Goal: Information Seeking & Learning: Learn about a topic

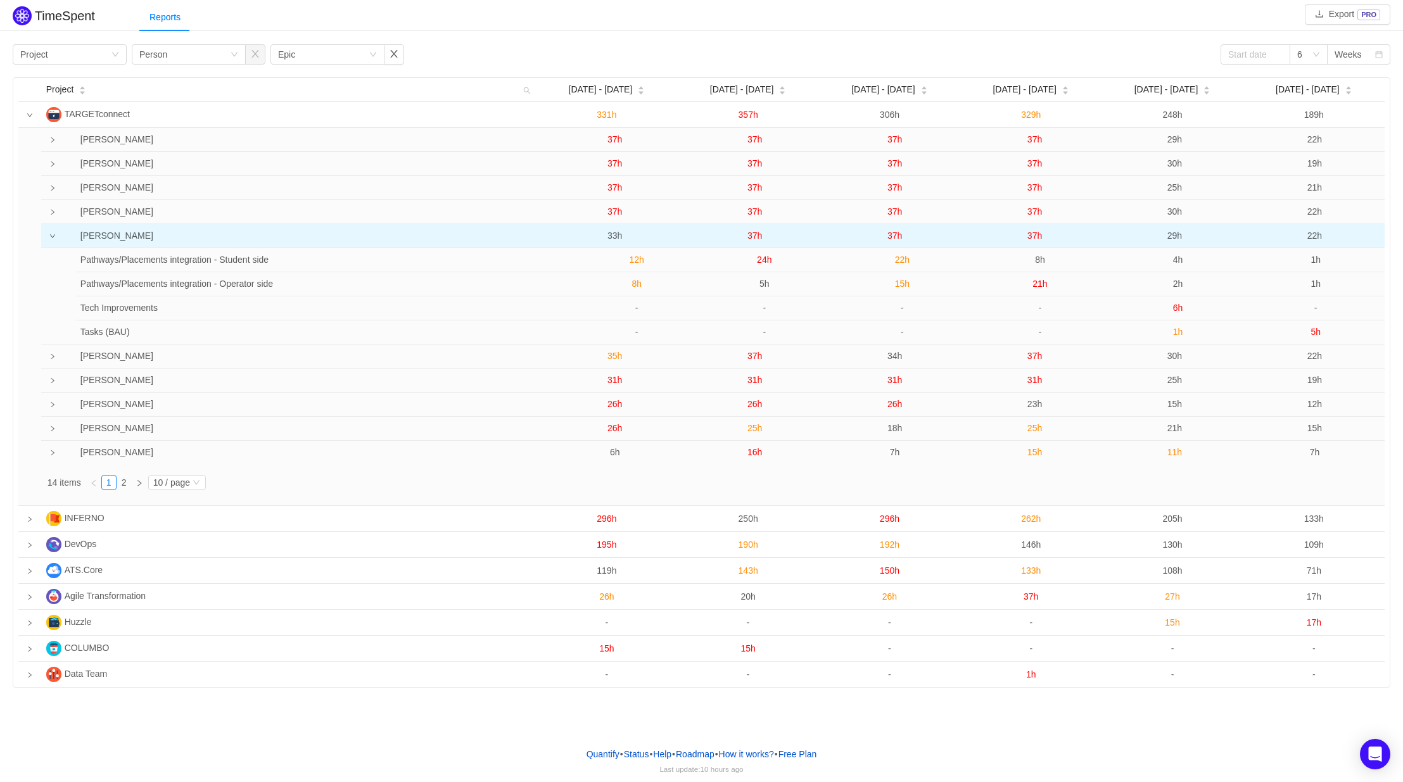
click at [613, 238] on span "33h" at bounding box center [614, 236] width 15 height 10
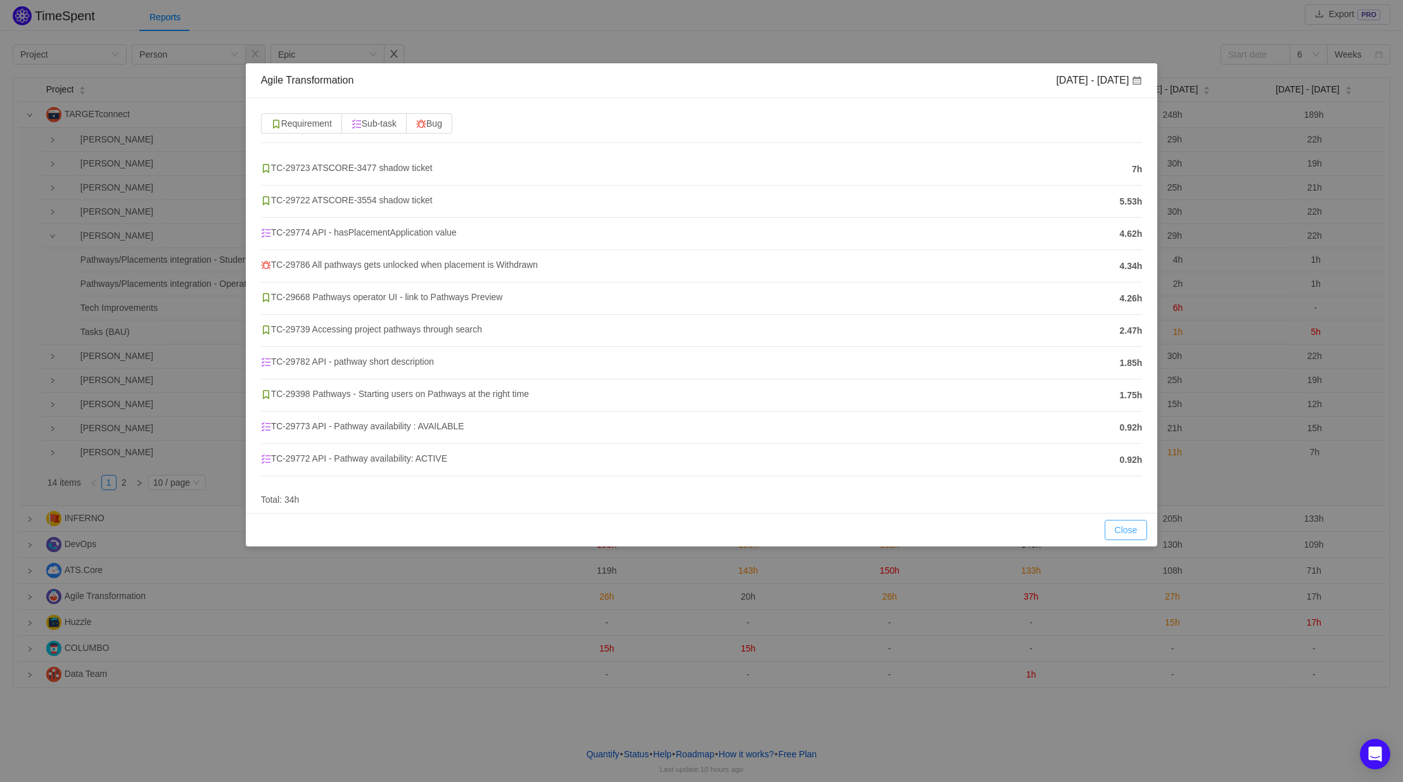
click at [1113, 533] on button "Close" at bounding box center [1126, 530] width 43 height 20
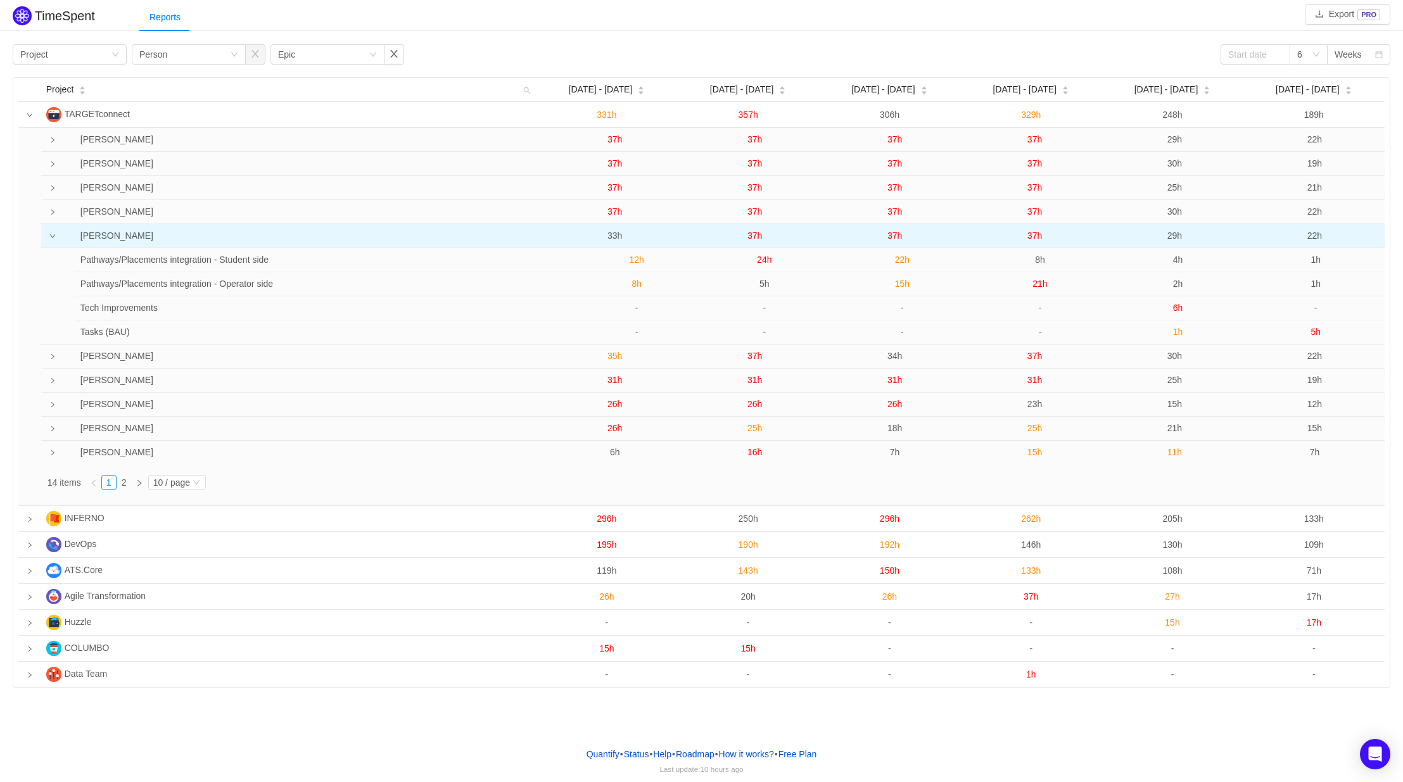
click at [616, 235] on span "33h" at bounding box center [614, 236] width 15 height 10
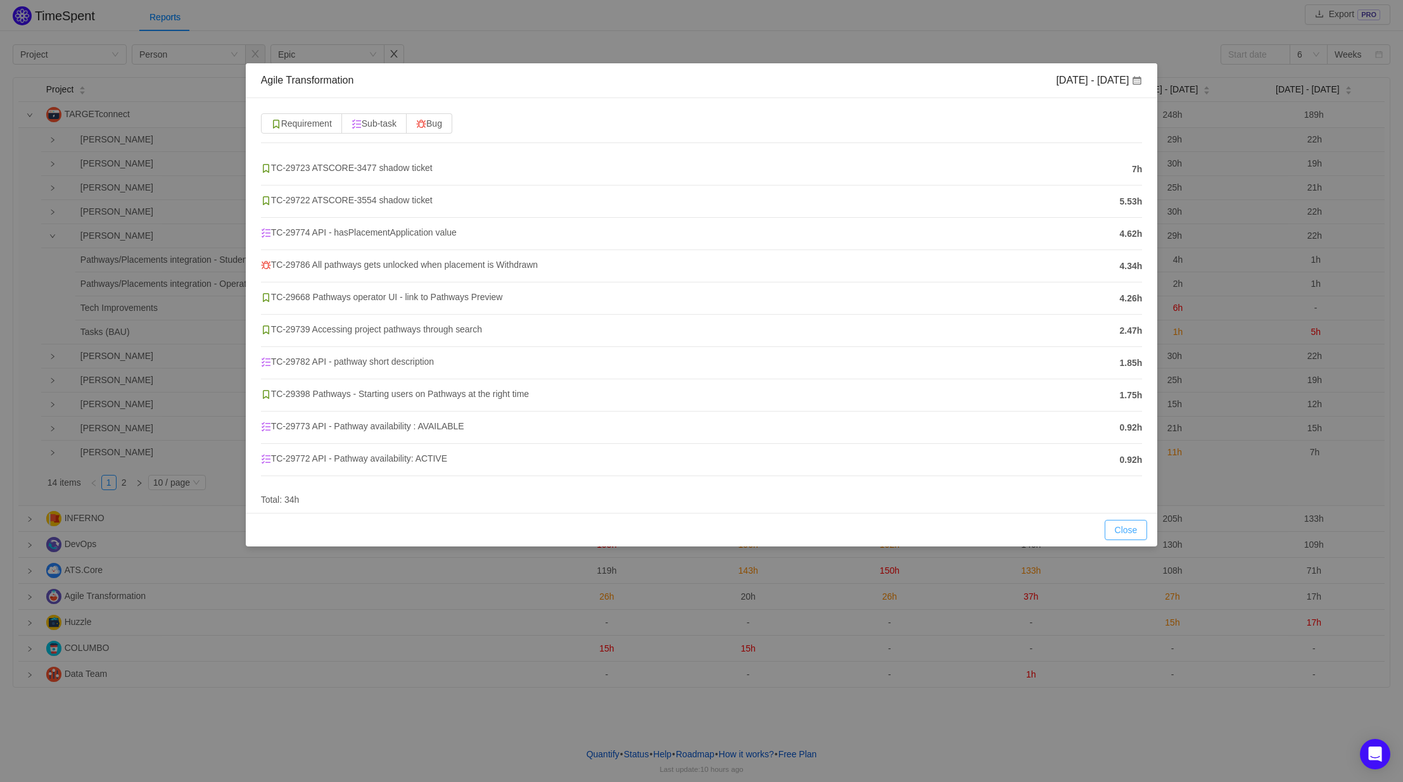
drag, startPoint x: 1122, startPoint y: 527, endPoint x: 1103, endPoint y: 527, distance: 19.6
click at [1122, 527] on button "Close" at bounding box center [1126, 530] width 43 height 20
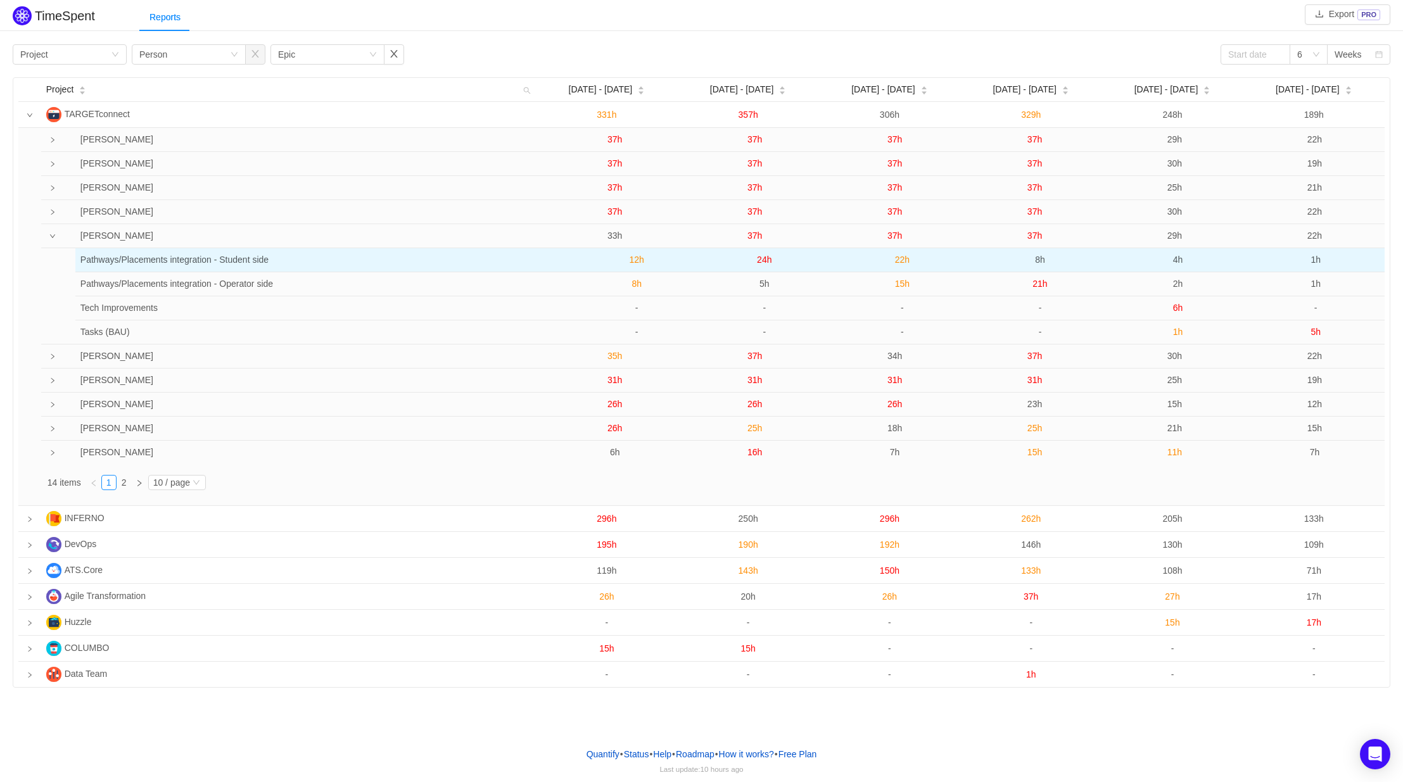
click at [634, 260] on span "12h" at bounding box center [637, 260] width 15 height 10
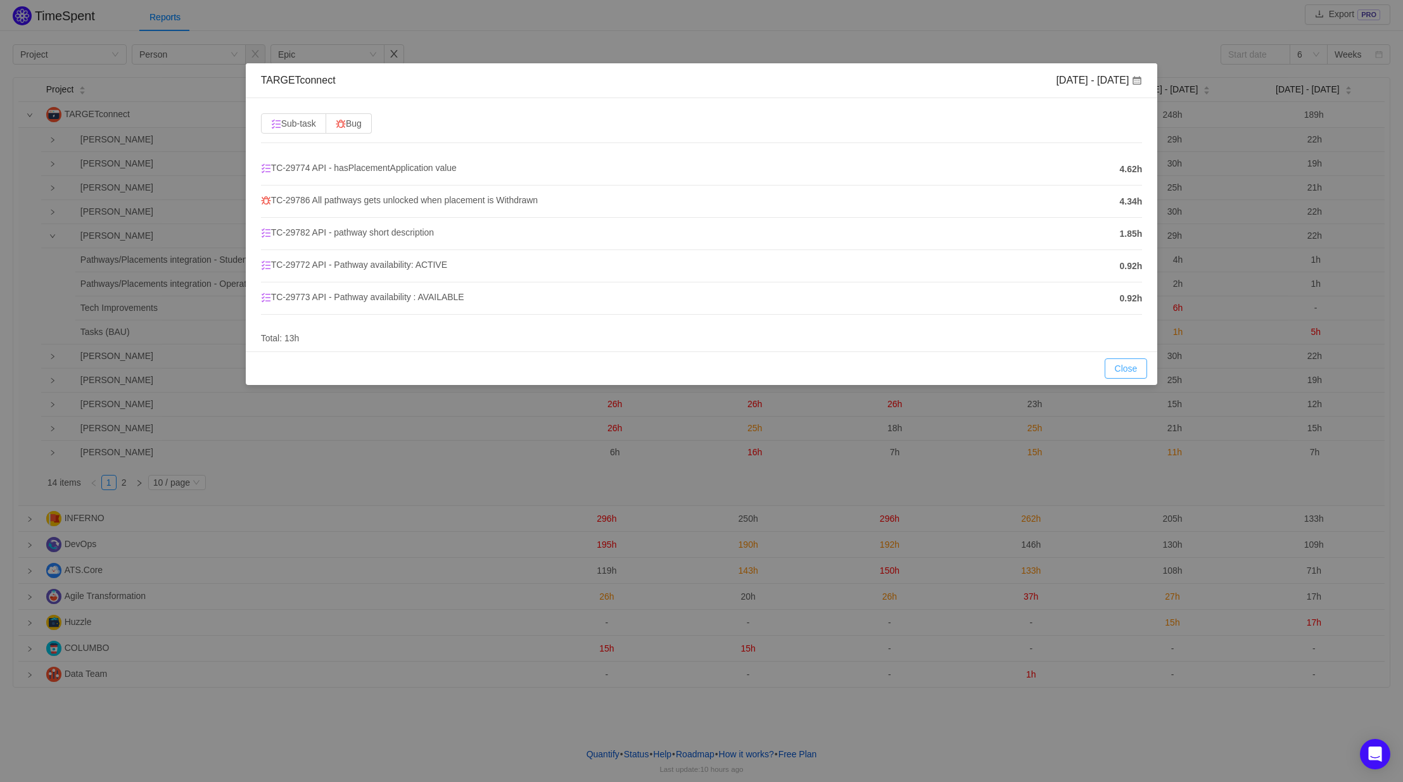
drag, startPoint x: 1124, startPoint y: 369, endPoint x: 1104, endPoint y: 369, distance: 20.3
click at [1124, 371] on button "Close" at bounding box center [1126, 368] width 43 height 20
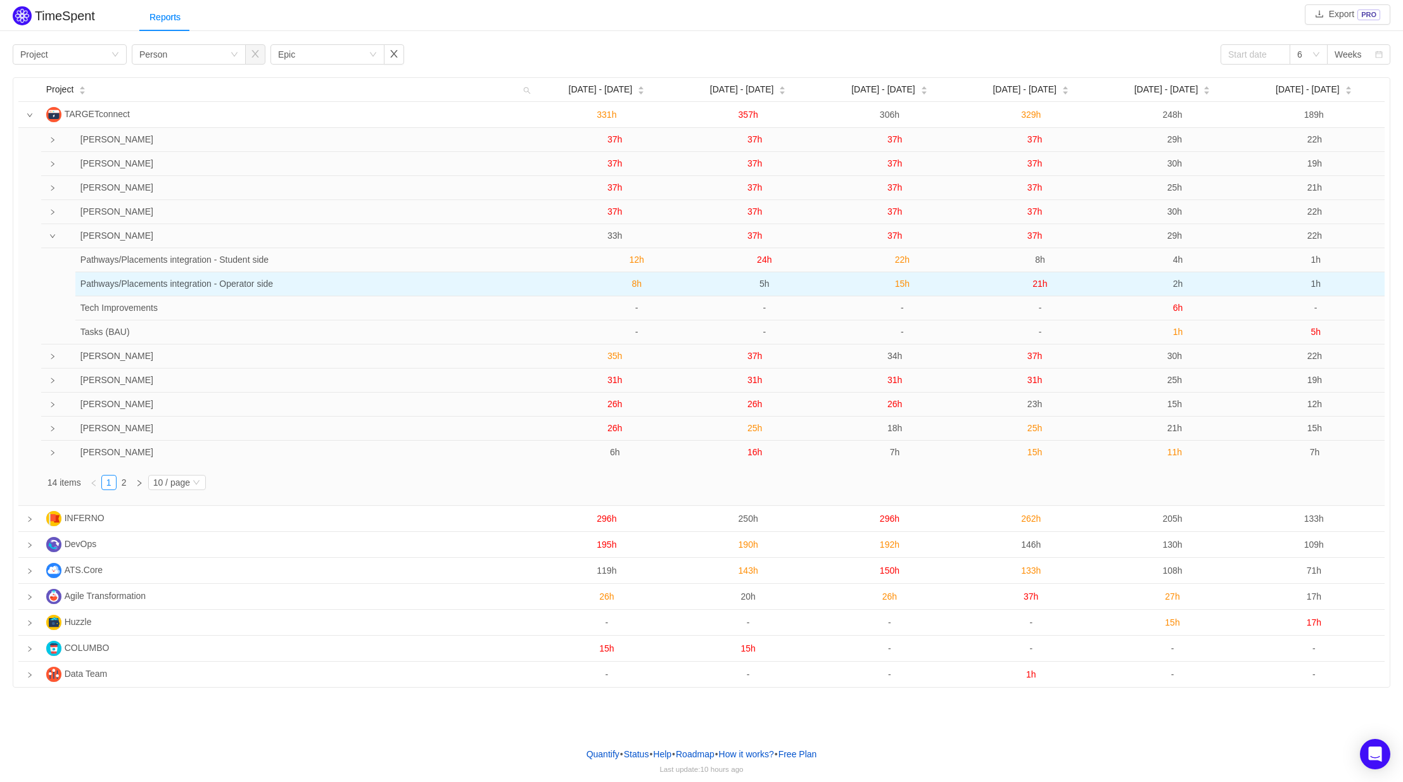
click at [638, 288] on span "8h" at bounding box center [636, 284] width 10 height 10
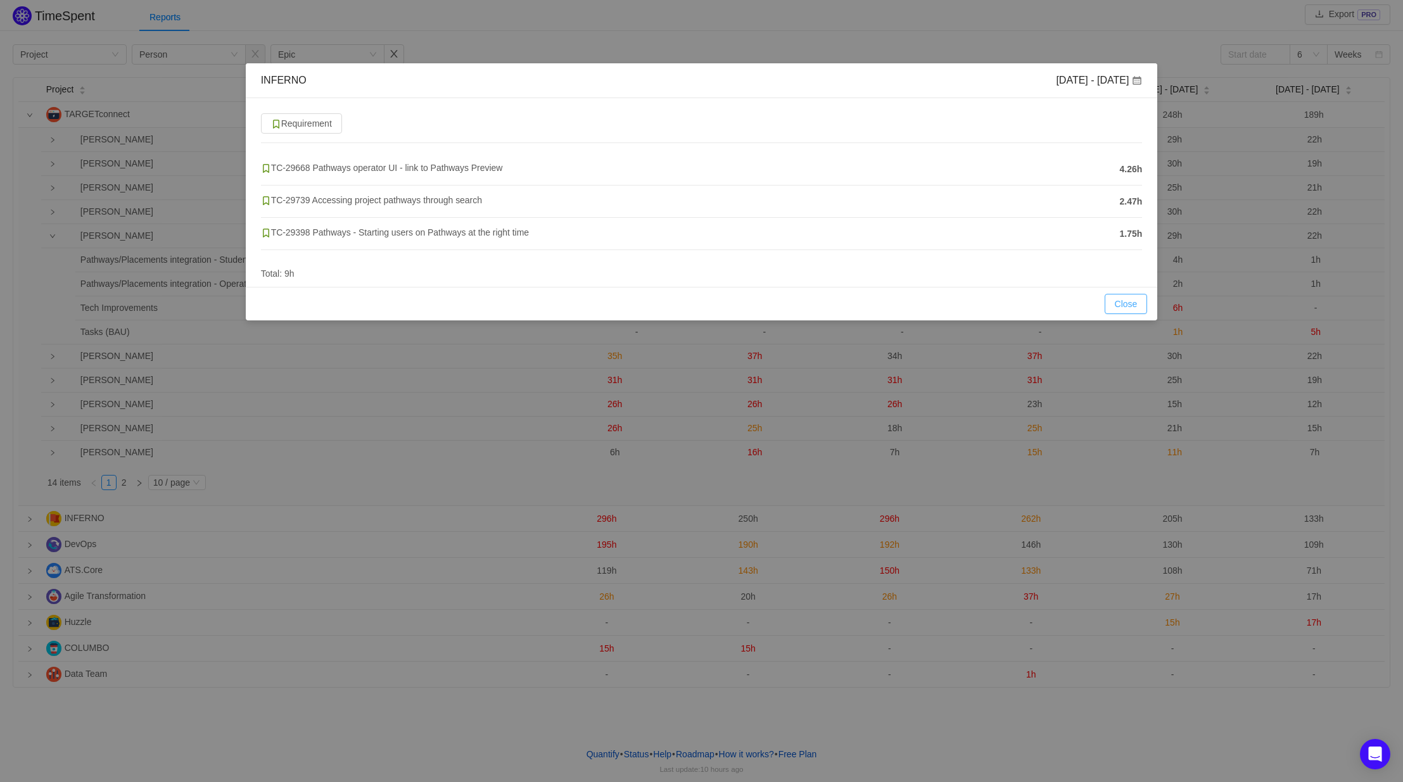
click at [1131, 306] on button "Close" at bounding box center [1126, 304] width 43 height 20
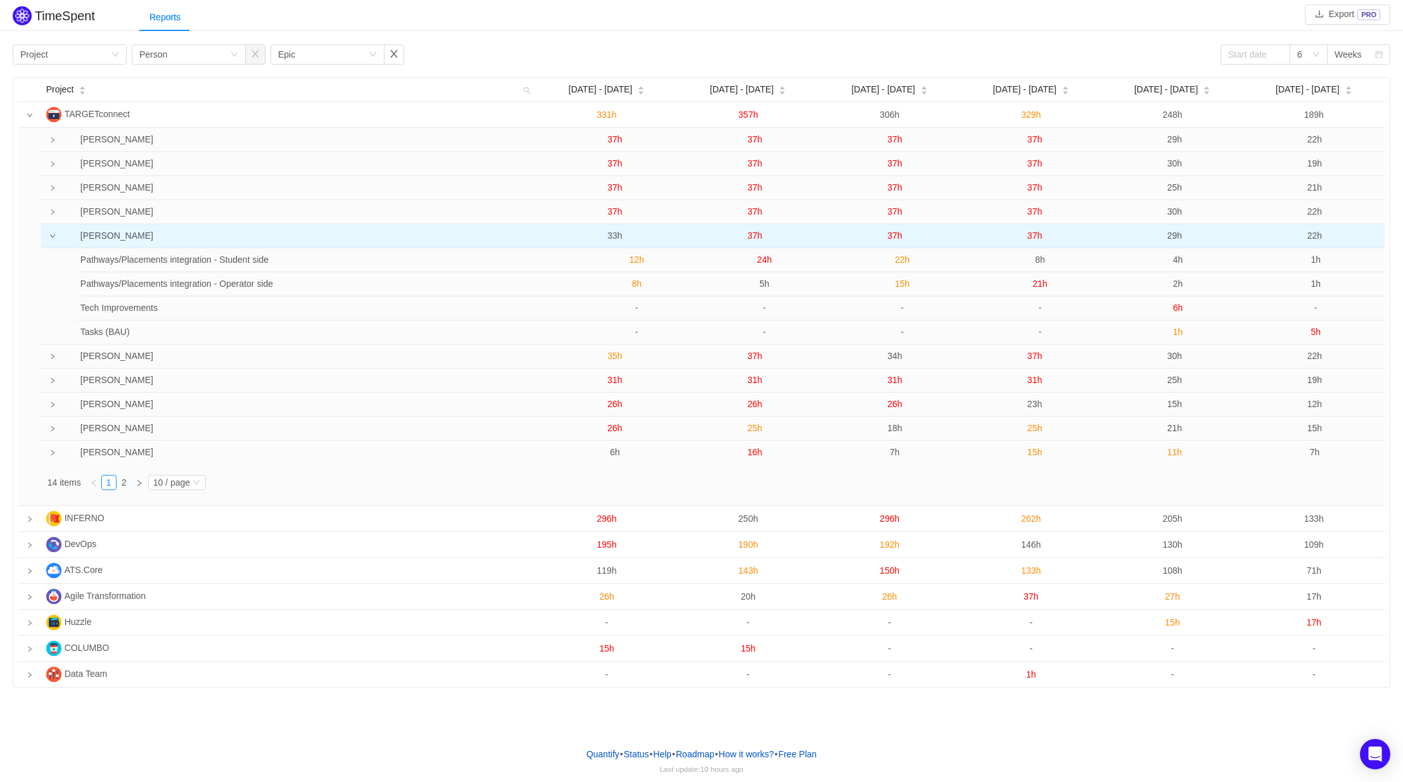
click at [614, 236] on span "33h" at bounding box center [614, 236] width 15 height 10
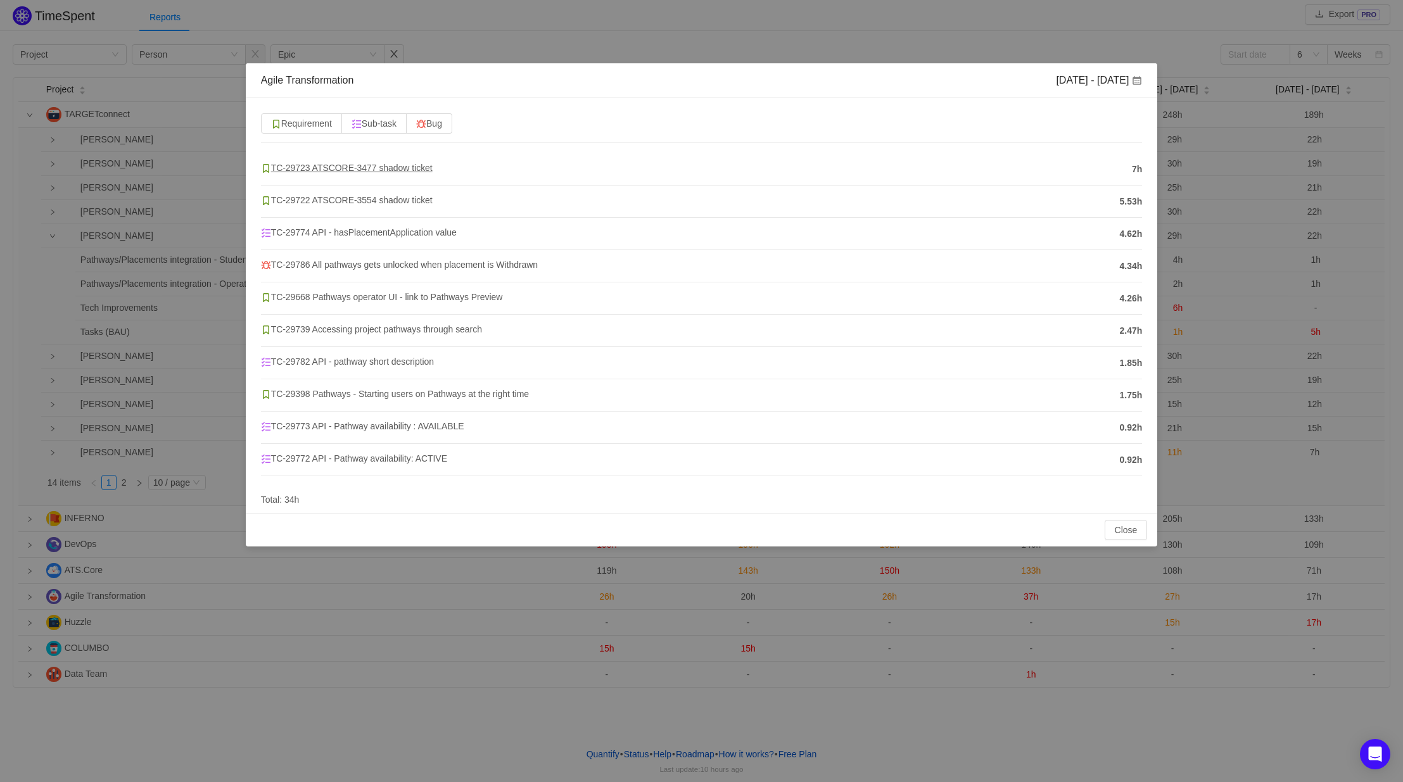
click at [398, 170] on span "TC-29723 ATSCORE-3477 shadow ticket" at bounding box center [347, 168] width 172 height 10
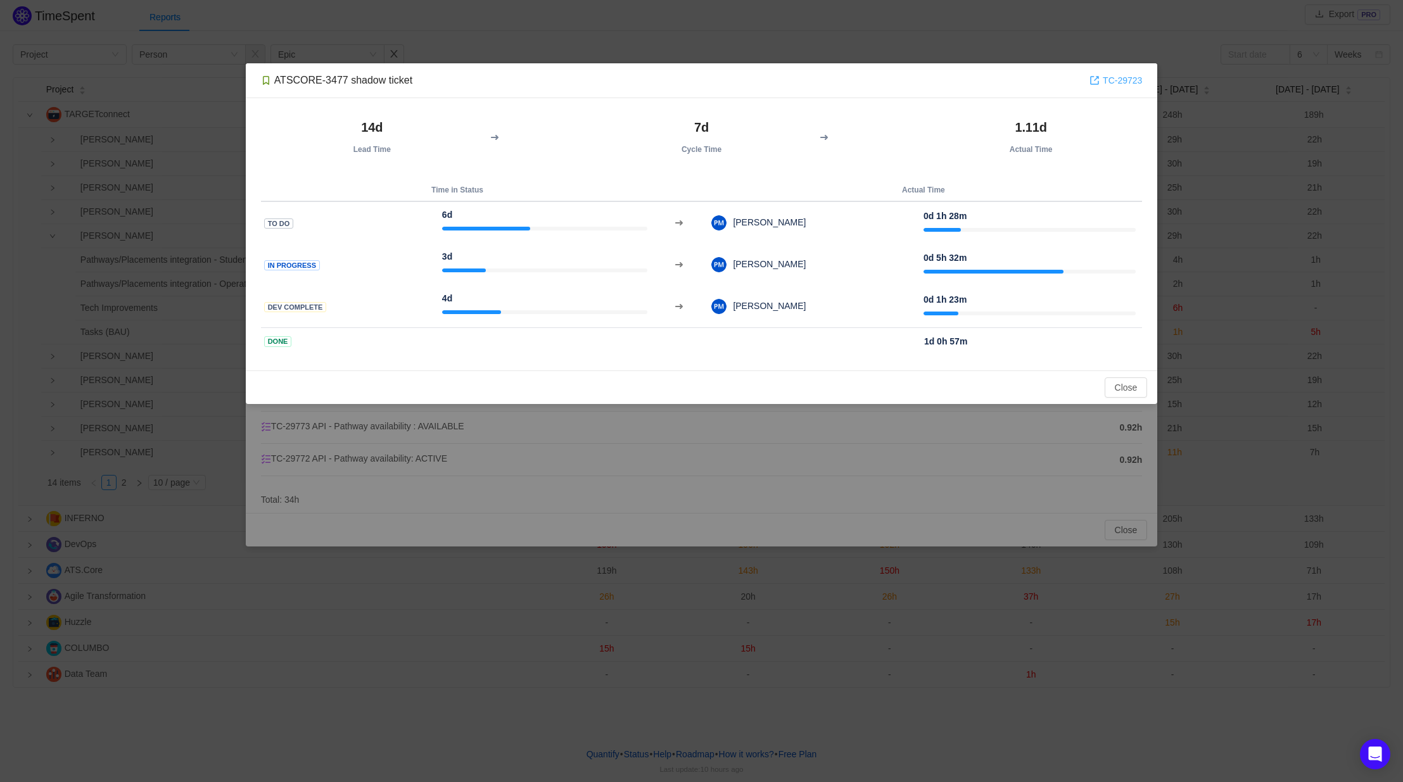
click at [1120, 80] on link "TC-29723" at bounding box center [1115, 80] width 53 height 14
click at [1128, 390] on button "Close" at bounding box center [1126, 387] width 43 height 20
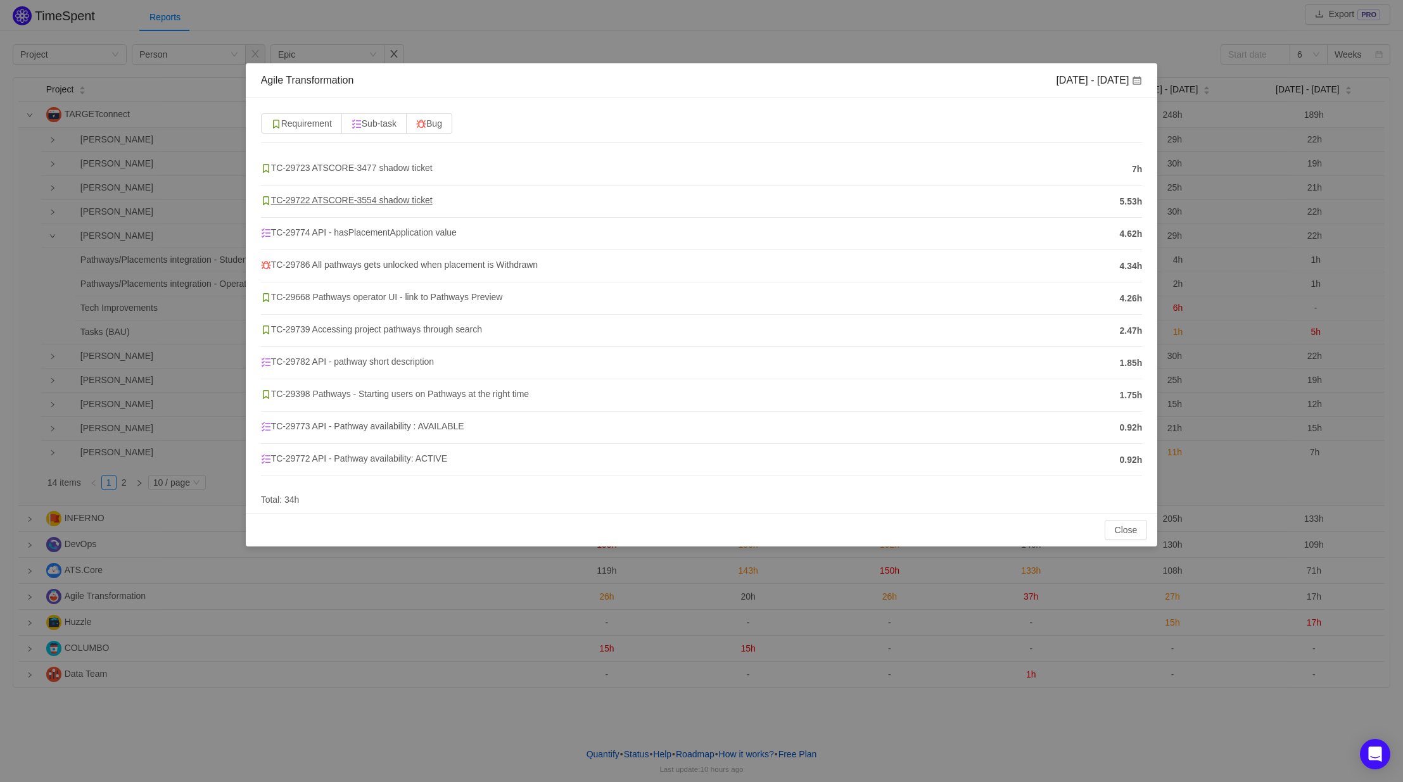
click at [362, 200] on span "TC-29722 ATSCORE-3554 shadow ticket" at bounding box center [347, 200] width 172 height 10
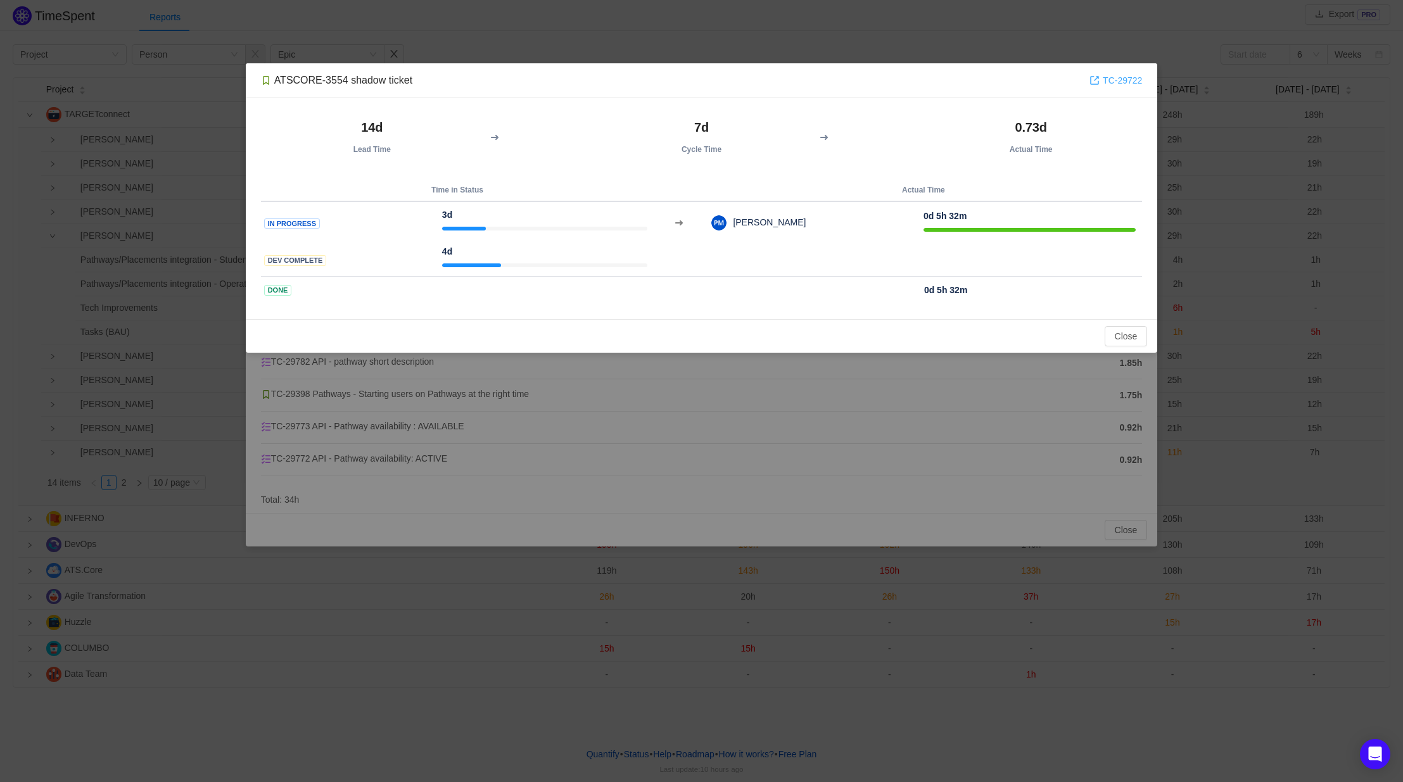
click at [1137, 82] on link "TC-29722" at bounding box center [1115, 80] width 53 height 14
click at [1129, 338] on button "Close" at bounding box center [1126, 336] width 43 height 20
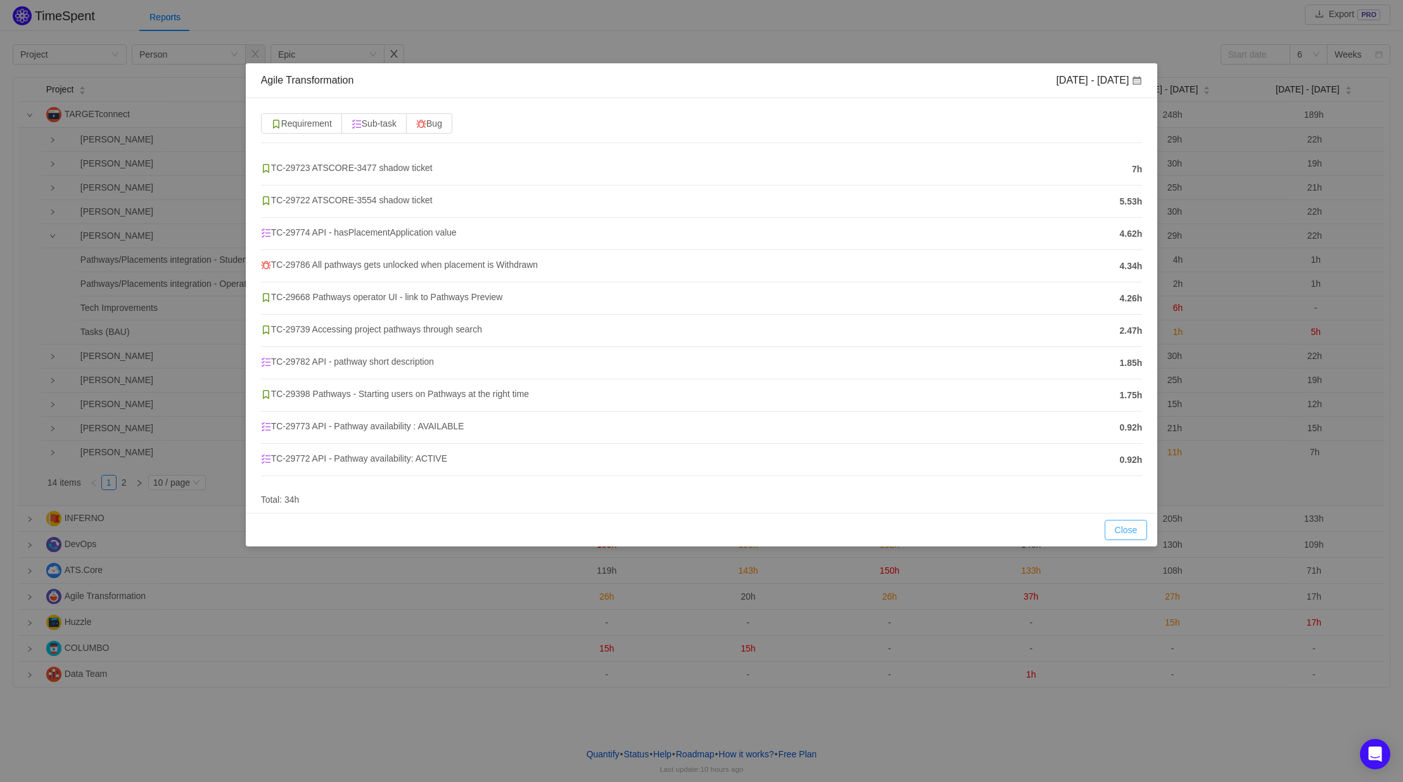
click at [1126, 524] on button "Close" at bounding box center [1126, 530] width 43 height 20
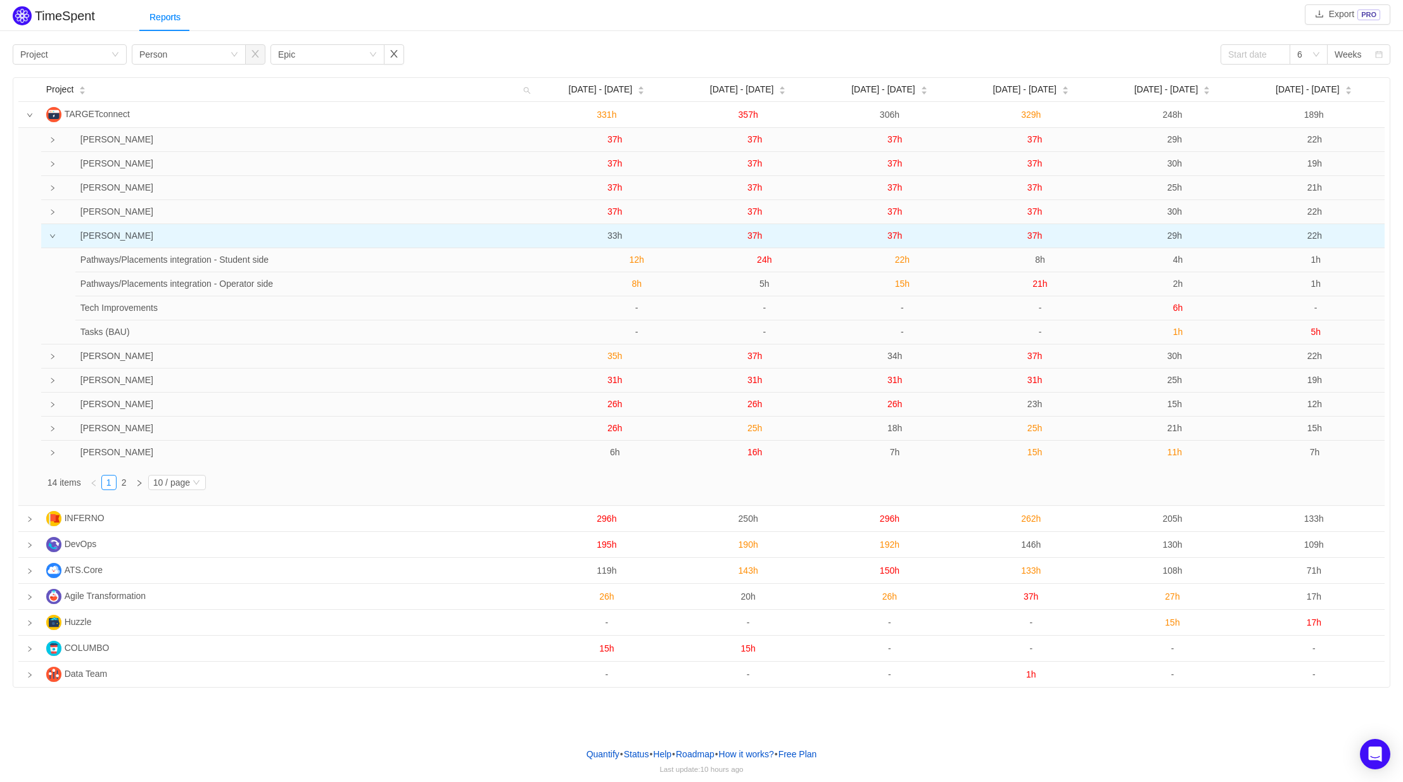
click at [755, 236] on span "37h" at bounding box center [754, 236] width 15 height 10
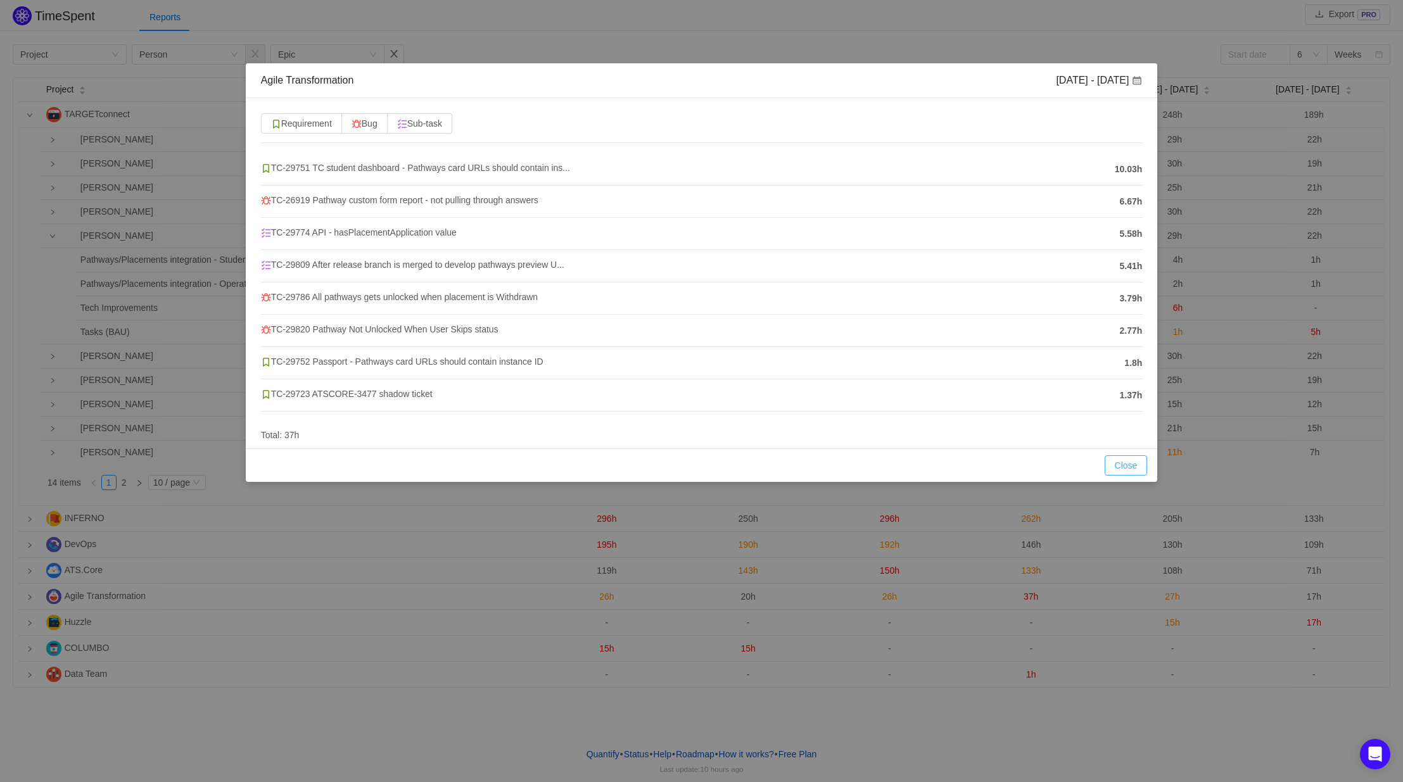
click at [1122, 466] on button "Close" at bounding box center [1126, 465] width 43 height 20
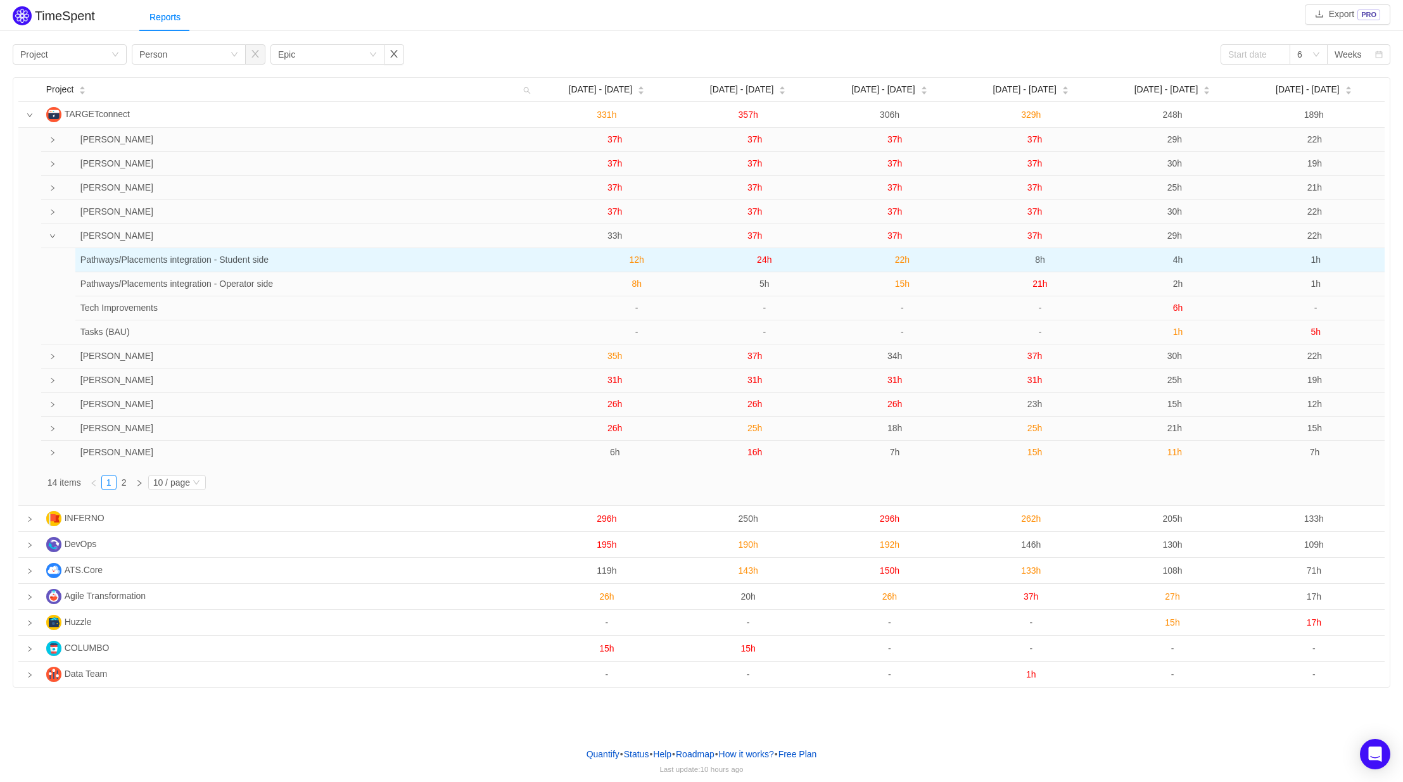
click at [763, 259] on span "24h" at bounding box center [764, 260] width 15 height 10
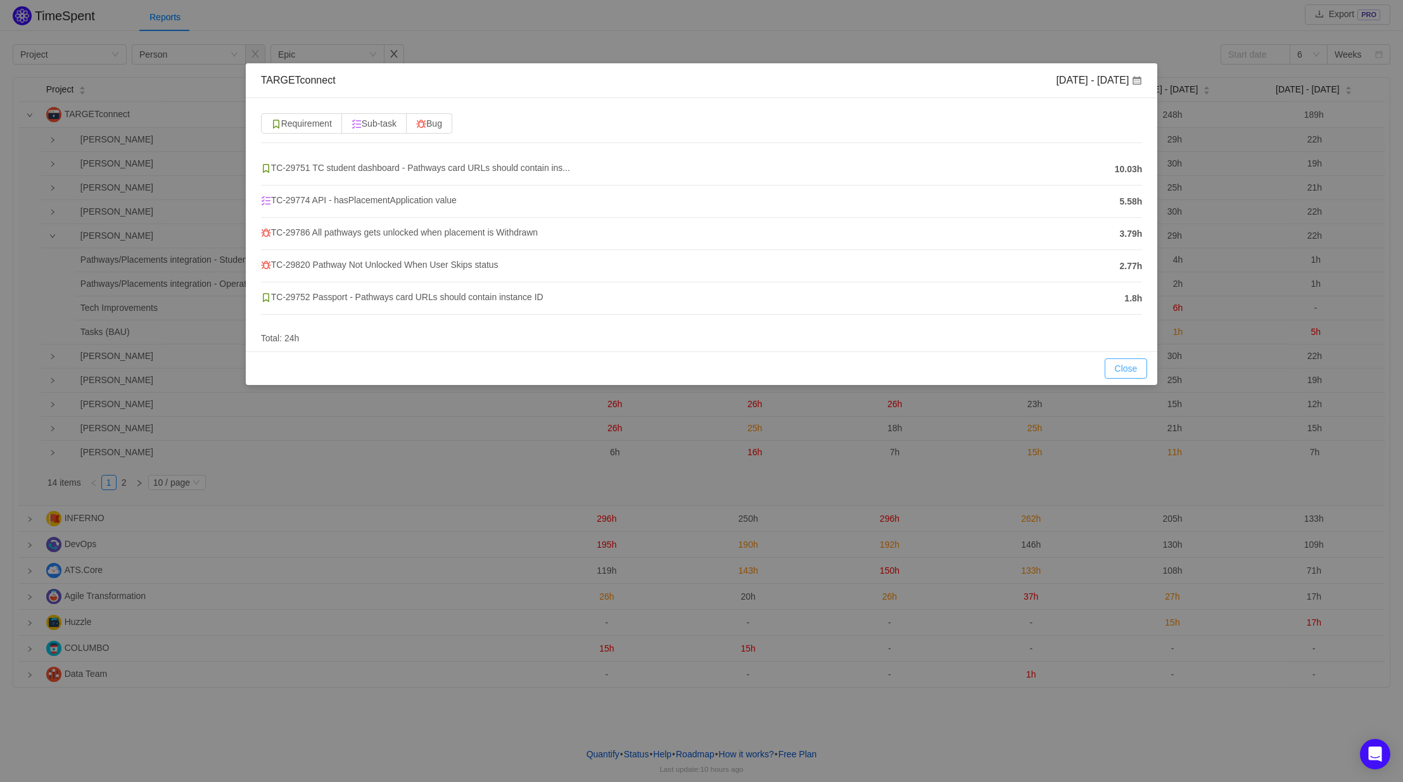
click at [1127, 365] on button "Close" at bounding box center [1126, 368] width 43 height 20
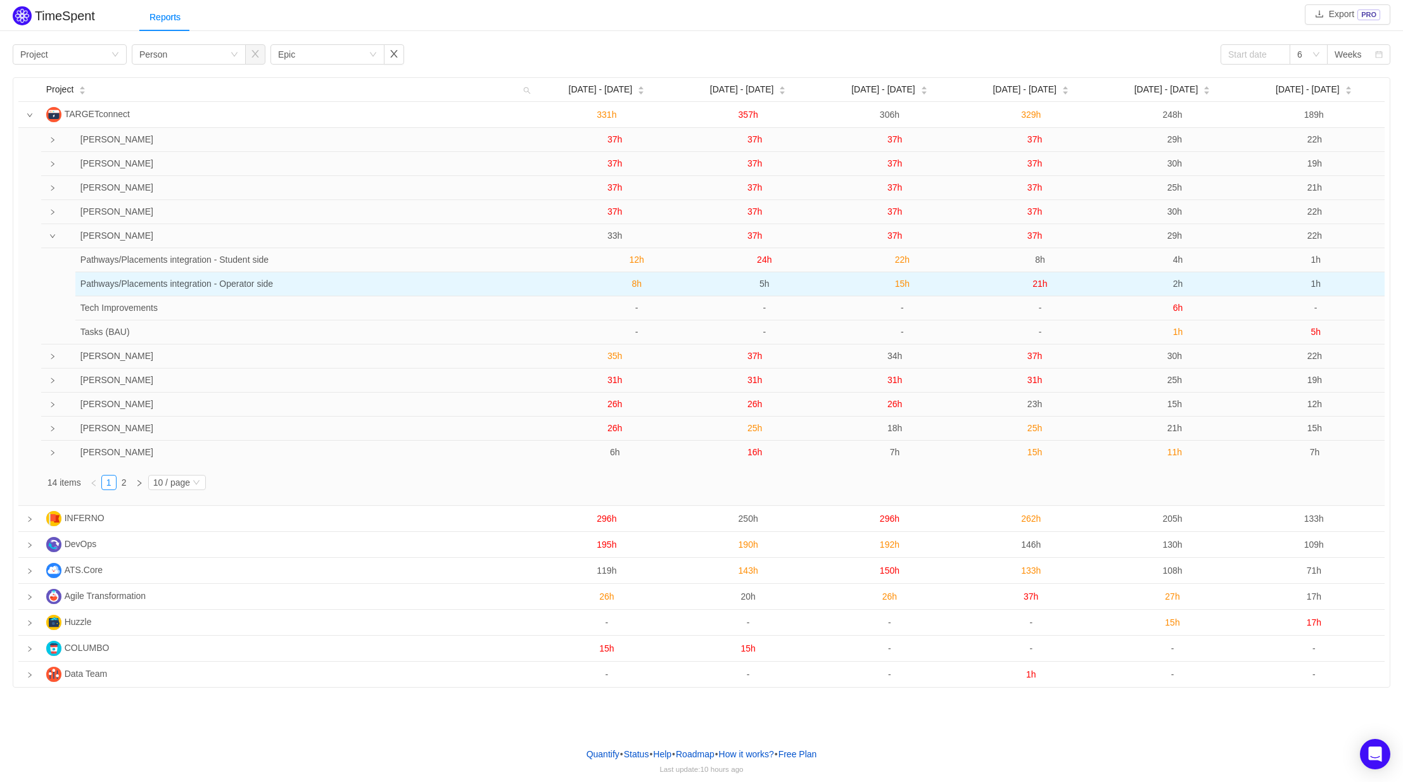
click at [767, 288] on span "5h" at bounding box center [764, 284] width 10 height 10
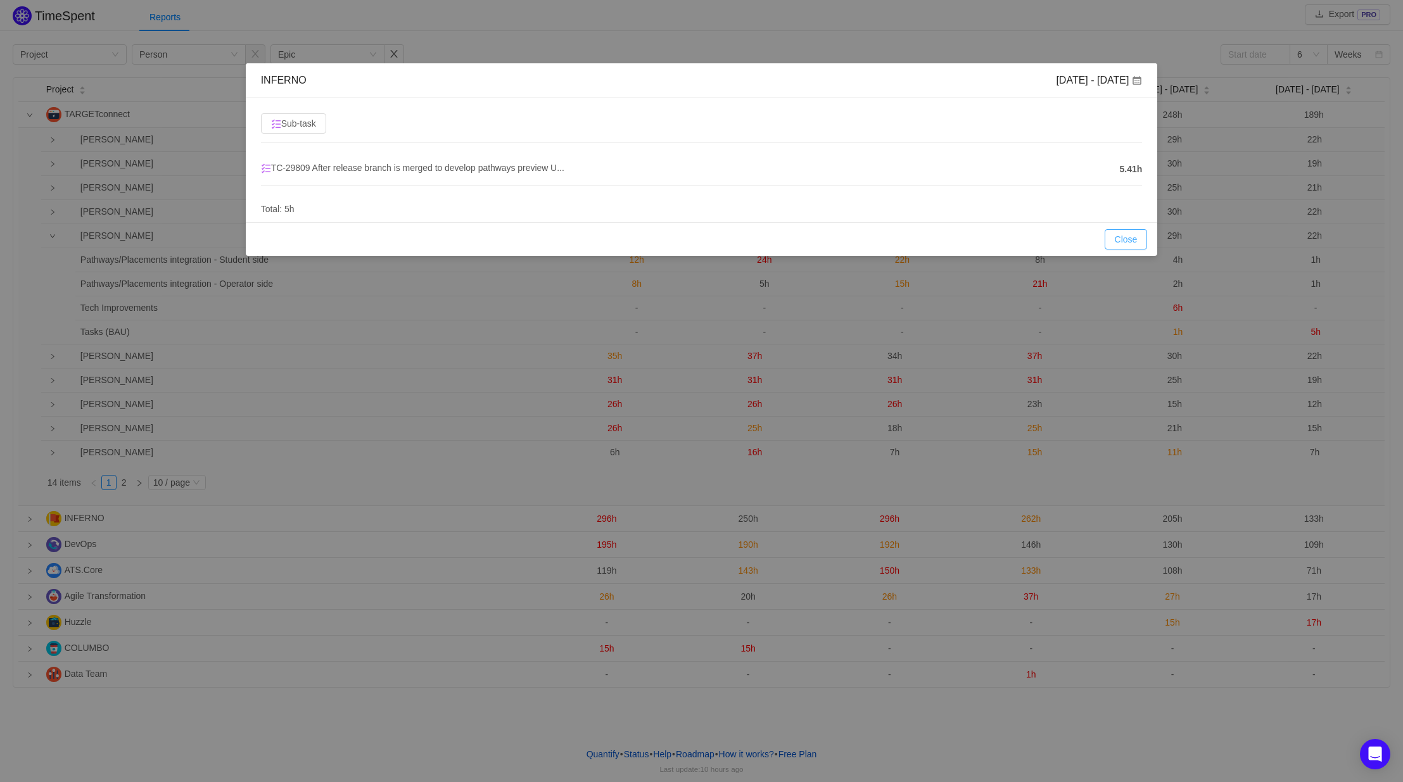
drag, startPoint x: 1124, startPoint y: 241, endPoint x: 1055, endPoint y: 251, distance: 69.8
click at [1124, 241] on button "Close" at bounding box center [1126, 239] width 43 height 20
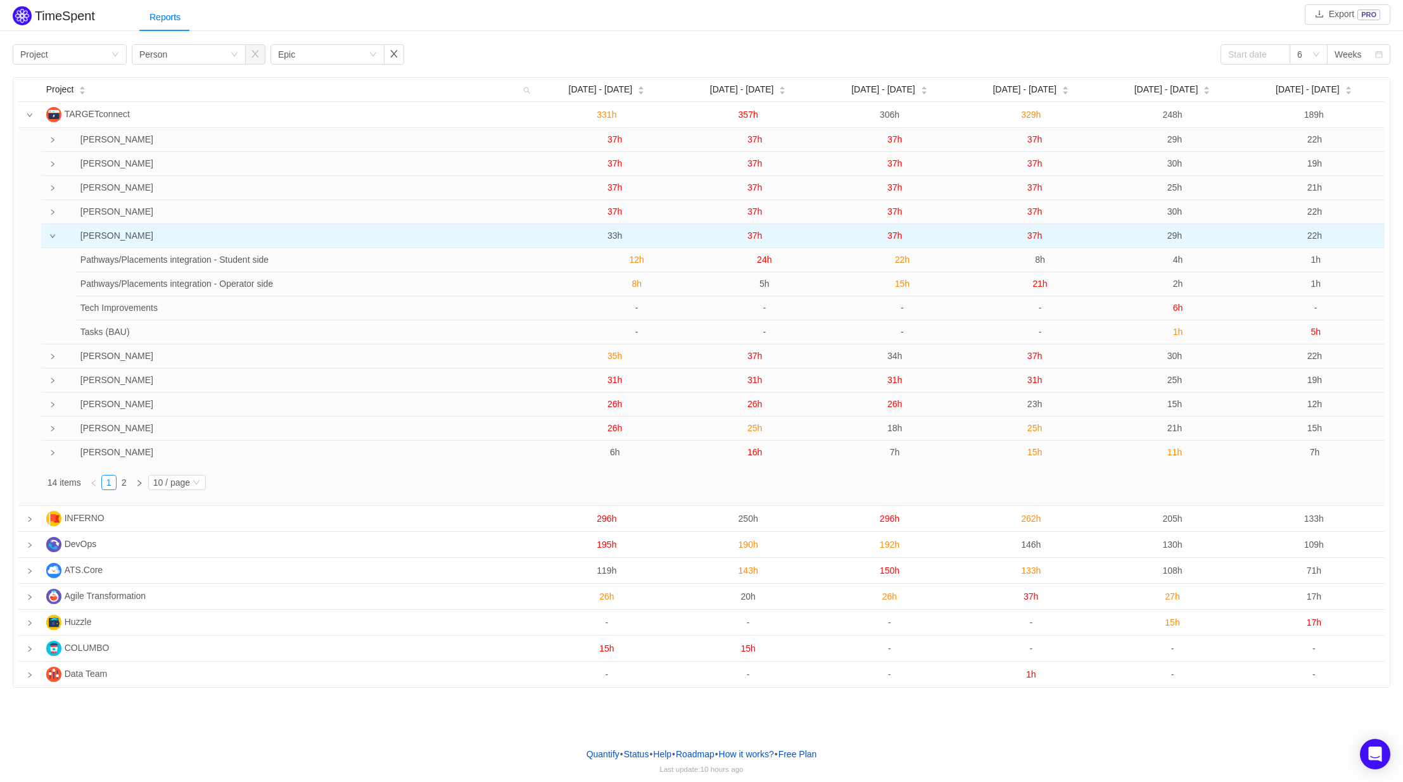
click at [752, 239] on span "37h" at bounding box center [754, 236] width 15 height 10
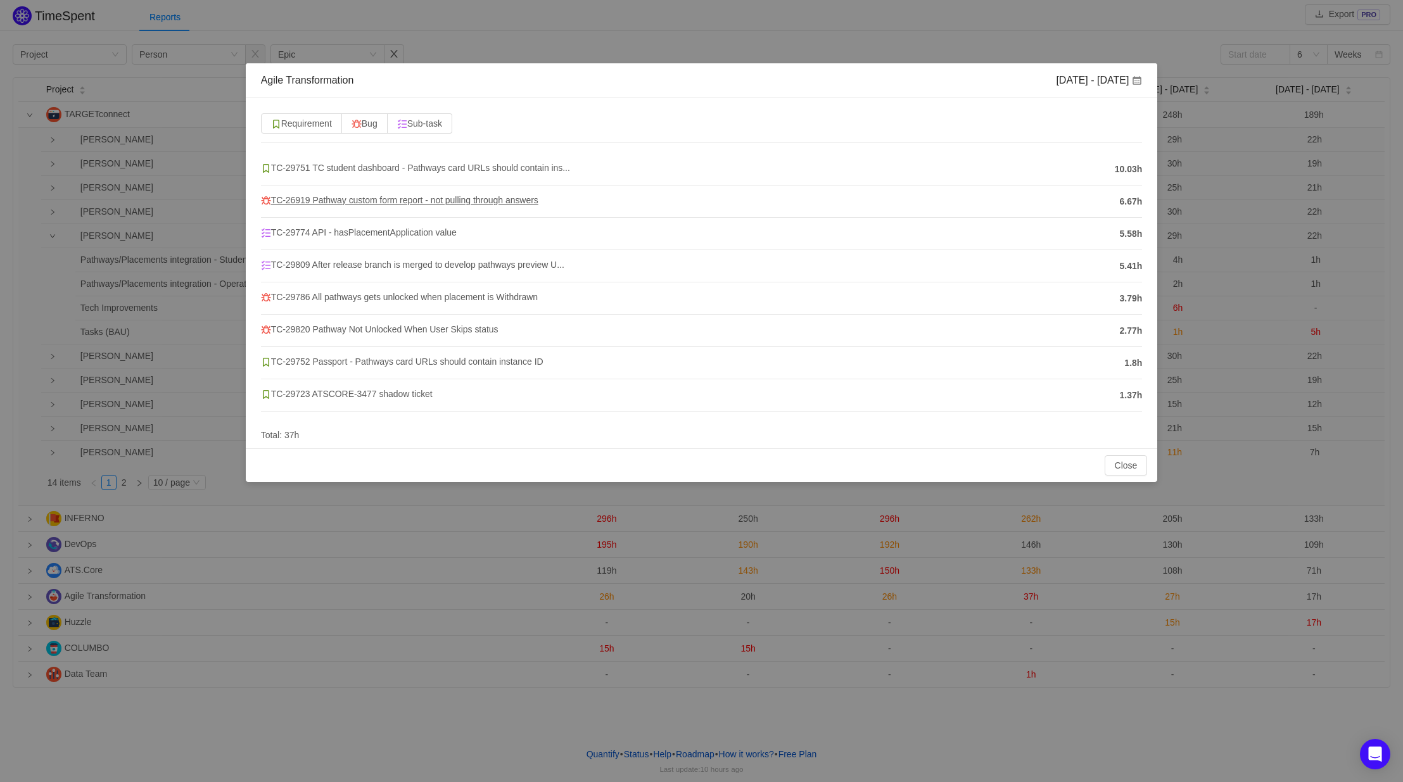
click at [421, 201] on span "TC-26919 Pathway custom form report - not pulling through answers" at bounding box center [399, 200] width 277 height 10
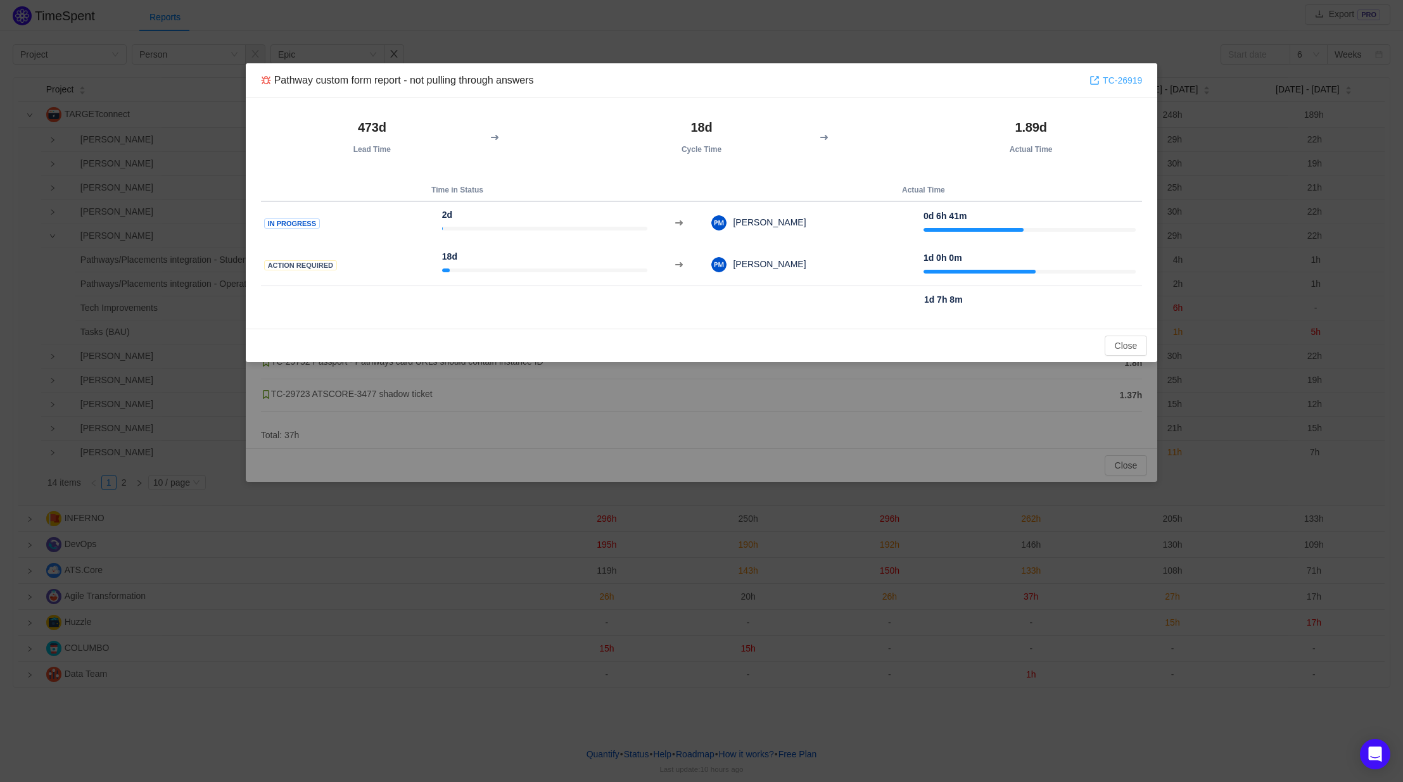
click at [1112, 80] on link "TC-26919" at bounding box center [1115, 80] width 53 height 14
click at [1111, 341] on button "Close" at bounding box center [1126, 346] width 43 height 20
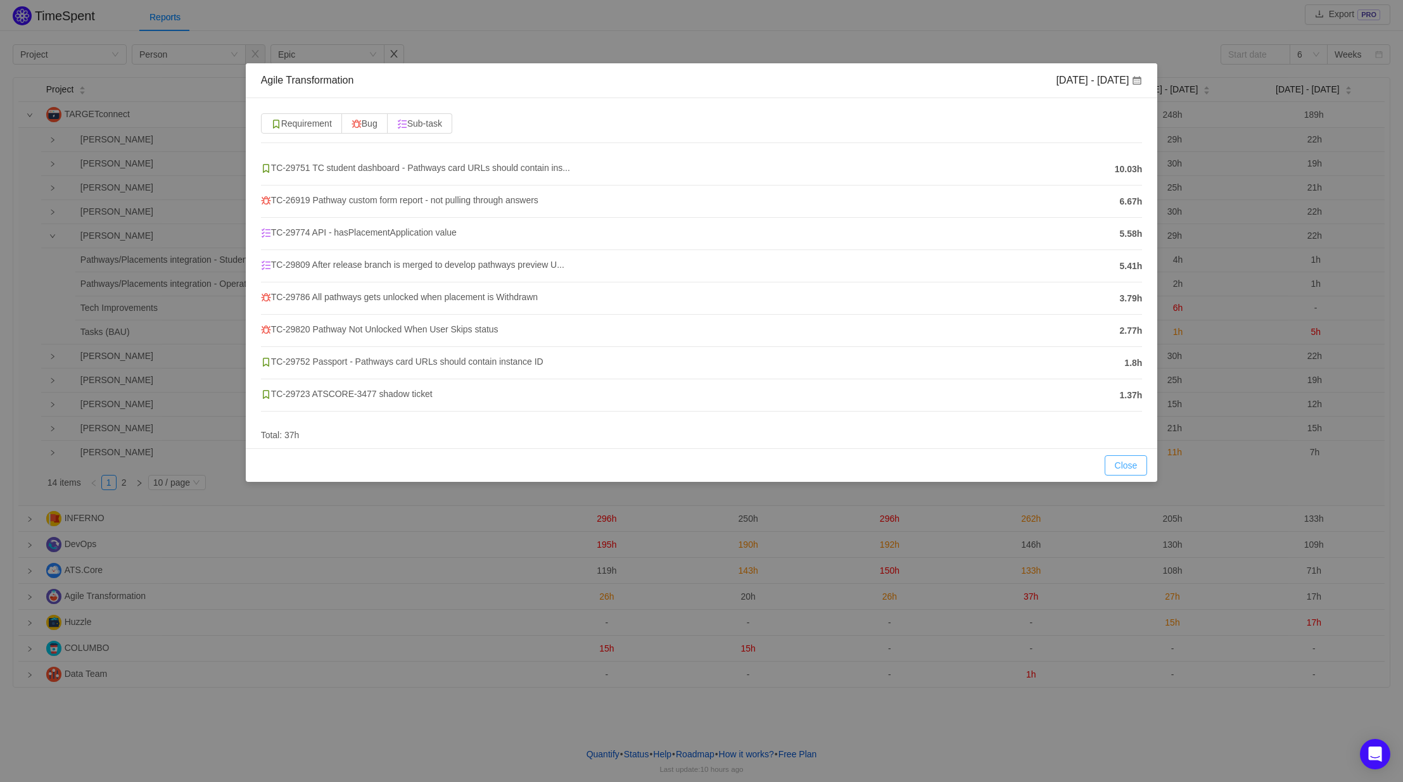
click at [1120, 462] on button "Close" at bounding box center [1126, 465] width 43 height 20
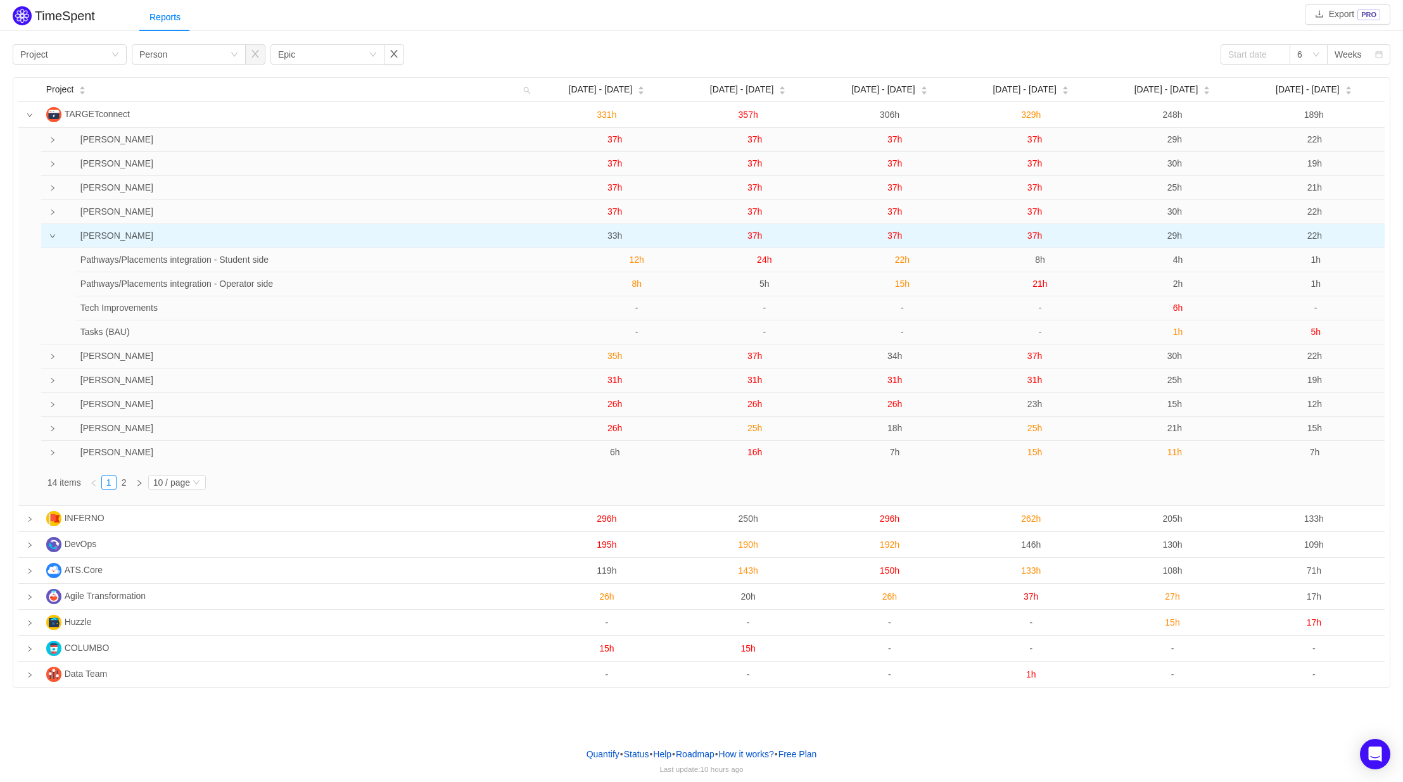
click at [1036, 239] on span "37h" at bounding box center [1034, 236] width 15 height 10
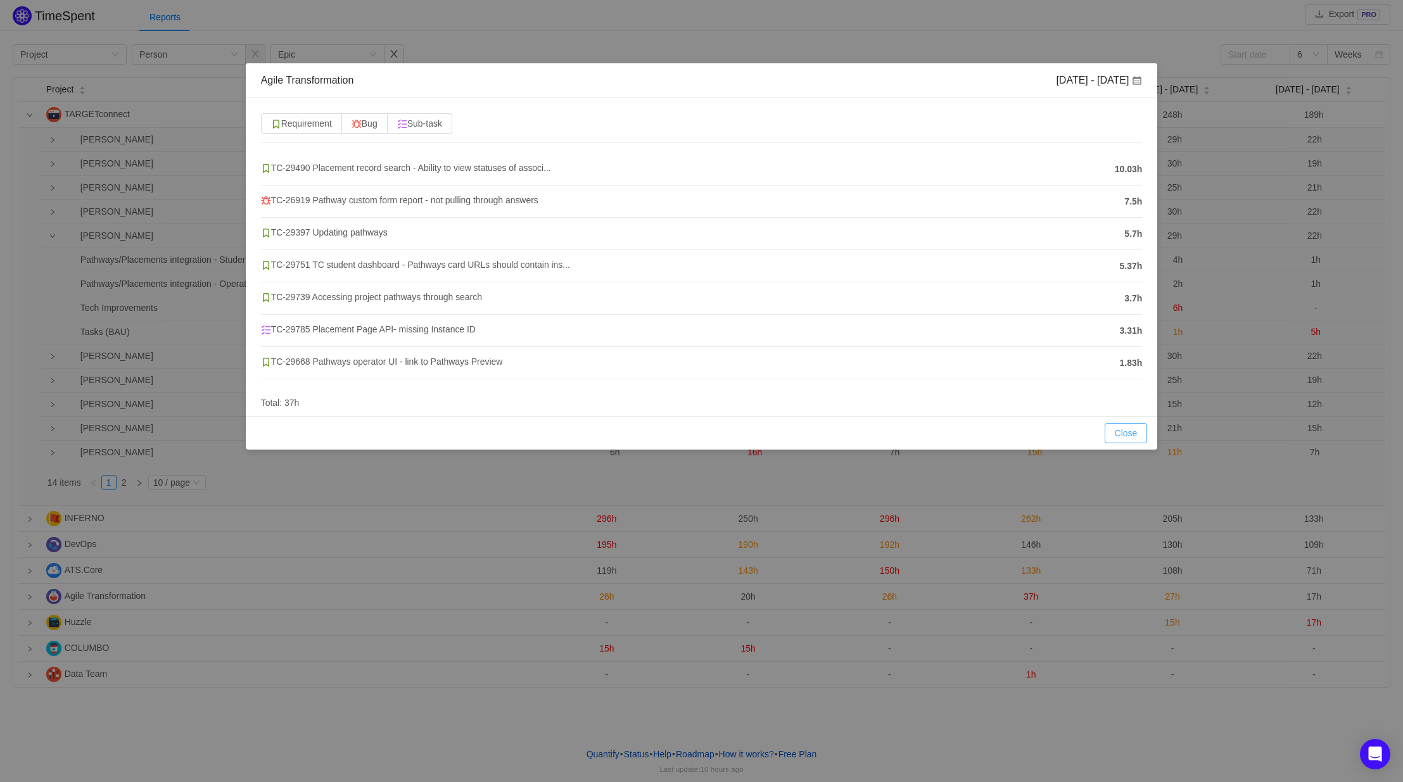
click at [1126, 439] on button "Close" at bounding box center [1126, 433] width 43 height 20
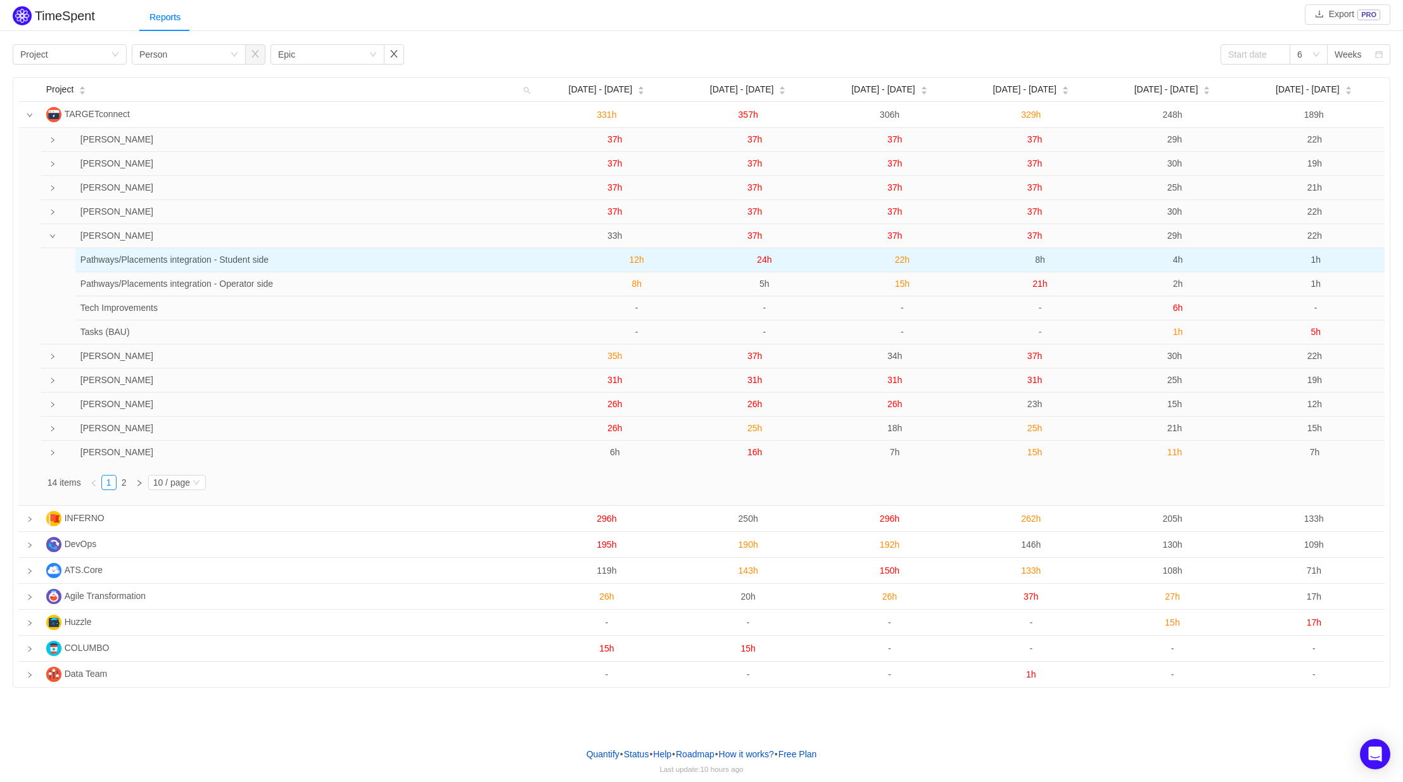
click at [1039, 258] on span "8h" at bounding box center [1040, 260] width 10 height 10
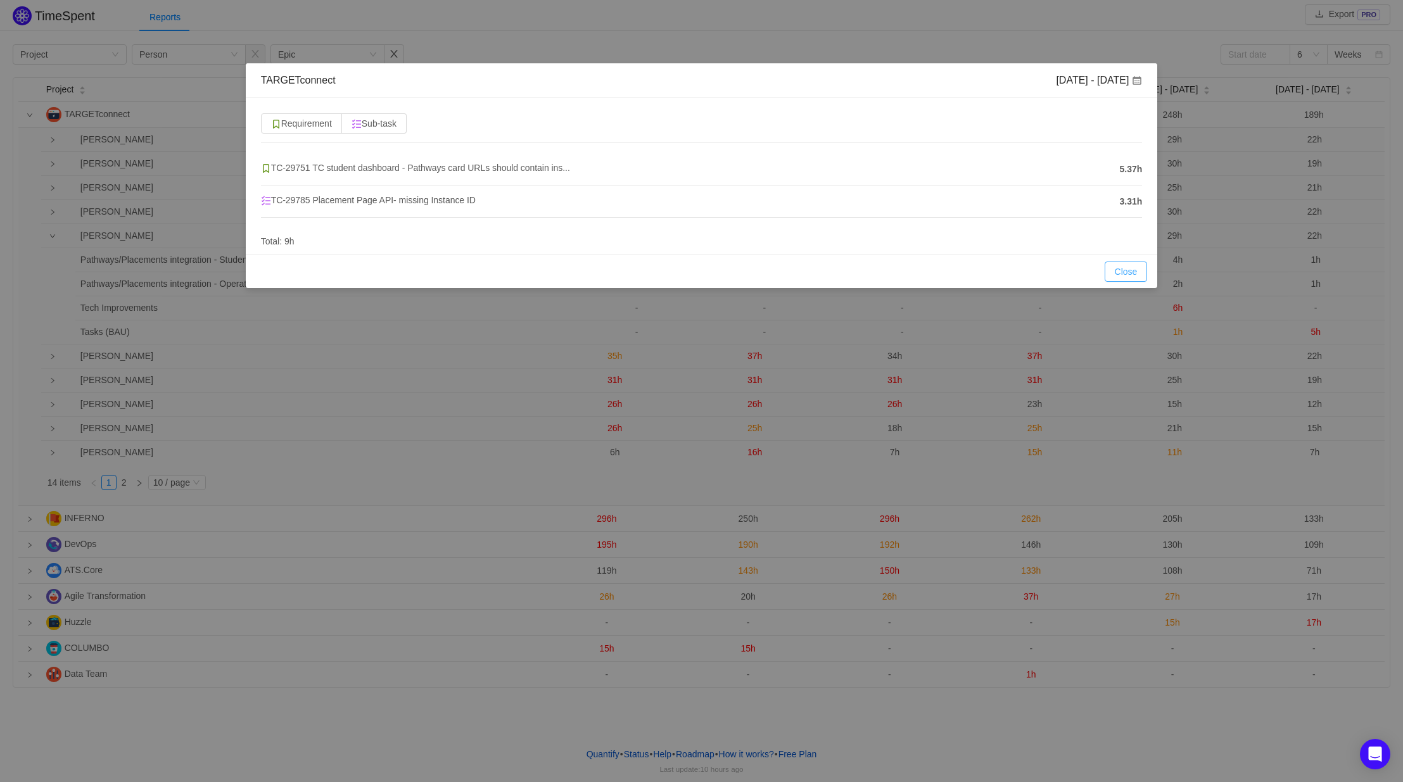
click at [1122, 271] on button "Close" at bounding box center [1126, 272] width 43 height 20
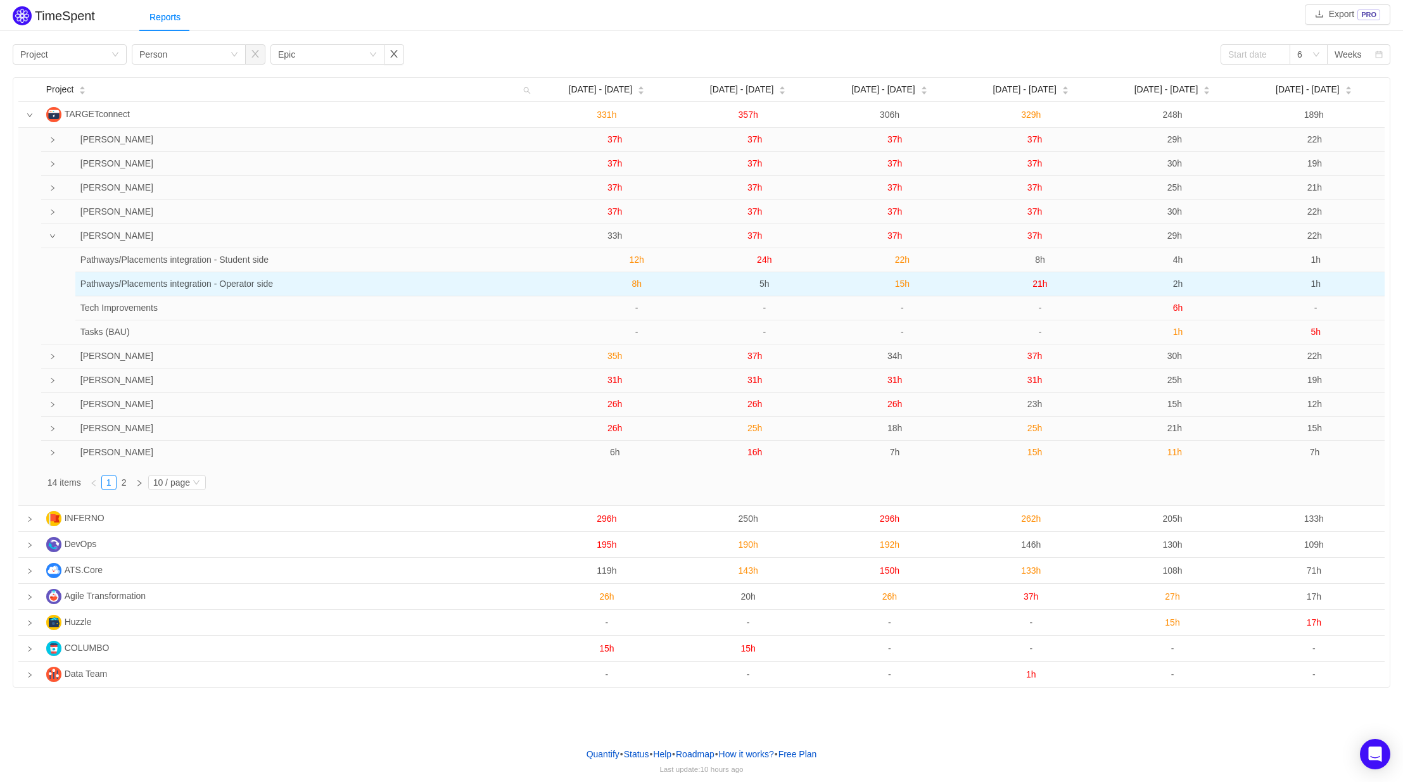
click at [1041, 284] on span "21h" at bounding box center [1039, 284] width 15 height 10
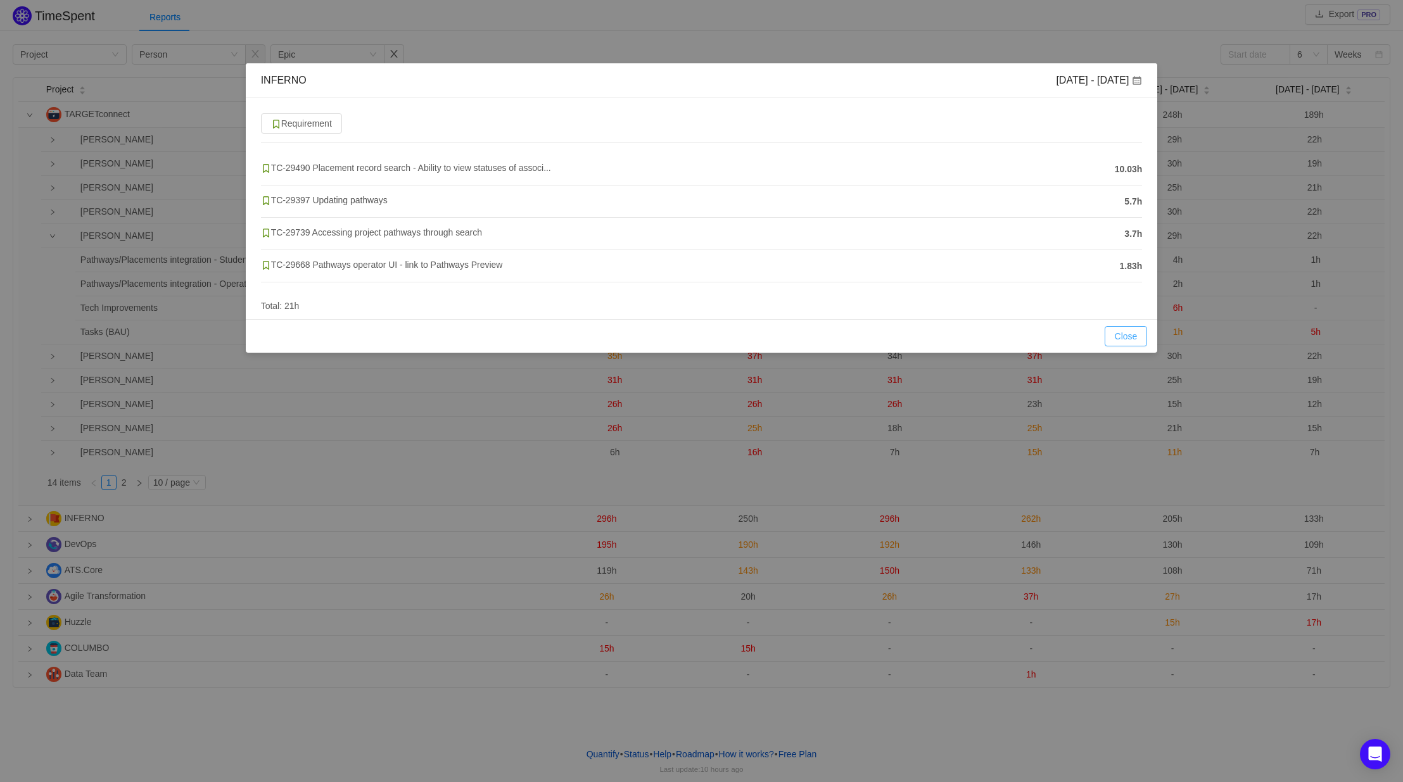
click at [1117, 337] on button "Close" at bounding box center [1126, 336] width 43 height 20
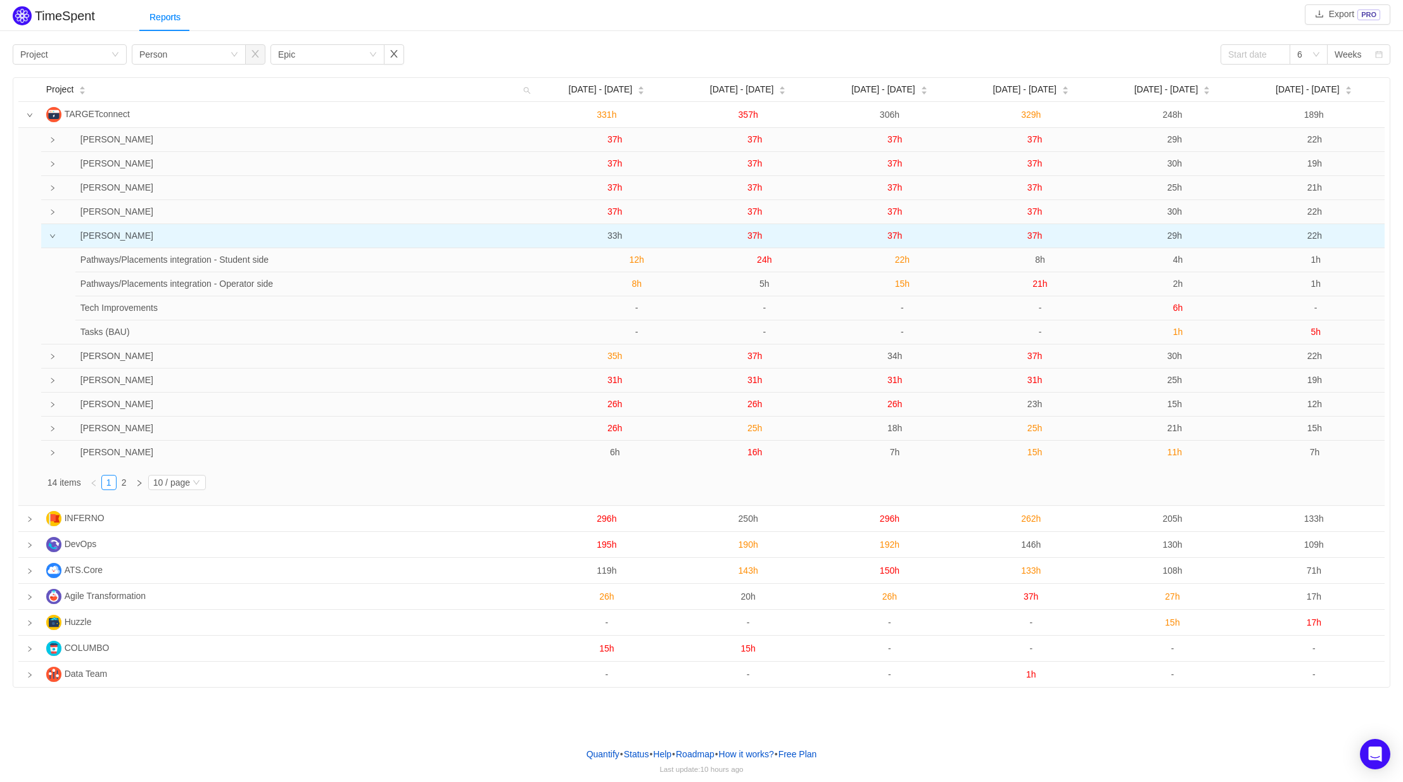
click at [1030, 237] on span "37h" at bounding box center [1034, 236] width 15 height 10
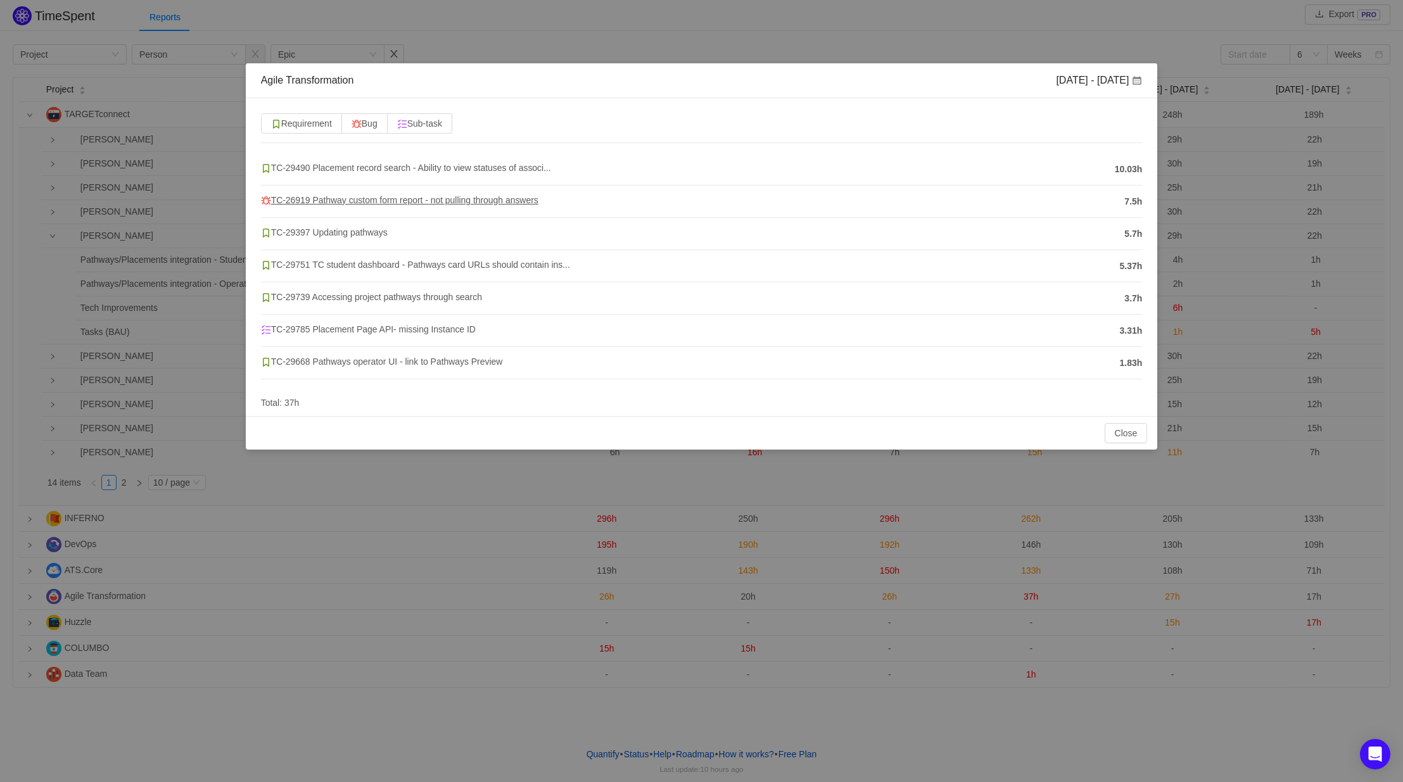
click at [343, 204] on span "TC-26919 Pathway custom form report - not pulling through answers" at bounding box center [399, 200] width 277 height 10
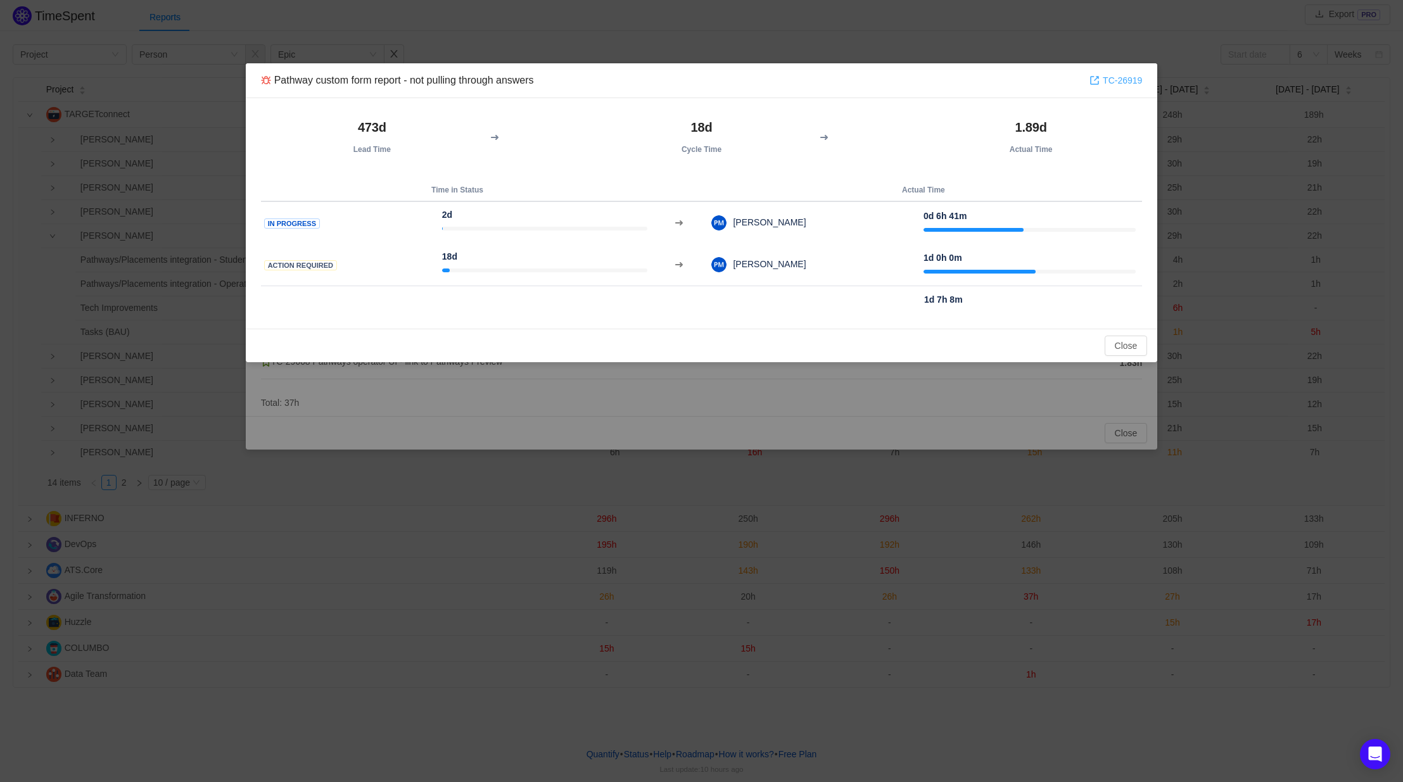
click at [1114, 80] on link "TC-26919" at bounding box center [1115, 80] width 53 height 14
click at [1119, 345] on button "Close" at bounding box center [1126, 346] width 43 height 20
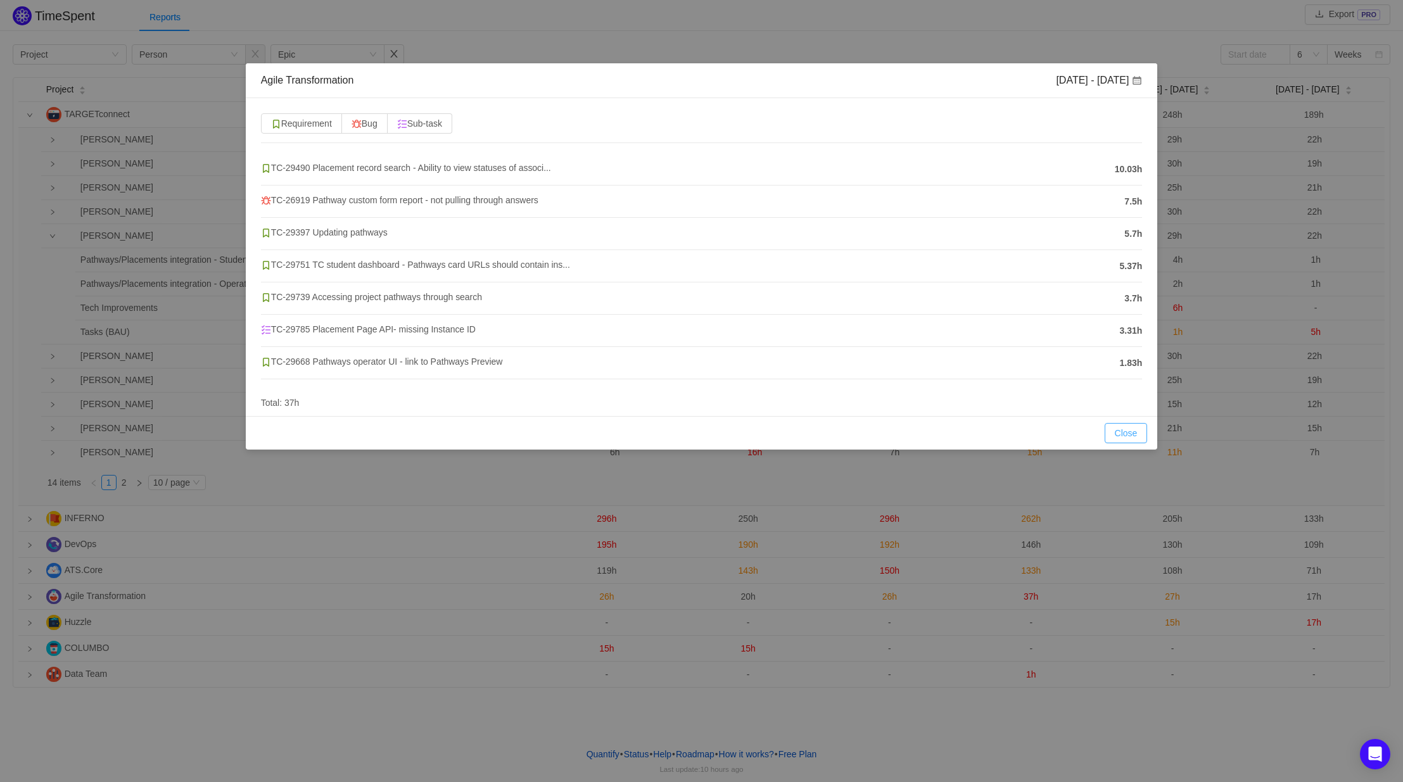
click at [1129, 431] on button "Close" at bounding box center [1126, 433] width 43 height 20
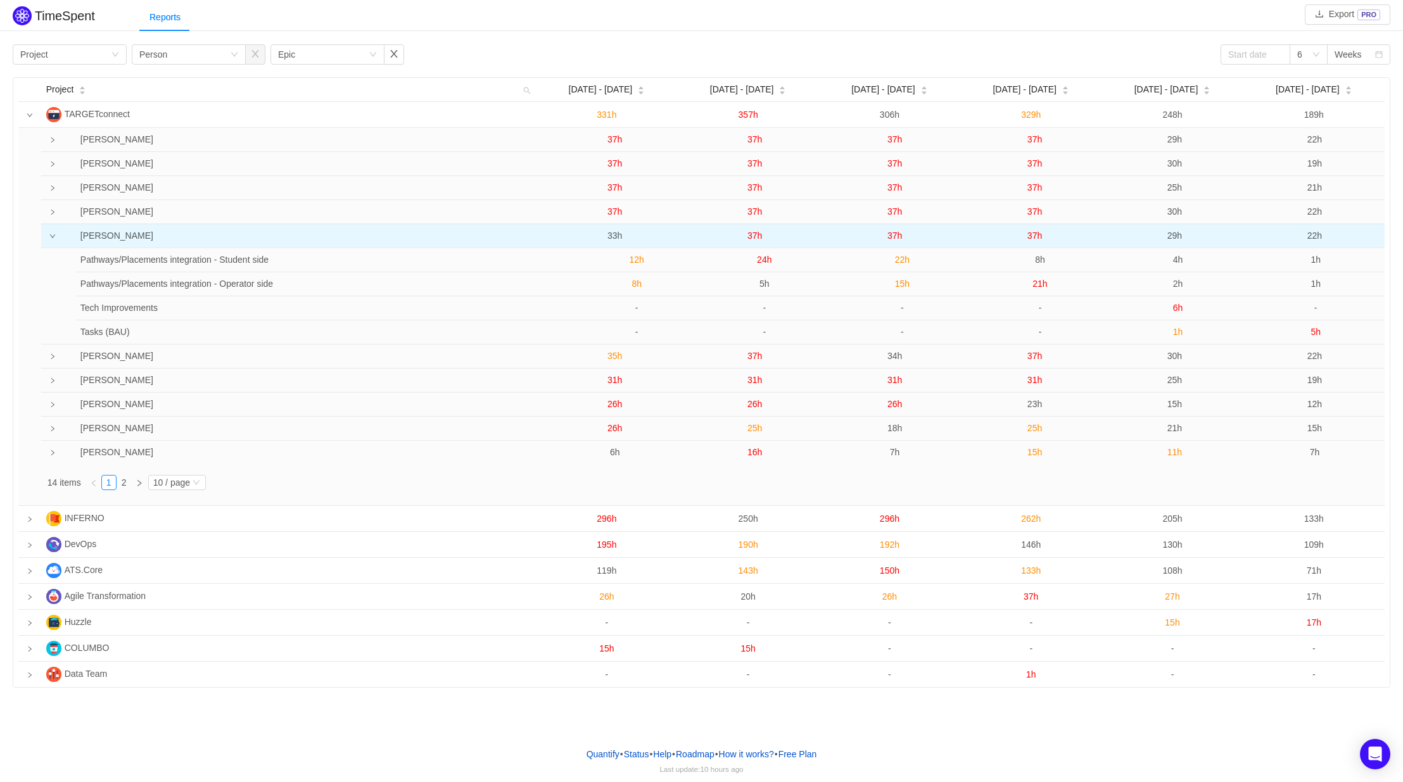
click at [1175, 232] on span "29h" at bounding box center [1174, 236] width 15 height 10
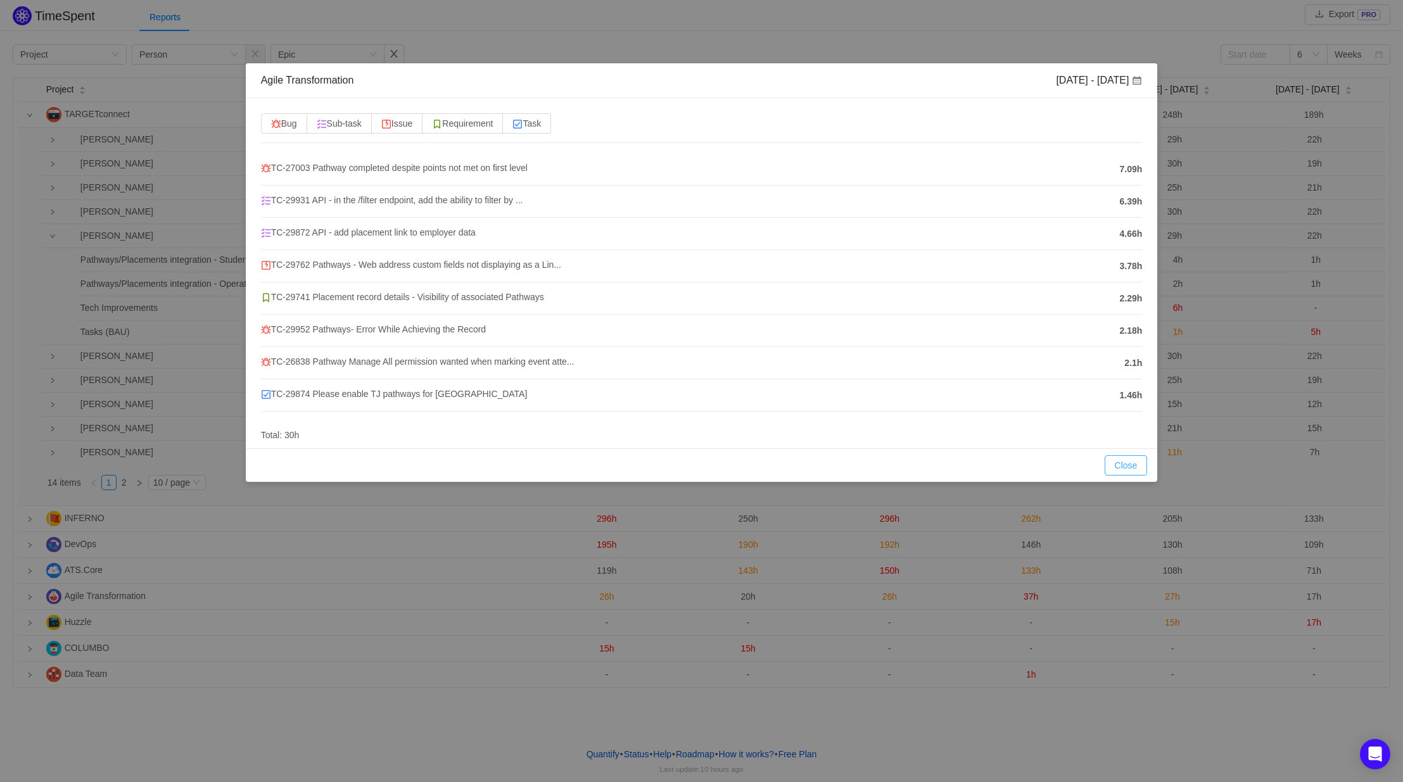
click at [1122, 468] on button "Close" at bounding box center [1126, 465] width 43 height 20
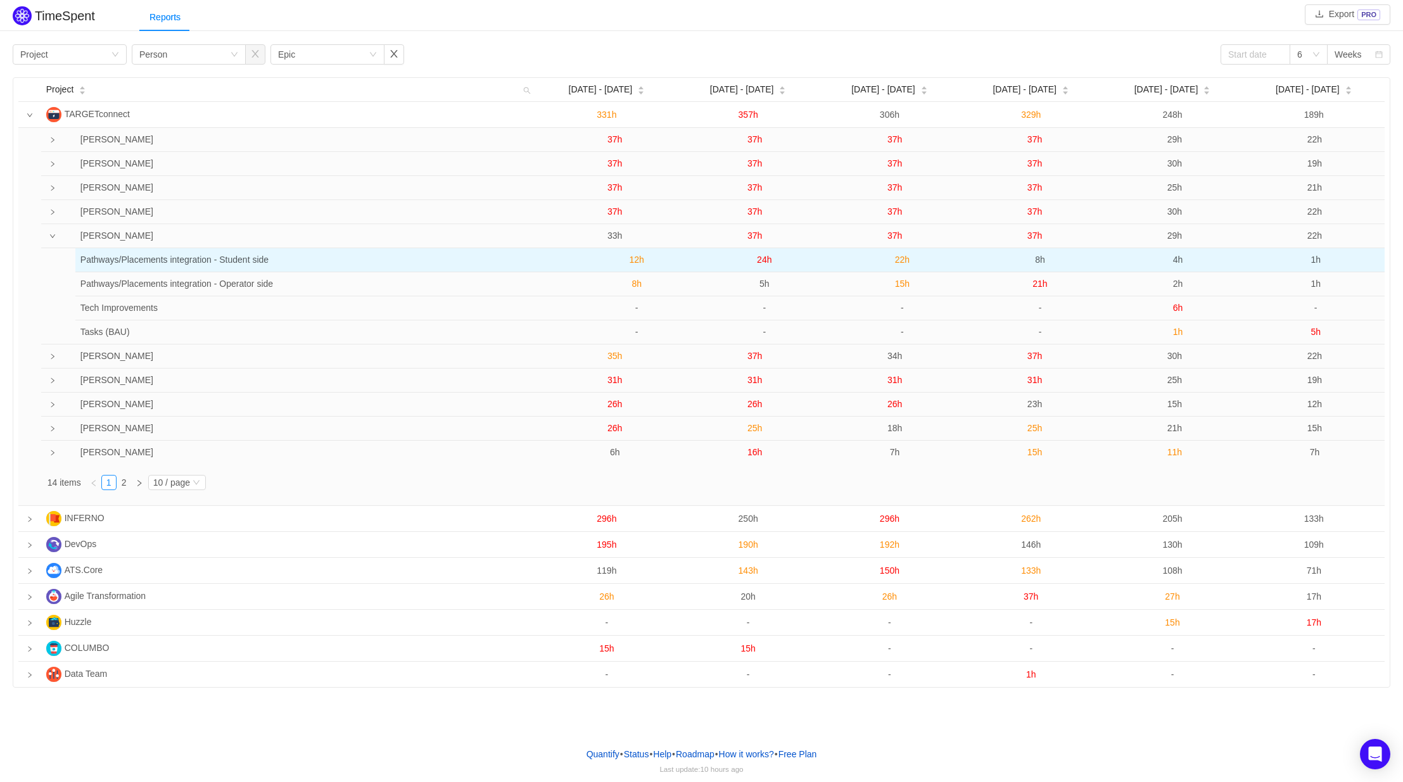
click at [1174, 265] on span "4h" at bounding box center [1178, 260] width 10 height 10
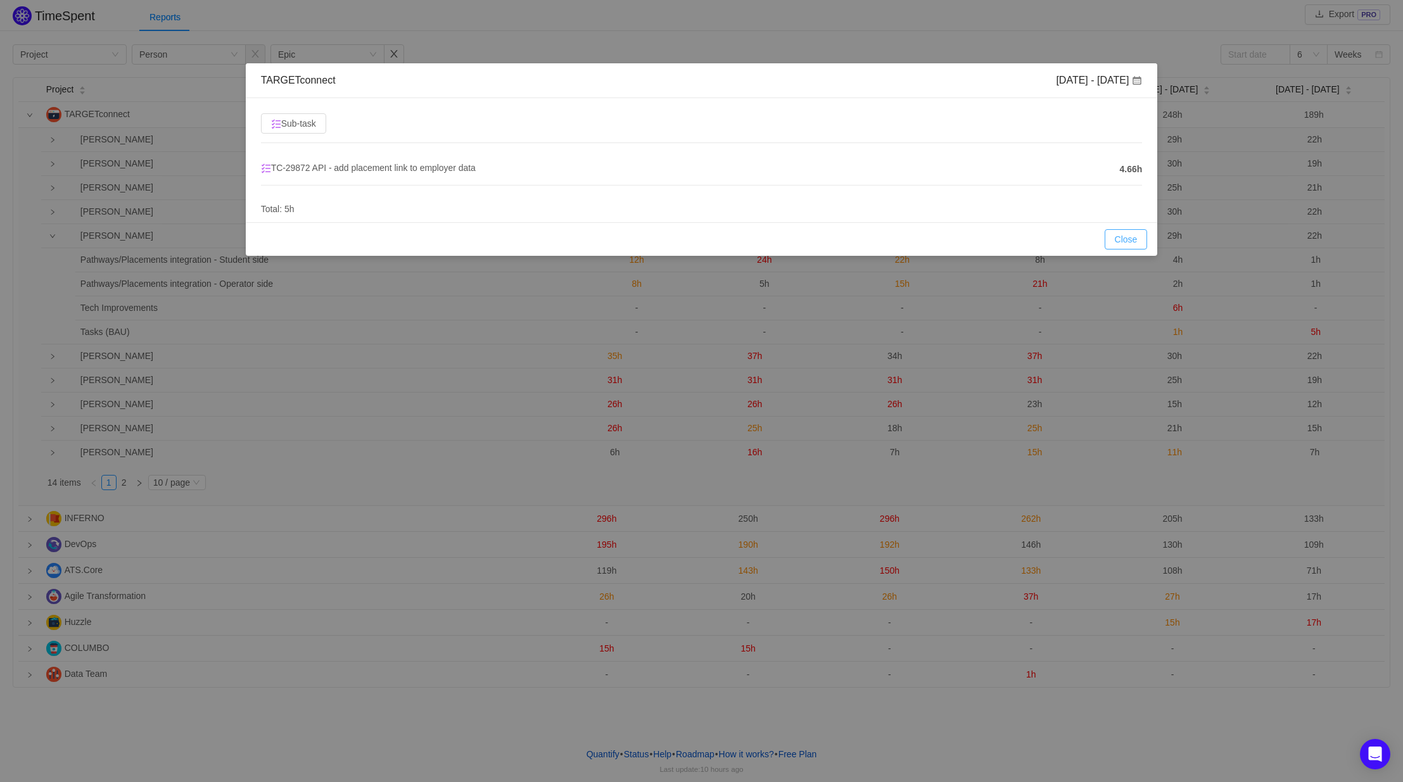
click at [1125, 241] on button "Close" at bounding box center [1126, 239] width 43 height 20
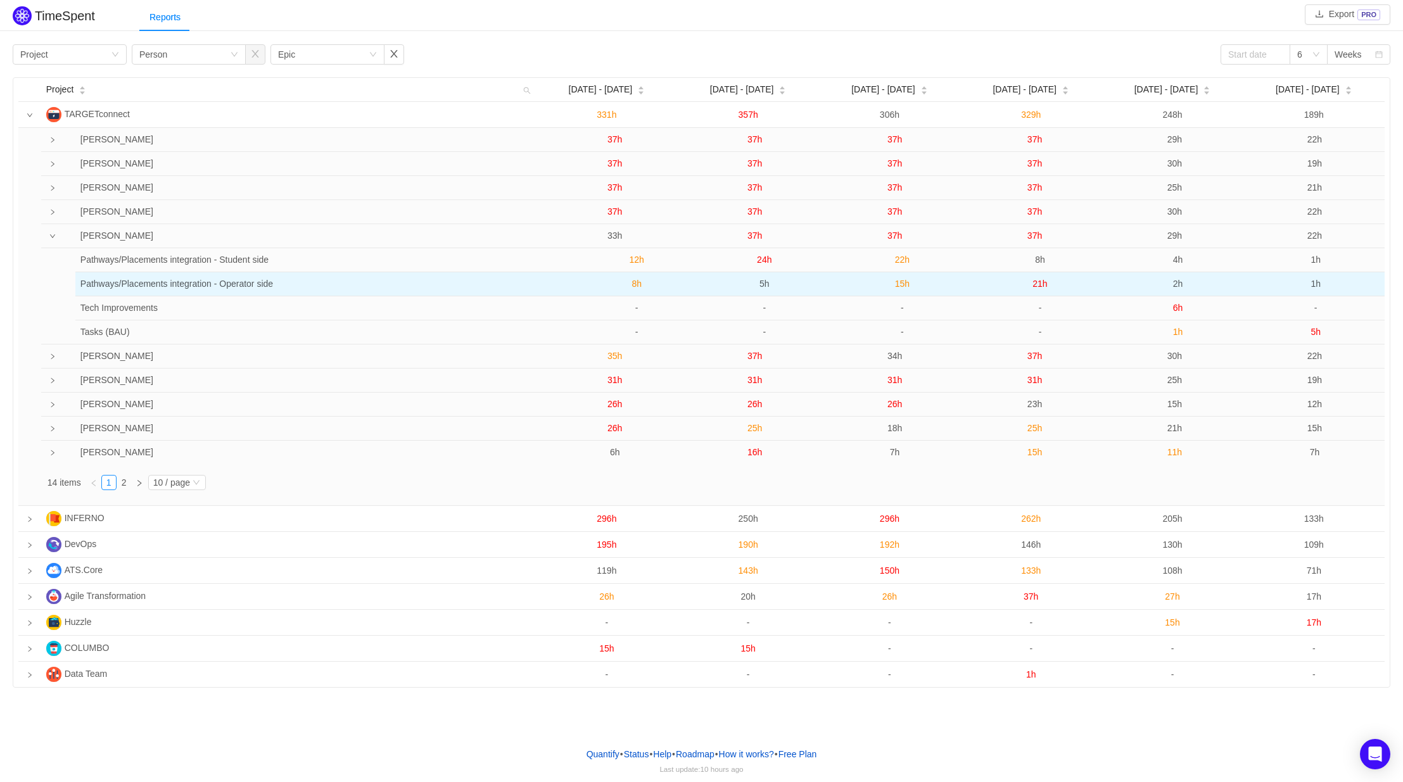
click at [1177, 285] on span "2h" at bounding box center [1178, 284] width 10 height 10
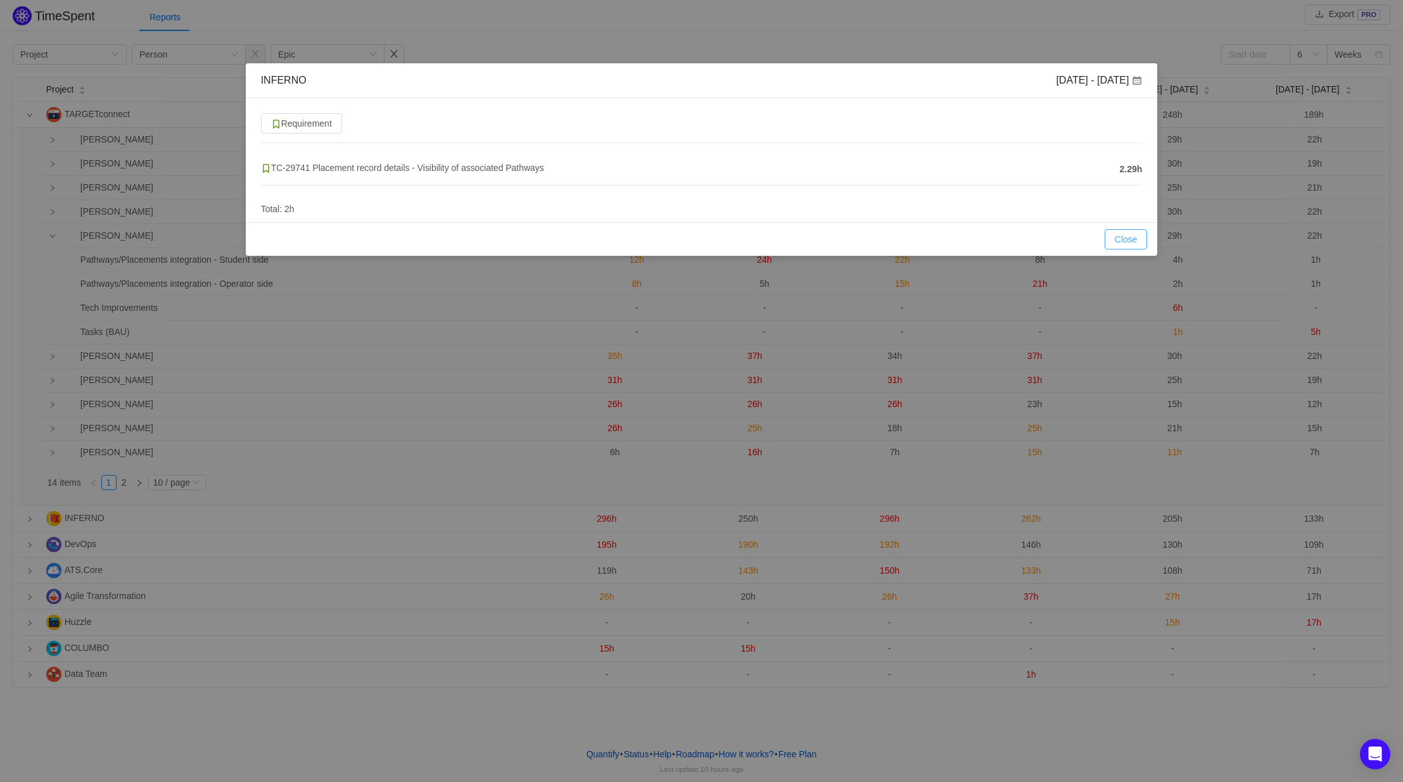
click at [1132, 239] on button "Close" at bounding box center [1126, 239] width 43 height 20
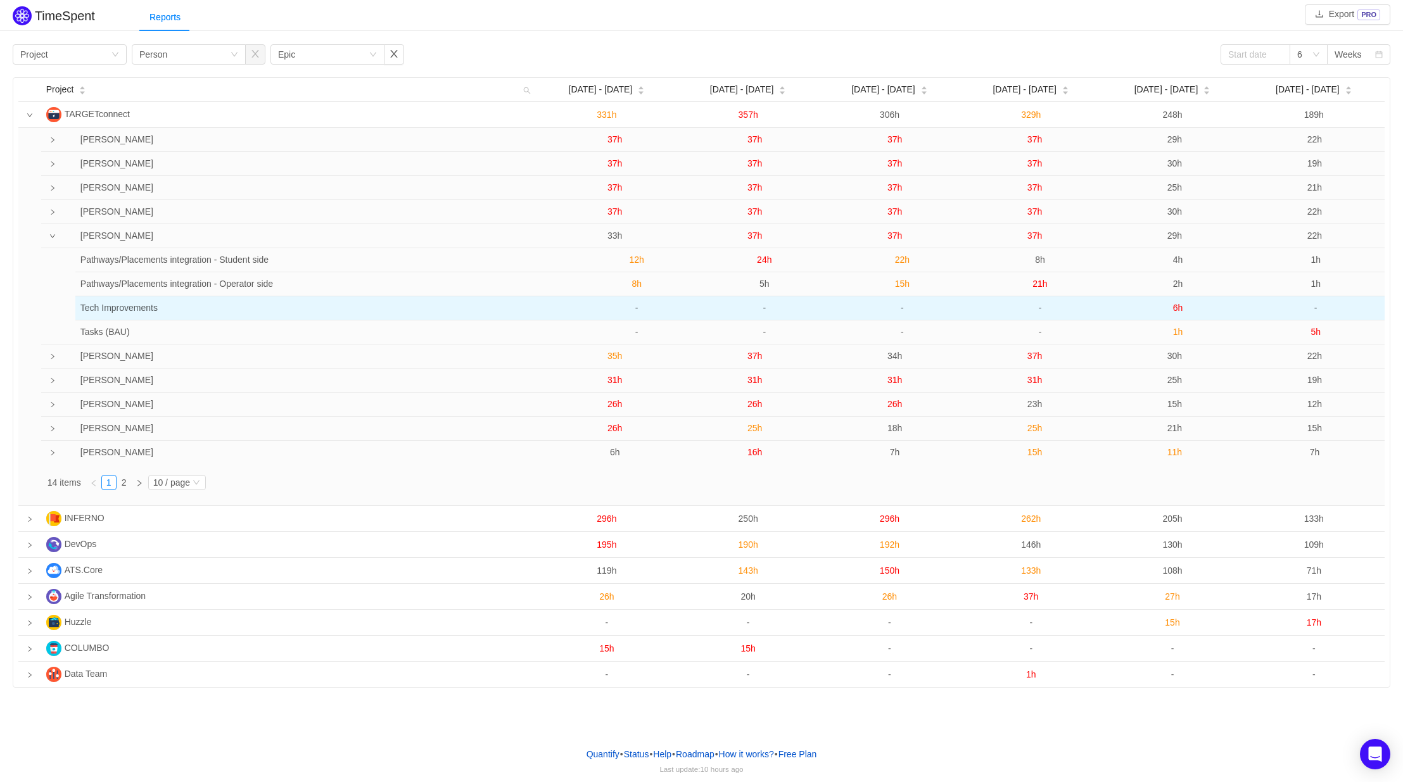
click at [1177, 311] on span "6h" at bounding box center [1178, 308] width 10 height 10
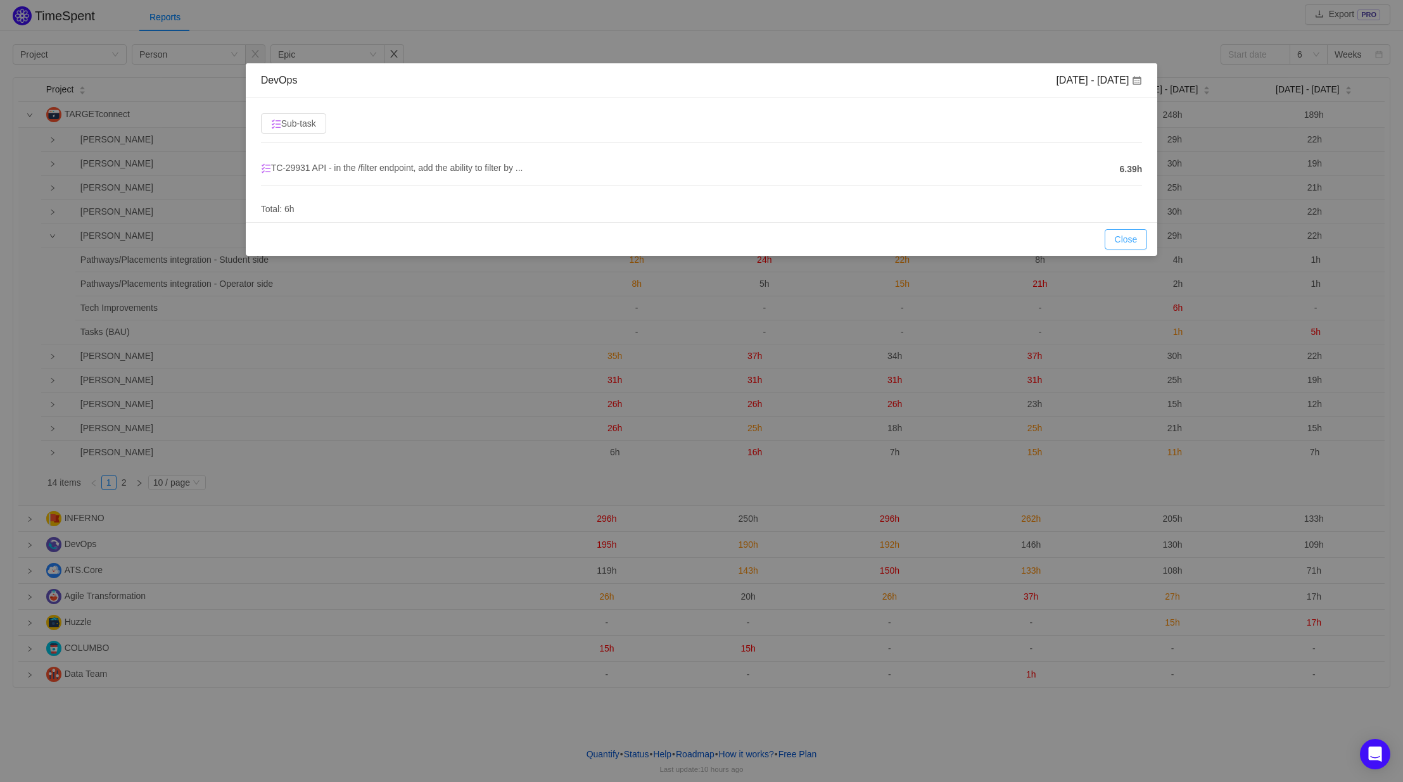
click at [1127, 234] on button "Close" at bounding box center [1126, 239] width 43 height 20
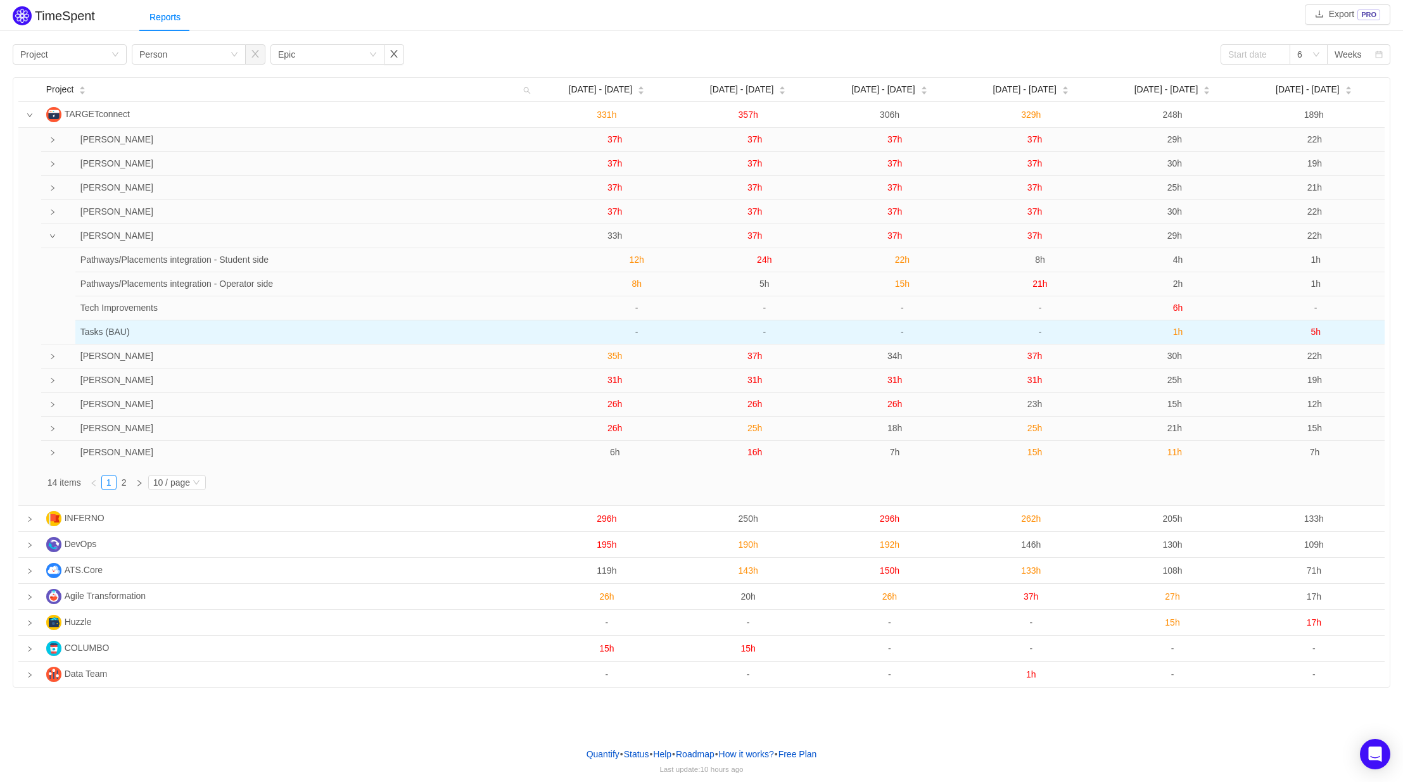
click at [1178, 331] on span "1h" at bounding box center [1178, 332] width 10 height 10
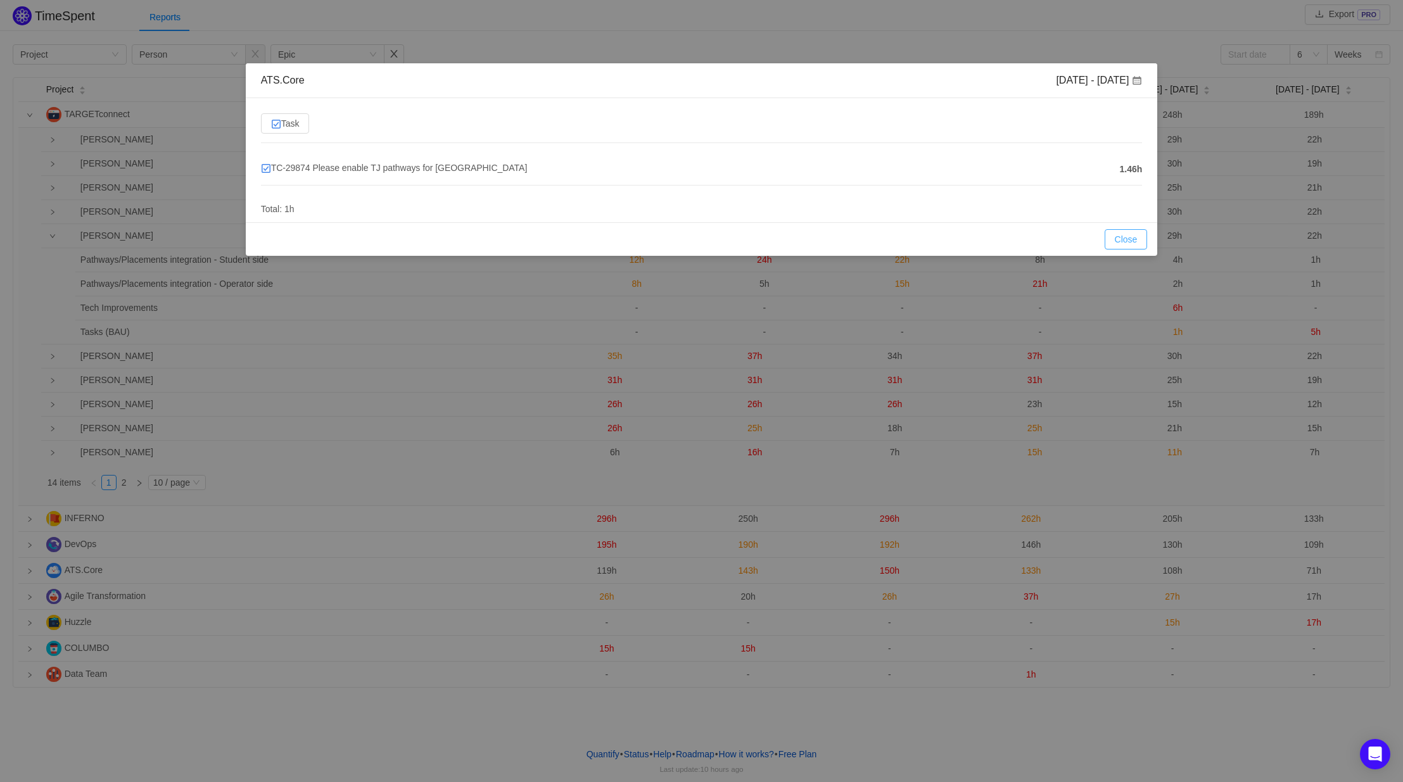
click at [1113, 234] on button "Close" at bounding box center [1126, 239] width 43 height 20
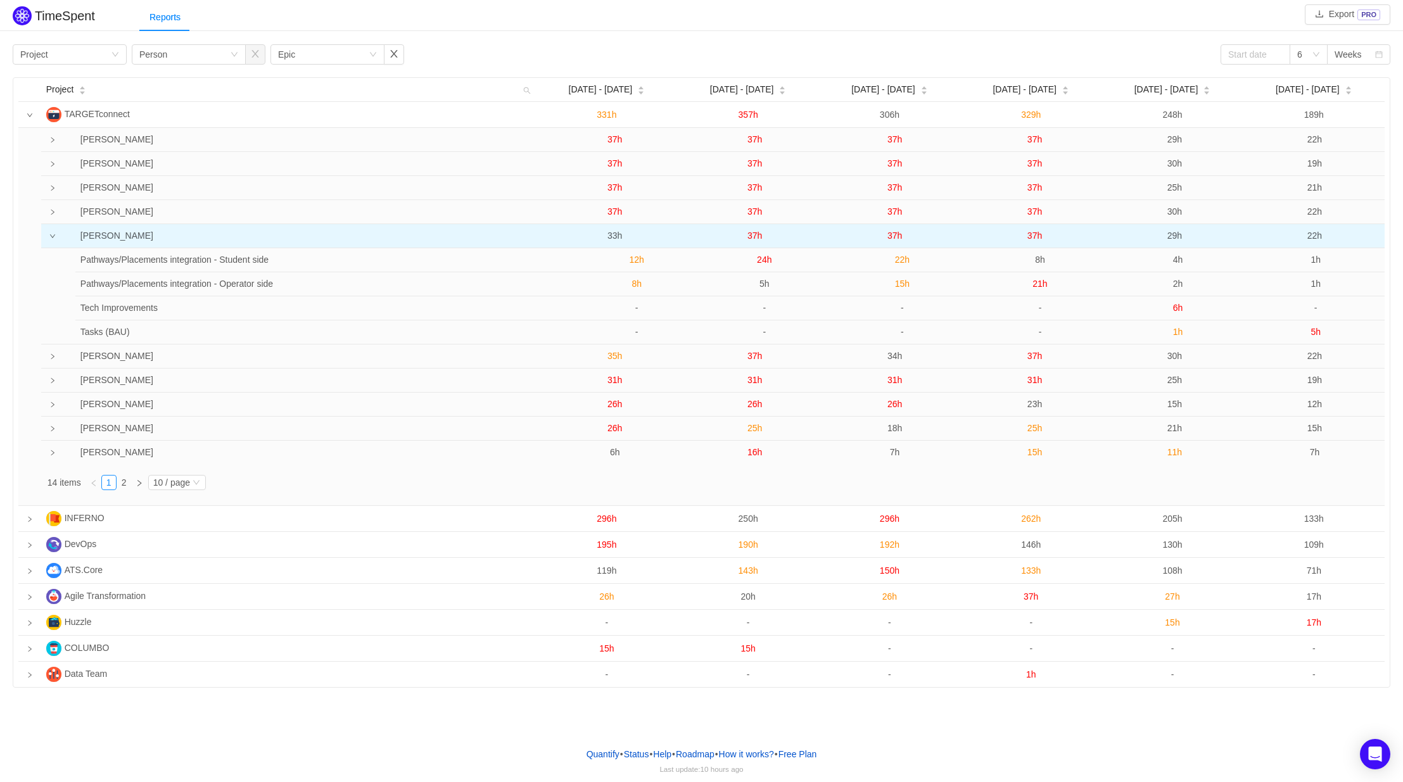
click at [1174, 234] on span "29h" at bounding box center [1174, 236] width 15 height 10
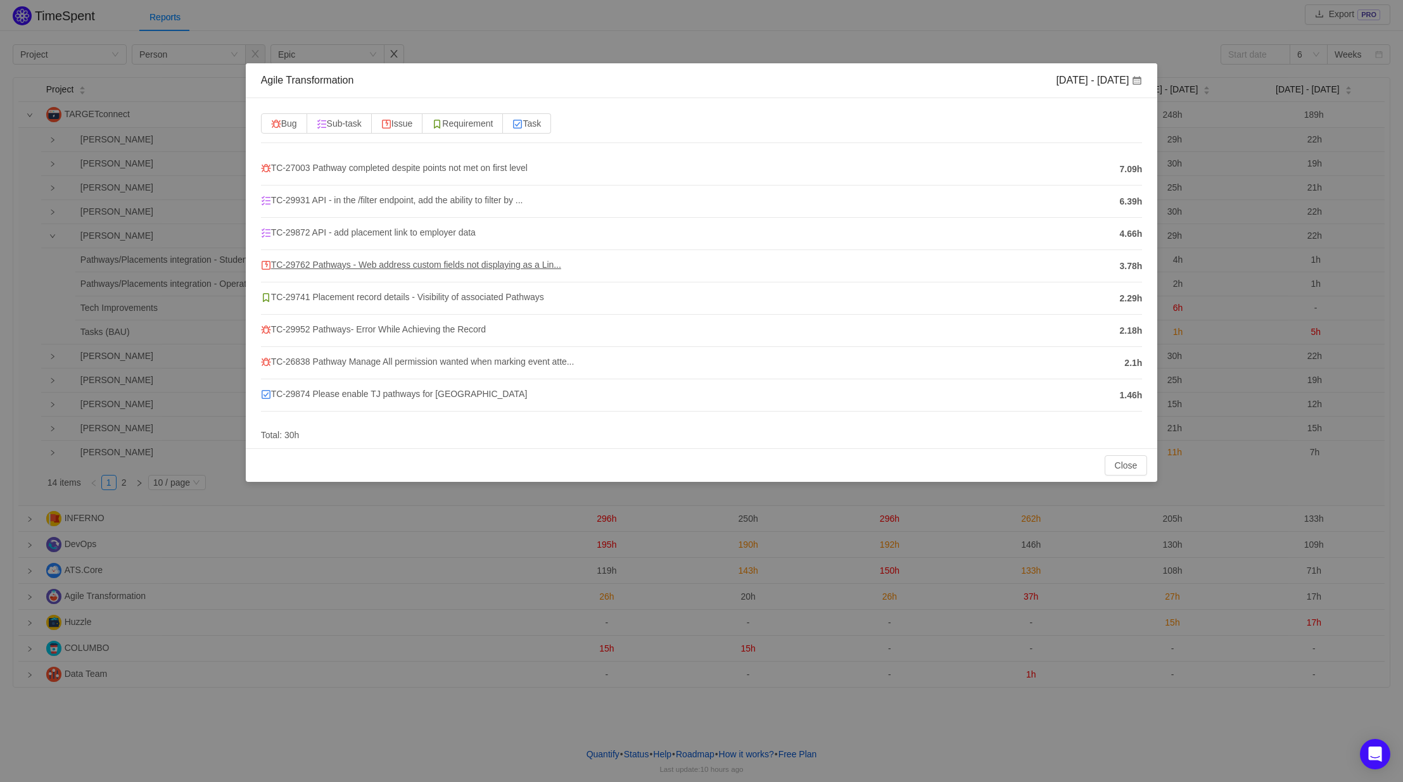
click at [301, 262] on span "TC-29762 Pathways - Web address custom fields not displaying as a Lin..." at bounding box center [411, 265] width 300 height 10
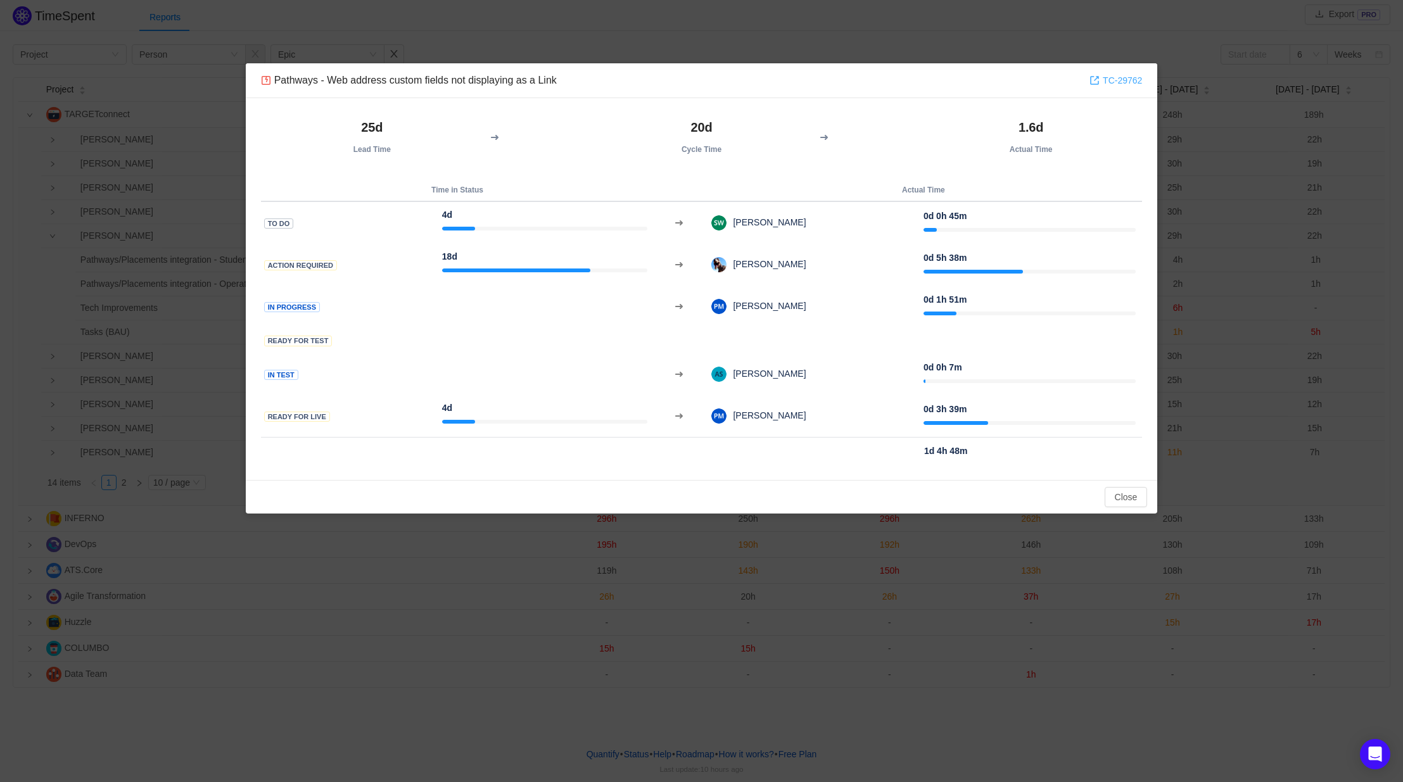
click at [1111, 79] on link "TC-29762" at bounding box center [1115, 80] width 53 height 14
click at [1131, 500] on button "Close" at bounding box center [1126, 497] width 43 height 20
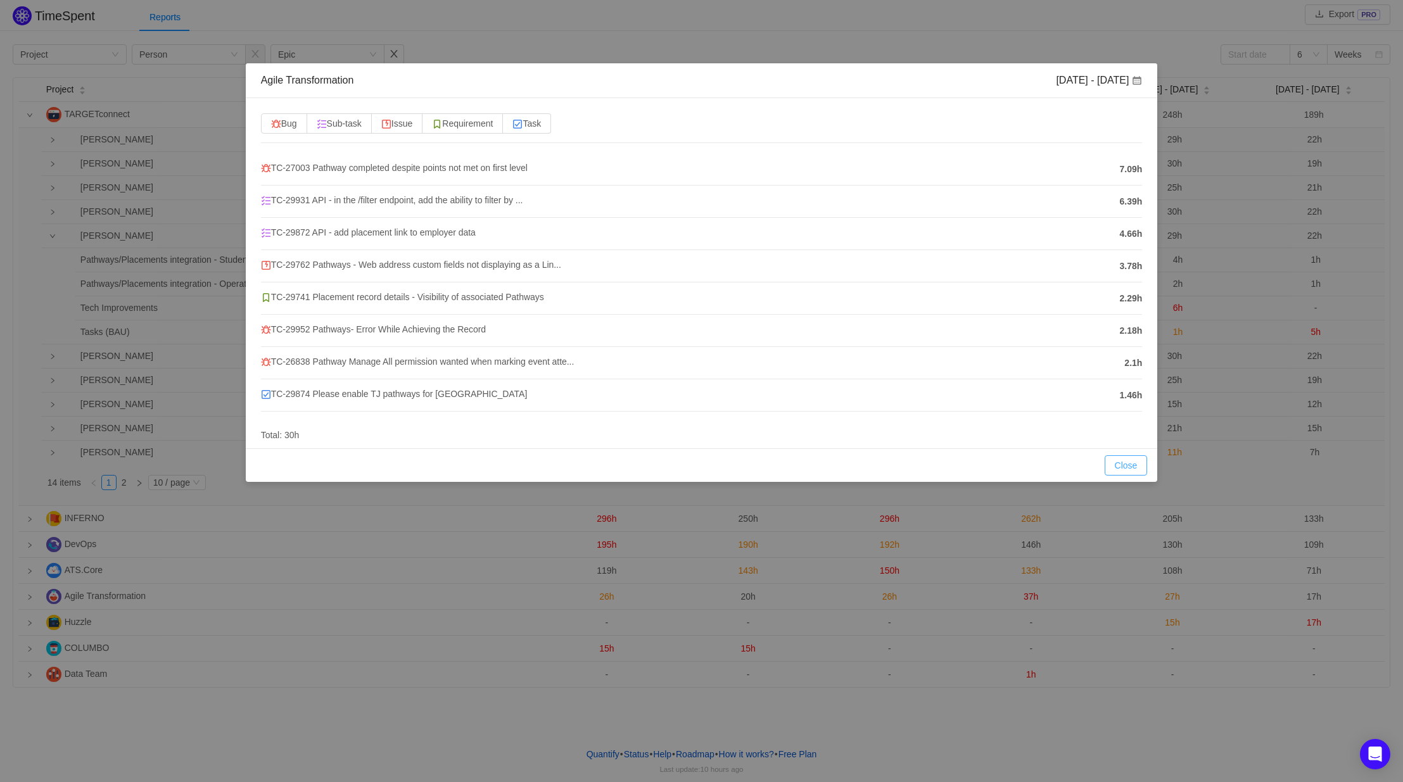
click at [1129, 469] on button "Close" at bounding box center [1126, 465] width 43 height 20
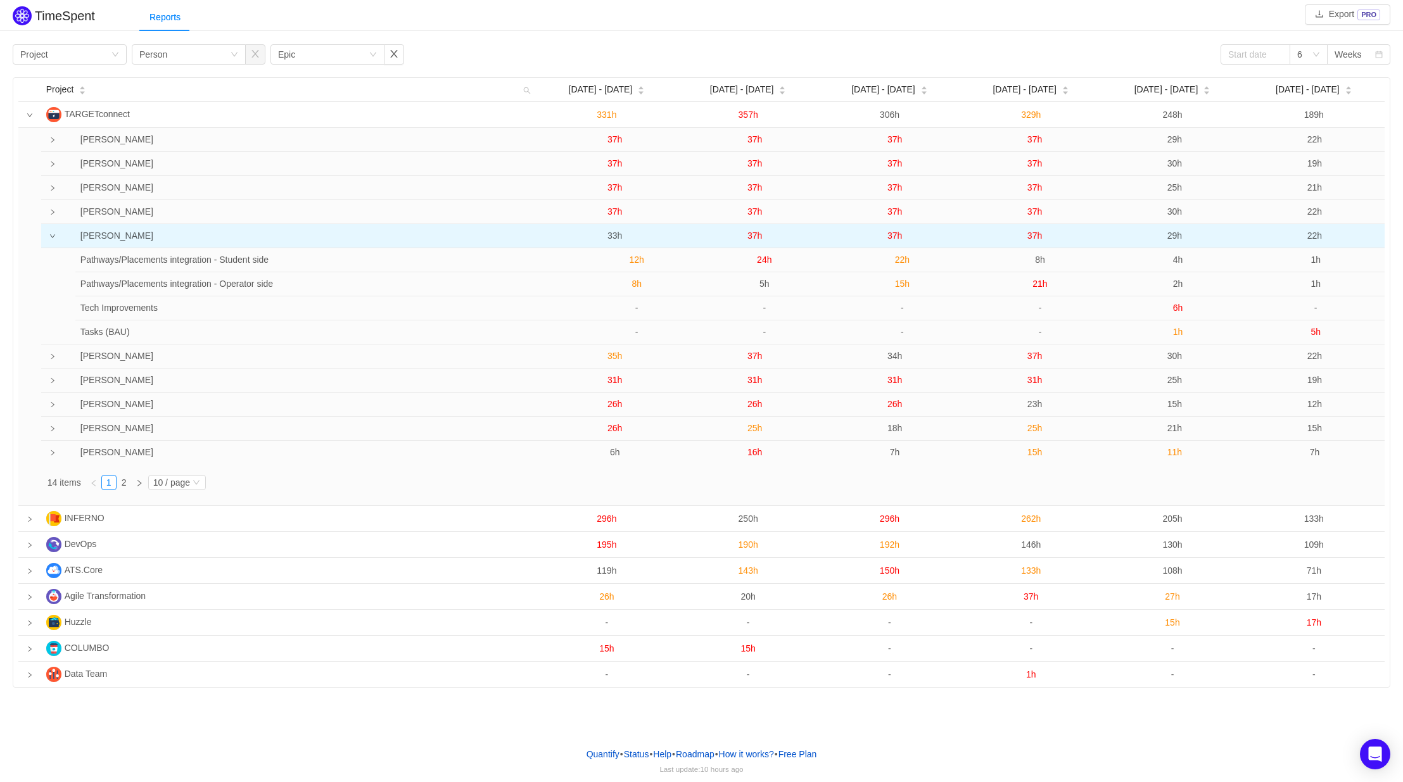
click at [48, 234] on td at bounding box center [48, 236] width 14 height 24
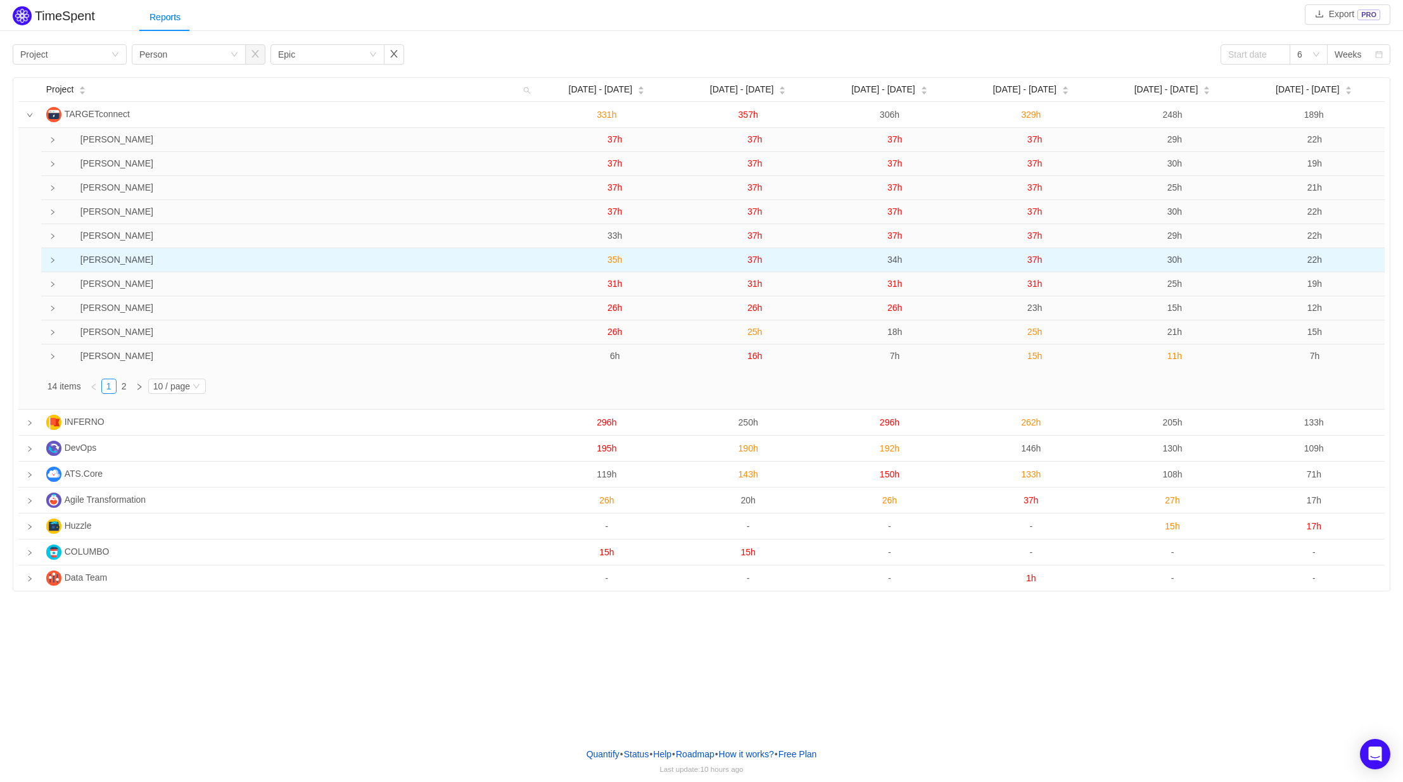
click at [49, 265] on td at bounding box center [48, 260] width 14 height 24
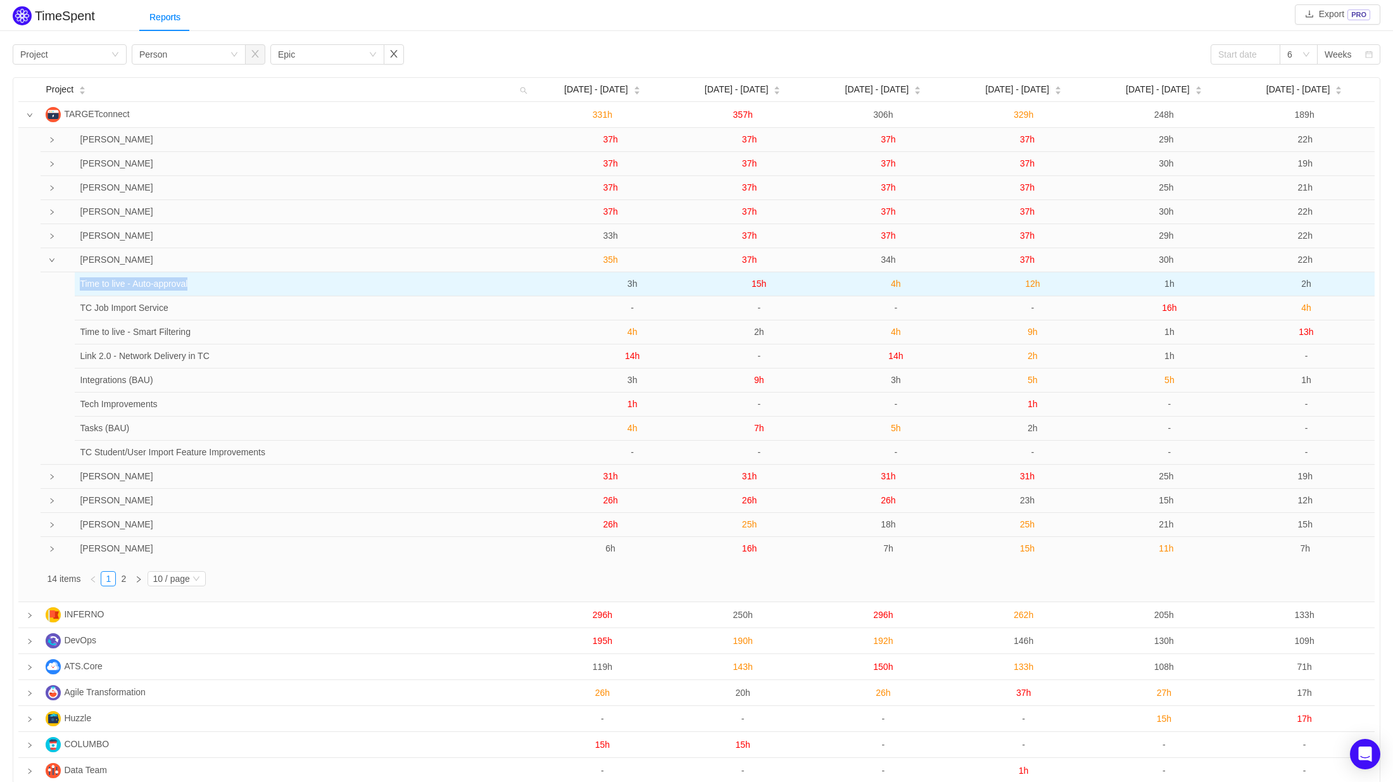
drag, startPoint x: 80, startPoint y: 285, endPoint x: 246, endPoint y: 289, distance: 166.0
click at [246, 289] on td "Time to live - Auto-approval" at bounding box center [314, 284] width 479 height 24
copy td "Time to live - Auto-approval"
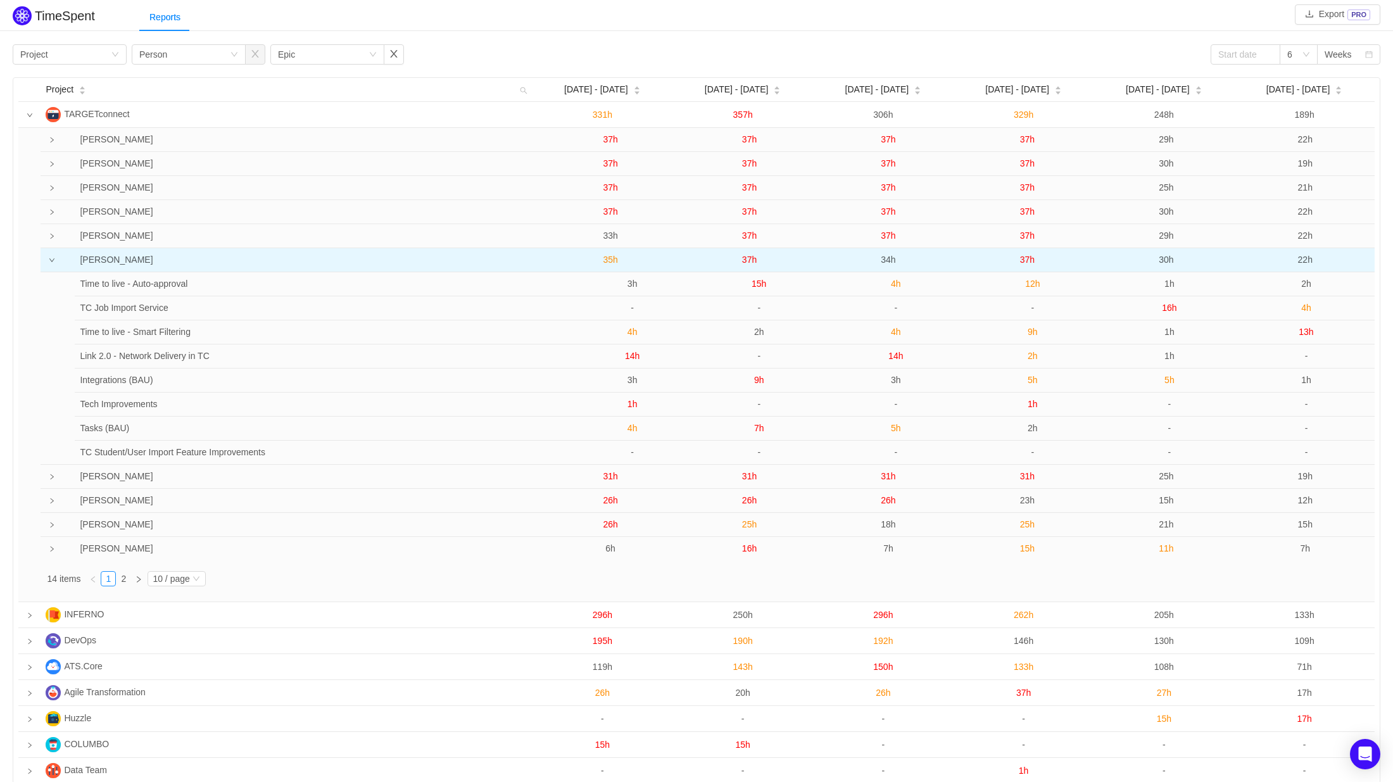
click at [609, 259] on span "35h" at bounding box center [610, 260] width 15 height 10
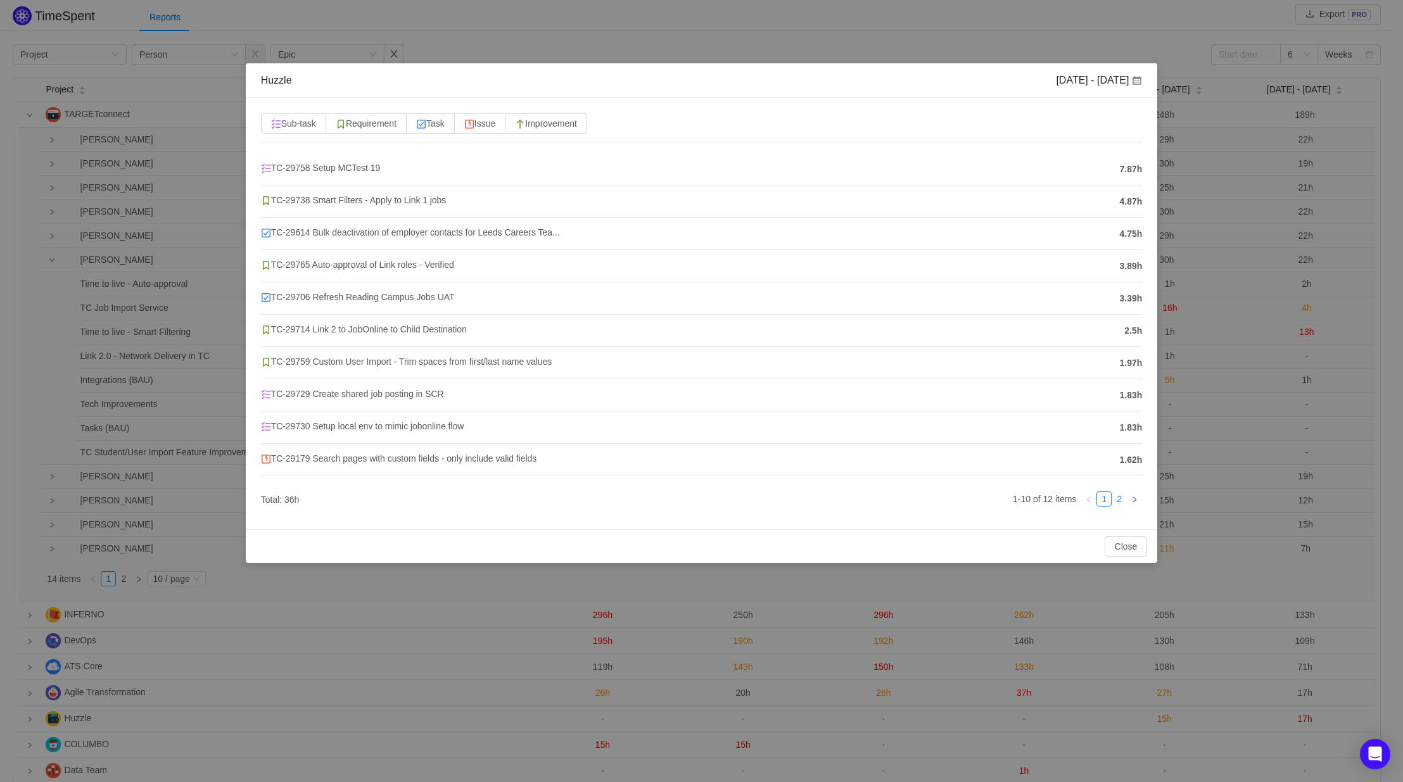
click at [1120, 502] on link "2" at bounding box center [1119, 499] width 14 height 14
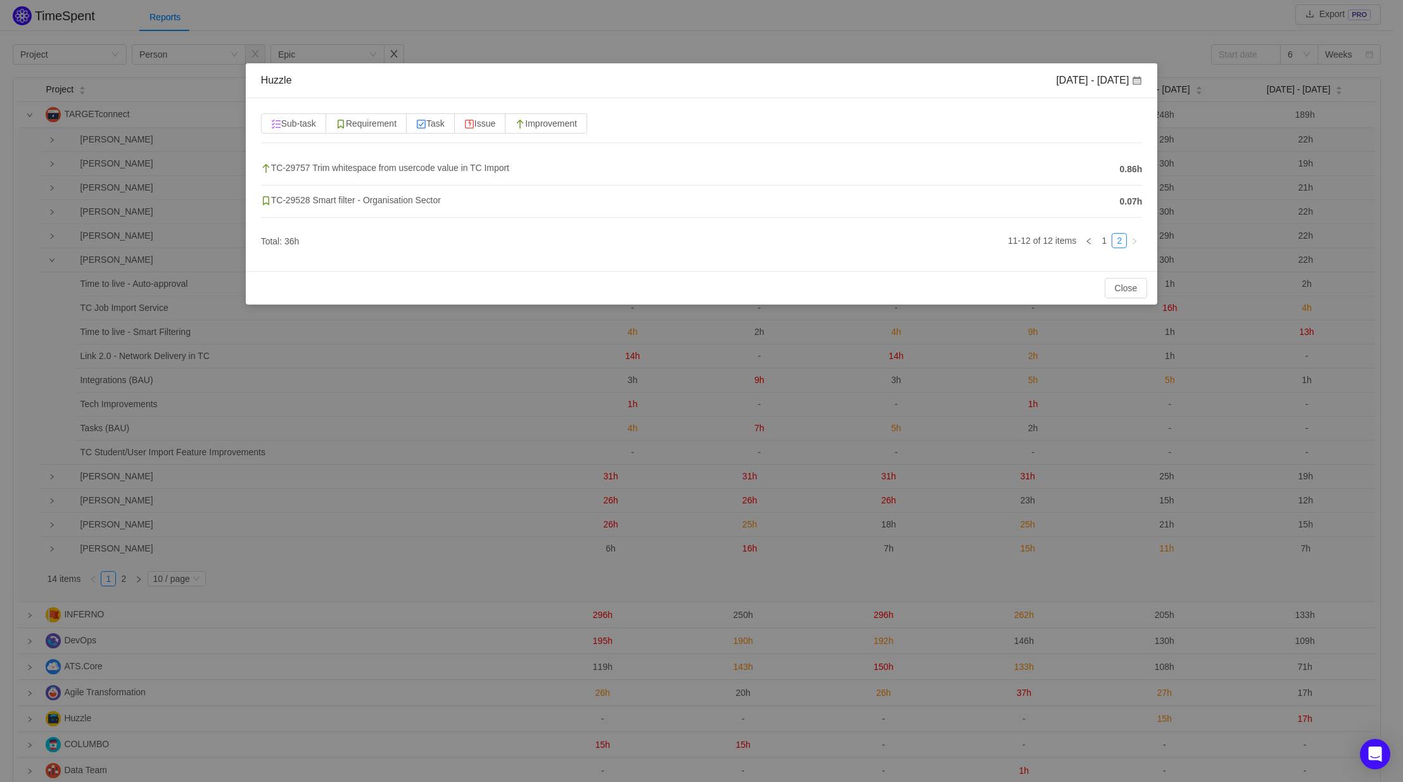
click at [1101, 249] on ul "11-12 of 12 items 1 2" at bounding box center [702, 244] width 882 height 23
click at [1101, 243] on link "1" at bounding box center [1104, 241] width 14 height 14
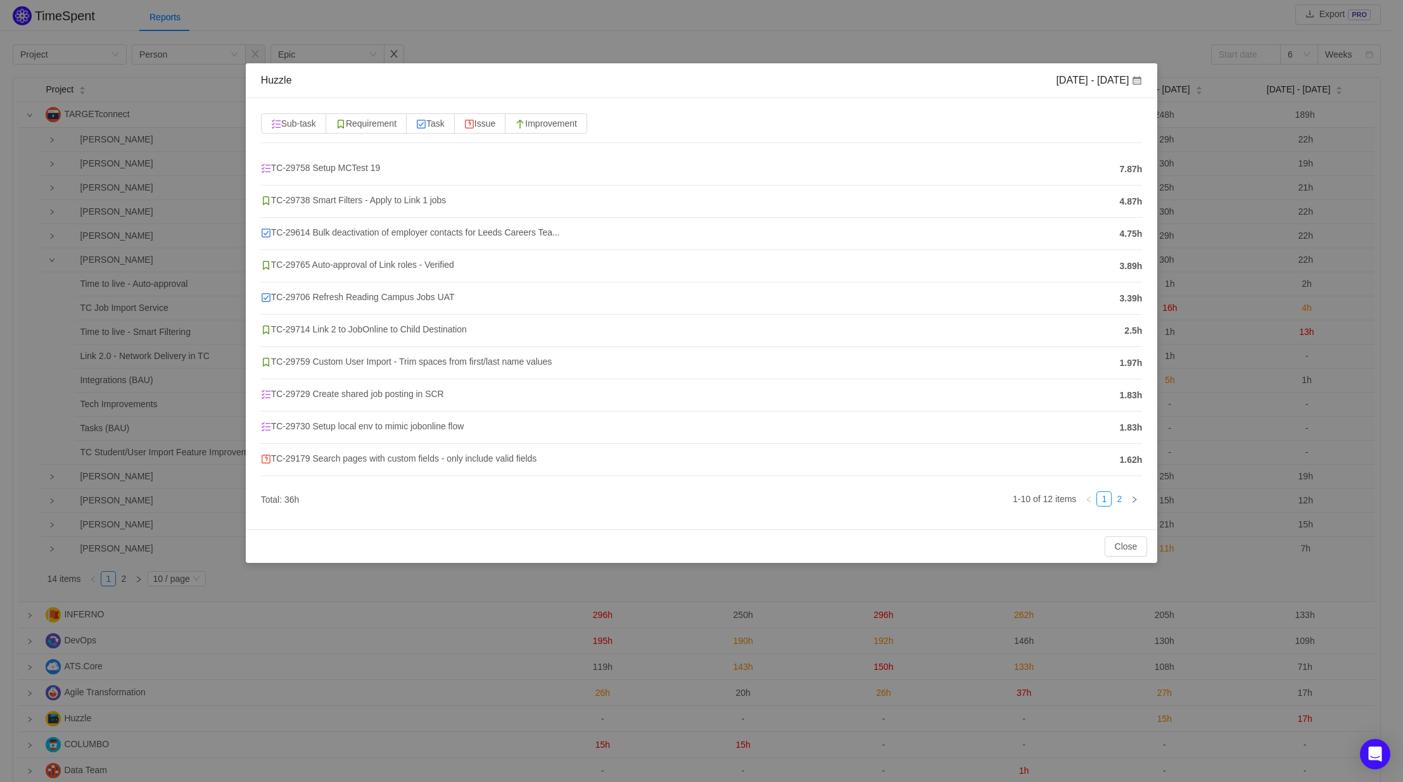
click at [1118, 502] on link "2" at bounding box center [1119, 499] width 14 height 14
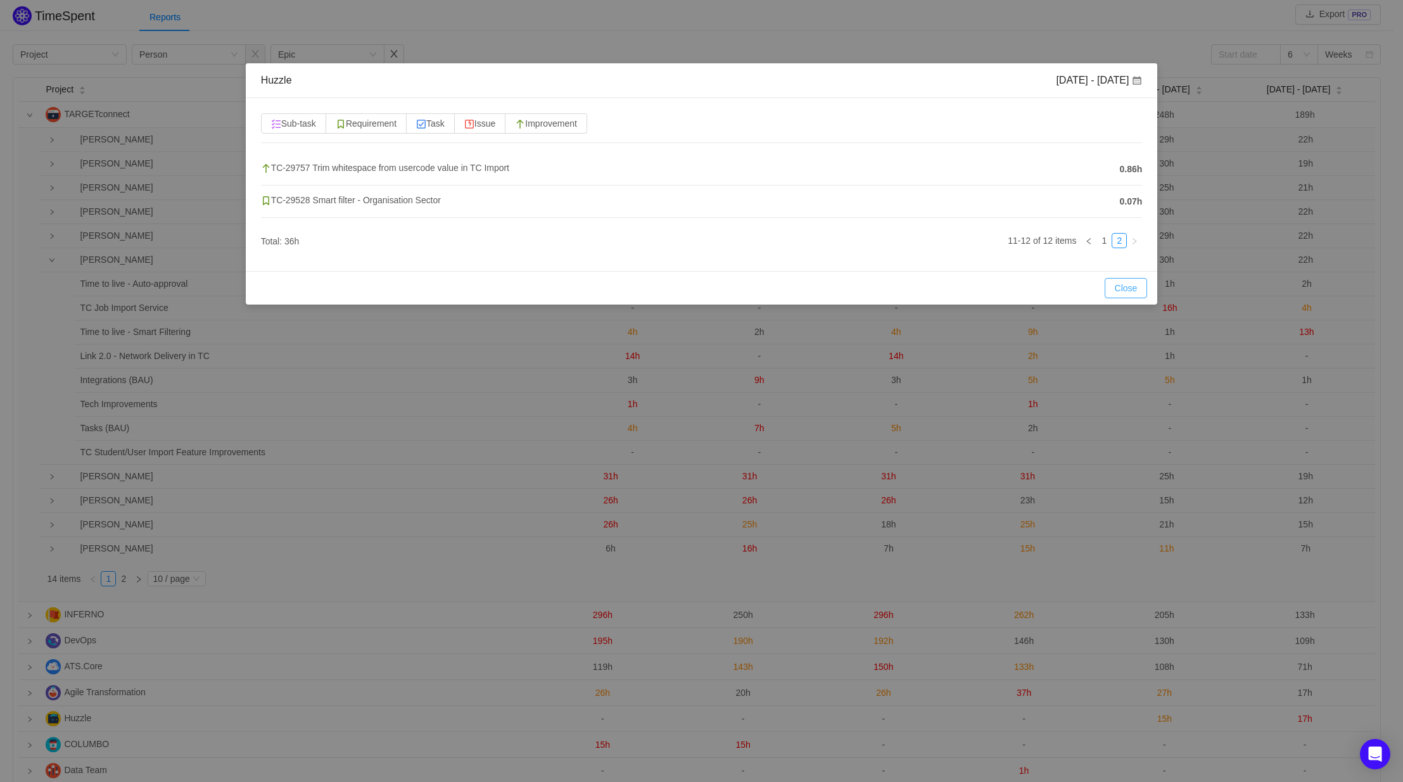
click at [1113, 292] on button "Close" at bounding box center [1126, 288] width 43 height 20
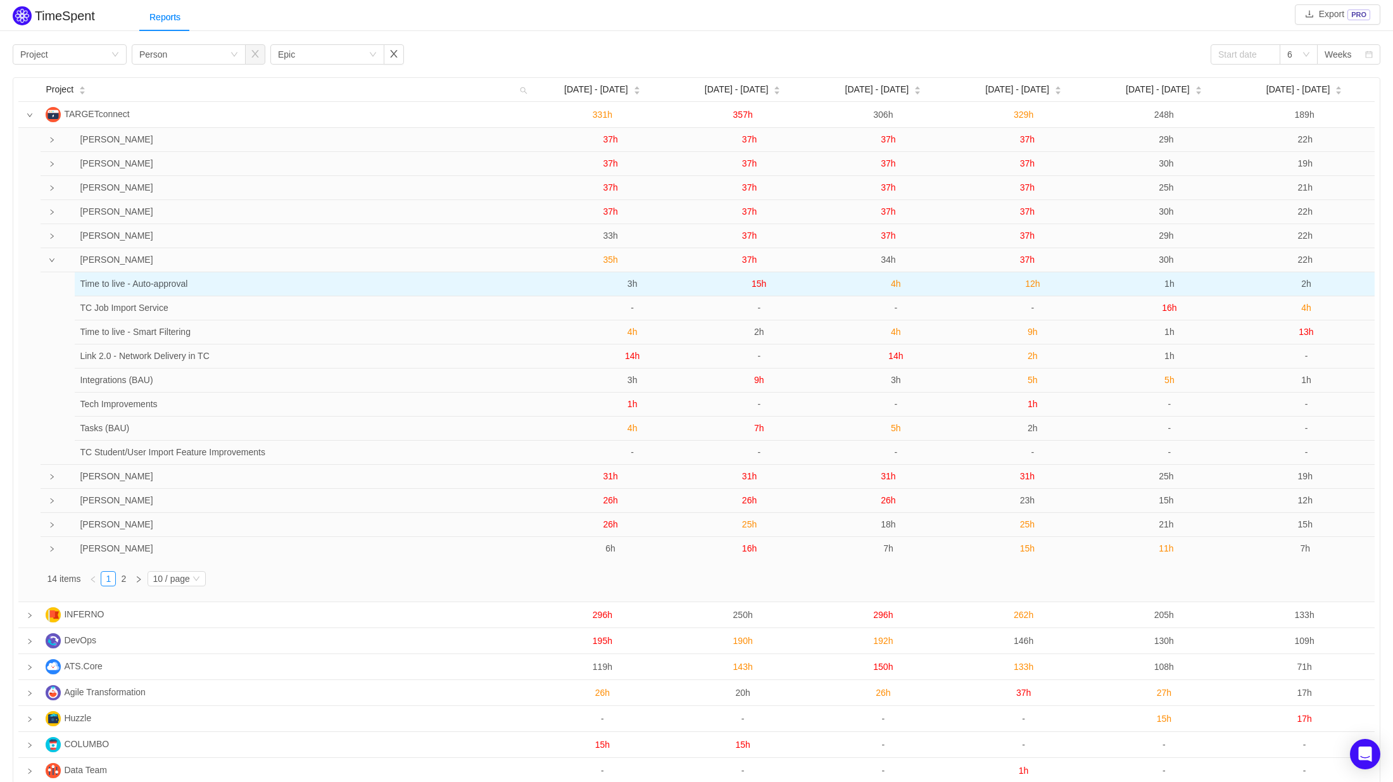
click at [630, 282] on span "3h" at bounding box center [633, 284] width 10 height 10
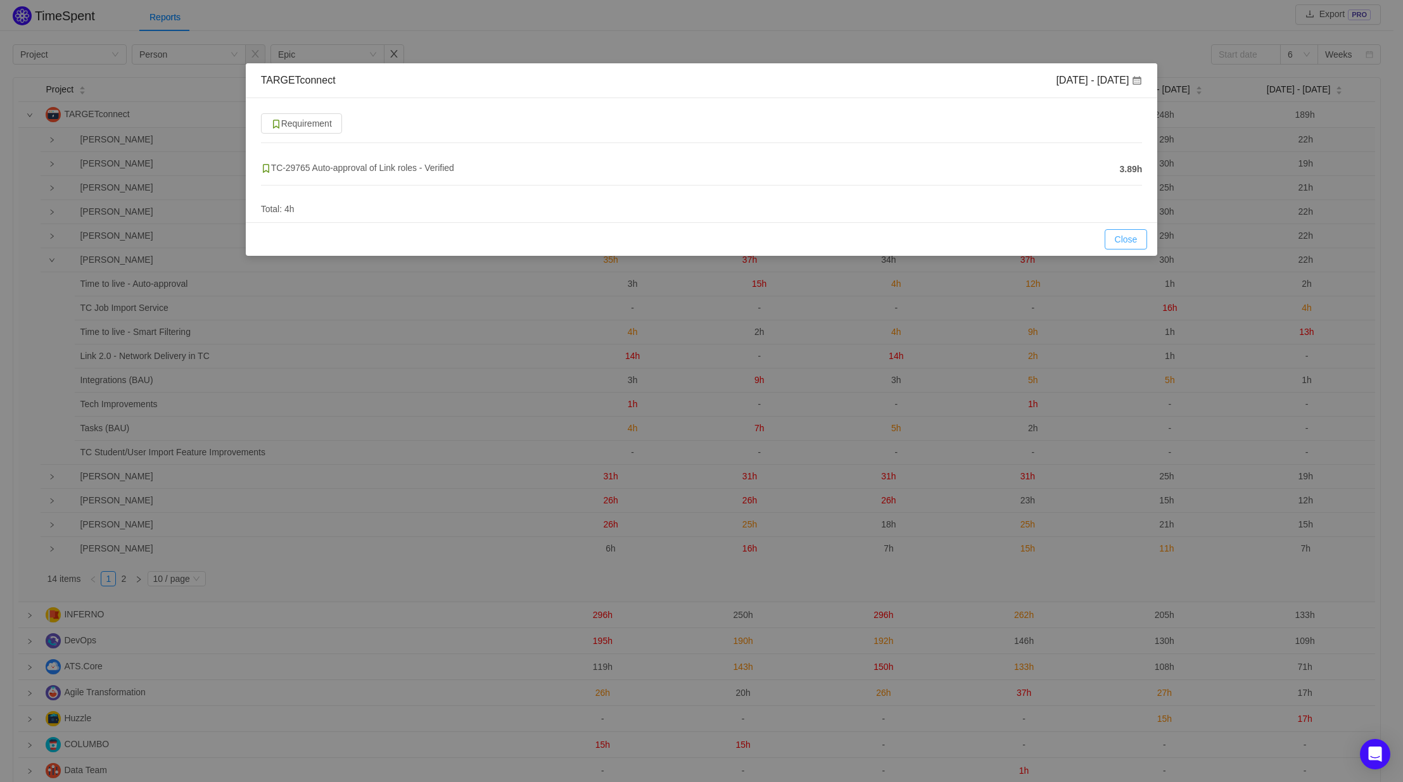
click at [1119, 242] on button "Close" at bounding box center [1126, 239] width 43 height 20
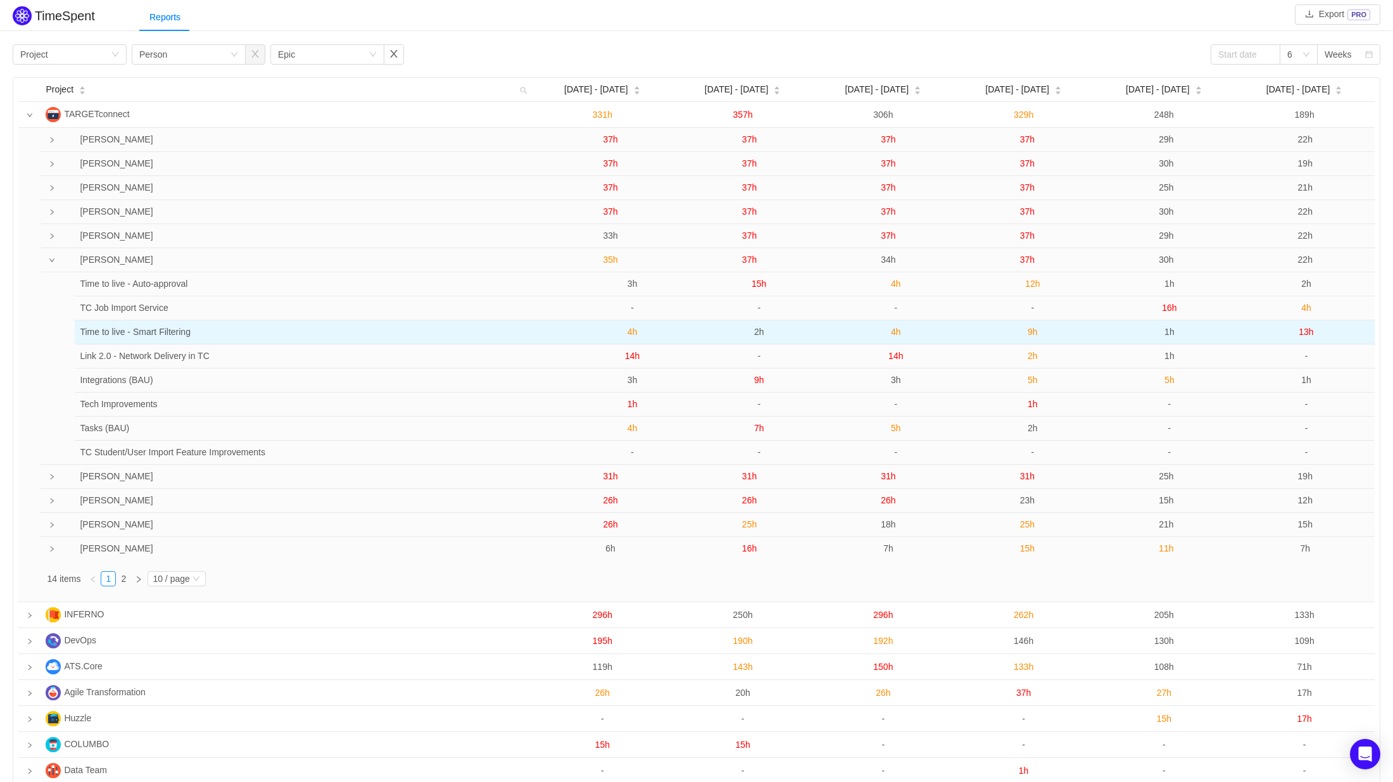
click at [631, 333] on span "4h" at bounding box center [633, 332] width 10 height 10
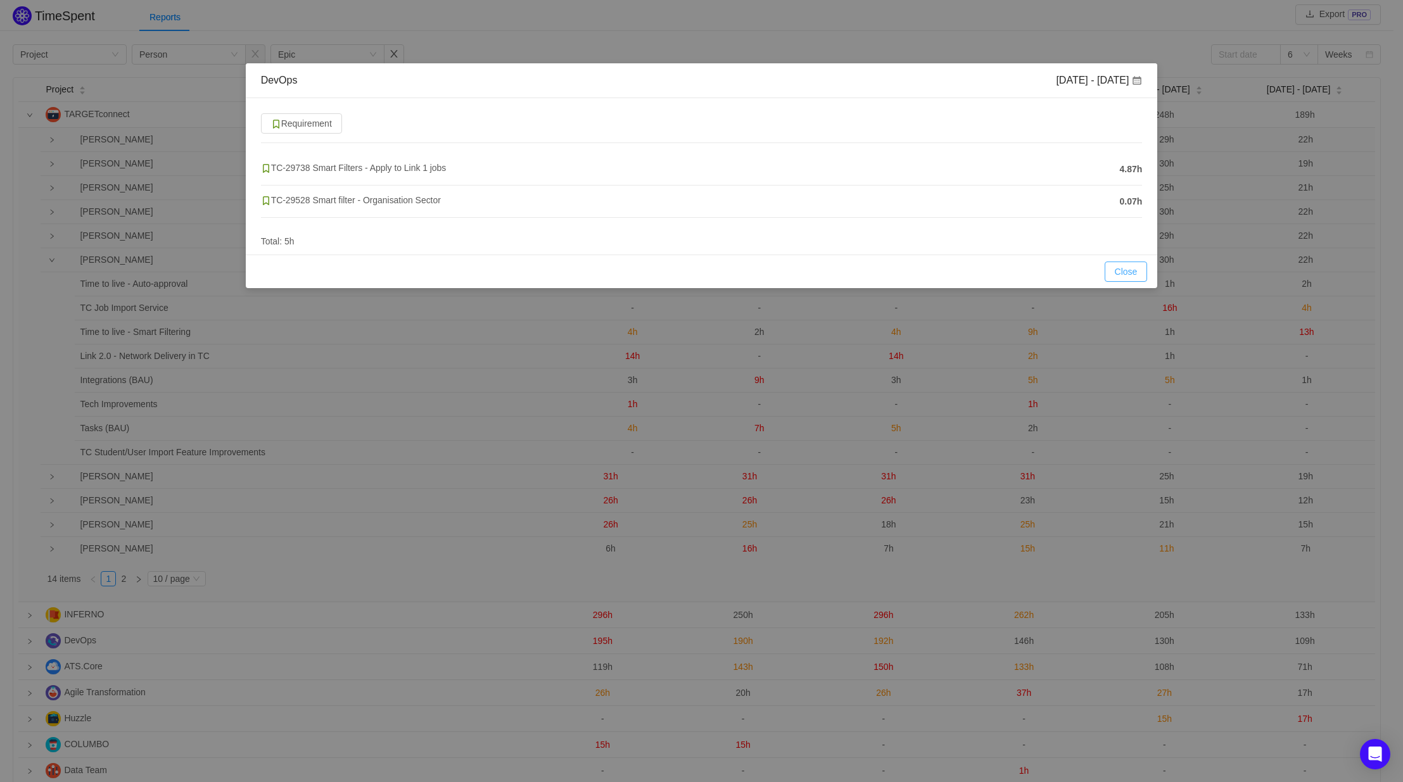
click at [1129, 272] on button "Close" at bounding box center [1126, 272] width 43 height 20
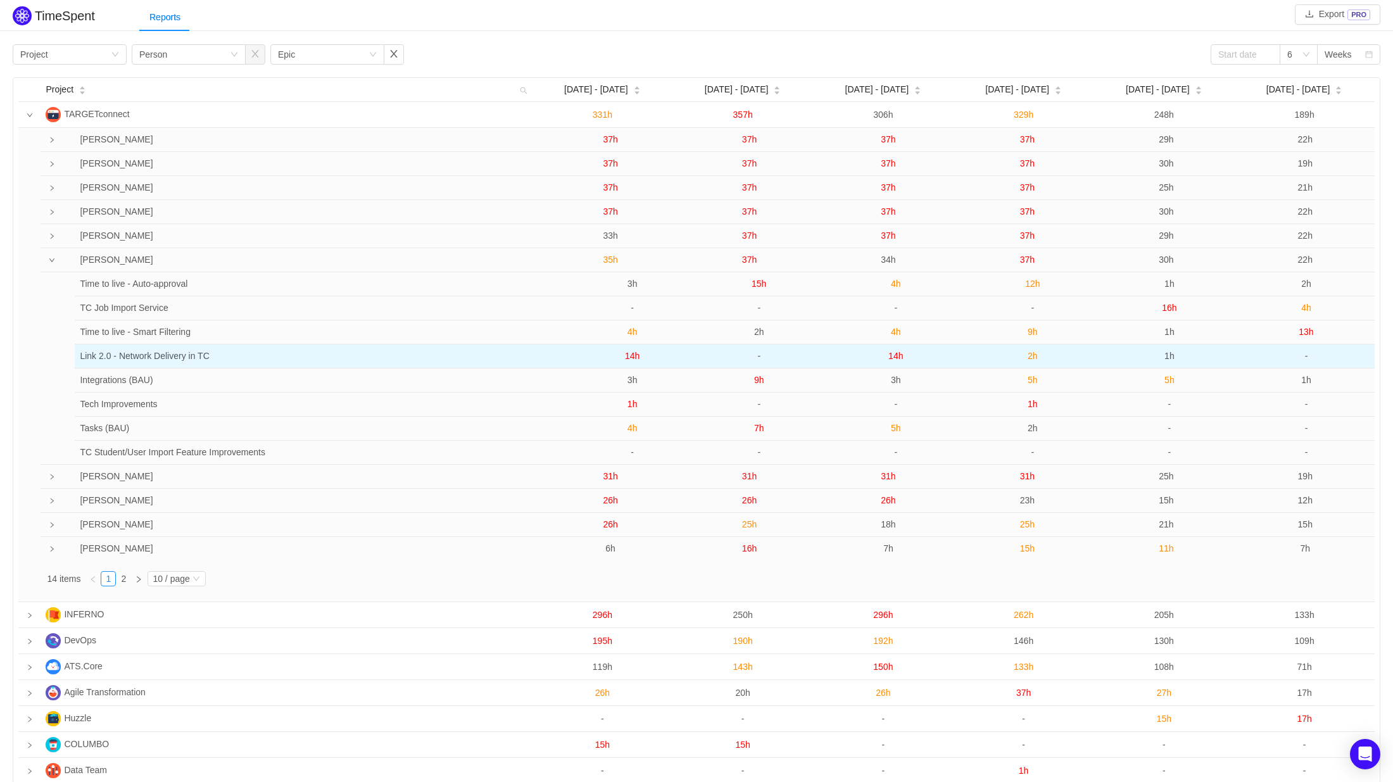
click at [635, 356] on span "14h" at bounding box center [632, 356] width 15 height 10
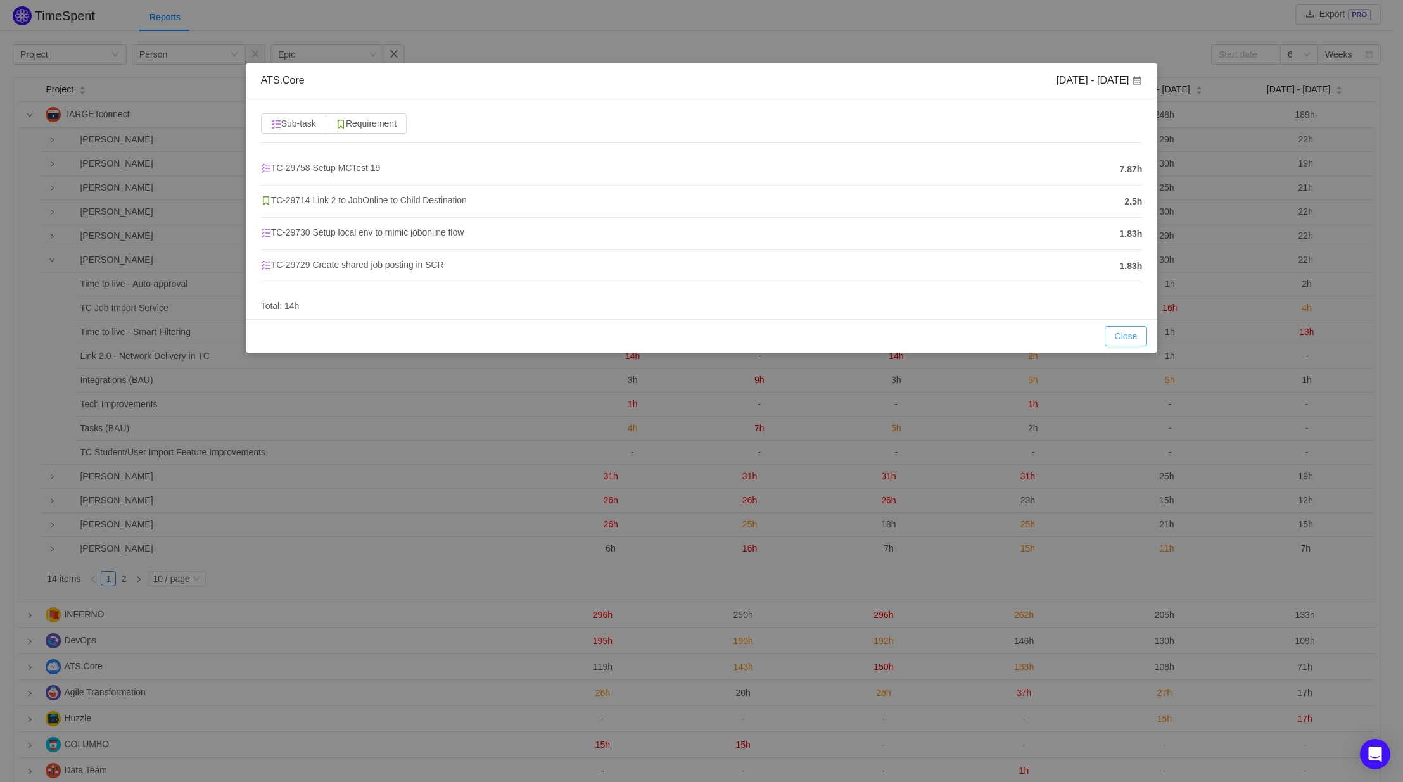
click at [1126, 331] on button "Close" at bounding box center [1126, 336] width 43 height 20
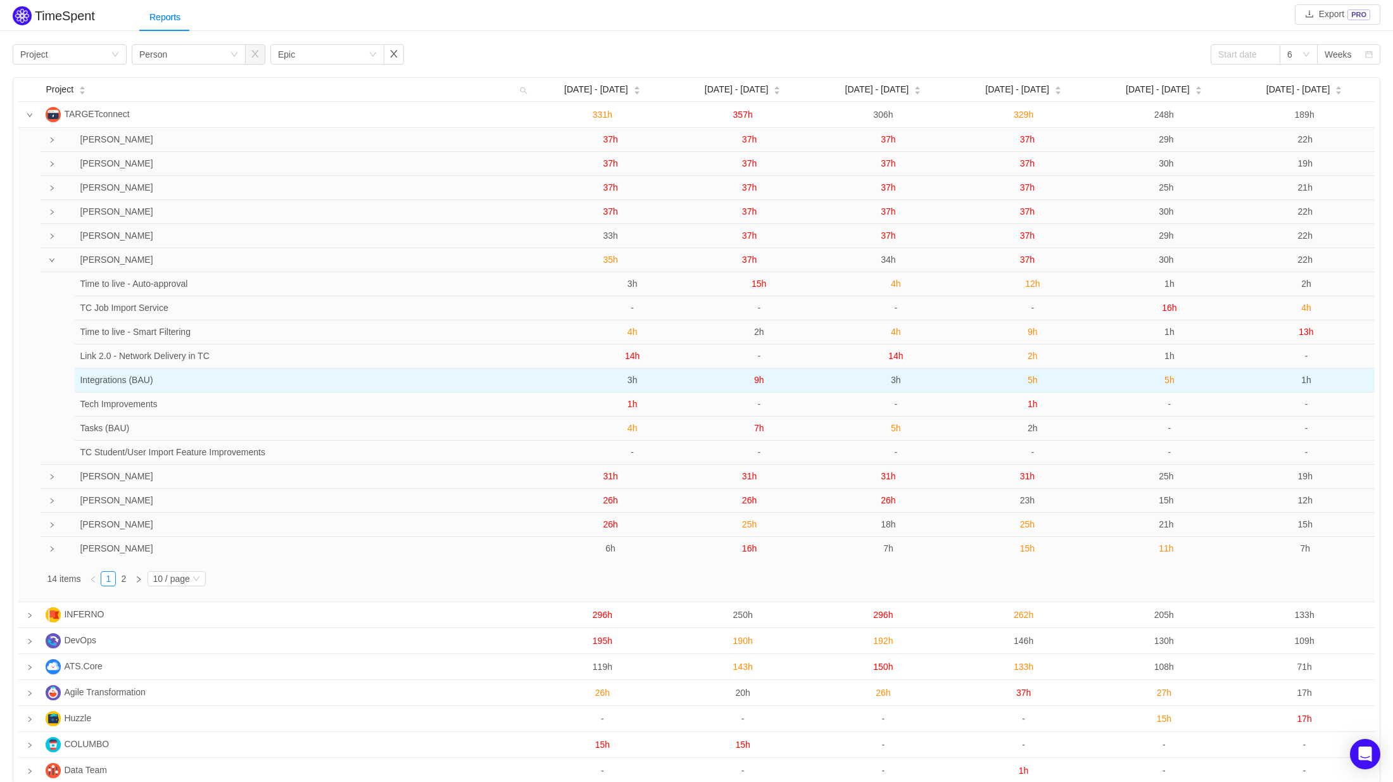
click at [633, 383] on span "3h" at bounding box center [633, 380] width 10 height 10
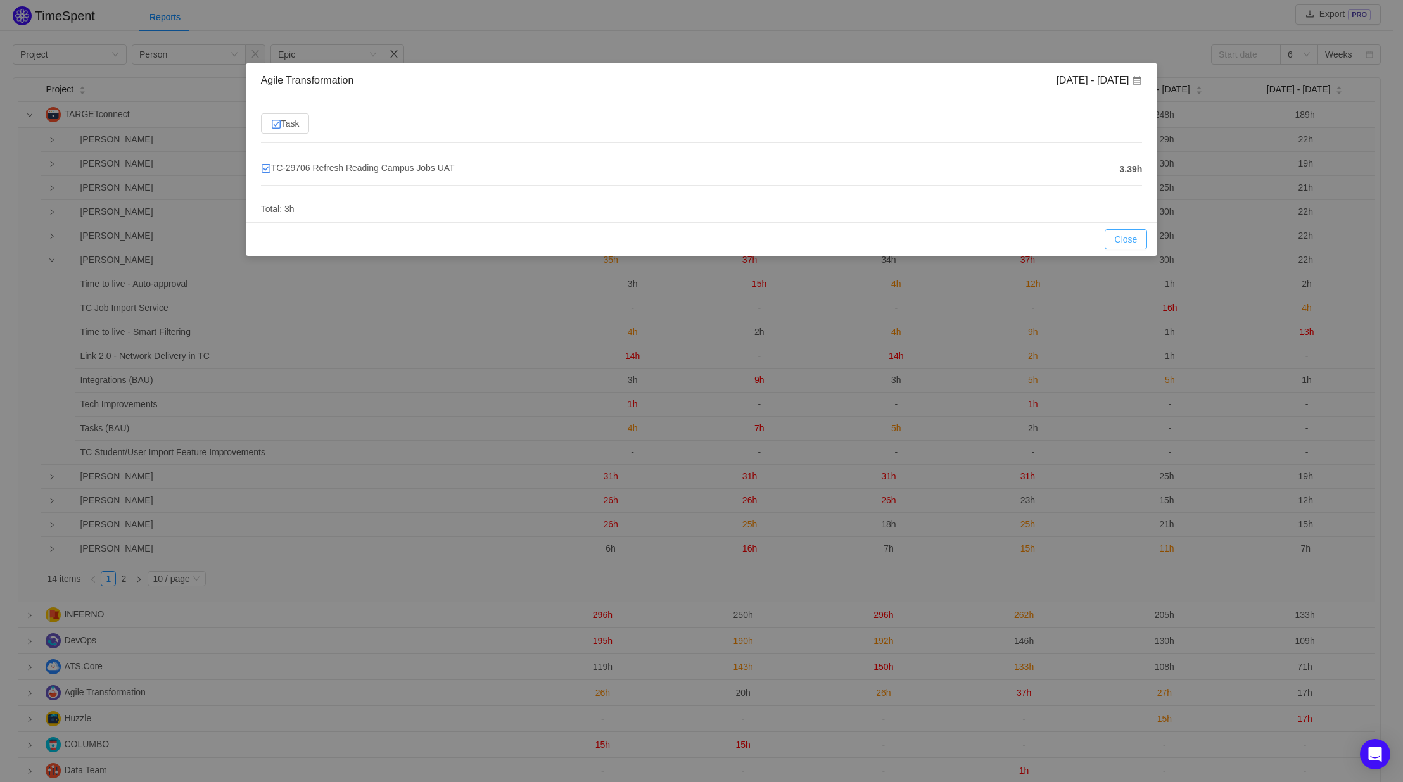
drag, startPoint x: 1122, startPoint y: 235, endPoint x: 1089, endPoint y: 236, distance: 32.3
click at [1122, 235] on button "Close" at bounding box center [1126, 239] width 43 height 20
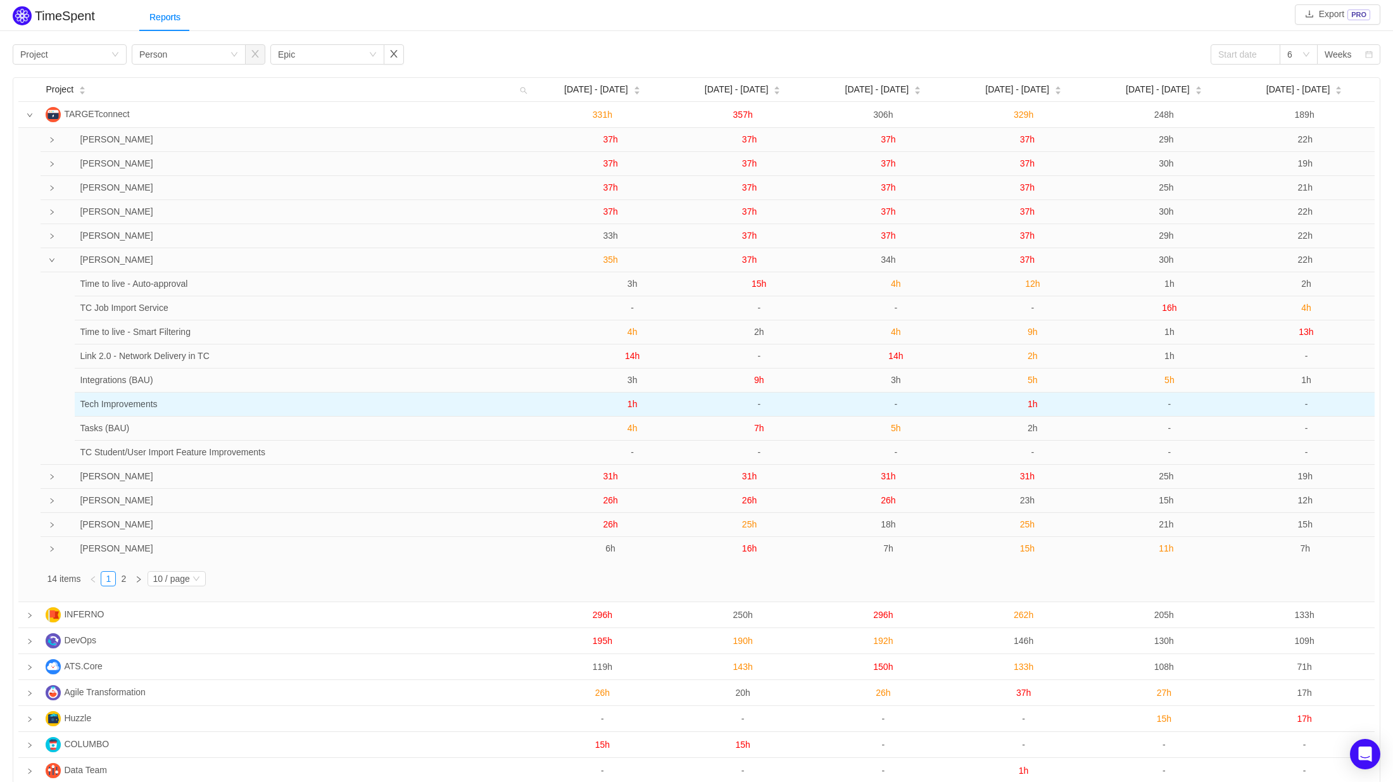
click at [633, 402] on span "1h" at bounding box center [633, 404] width 10 height 10
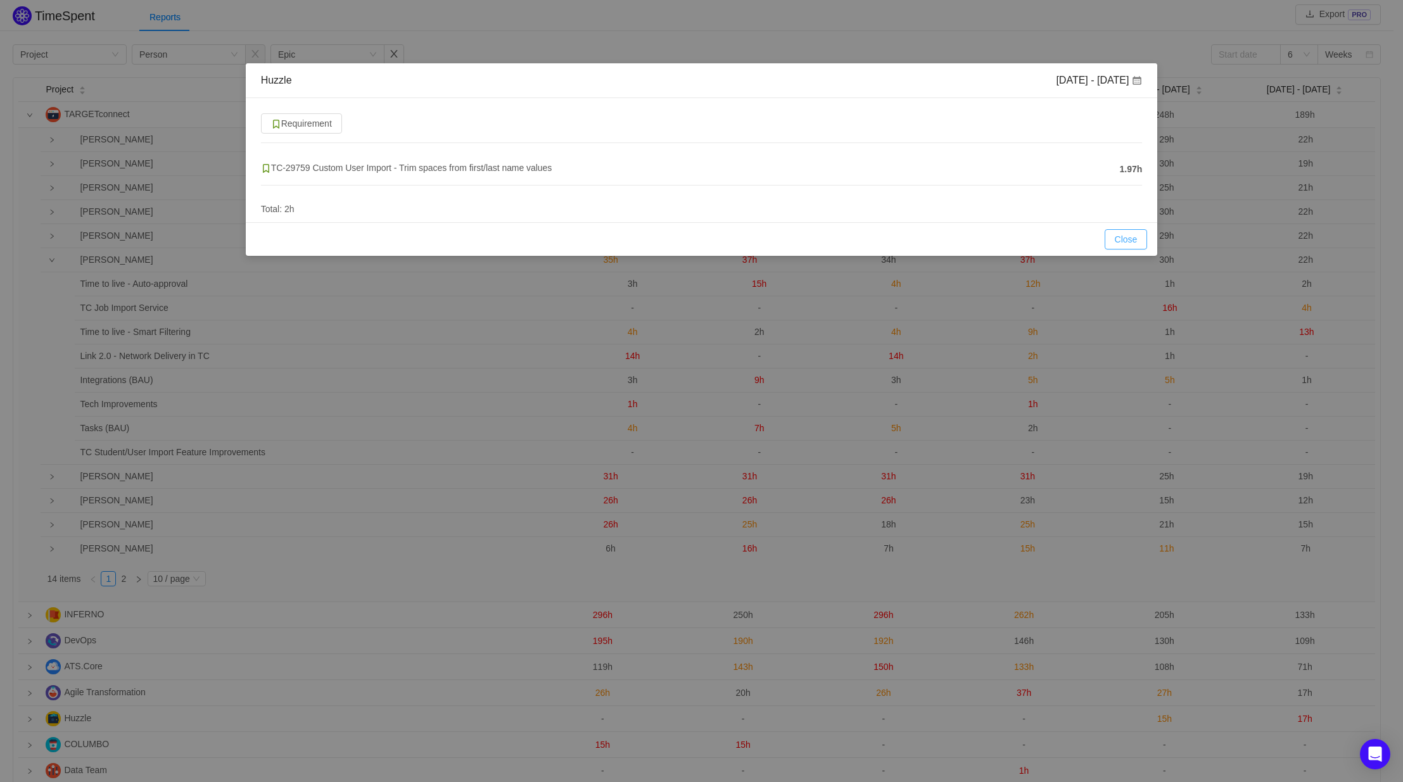
click at [1122, 229] on button "Close" at bounding box center [1126, 239] width 43 height 20
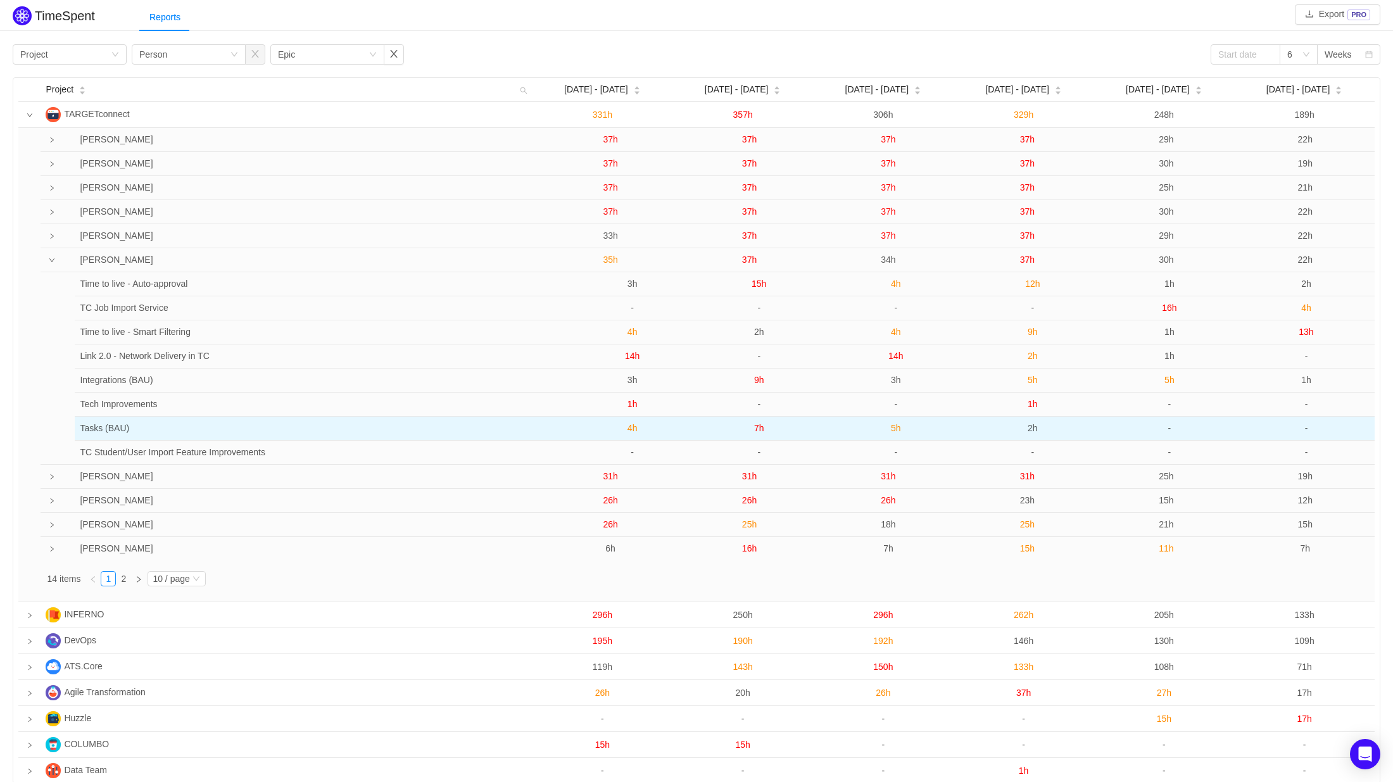
click at [633, 433] on span "4h" at bounding box center [633, 428] width 10 height 10
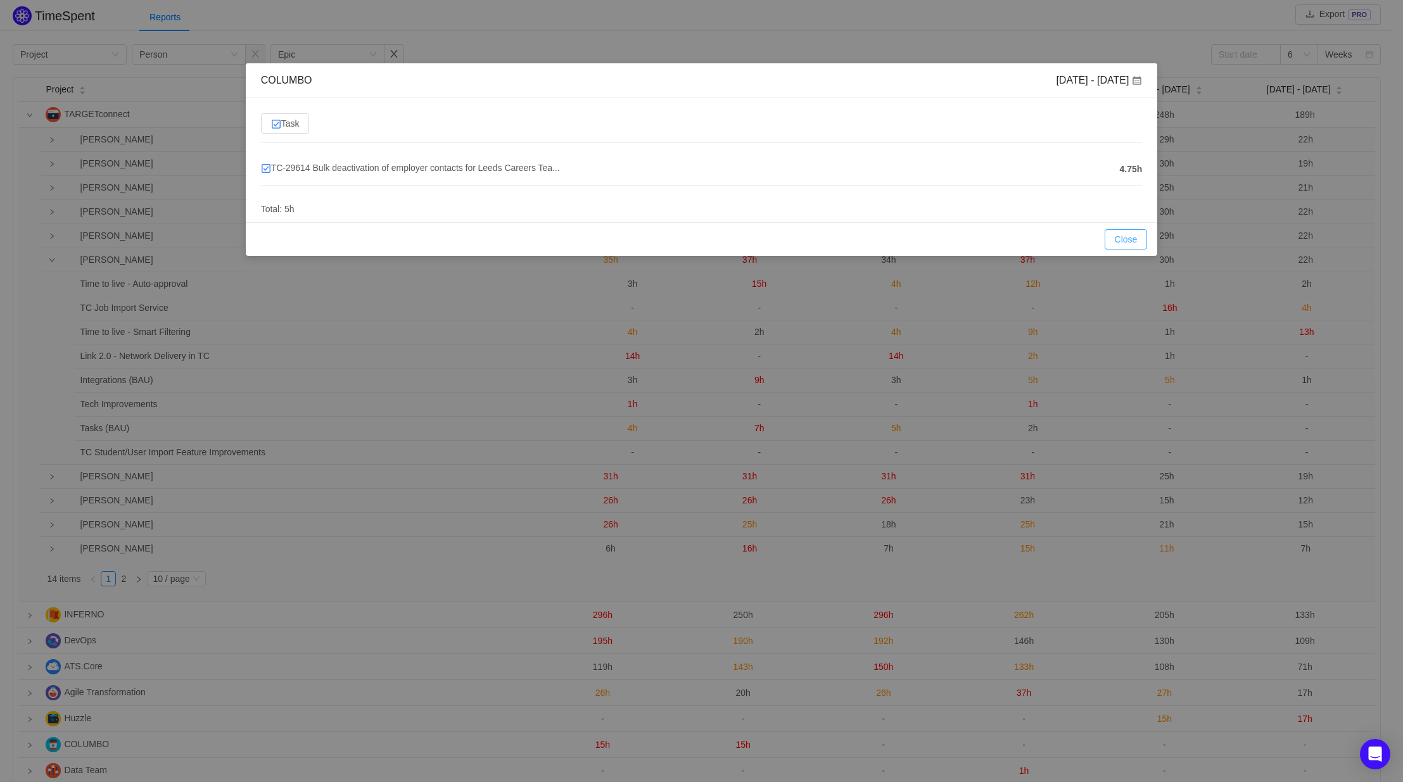
click at [1131, 240] on button "Close" at bounding box center [1126, 239] width 43 height 20
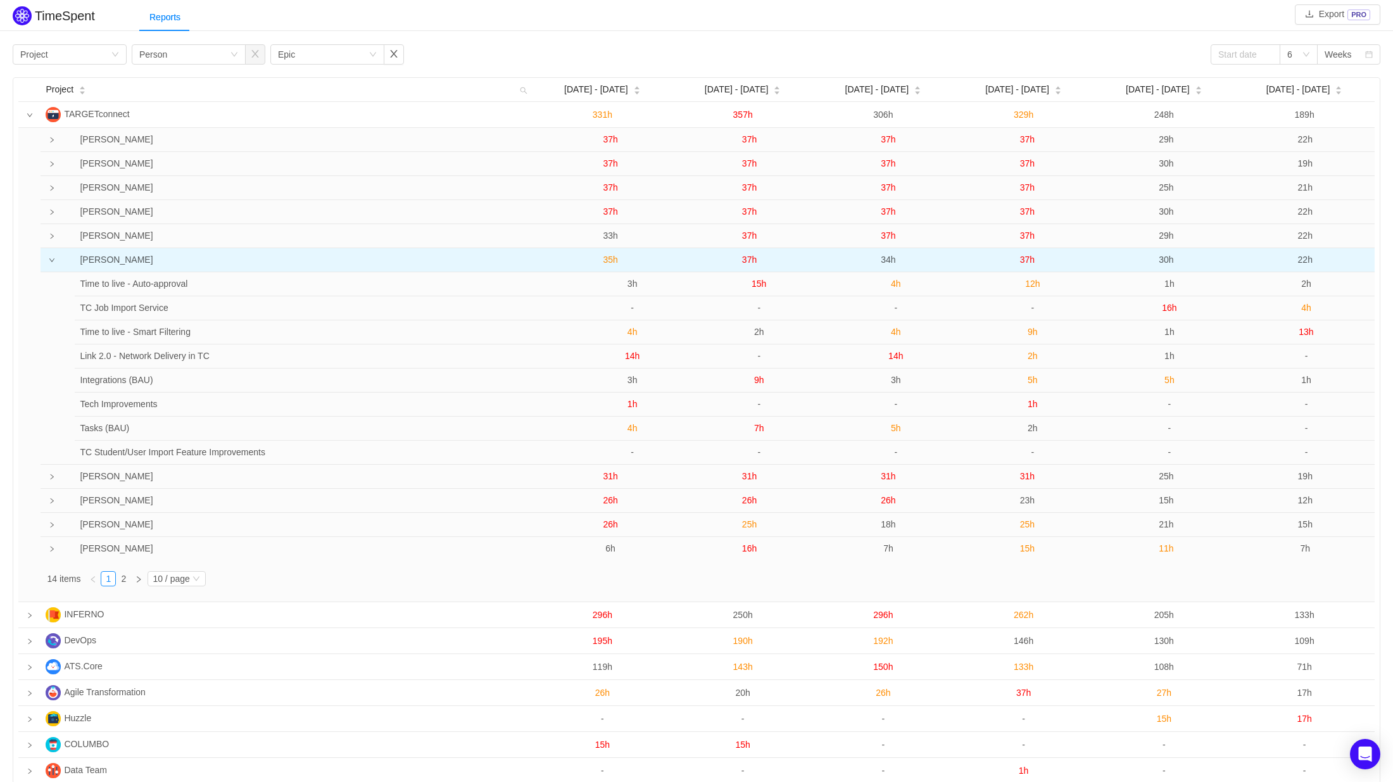
click at [609, 260] on span "35h" at bounding box center [610, 260] width 15 height 10
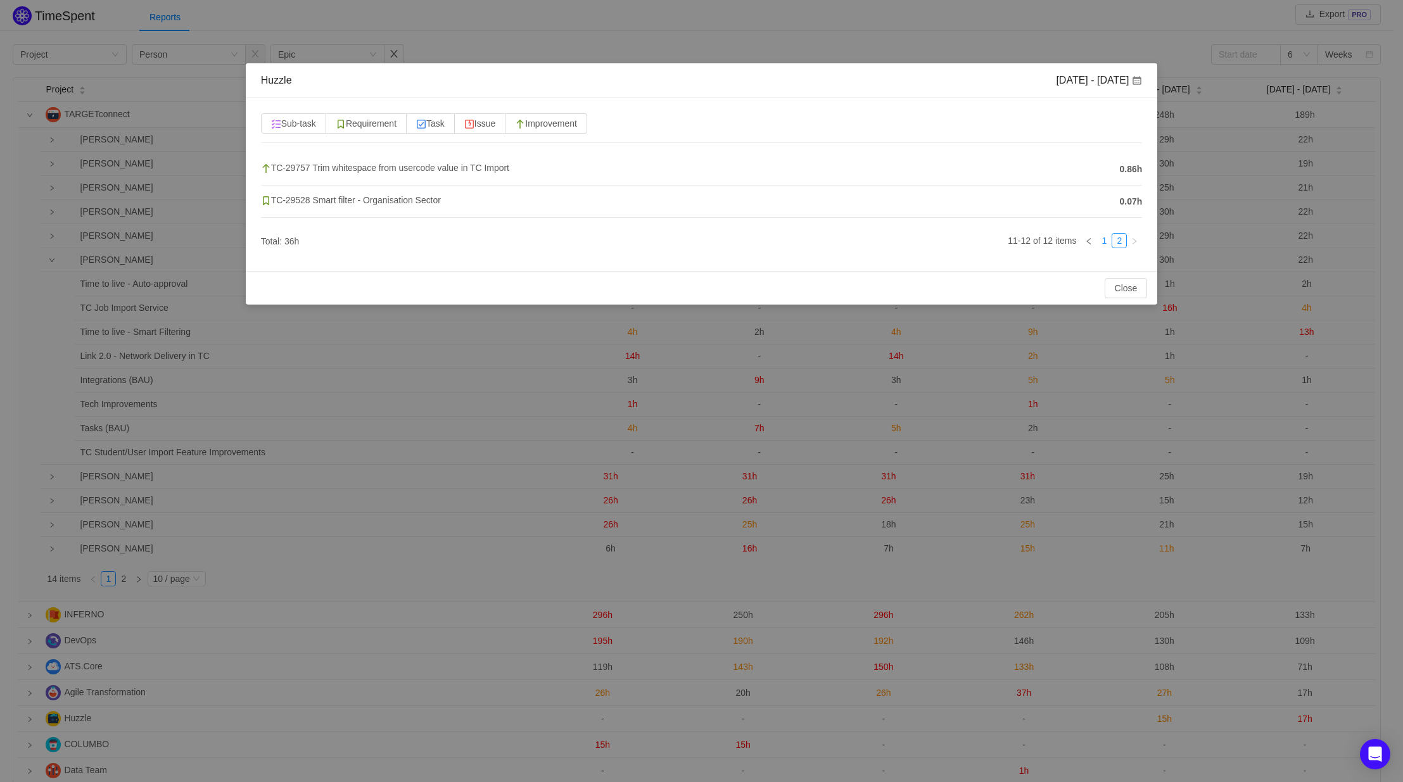
click at [1100, 239] on link "1" at bounding box center [1104, 241] width 14 height 14
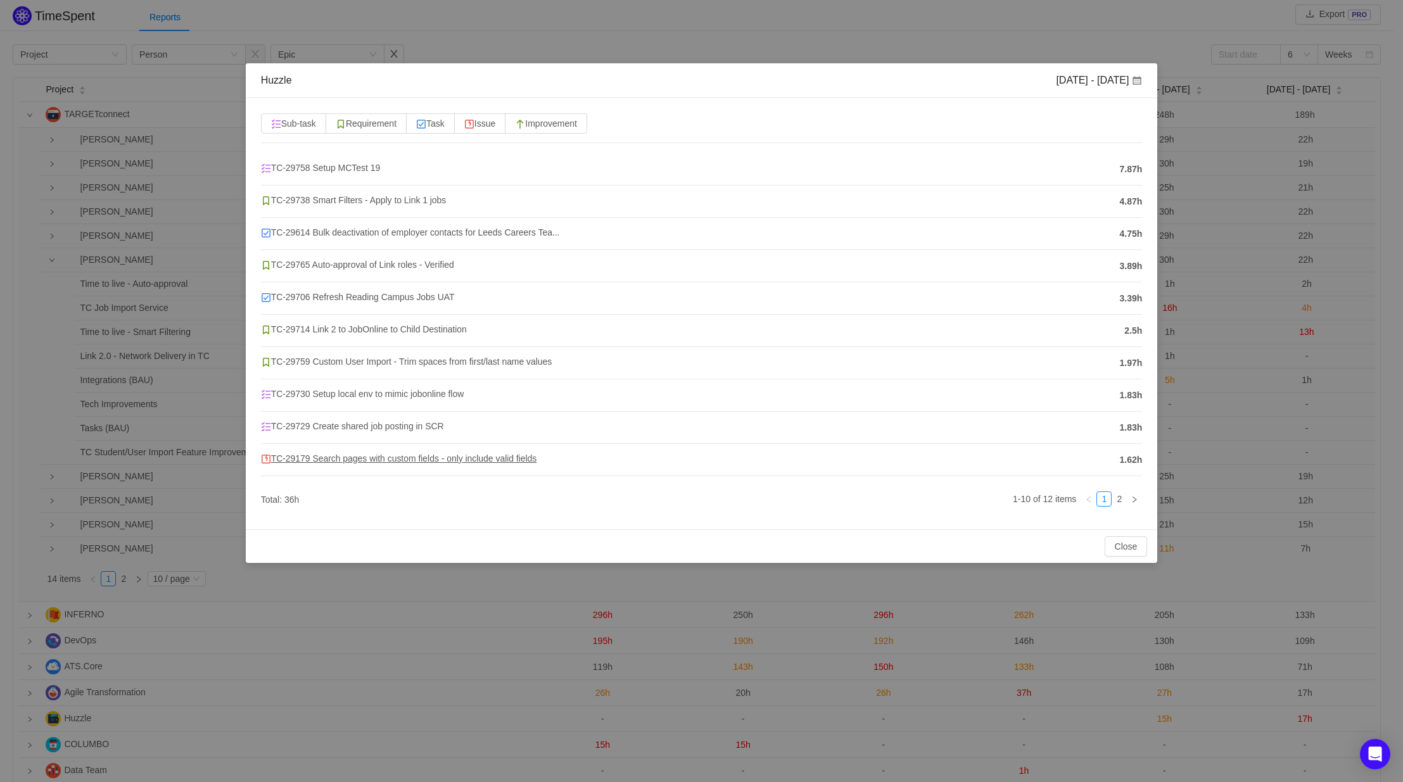
click at [411, 455] on span "TC-29179 Search pages with custom fields - only include valid fields" at bounding box center [399, 458] width 276 height 10
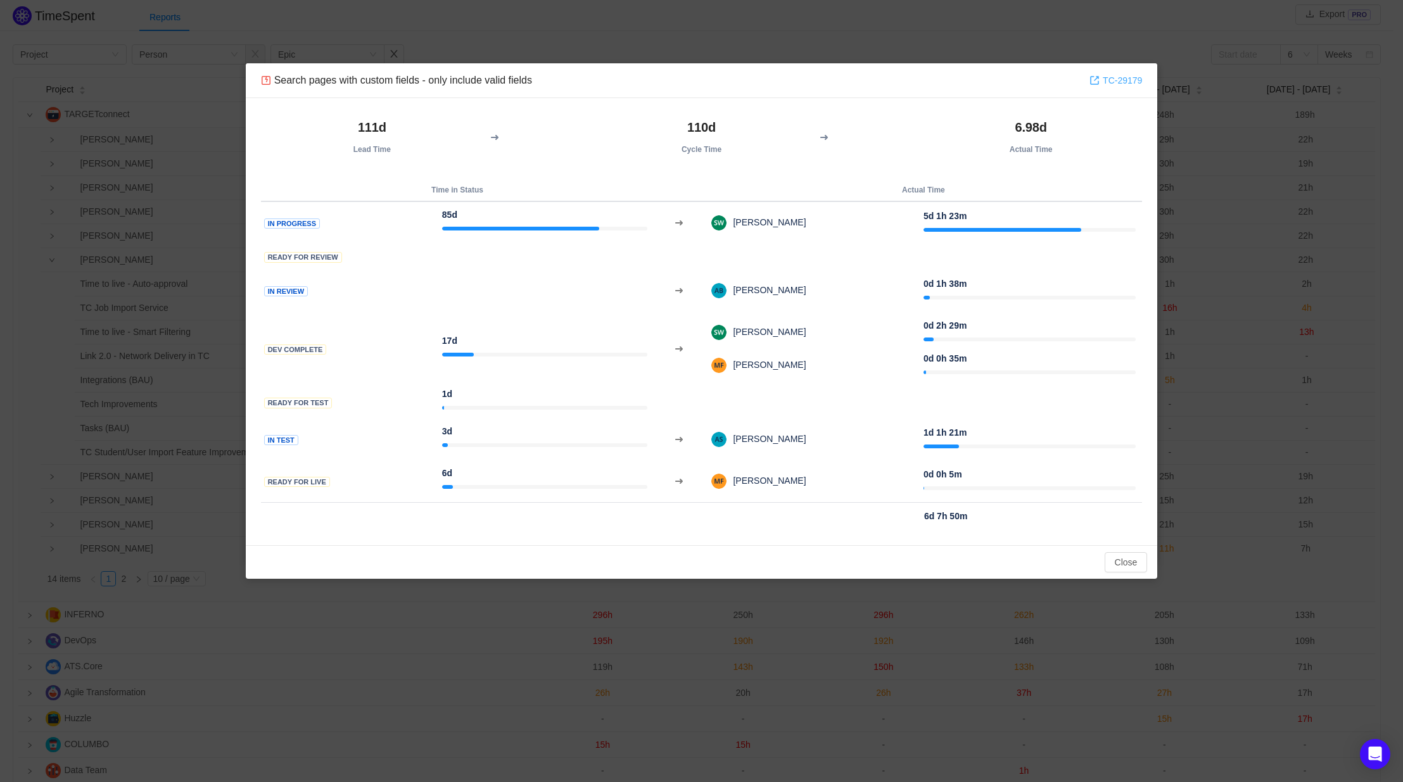
click at [1113, 80] on link "TC-29179" at bounding box center [1115, 80] width 53 height 14
click at [1127, 562] on button "Close" at bounding box center [1126, 562] width 43 height 20
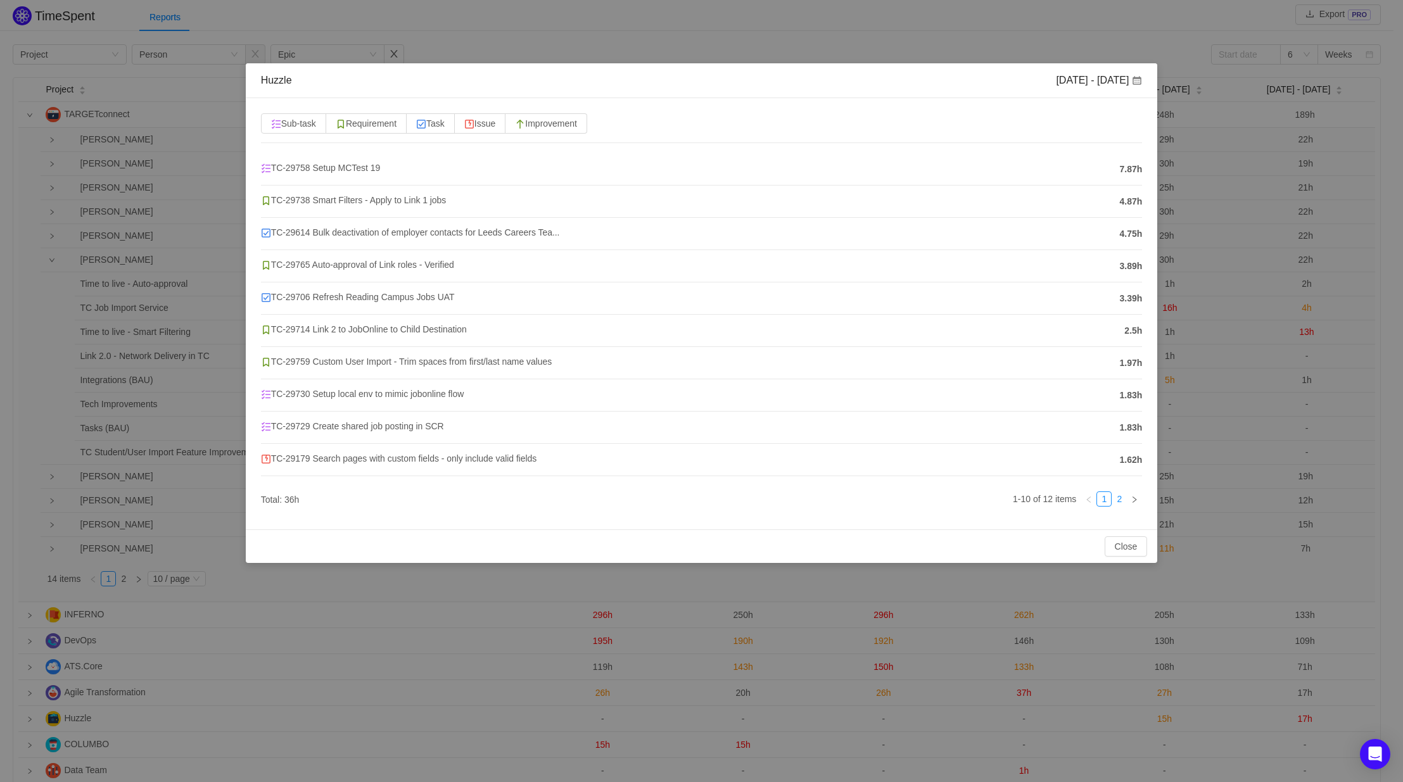
click at [1120, 500] on link "2" at bounding box center [1119, 499] width 14 height 14
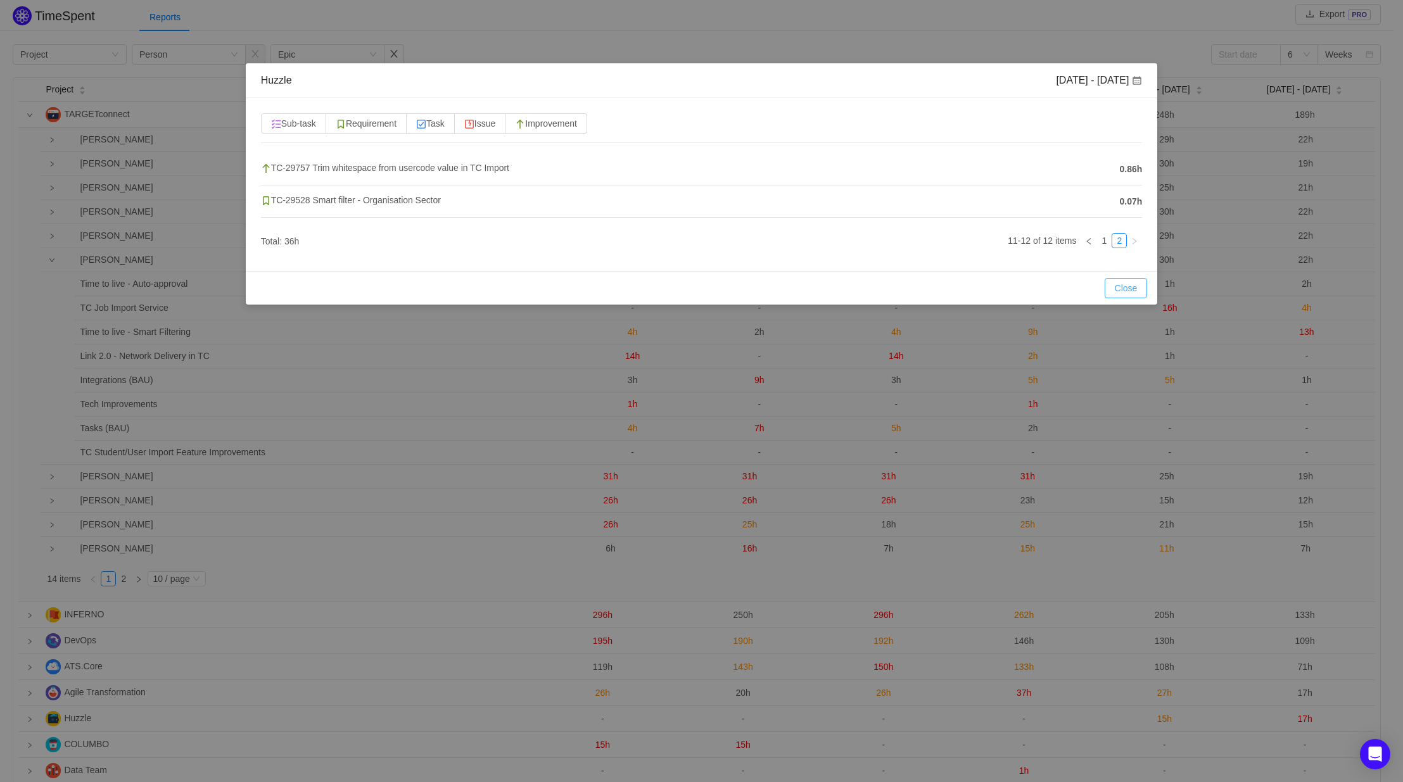
click at [1124, 284] on button "Close" at bounding box center [1126, 288] width 43 height 20
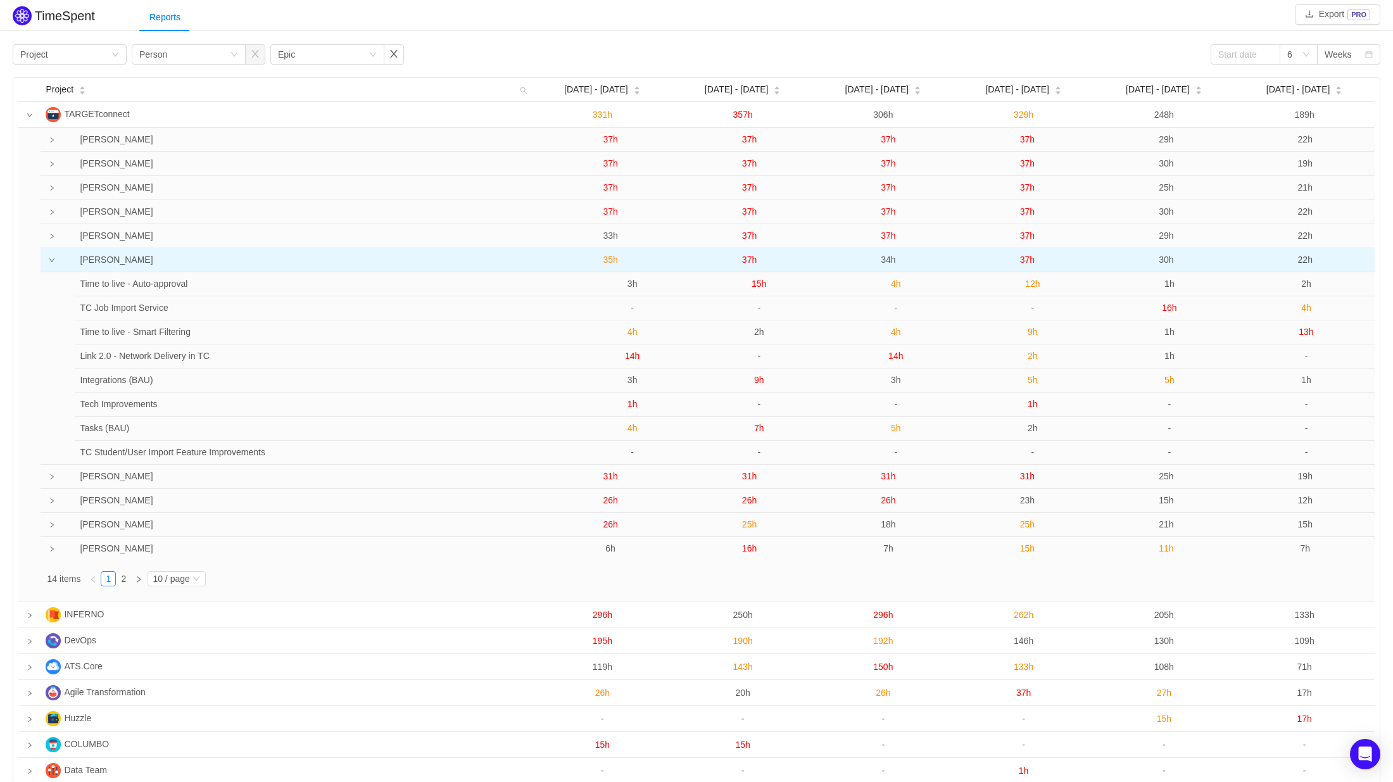
click at [742, 261] on td "37h" at bounding box center [749, 260] width 139 height 24
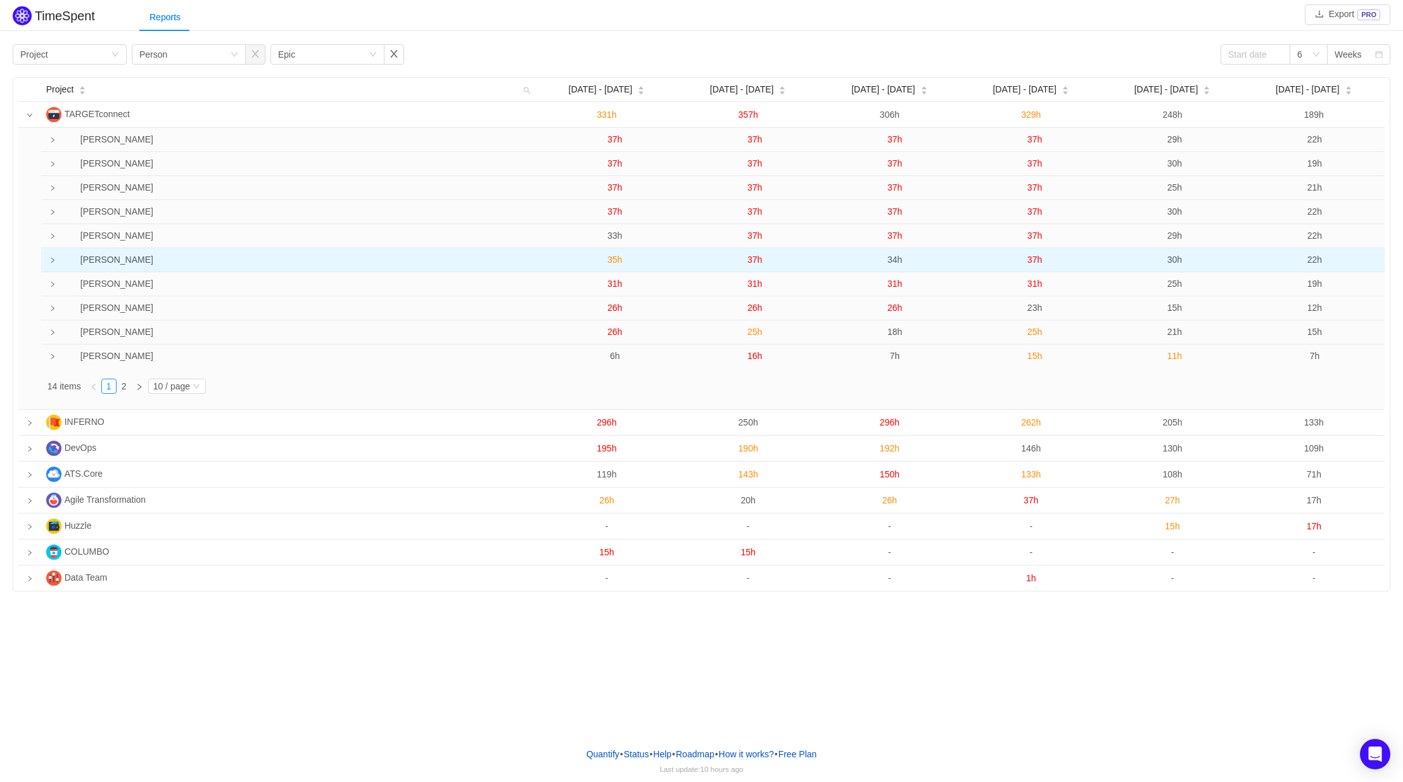
click at [54, 261] on icon "icon: right" at bounding box center [52, 260] width 6 height 6
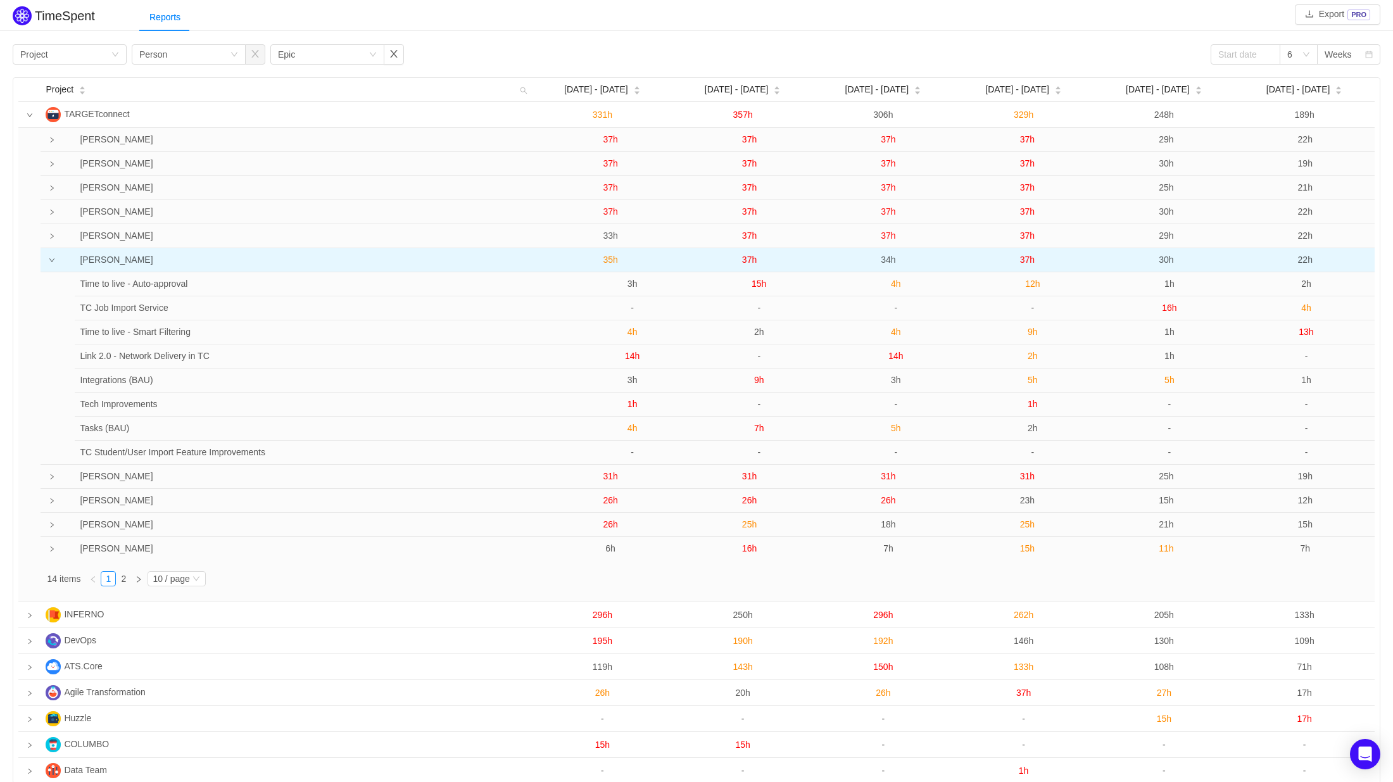
click at [752, 259] on span "37h" at bounding box center [749, 260] width 15 height 10
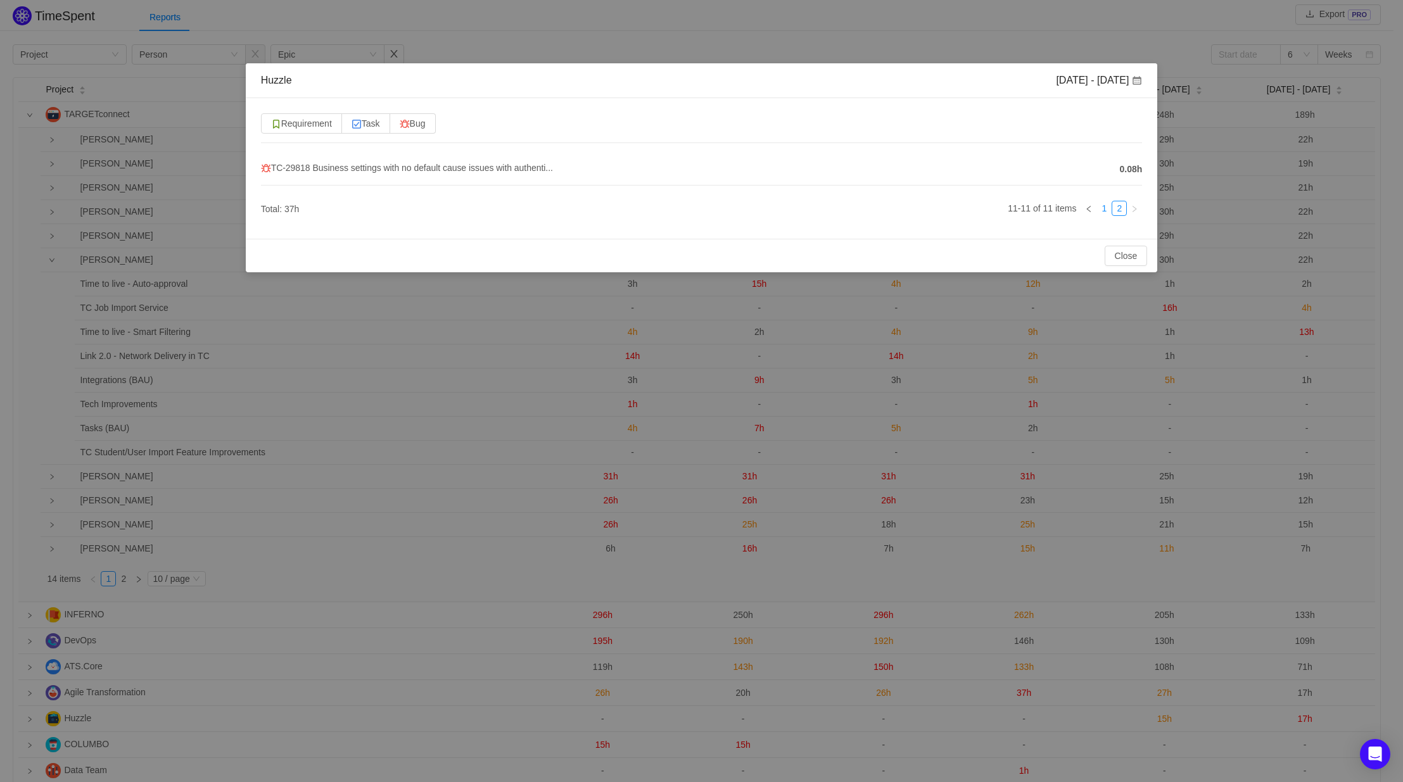
click at [1100, 210] on link "1" at bounding box center [1104, 208] width 14 height 14
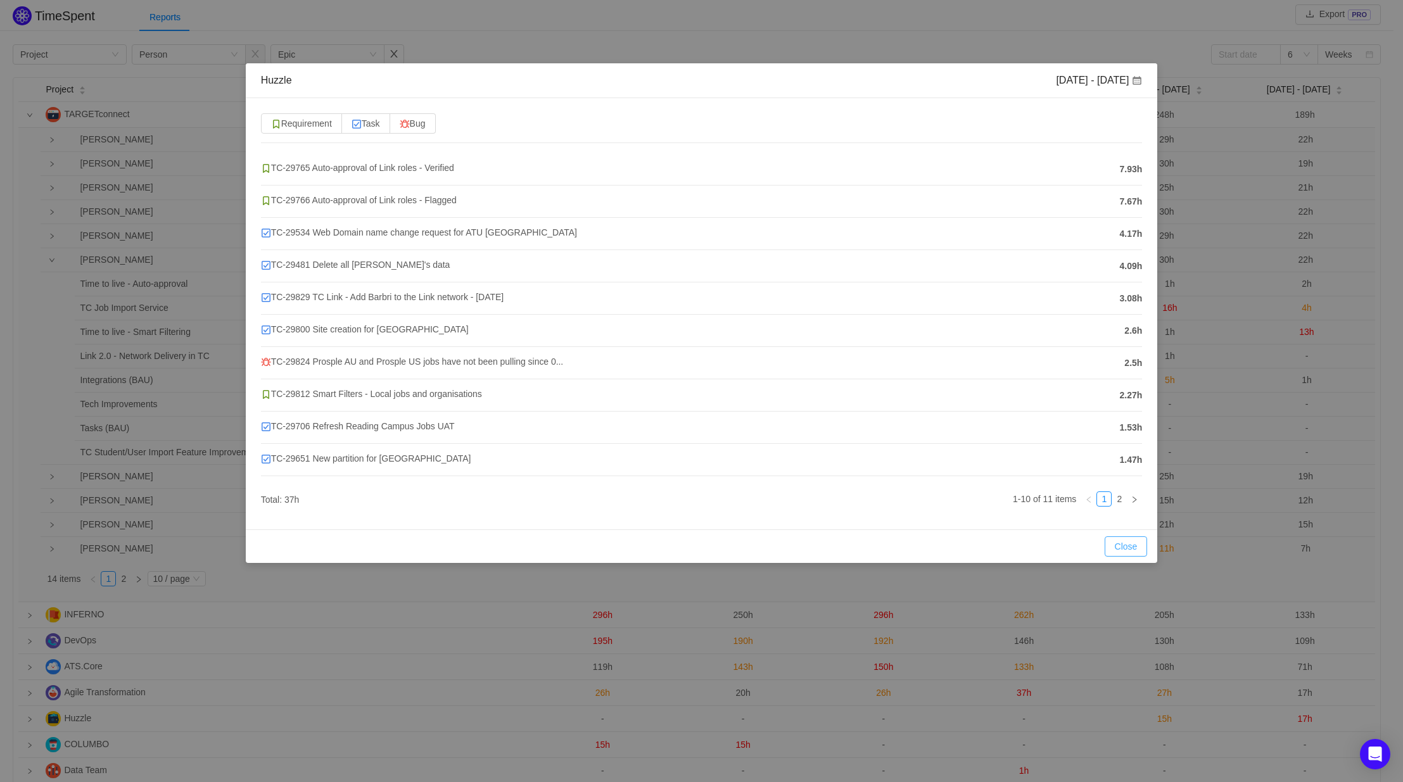
click at [1124, 548] on button "Close" at bounding box center [1126, 546] width 43 height 20
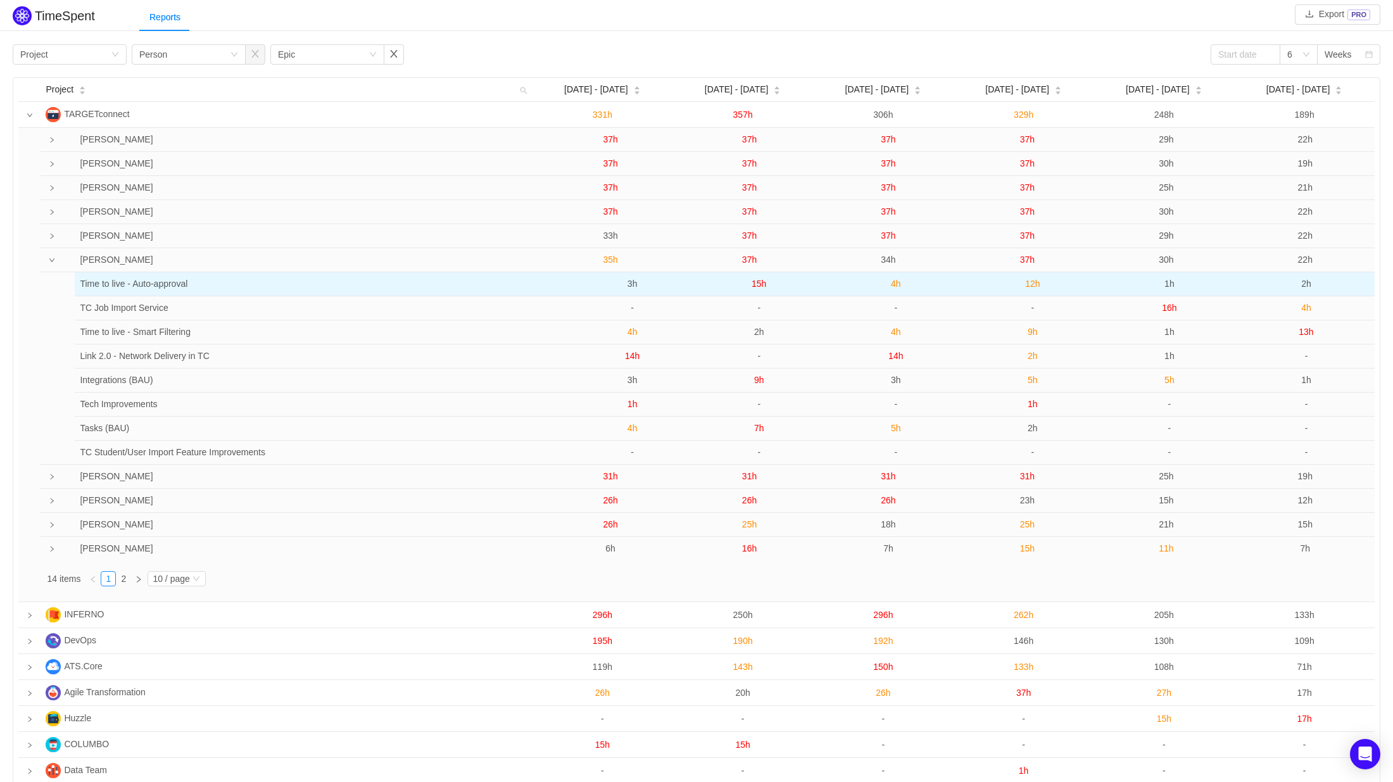
click at [759, 289] on span "15h" at bounding box center [759, 284] width 15 height 10
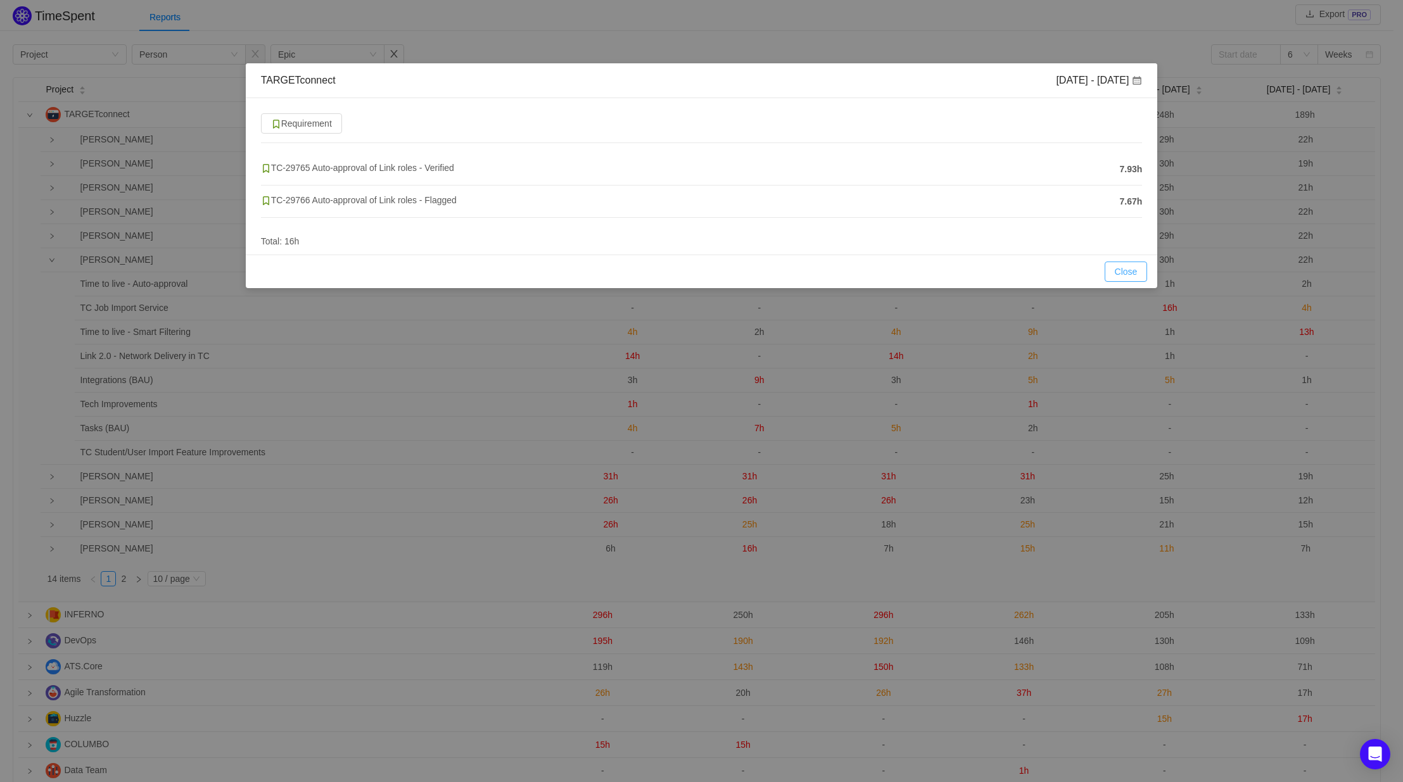
click at [1127, 276] on button "Close" at bounding box center [1126, 272] width 43 height 20
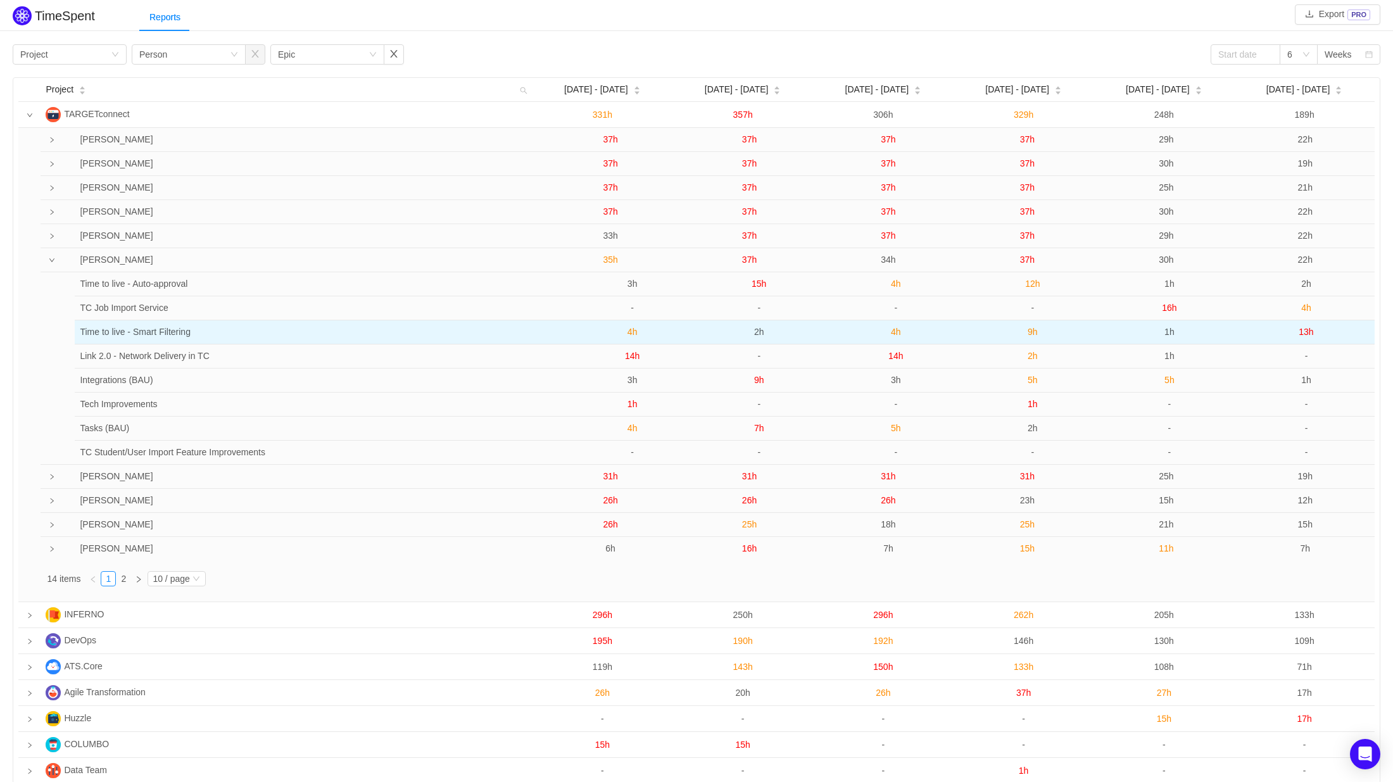
click at [760, 333] on span "2h" at bounding box center [759, 332] width 10 height 10
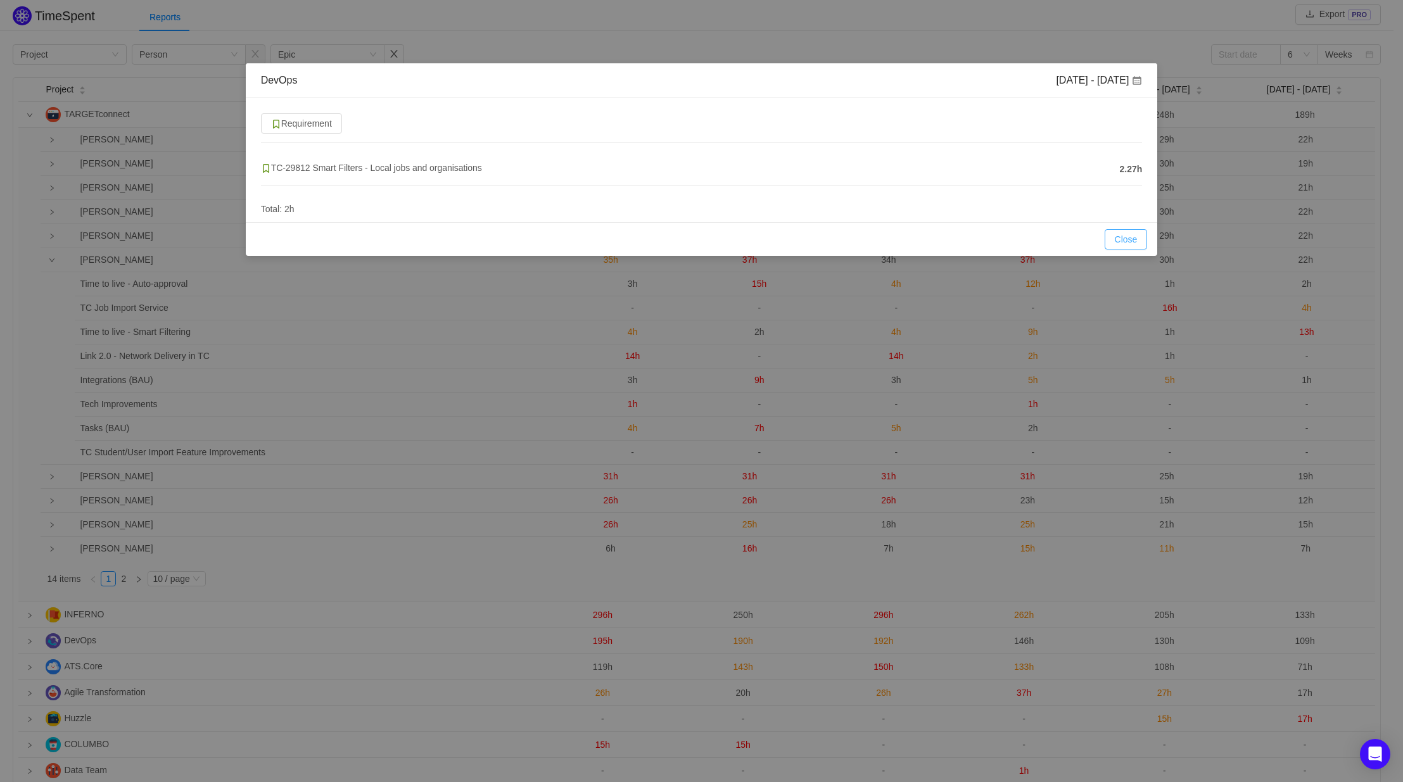
click at [1134, 244] on button "Close" at bounding box center [1126, 239] width 43 height 20
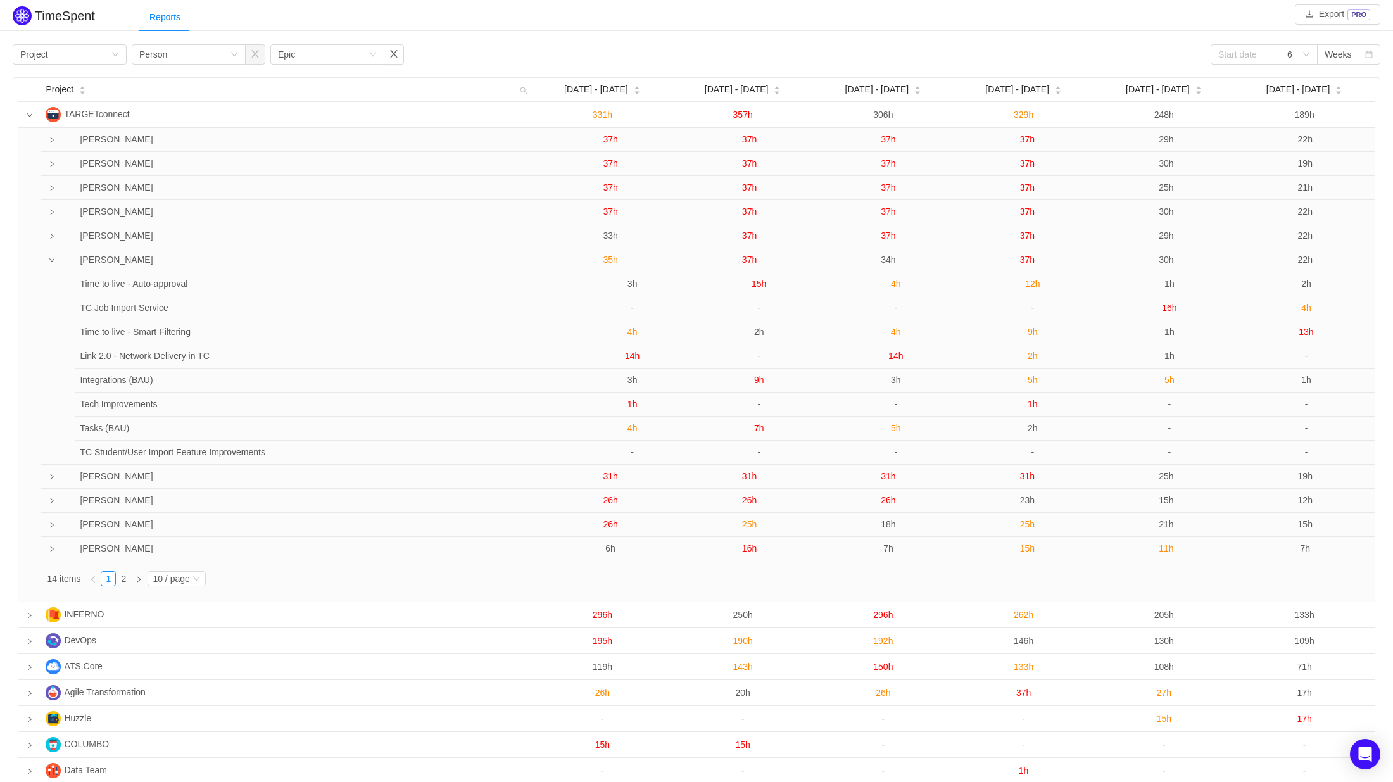
click at [762, 384] on span "9h" at bounding box center [759, 380] width 10 height 10
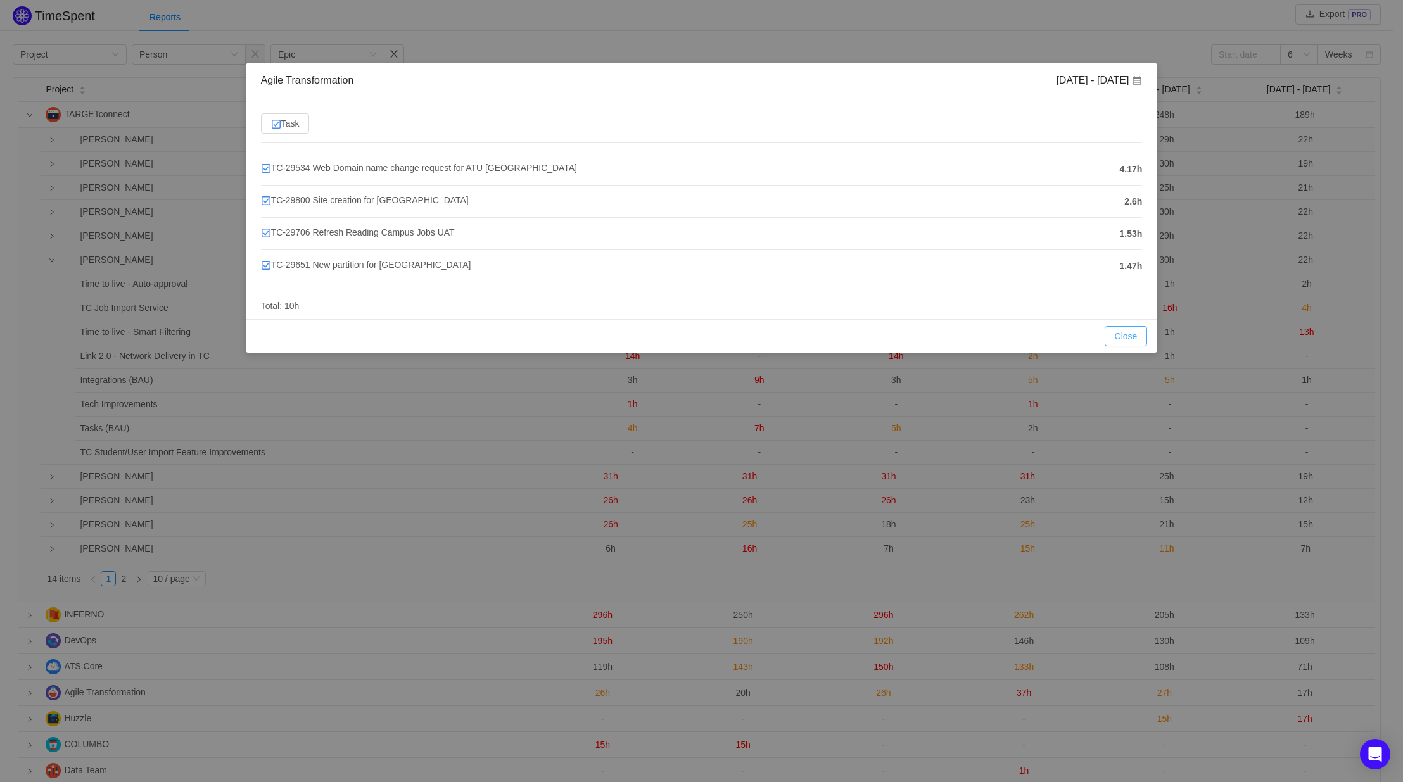
click at [1128, 334] on button "Close" at bounding box center [1126, 336] width 43 height 20
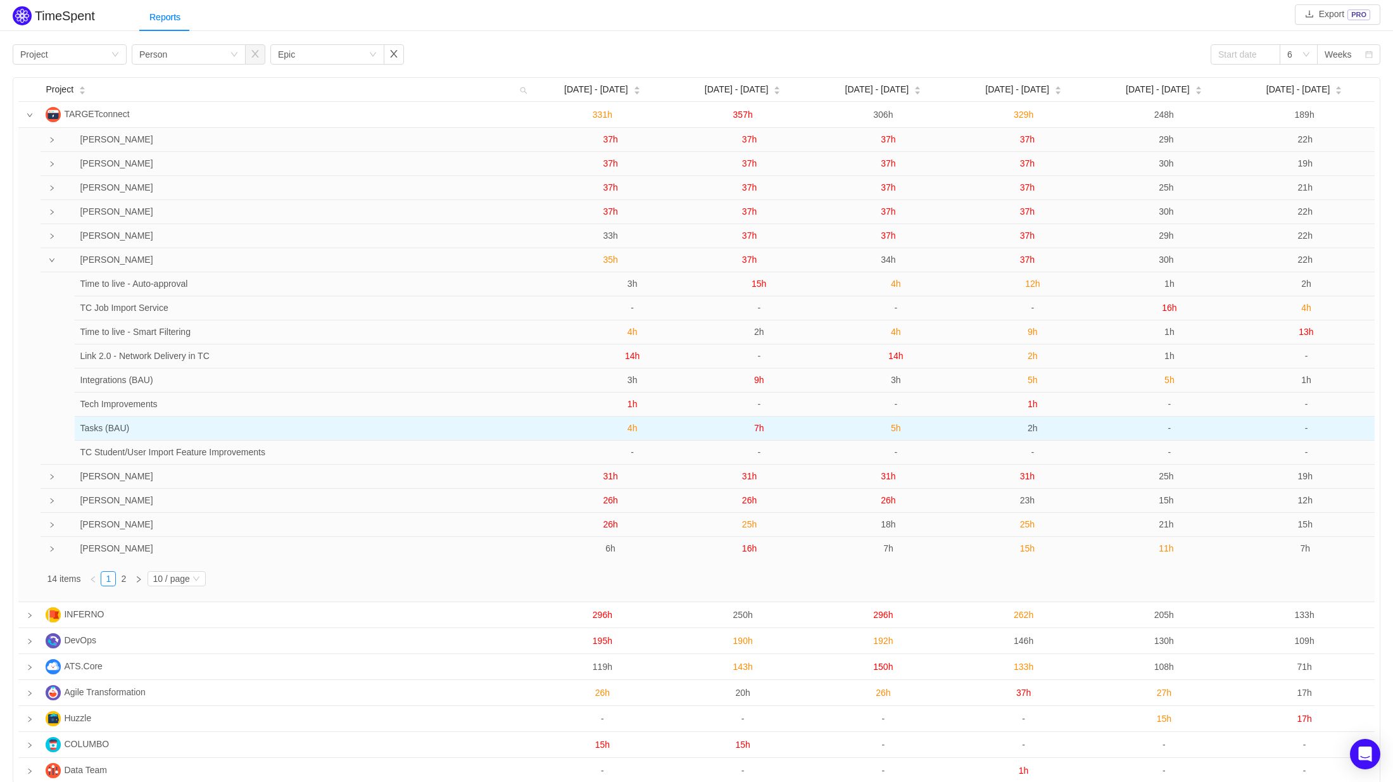
click at [761, 428] on span "7h" at bounding box center [759, 428] width 10 height 10
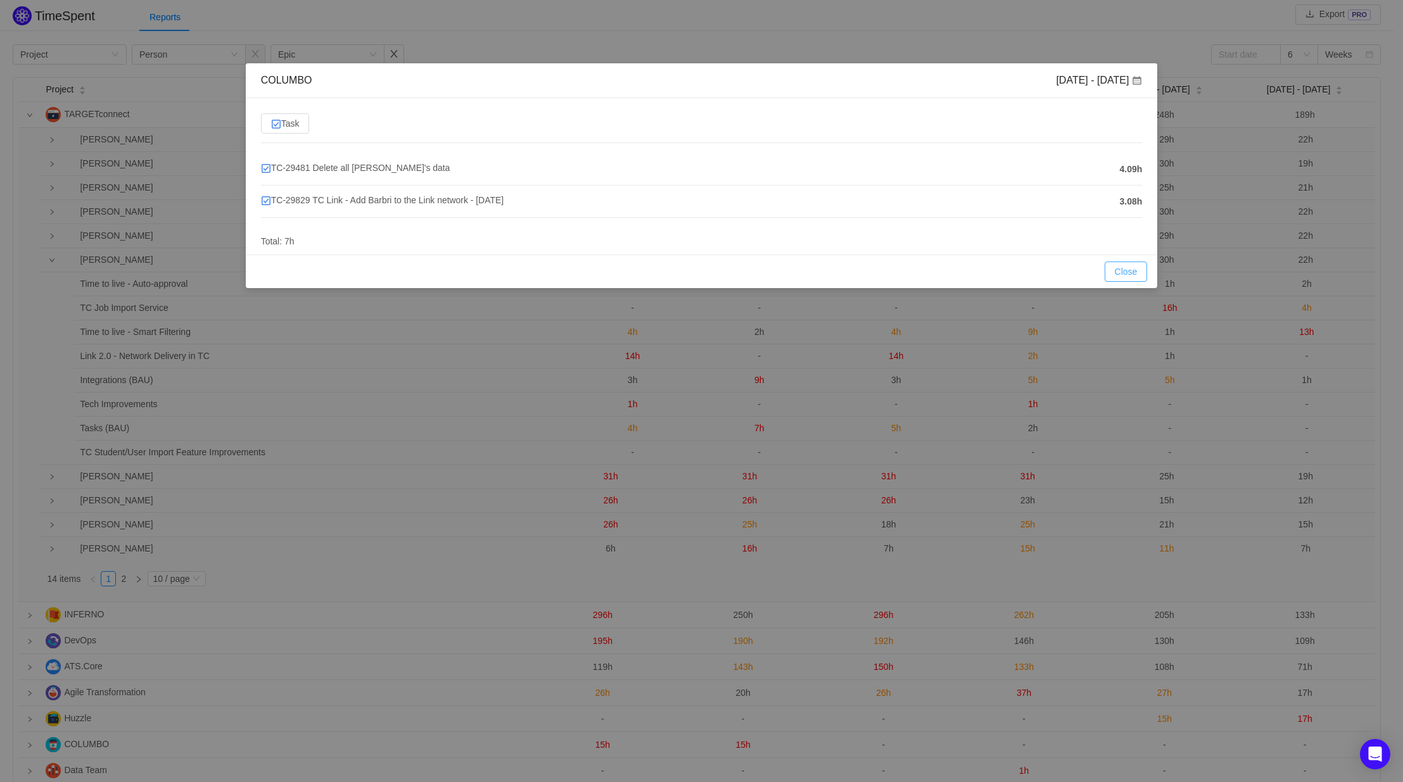
click at [1125, 265] on button "Close" at bounding box center [1126, 272] width 43 height 20
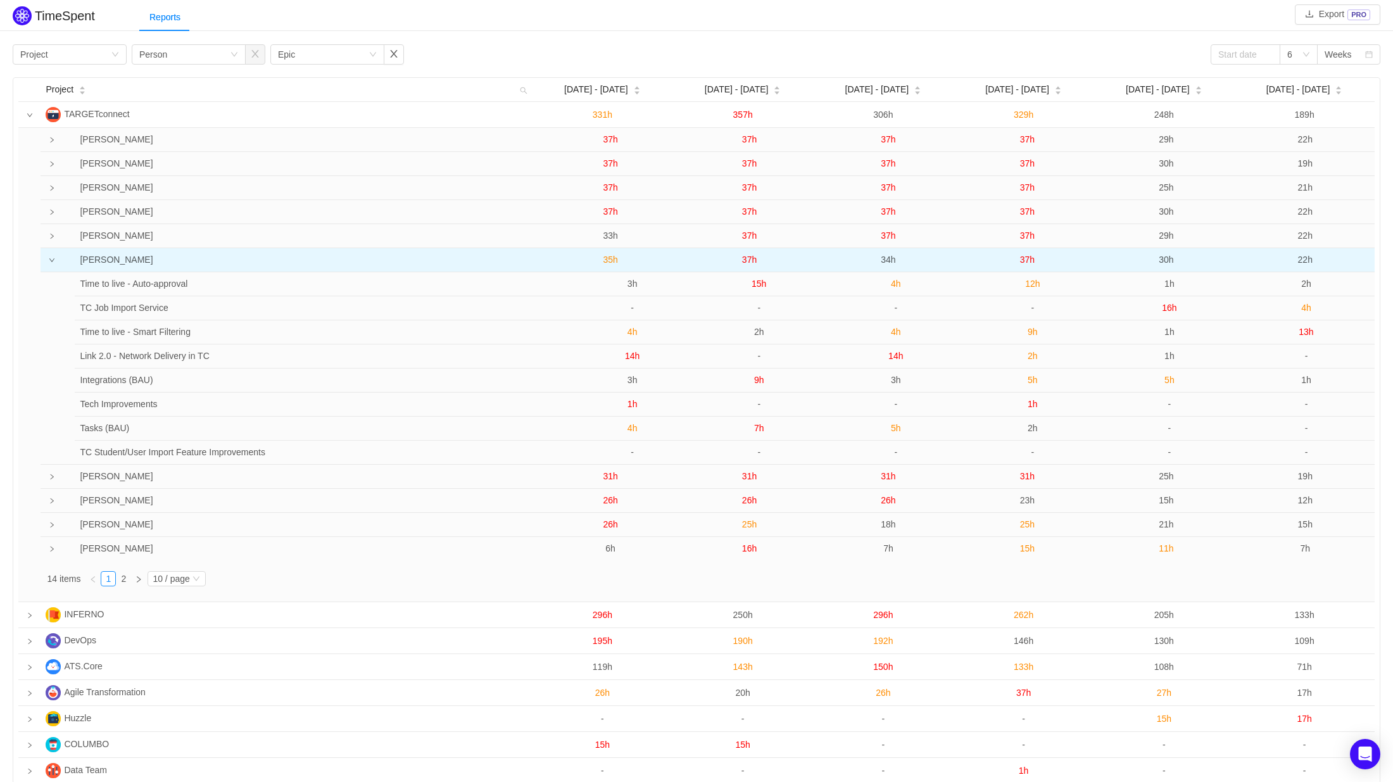
click at [754, 259] on span "37h" at bounding box center [749, 260] width 15 height 10
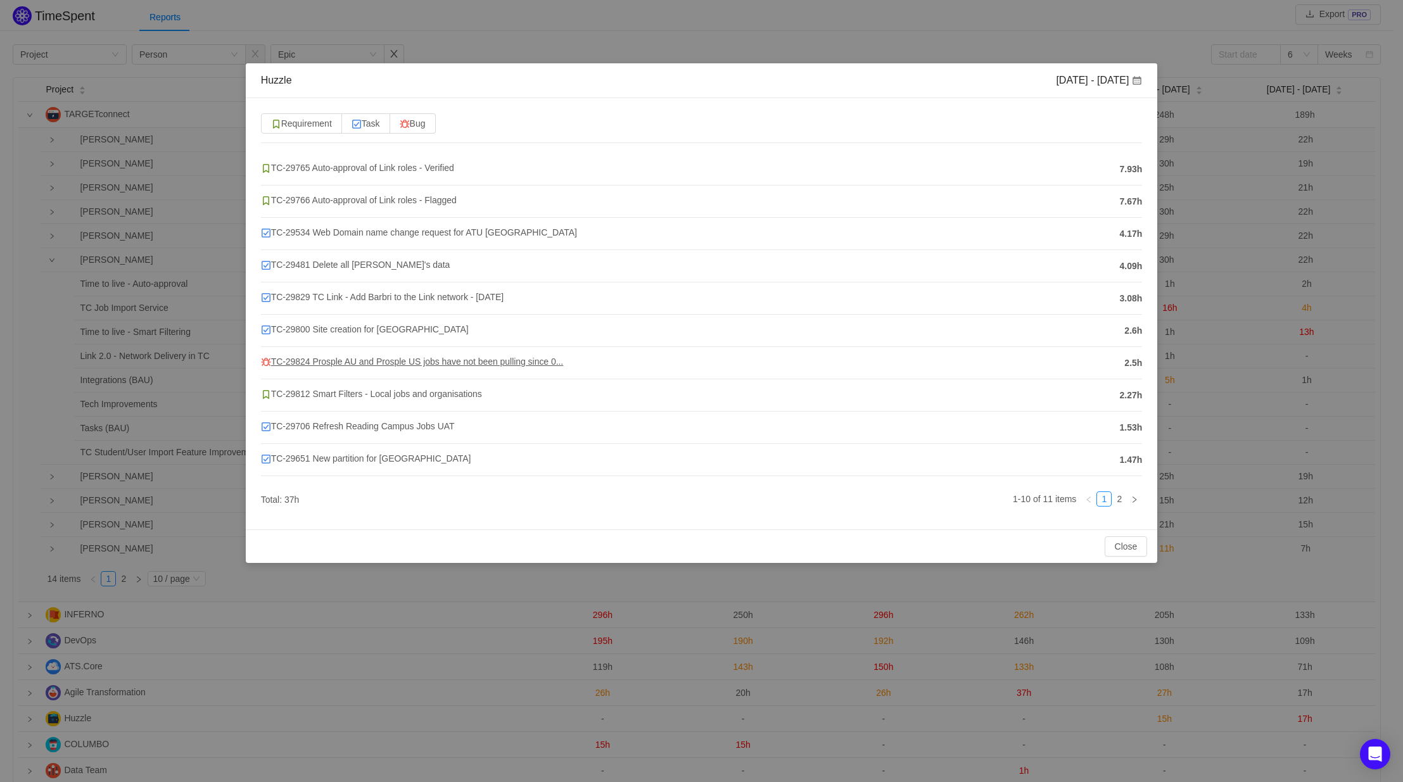
click at [348, 365] on span "TC-29824 Prosple AU and Prosple US jobs have not been pulling since 0..." at bounding box center [412, 362] width 303 height 10
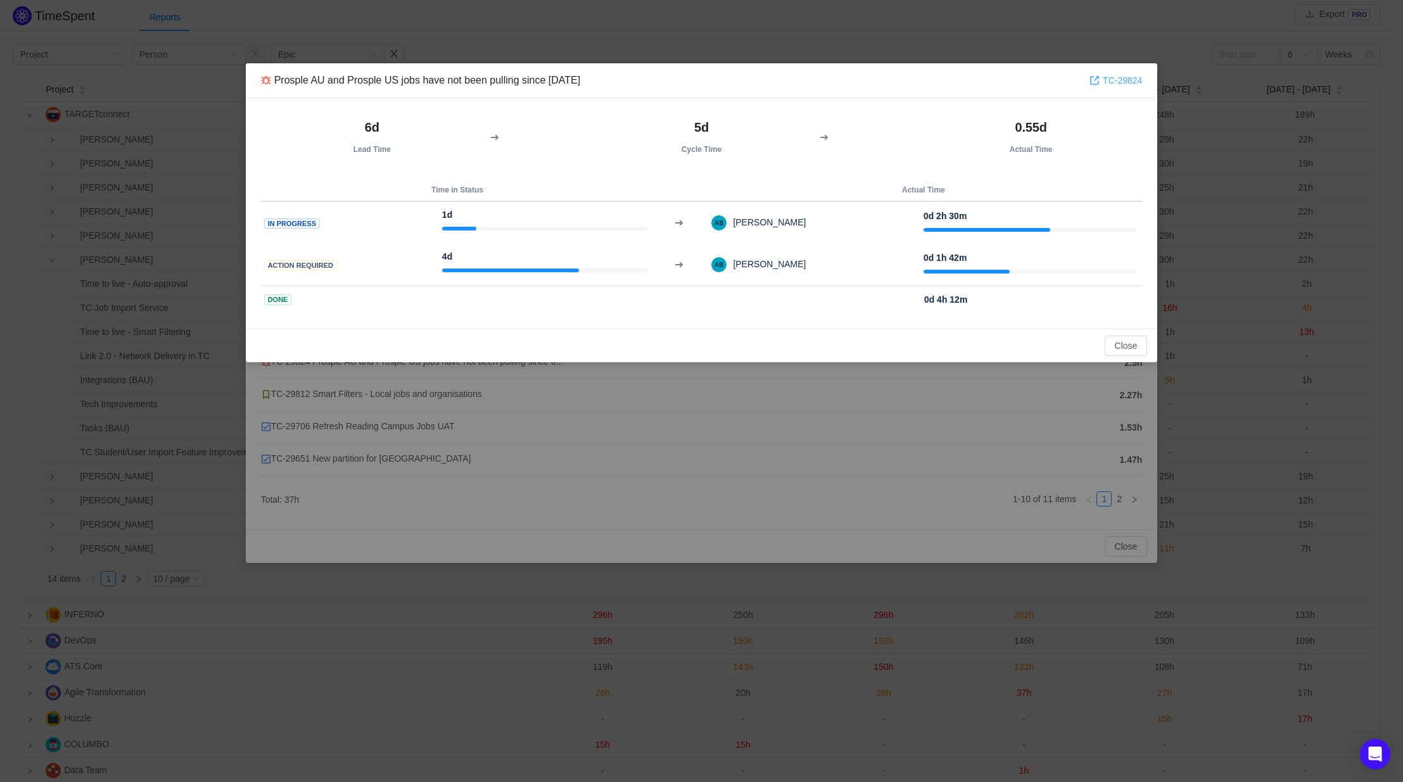
click at [1127, 81] on link "TC-29824" at bounding box center [1115, 80] width 53 height 14
click at [1124, 341] on button "Close" at bounding box center [1126, 346] width 43 height 20
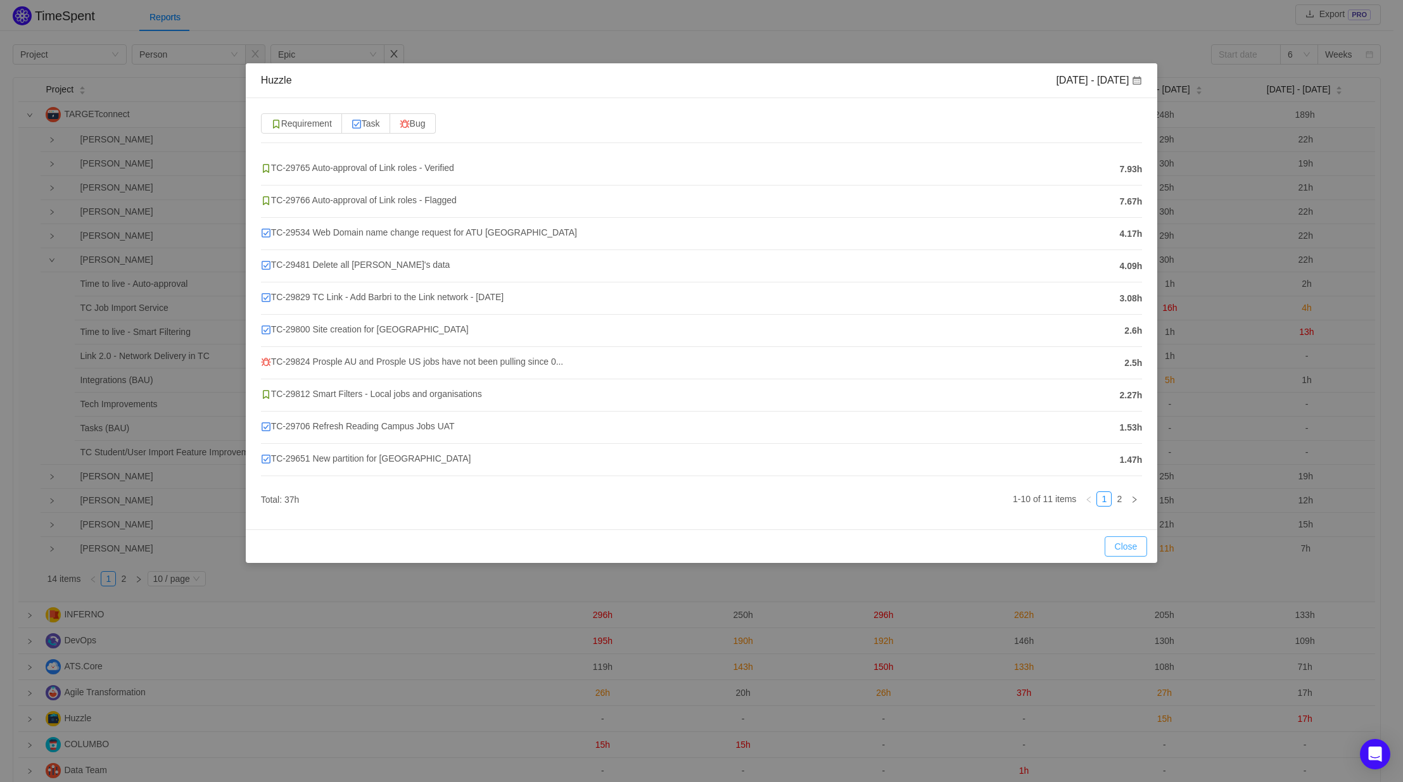
click at [1130, 549] on button "Close" at bounding box center [1126, 546] width 43 height 20
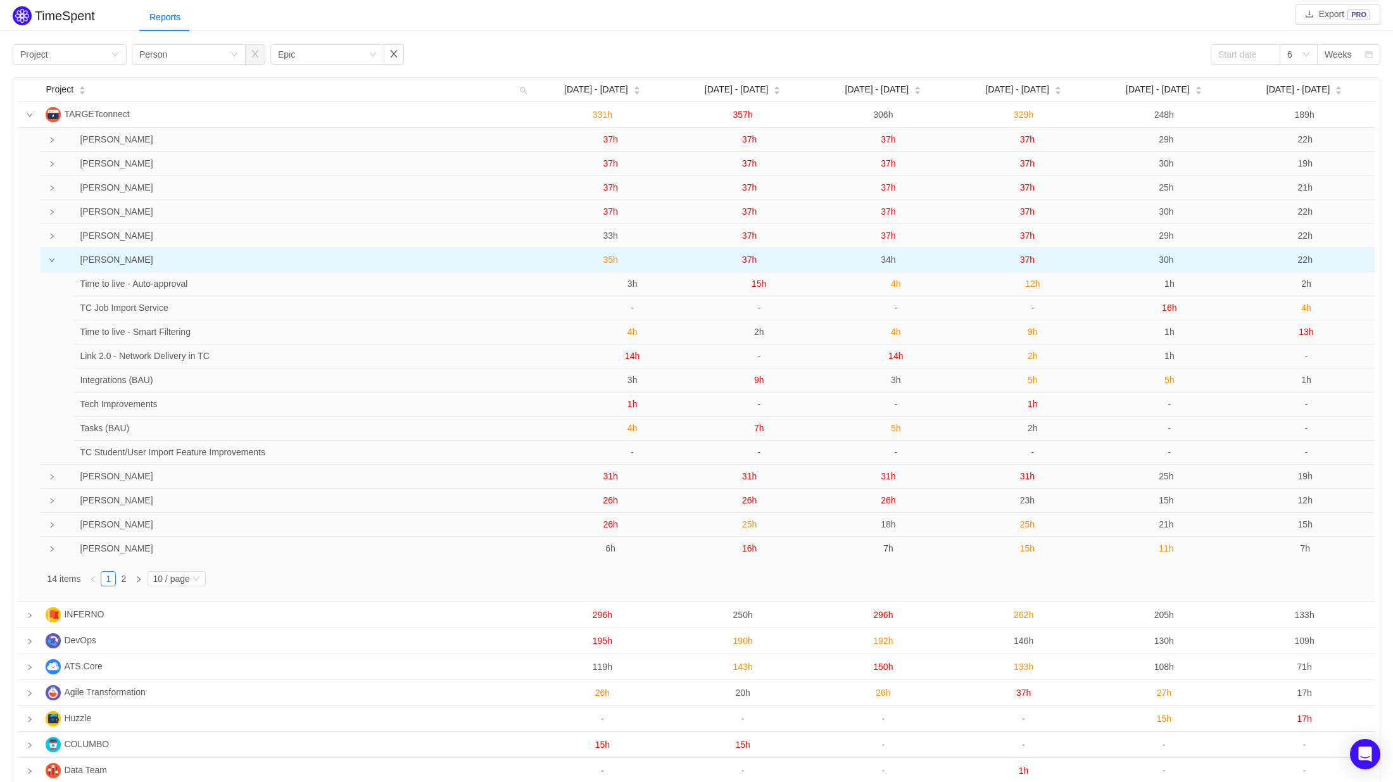
click at [889, 260] on span "34h" at bounding box center [888, 260] width 15 height 10
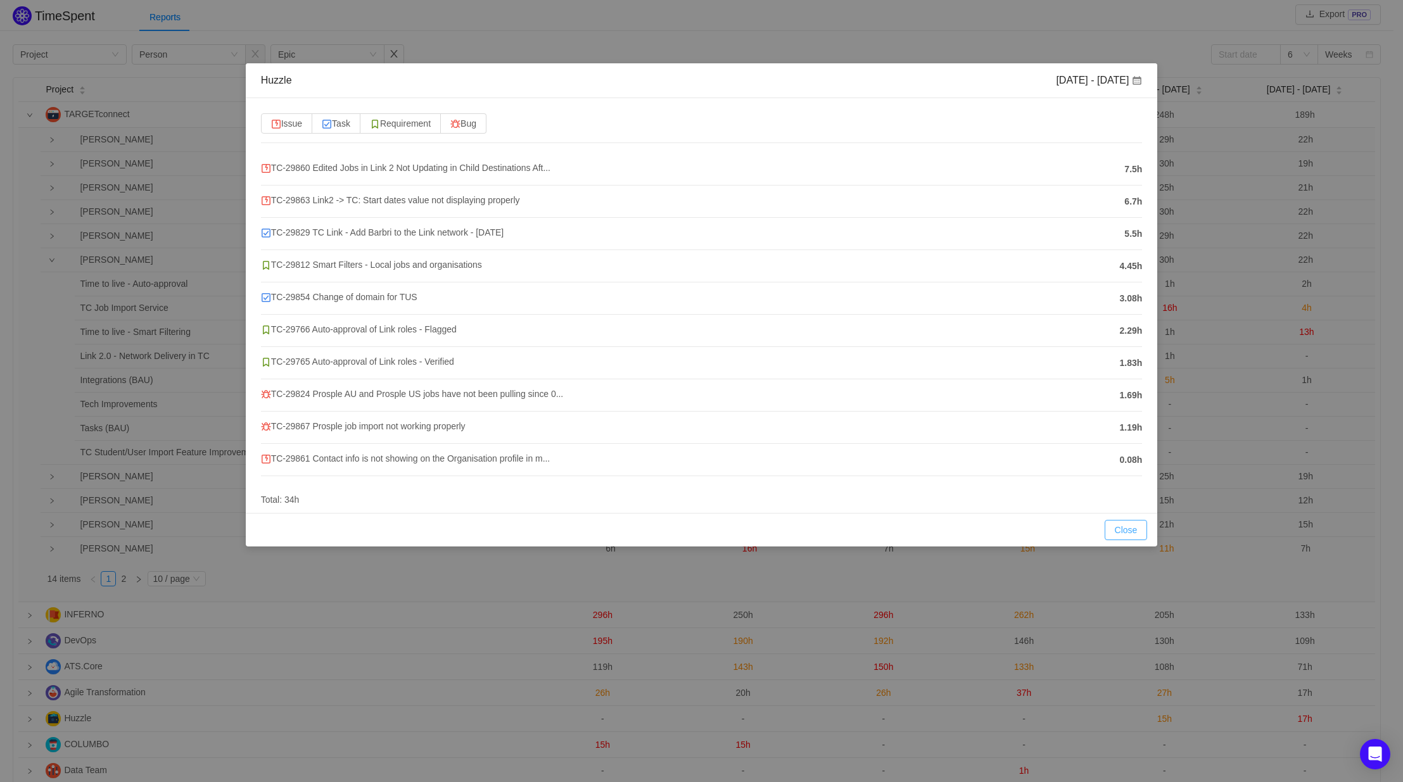
click at [1124, 523] on button "Close" at bounding box center [1126, 530] width 43 height 20
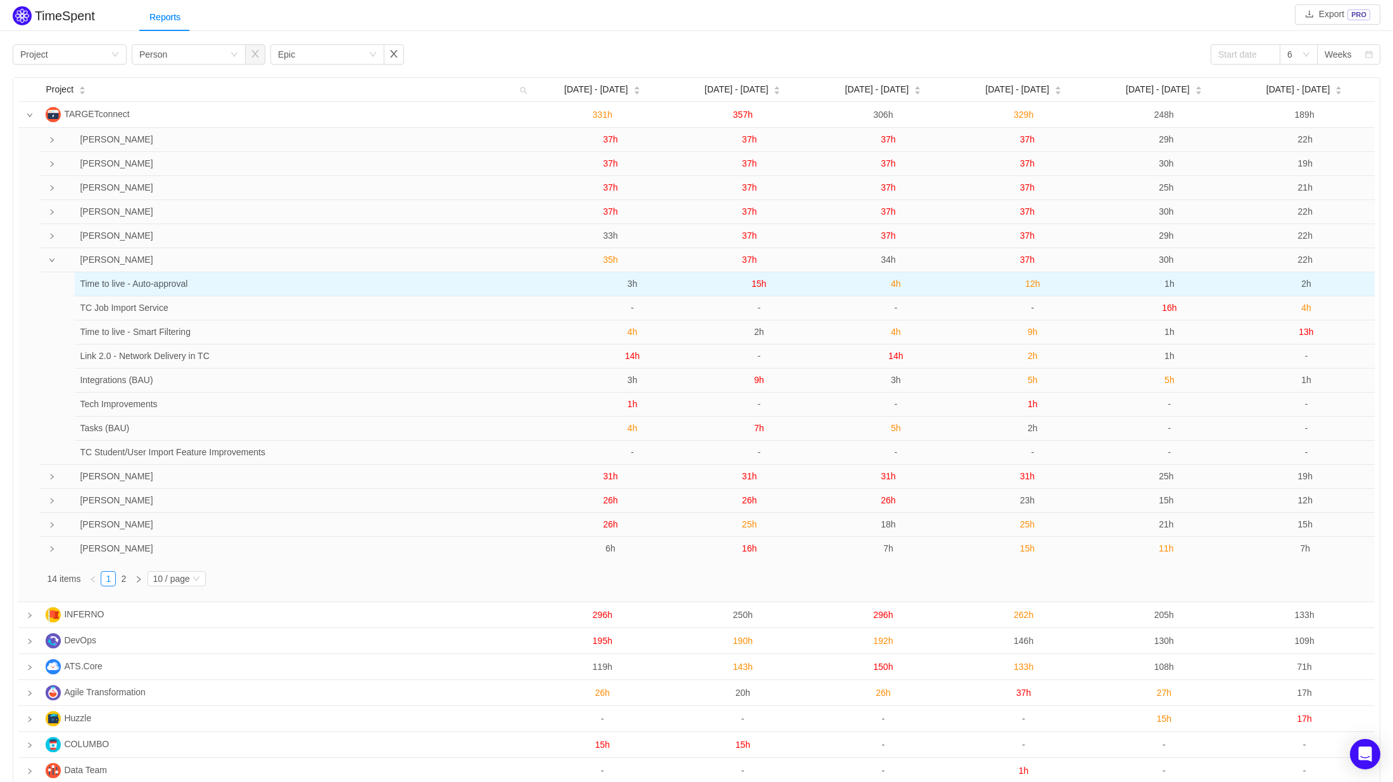
click at [896, 285] on span "4h" at bounding box center [896, 284] width 10 height 10
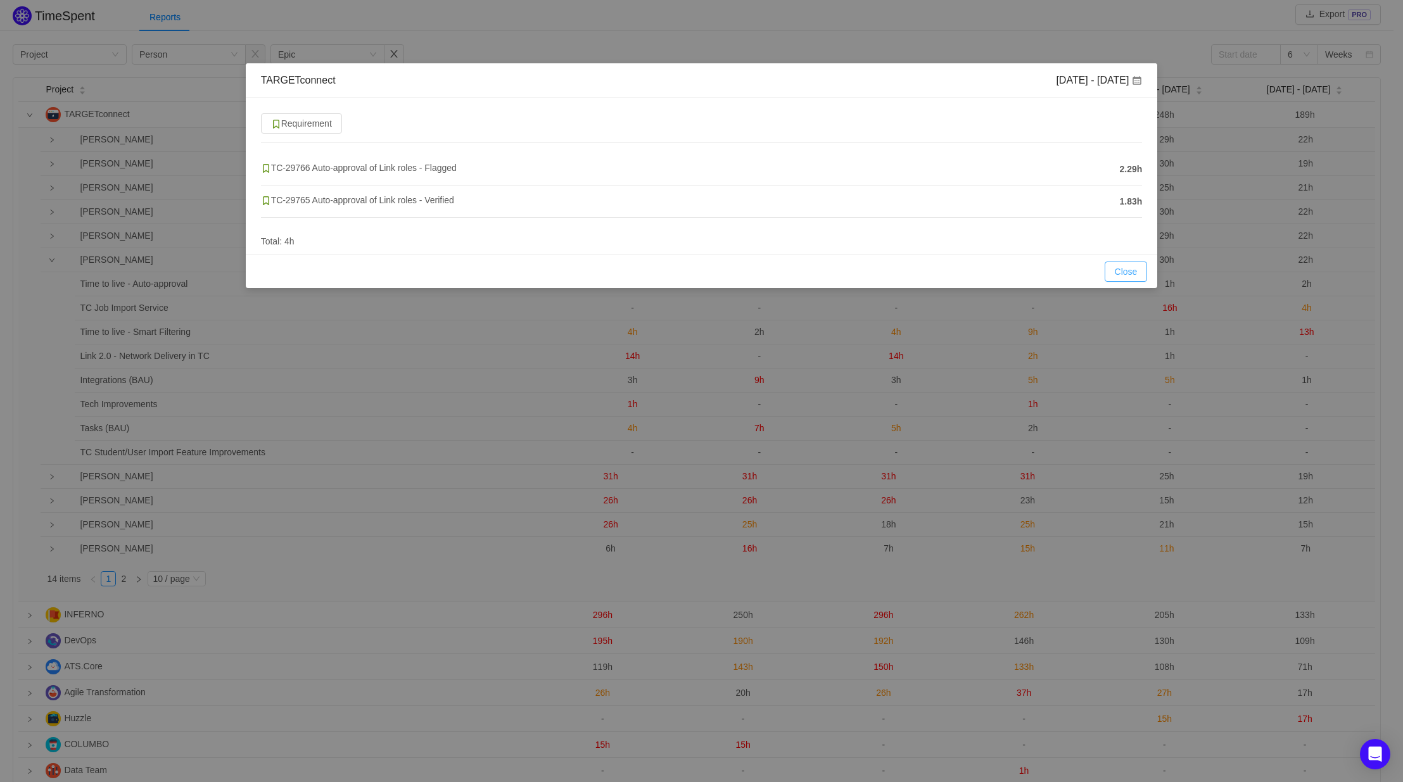
click at [1120, 272] on button "Close" at bounding box center [1126, 272] width 43 height 20
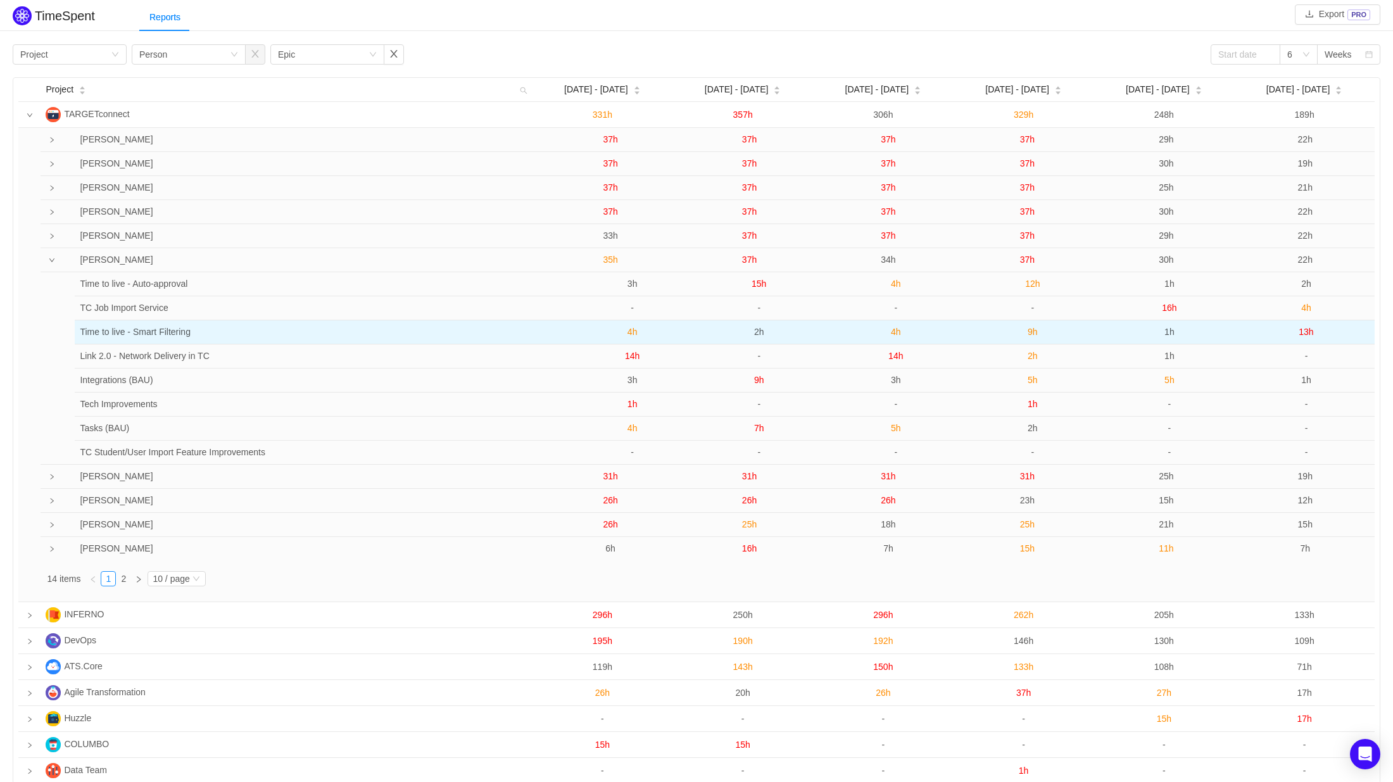
click at [896, 333] on span "4h" at bounding box center [896, 332] width 10 height 10
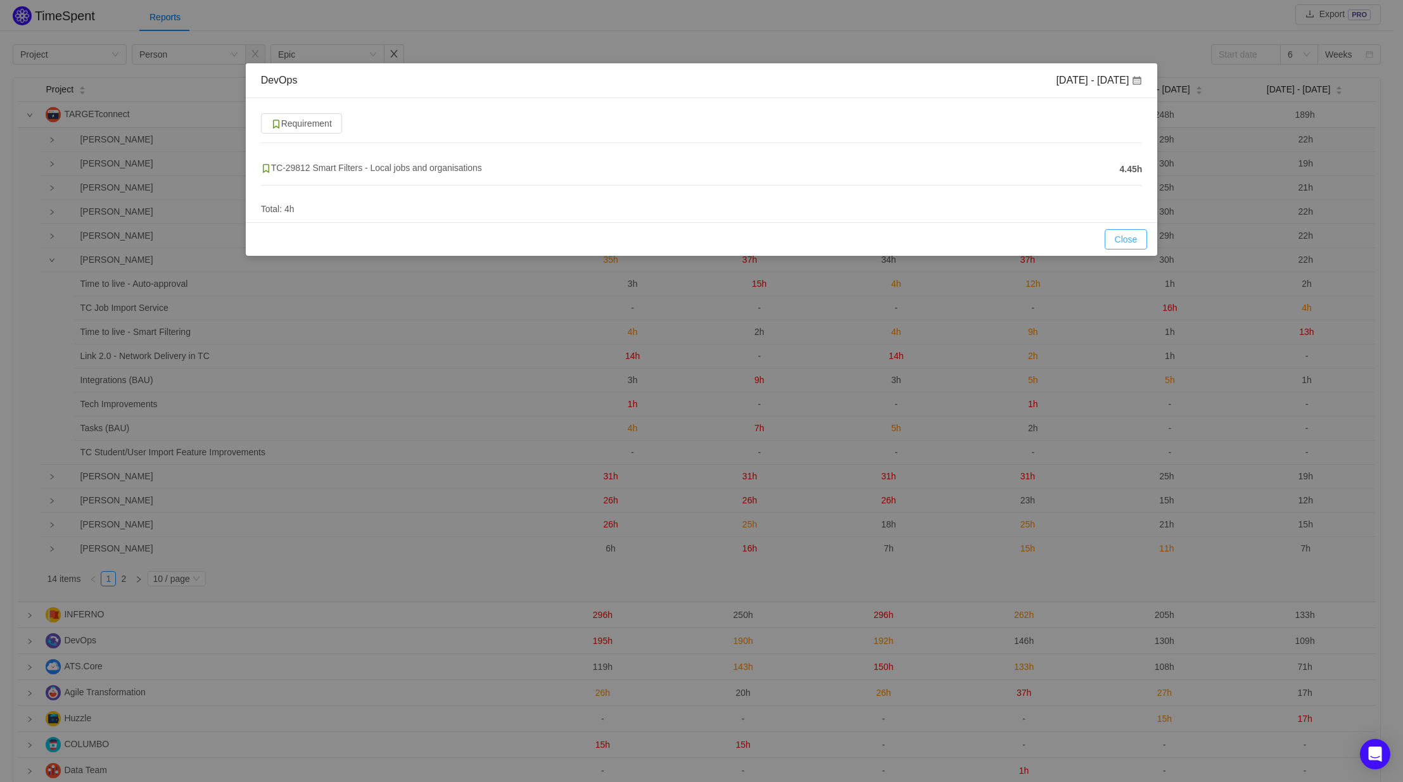
click at [1122, 243] on button "Close" at bounding box center [1126, 239] width 43 height 20
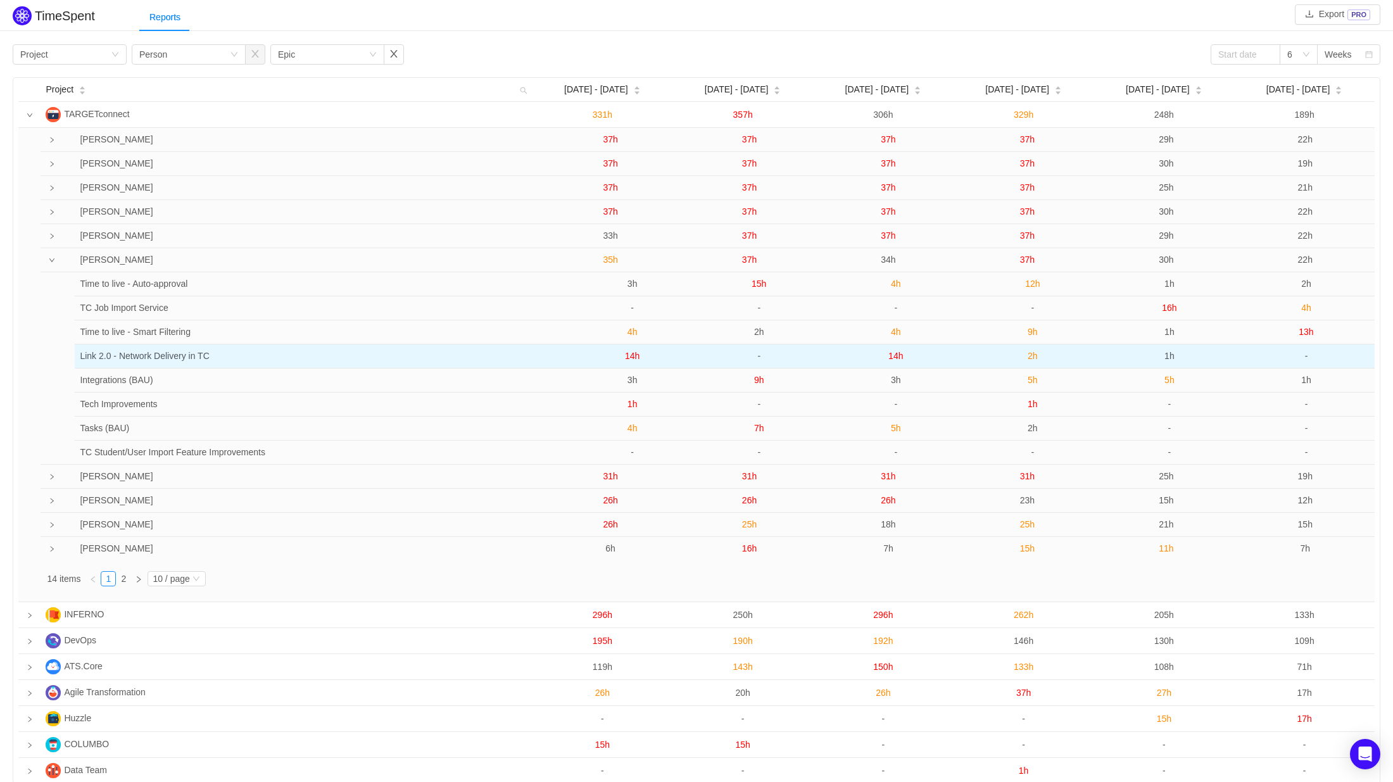
click at [897, 358] on span "14h" at bounding box center [896, 356] width 15 height 10
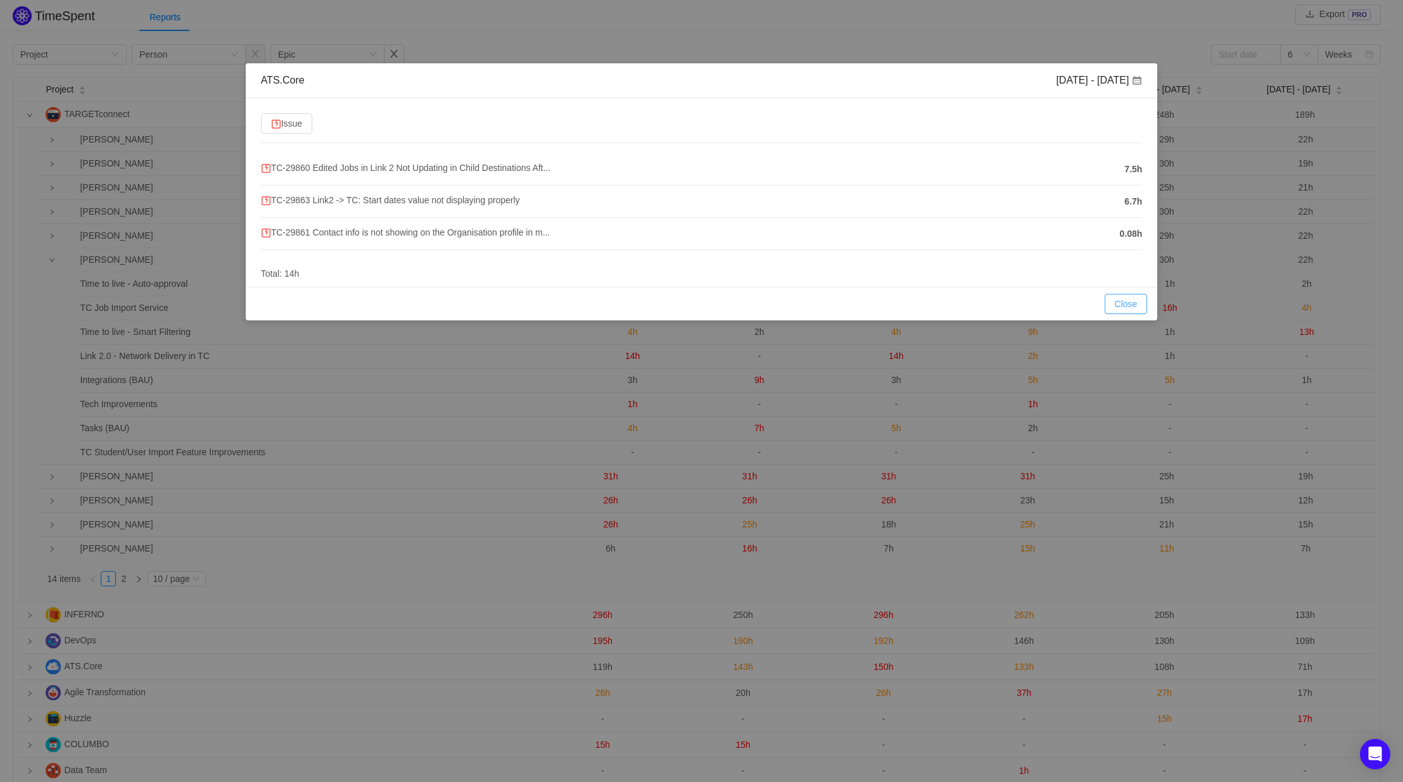
click at [1120, 298] on button "Close" at bounding box center [1126, 304] width 43 height 20
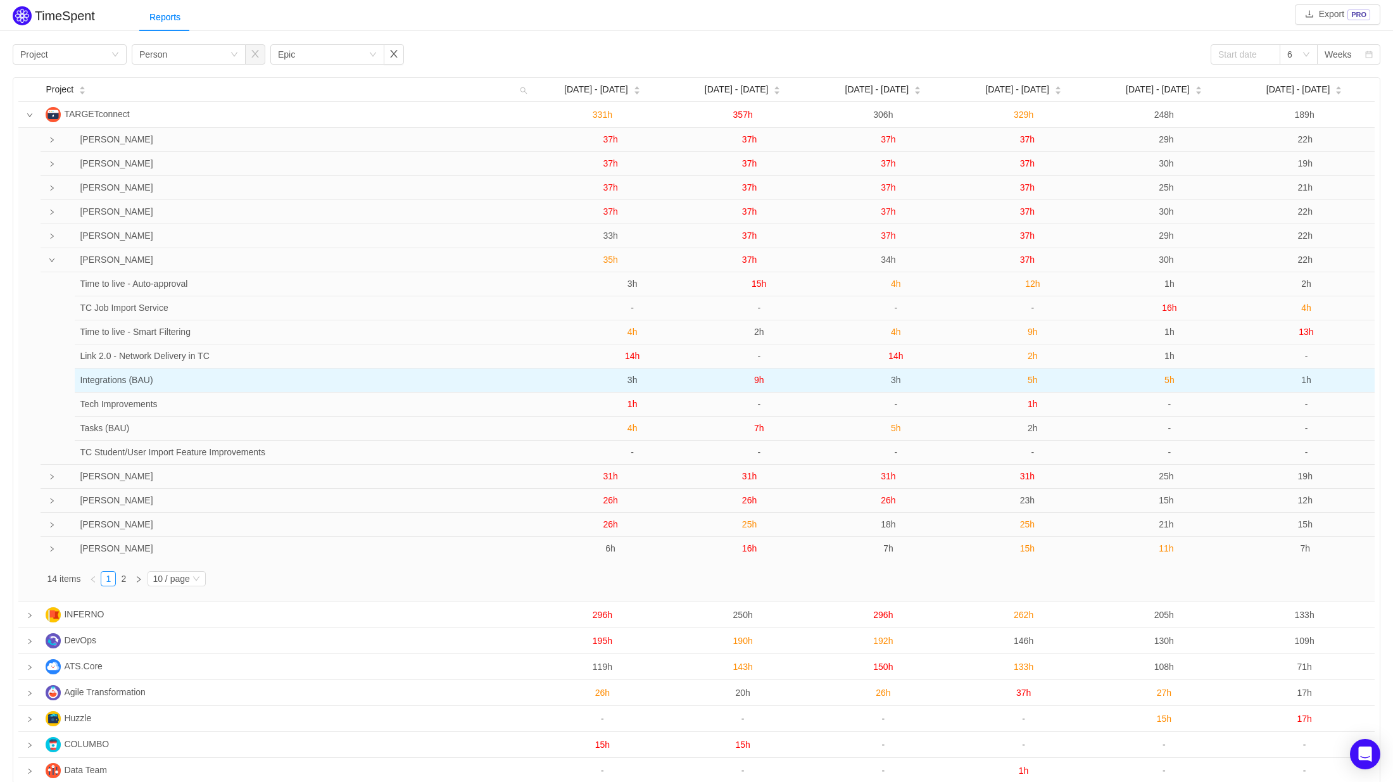
click at [897, 382] on span "3h" at bounding box center [896, 380] width 10 height 10
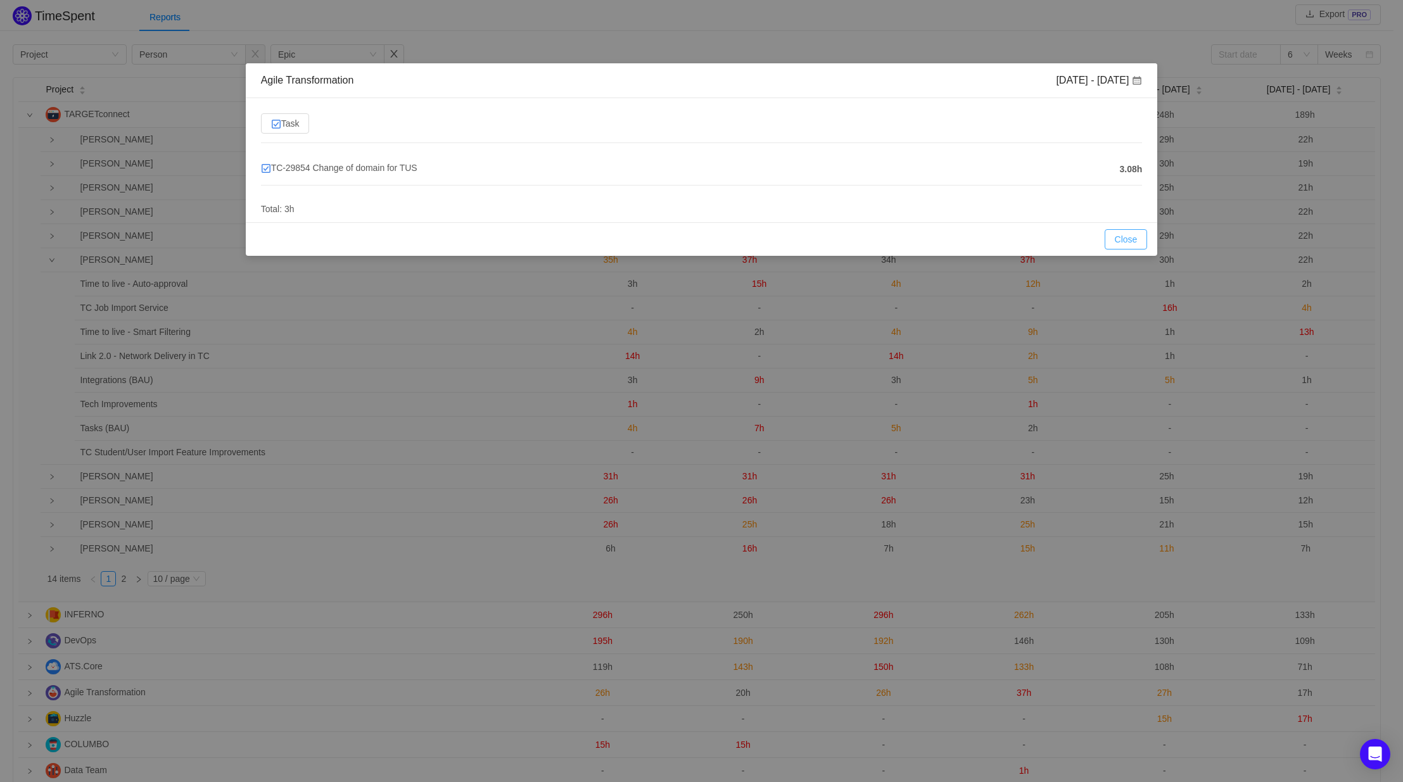
drag, startPoint x: 1124, startPoint y: 238, endPoint x: 1084, endPoint y: 255, distance: 42.8
click at [1124, 238] on button "Close" at bounding box center [1126, 239] width 43 height 20
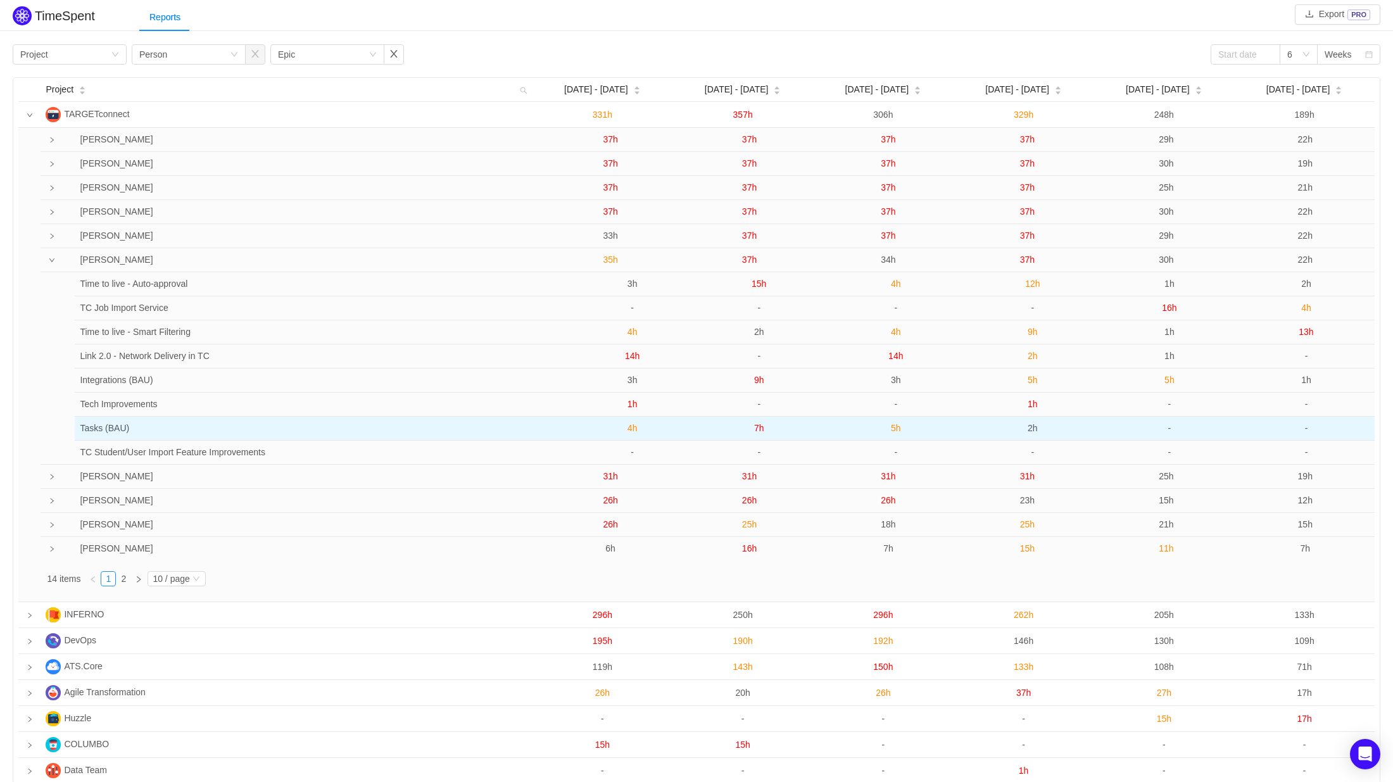
click at [897, 428] on span "5h" at bounding box center [896, 428] width 10 height 10
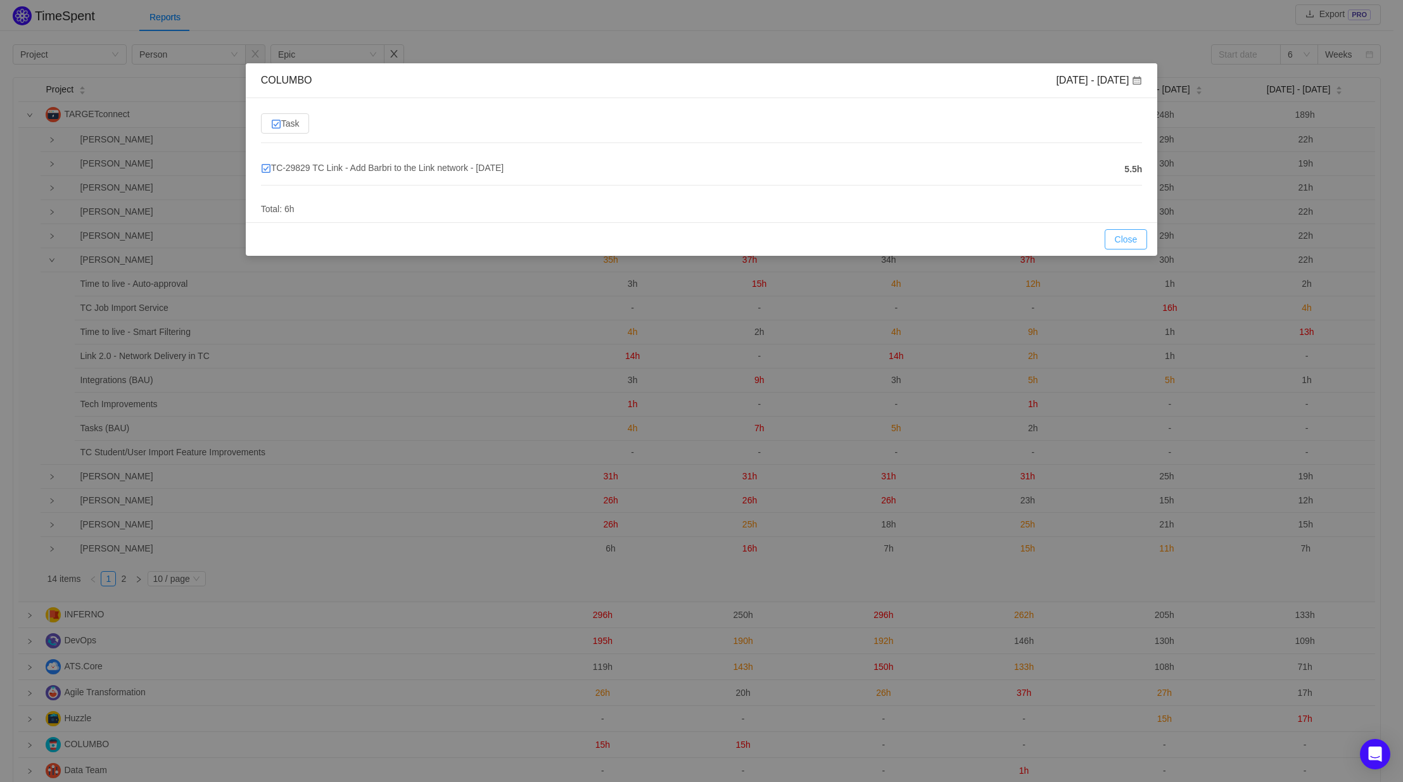
click at [1117, 235] on button "Close" at bounding box center [1126, 239] width 43 height 20
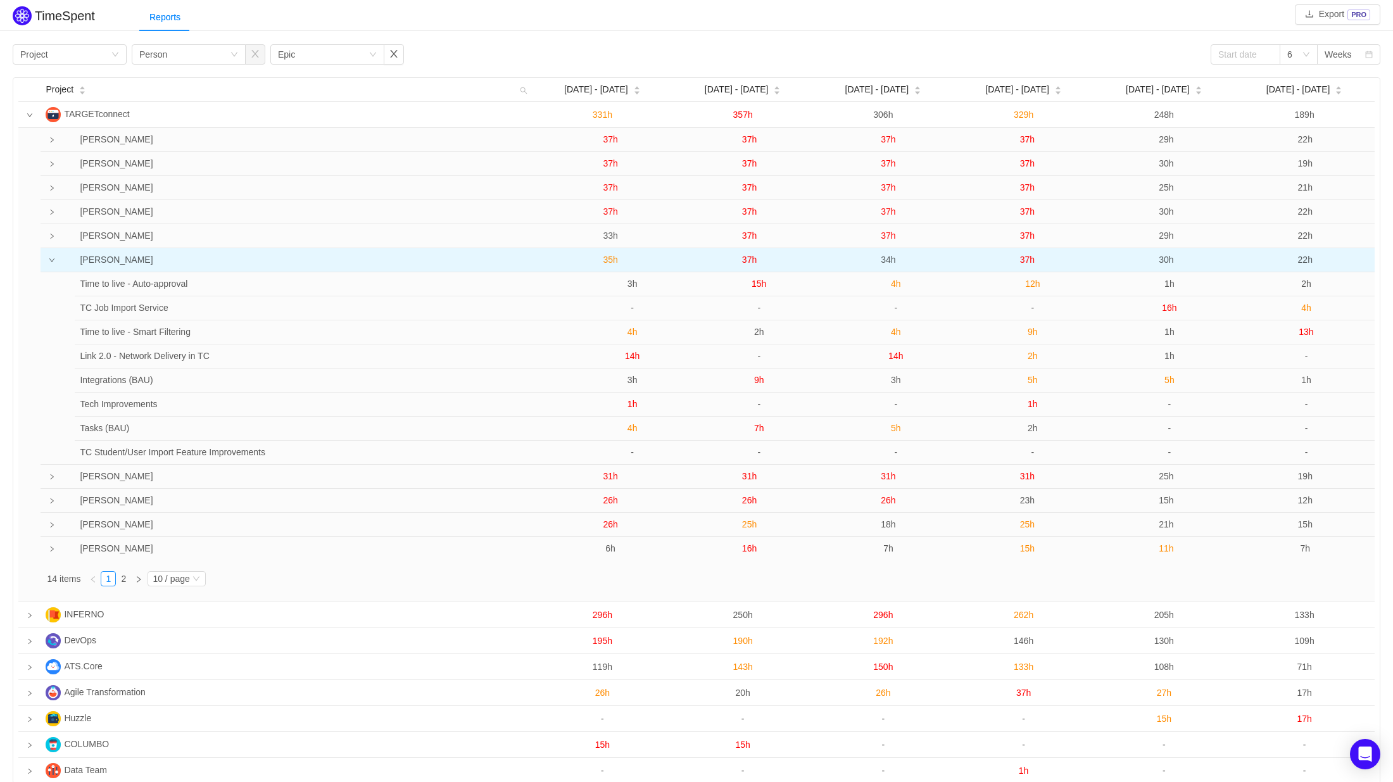
click at [1024, 258] on span "37h" at bounding box center [1027, 260] width 15 height 10
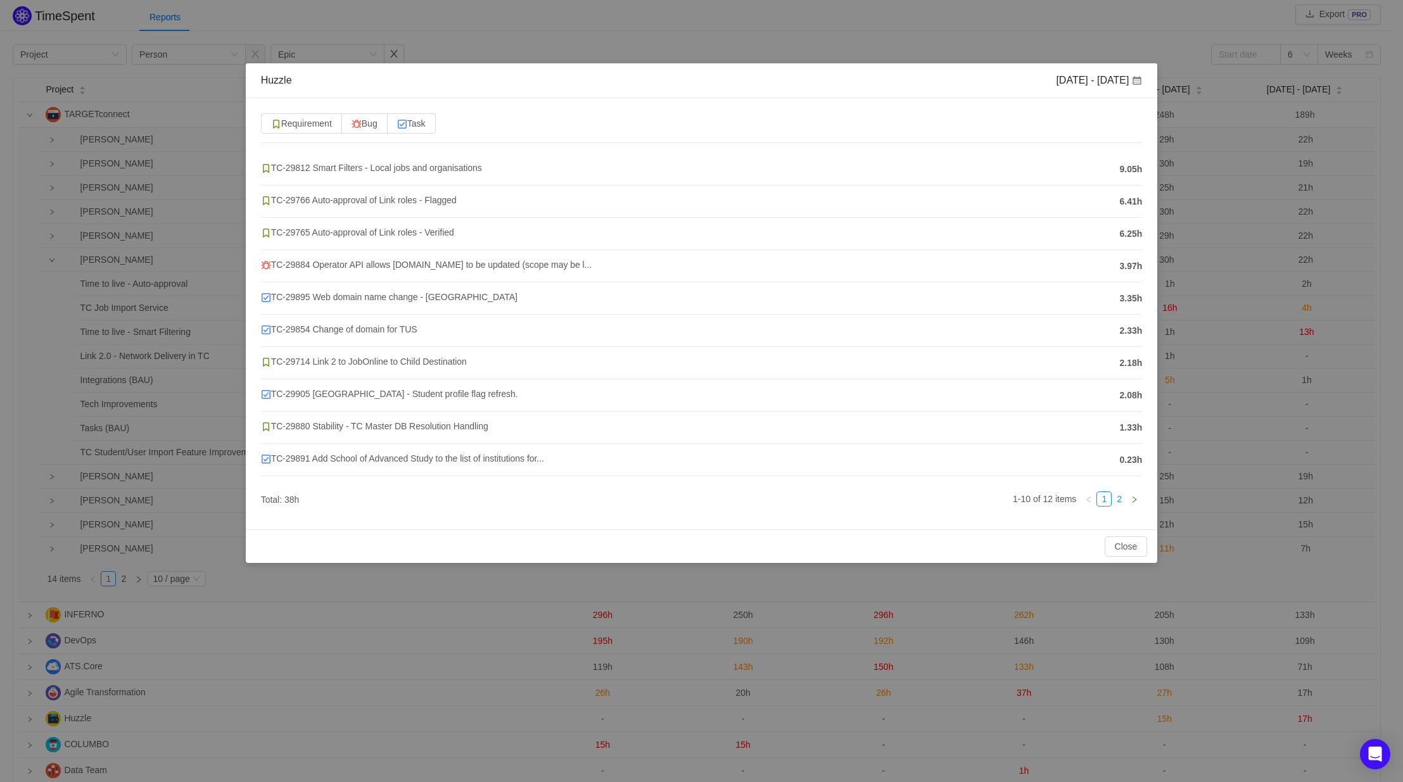
click at [1119, 499] on link "2" at bounding box center [1119, 499] width 14 height 14
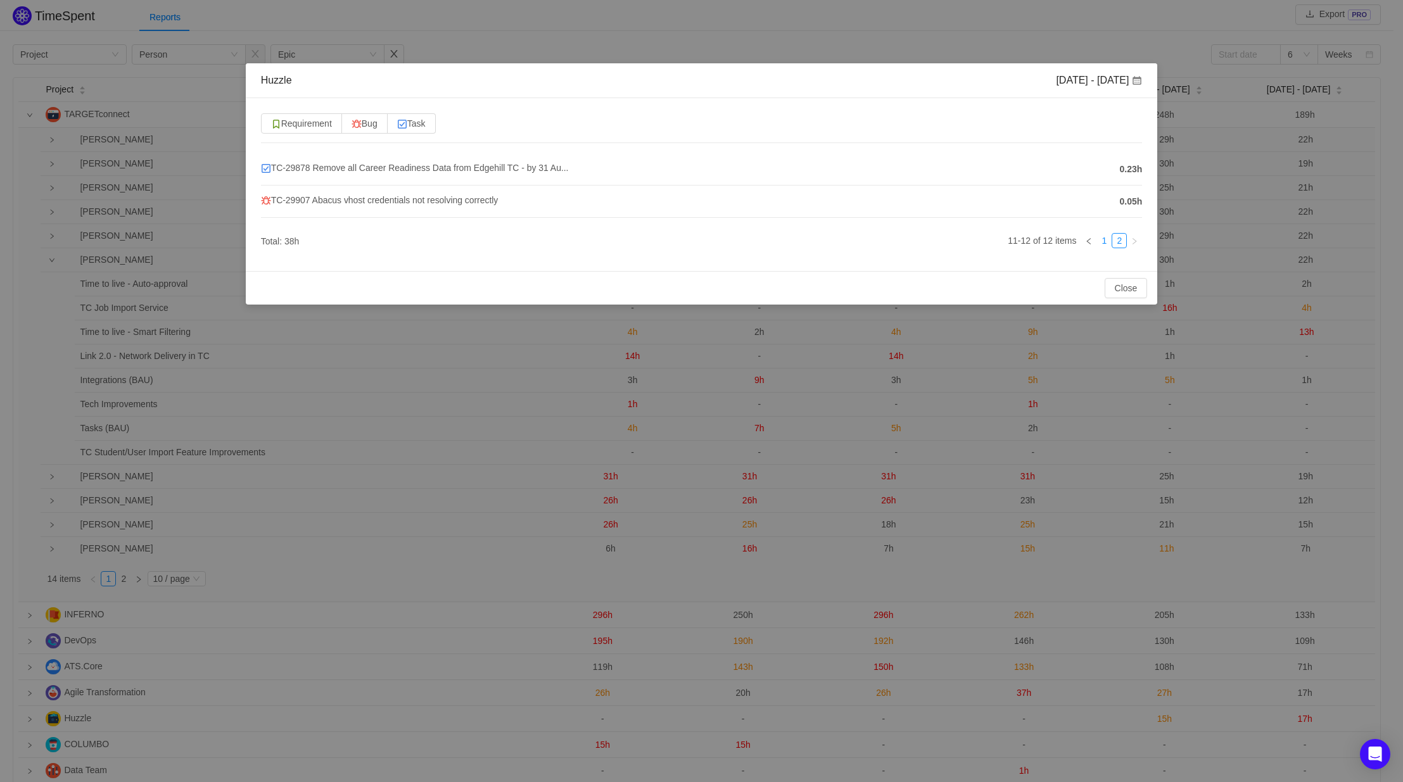
click at [1108, 240] on link "1" at bounding box center [1104, 241] width 14 height 14
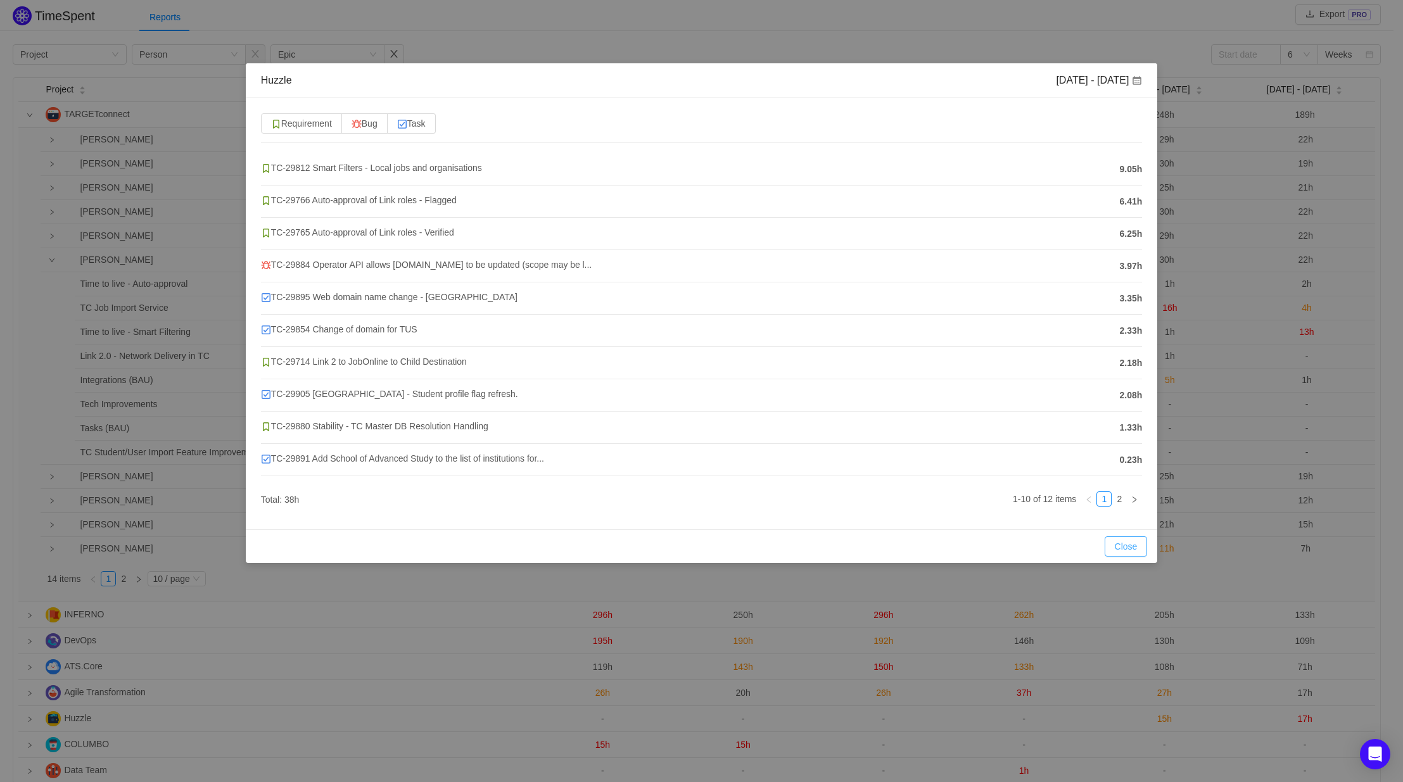
click at [1122, 540] on button "Close" at bounding box center [1126, 546] width 43 height 20
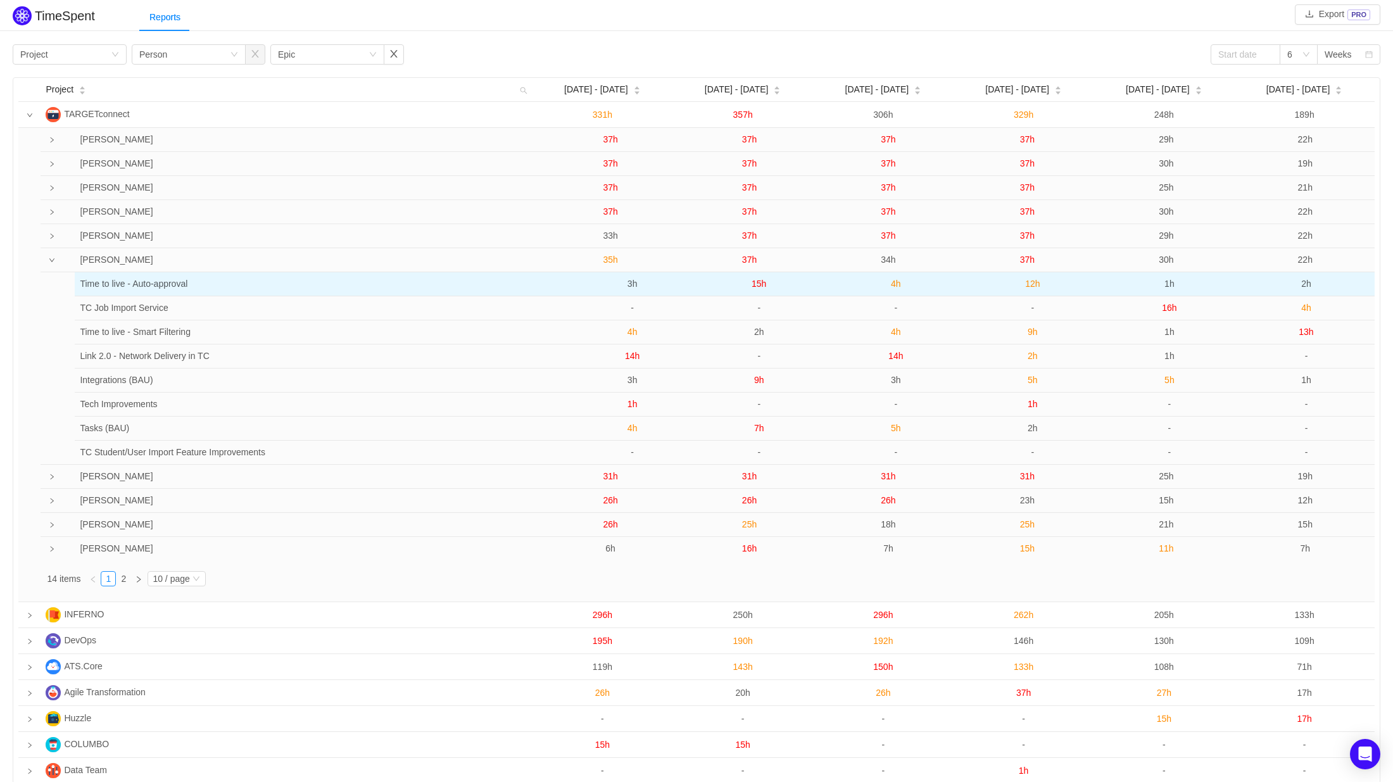
click at [1030, 288] on span "12h" at bounding box center [1032, 284] width 15 height 10
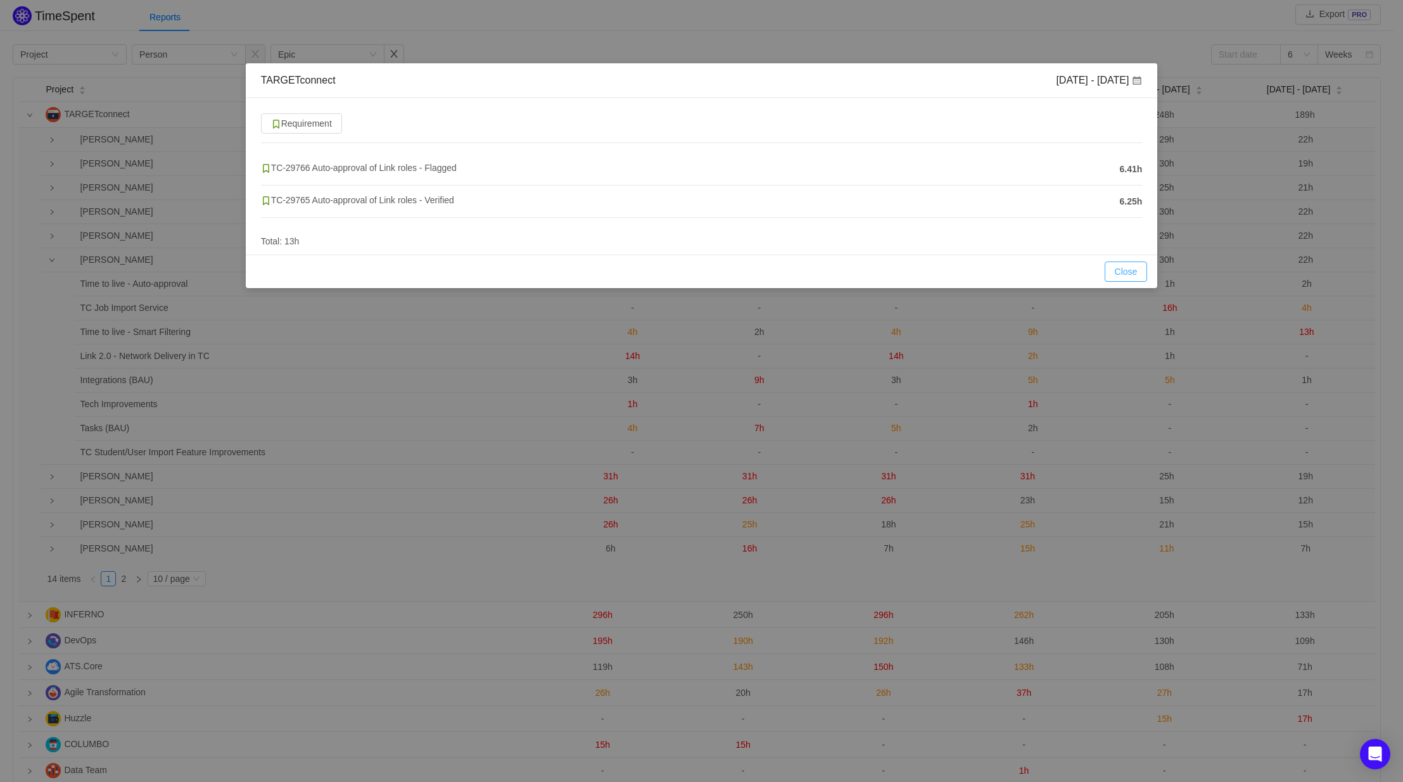
click at [1127, 271] on button "Close" at bounding box center [1126, 272] width 43 height 20
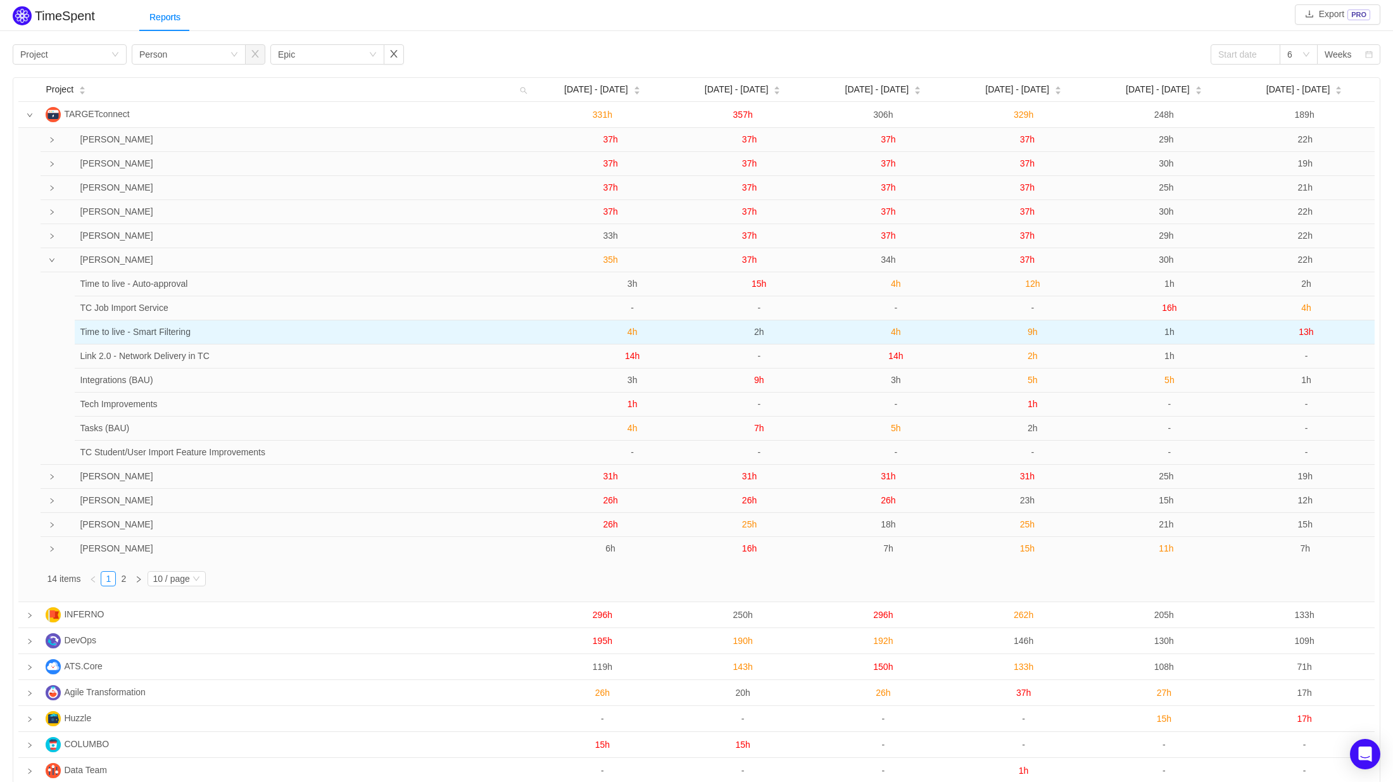
click at [1031, 335] on span "9h" at bounding box center [1033, 332] width 10 height 10
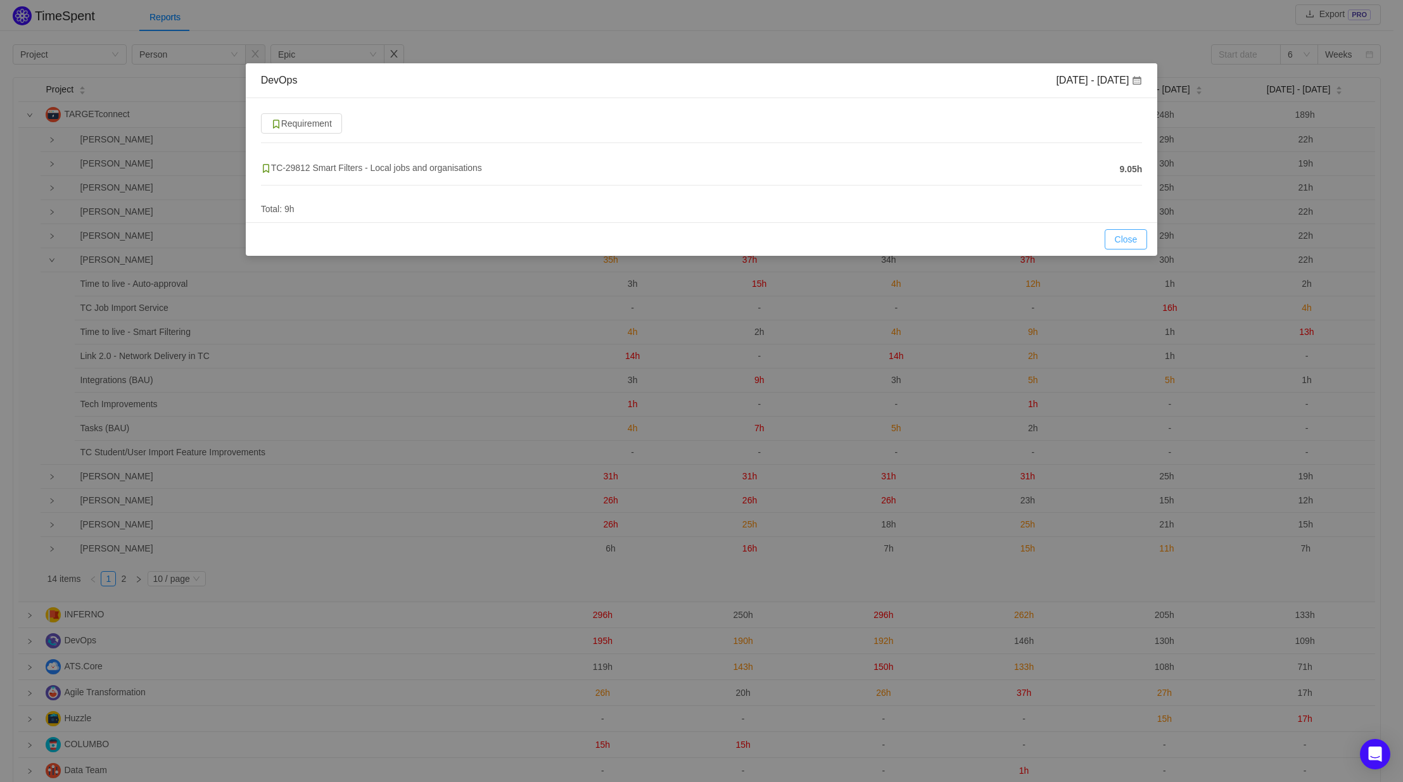
click at [1113, 239] on button "Close" at bounding box center [1126, 239] width 43 height 20
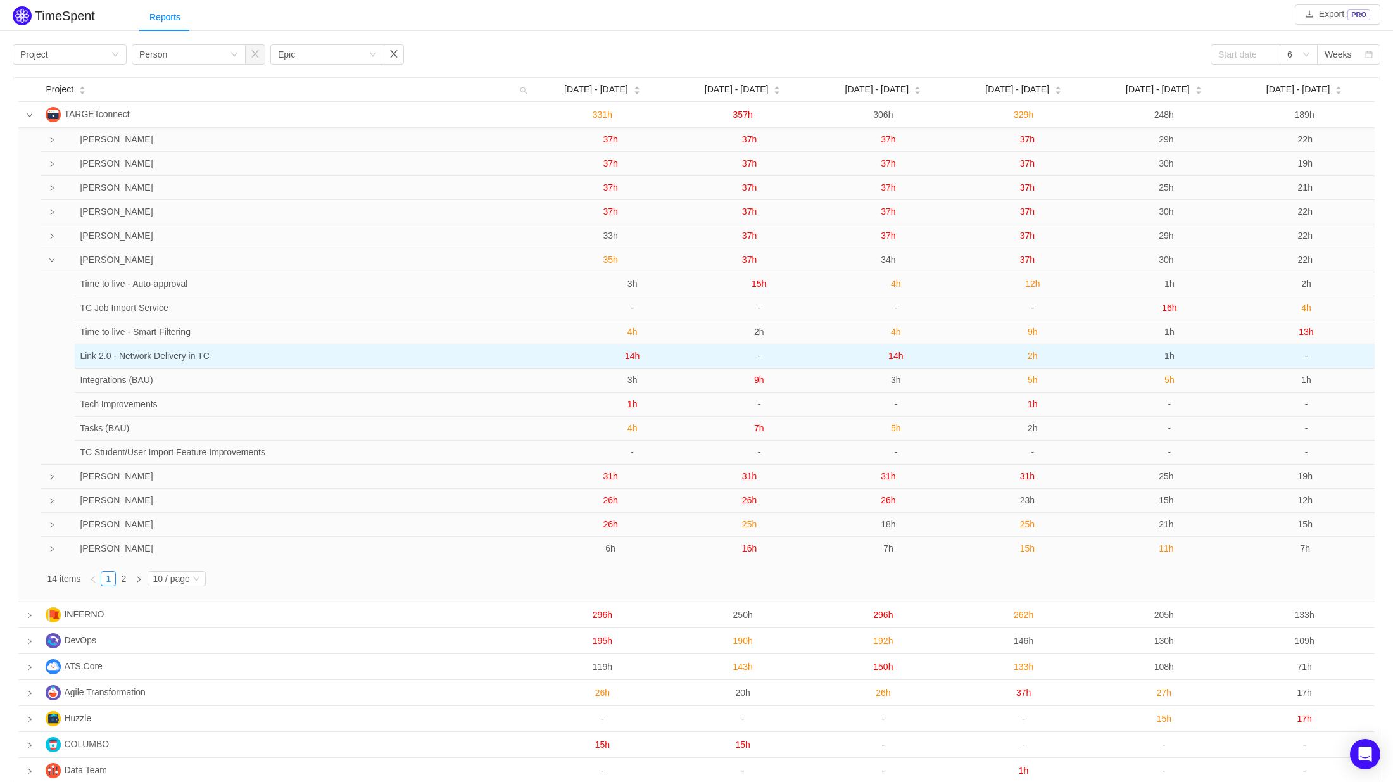
click at [1031, 361] on span "2h" at bounding box center [1033, 356] width 10 height 10
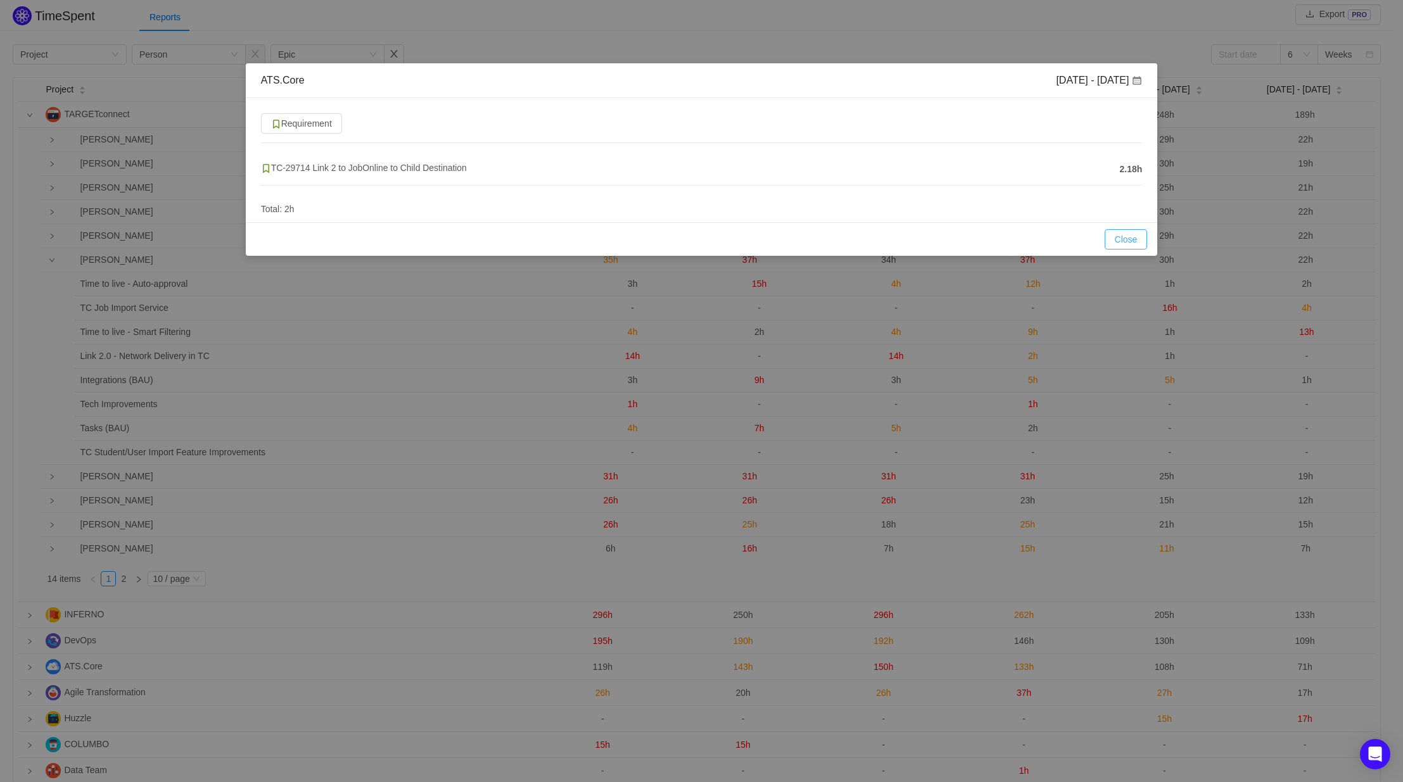
click at [1120, 245] on button "Close" at bounding box center [1126, 239] width 43 height 20
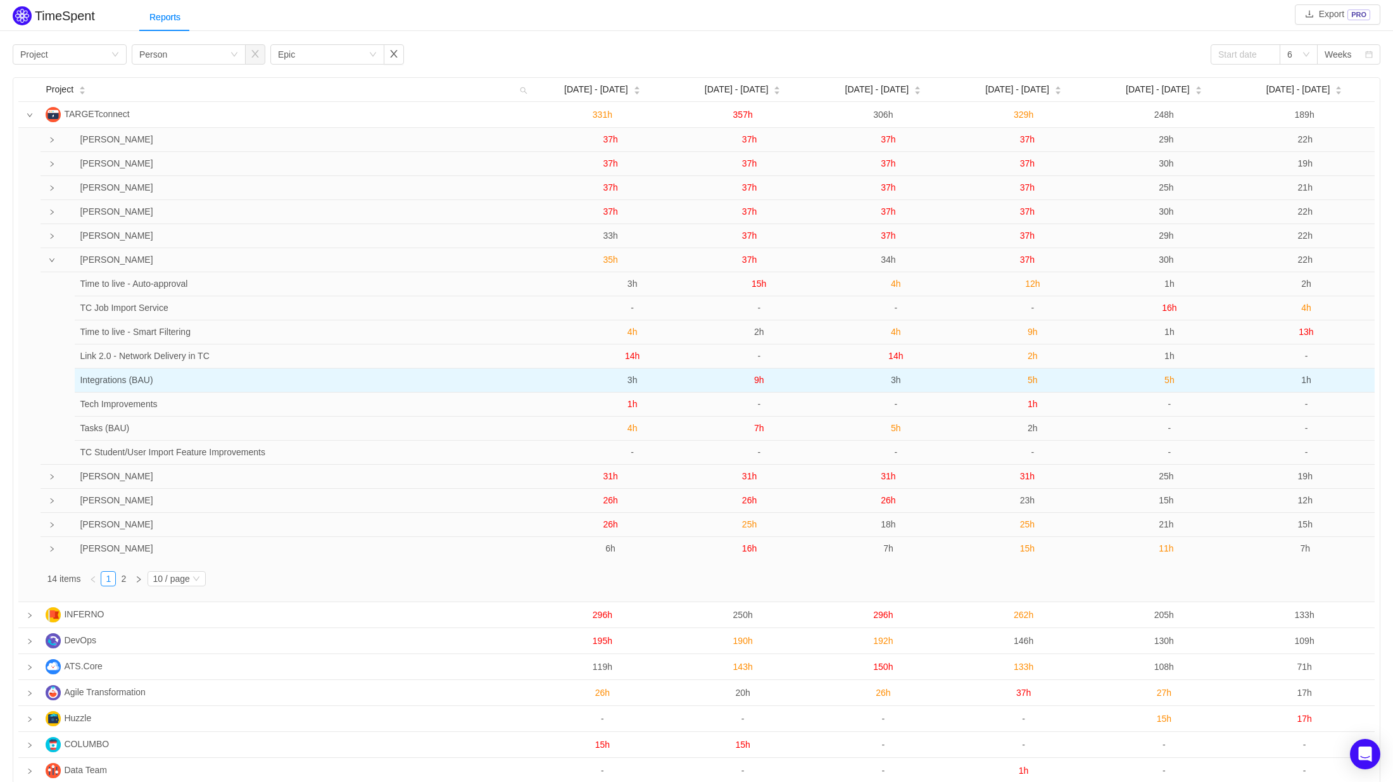
click at [1034, 383] on span "5h" at bounding box center [1033, 380] width 10 height 10
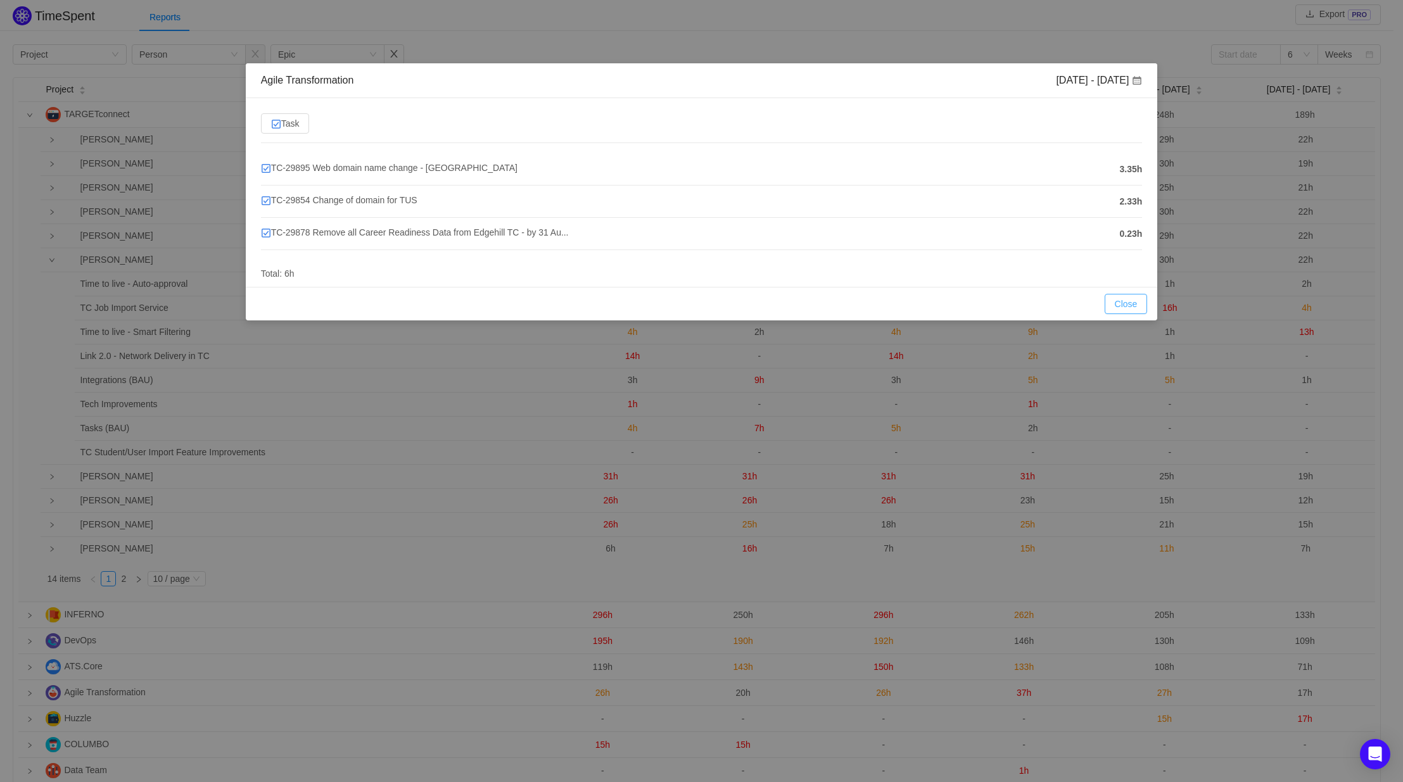
click at [1133, 298] on button "Close" at bounding box center [1126, 304] width 43 height 20
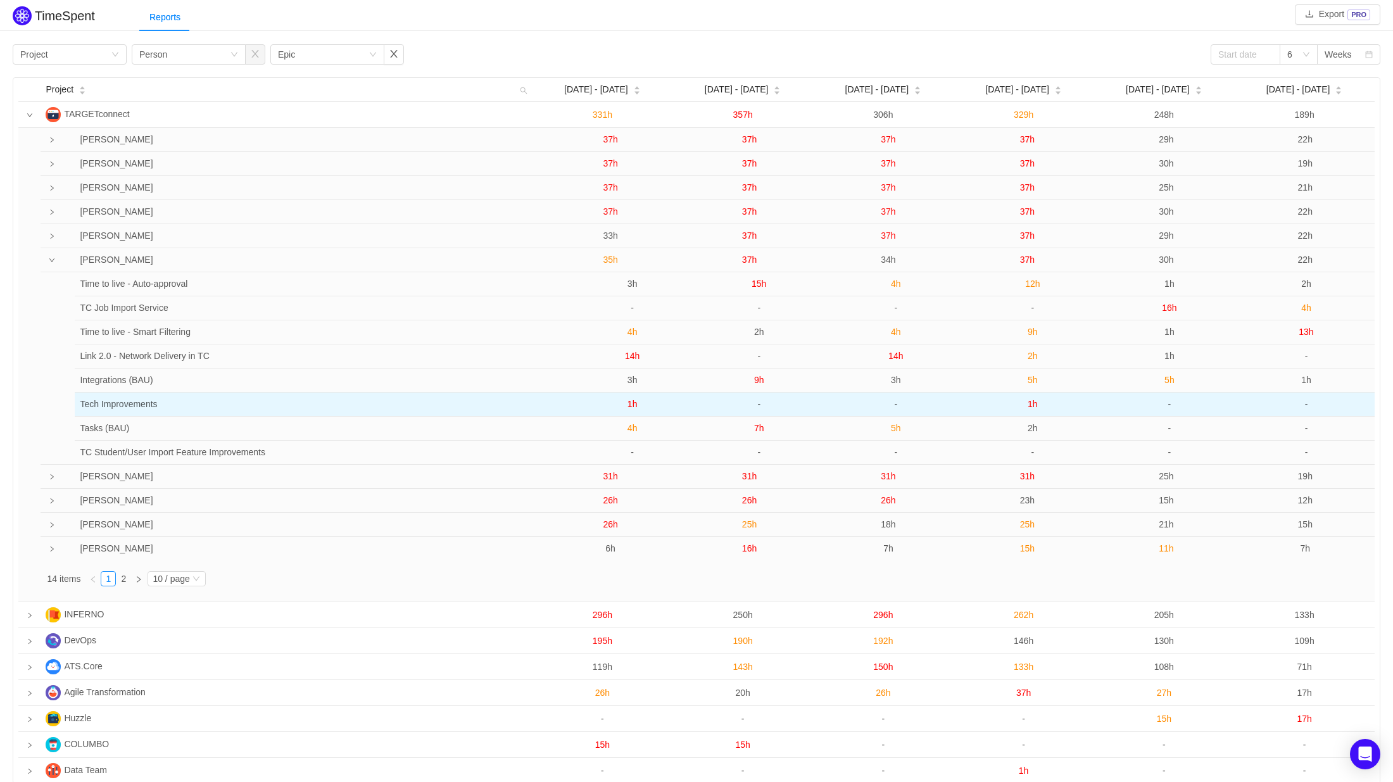
click at [1034, 404] on span "1h" at bounding box center [1033, 404] width 10 height 10
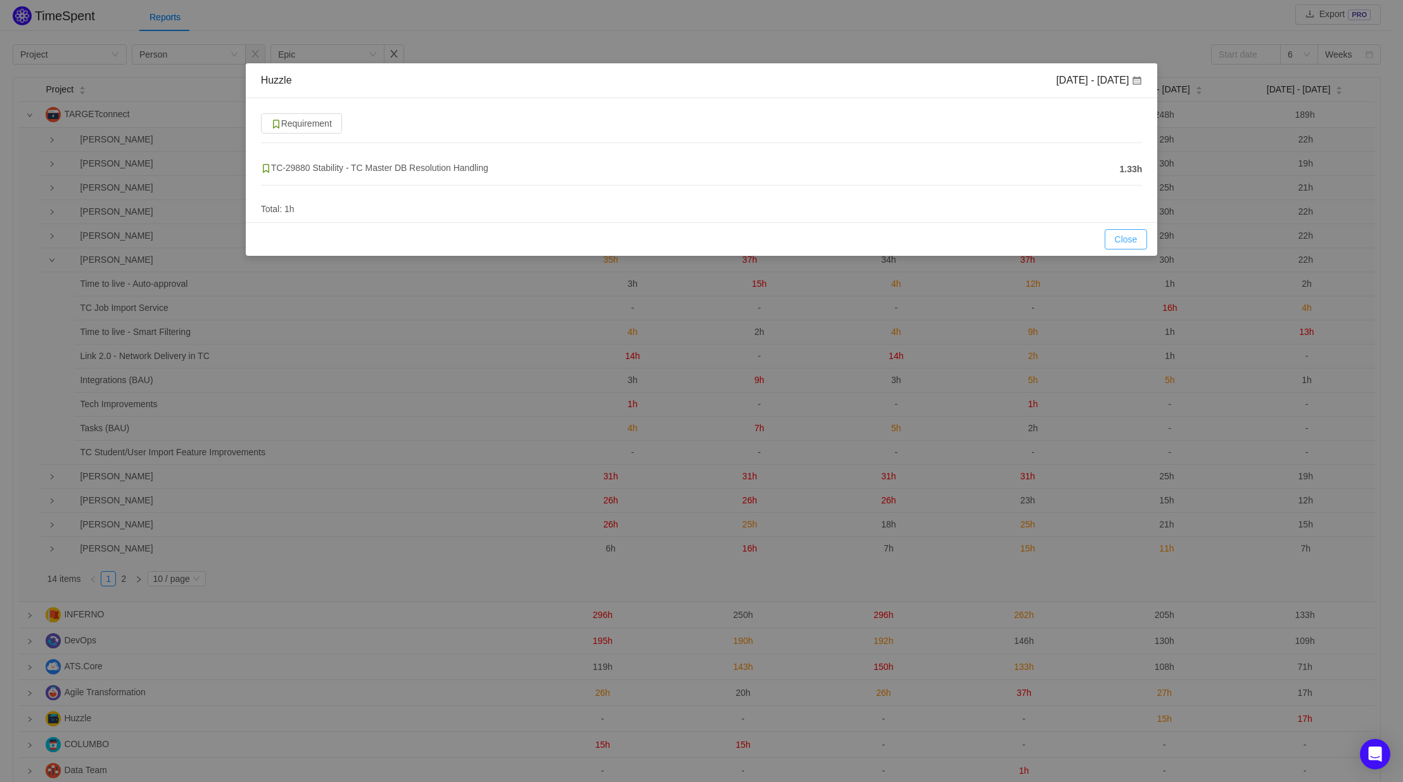
click at [1120, 231] on button "Close" at bounding box center [1126, 239] width 43 height 20
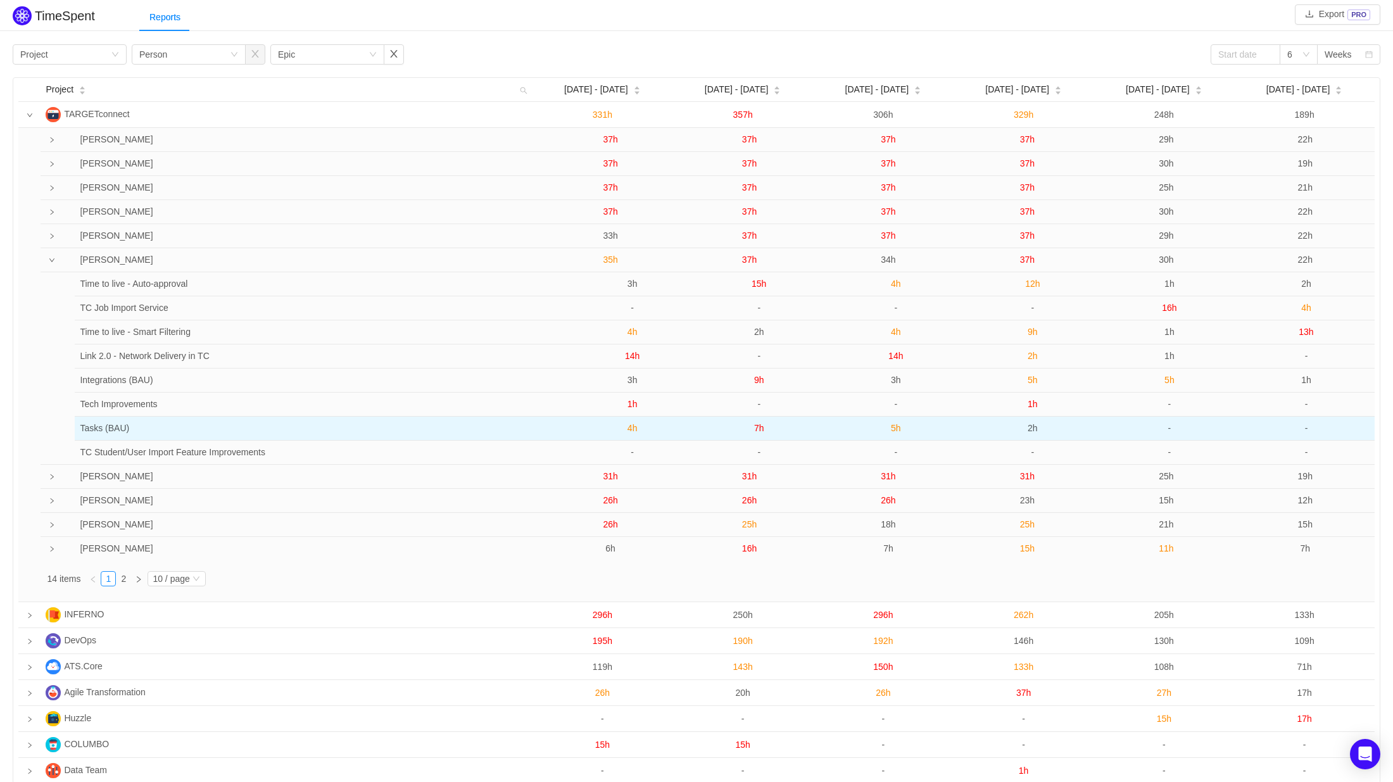
click at [1036, 432] on span "2h" at bounding box center [1033, 428] width 10 height 10
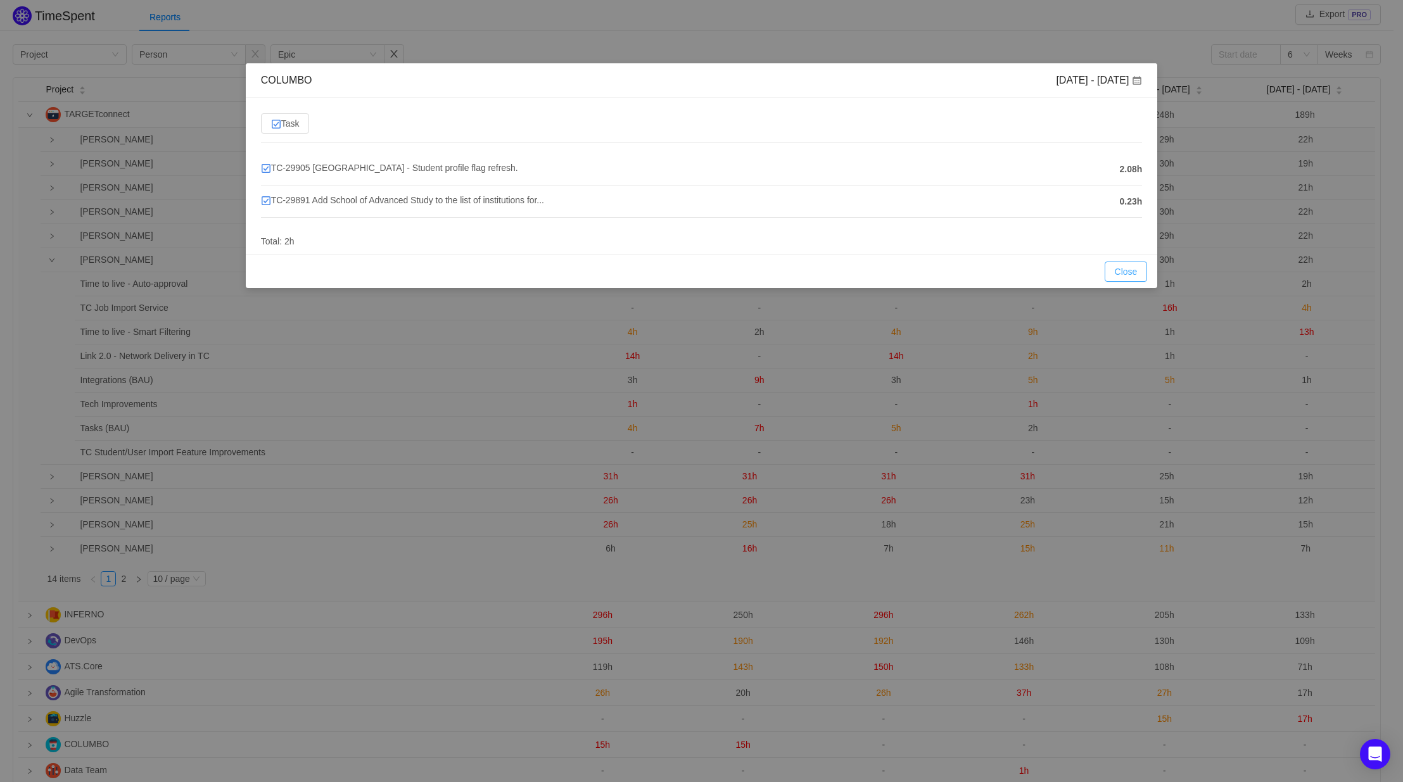
click at [1131, 271] on button "Close" at bounding box center [1126, 272] width 43 height 20
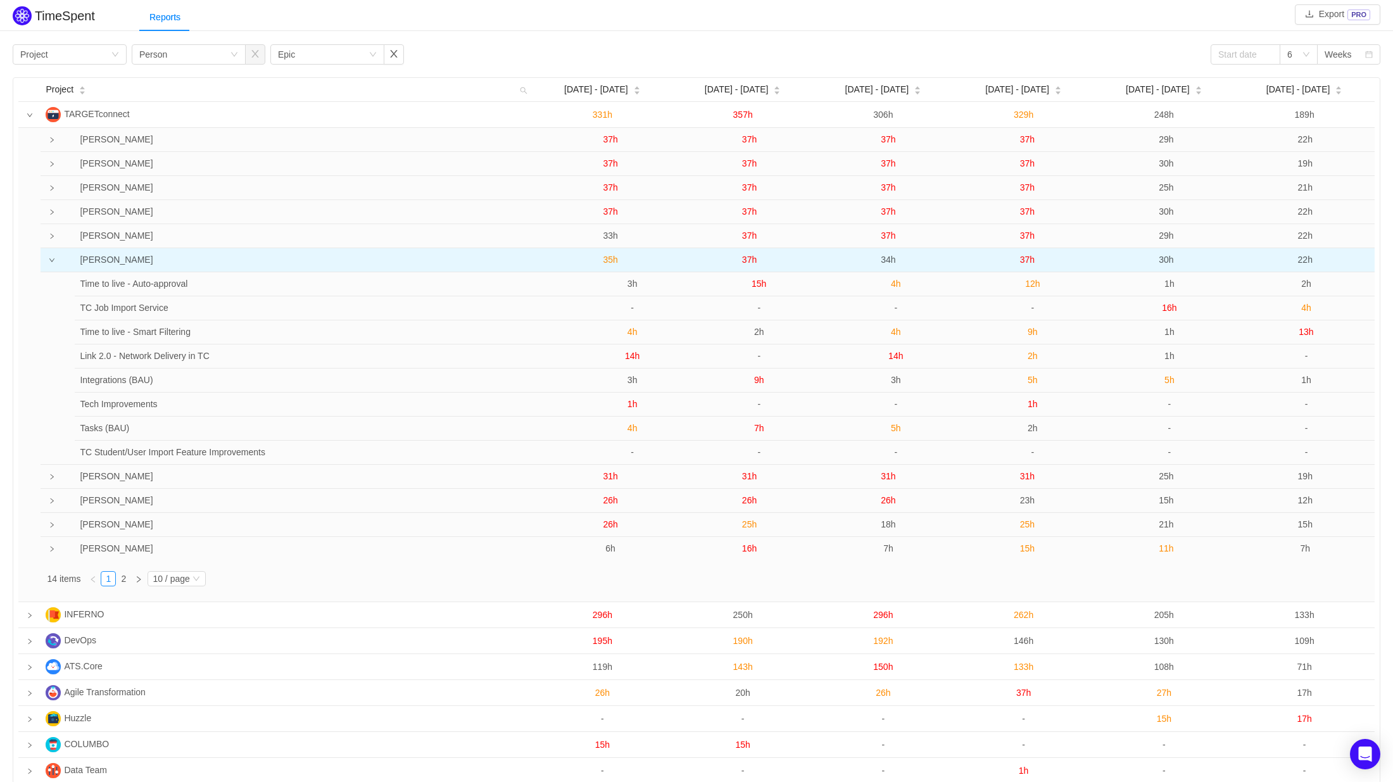
click at [1032, 255] on span "37h" at bounding box center [1027, 260] width 15 height 10
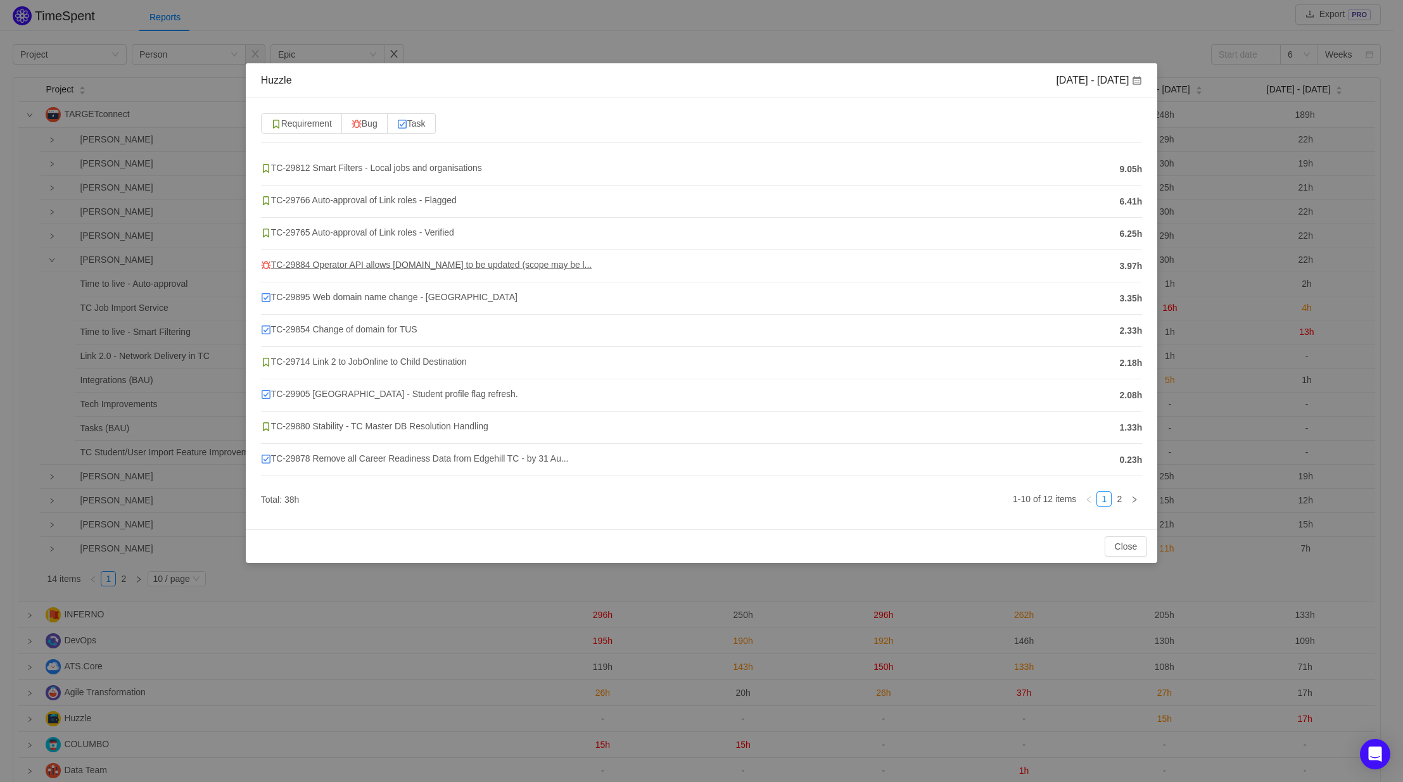
click at [320, 265] on span "TC-29884 Operator API allows actor.name to be updated (scope may be l..." at bounding box center [426, 265] width 331 height 10
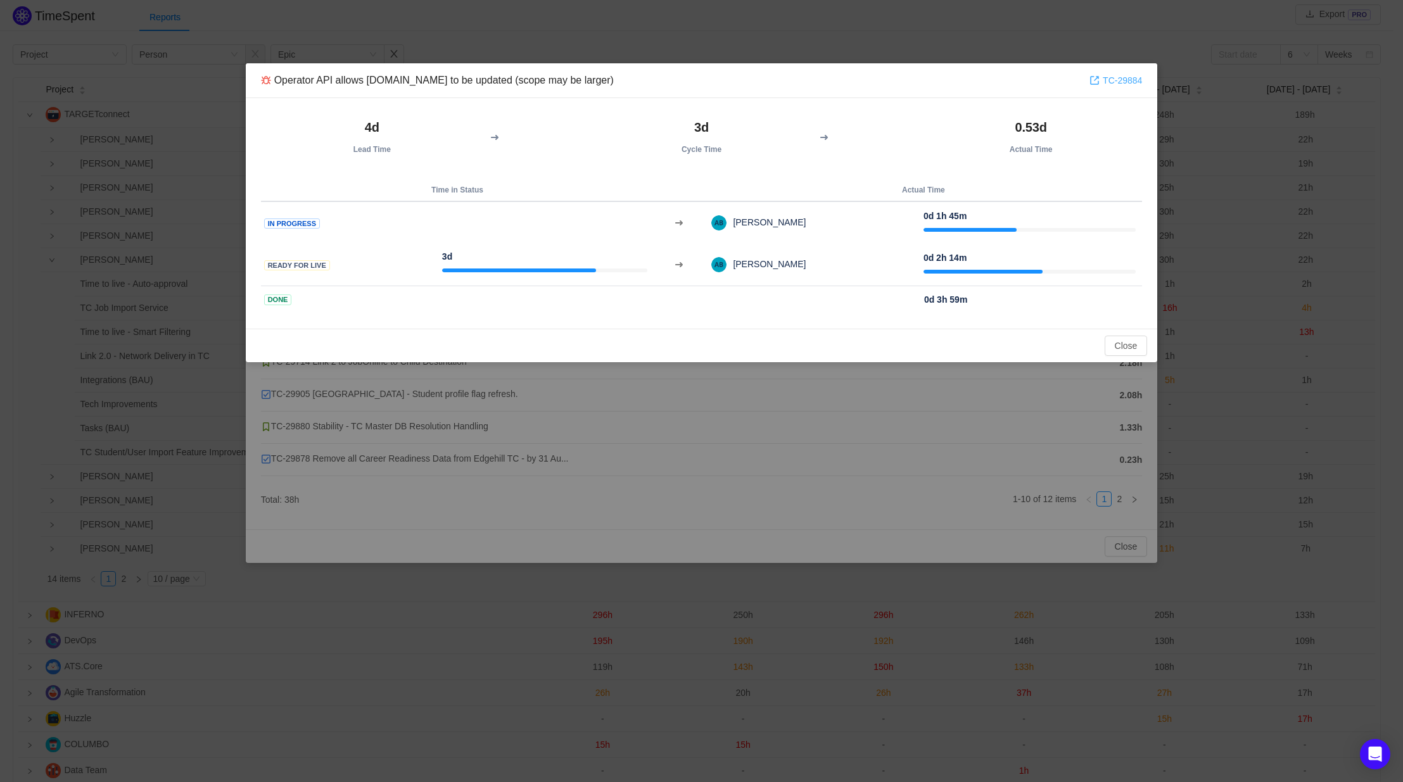
click at [1122, 79] on link "TC-29884" at bounding box center [1115, 80] width 53 height 14
click at [1136, 352] on button "Close" at bounding box center [1126, 346] width 43 height 20
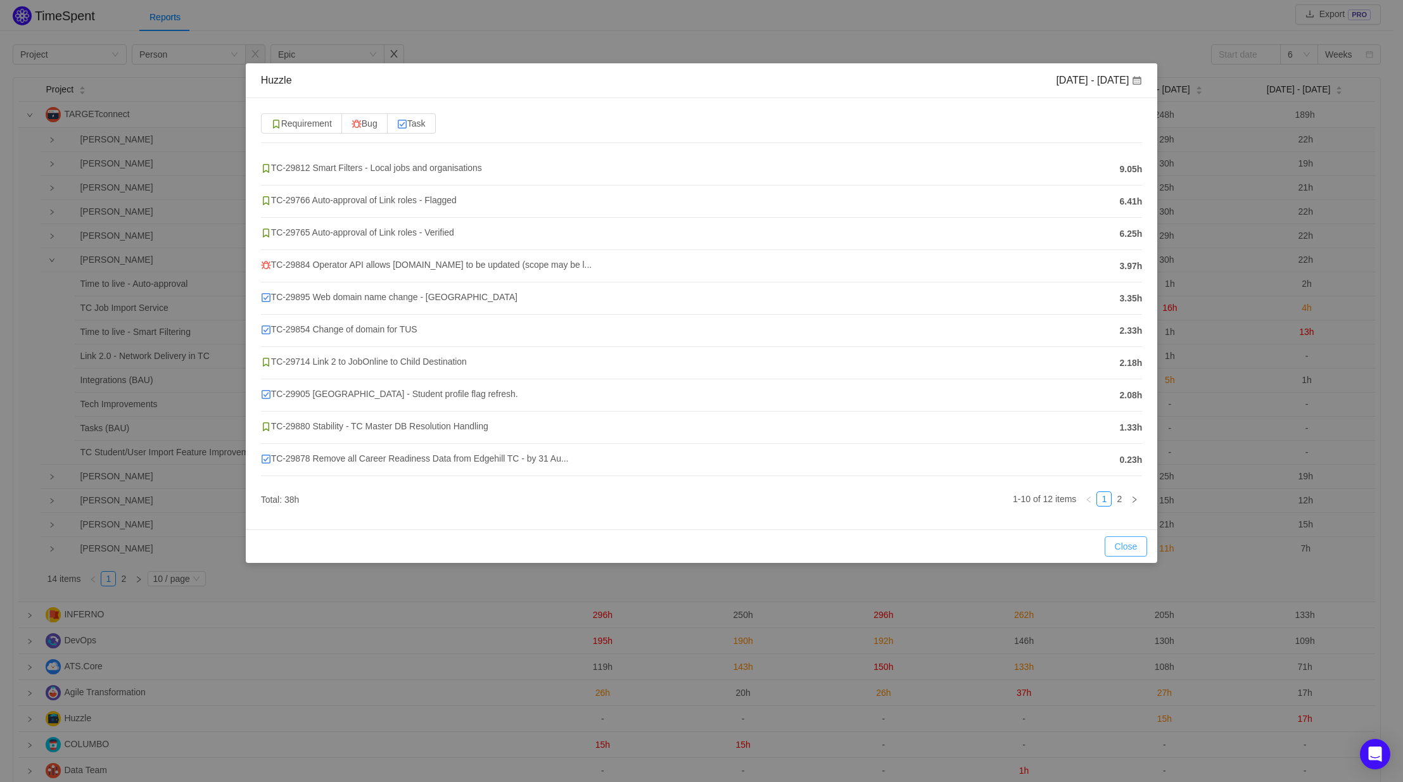
click at [1125, 552] on button "Close" at bounding box center [1126, 546] width 43 height 20
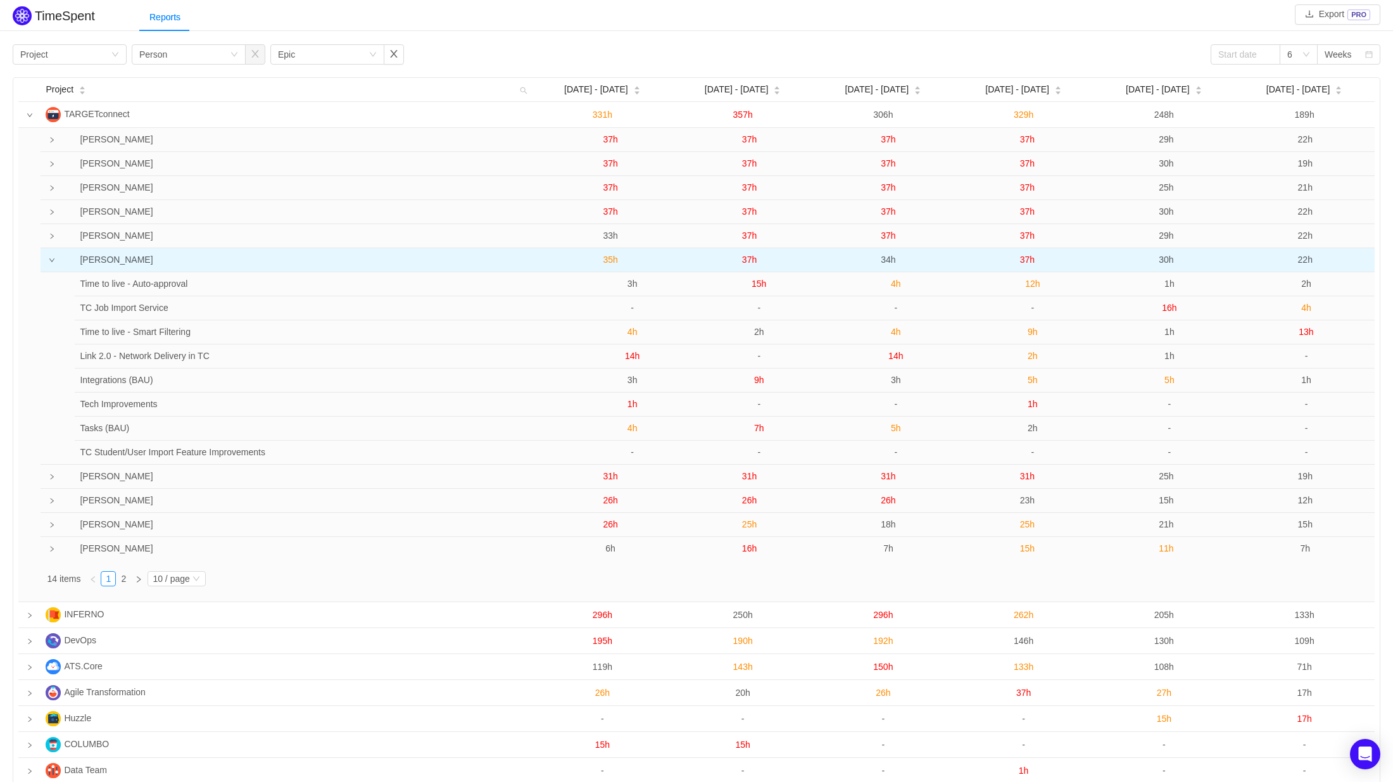
click at [1165, 260] on span "30h" at bounding box center [1166, 260] width 15 height 10
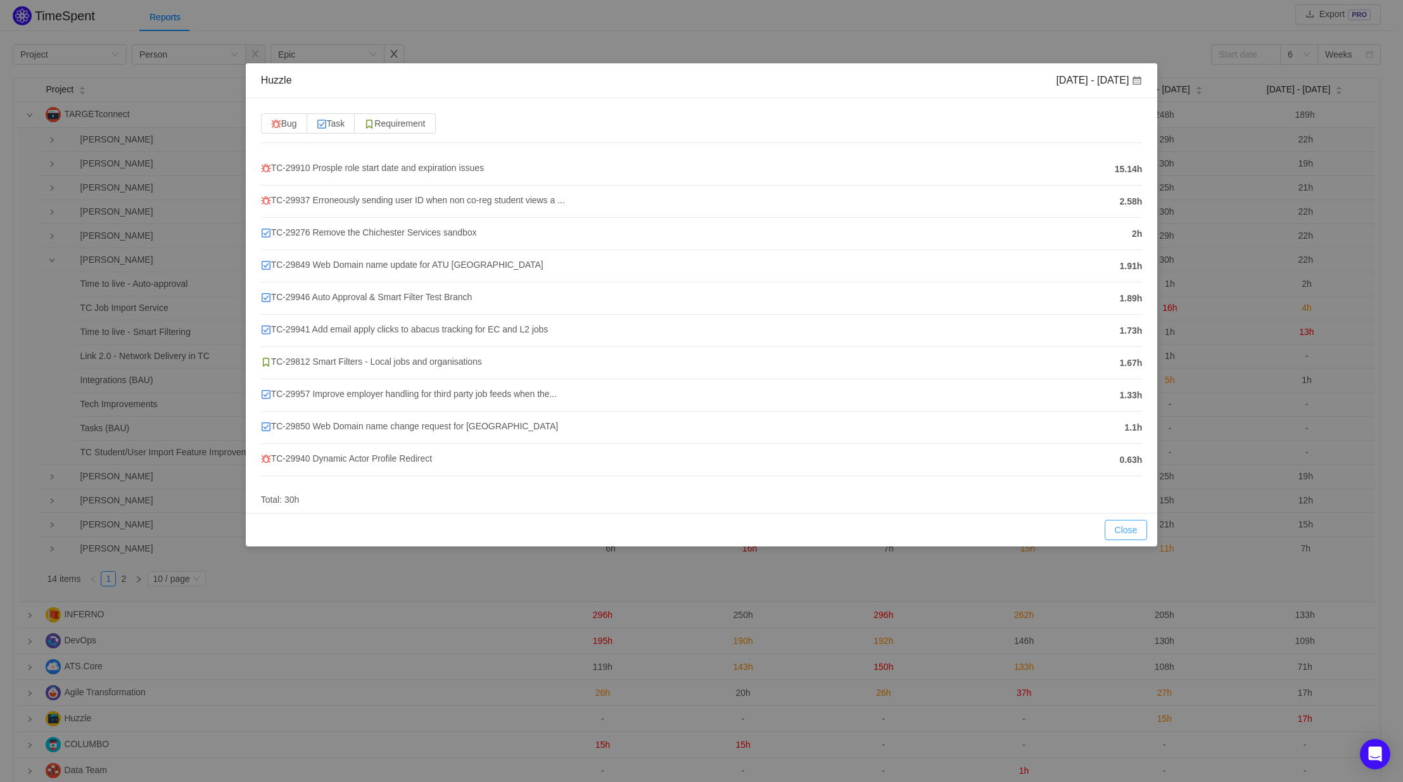
drag, startPoint x: 1115, startPoint y: 530, endPoint x: 1117, endPoint y: 488, distance: 41.8
click at [1115, 529] on button "Close" at bounding box center [1126, 530] width 43 height 20
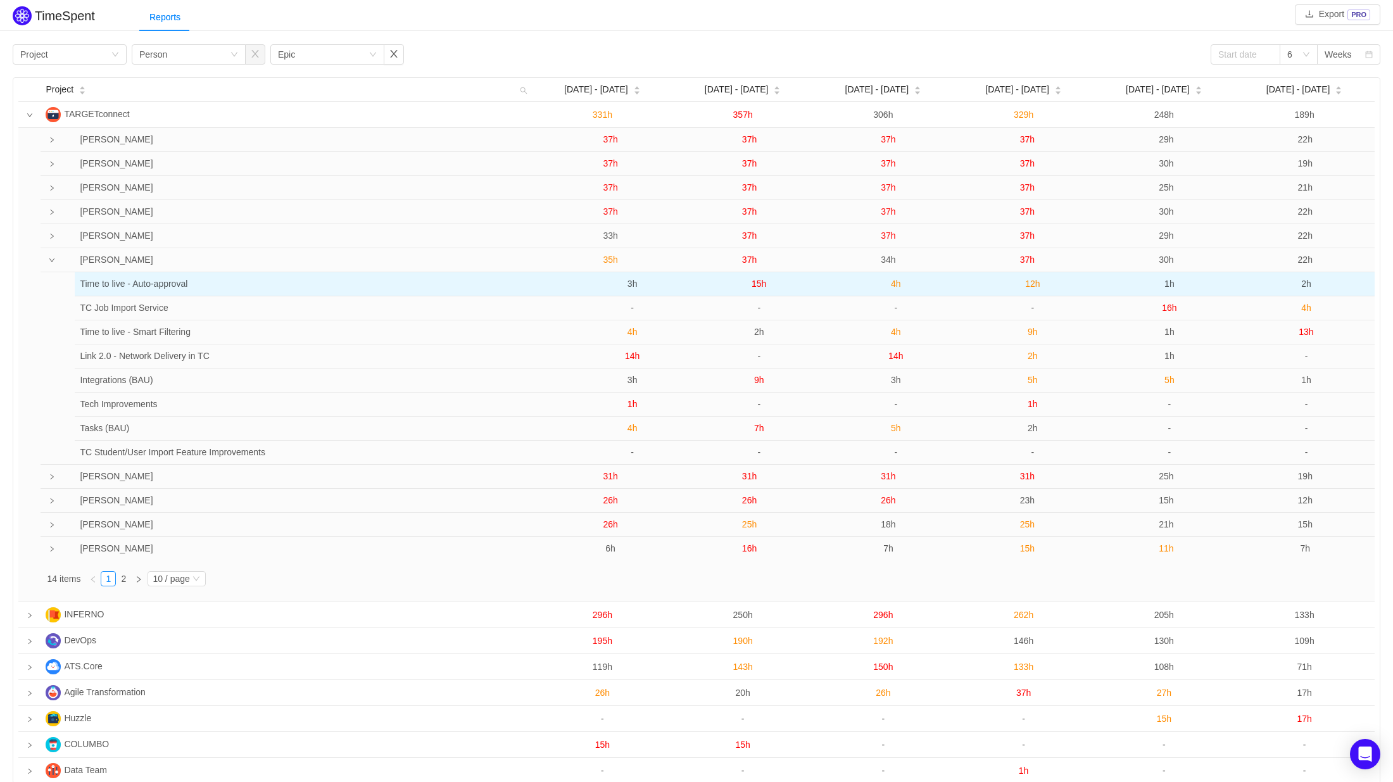
click at [1167, 288] on span "1h" at bounding box center [1170, 284] width 10 height 10
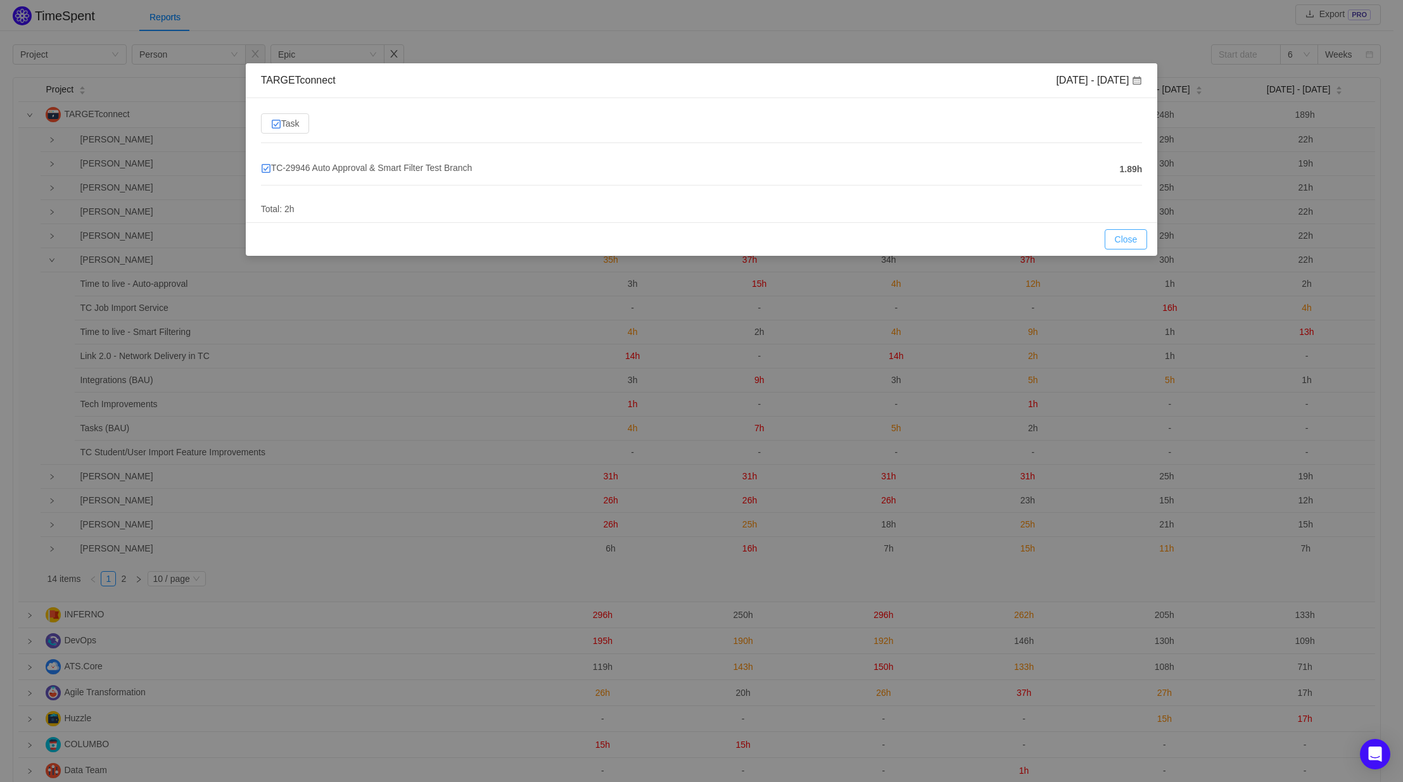
drag, startPoint x: 1132, startPoint y: 232, endPoint x: 1131, endPoint y: 241, distance: 9.0
click at [1132, 232] on button "Close" at bounding box center [1126, 239] width 43 height 20
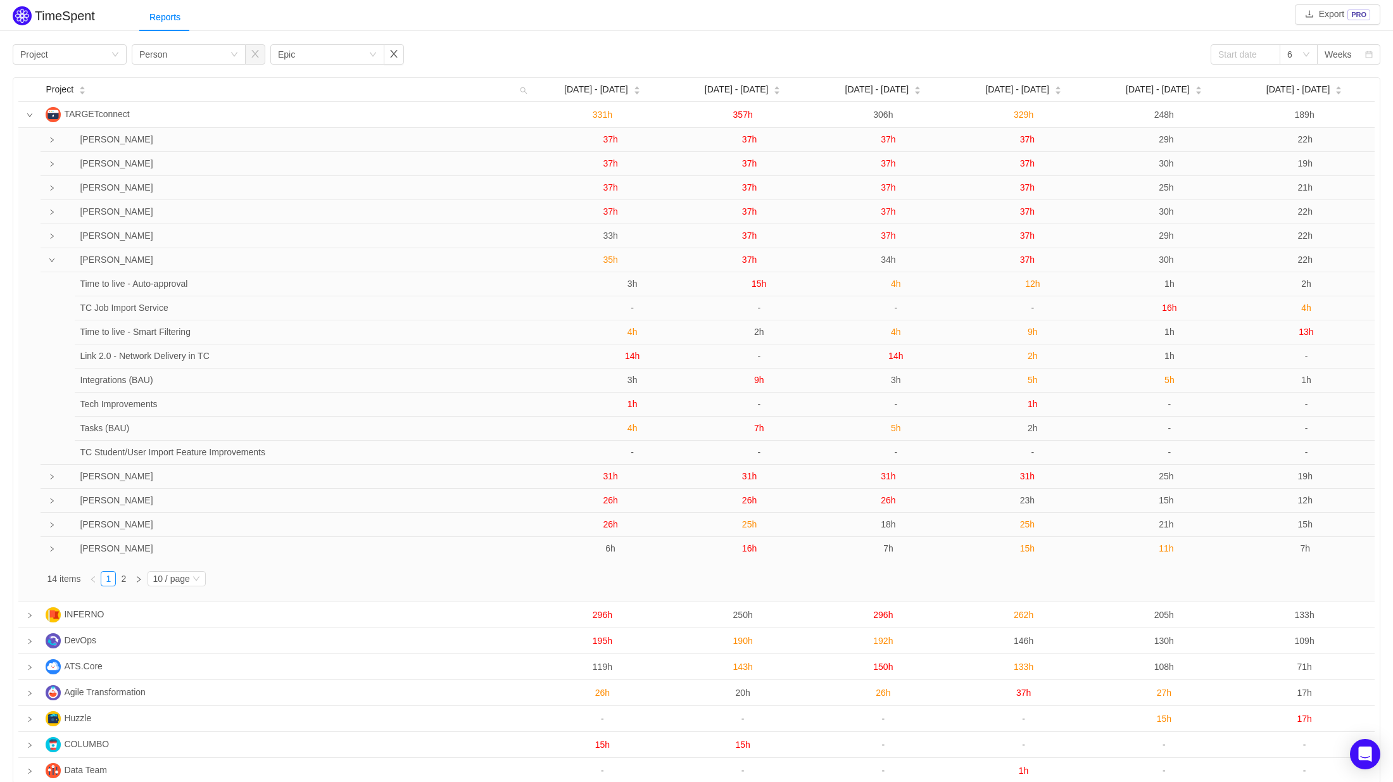
click at [1171, 308] on span "16h" at bounding box center [1169, 308] width 15 height 10
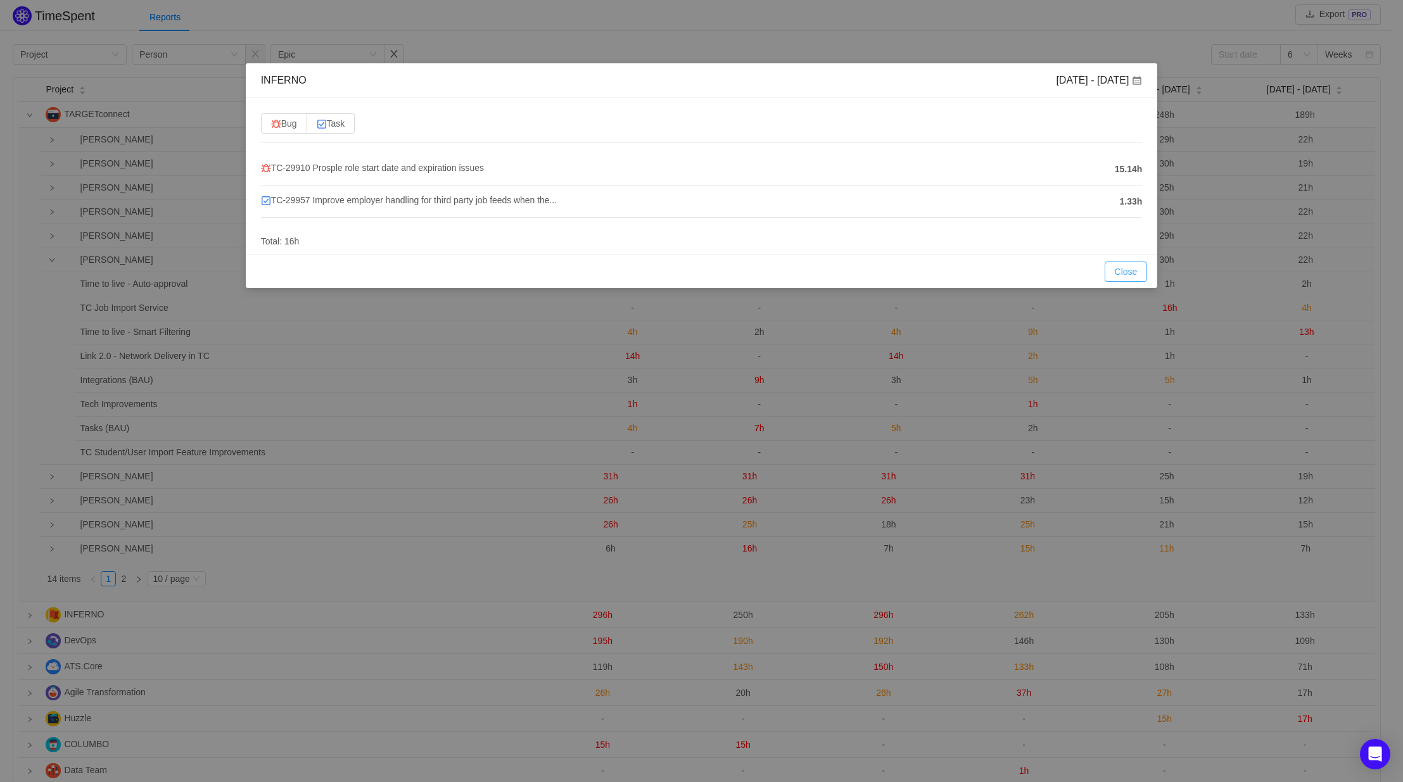
drag, startPoint x: 1120, startPoint y: 266, endPoint x: 1148, endPoint y: 284, distance: 32.5
click at [1120, 266] on button "Close" at bounding box center [1126, 272] width 43 height 20
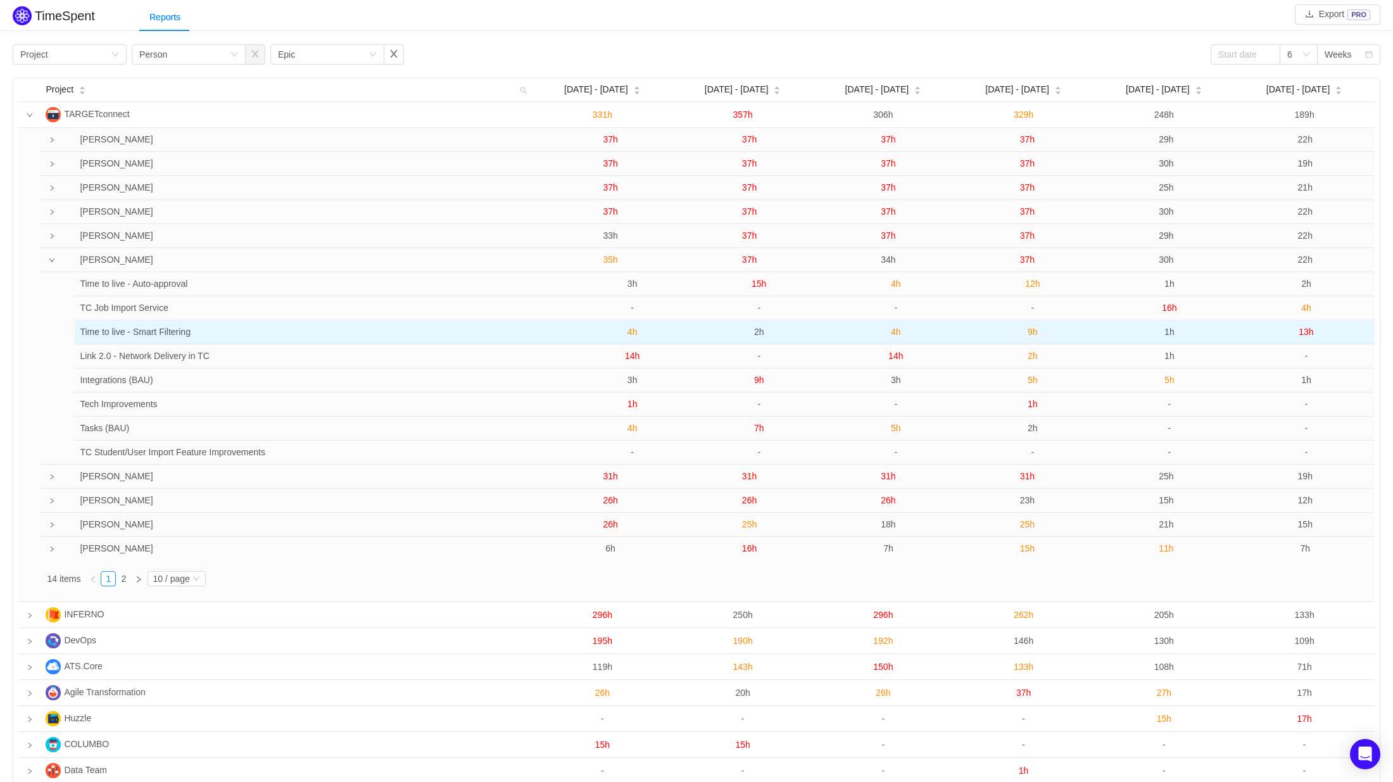
click at [1170, 334] on span "1h" at bounding box center [1170, 332] width 10 height 10
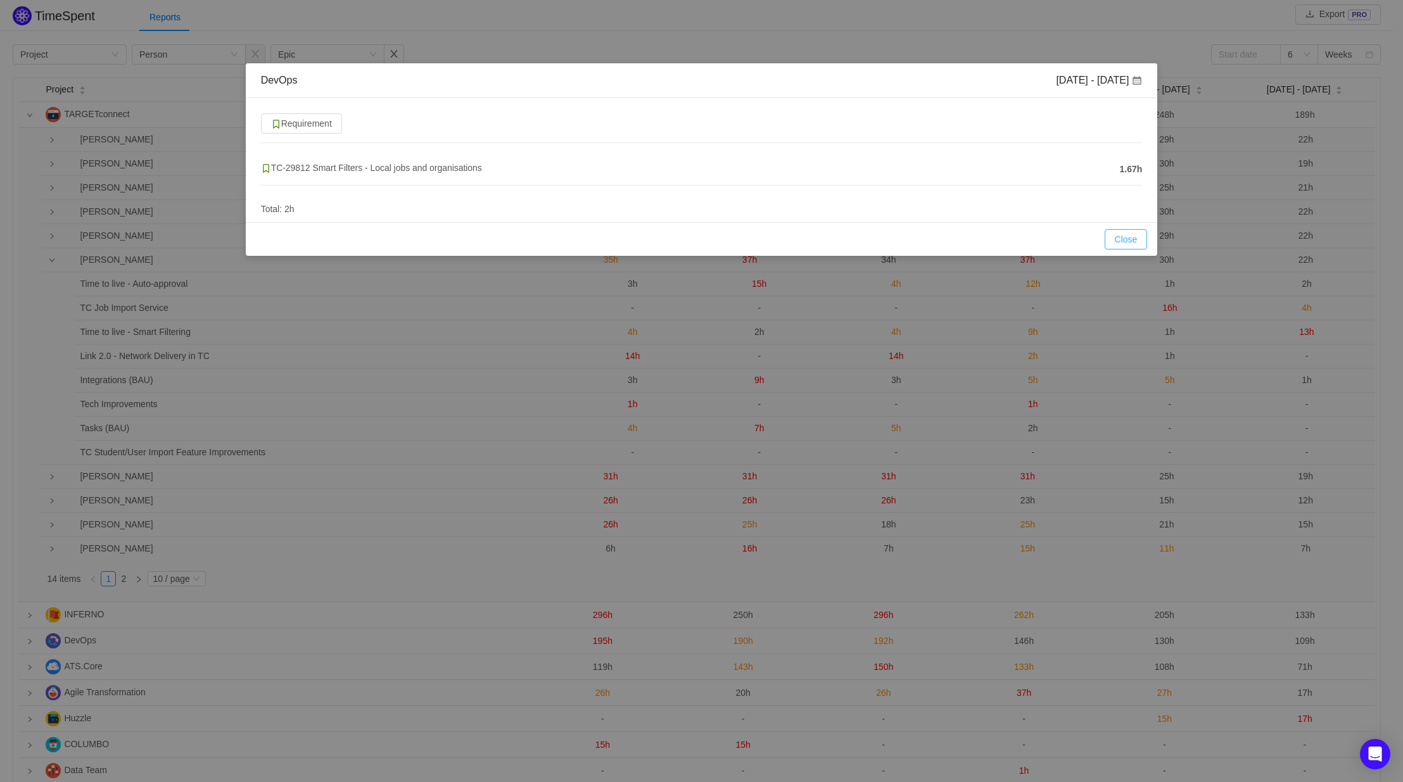
click at [1122, 239] on button "Close" at bounding box center [1126, 239] width 43 height 20
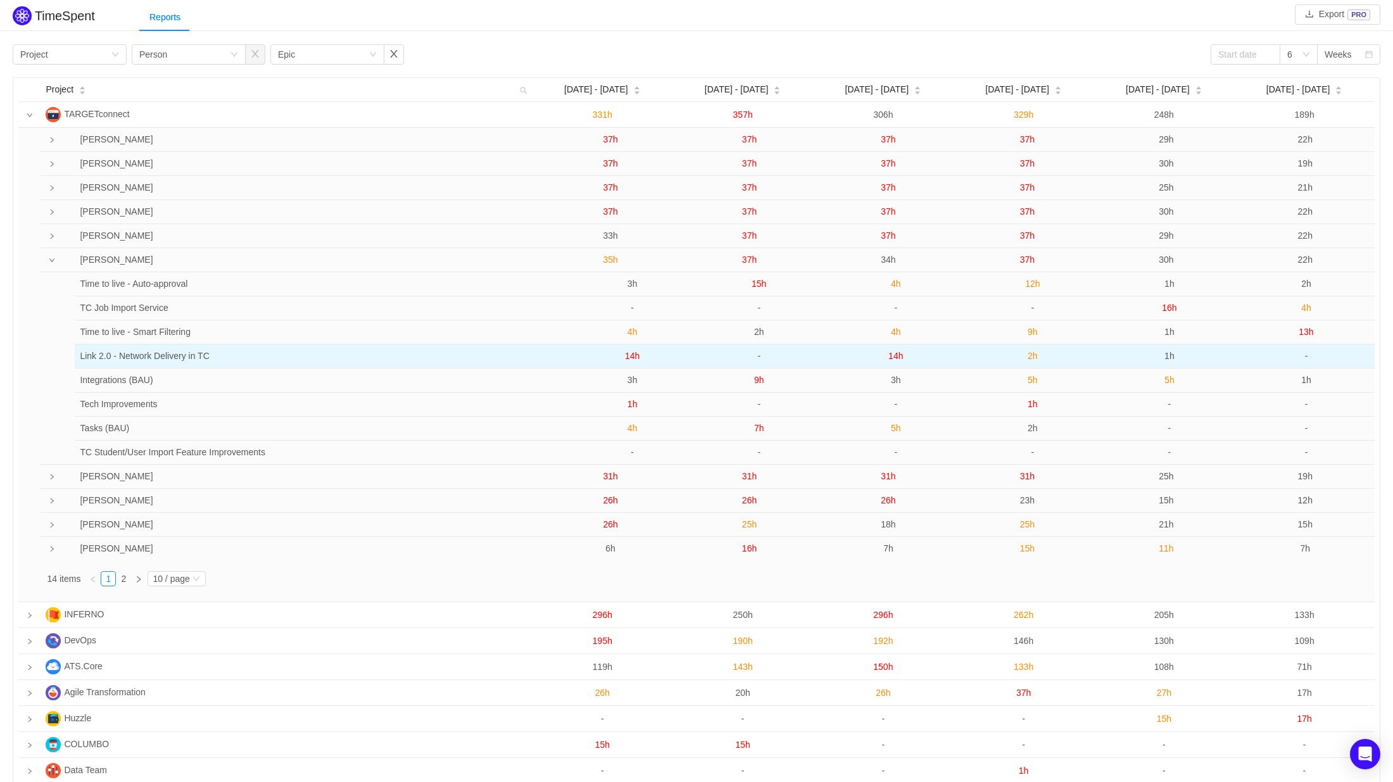
click at [1174, 361] on span "1h" at bounding box center [1170, 356] width 10 height 10
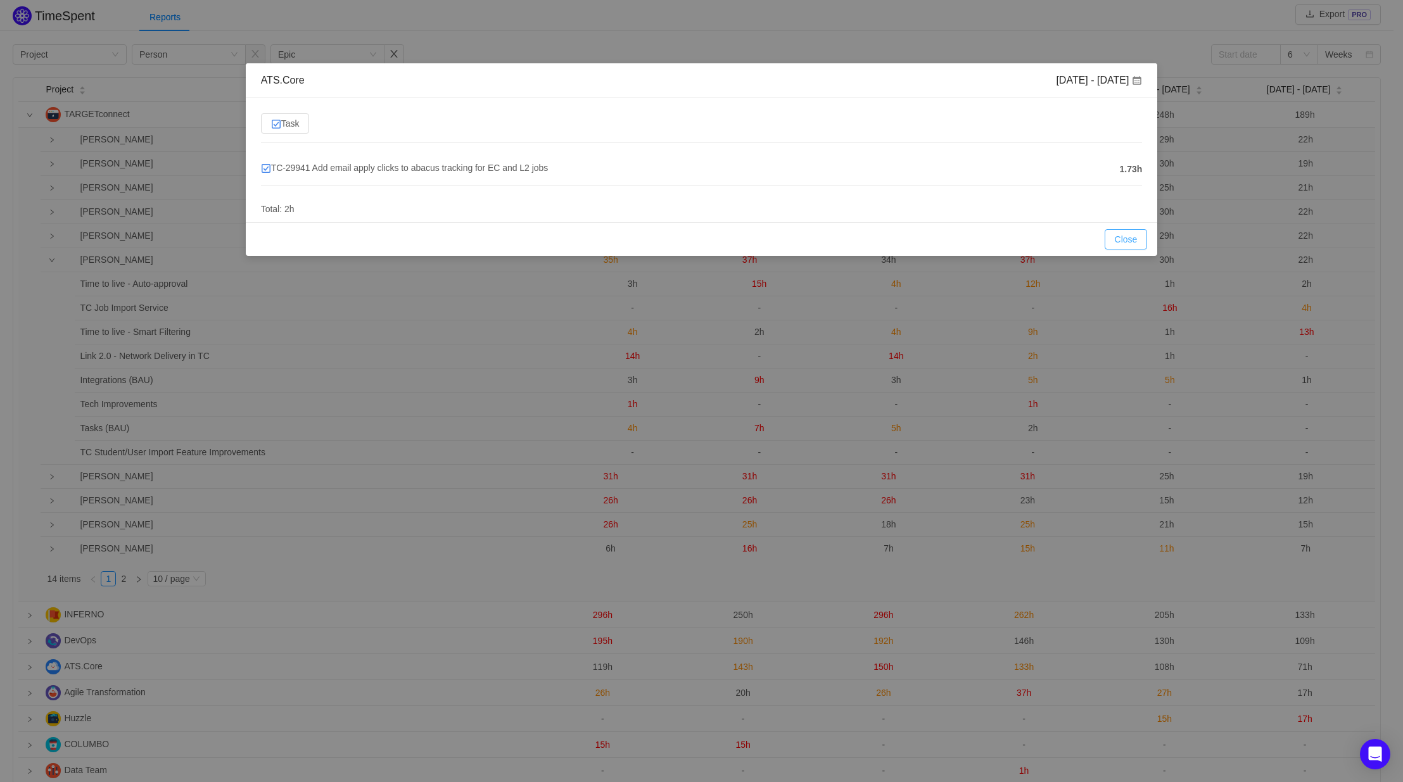
click at [1124, 240] on button "Close" at bounding box center [1126, 239] width 43 height 20
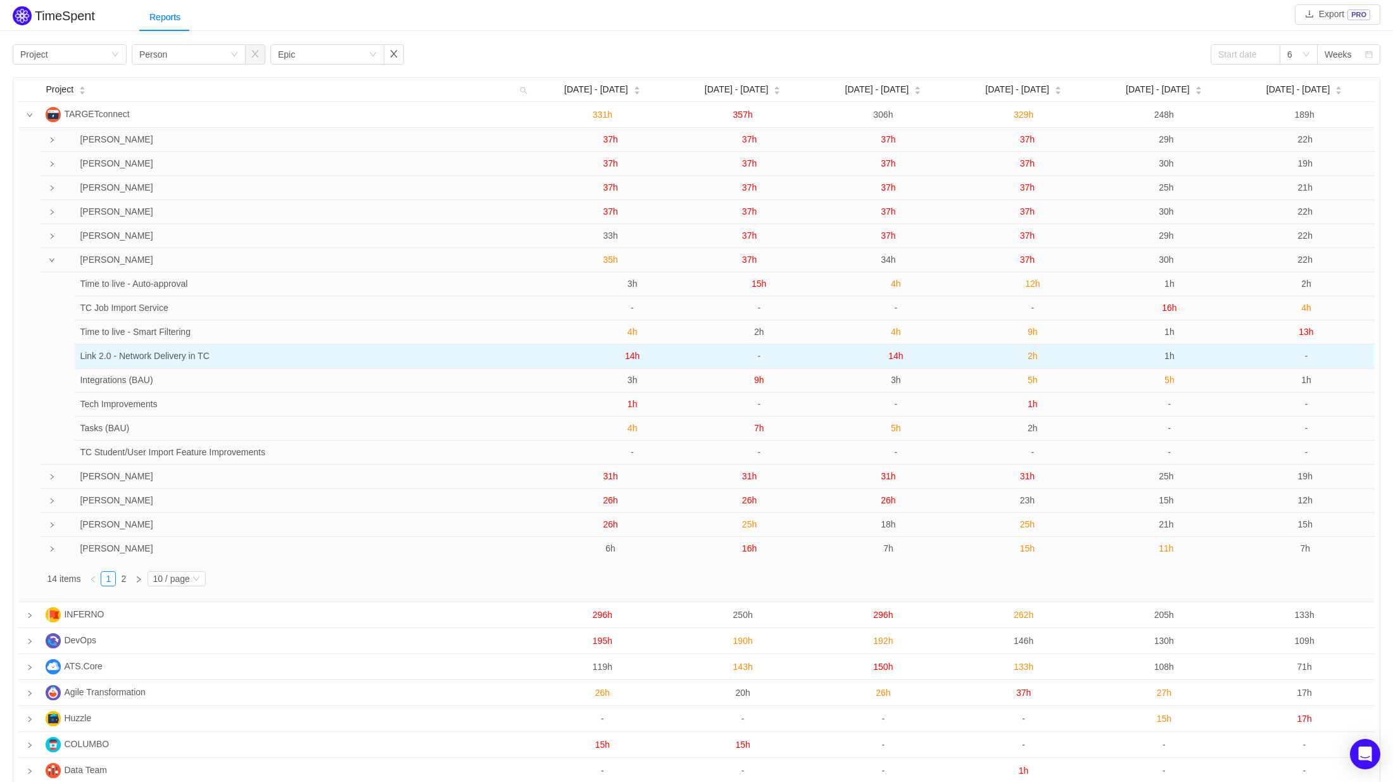
click at [1172, 355] on span "1h" at bounding box center [1170, 356] width 10 height 10
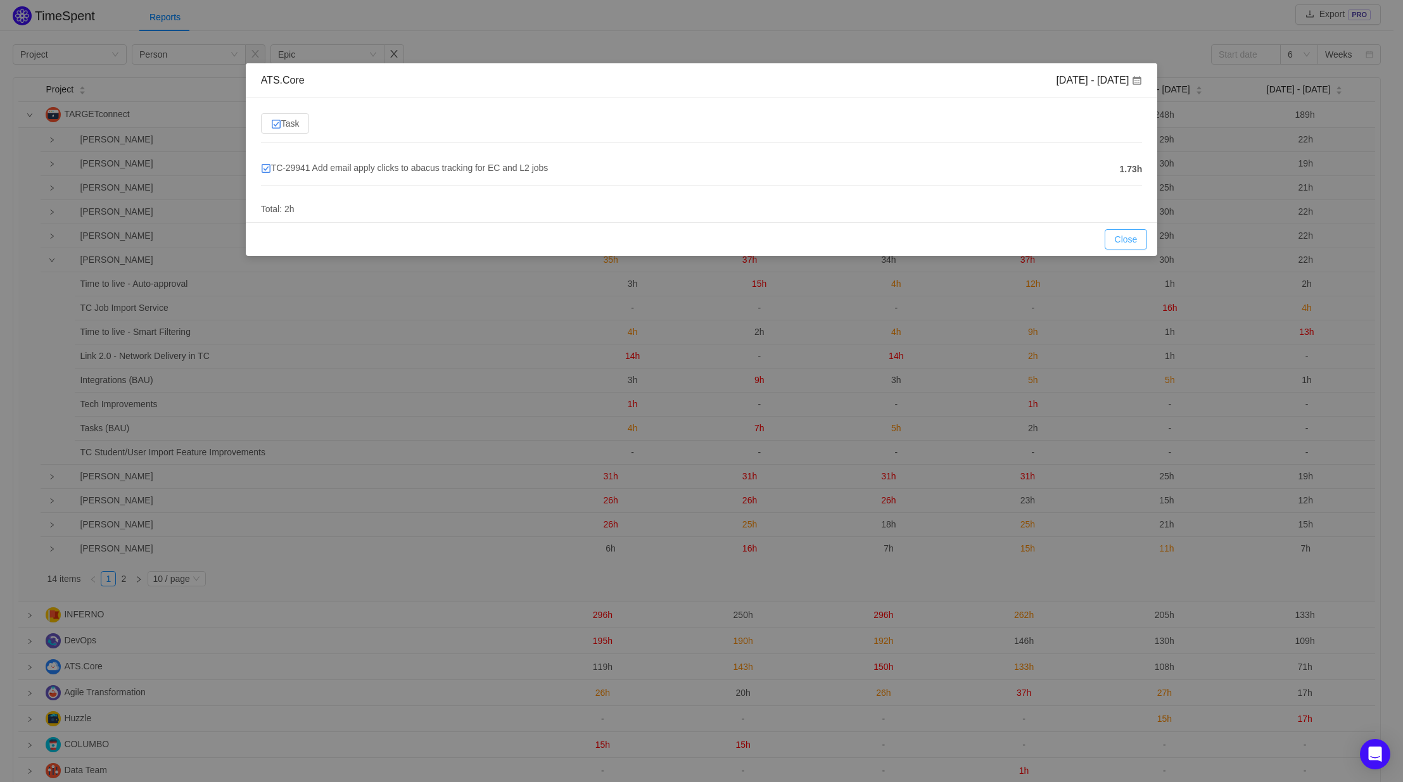
click at [1128, 242] on button "Close" at bounding box center [1126, 239] width 43 height 20
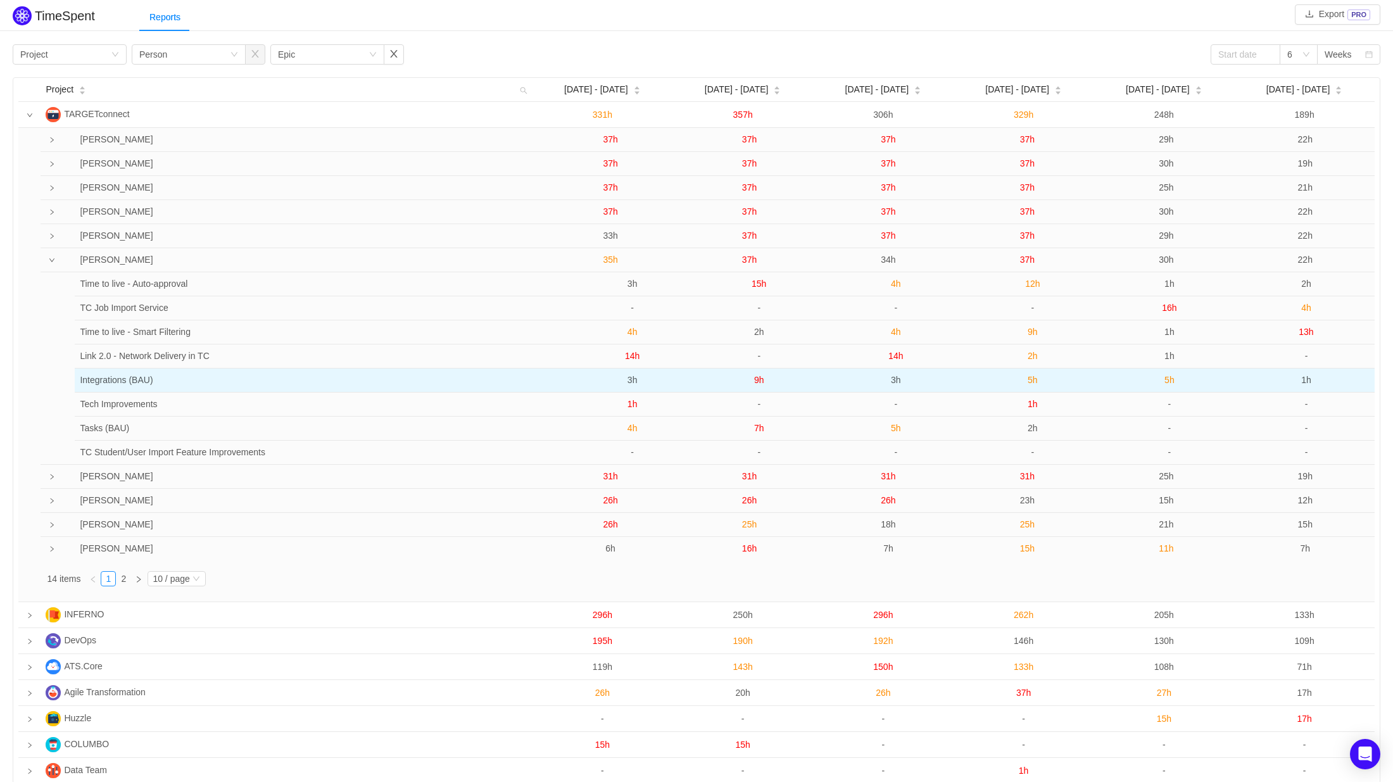
click at [1171, 383] on span "5h" at bounding box center [1170, 380] width 10 height 10
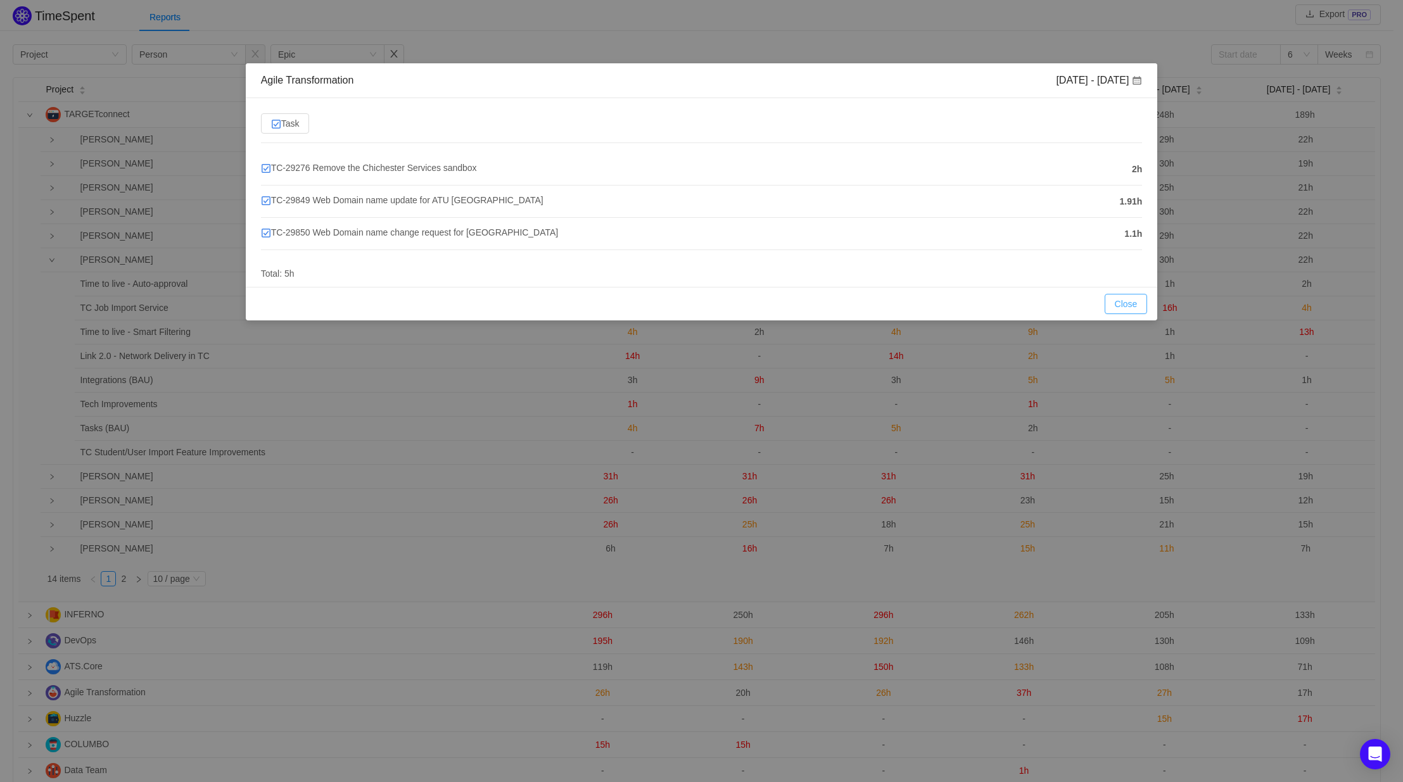
click at [1120, 301] on button "Close" at bounding box center [1126, 304] width 43 height 20
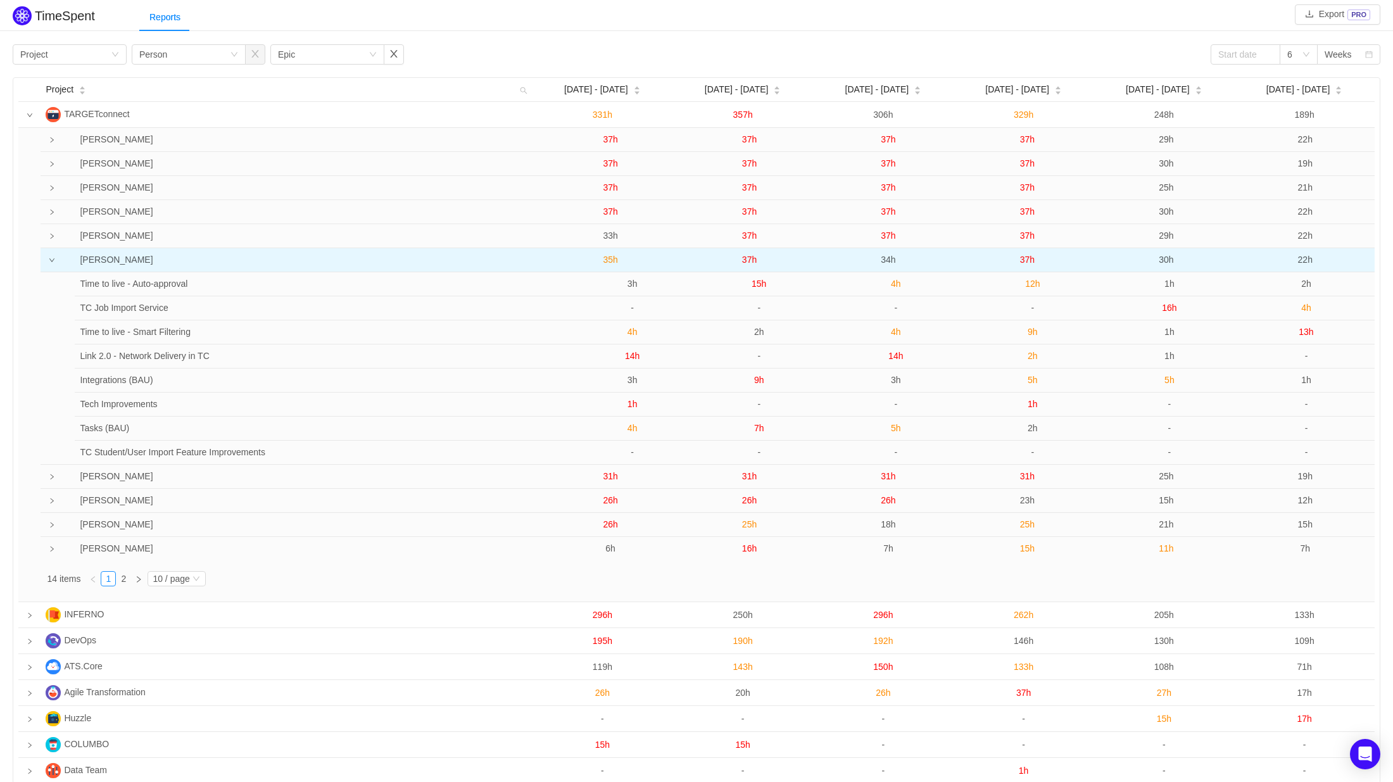
click at [1167, 258] on span "30h" at bounding box center [1166, 260] width 15 height 10
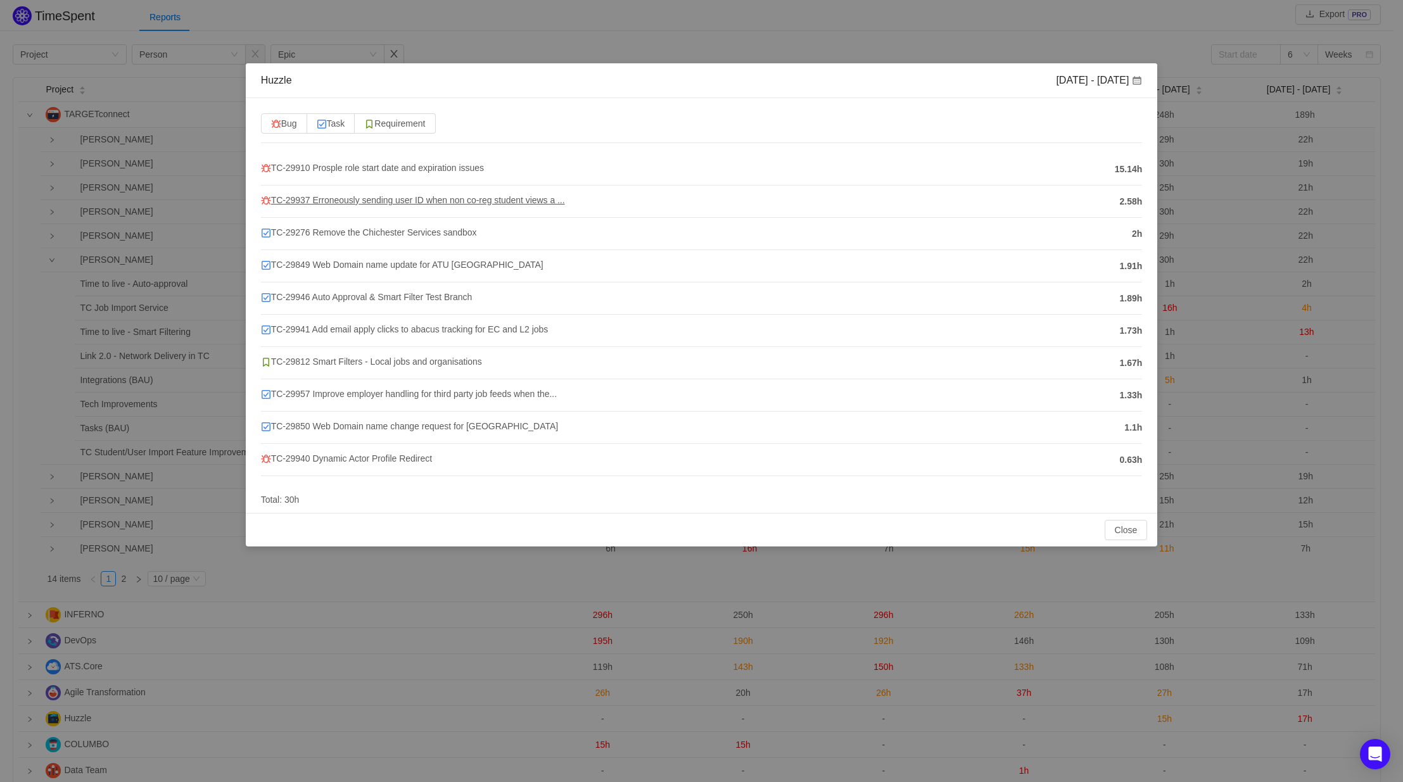
click at [479, 201] on span "TC-29937 Erroneously sending user ID when non co-reg student views a ..." at bounding box center [413, 200] width 304 height 10
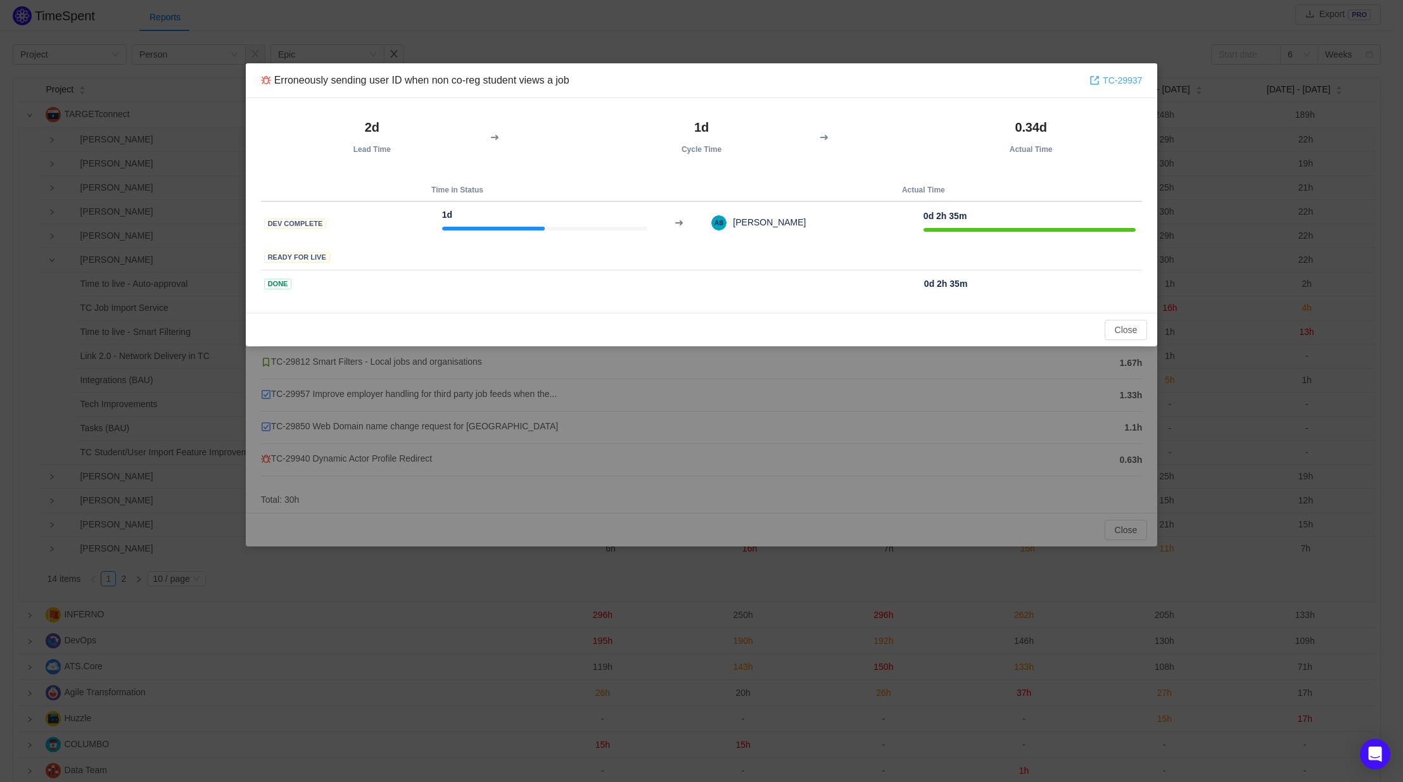
click at [1123, 81] on link "TC-29937" at bounding box center [1115, 80] width 53 height 14
click at [1117, 325] on button "Close" at bounding box center [1126, 330] width 43 height 20
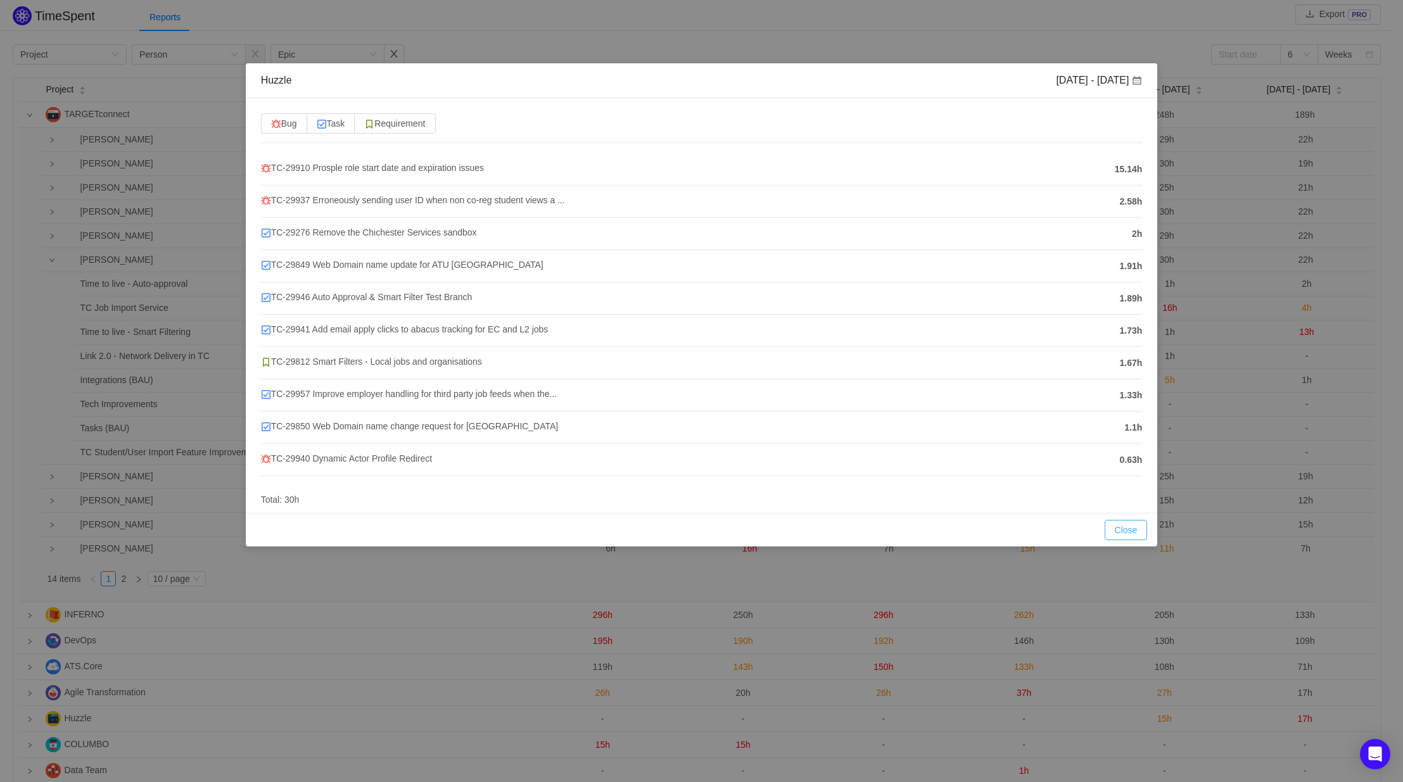
drag, startPoint x: 1120, startPoint y: 529, endPoint x: 1017, endPoint y: 535, distance: 102.7
click at [1120, 529] on button "Close" at bounding box center [1126, 530] width 43 height 20
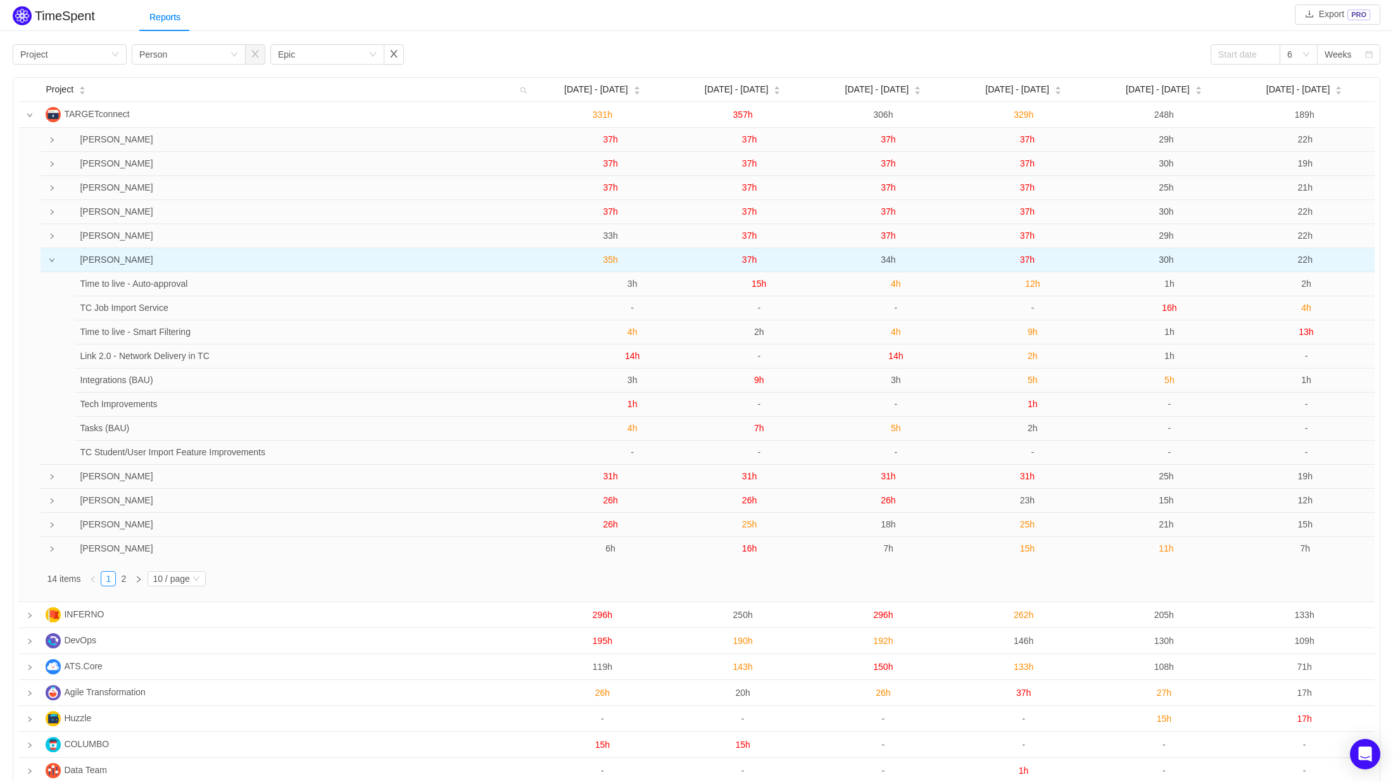
click at [54, 258] on td at bounding box center [48, 260] width 14 height 24
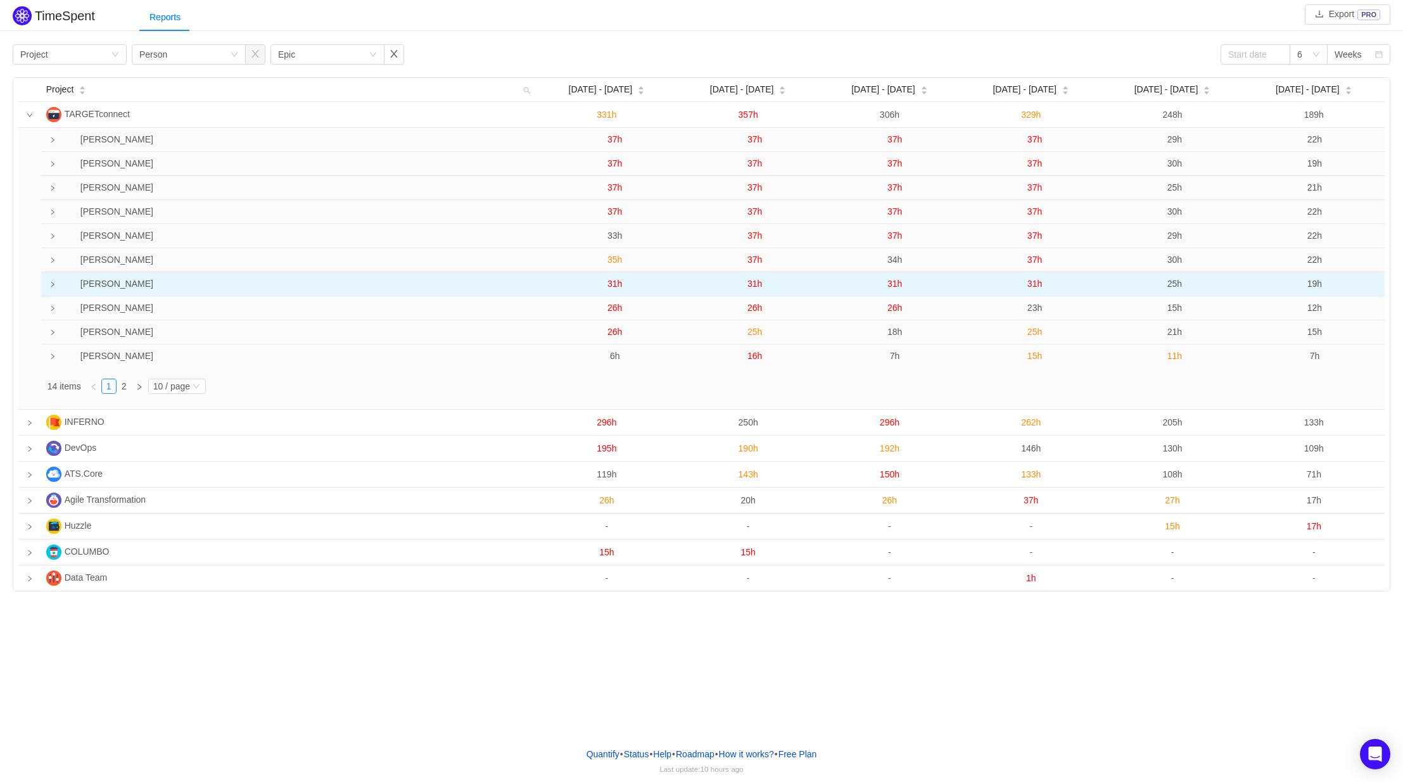
click at [52, 288] on icon "icon: right" at bounding box center [52, 284] width 6 height 6
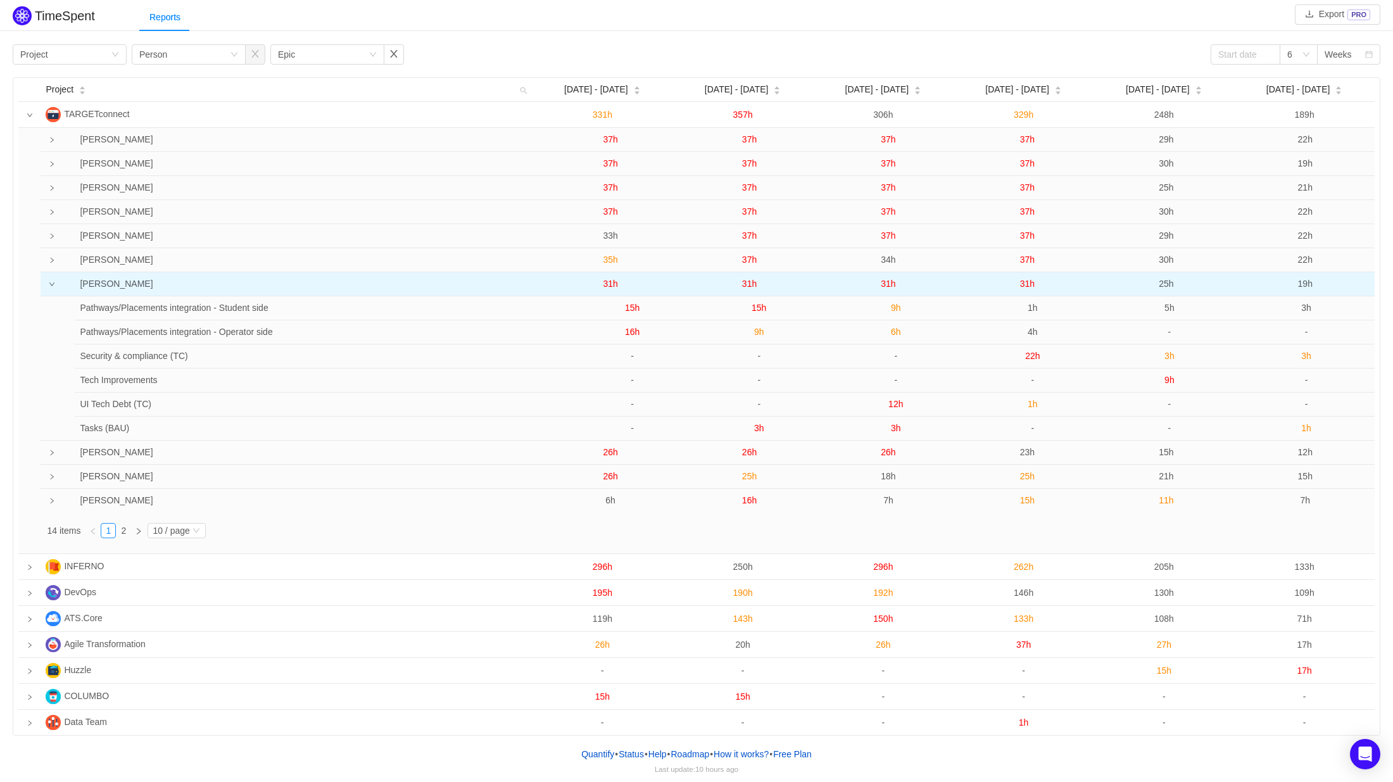
click at [1015, 39] on div "TimeSpent Export PRO Reports Group by Project Group by Person Group by Epic 6 W…" at bounding box center [696, 369] width 1393 height 733
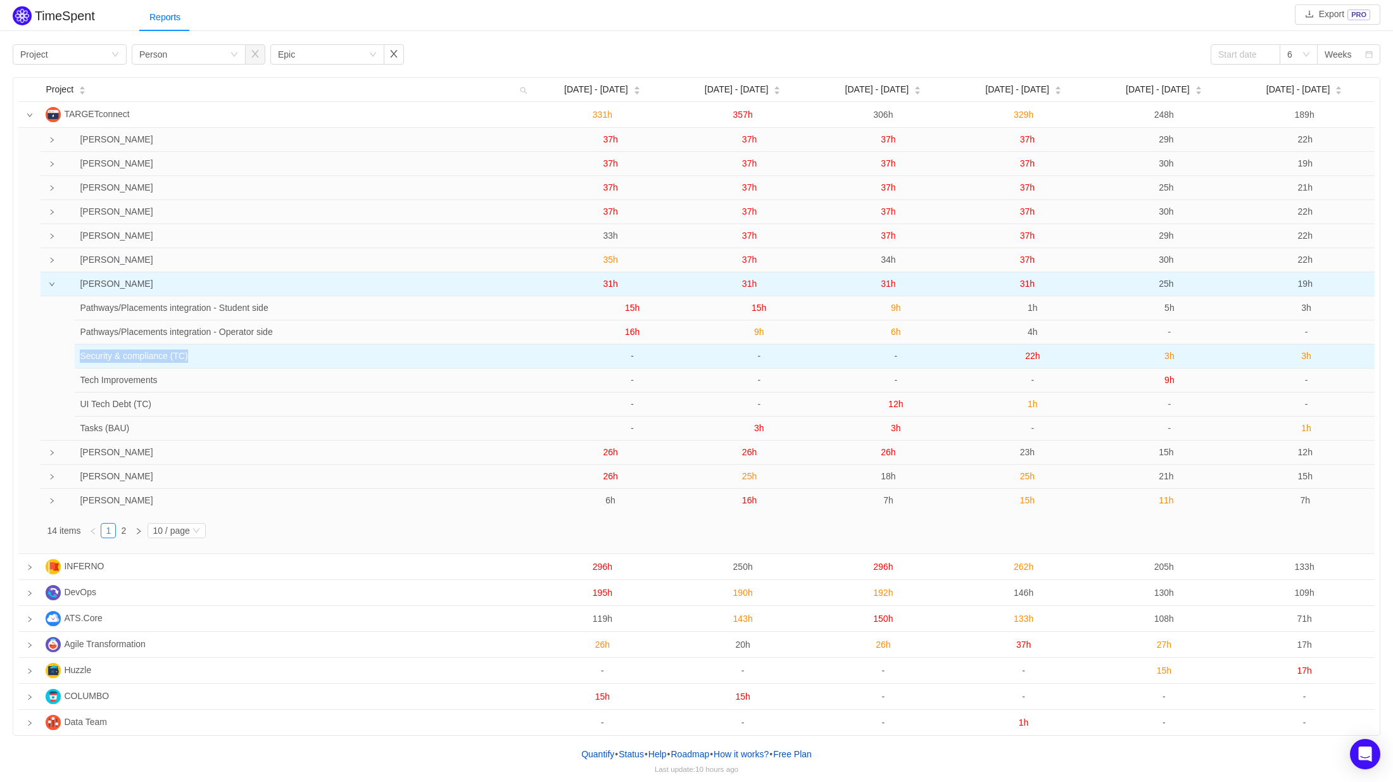
drag, startPoint x: 81, startPoint y: 358, endPoint x: 215, endPoint y: 352, distance: 134.4
click at [215, 352] on td "Security & compliance (TC)" at bounding box center [314, 357] width 479 height 24
copy td "Security & compliance (TC)"
click at [1027, 359] on span "22h" at bounding box center [1032, 356] width 15 height 10
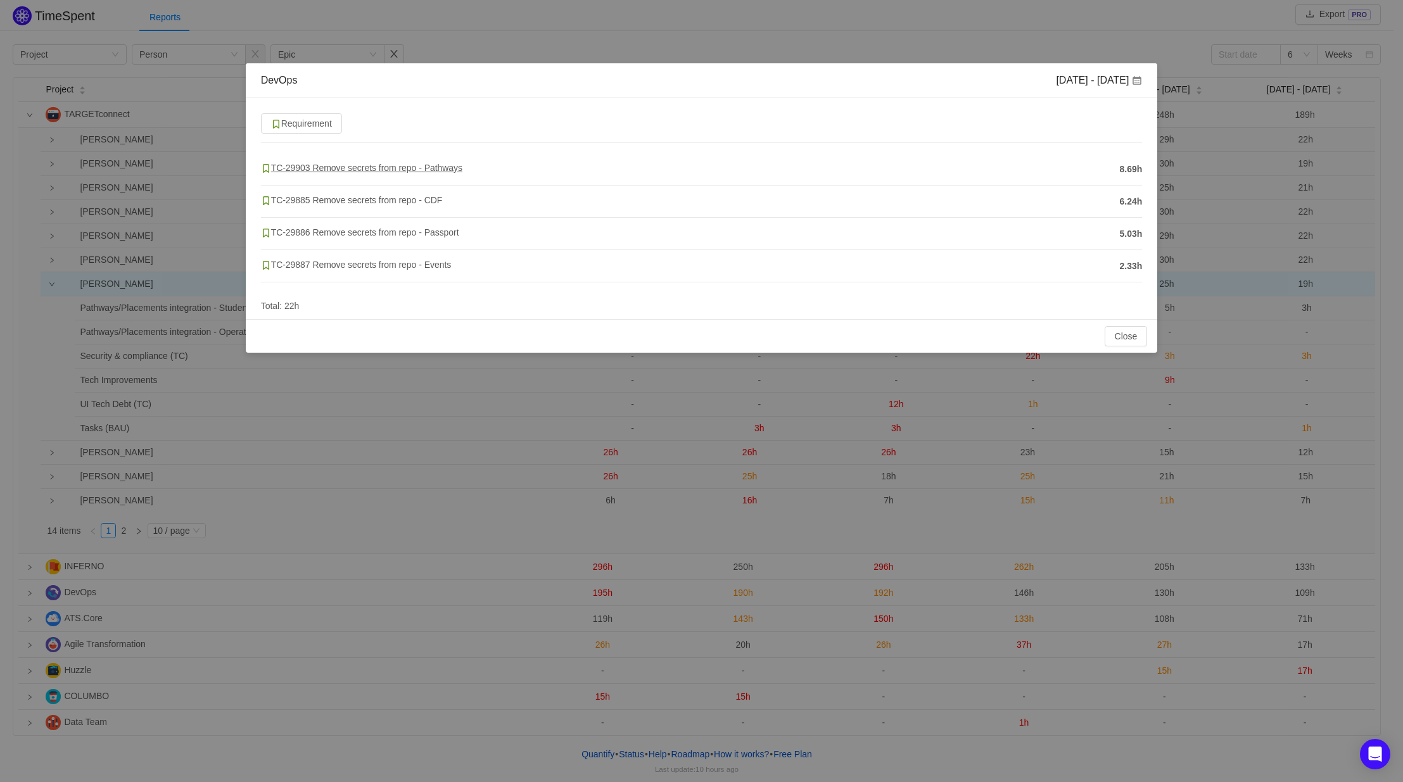
click at [441, 170] on span "TC-29903 Remove secrets from repo - Pathways" at bounding box center [361, 168] width 201 height 10
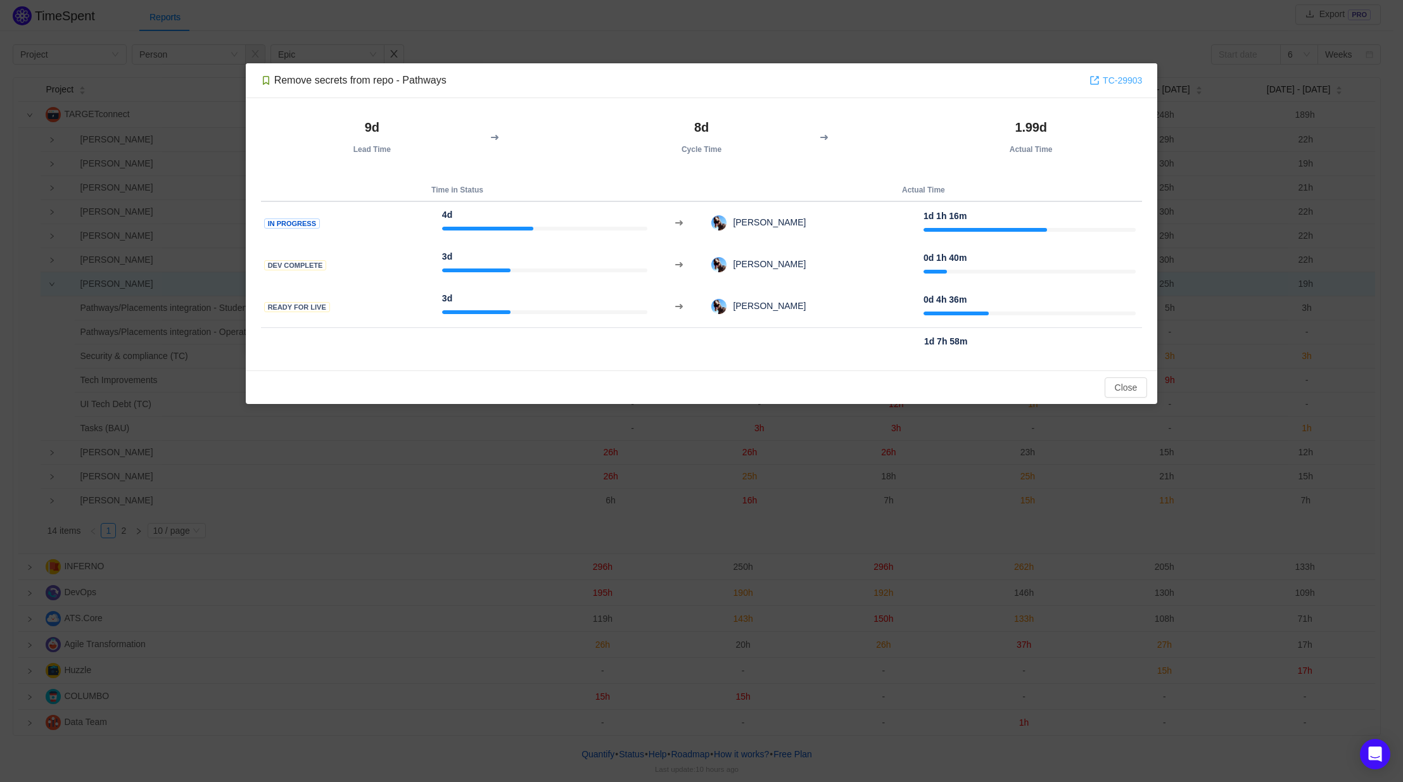
click at [1123, 81] on link "TC-29903" at bounding box center [1115, 80] width 53 height 14
click at [1115, 387] on button "Close" at bounding box center [1126, 387] width 43 height 20
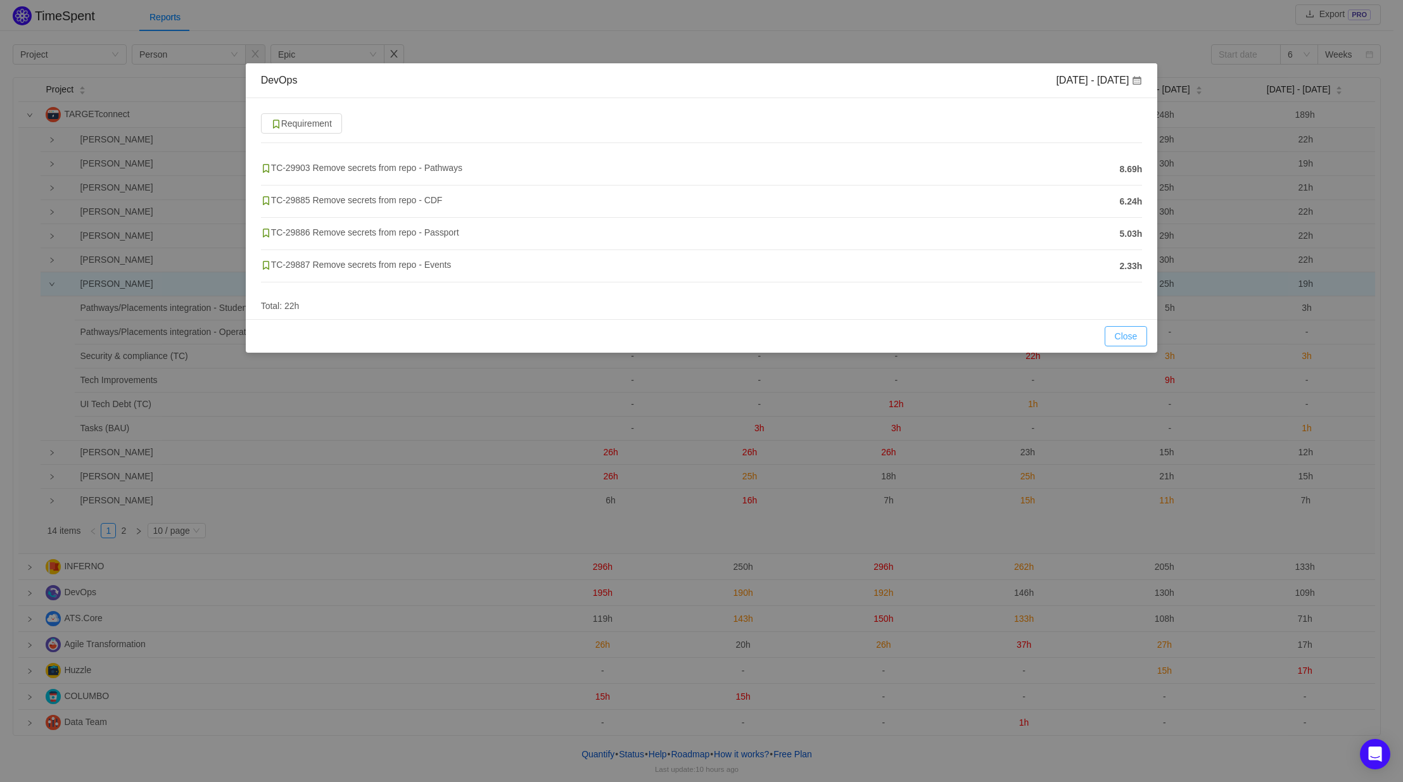
click at [1127, 333] on button "Close" at bounding box center [1126, 336] width 43 height 20
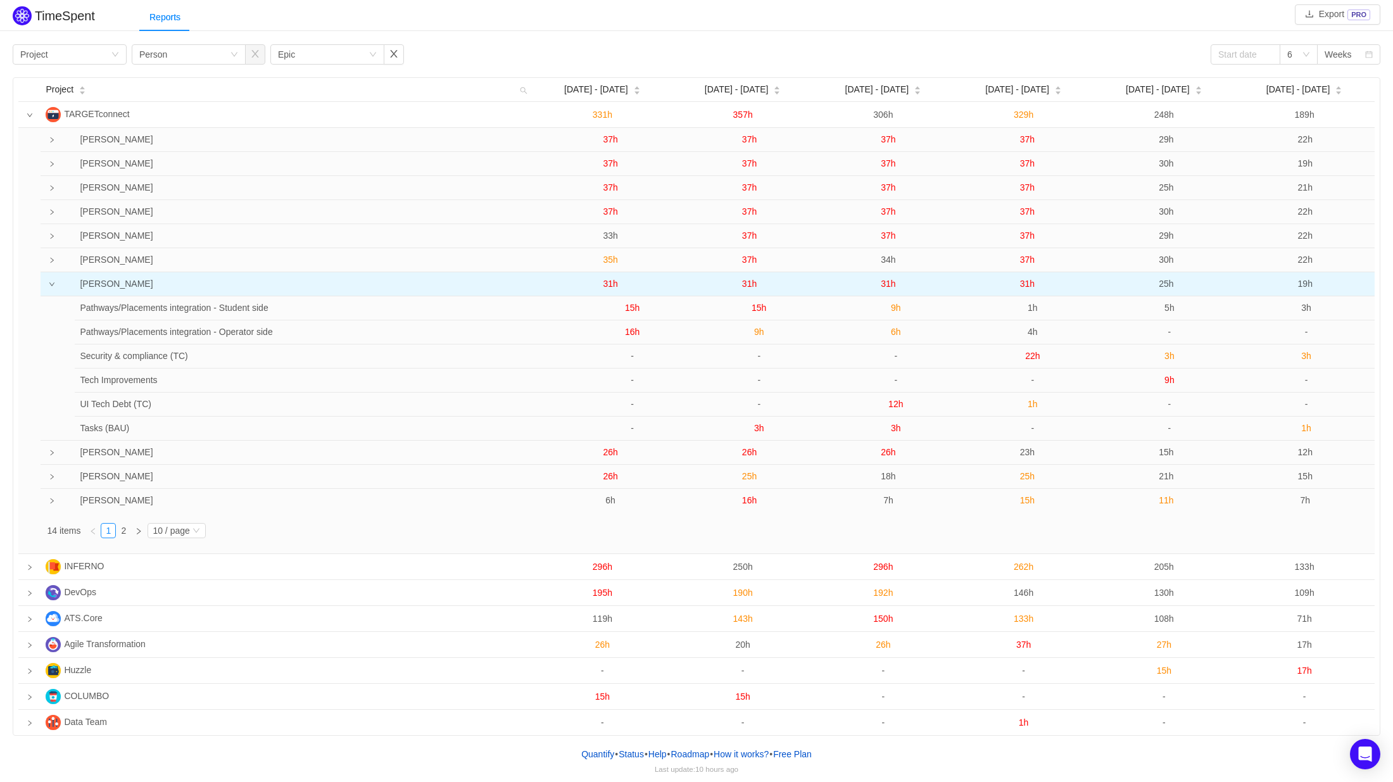
click at [749, 282] on span "31h" at bounding box center [749, 284] width 15 height 10
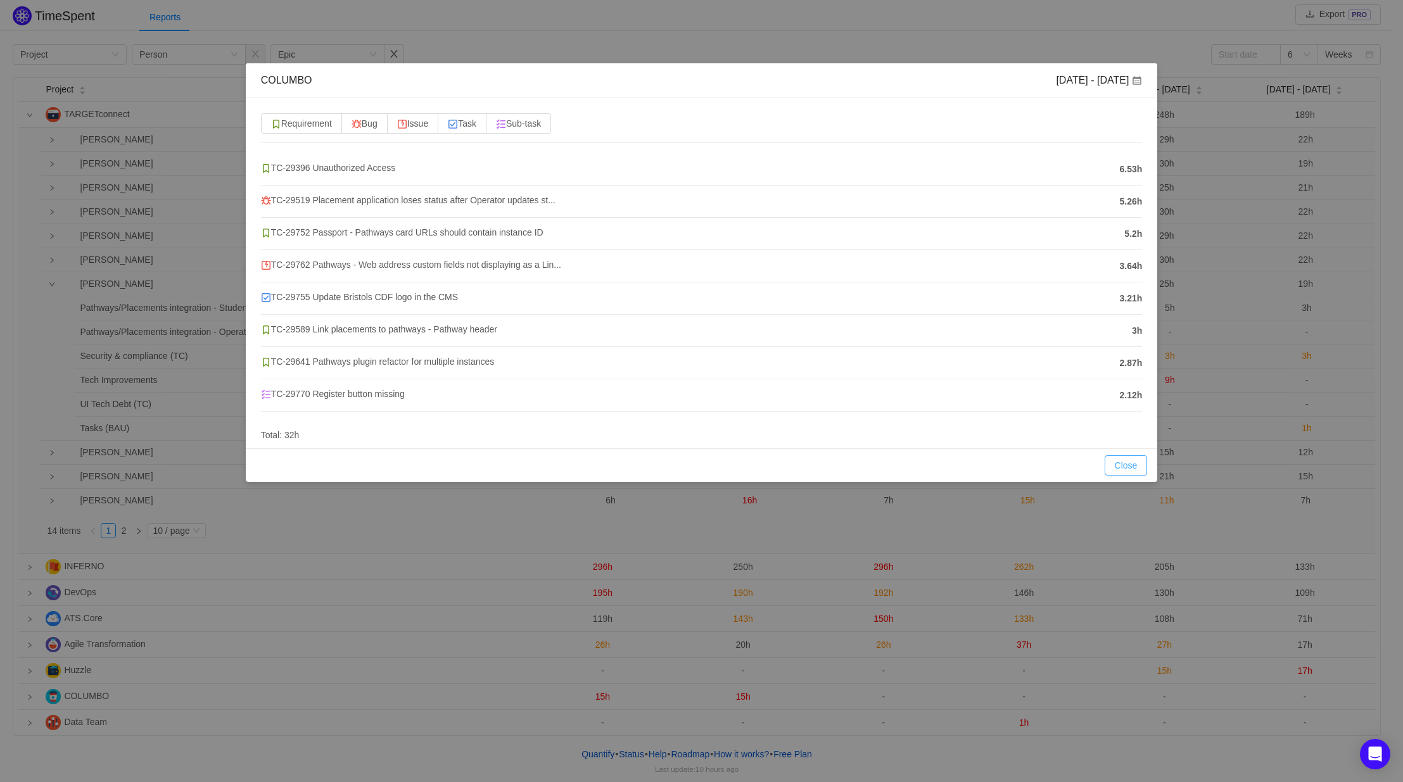
drag, startPoint x: 1121, startPoint y: 466, endPoint x: 1043, endPoint y: 440, distance: 82.3
click at [1121, 466] on button "Close" at bounding box center [1126, 465] width 43 height 20
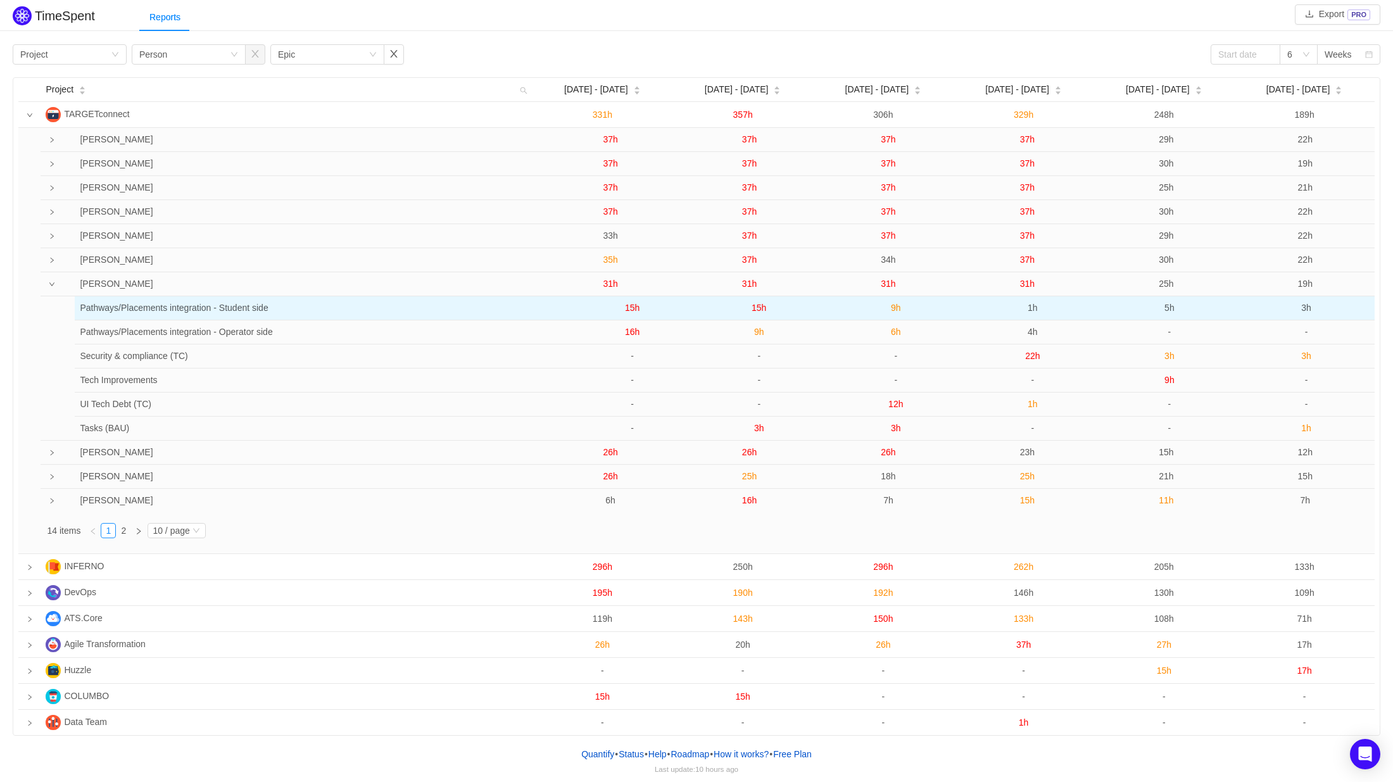
click at [758, 311] on span "15h" at bounding box center [759, 308] width 15 height 10
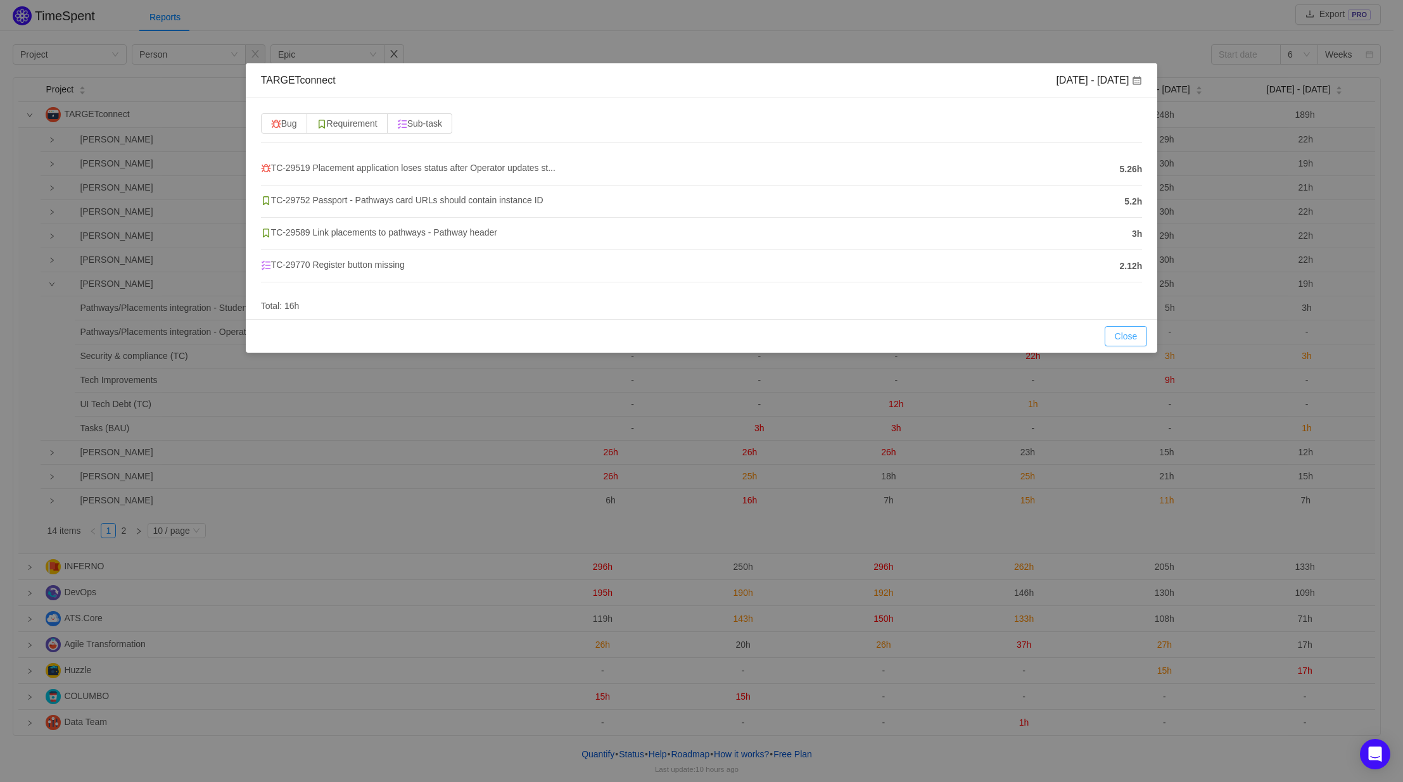
click at [1115, 336] on button "Close" at bounding box center [1126, 336] width 43 height 20
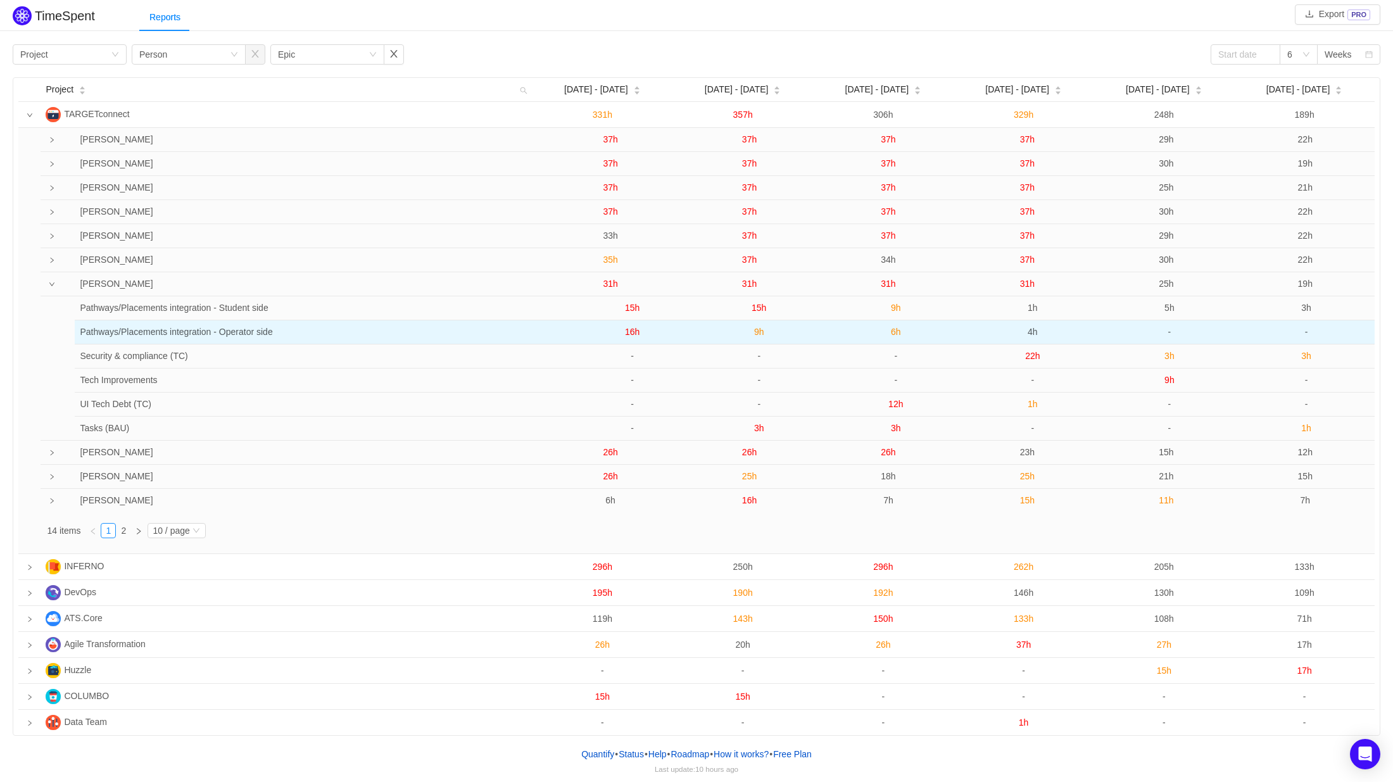
click at [761, 336] on span "9h" at bounding box center [759, 332] width 10 height 10
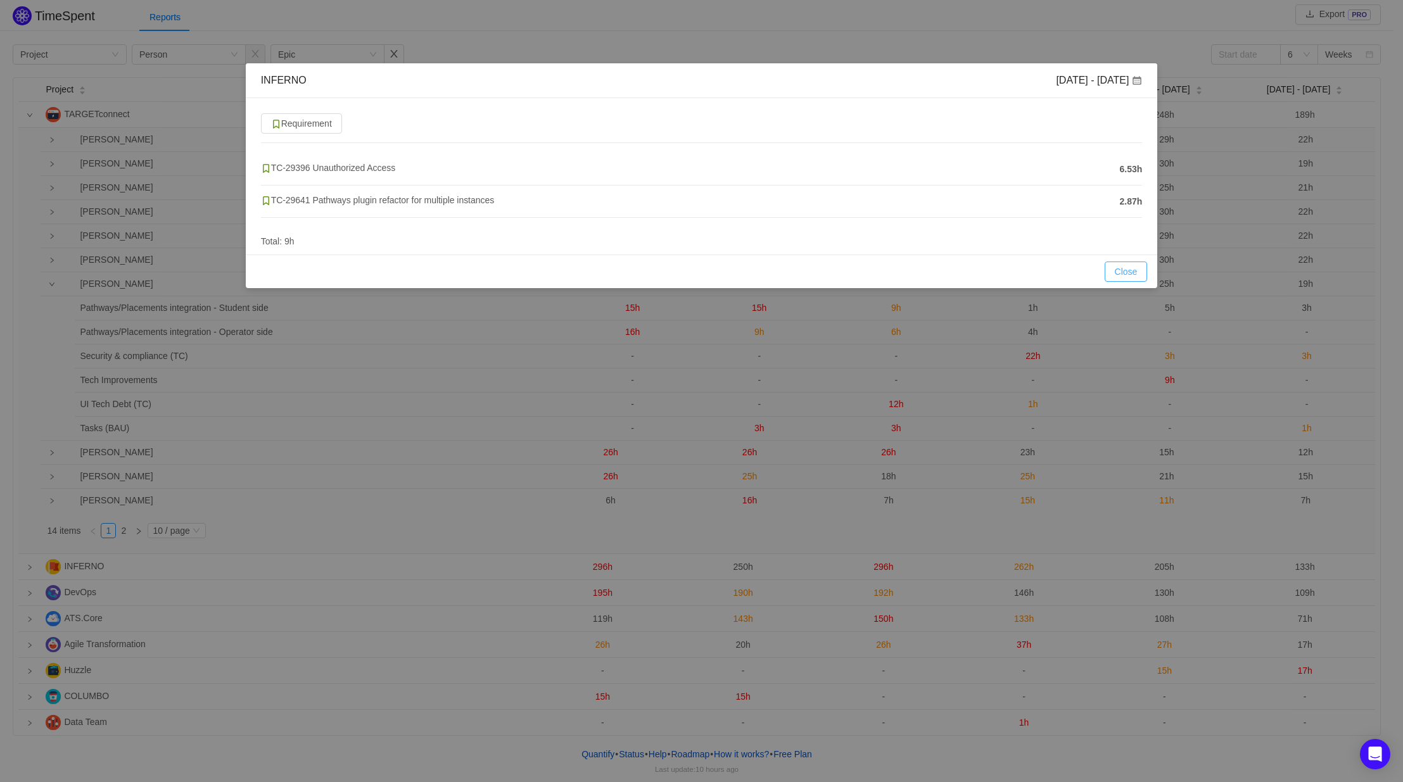
click at [1119, 272] on button "Close" at bounding box center [1126, 272] width 43 height 20
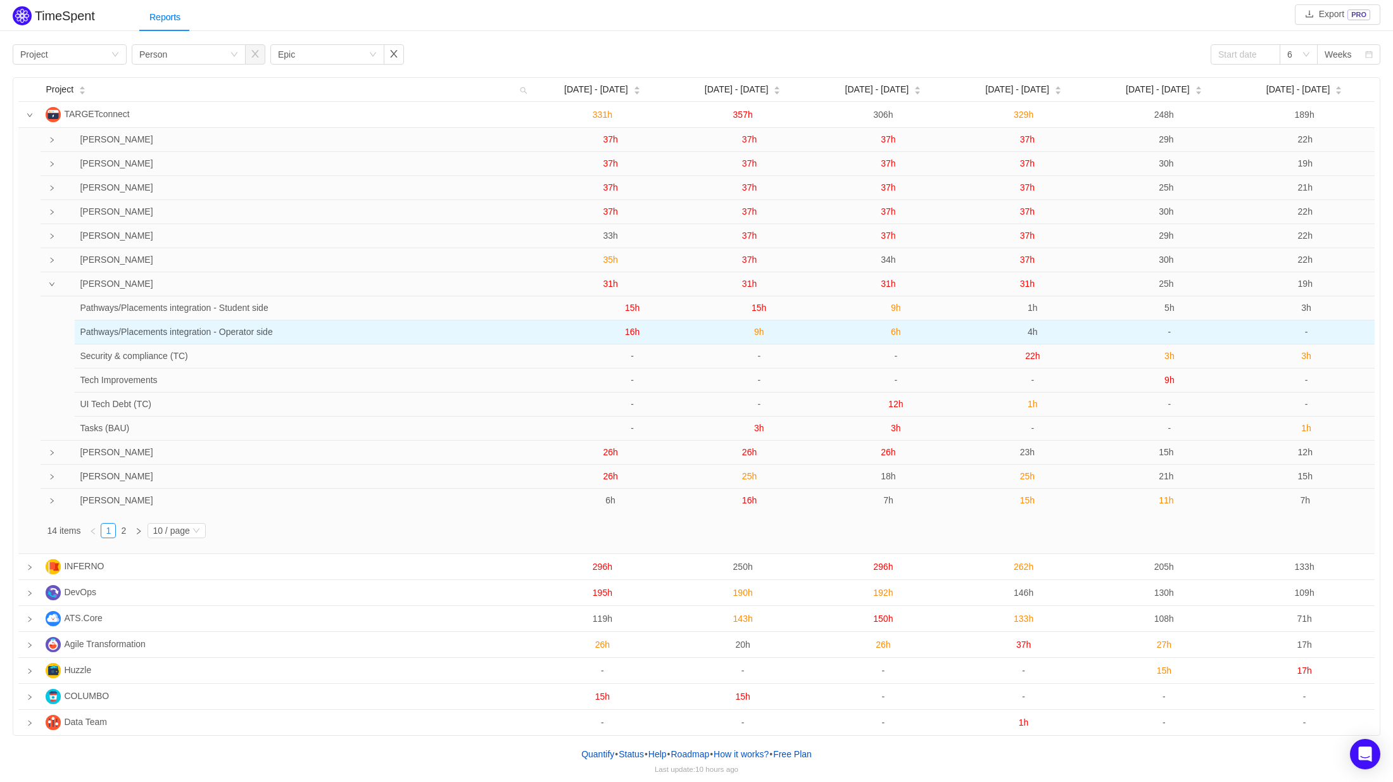
click at [754, 333] on span "9h" at bounding box center [759, 332] width 10 height 10
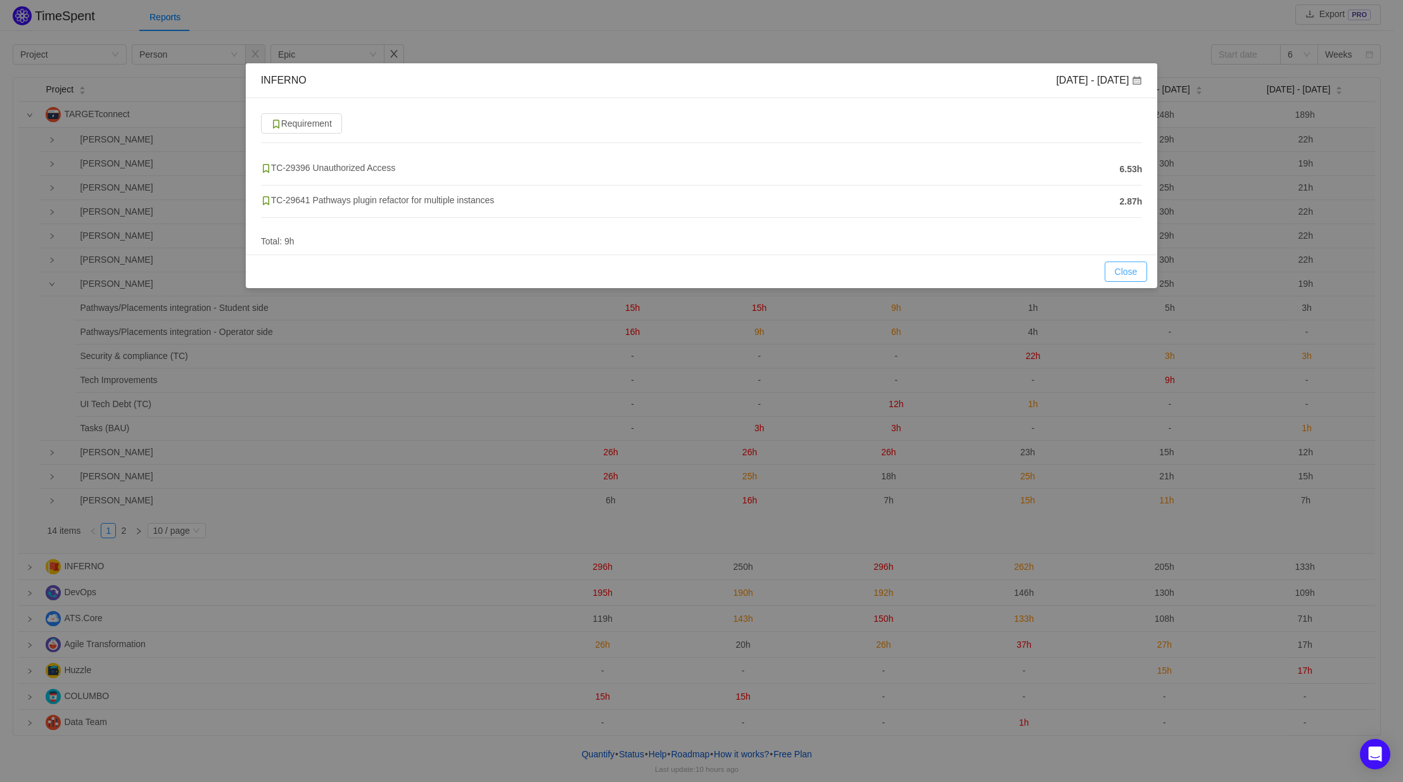
click at [1135, 269] on button "Close" at bounding box center [1126, 272] width 43 height 20
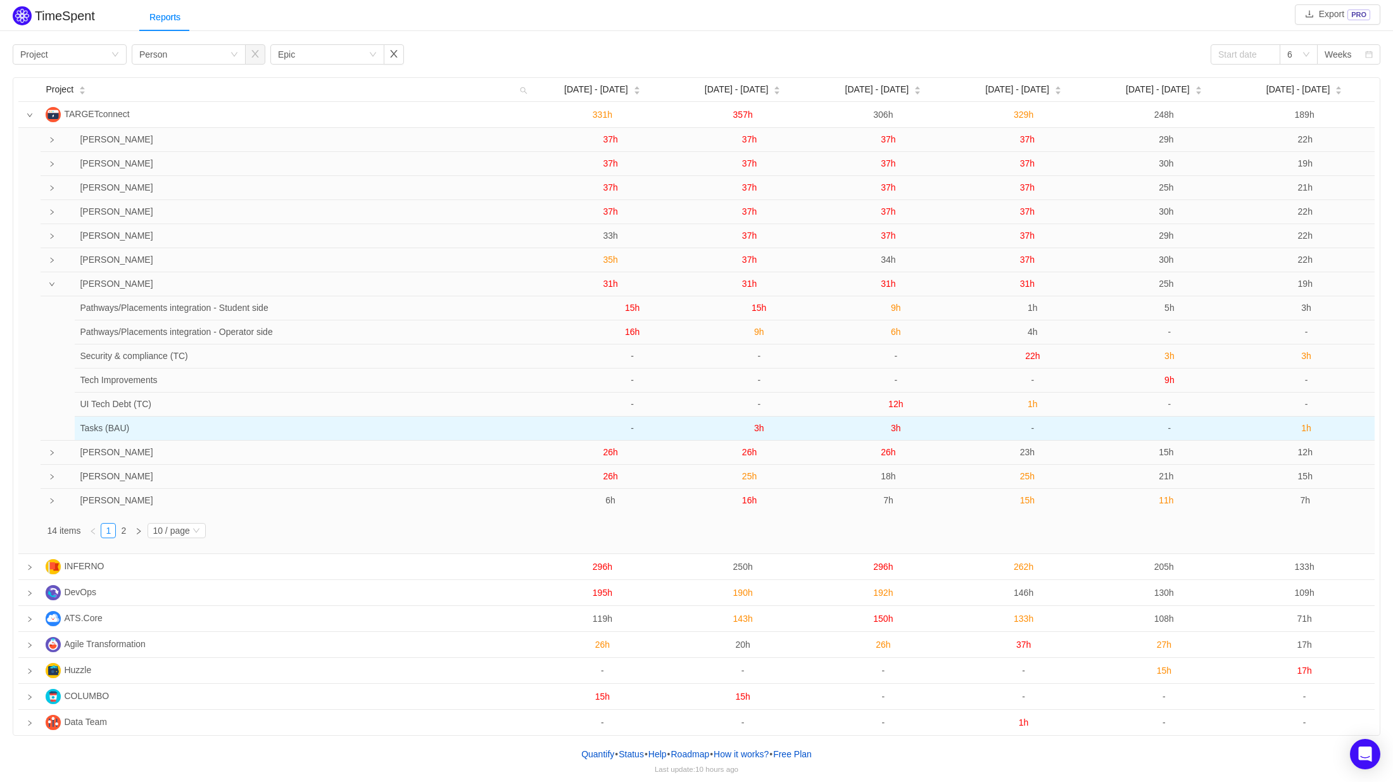
click at [765, 431] on td "3h" at bounding box center [759, 428] width 137 height 23
click at [758, 432] on span "3h" at bounding box center [759, 428] width 10 height 10
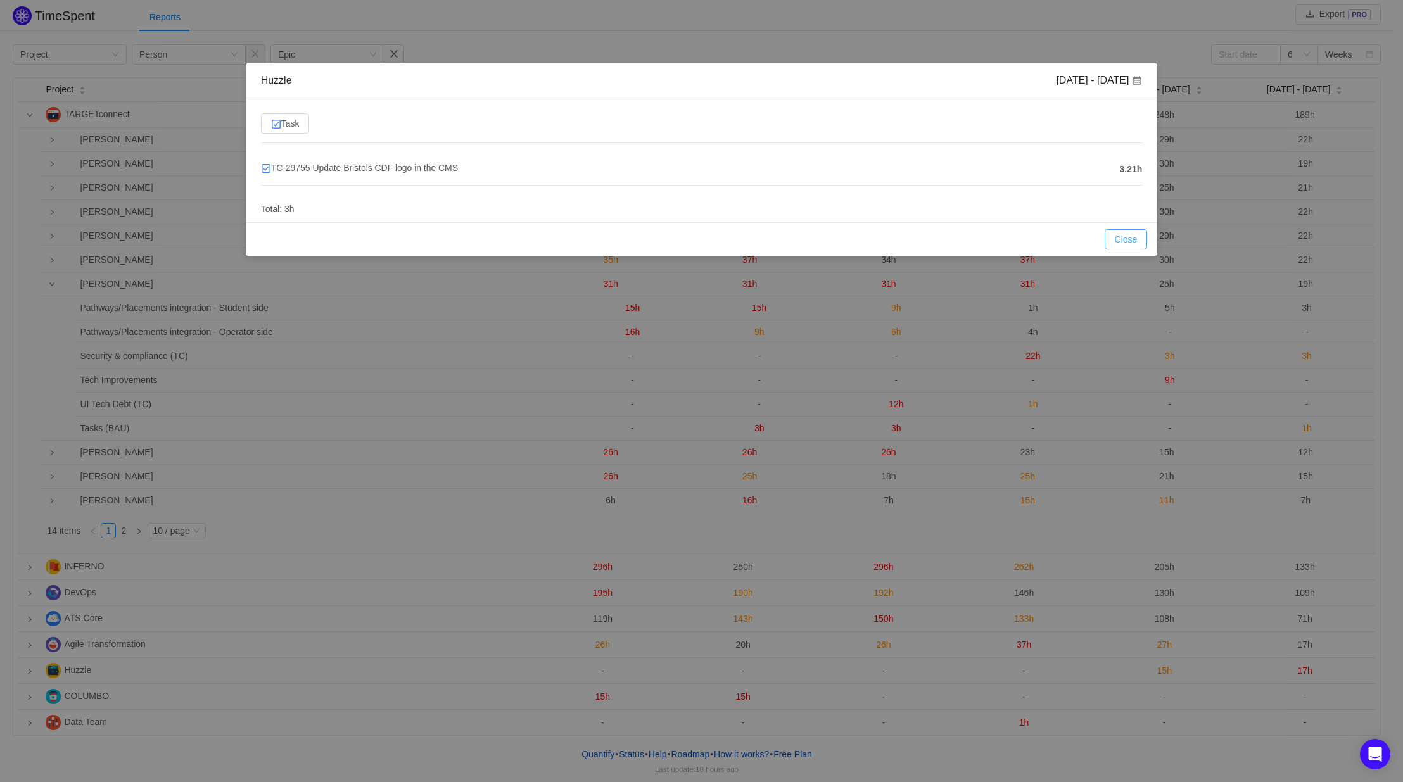
click at [1133, 239] on button "Close" at bounding box center [1126, 239] width 43 height 20
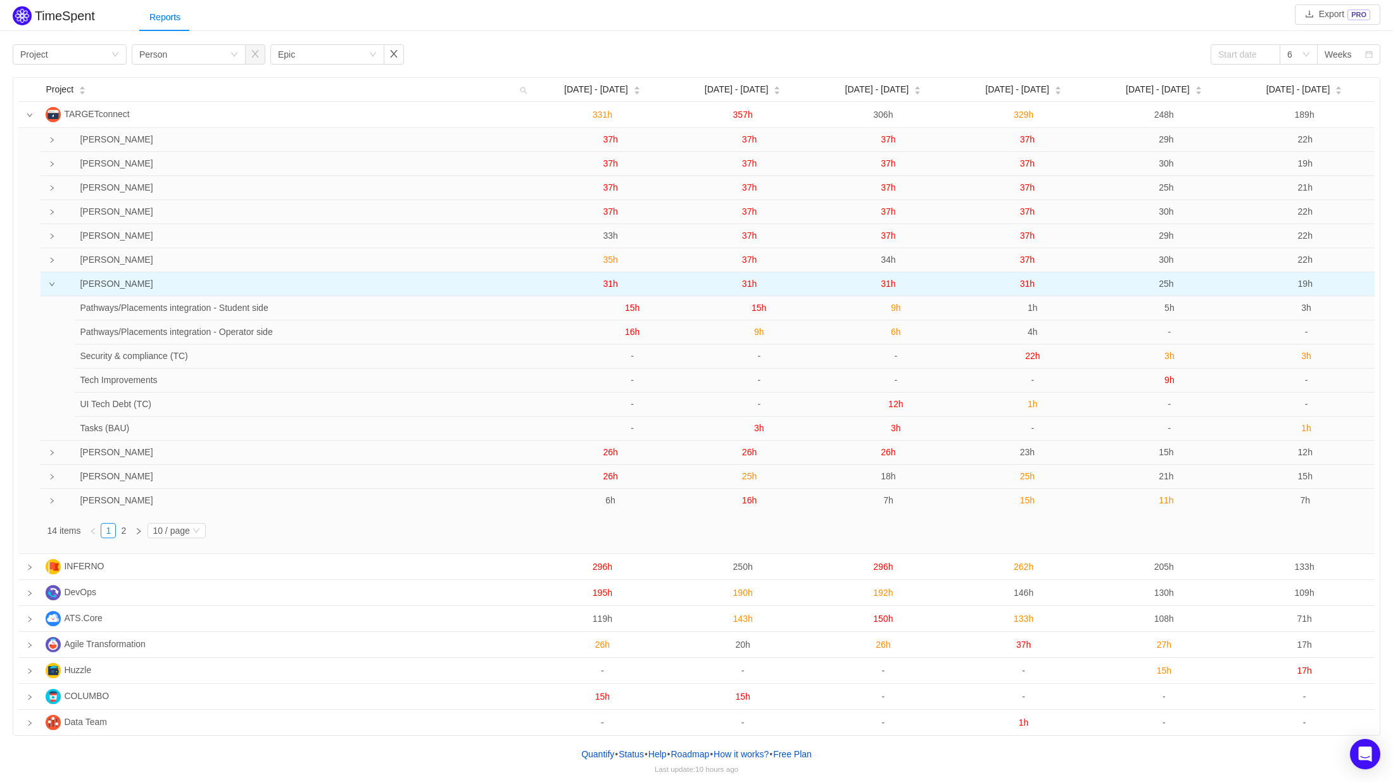
click at [748, 283] on span "31h" at bounding box center [749, 284] width 15 height 10
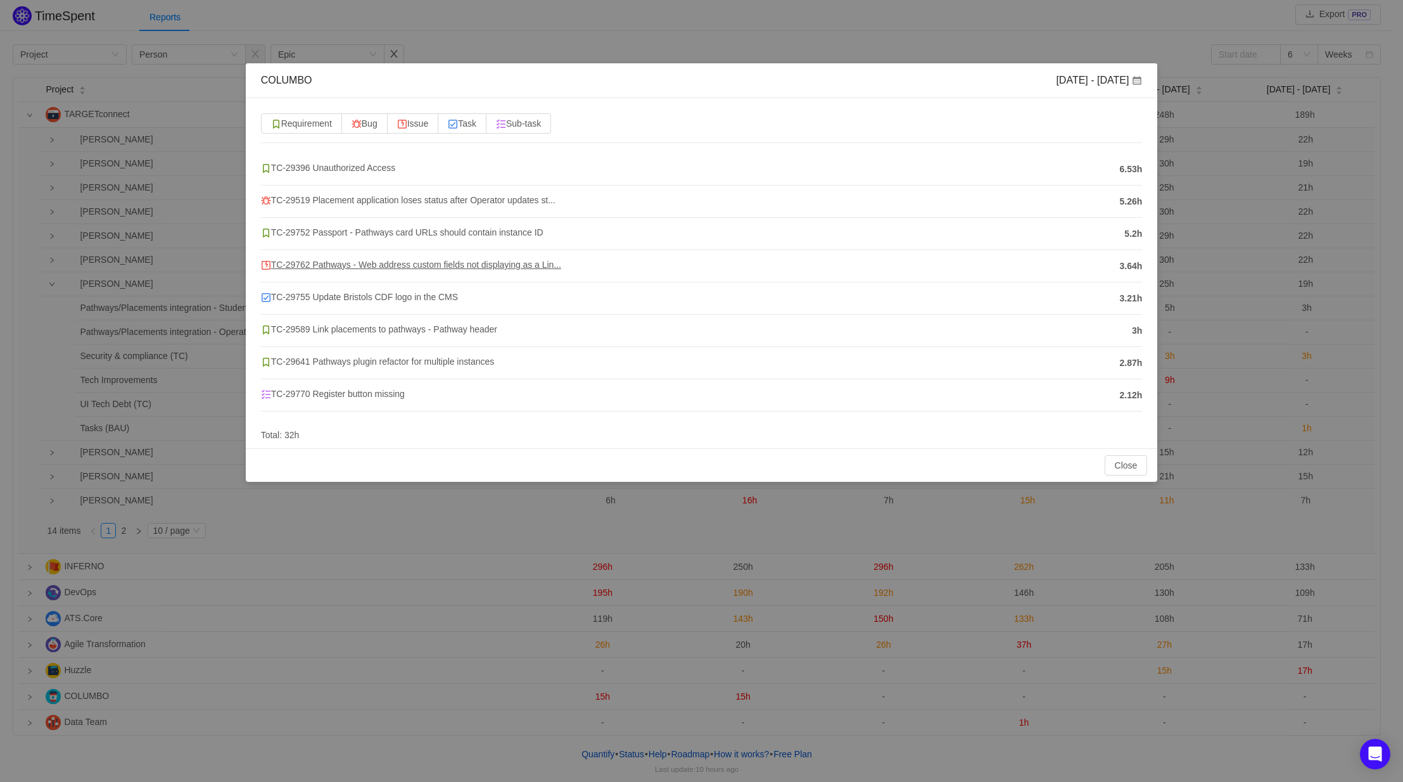
click at [375, 268] on span "TC-29762 Pathways - Web address custom fields not displaying as a Lin..." at bounding box center [411, 265] width 300 height 10
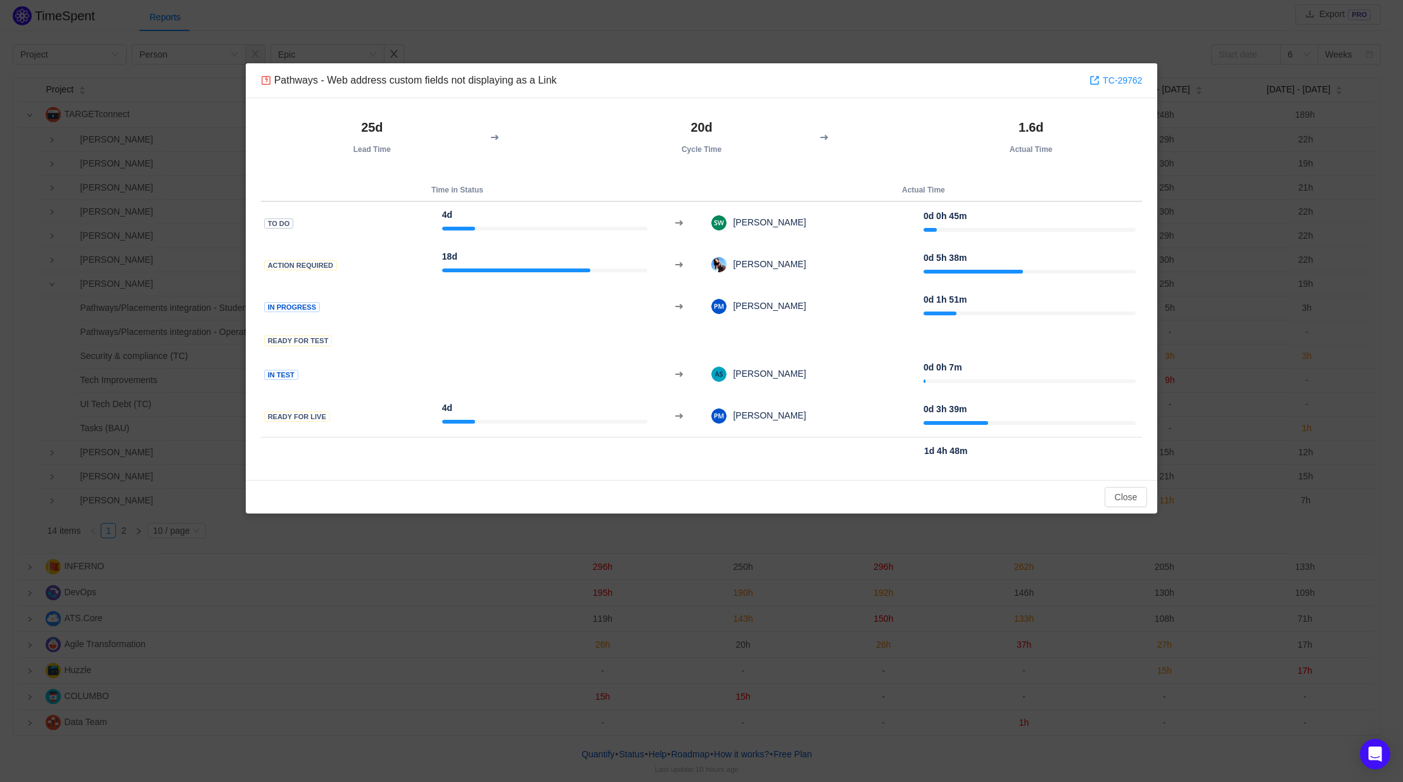
click at [1108, 70] on div "Pathways - Web address custom fields not displaying as a Link TC-29762" at bounding box center [702, 80] width 912 height 35
click at [1115, 79] on link "TC-29762" at bounding box center [1115, 80] width 53 height 14
click at [1127, 502] on button "Close" at bounding box center [1126, 497] width 43 height 20
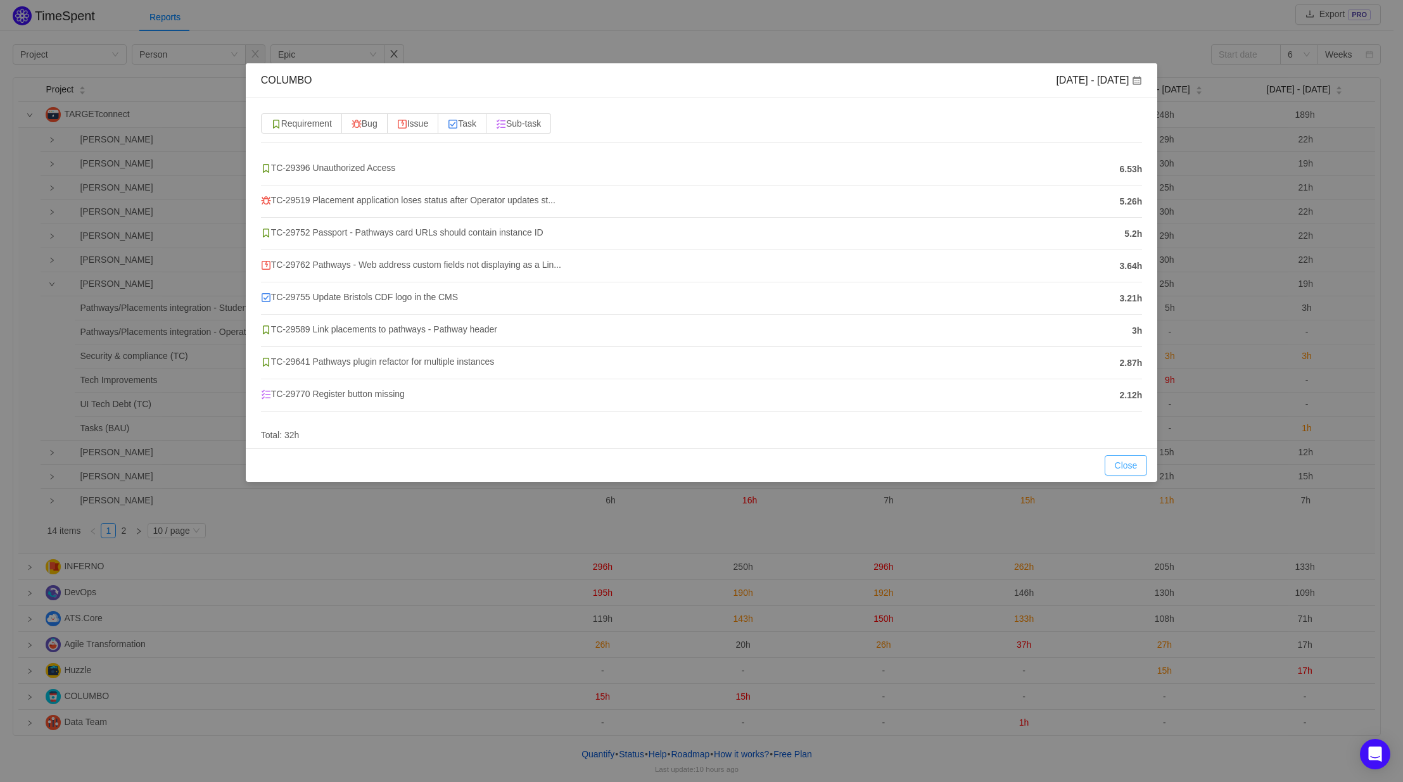
click at [1119, 463] on button "Close" at bounding box center [1126, 465] width 43 height 20
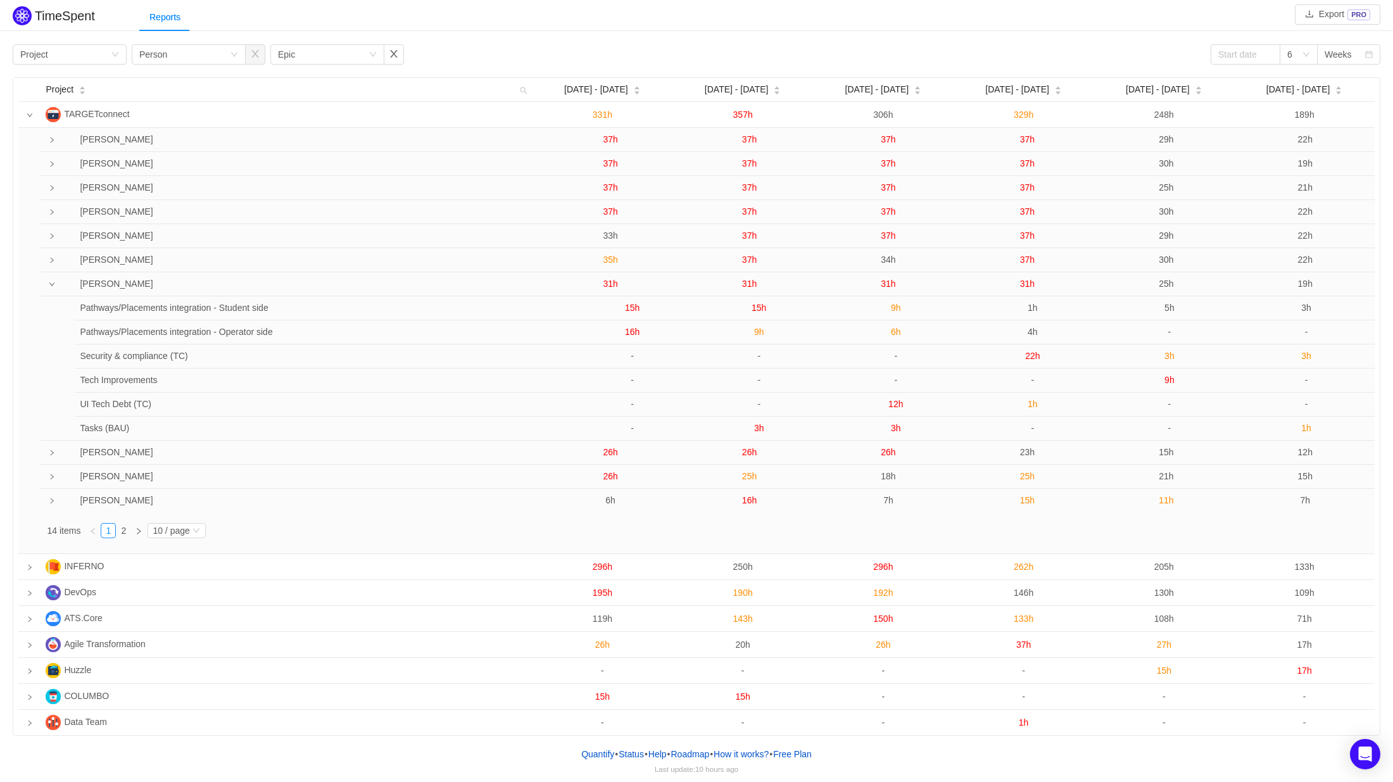
click at [929, 7] on div "Reports" at bounding box center [766, 17] width 1254 height 29
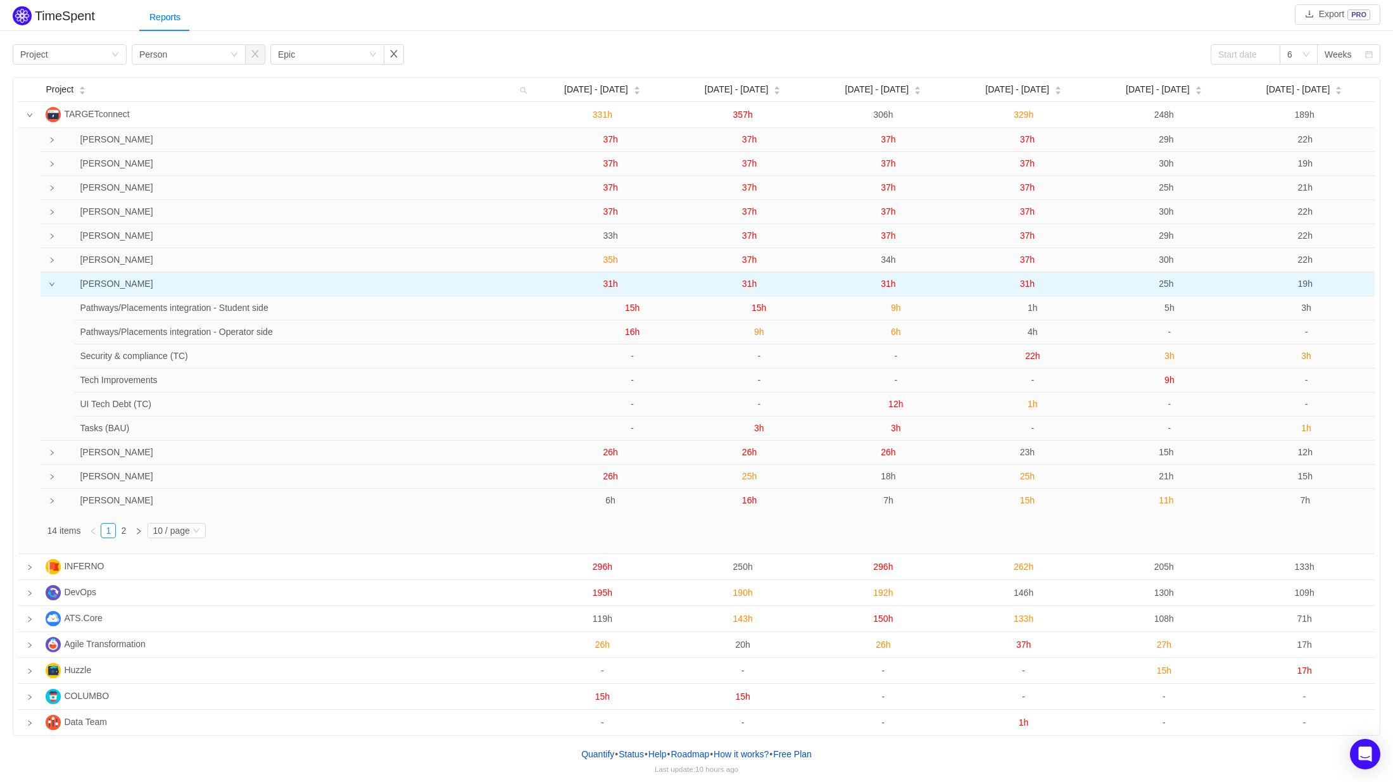
click at [1030, 287] on span "31h" at bounding box center [1027, 284] width 15 height 10
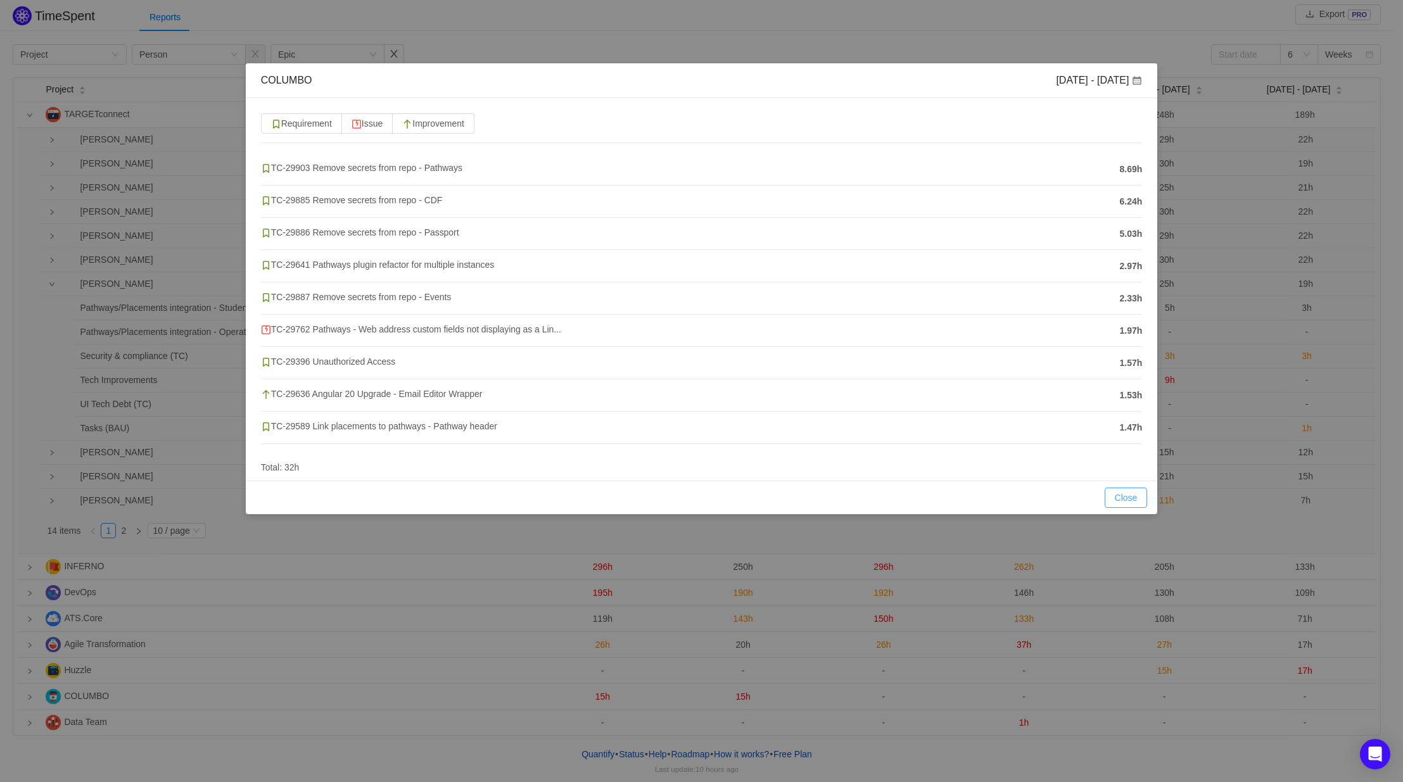
click at [1117, 495] on button "Close" at bounding box center [1126, 498] width 43 height 20
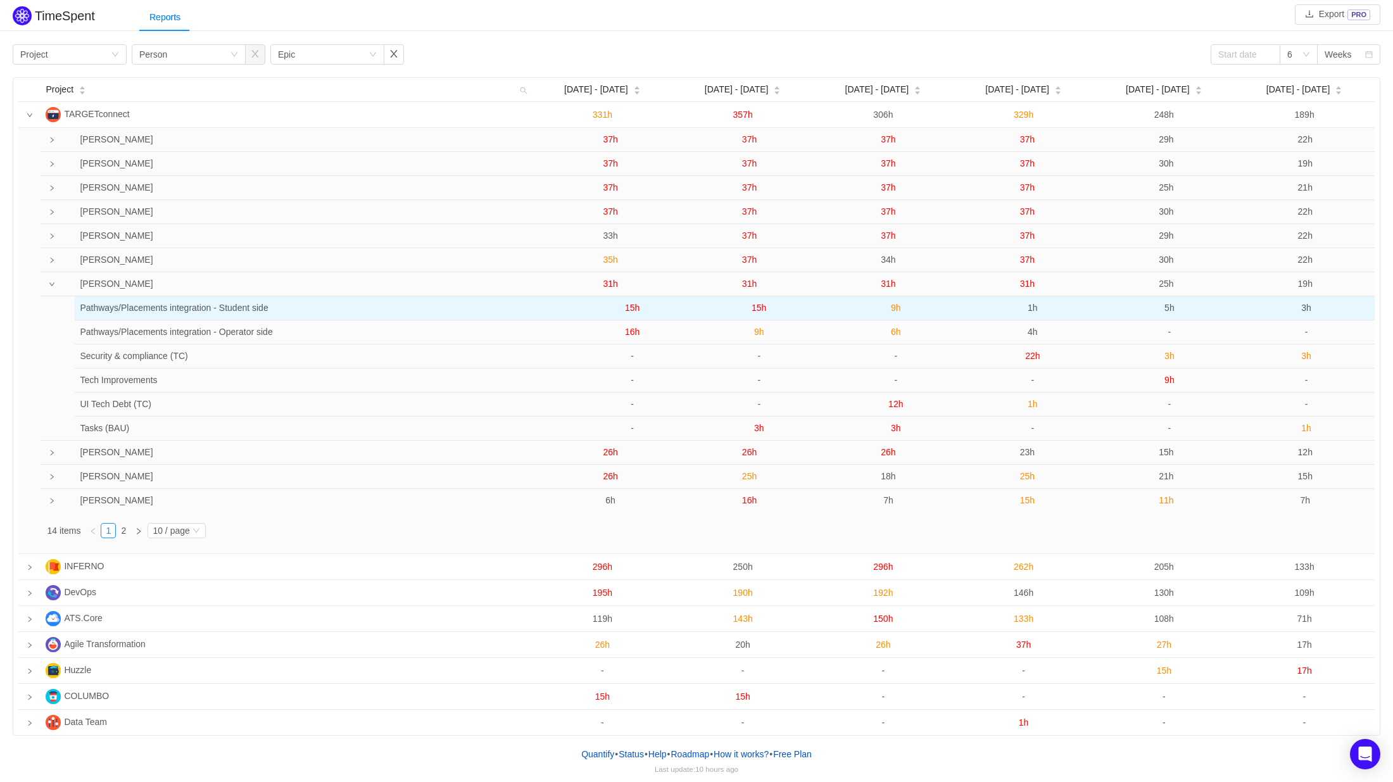
click at [1030, 308] on span "1h" at bounding box center [1033, 308] width 10 height 10
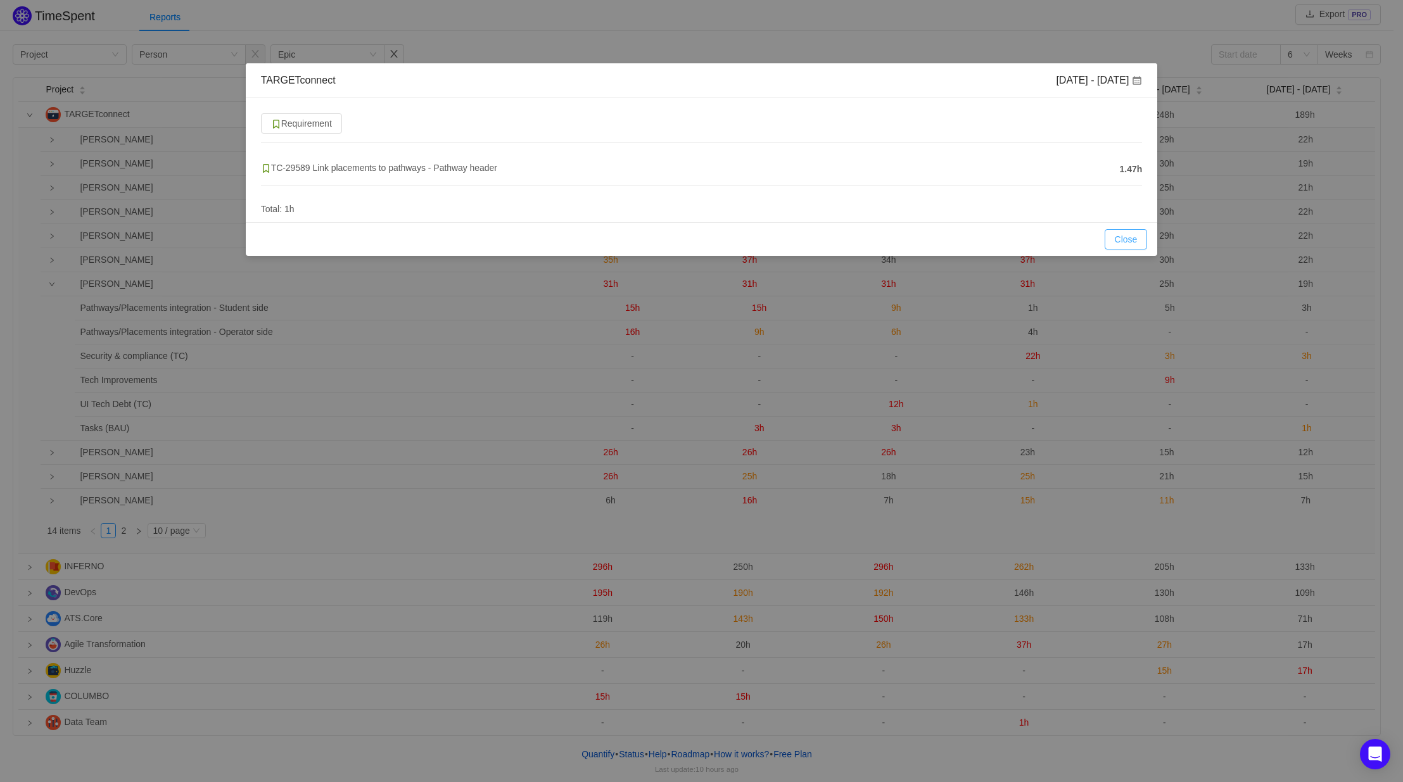
click at [1120, 243] on button "Close" at bounding box center [1126, 239] width 43 height 20
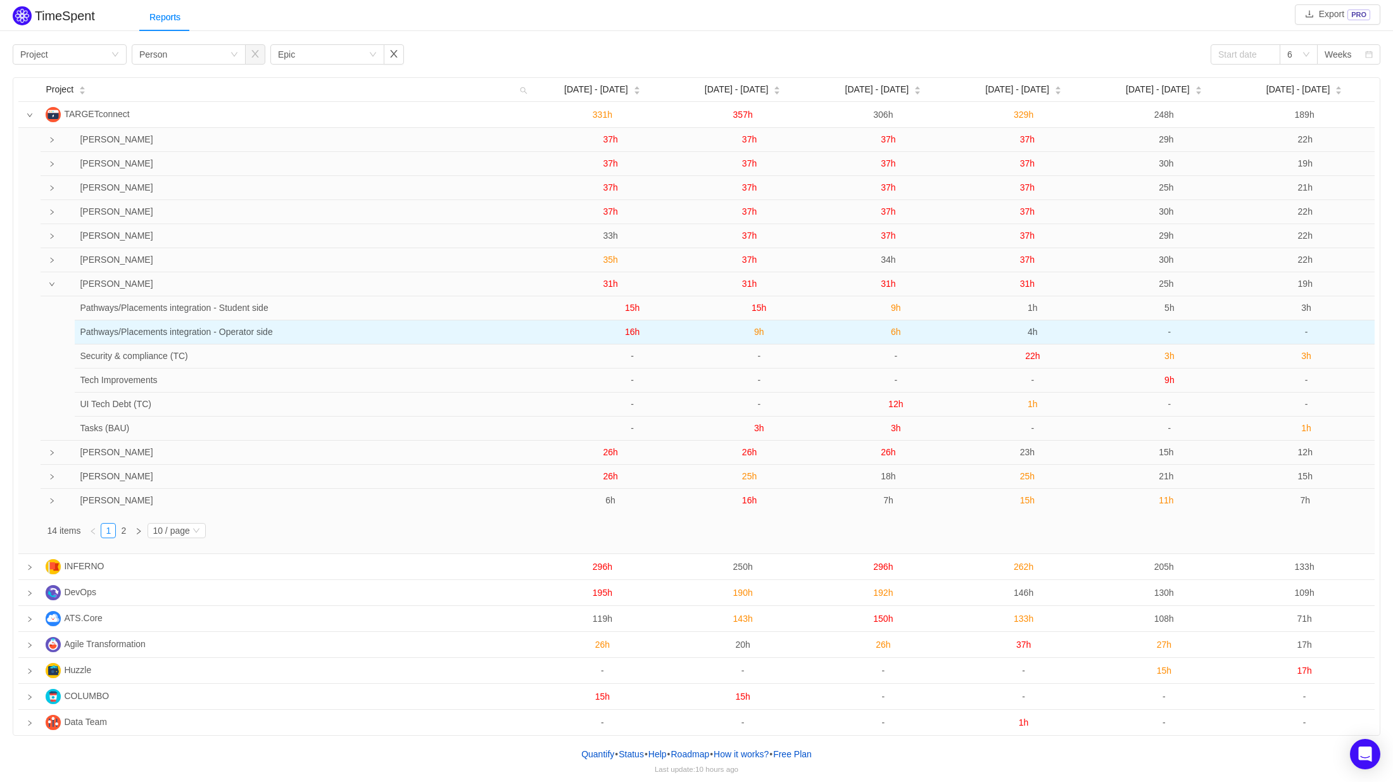
click at [1032, 331] on span "4h" at bounding box center [1033, 332] width 10 height 10
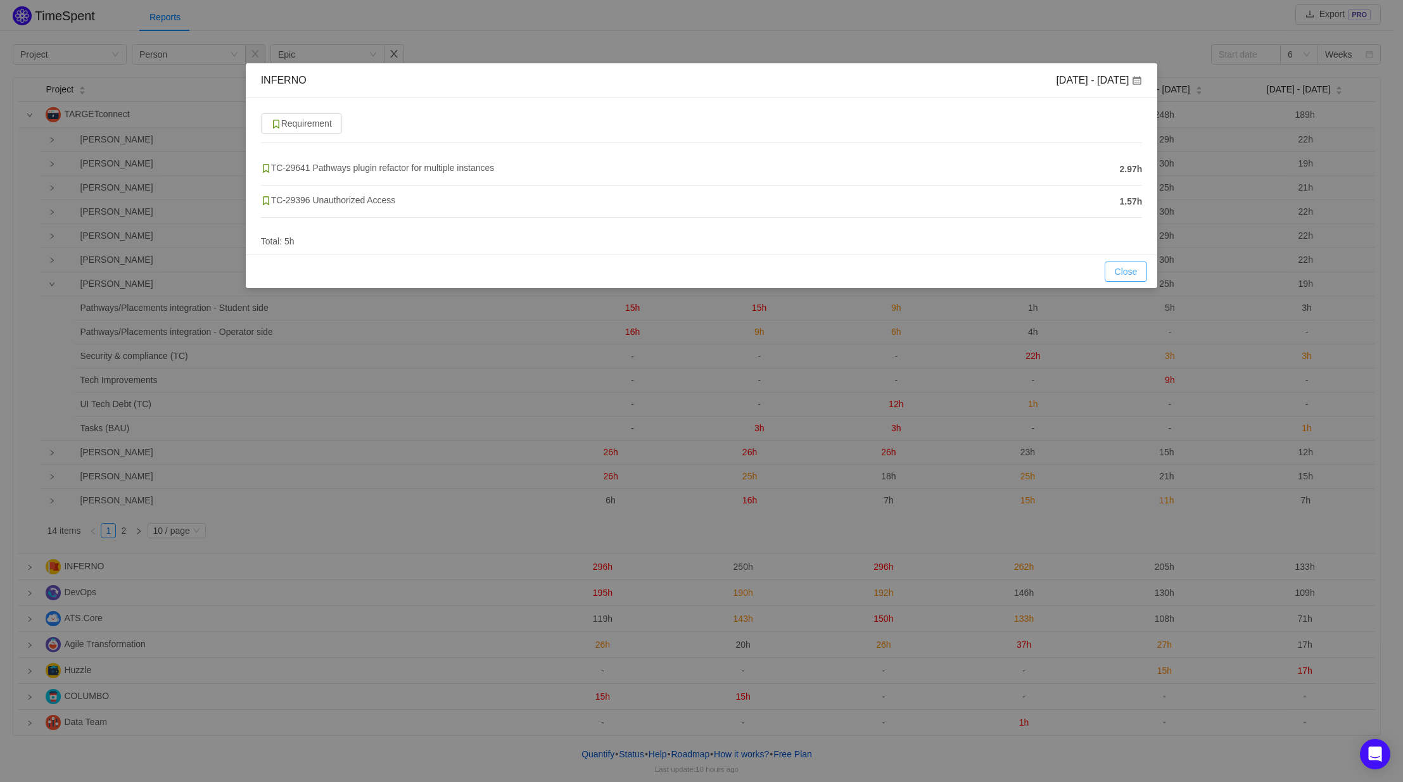
click at [1122, 268] on button "Close" at bounding box center [1126, 272] width 43 height 20
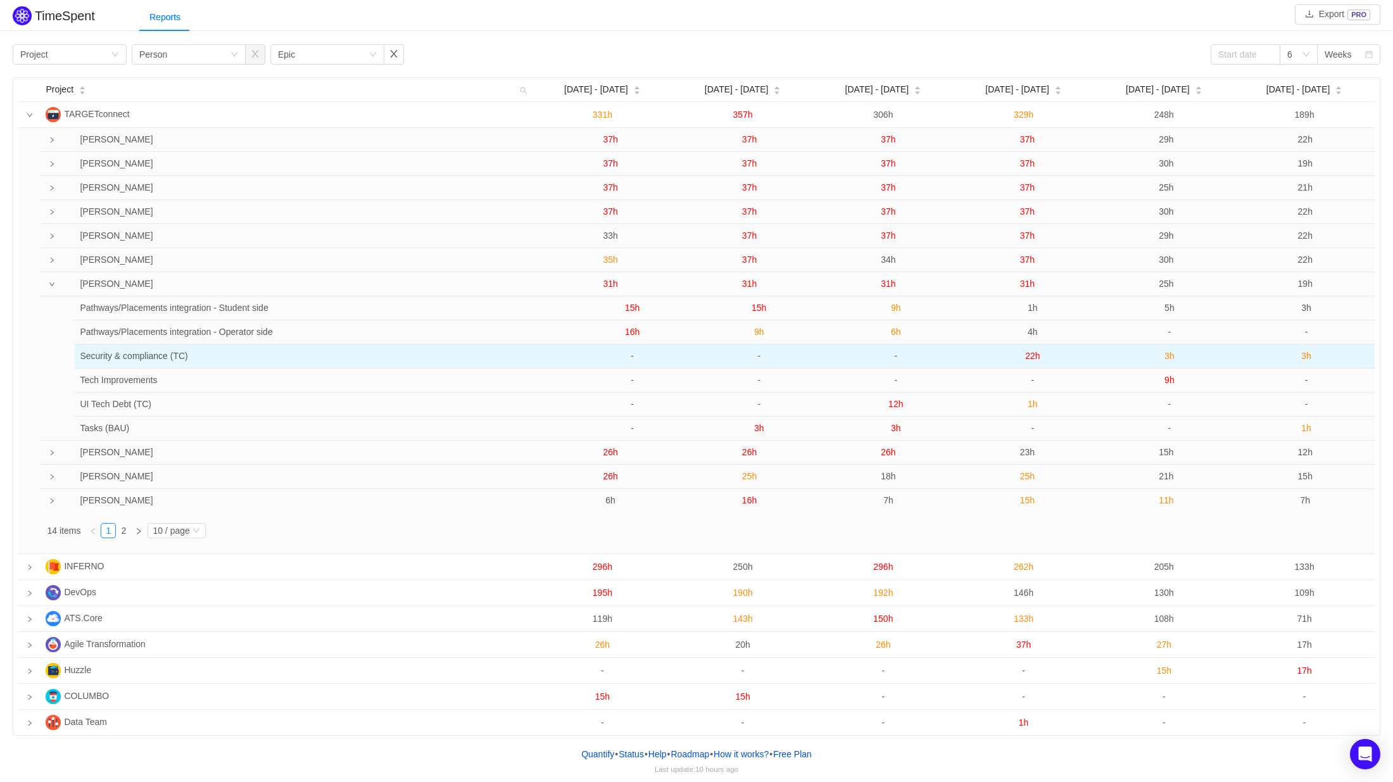
click at [1036, 359] on span "22h" at bounding box center [1032, 356] width 15 height 10
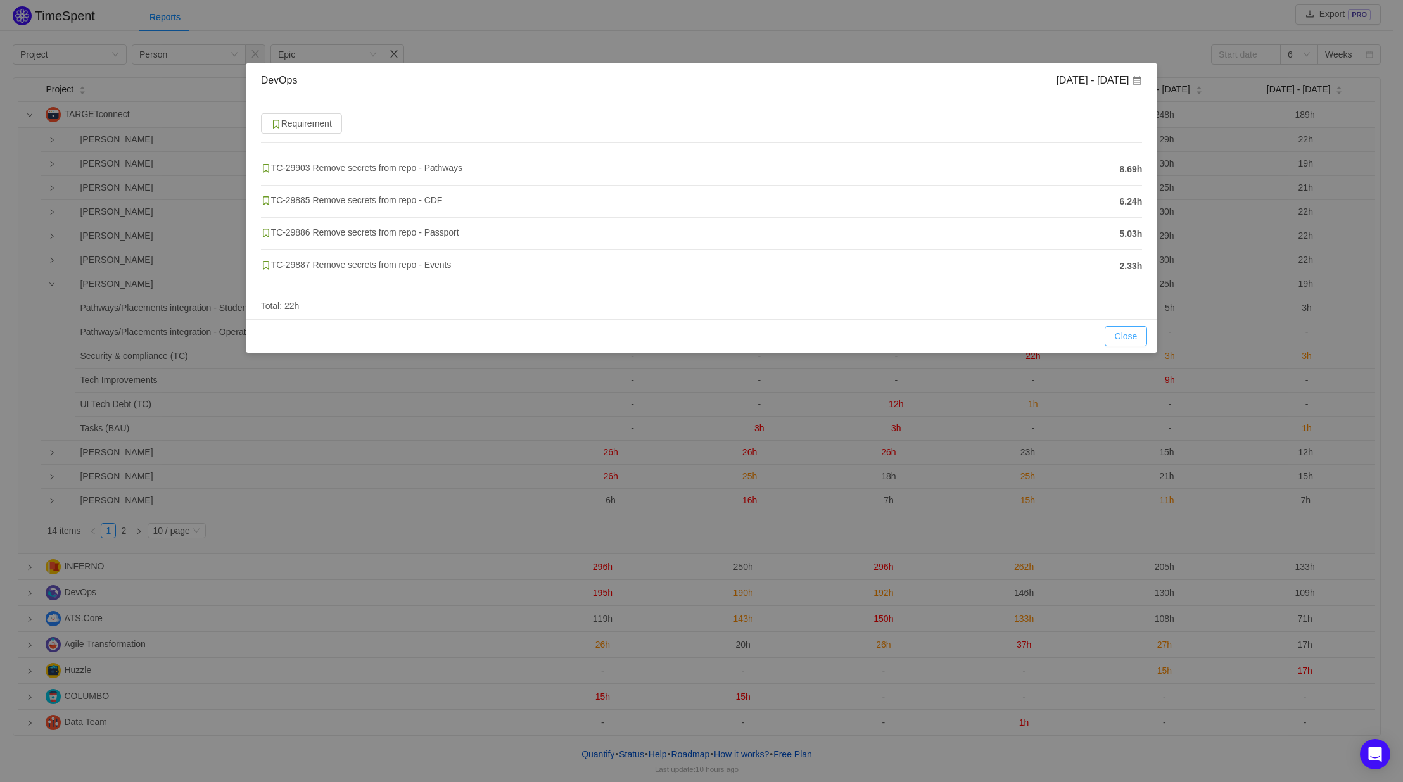
click at [1134, 336] on button "Close" at bounding box center [1126, 336] width 43 height 20
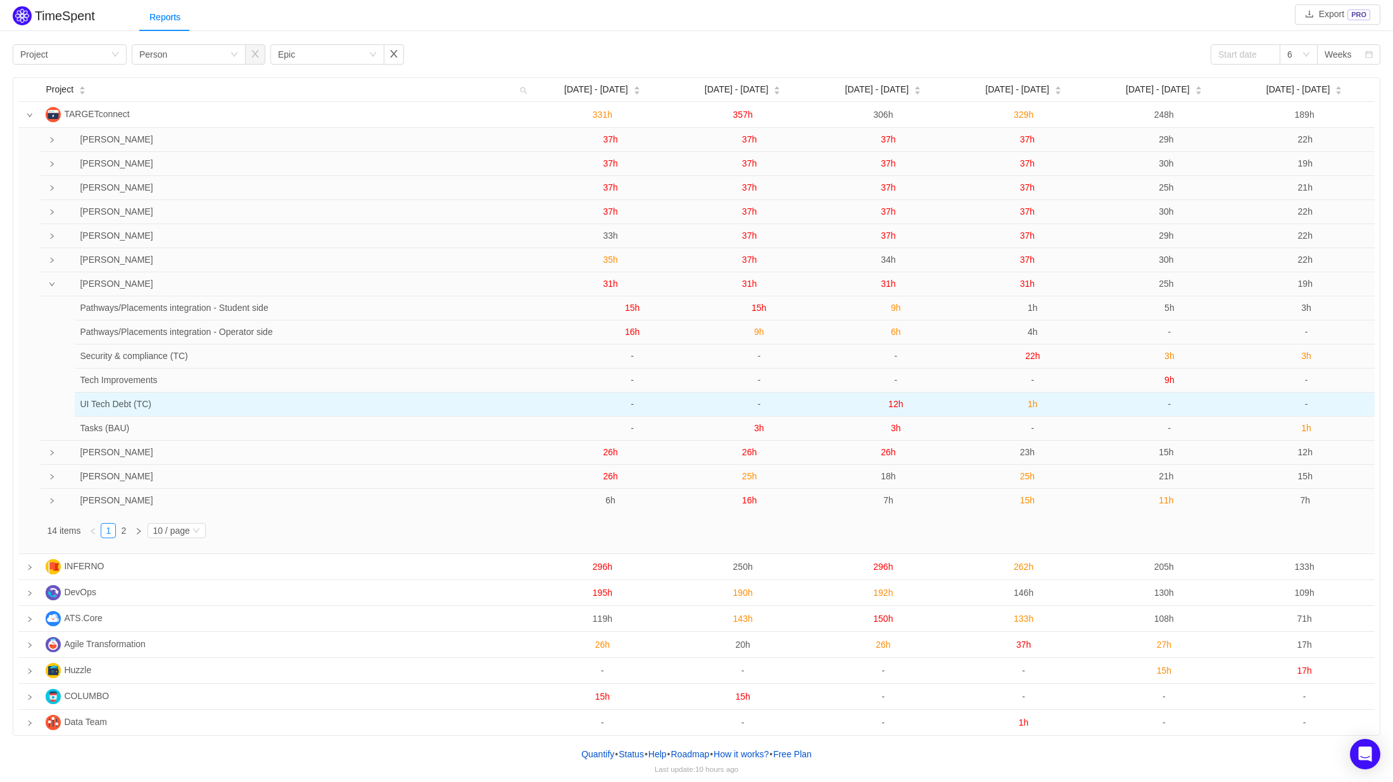
click at [1033, 403] on span "1h" at bounding box center [1033, 404] width 10 height 10
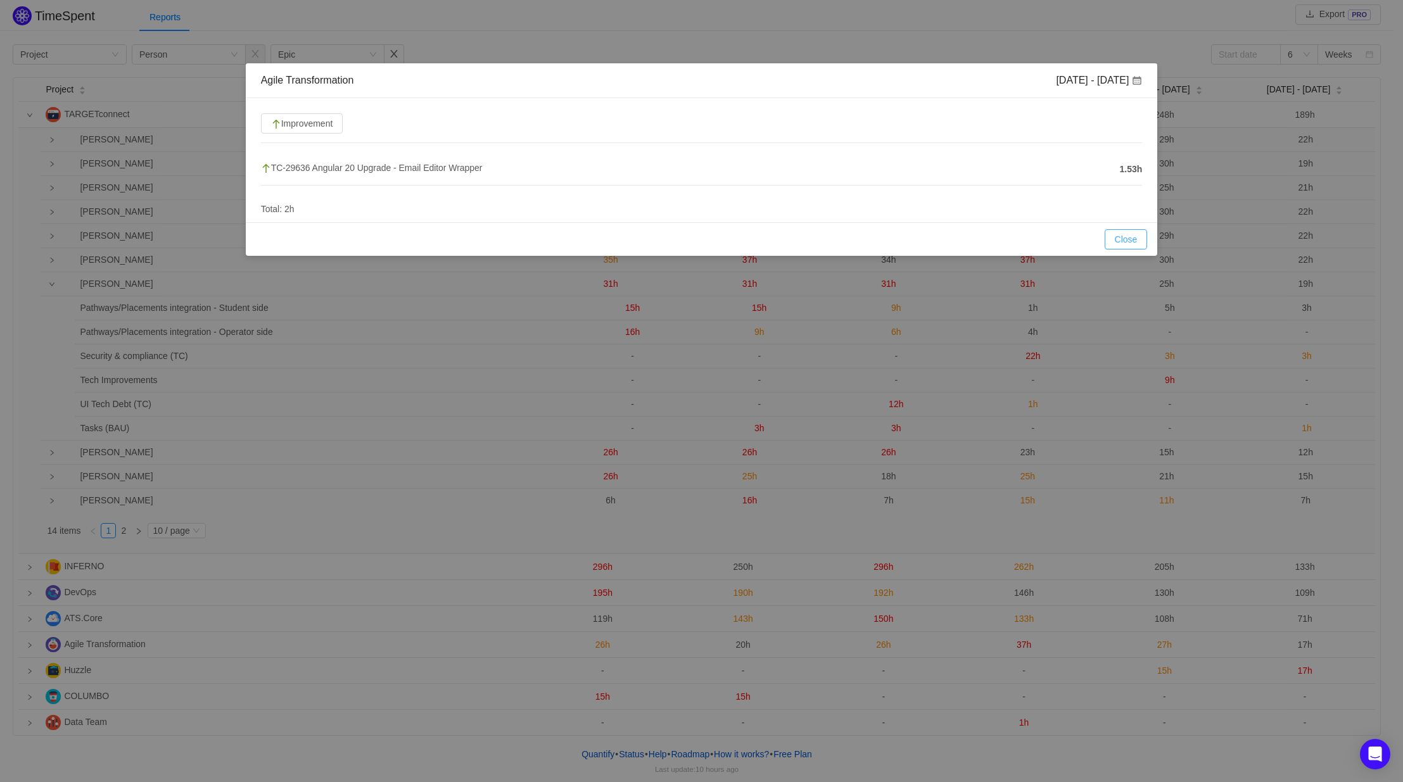
click at [1131, 238] on button "Close" at bounding box center [1126, 239] width 43 height 20
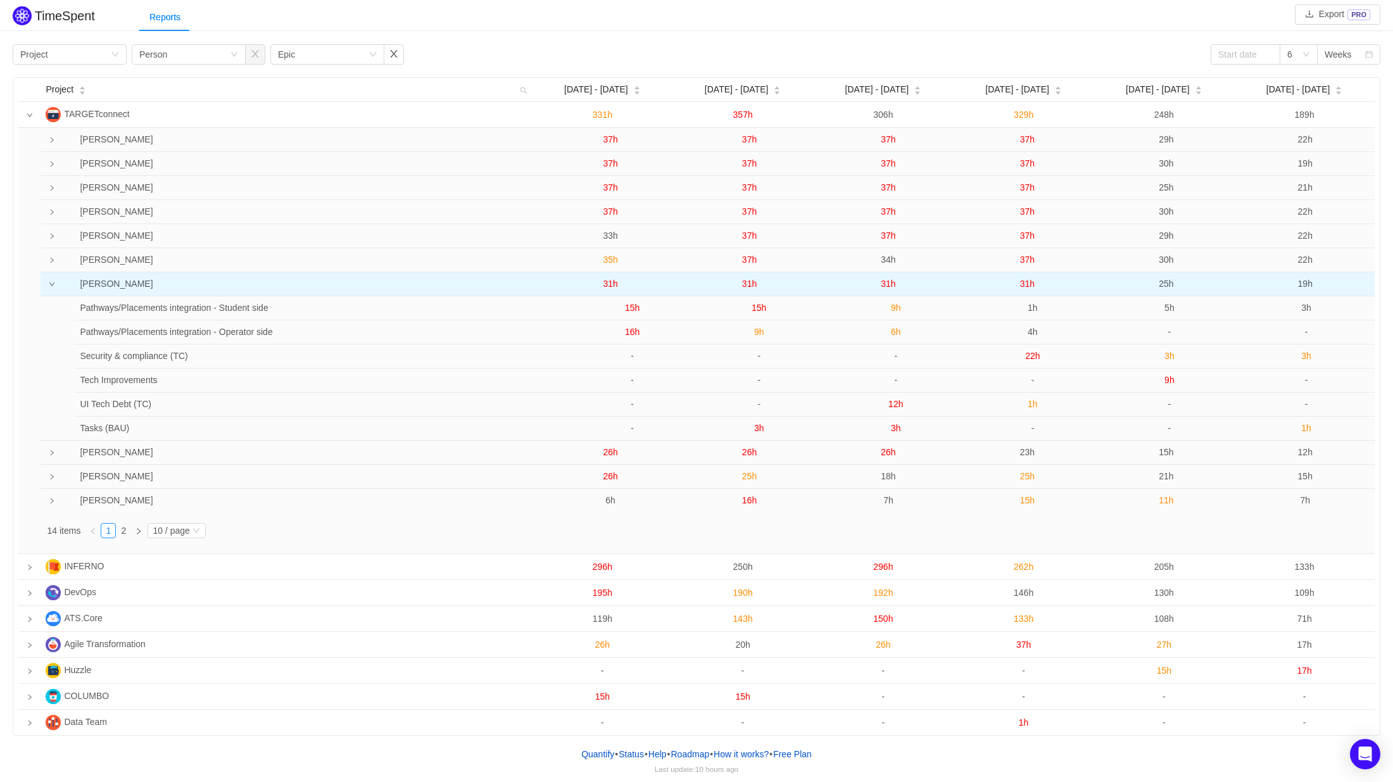
click at [1029, 284] on span "31h" at bounding box center [1027, 284] width 15 height 10
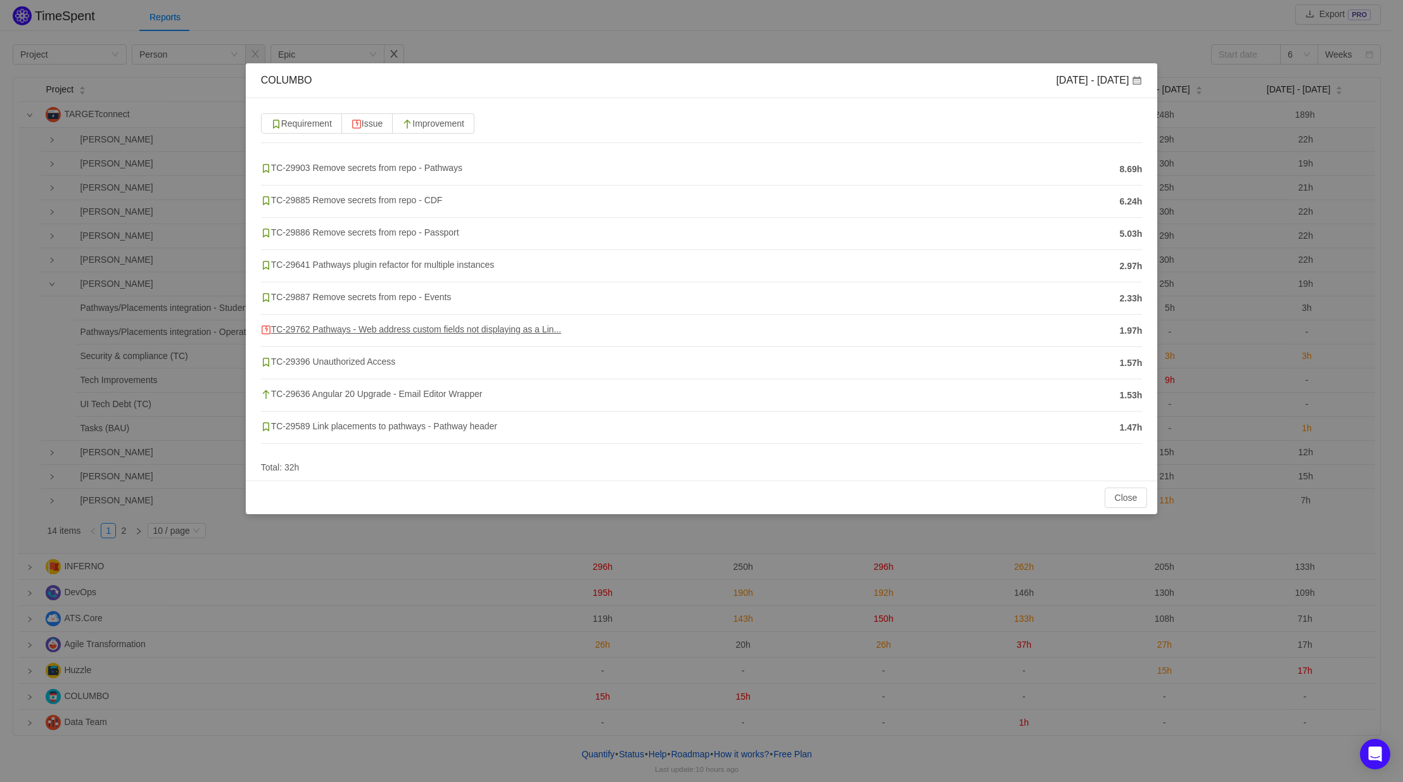
click at [353, 332] on span "TC-29762 Pathways - Web address custom fields not displaying as a Lin..." at bounding box center [411, 329] width 300 height 10
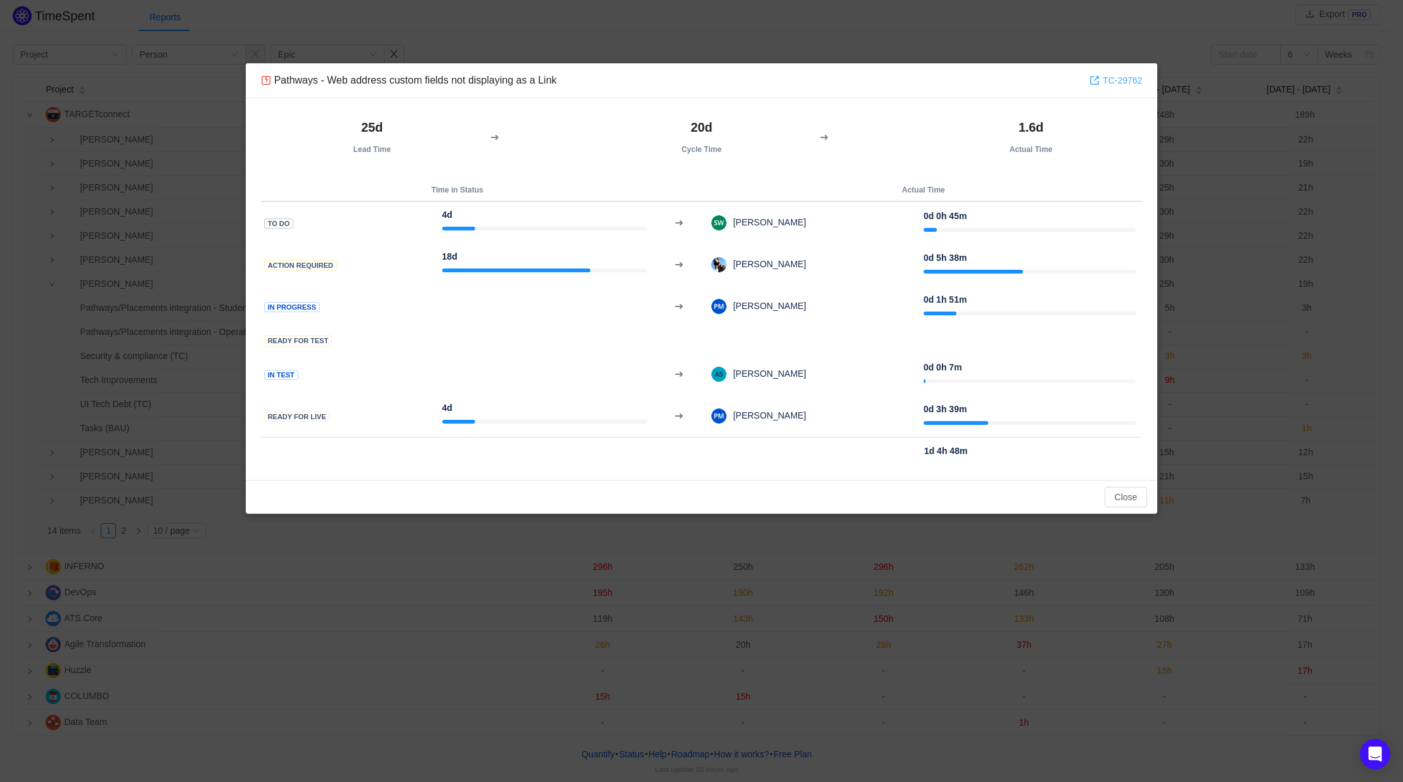
click at [1120, 75] on link "TC-29762" at bounding box center [1115, 80] width 53 height 14
click at [1112, 497] on button "Close" at bounding box center [1126, 497] width 43 height 20
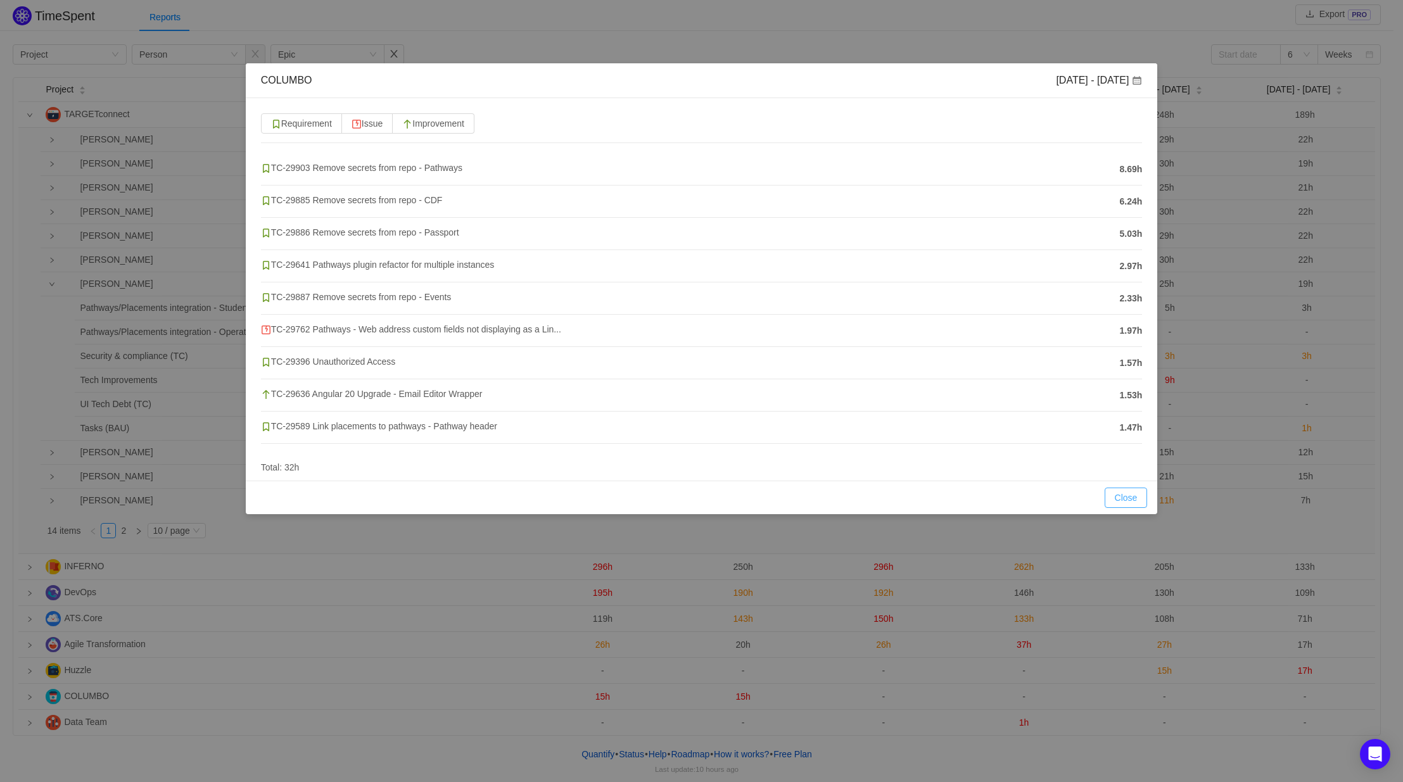
drag, startPoint x: 1115, startPoint y: 497, endPoint x: 1102, endPoint y: 498, distance: 13.4
click at [1115, 497] on button "Close" at bounding box center [1126, 498] width 43 height 20
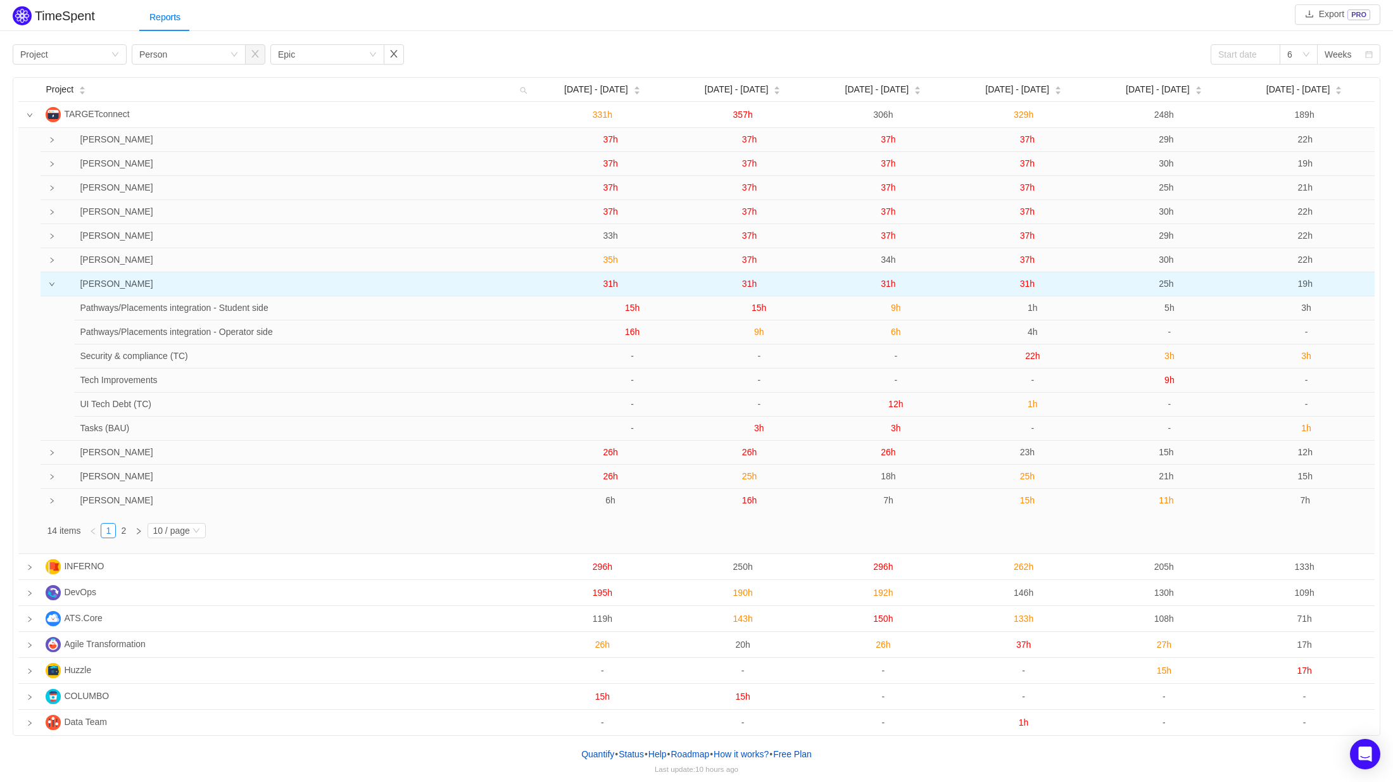
click at [1169, 283] on span "25h" at bounding box center [1166, 284] width 15 height 10
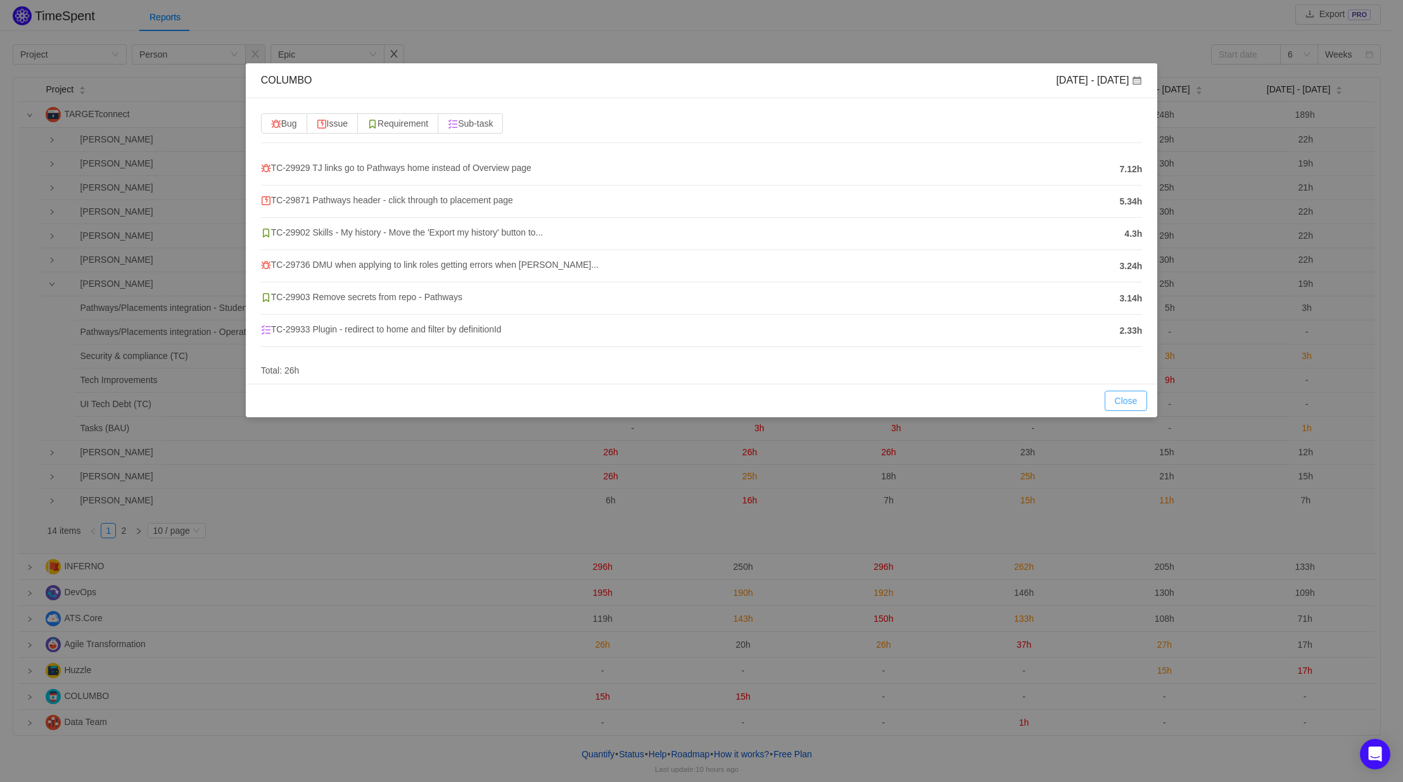
click at [1130, 403] on button "Close" at bounding box center [1126, 401] width 43 height 20
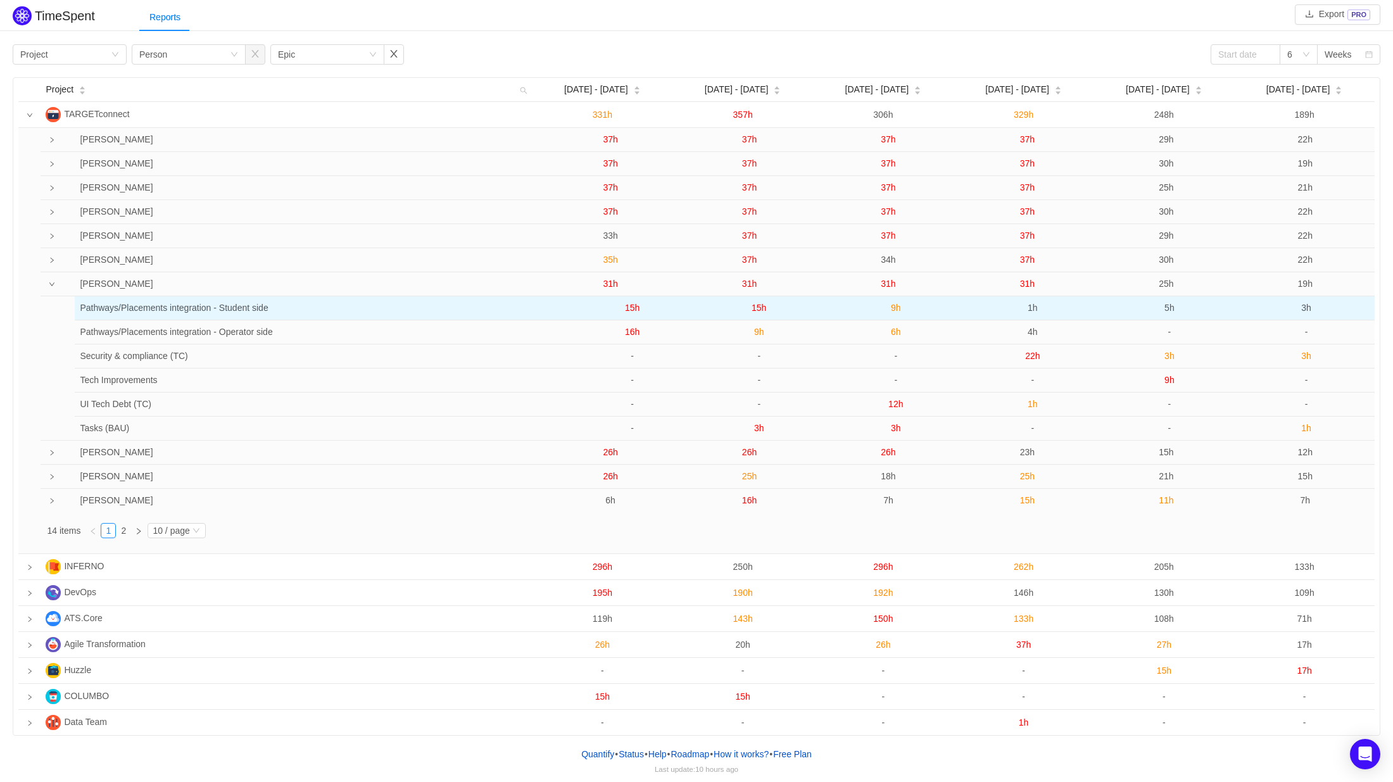
click at [1169, 308] on span "5h" at bounding box center [1170, 308] width 10 height 10
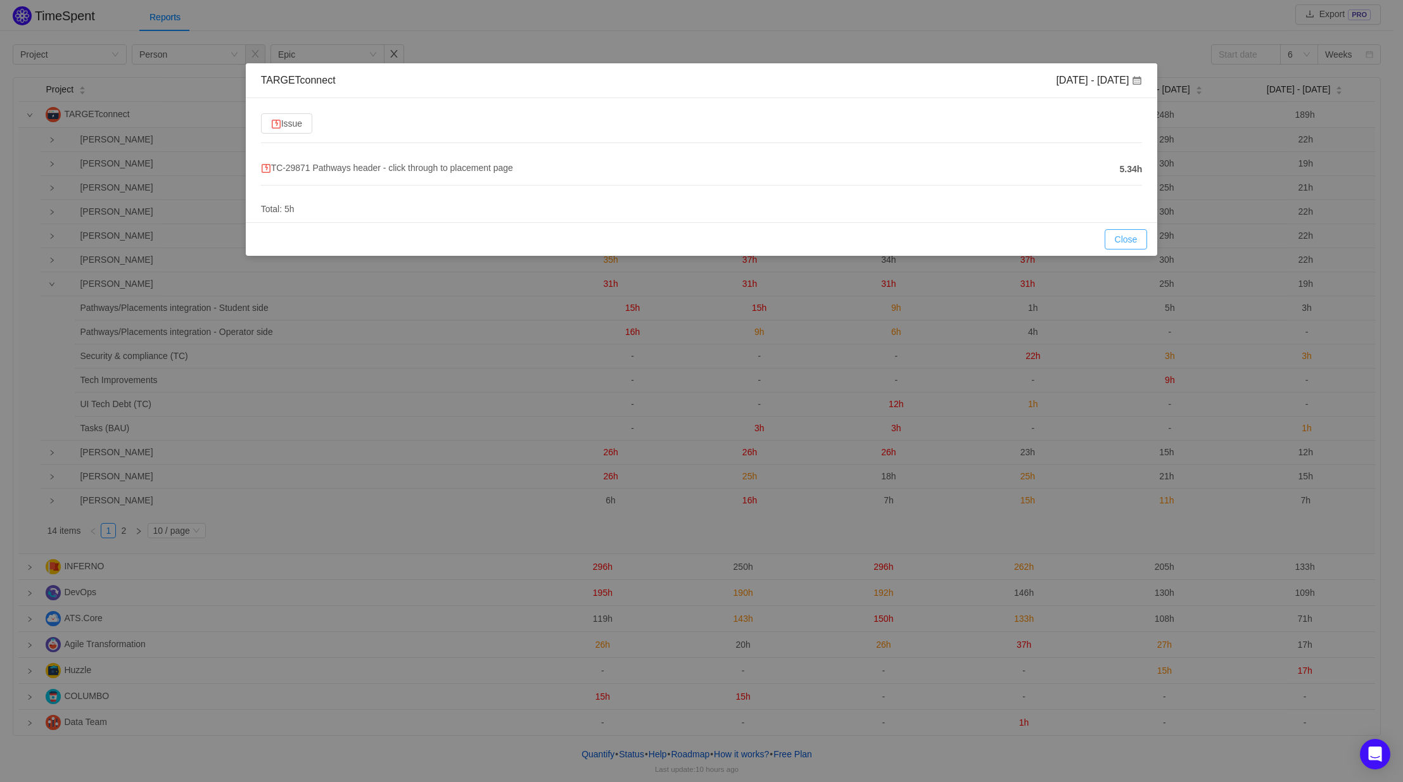
click at [1122, 239] on button "Close" at bounding box center [1126, 239] width 43 height 20
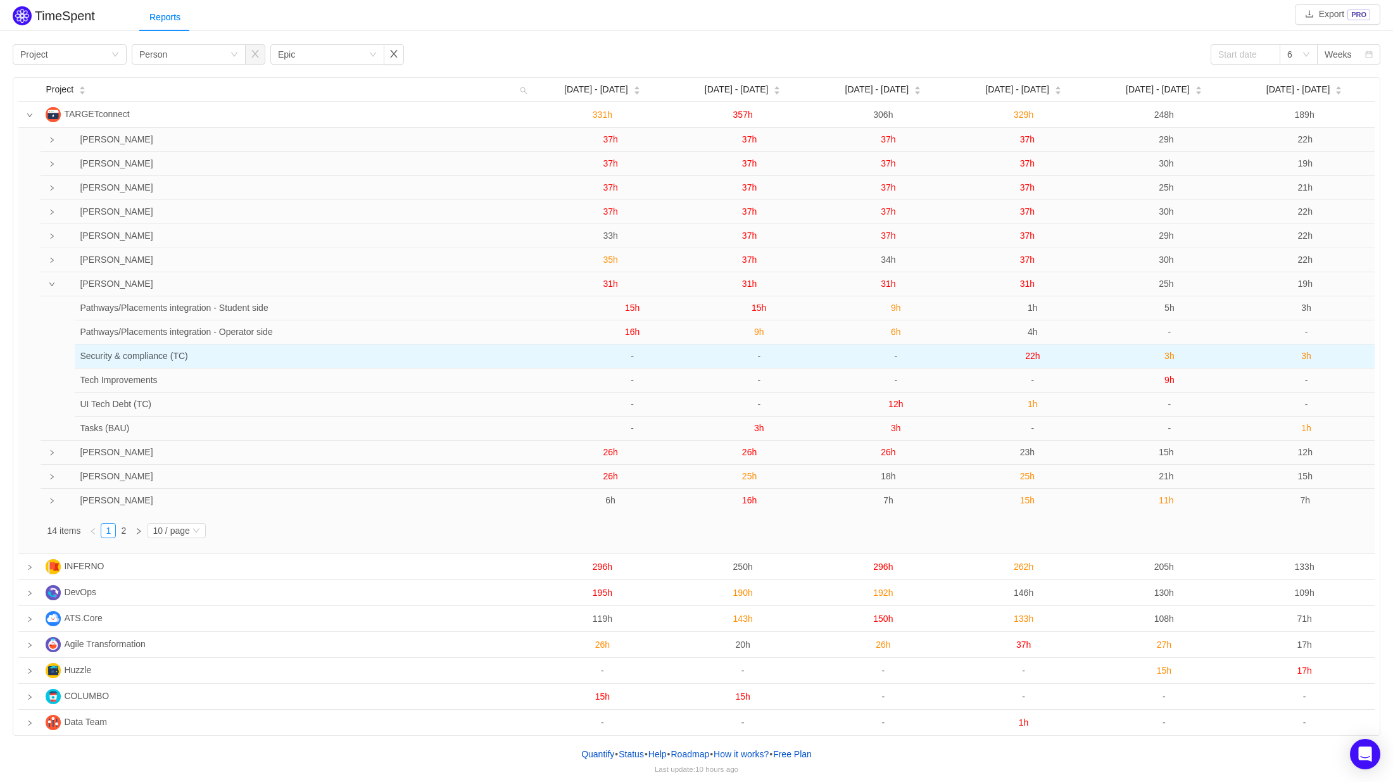
click at [1171, 358] on span "3h" at bounding box center [1170, 356] width 10 height 10
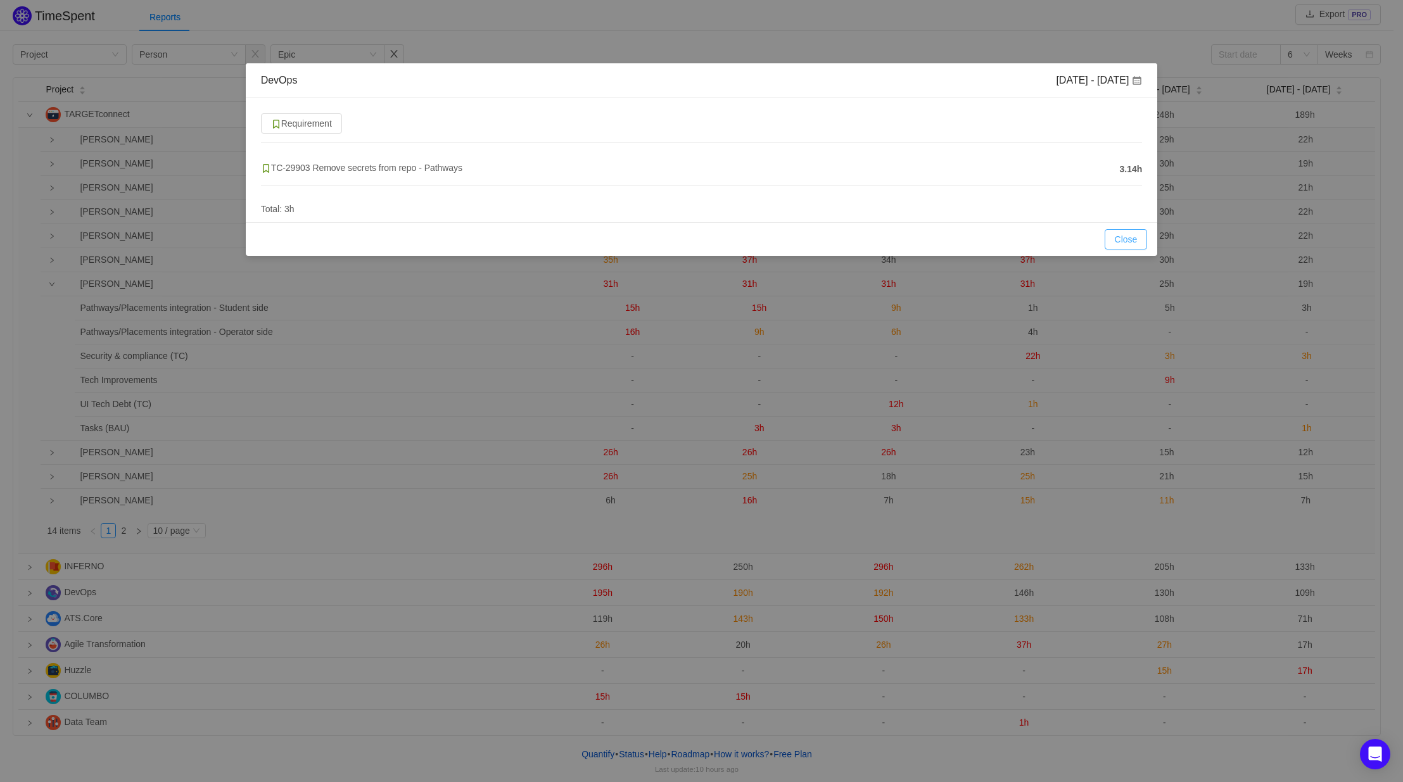
click at [1134, 239] on button "Close" at bounding box center [1126, 239] width 43 height 20
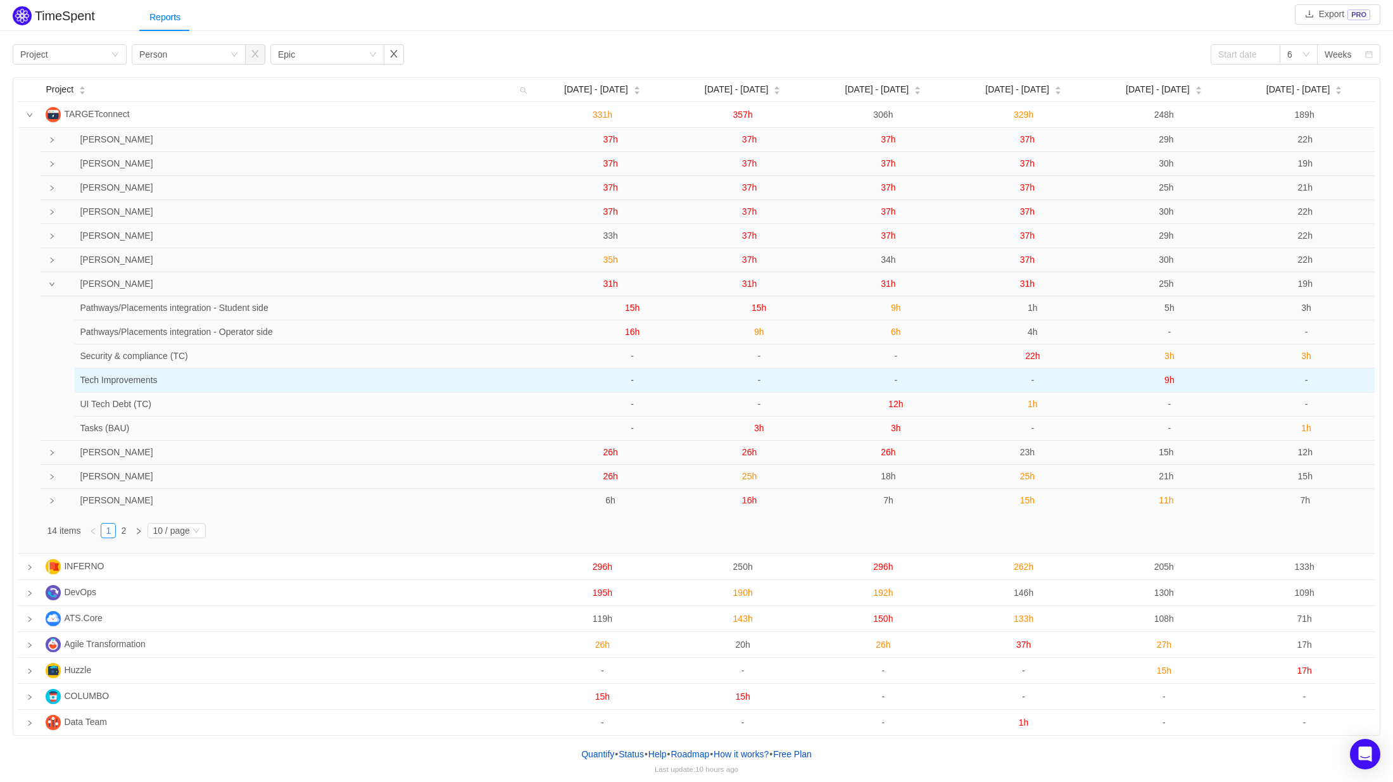
click at [1171, 377] on span "9h" at bounding box center [1170, 380] width 10 height 10
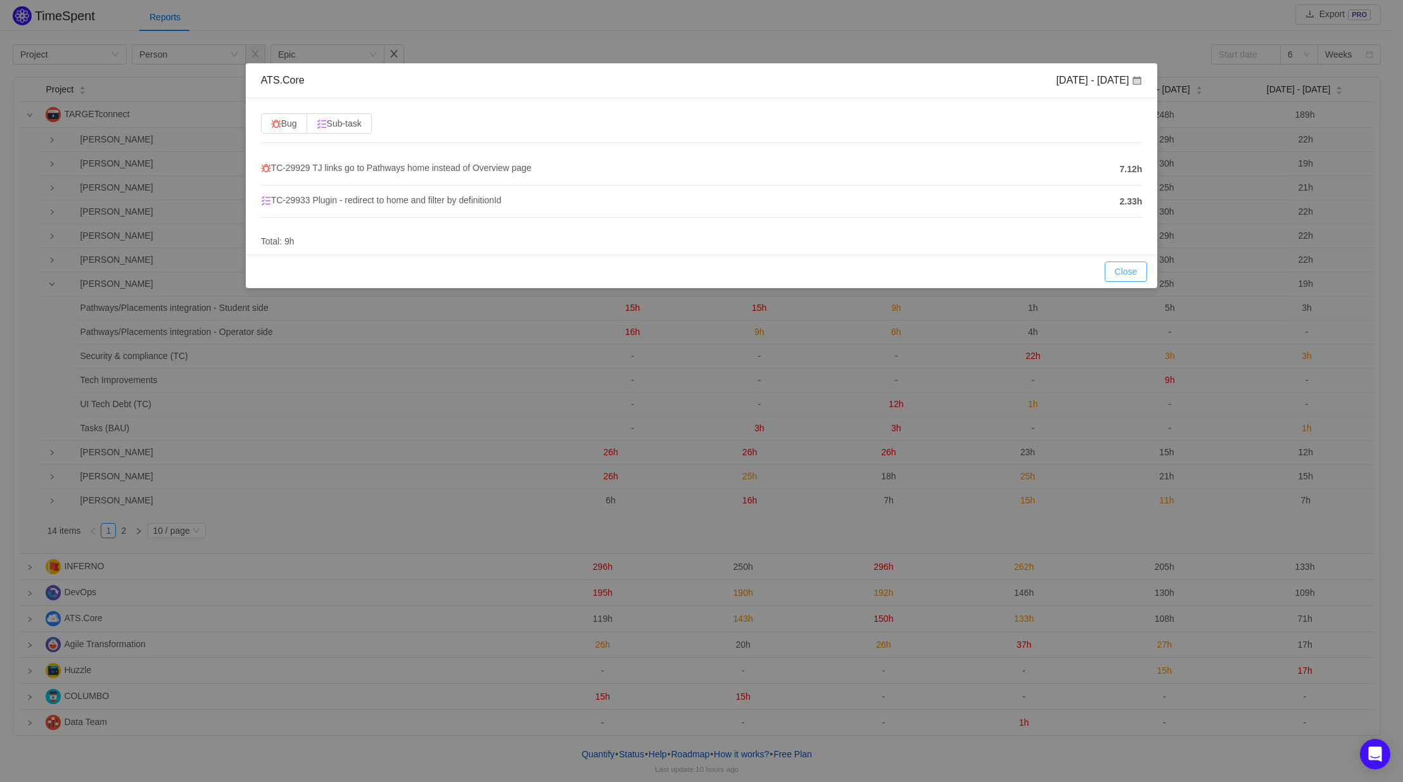
click at [1125, 270] on button "Close" at bounding box center [1126, 272] width 43 height 20
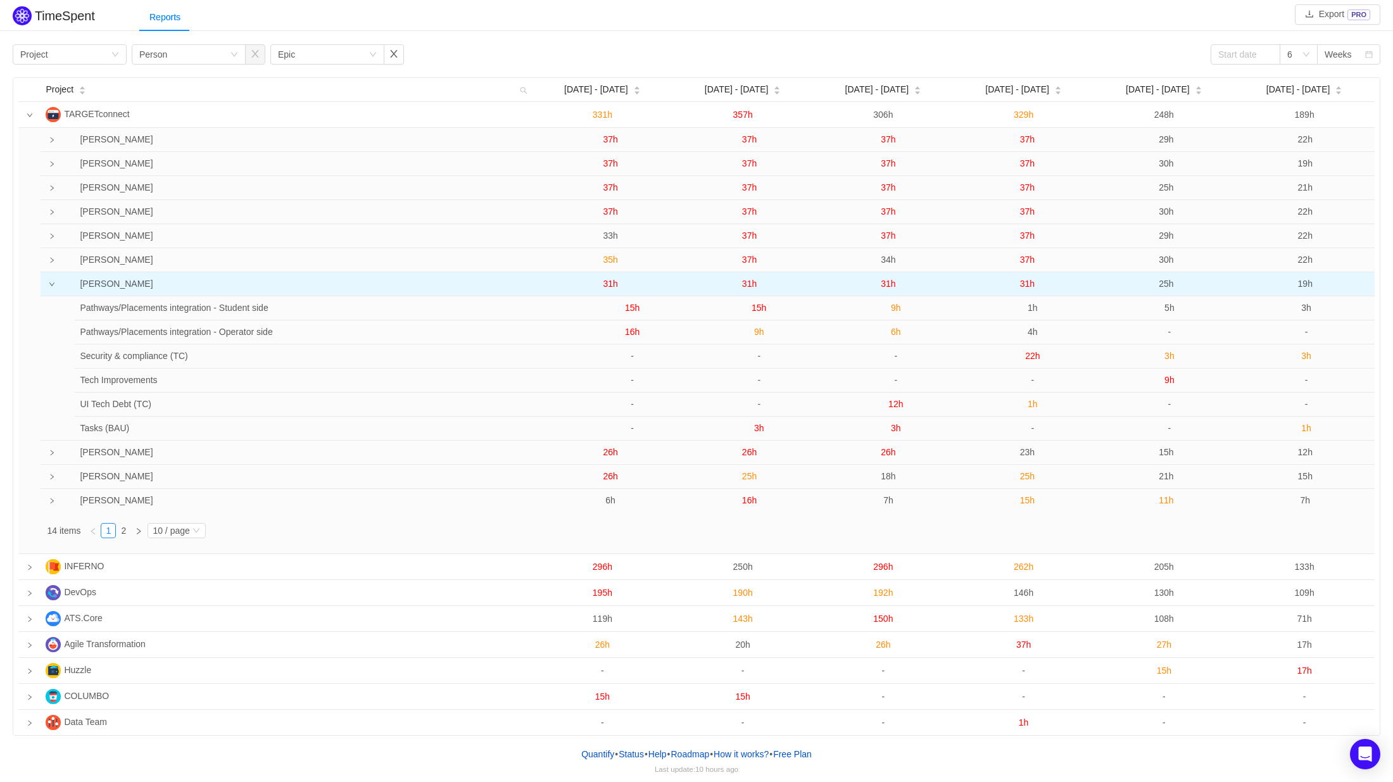
click at [1167, 284] on span "25h" at bounding box center [1166, 284] width 15 height 10
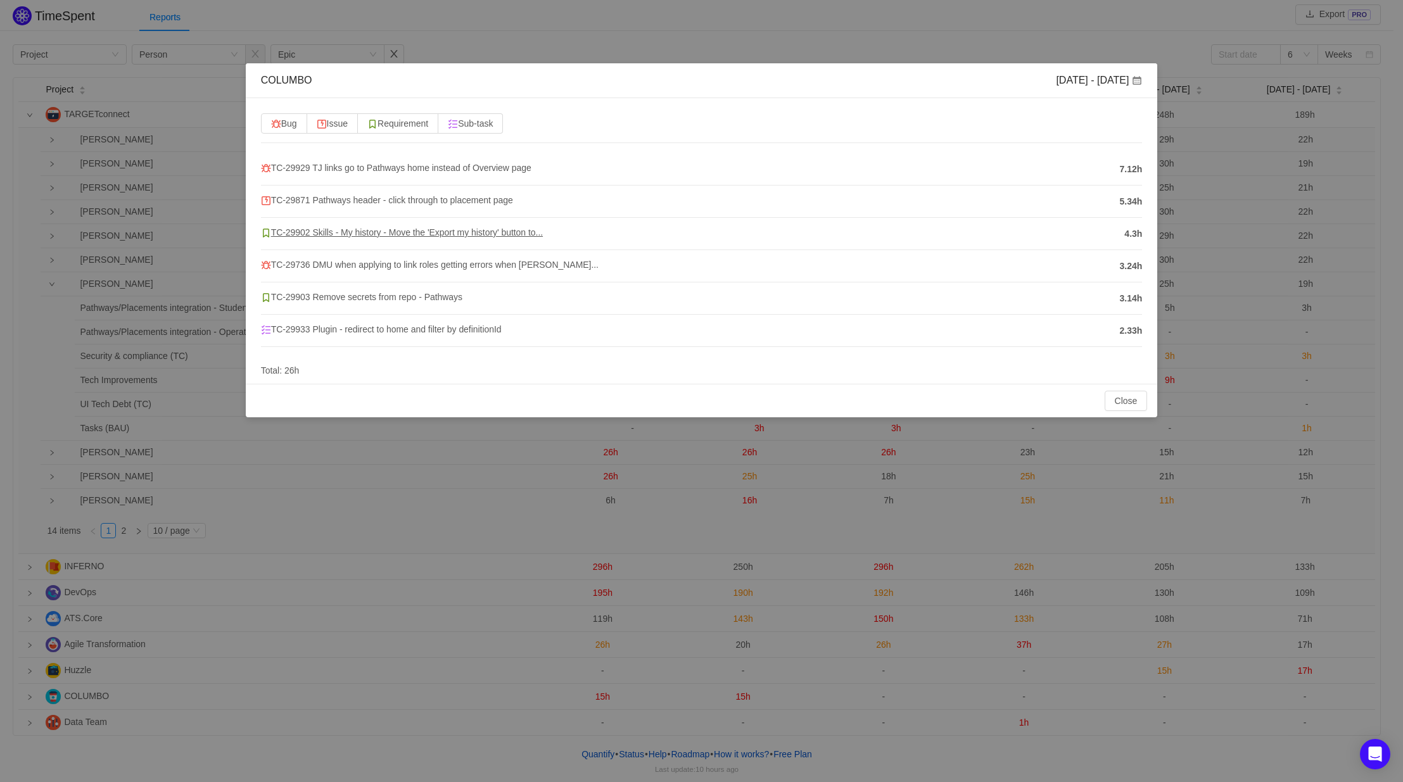
click at [379, 233] on span "TC-29902 Skills - My history - Move the 'Export my history' button to..." at bounding box center [402, 232] width 282 height 10
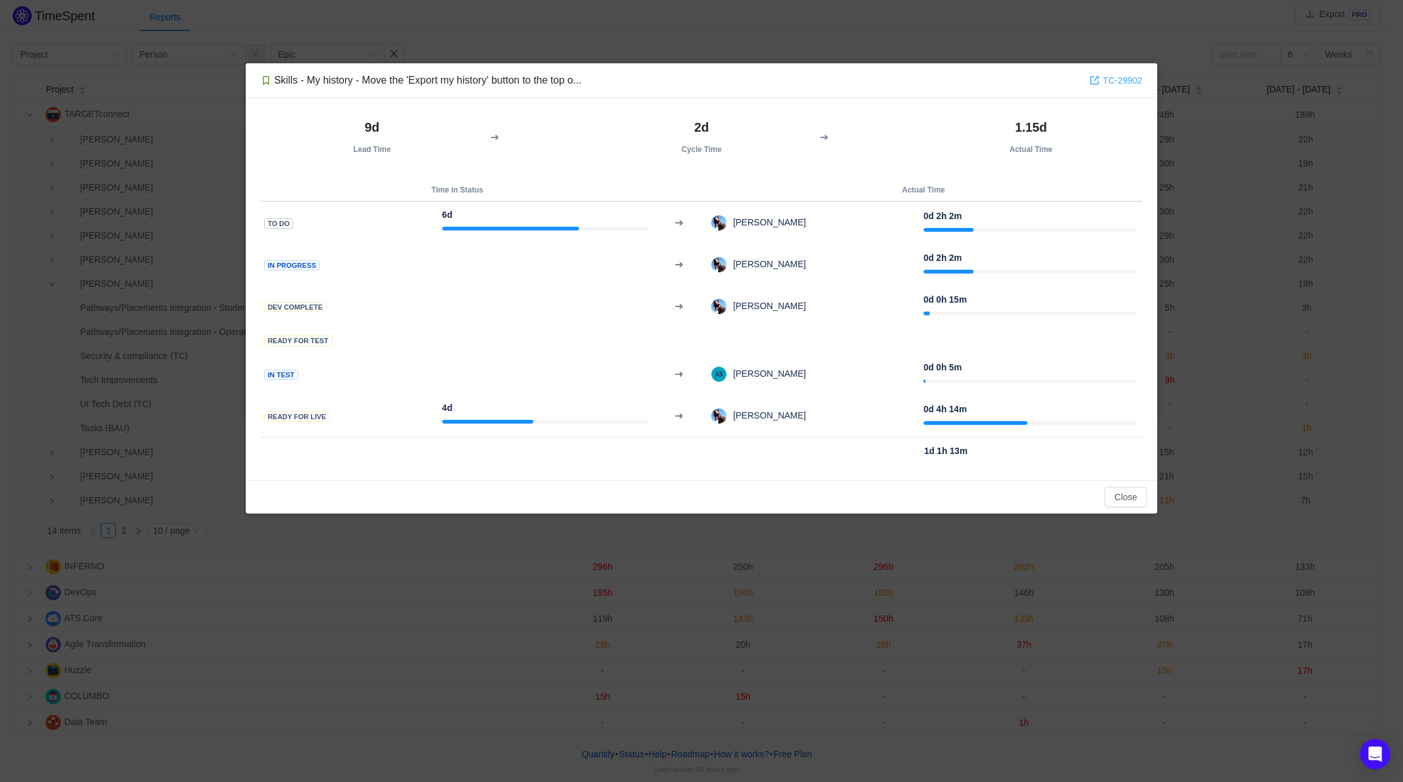
click at [1120, 80] on link "TC-29902" at bounding box center [1115, 80] width 53 height 14
click at [1123, 80] on link "TC-29902" at bounding box center [1115, 80] width 53 height 14
click at [1118, 497] on button "Close" at bounding box center [1126, 497] width 43 height 20
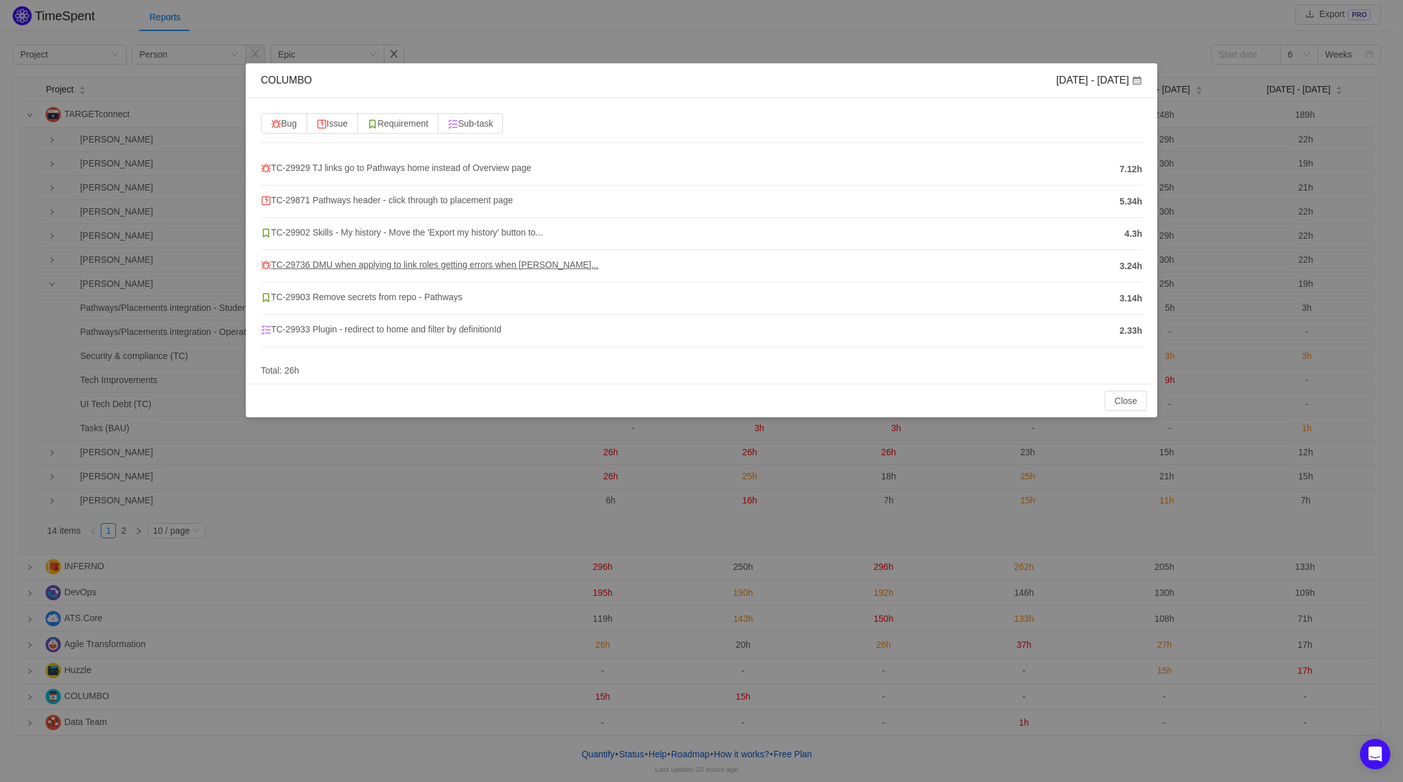
click at [300, 263] on span "TC-29736 DMU when applying to link roles getting errors when authenti..." at bounding box center [430, 265] width 338 height 10
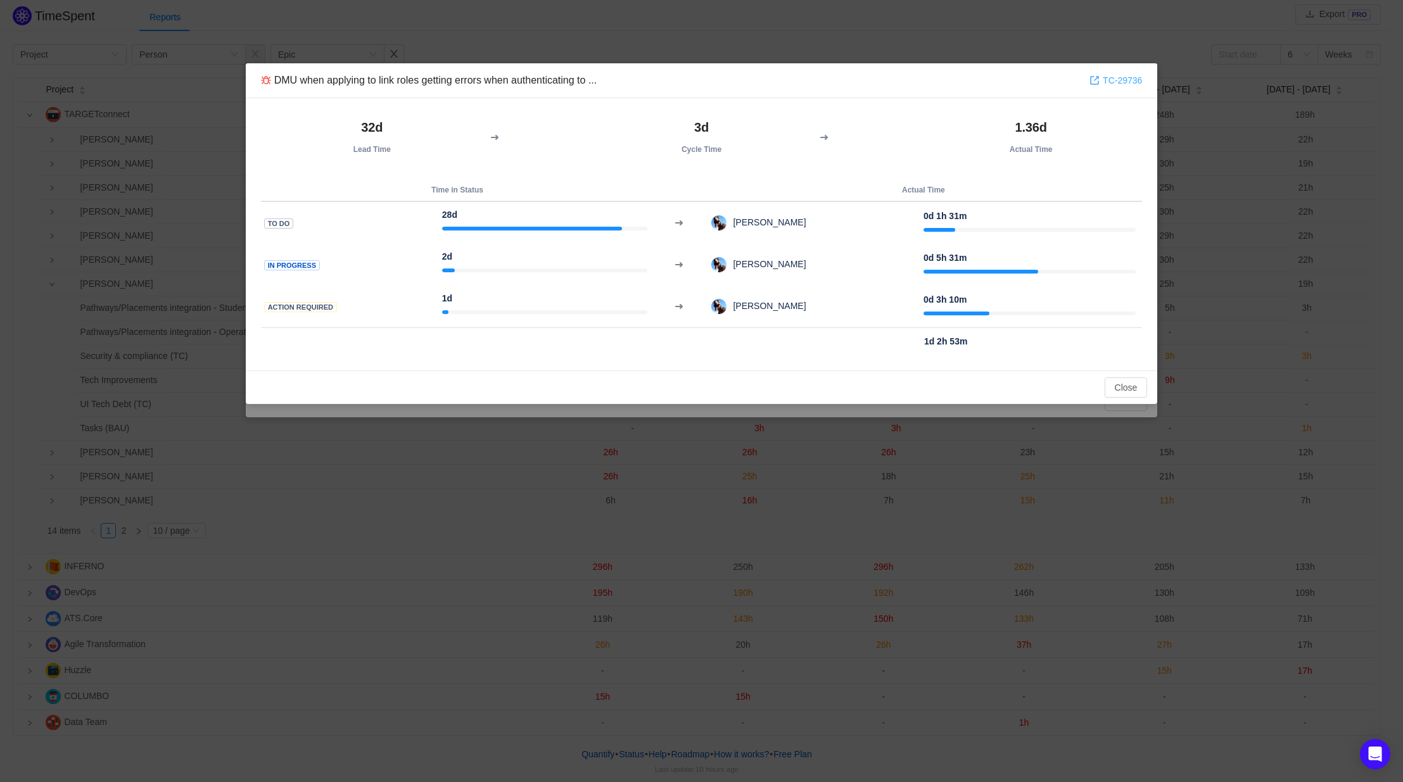
click at [1112, 79] on link "TC-29736" at bounding box center [1115, 80] width 53 height 14
click at [1118, 393] on button "Close" at bounding box center [1126, 387] width 43 height 20
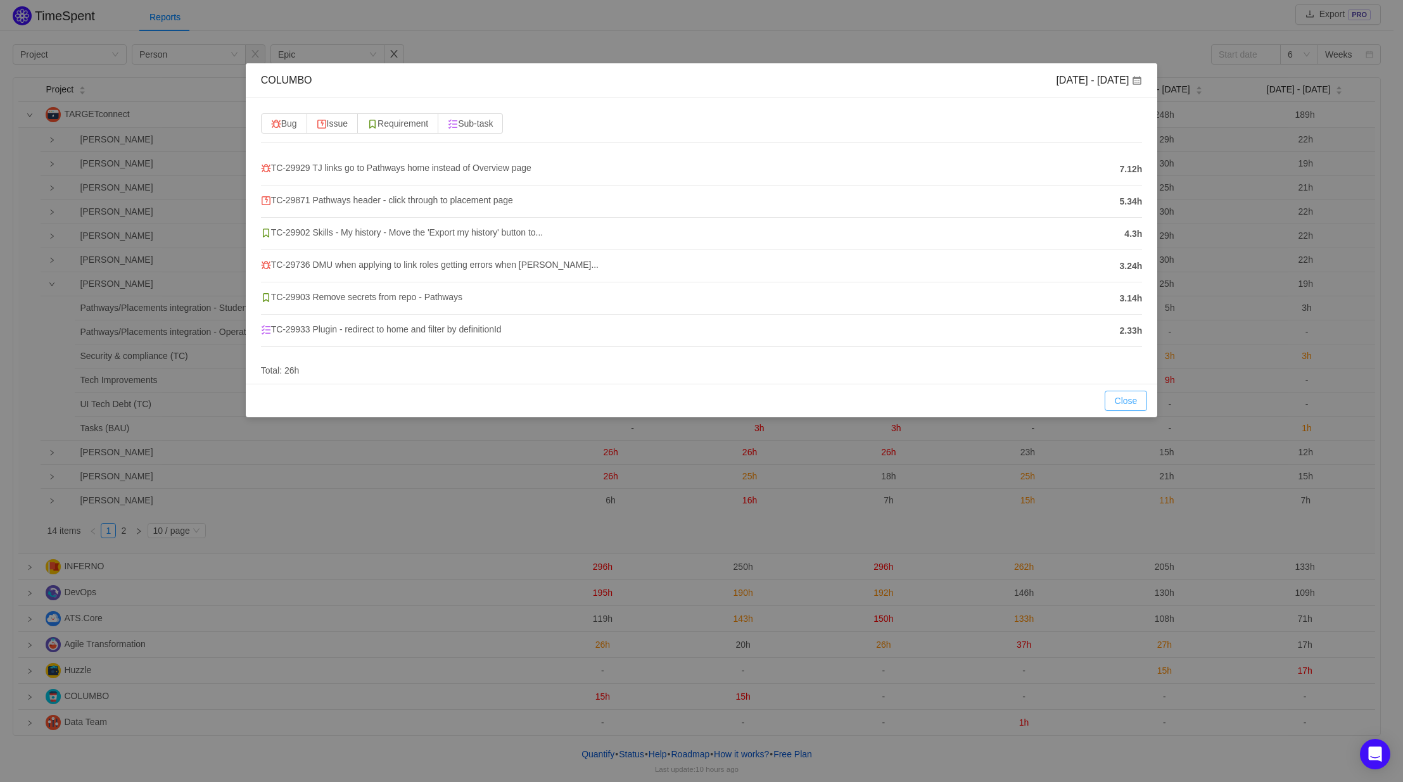
drag, startPoint x: 1134, startPoint y: 402, endPoint x: 692, endPoint y: 431, distance: 443.1
click at [1134, 402] on button "Close" at bounding box center [1126, 401] width 43 height 20
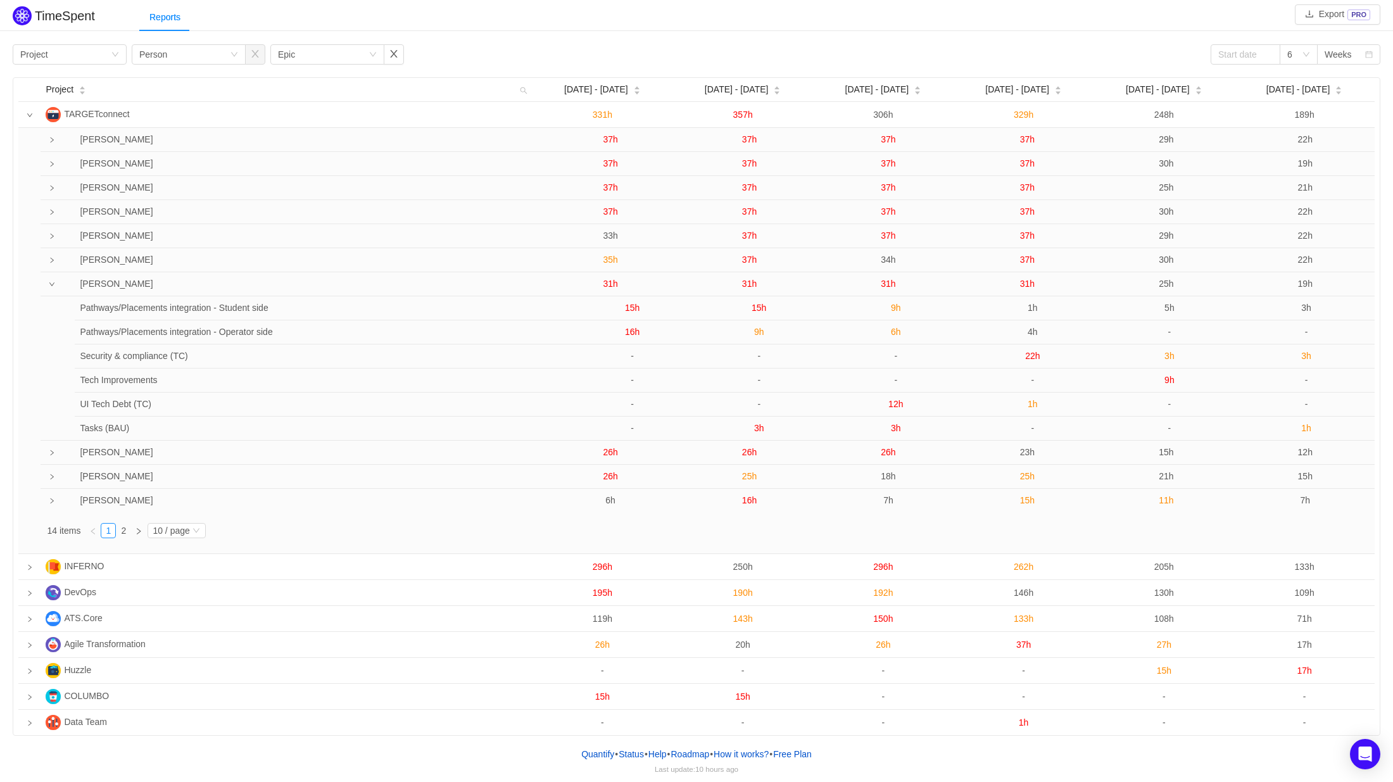
click at [48, 280] on td at bounding box center [48, 284] width 14 height 24
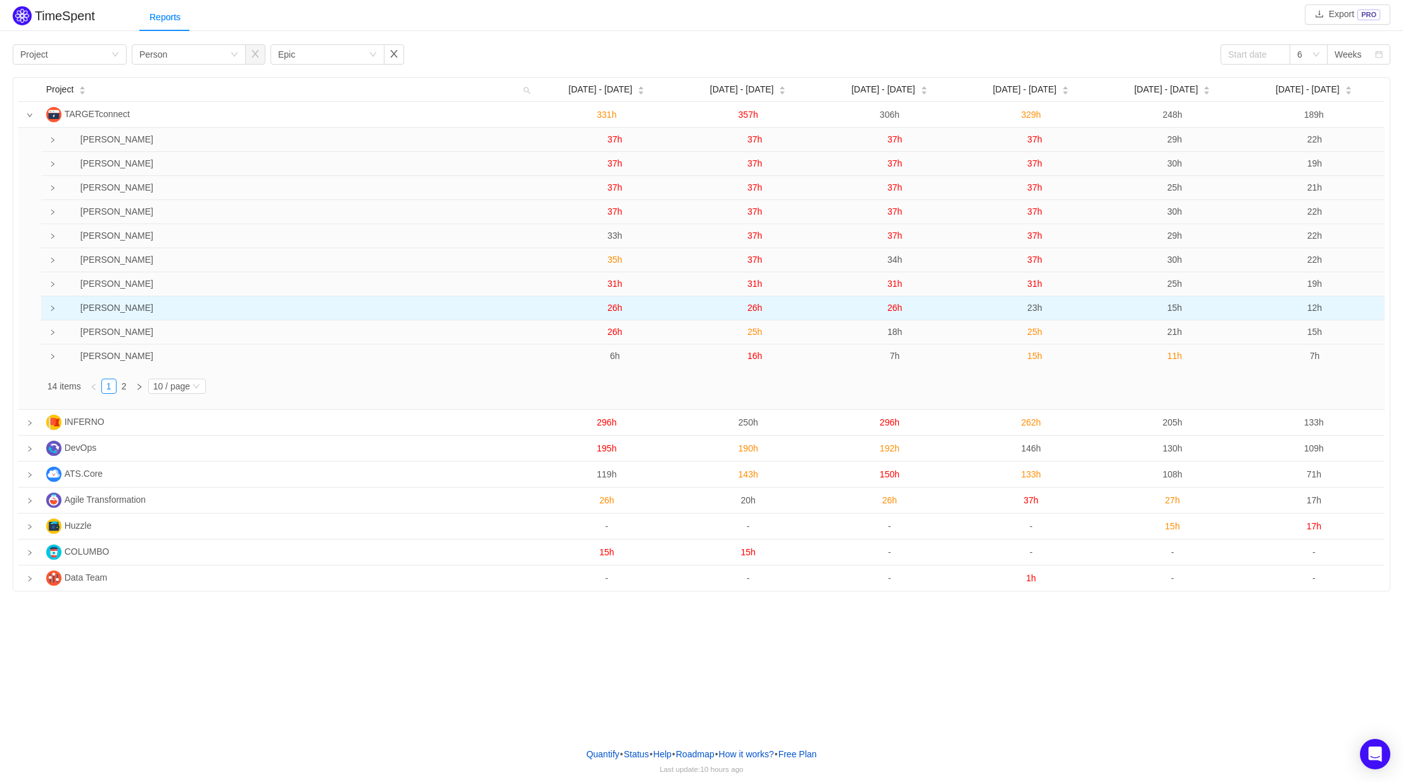
click at [52, 305] on td at bounding box center [48, 308] width 14 height 24
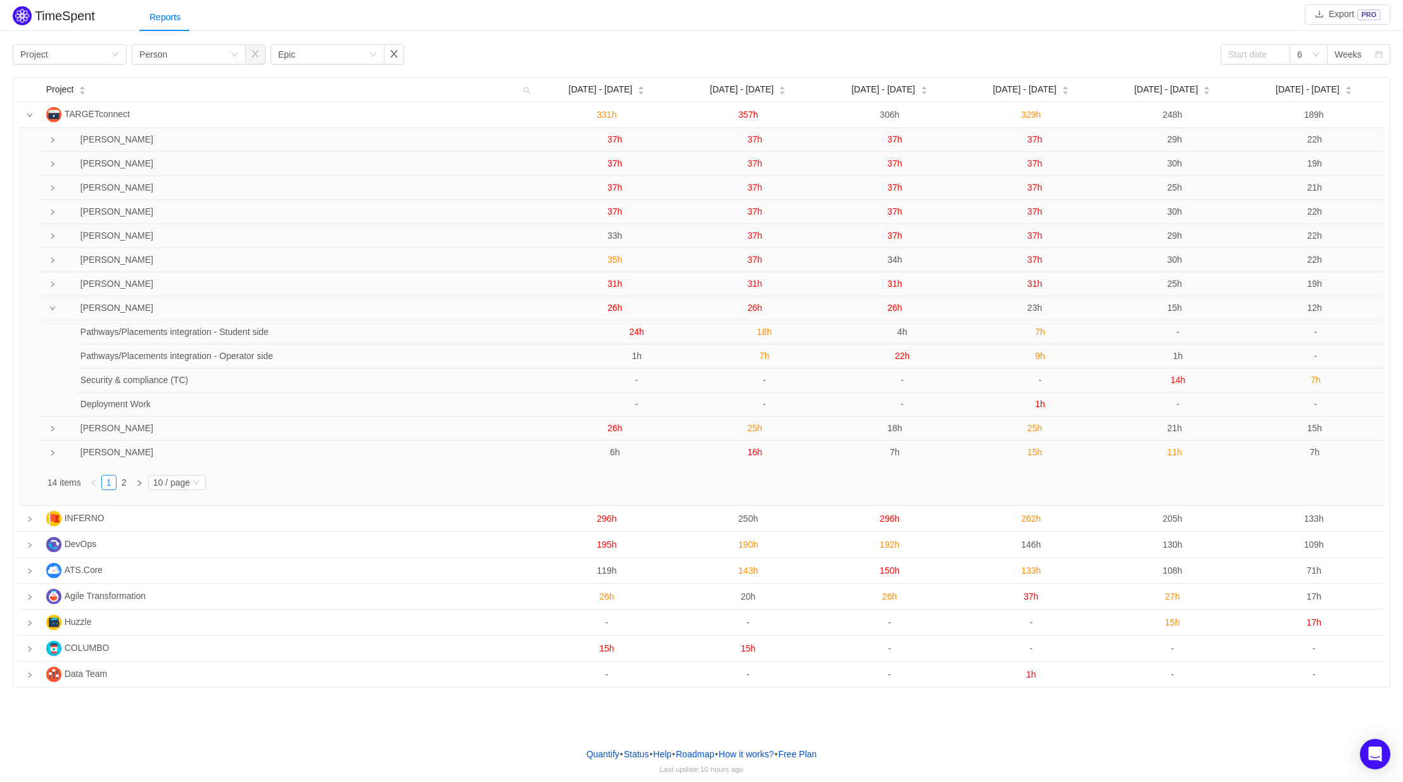
click at [29, 335] on td at bounding box center [29, 317] width 23 height 378
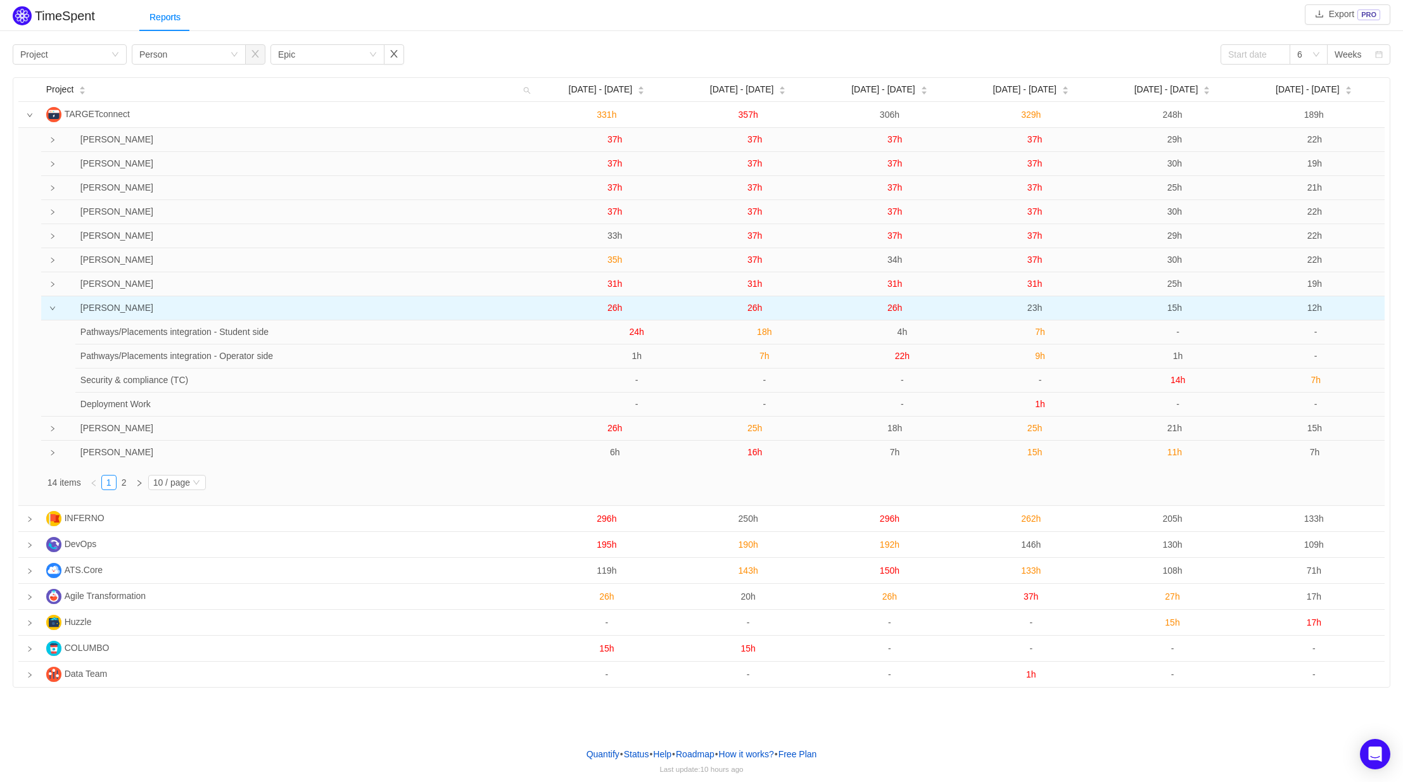
click at [618, 311] on span "26h" at bounding box center [614, 308] width 15 height 10
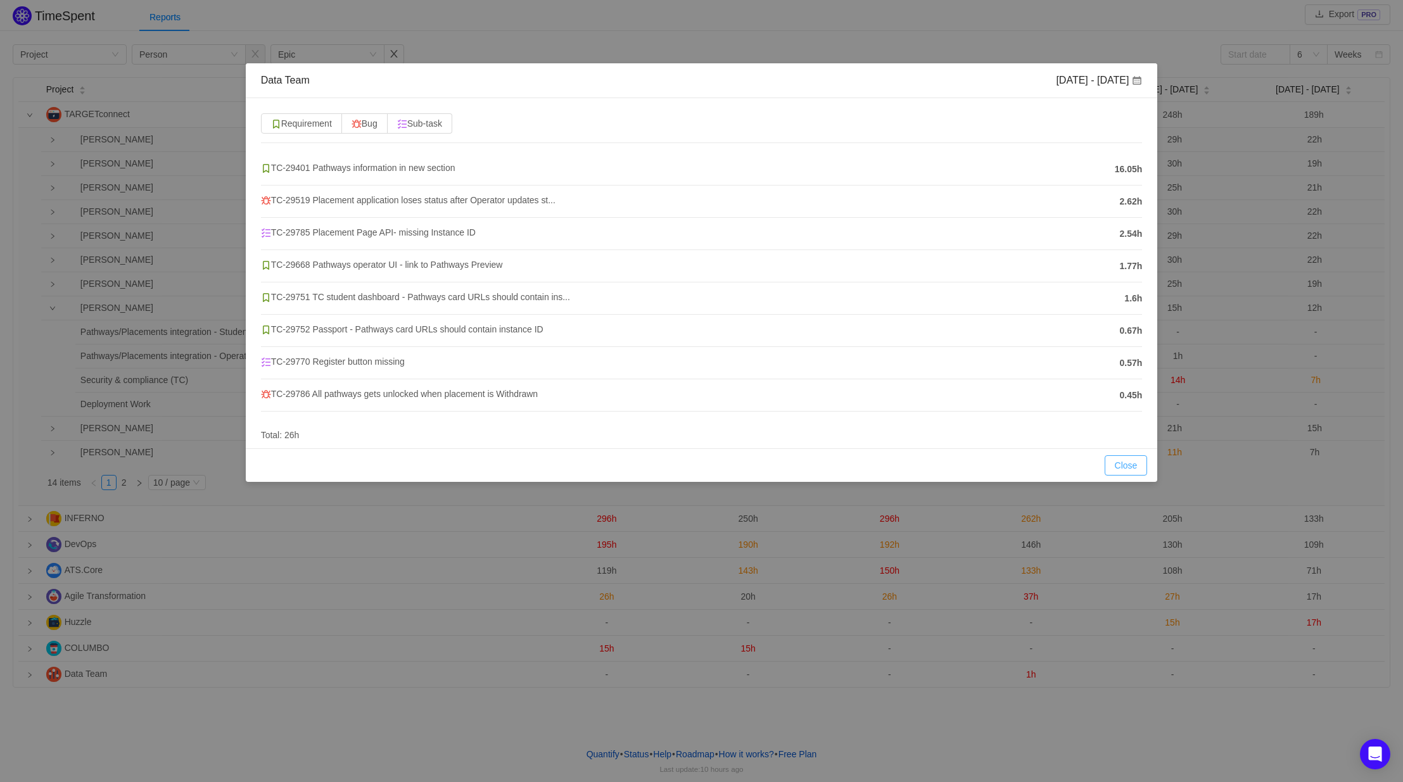
click at [1114, 461] on button "Close" at bounding box center [1126, 465] width 43 height 20
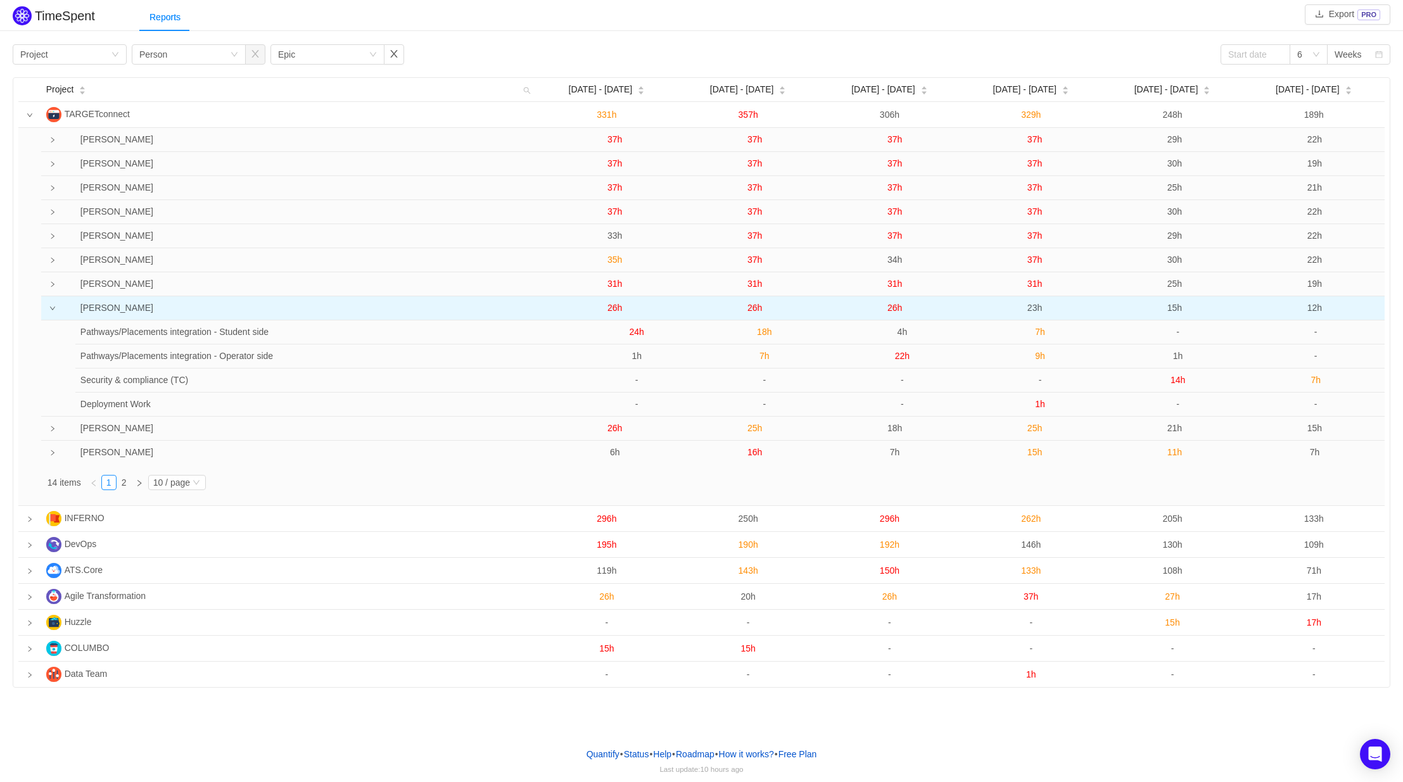
click at [616, 306] on span "26h" at bounding box center [614, 308] width 15 height 10
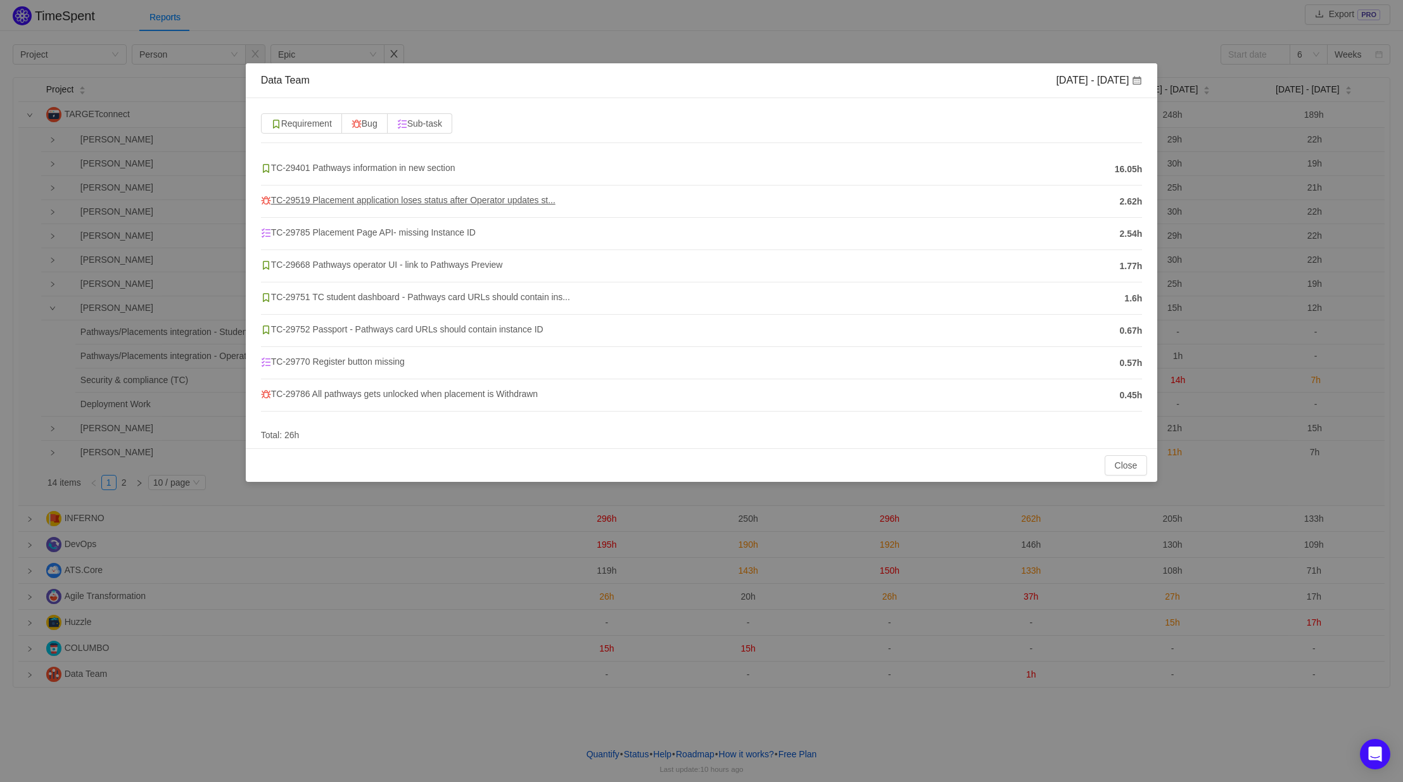
click at [405, 197] on span "TC-29519 Placement application loses status after Operator updates st..." at bounding box center [408, 200] width 295 height 10
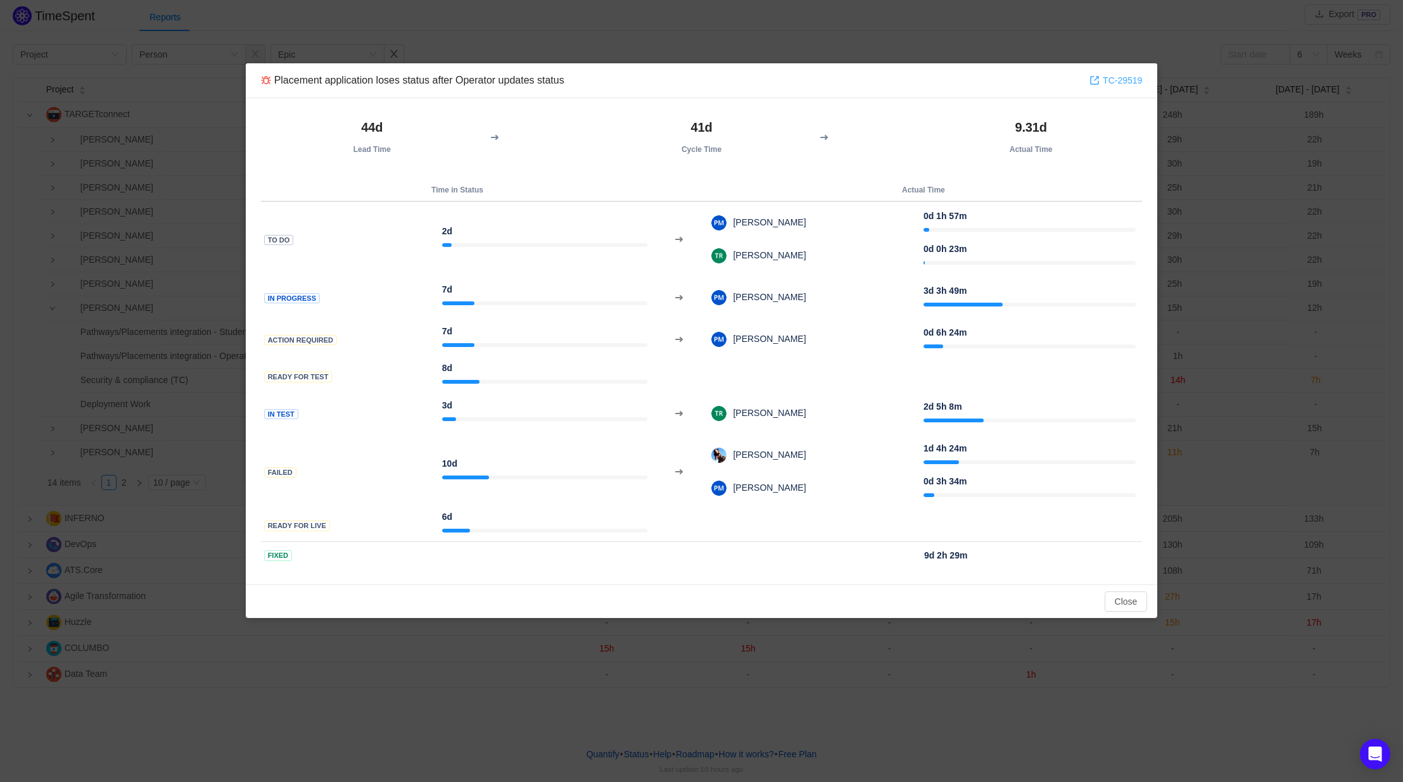
click at [1132, 75] on link "TC-29519" at bounding box center [1115, 80] width 53 height 14
click at [1120, 599] on button "Close" at bounding box center [1126, 602] width 43 height 20
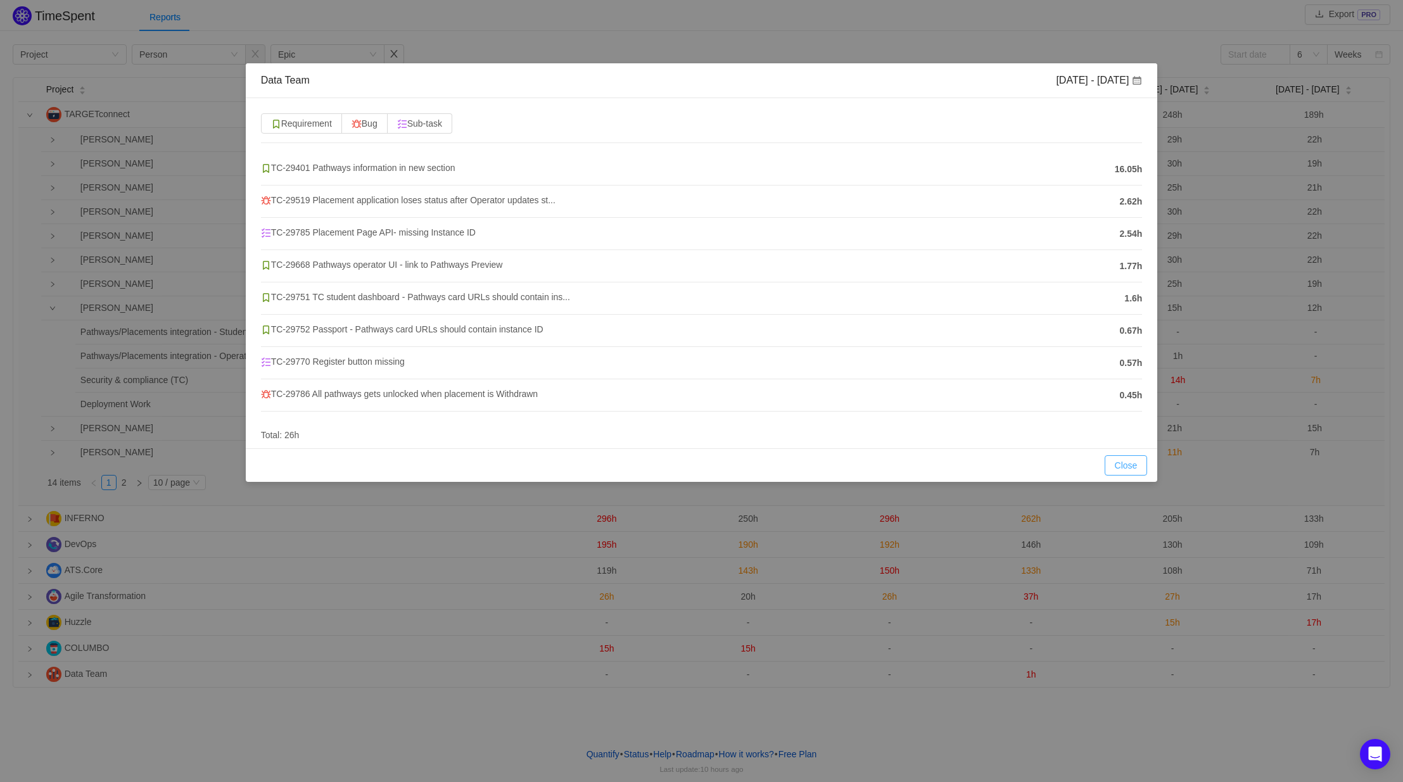
click at [1115, 465] on button "Close" at bounding box center [1126, 465] width 43 height 20
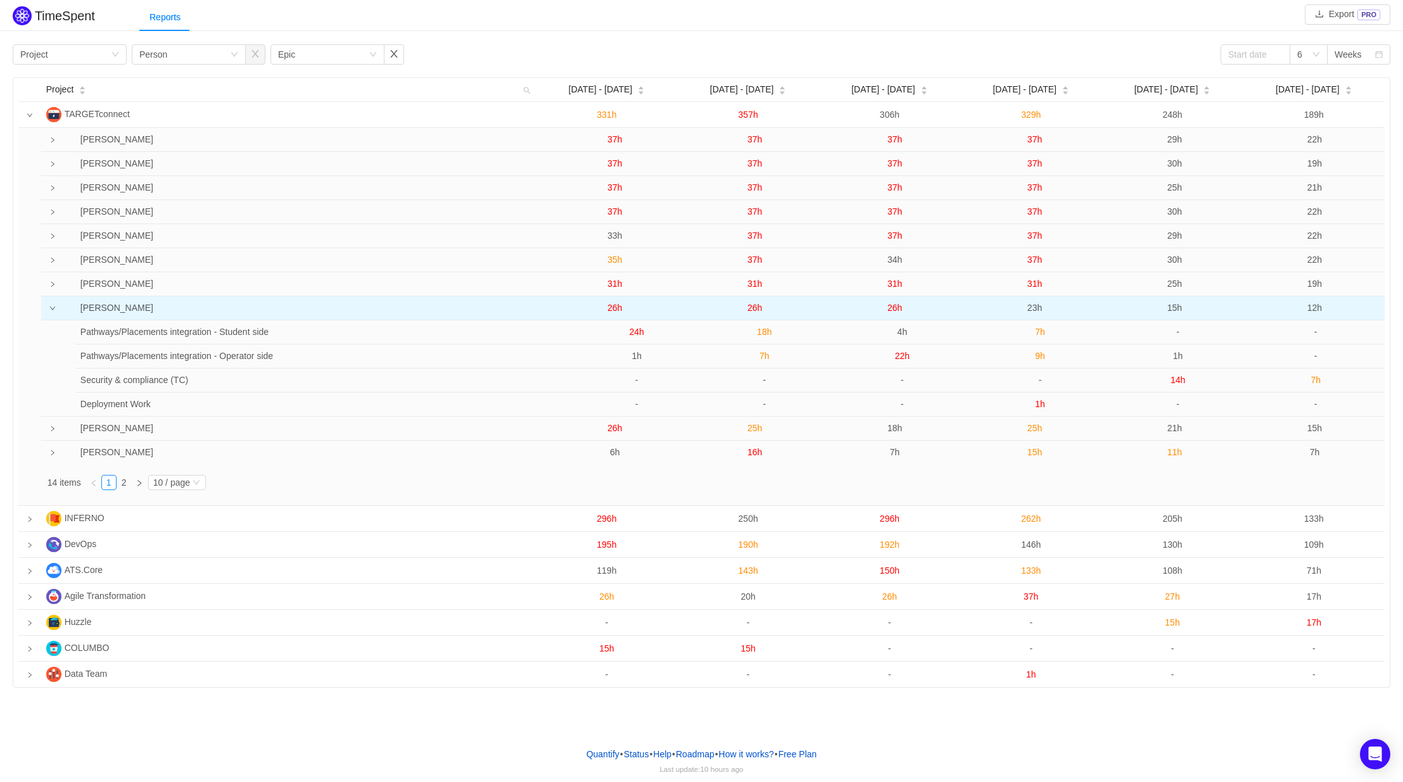
click at [1034, 310] on span "23h" at bounding box center [1034, 308] width 15 height 10
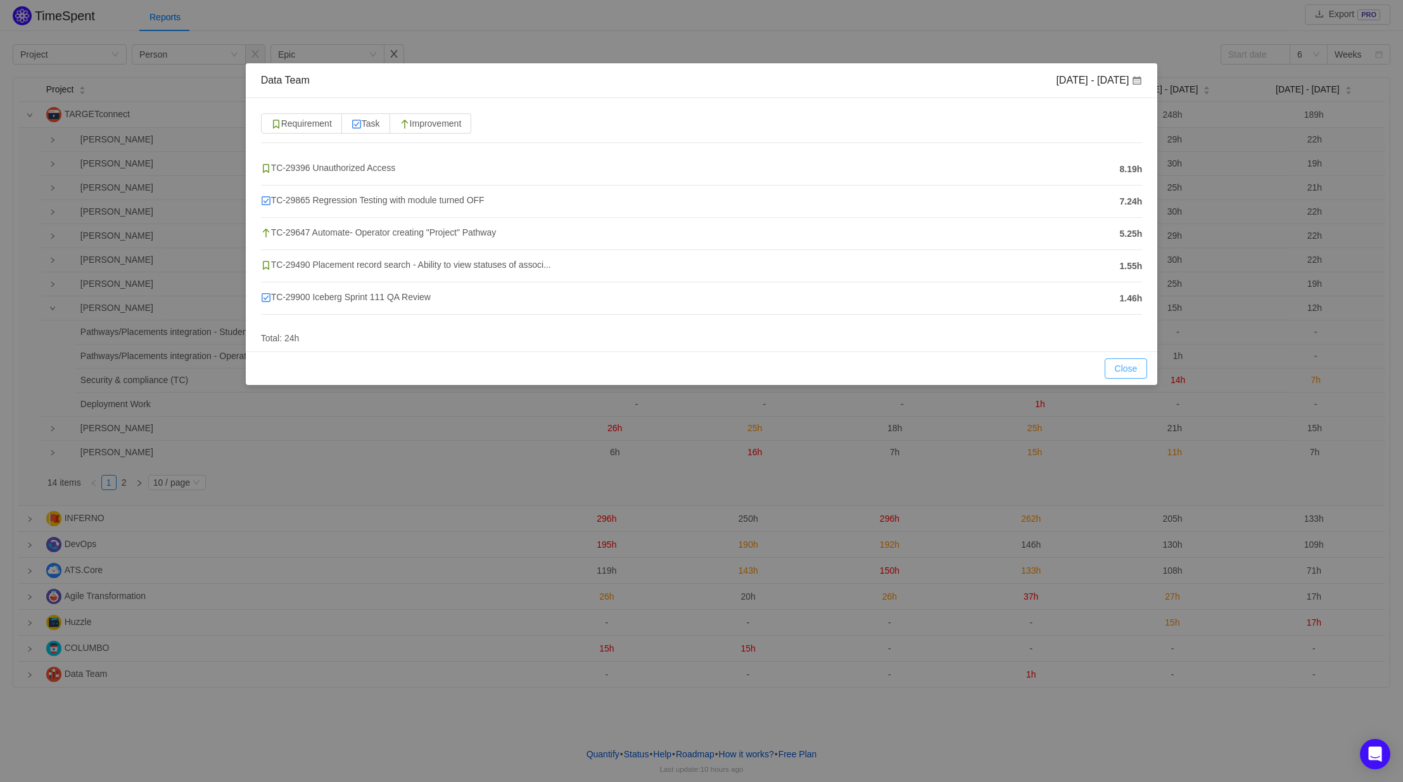
click at [1121, 376] on button "Close" at bounding box center [1126, 368] width 43 height 20
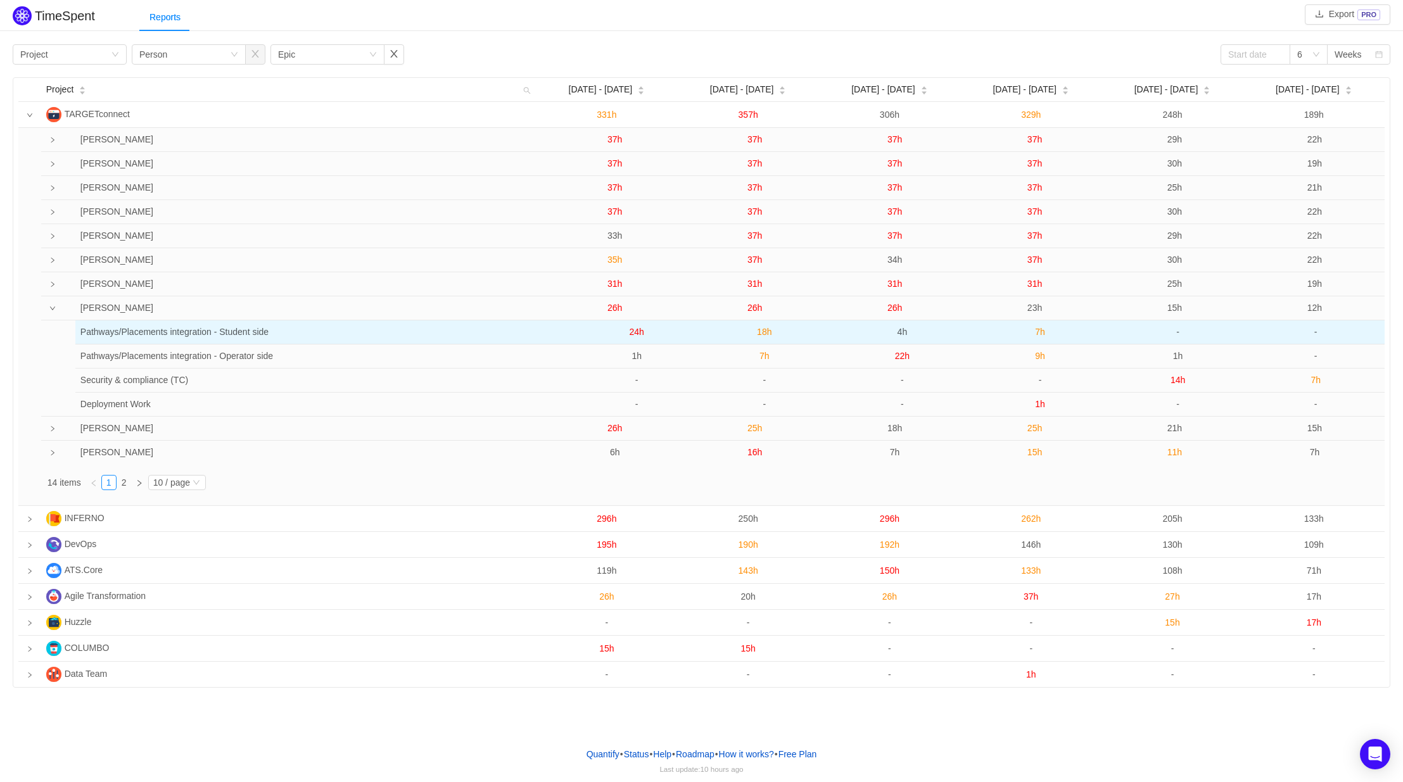
click at [1039, 335] on span "7h" at bounding box center [1040, 332] width 10 height 10
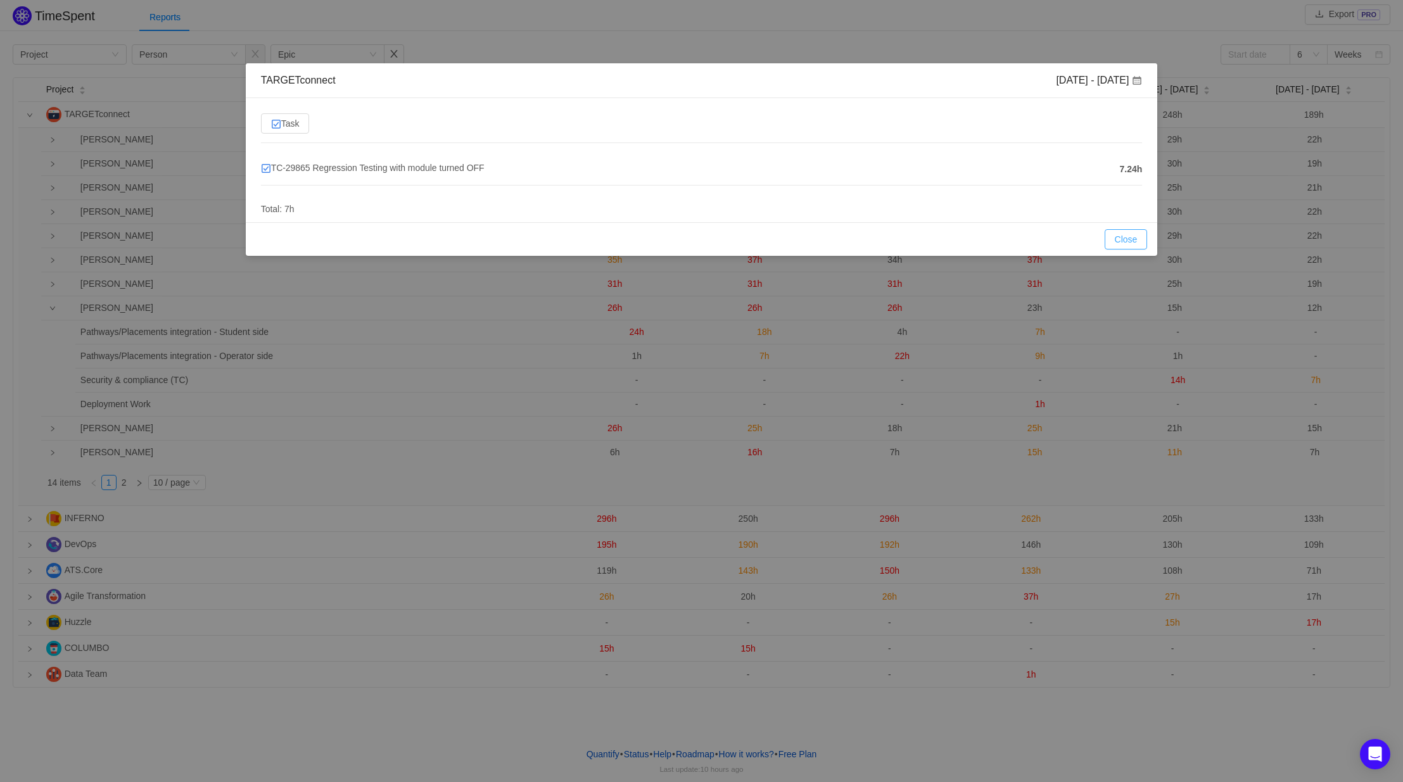
click at [1127, 239] on button "Close" at bounding box center [1126, 239] width 43 height 20
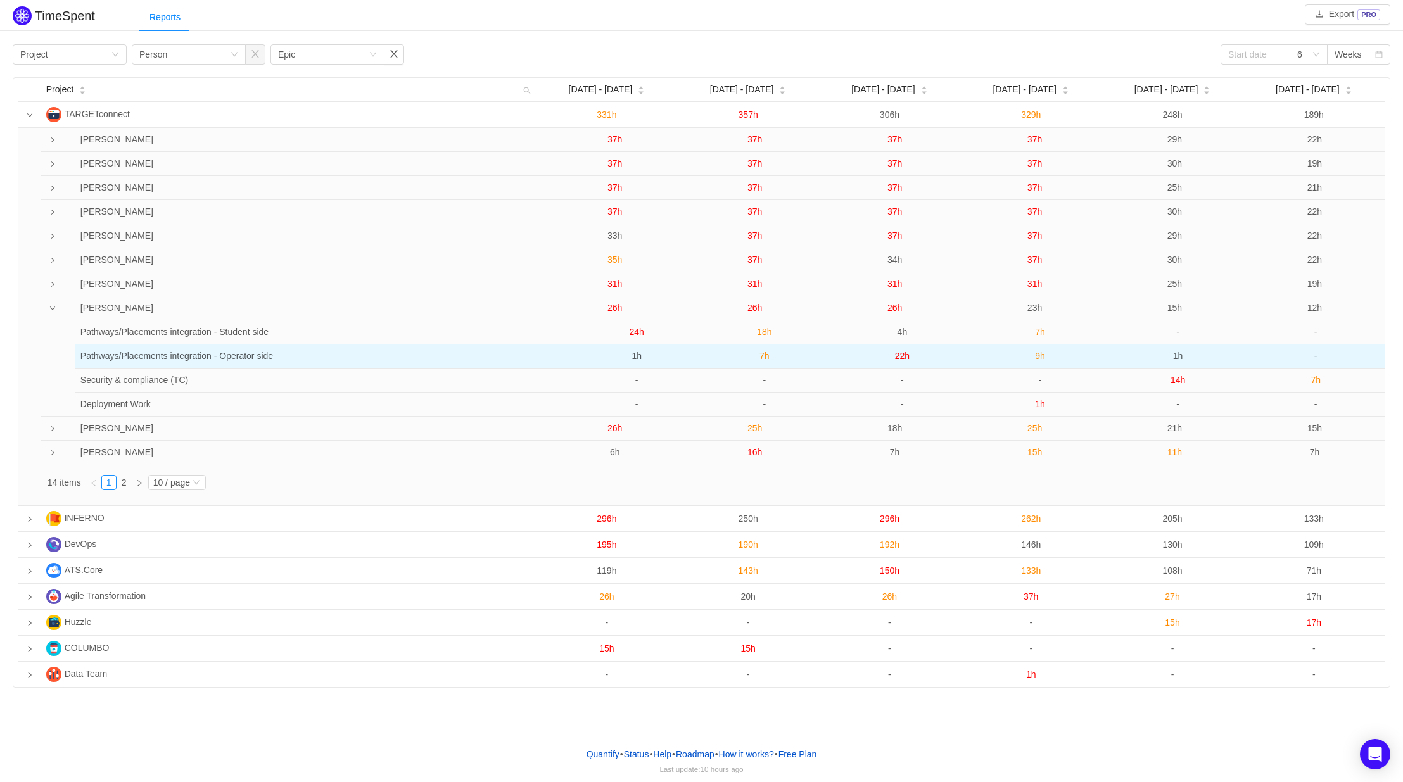
click at [1040, 358] on span "9h" at bounding box center [1040, 356] width 10 height 10
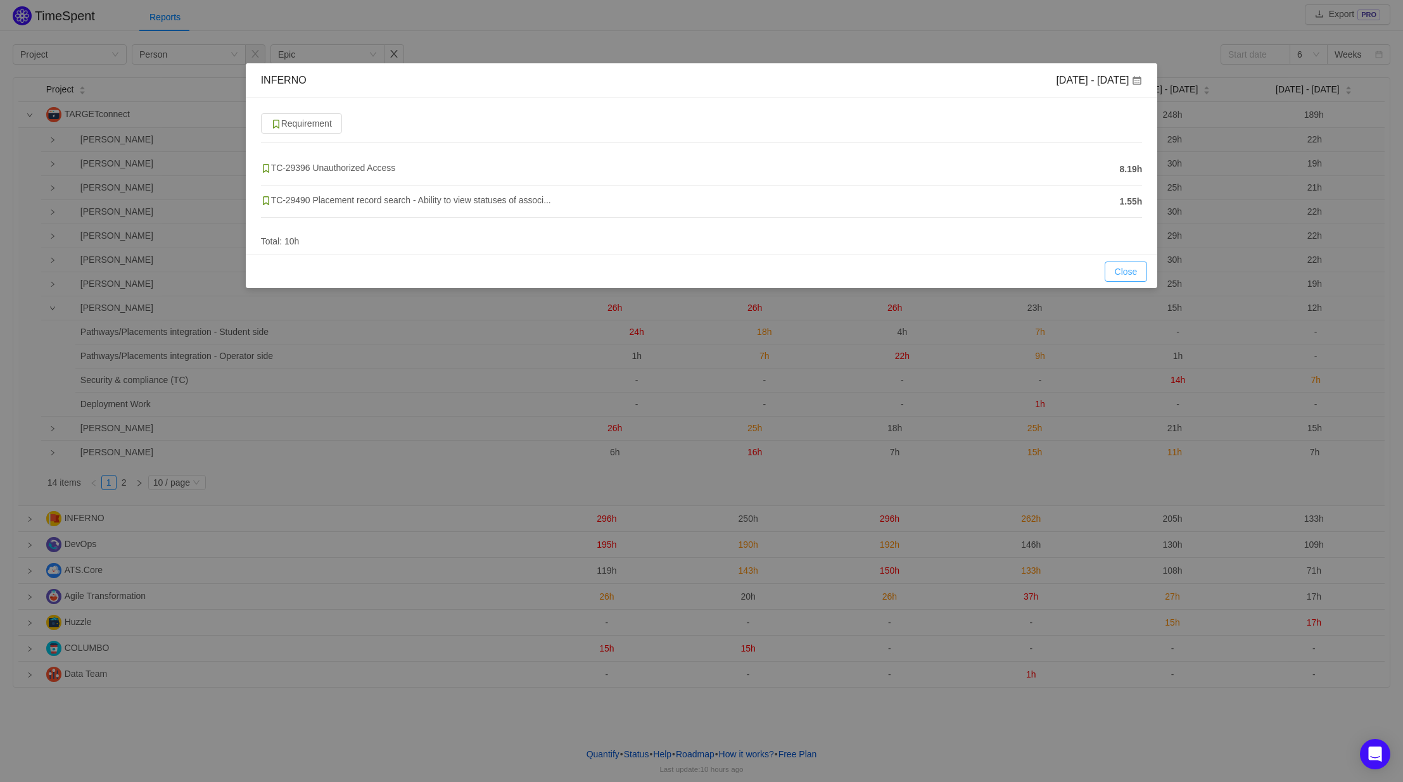
click at [1133, 267] on button "Close" at bounding box center [1126, 272] width 43 height 20
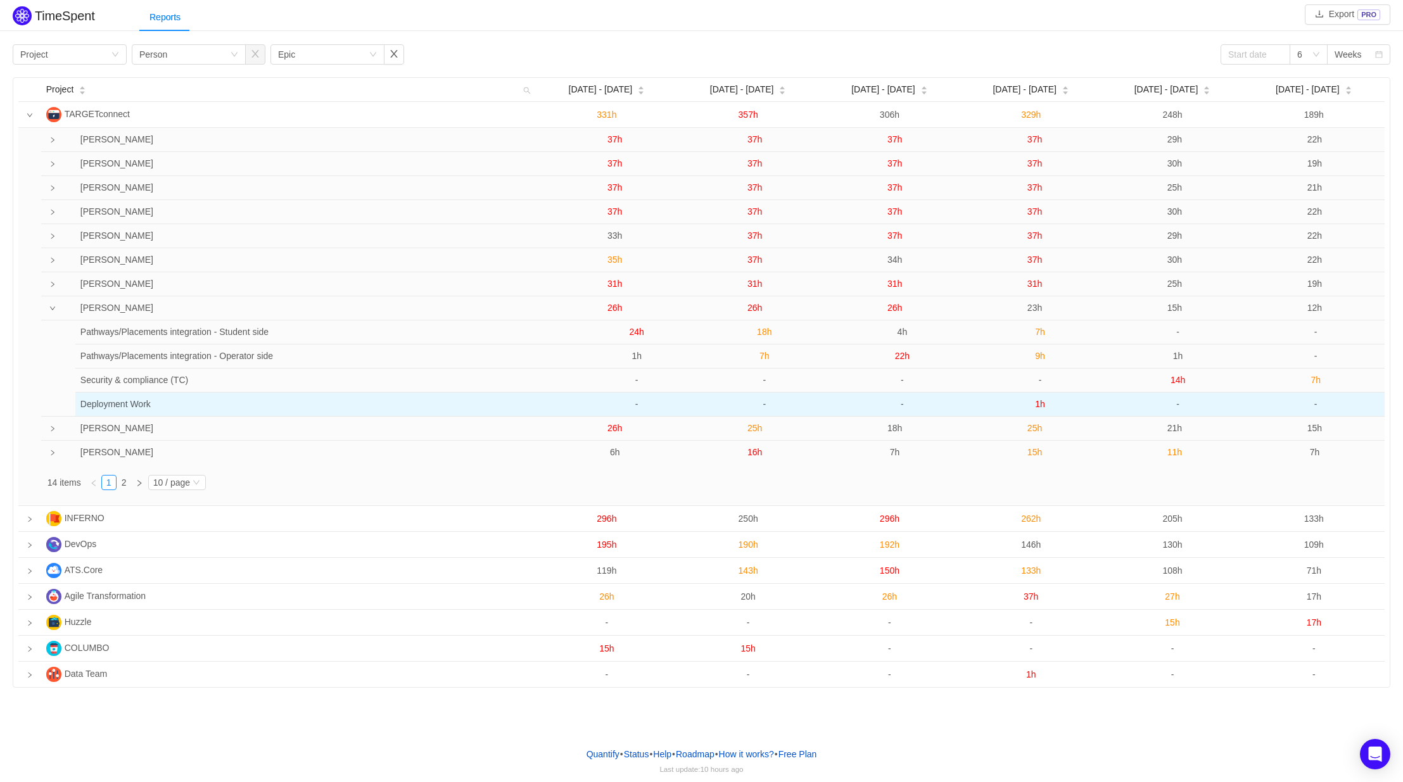
click at [1037, 407] on span "1h" at bounding box center [1040, 404] width 10 height 10
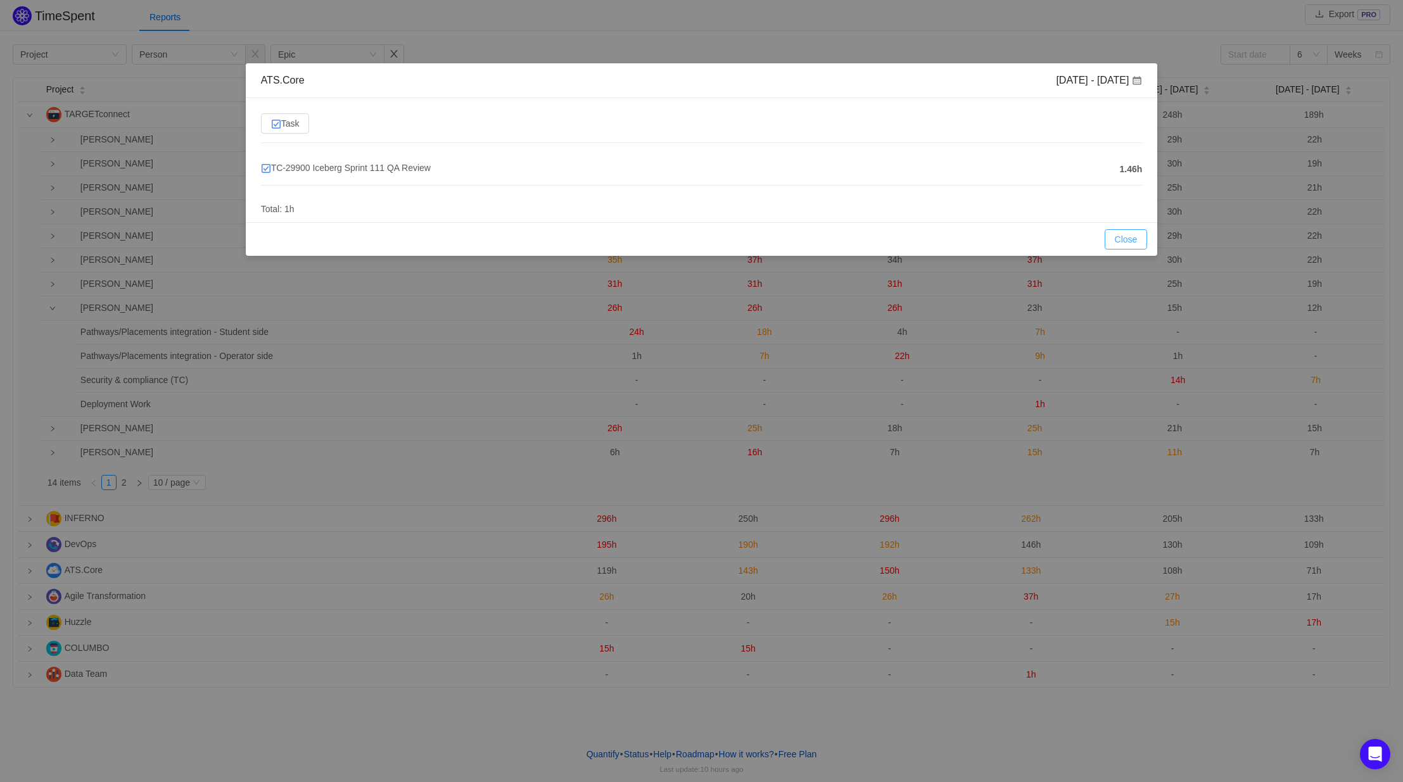
click at [1129, 236] on button "Close" at bounding box center [1126, 239] width 43 height 20
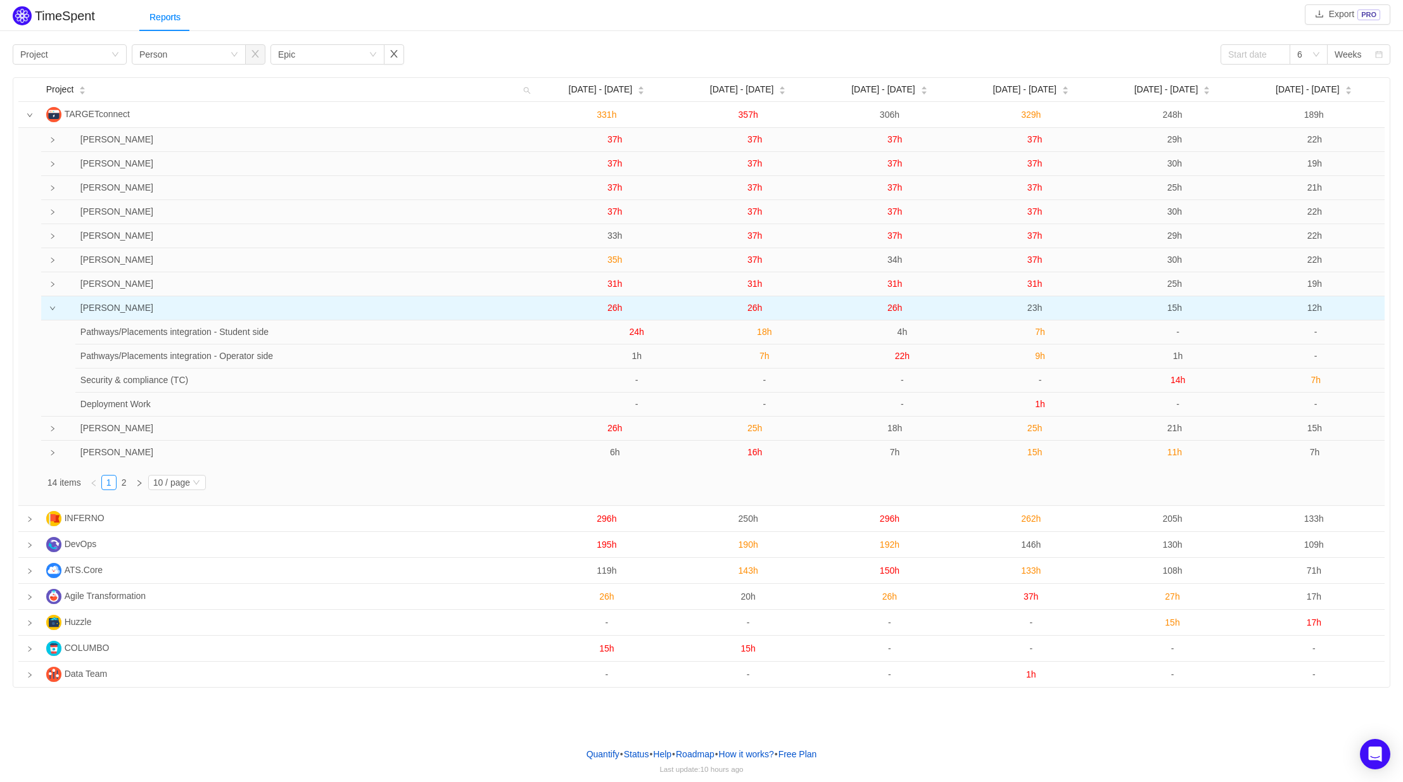
click at [1041, 305] on span "23h" at bounding box center [1034, 308] width 15 height 10
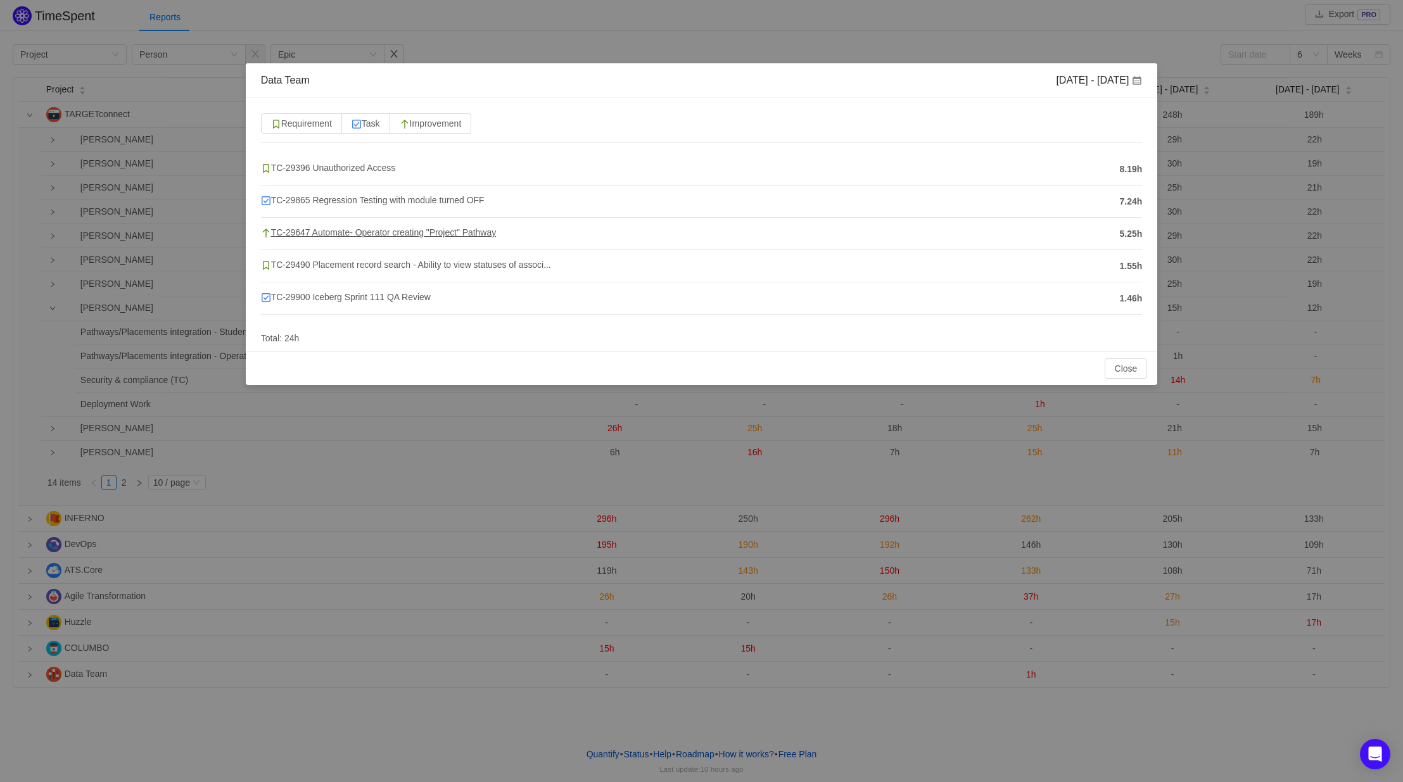
click at [413, 233] on span "TC-29647 Automate- Operator creating "Project" Pathway" at bounding box center [379, 232] width 236 height 10
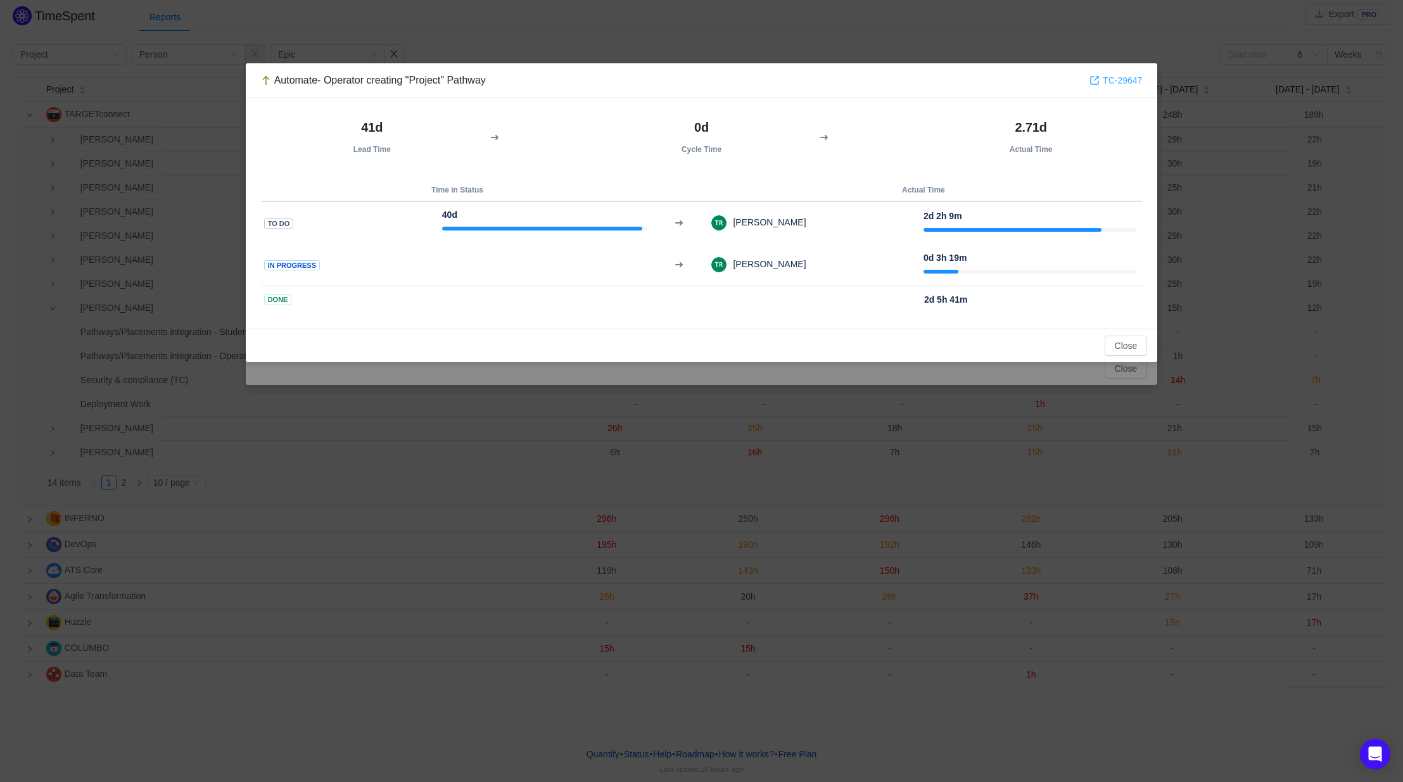
click at [1123, 81] on link "TC-29647" at bounding box center [1115, 80] width 53 height 14
click at [1117, 346] on button "Close" at bounding box center [1126, 346] width 43 height 20
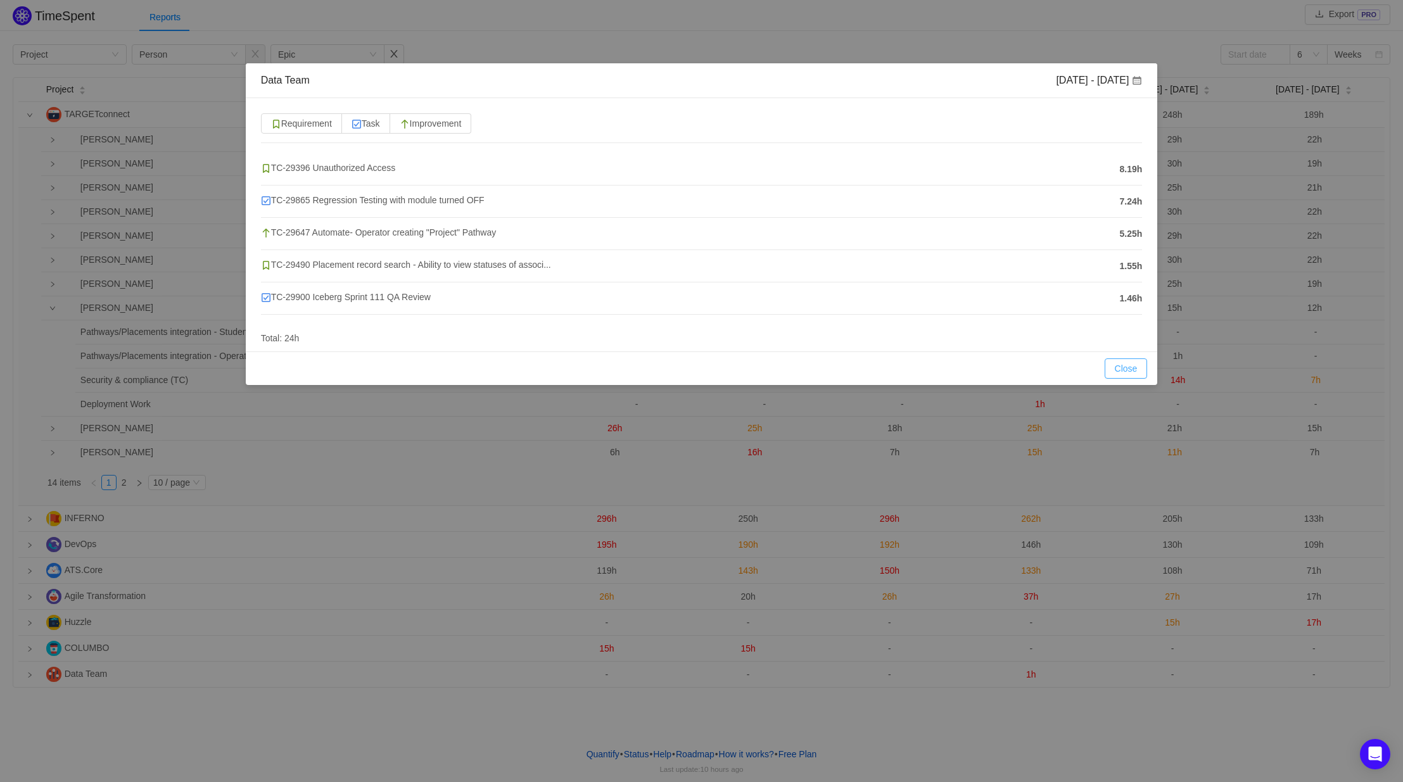
drag, startPoint x: 1132, startPoint y: 365, endPoint x: 1125, endPoint y: 364, distance: 7.7
click at [1132, 365] on button "Close" at bounding box center [1126, 368] width 43 height 20
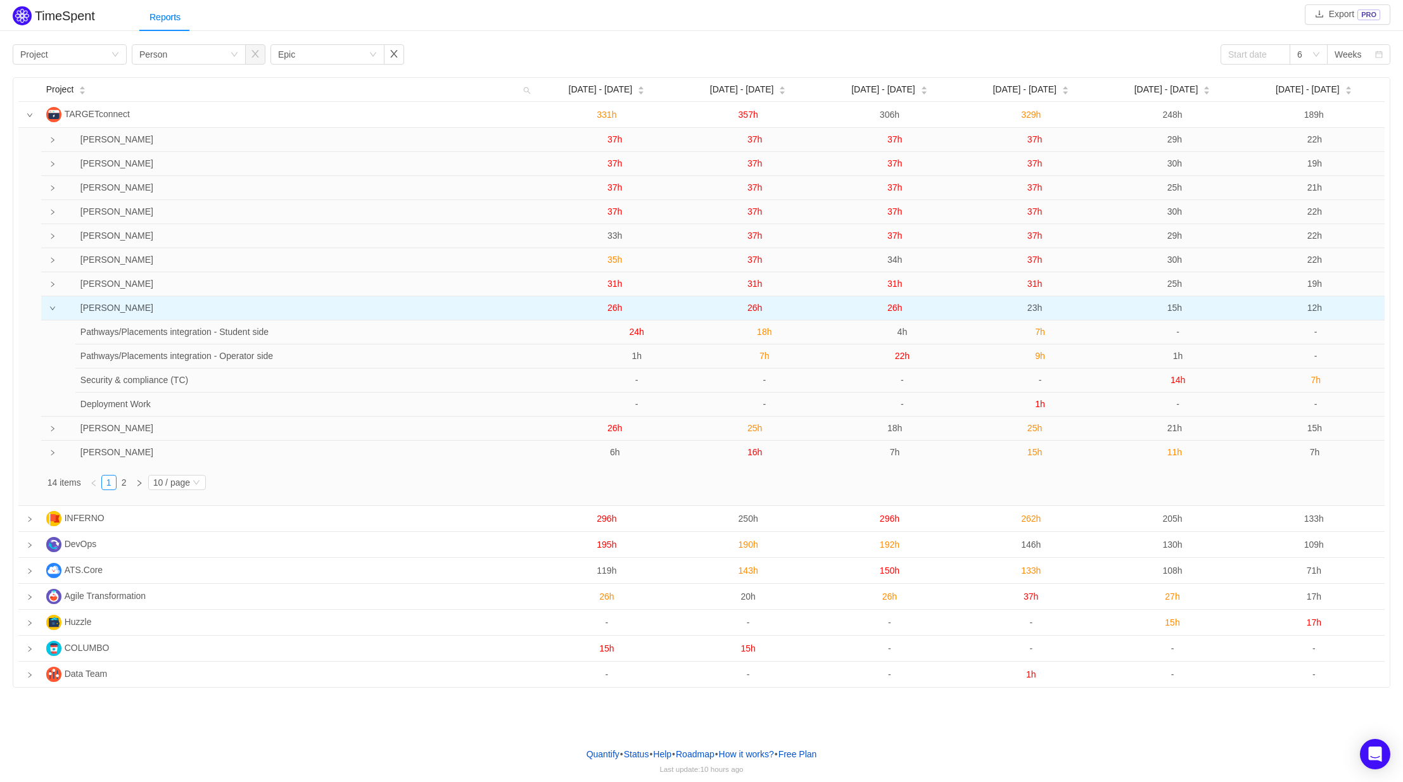
click at [51, 310] on icon "icon: down" at bounding box center [52, 308] width 6 height 6
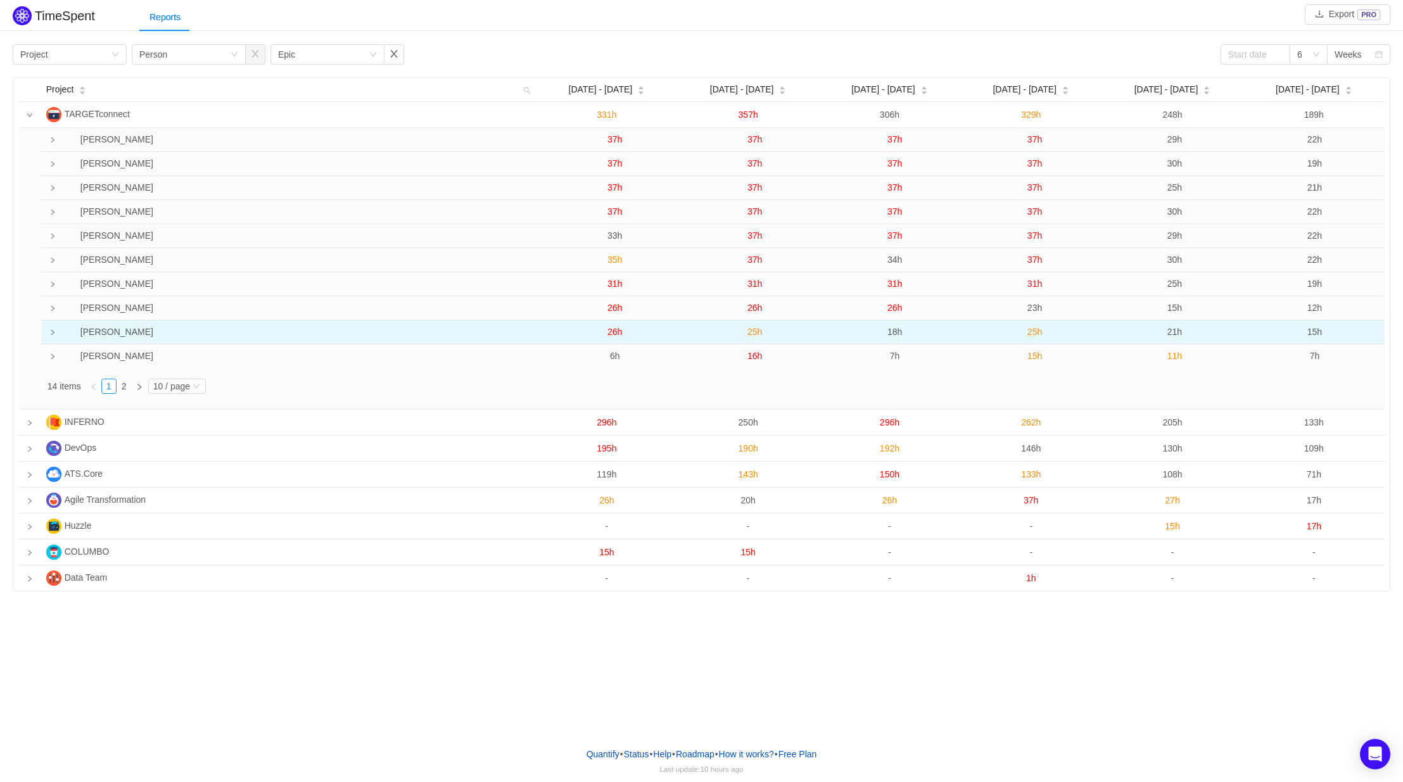
click at [53, 329] on td at bounding box center [48, 332] width 14 height 24
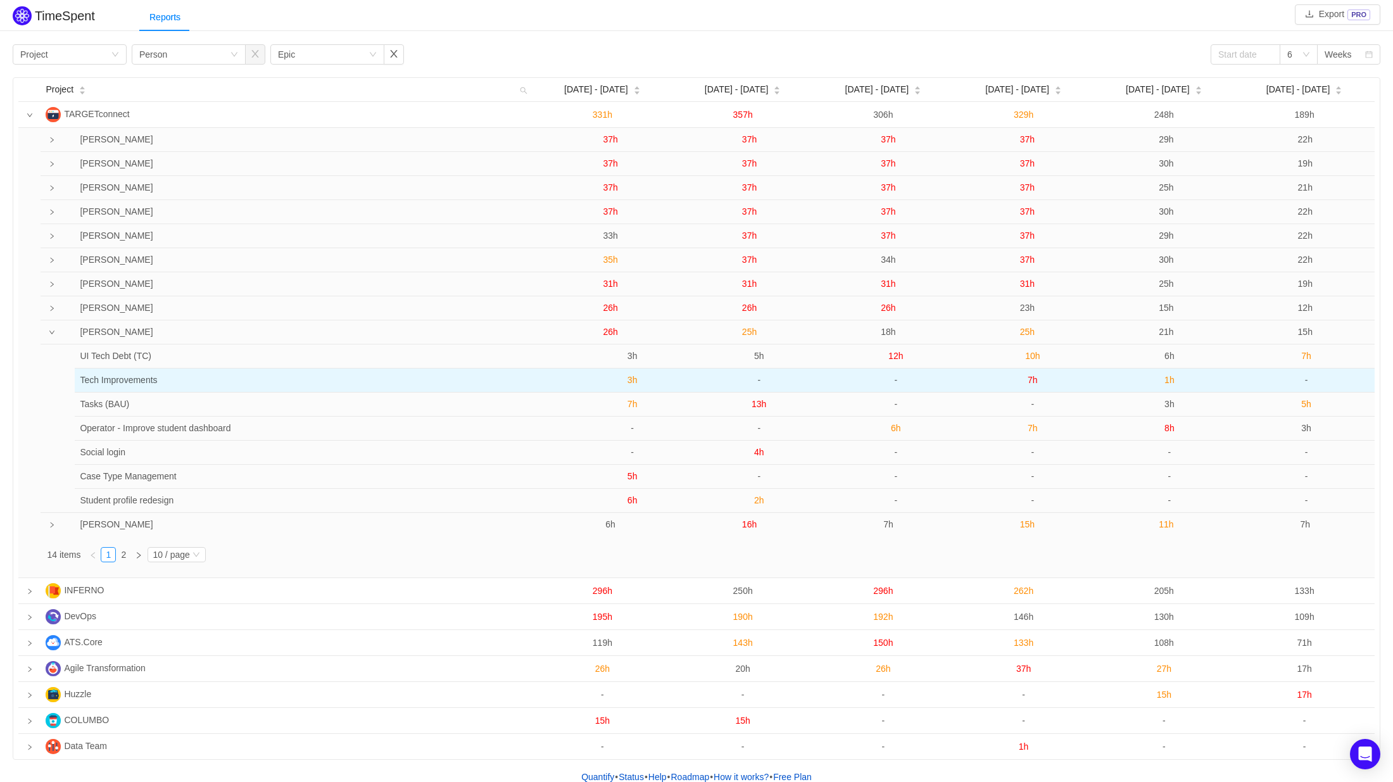
click at [633, 380] on span "3h" at bounding box center [633, 380] width 10 height 10
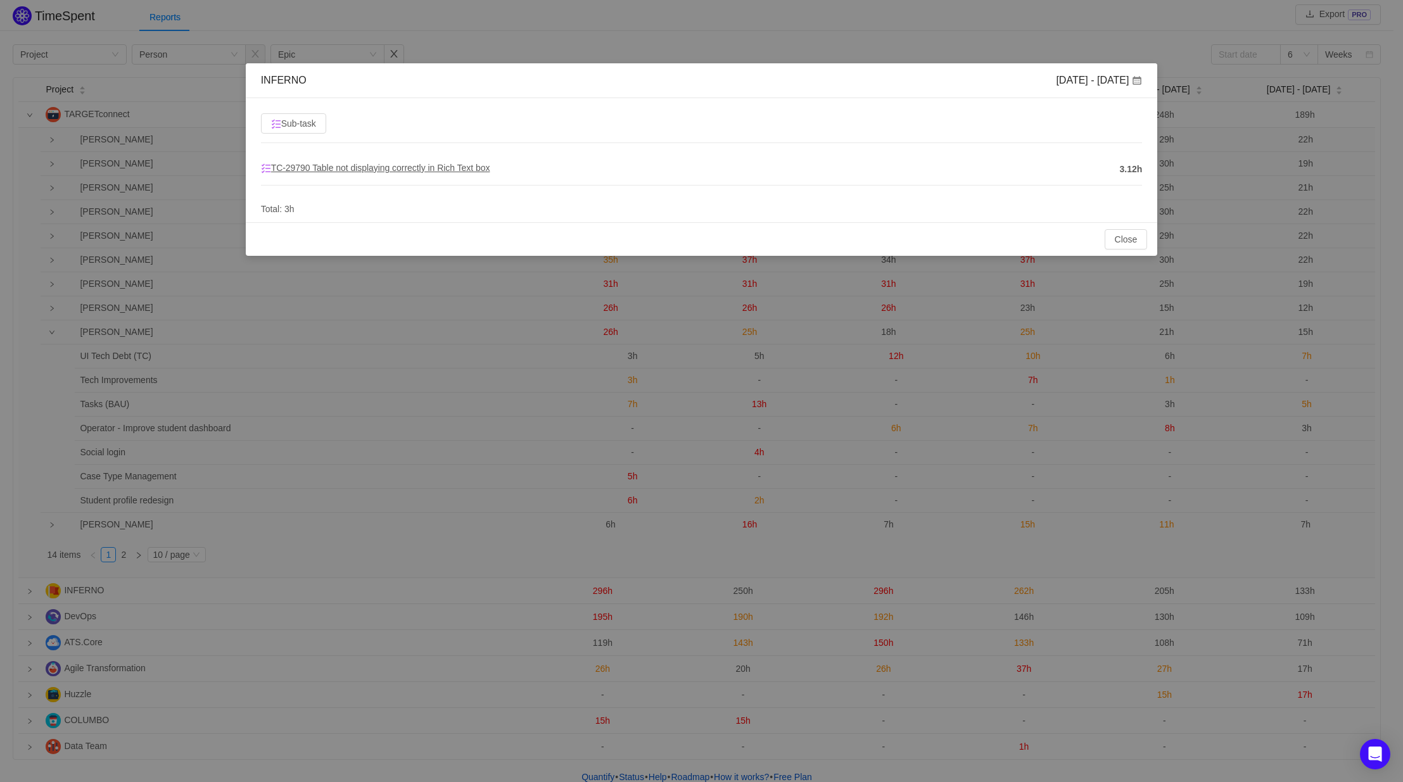
click at [429, 171] on span "TC-29790 Table not displaying correctly in Rich Text box" at bounding box center [375, 168] width 229 height 10
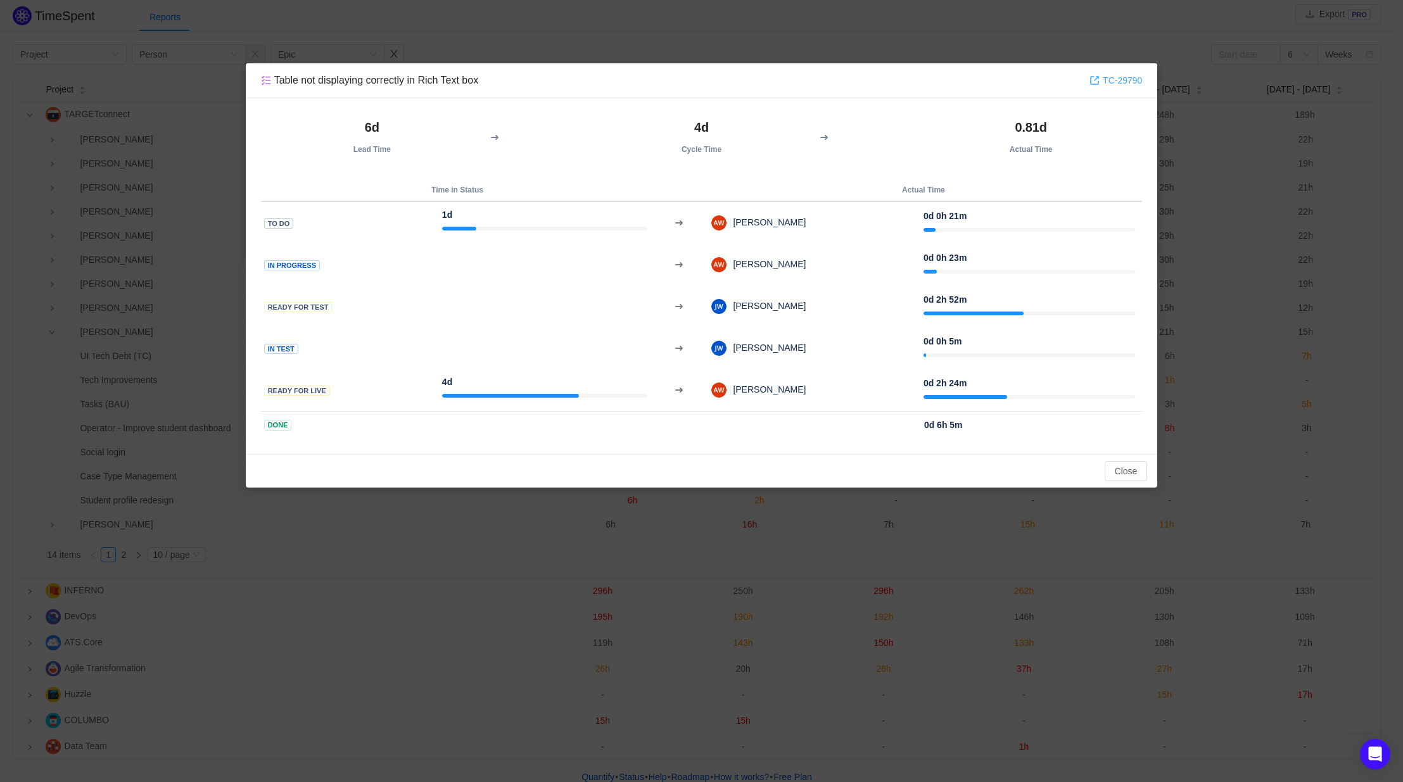
click at [1115, 80] on link "TC-29790" at bounding box center [1115, 80] width 53 height 14
click at [1121, 472] on button "Close" at bounding box center [1126, 471] width 43 height 20
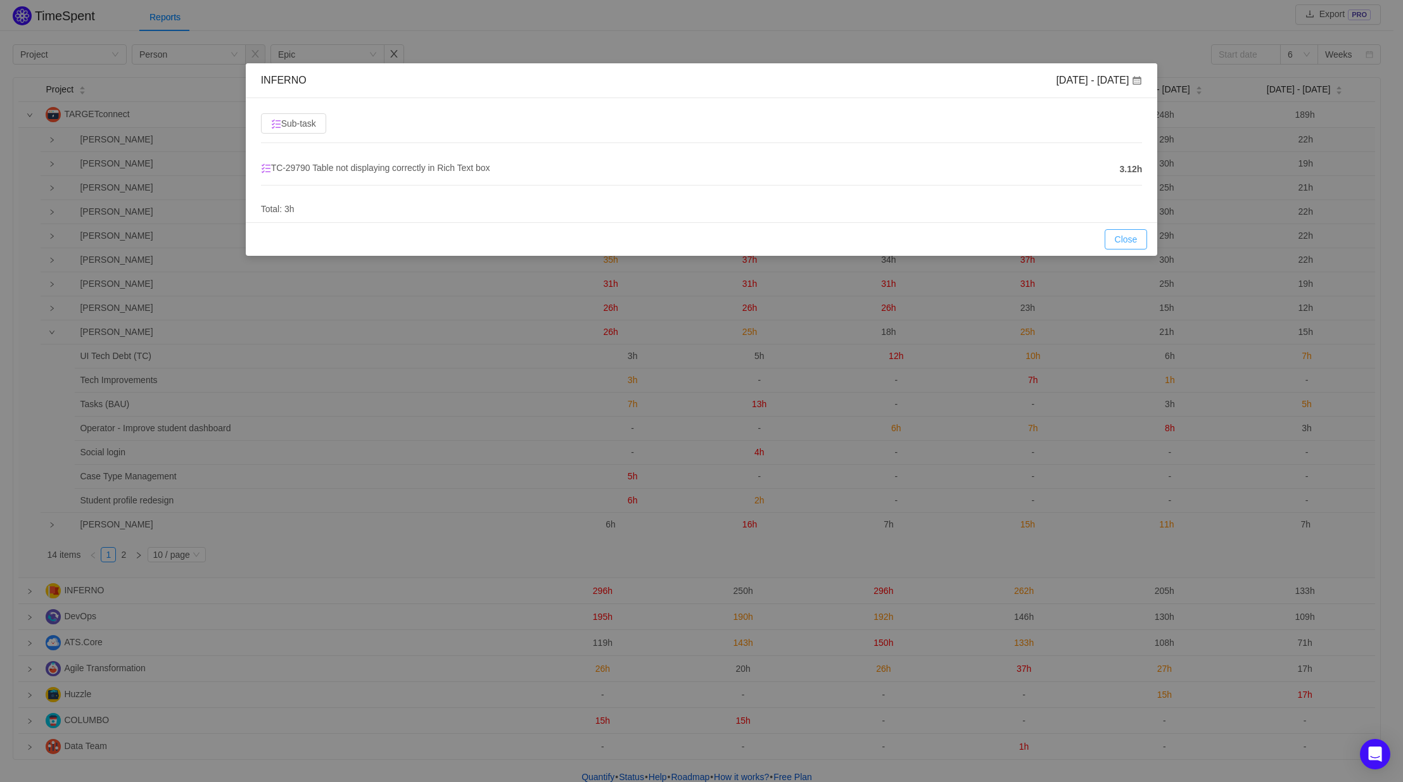
click at [1120, 239] on button "Close" at bounding box center [1126, 239] width 43 height 20
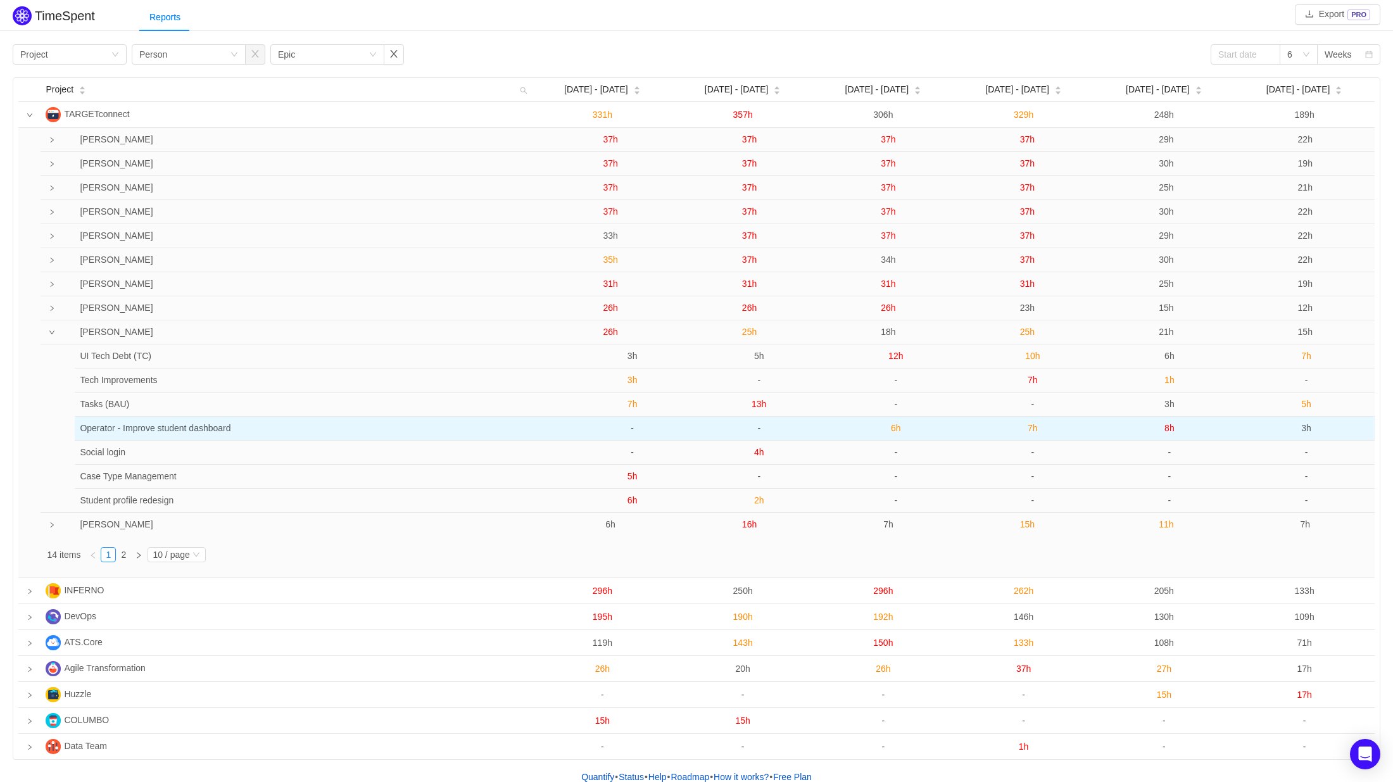
click at [897, 429] on span "6h" at bounding box center [896, 428] width 10 height 10
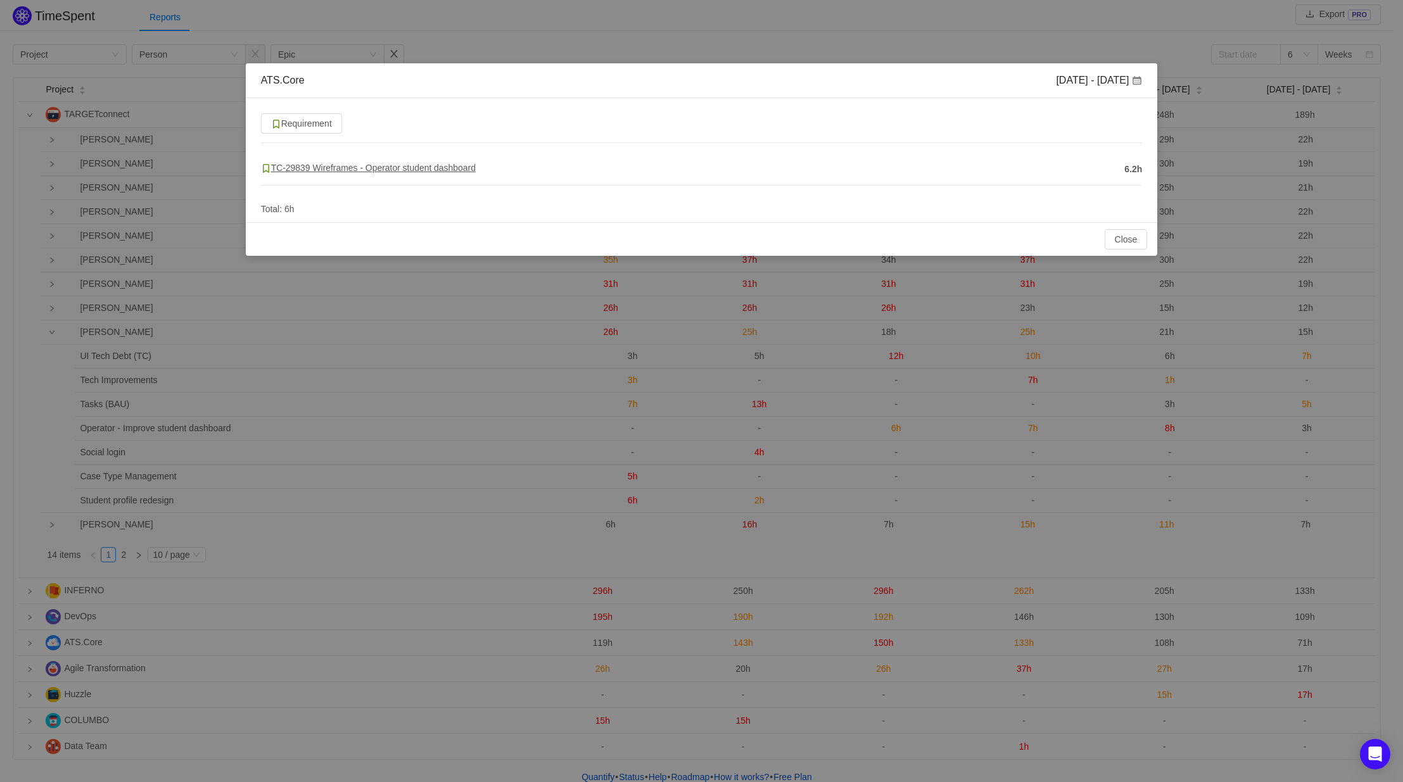
click at [416, 168] on span "TC-29839 Wireframes - Operator student dashboard" at bounding box center [368, 168] width 215 height 10
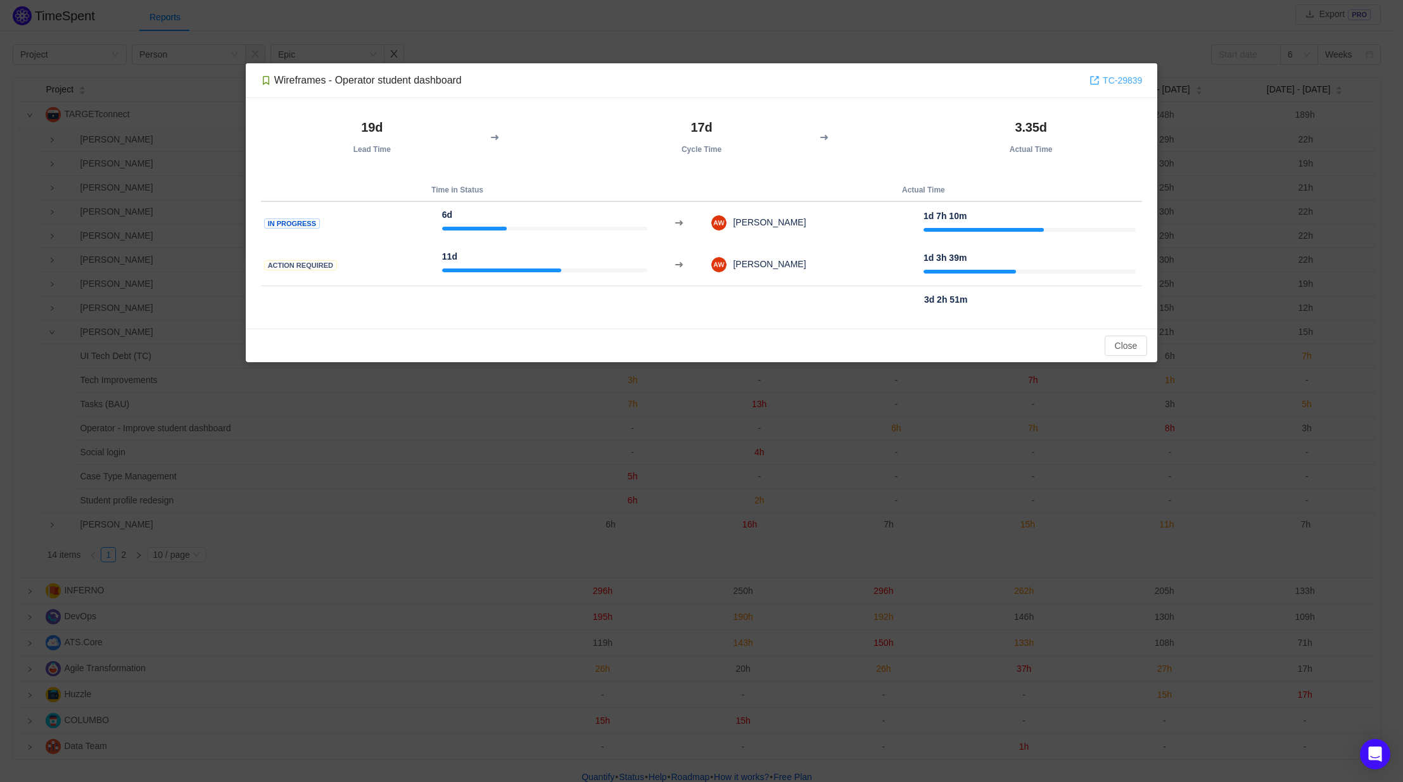
click at [1129, 83] on link "TC-29839" at bounding box center [1115, 80] width 53 height 14
click at [1131, 347] on button "Close" at bounding box center [1126, 346] width 43 height 20
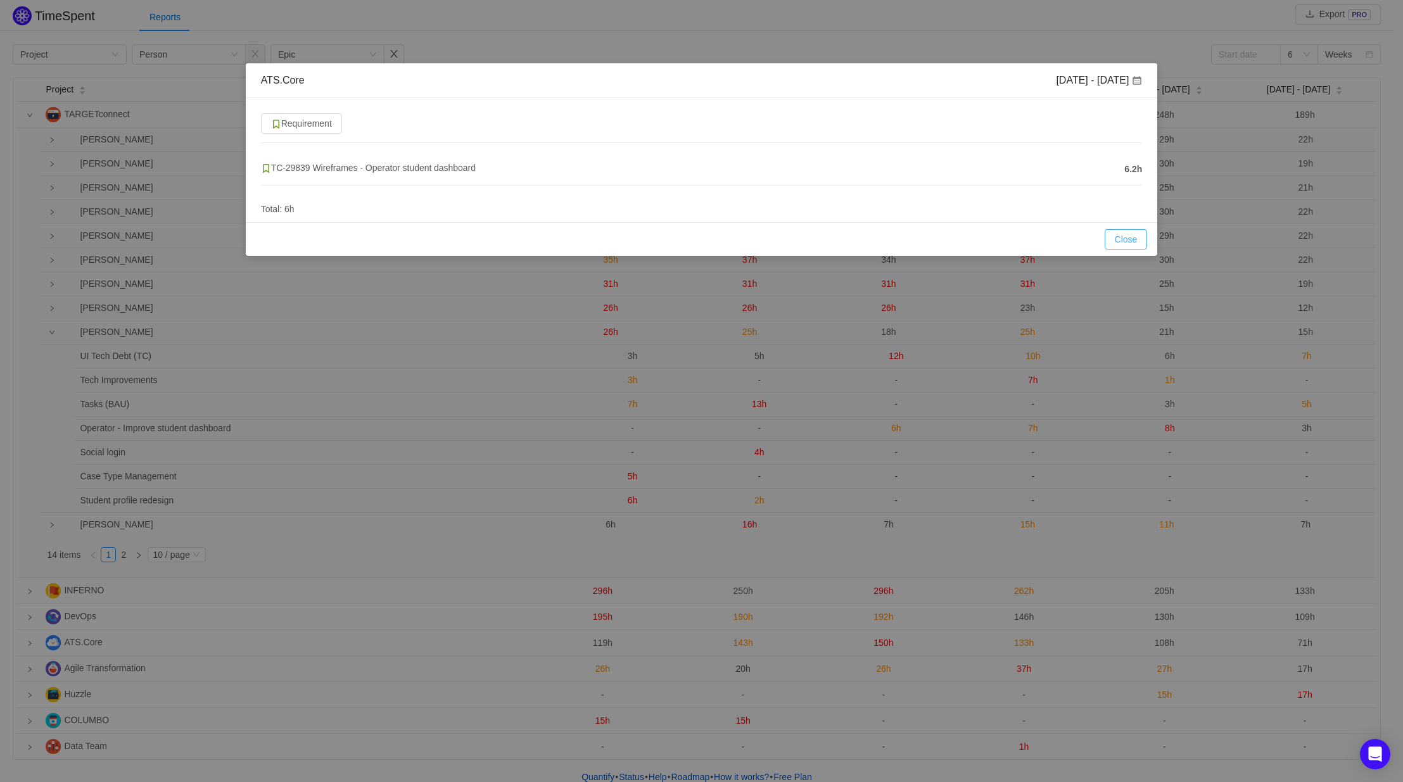
click at [1127, 242] on button "Close" at bounding box center [1126, 239] width 43 height 20
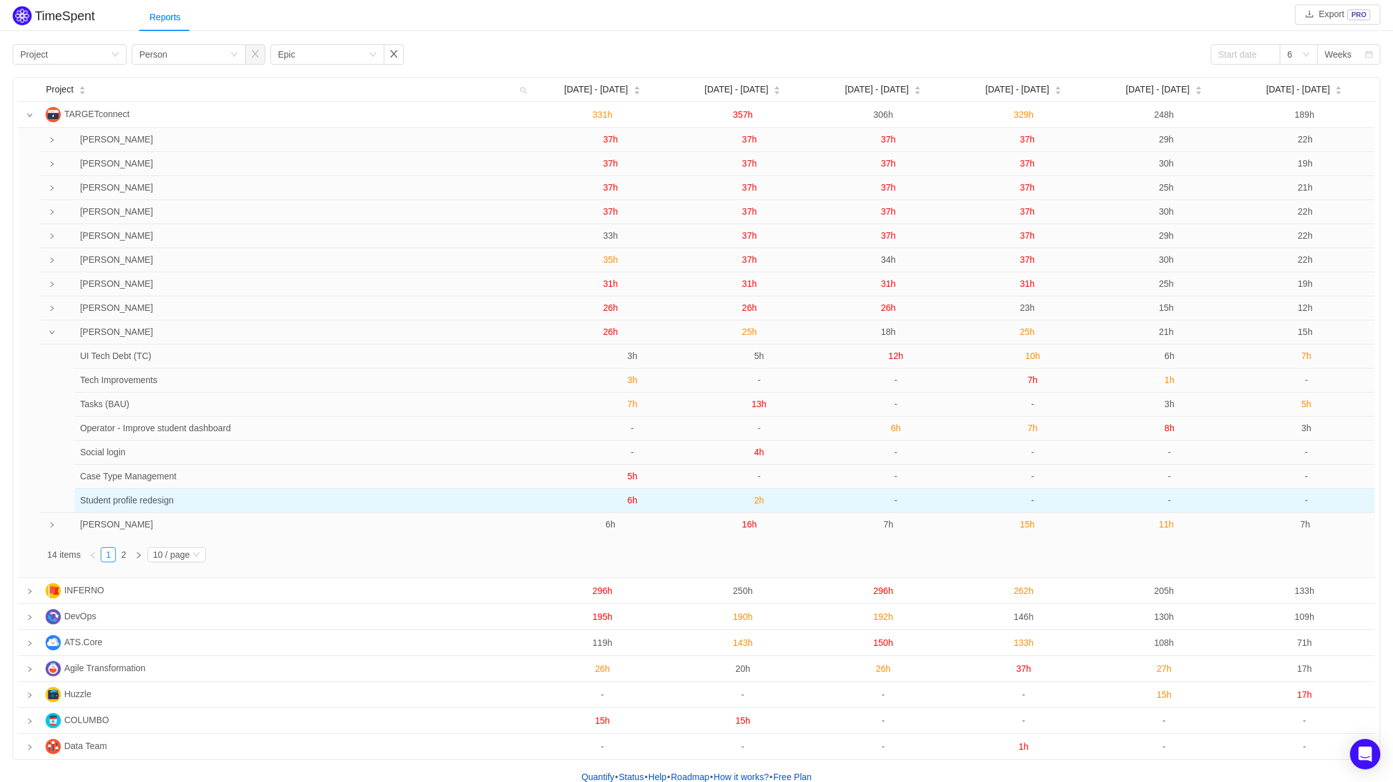
click at [631, 499] on span "6h" at bounding box center [633, 500] width 10 height 10
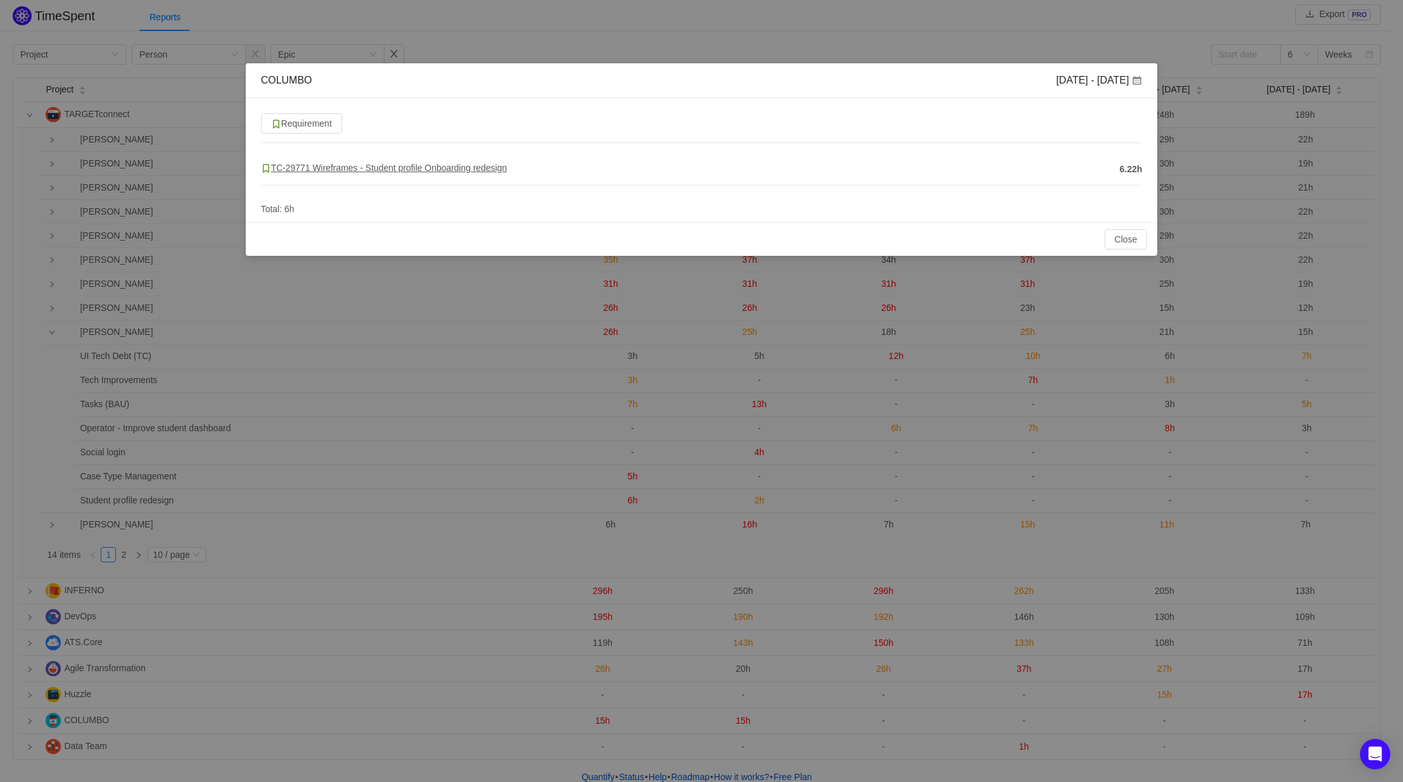
click at [388, 169] on span "TC-29771 Wireframes - Student profile Onboarding redesign" at bounding box center [384, 168] width 246 height 10
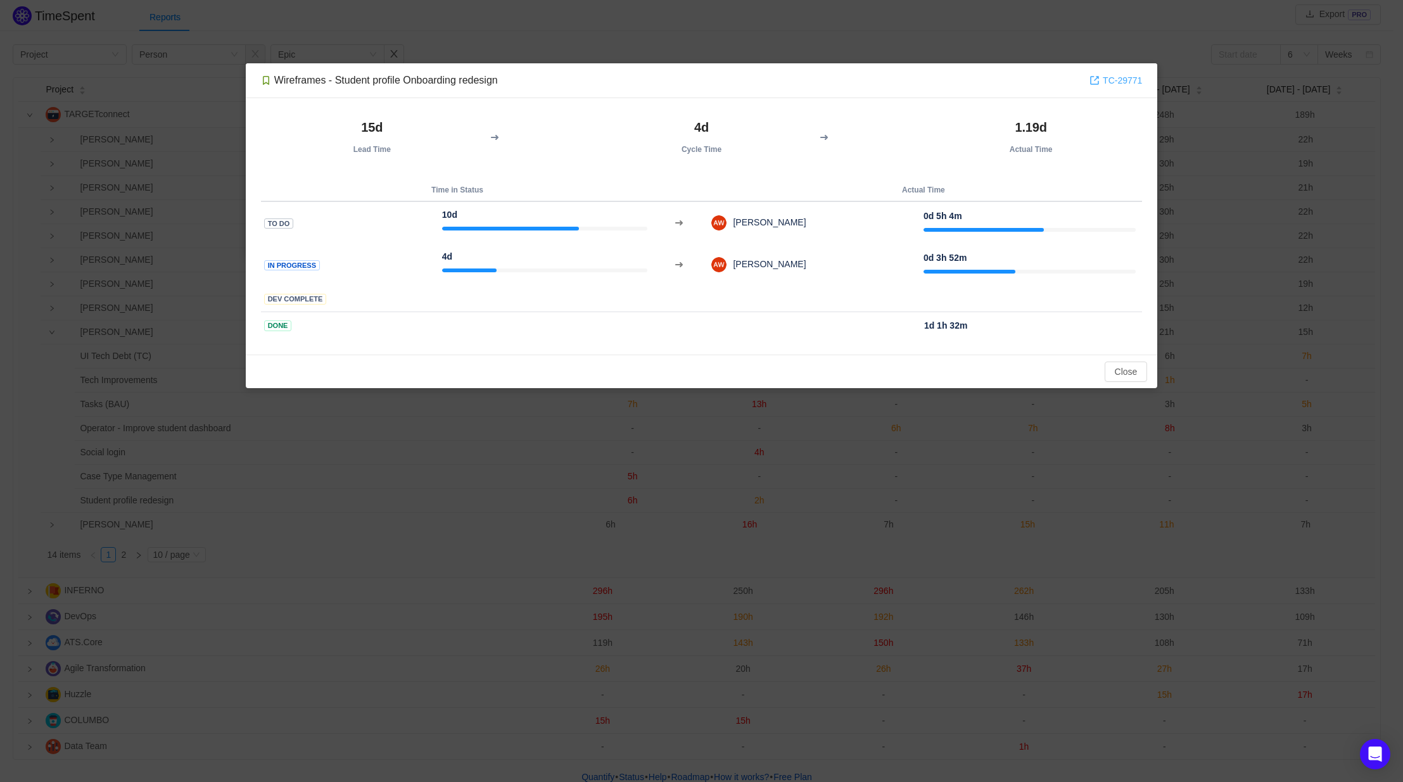
click at [1117, 81] on link "TC-29771" at bounding box center [1115, 80] width 53 height 14
click at [1128, 370] on button "Close" at bounding box center [1126, 372] width 43 height 20
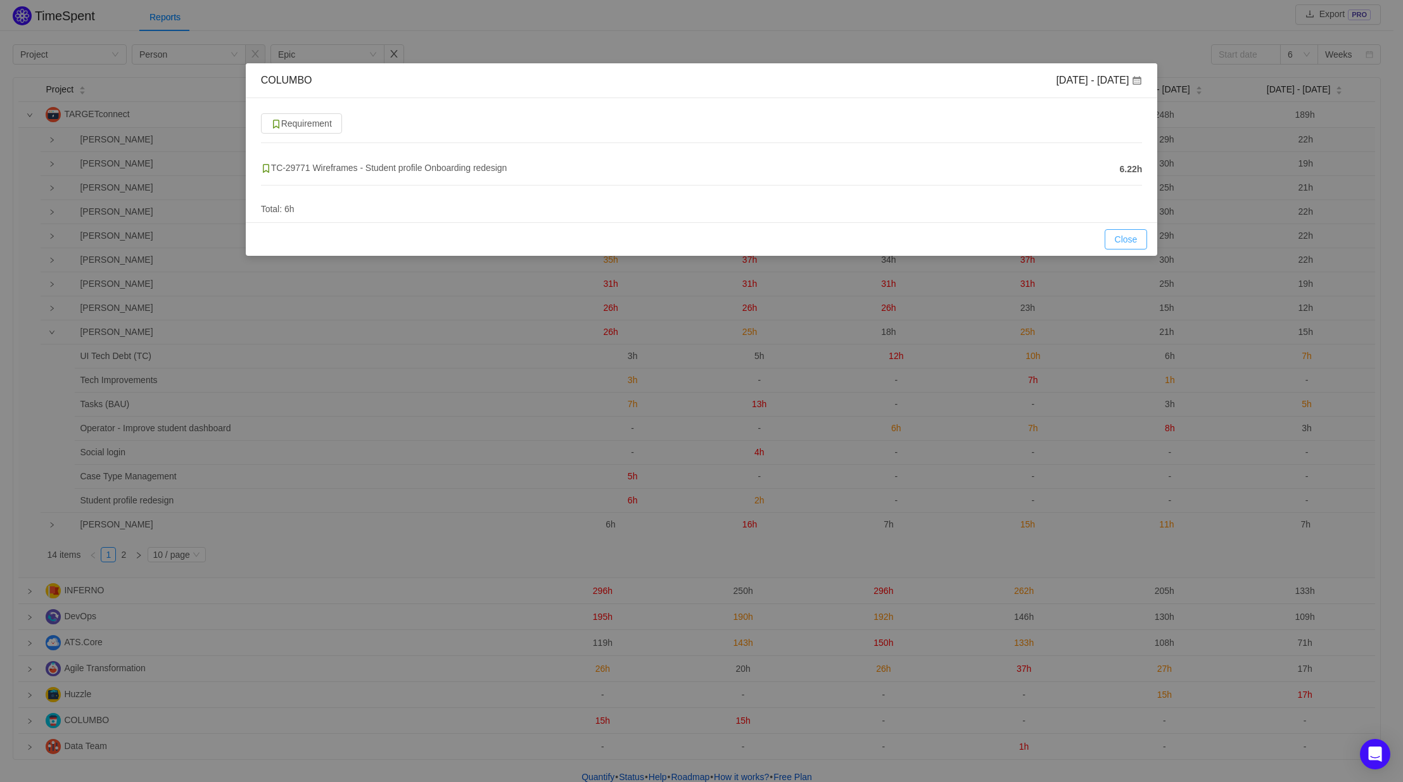
click at [1132, 239] on button "Close" at bounding box center [1126, 239] width 43 height 20
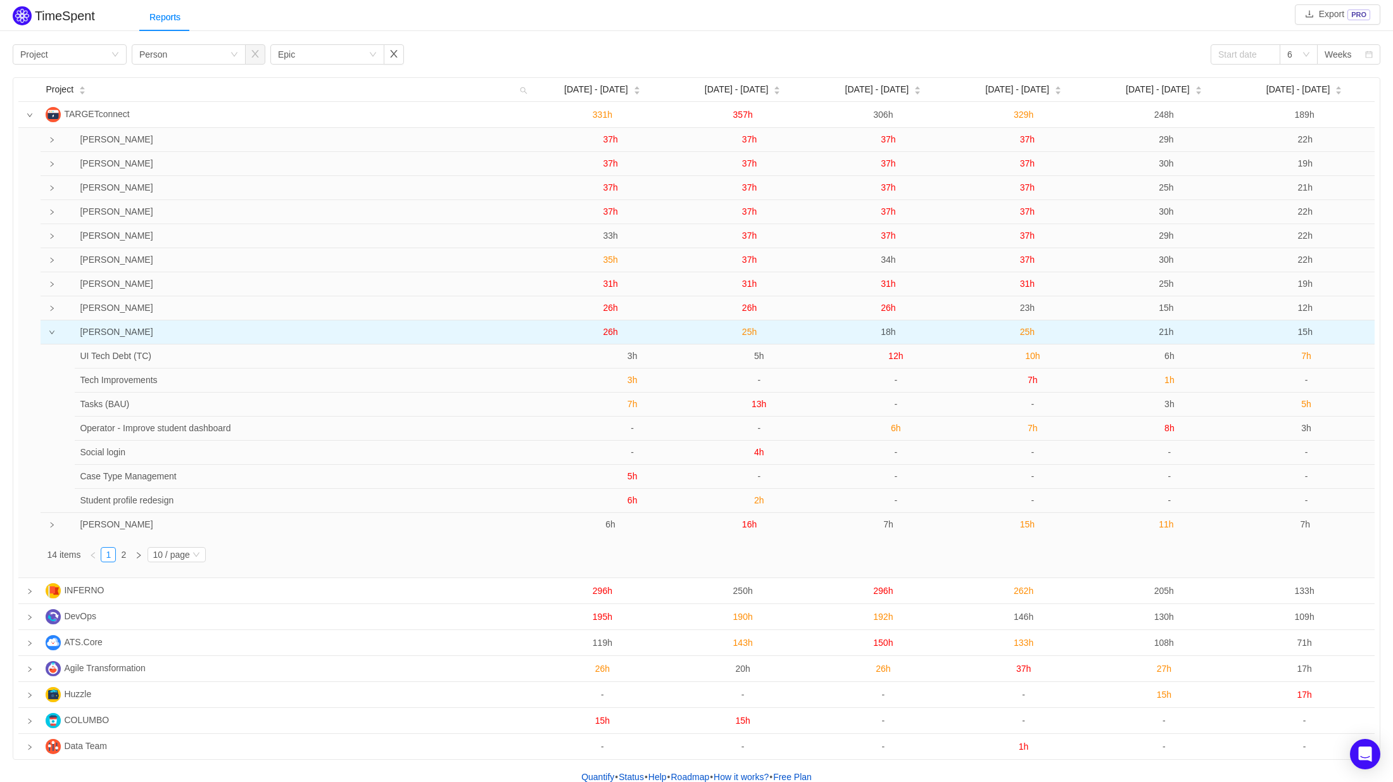
click at [611, 332] on span "26h" at bounding box center [610, 332] width 15 height 10
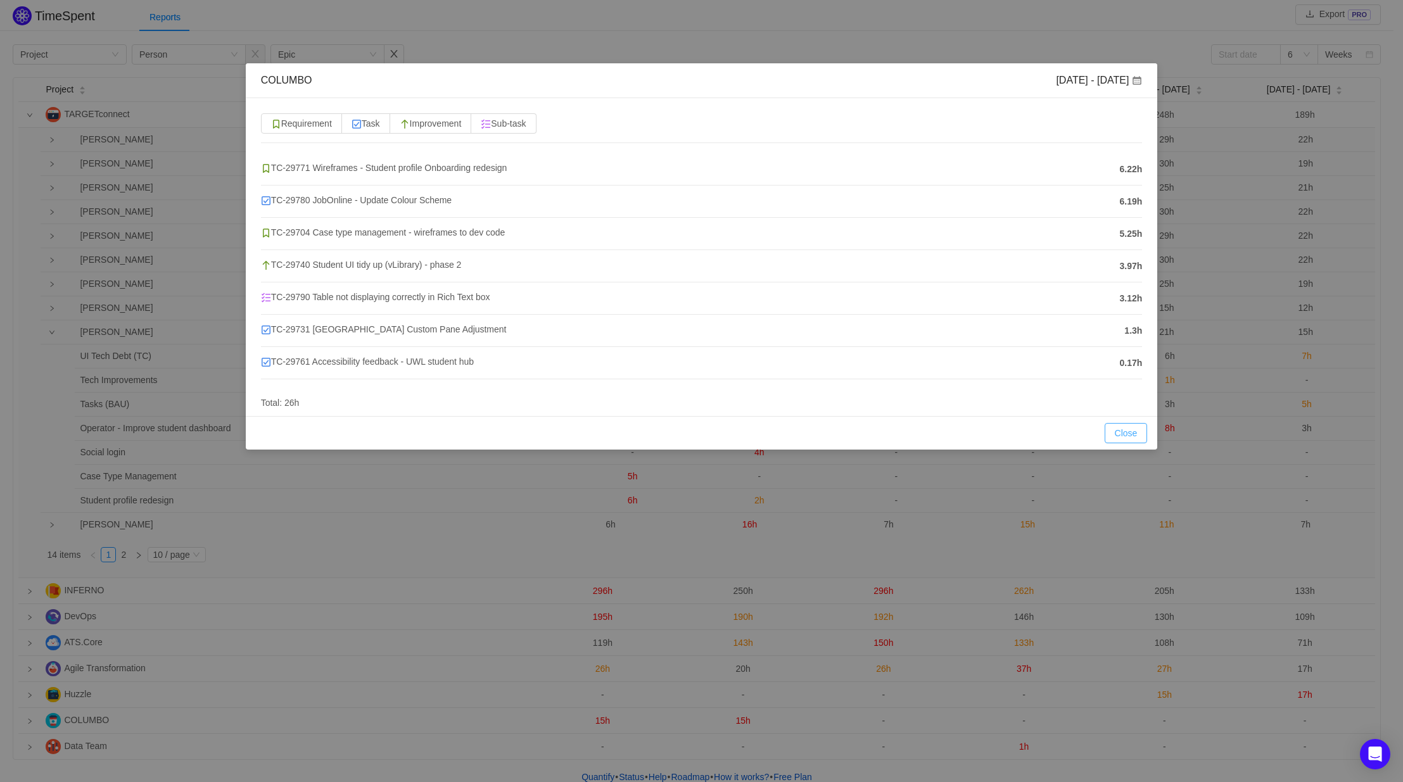
click at [1132, 436] on button "Close" at bounding box center [1126, 433] width 43 height 20
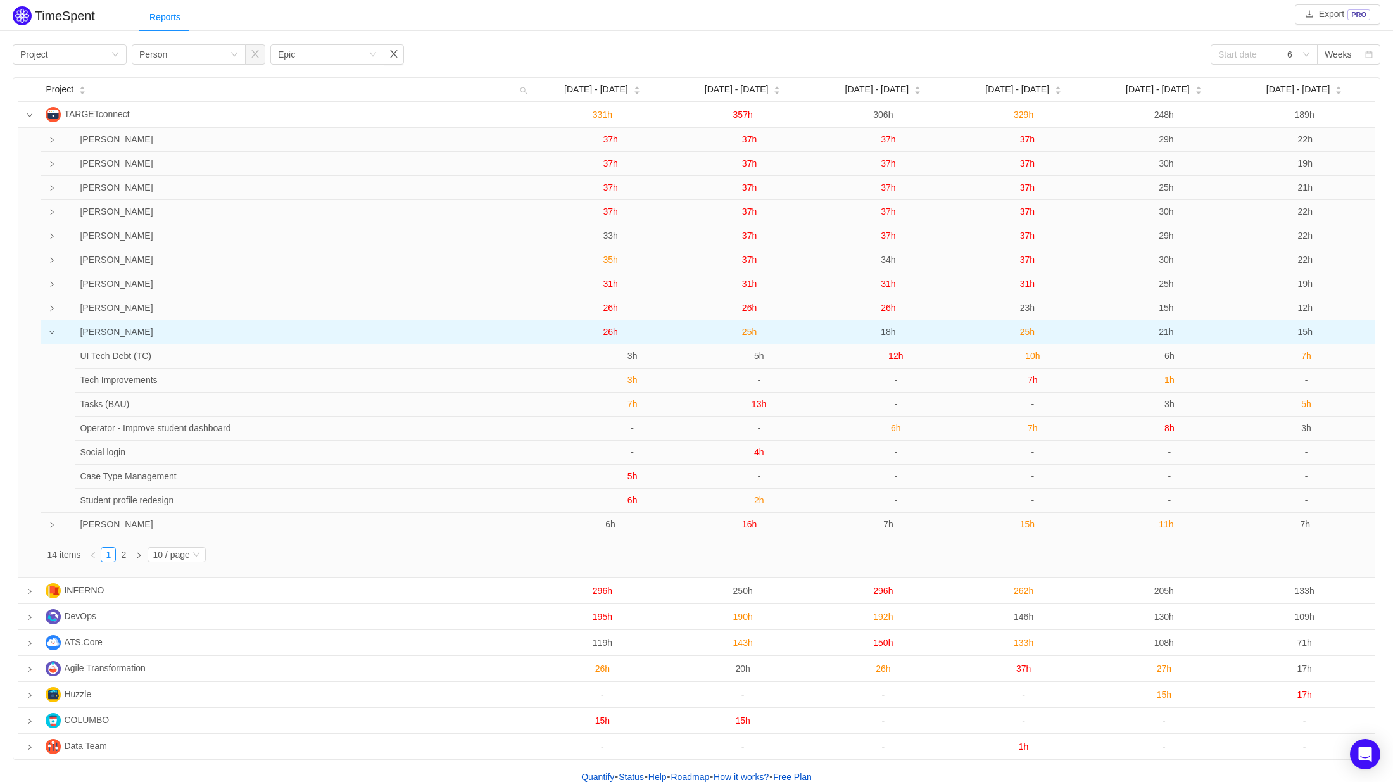
click at [371, 329] on td "Angela West" at bounding box center [297, 332] width 486 height 24
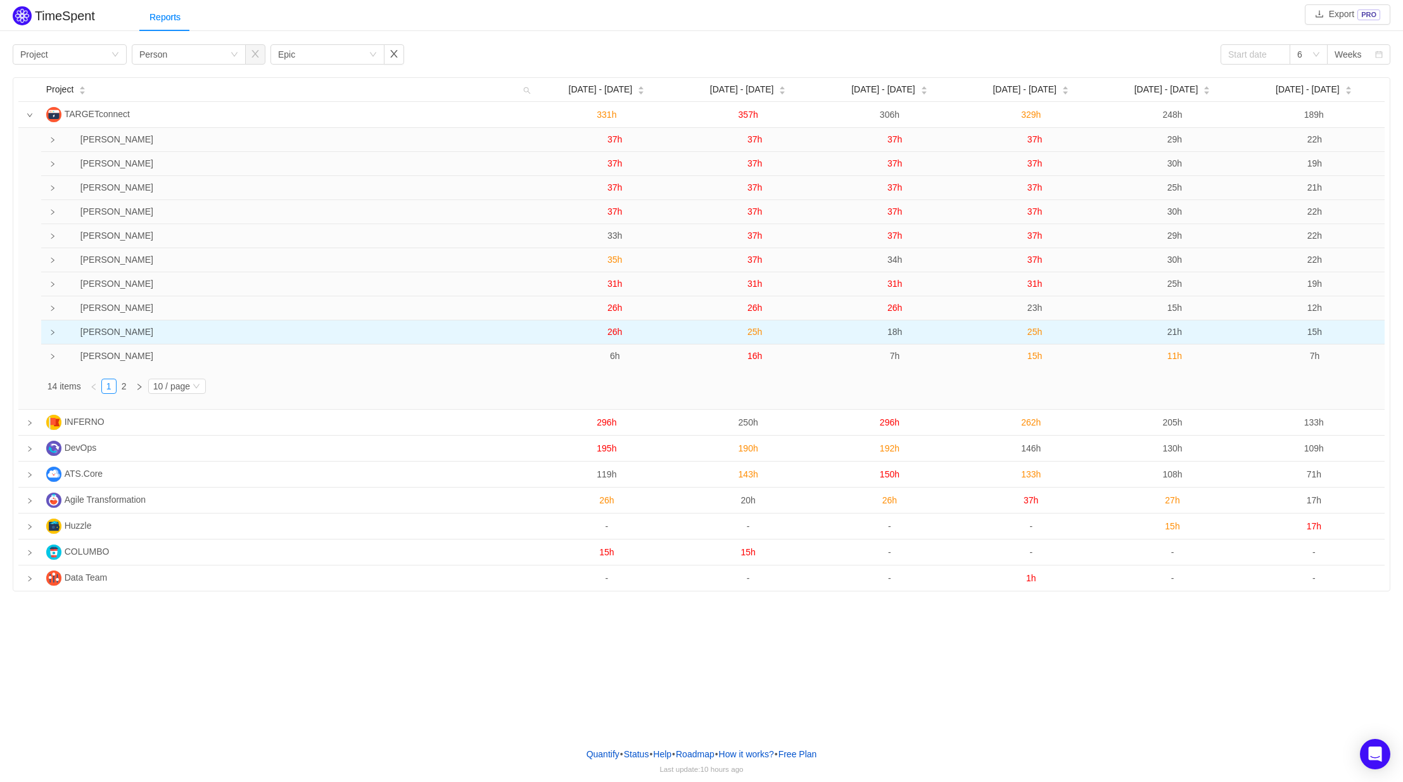
click at [53, 336] on icon "icon: right" at bounding box center [52, 332] width 6 height 6
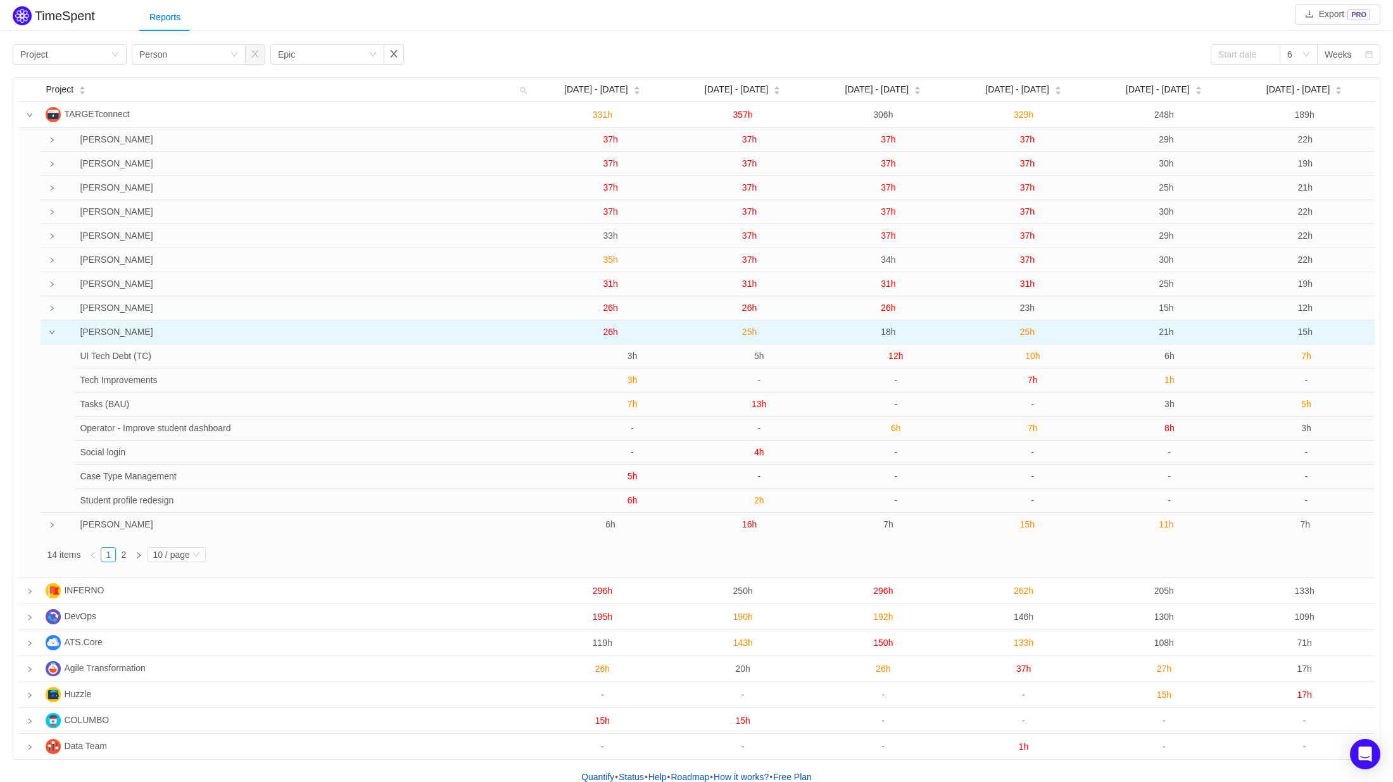
click at [1169, 331] on span "21h" at bounding box center [1166, 332] width 15 height 10
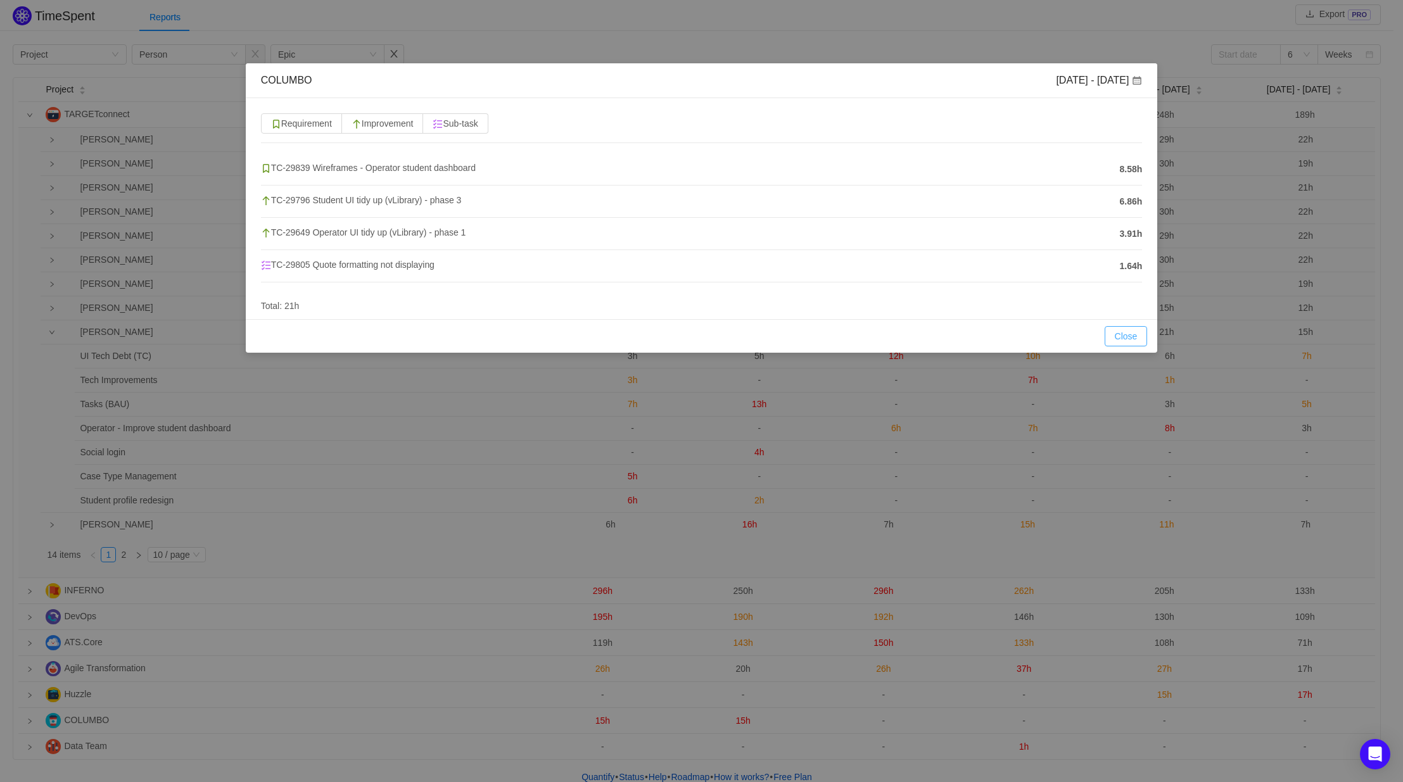
click at [1115, 332] on button "Close" at bounding box center [1126, 336] width 43 height 20
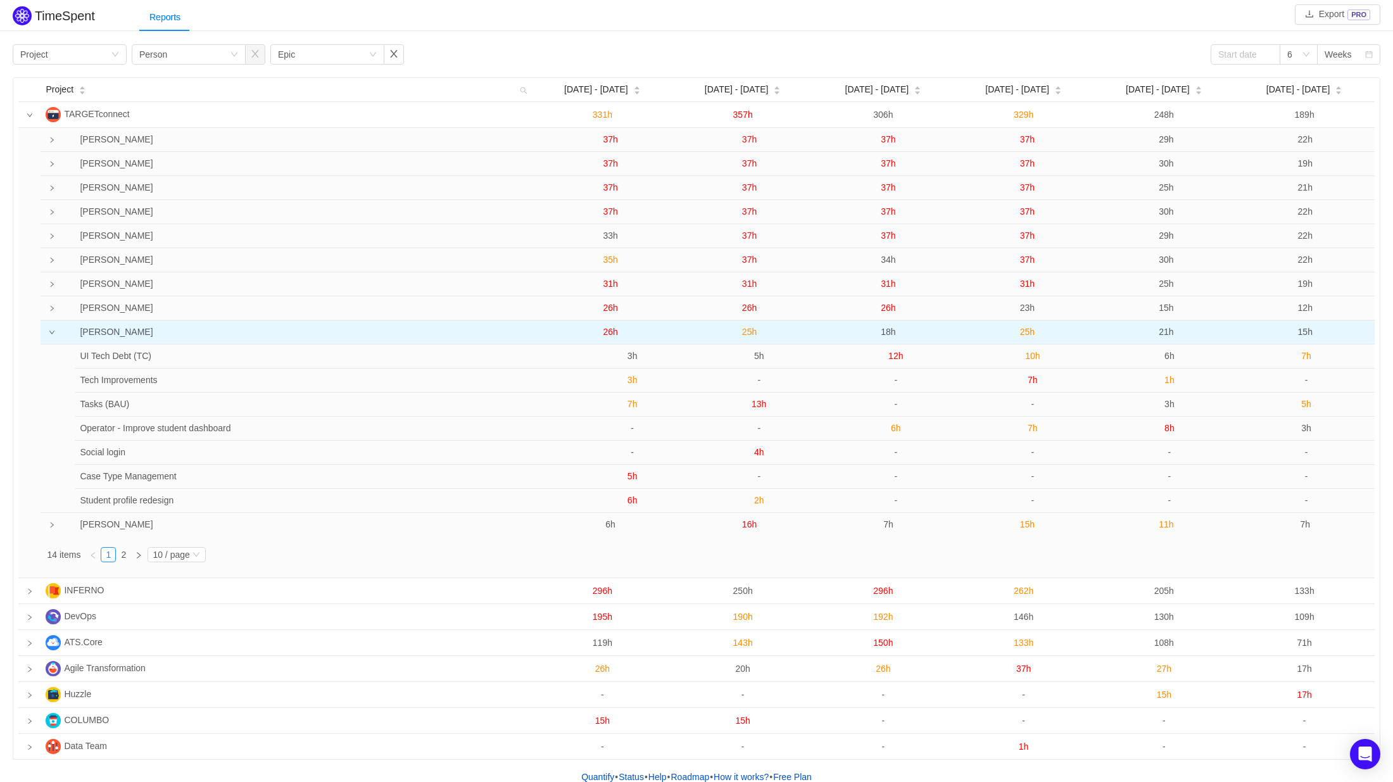
click at [1167, 330] on span "21h" at bounding box center [1166, 332] width 15 height 10
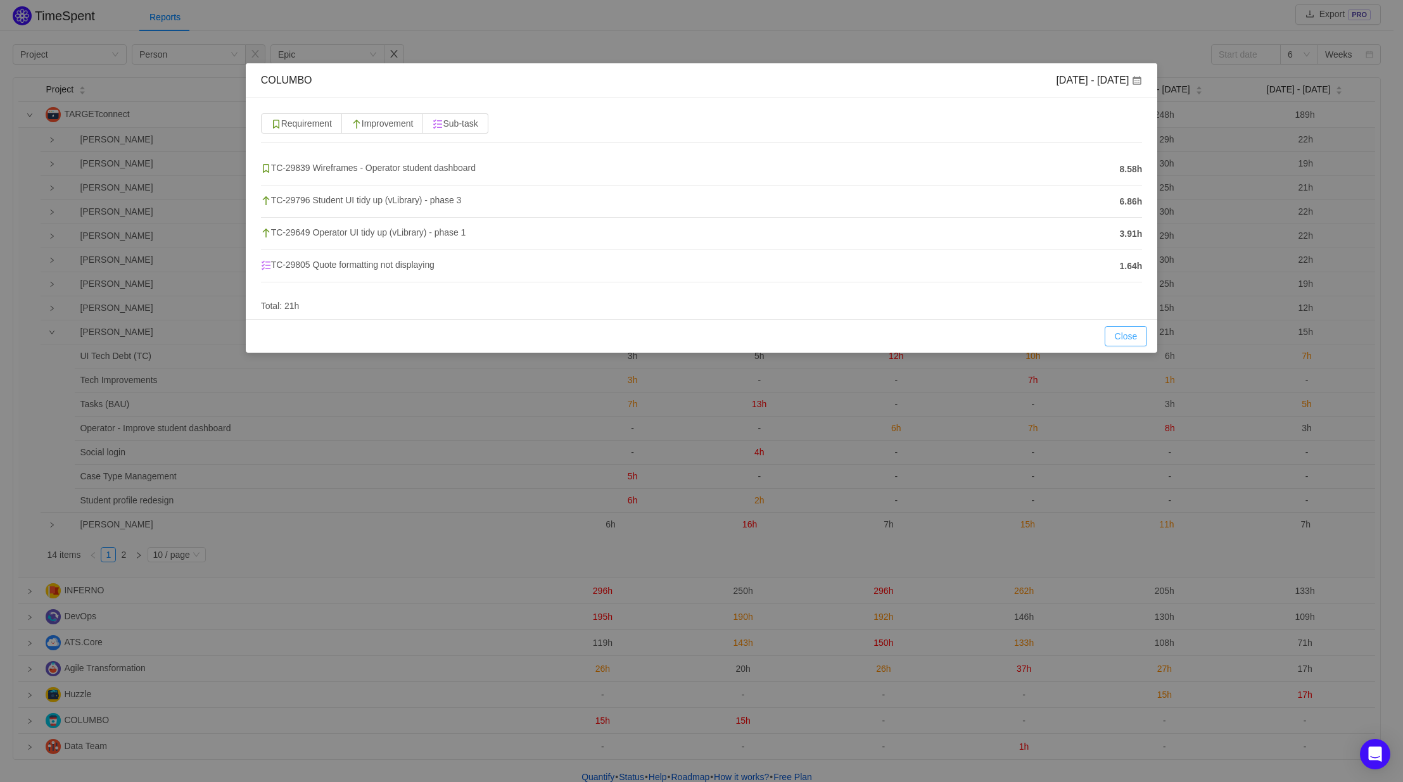
click at [1134, 344] on button "Close" at bounding box center [1126, 336] width 43 height 20
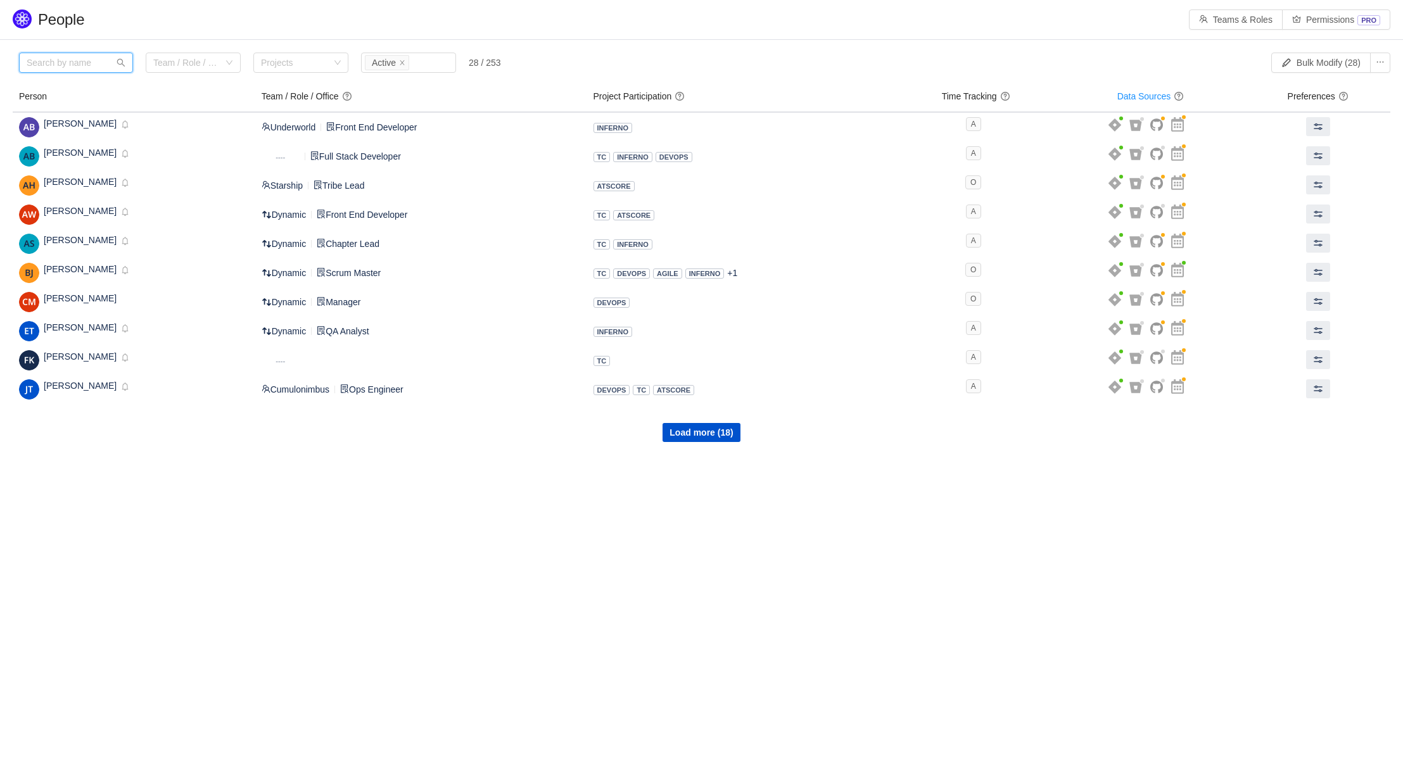
click at [66, 68] on input "text" at bounding box center [76, 63] width 114 height 20
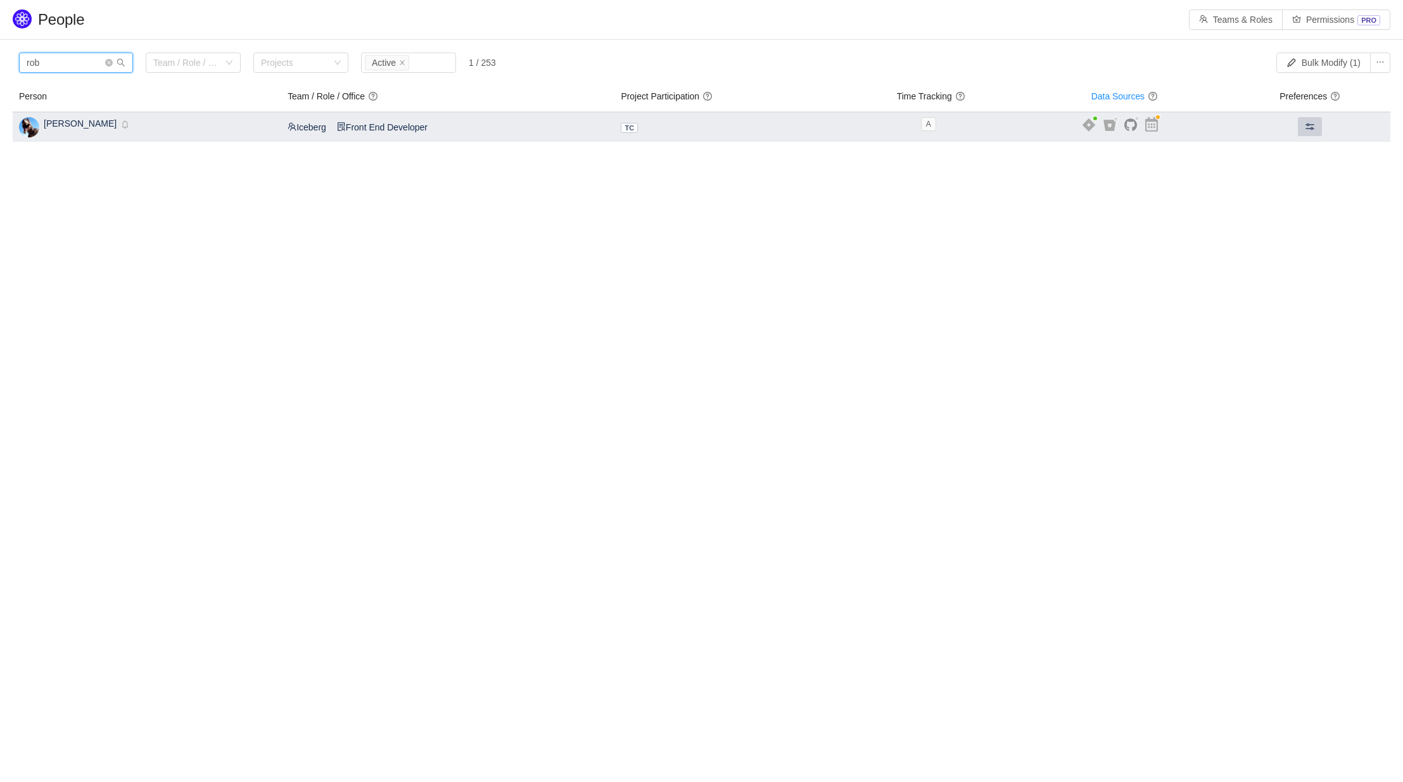
type input "rob"
click at [1306, 124] on span at bounding box center [1310, 127] width 10 height 10
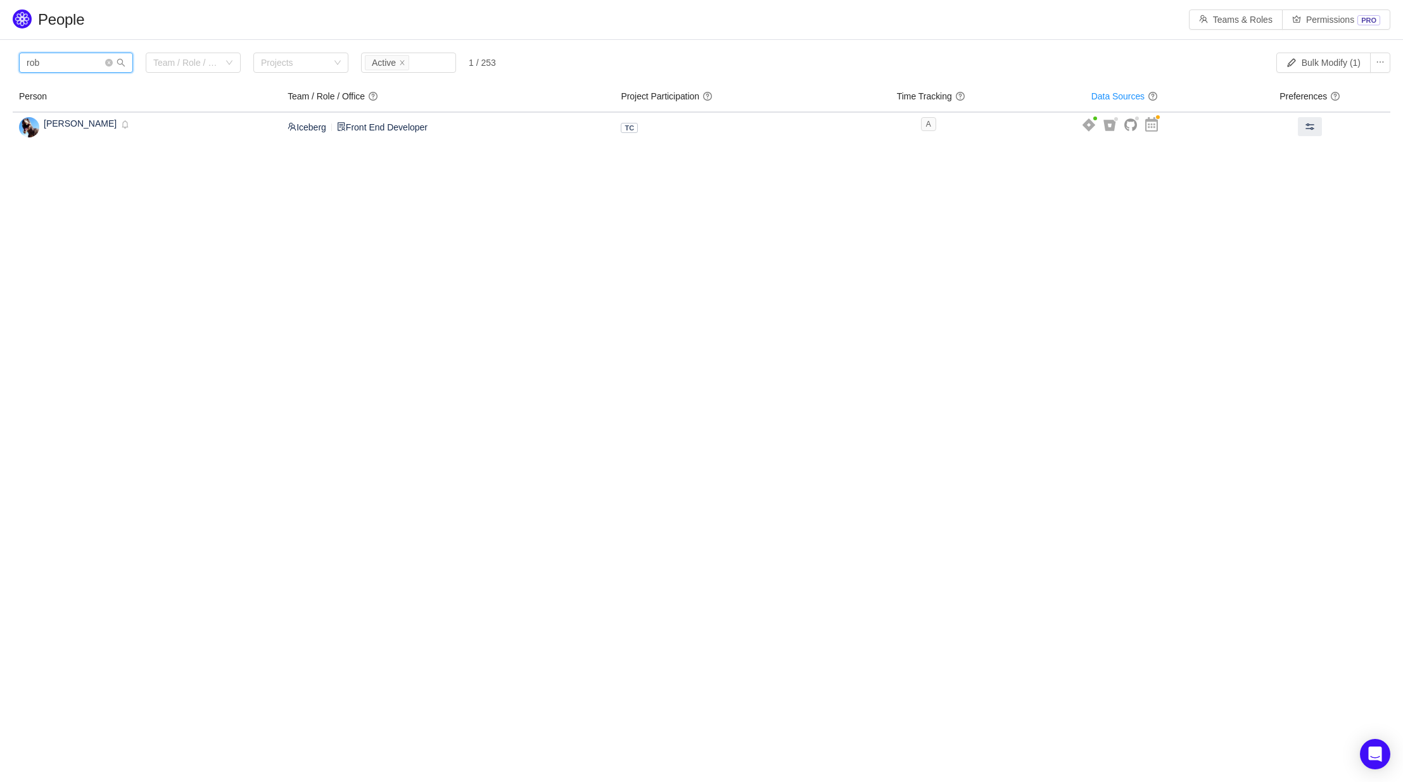
click at [30, 66] on input "rob" at bounding box center [76, 63] width 114 height 20
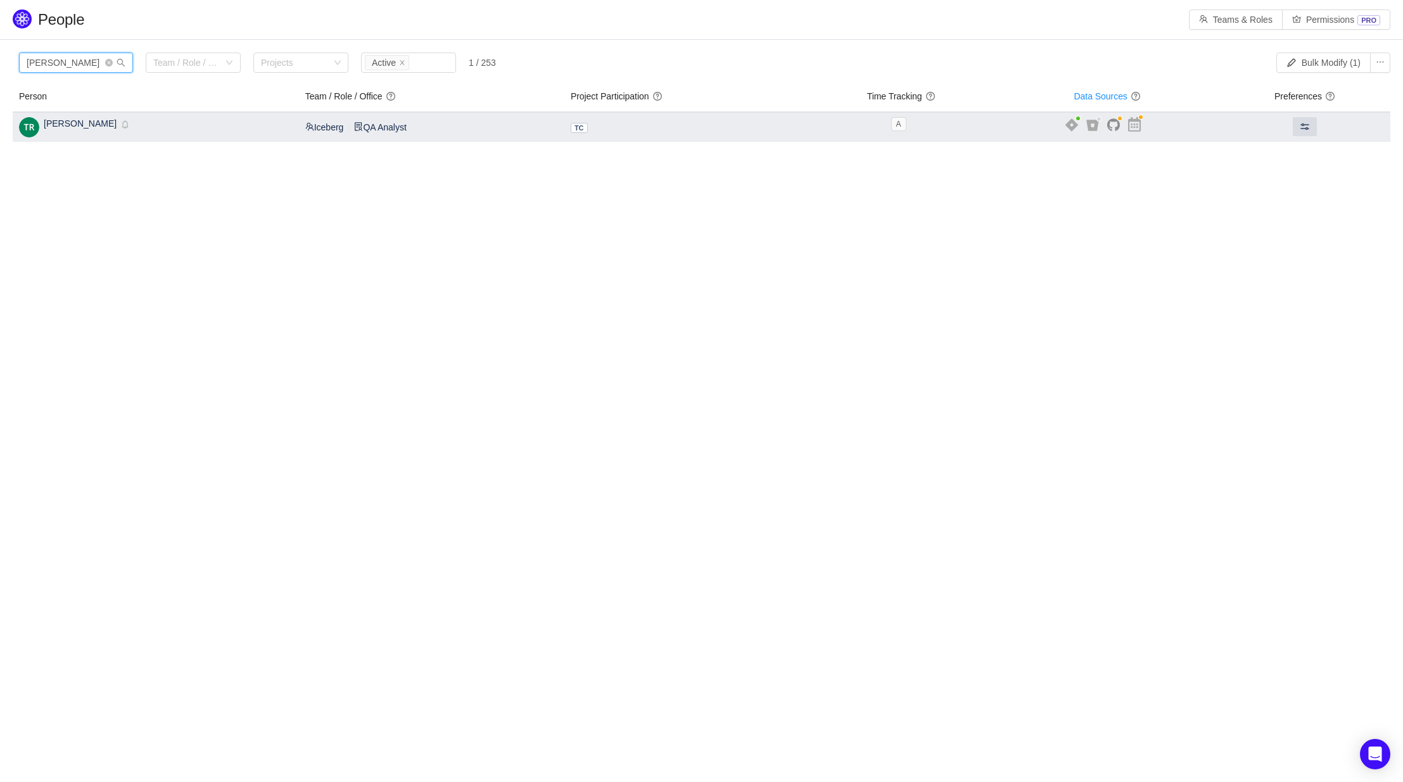
type input "tanvi"
click at [76, 124] on span "[PERSON_NAME]" at bounding box center [80, 123] width 73 height 10
click at [1296, 134] on button at bounding box center [1305, 126] width 24 height 19
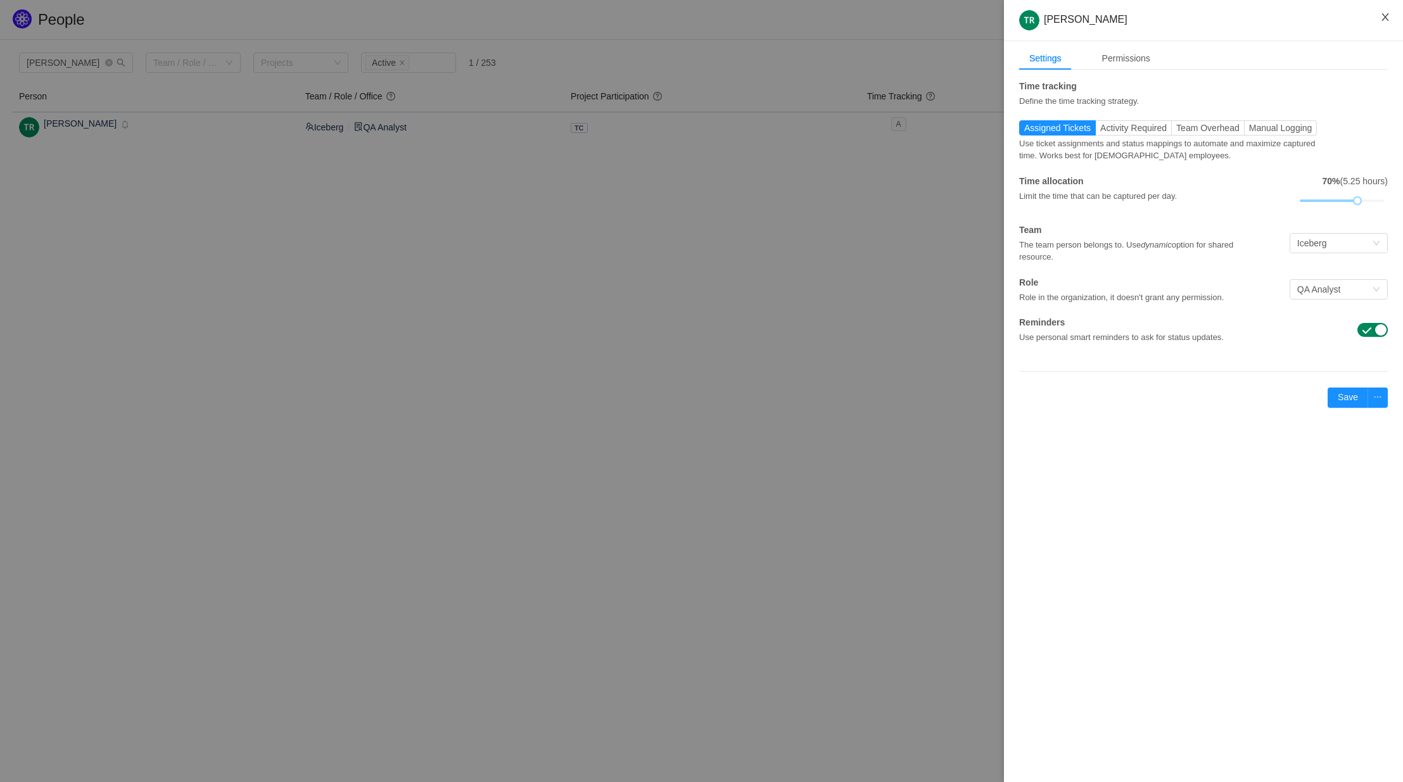
click at [1384, 6] on button "Close" at bounding box center [1384, 17] width 35 height 35
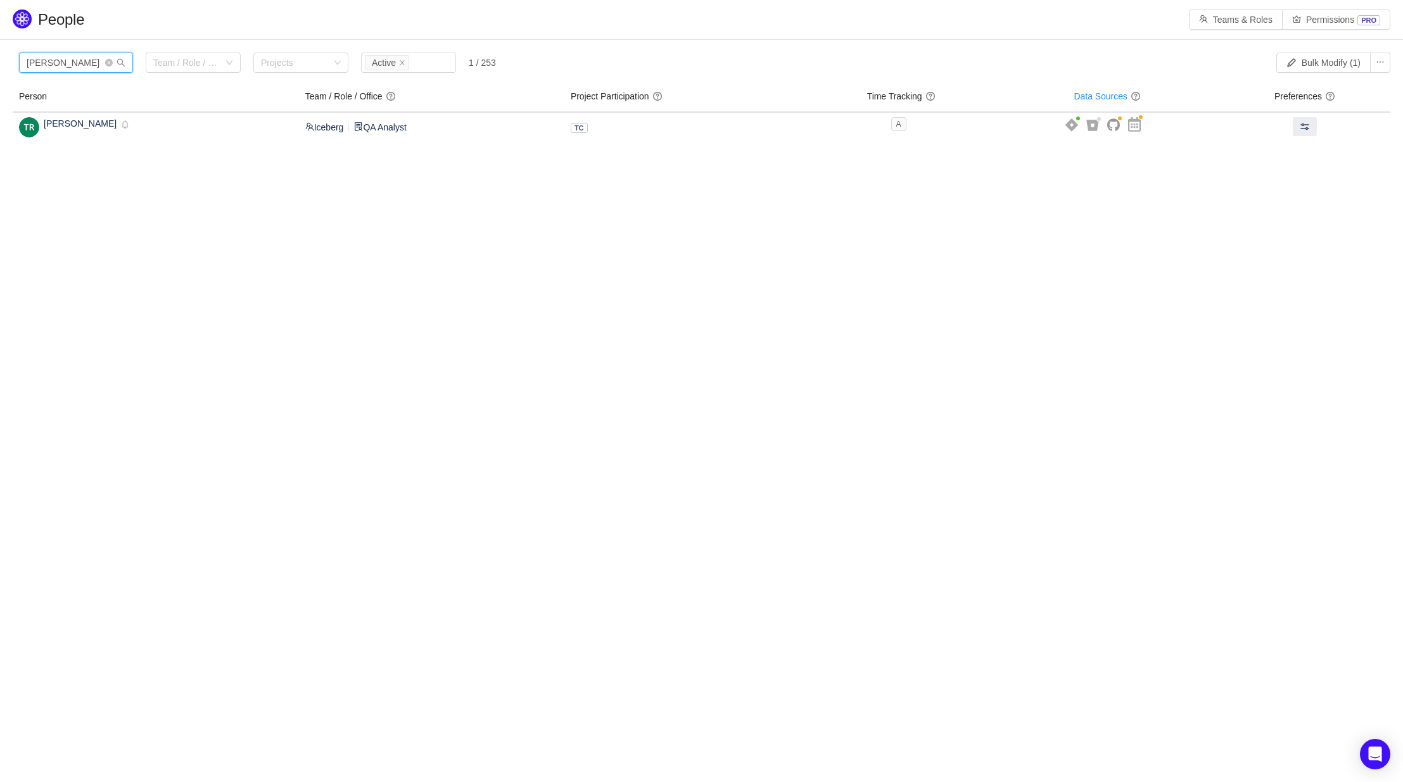
click at [34, 65] on input "tanvi" at bounding box center [76, 63] width 114 height 20
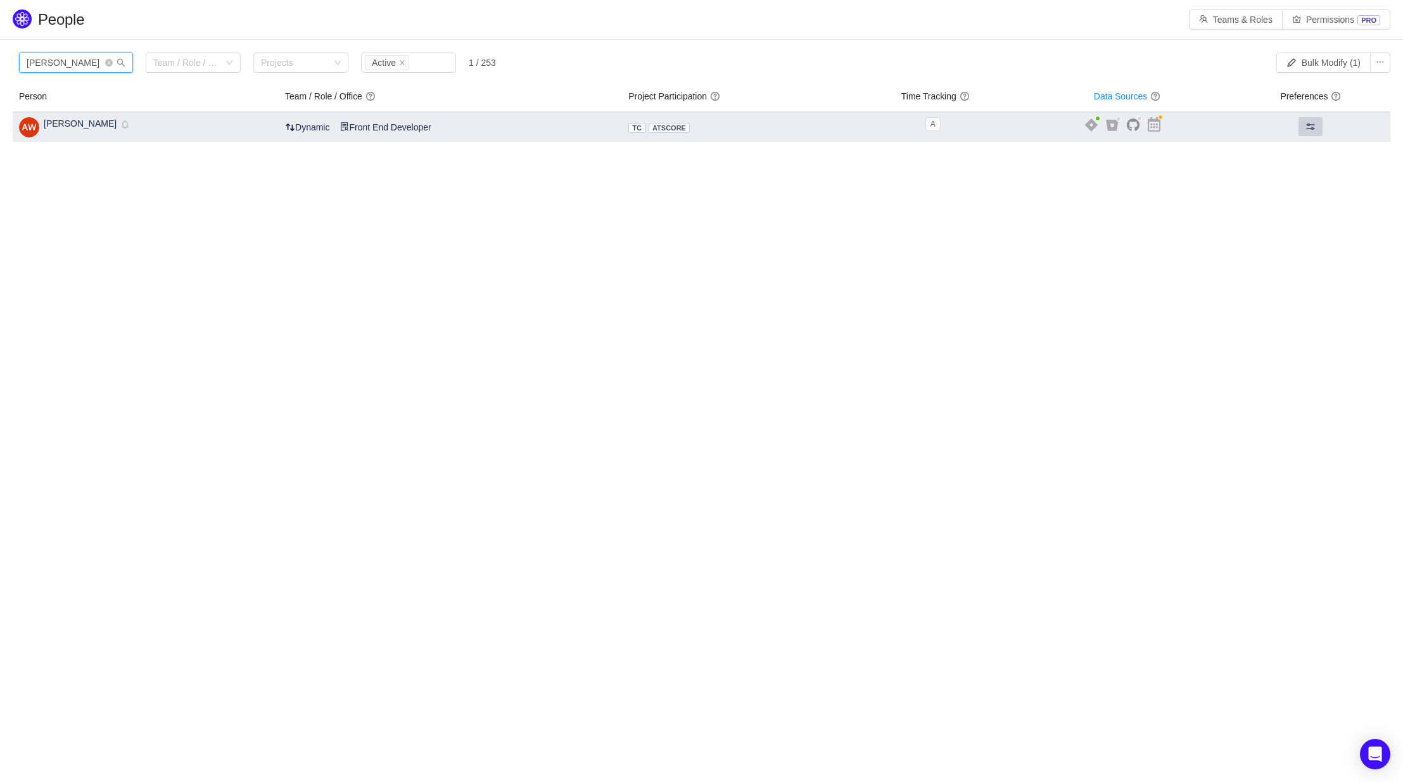
type input "angela"
click at [1305, 124] on span at bounding box center [1310, 127] width 10 height 10
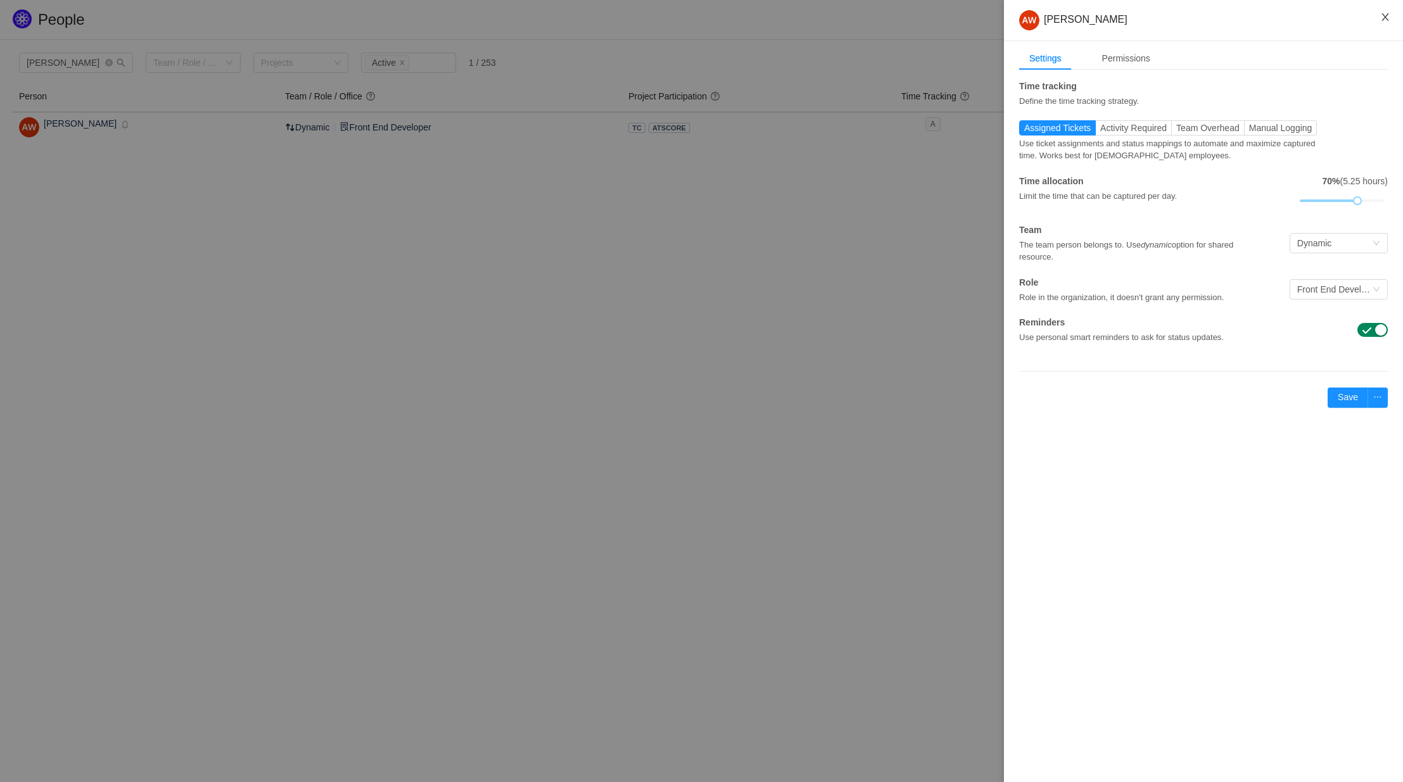
click at [1386, 20] on icon "icon: close" at bounding box center [1385, 17] width 10 height 10
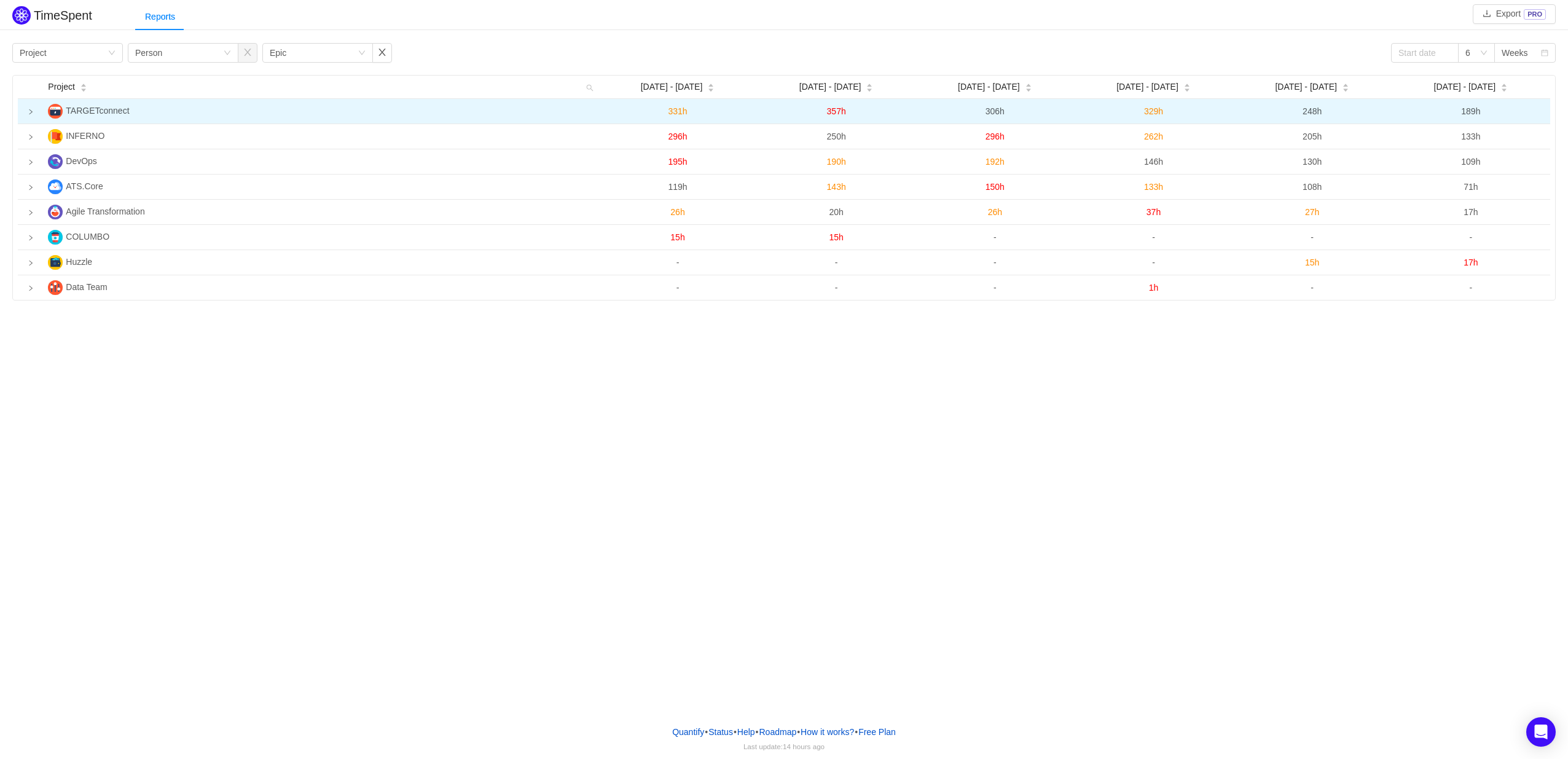
click at [28, 114] on icon "icon: right" at bounding box center [31, 112] width 6 height 6
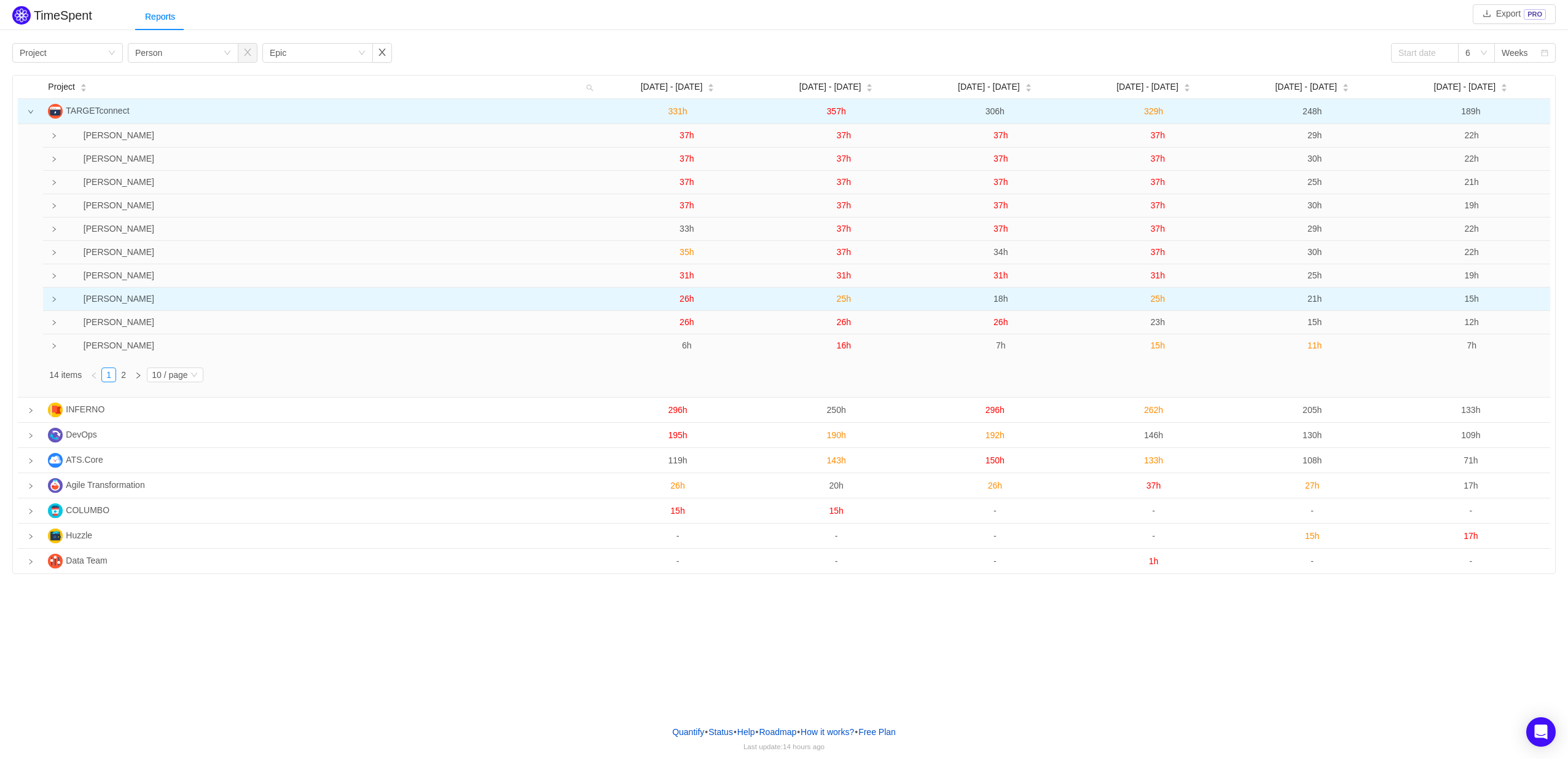
click at [47, 301] on td at bounding box center [50, 299] width 16 height 23
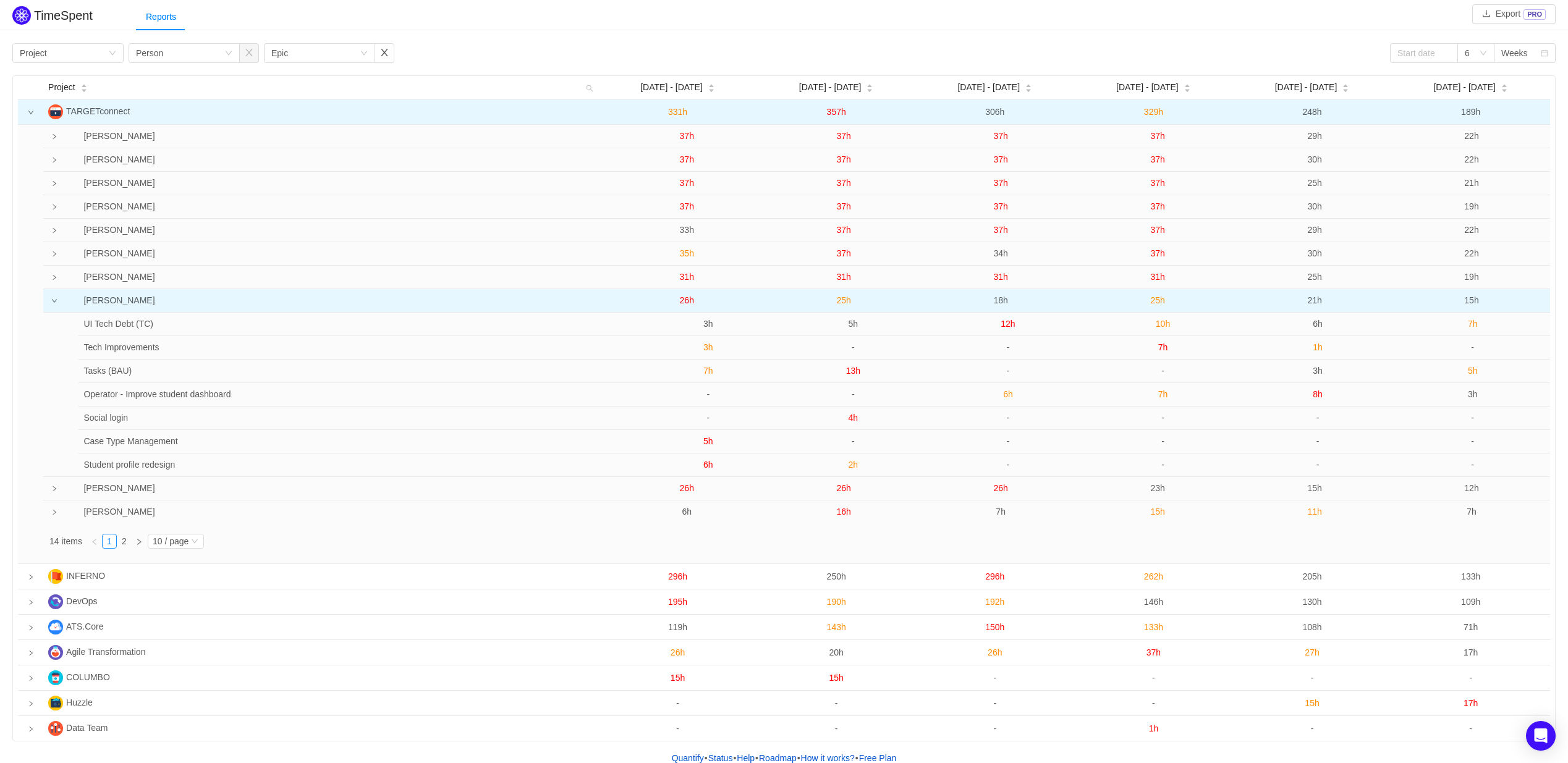
click at [1312, 300] on span "21h" at bounding box center [1314, 301] width 15 height 10
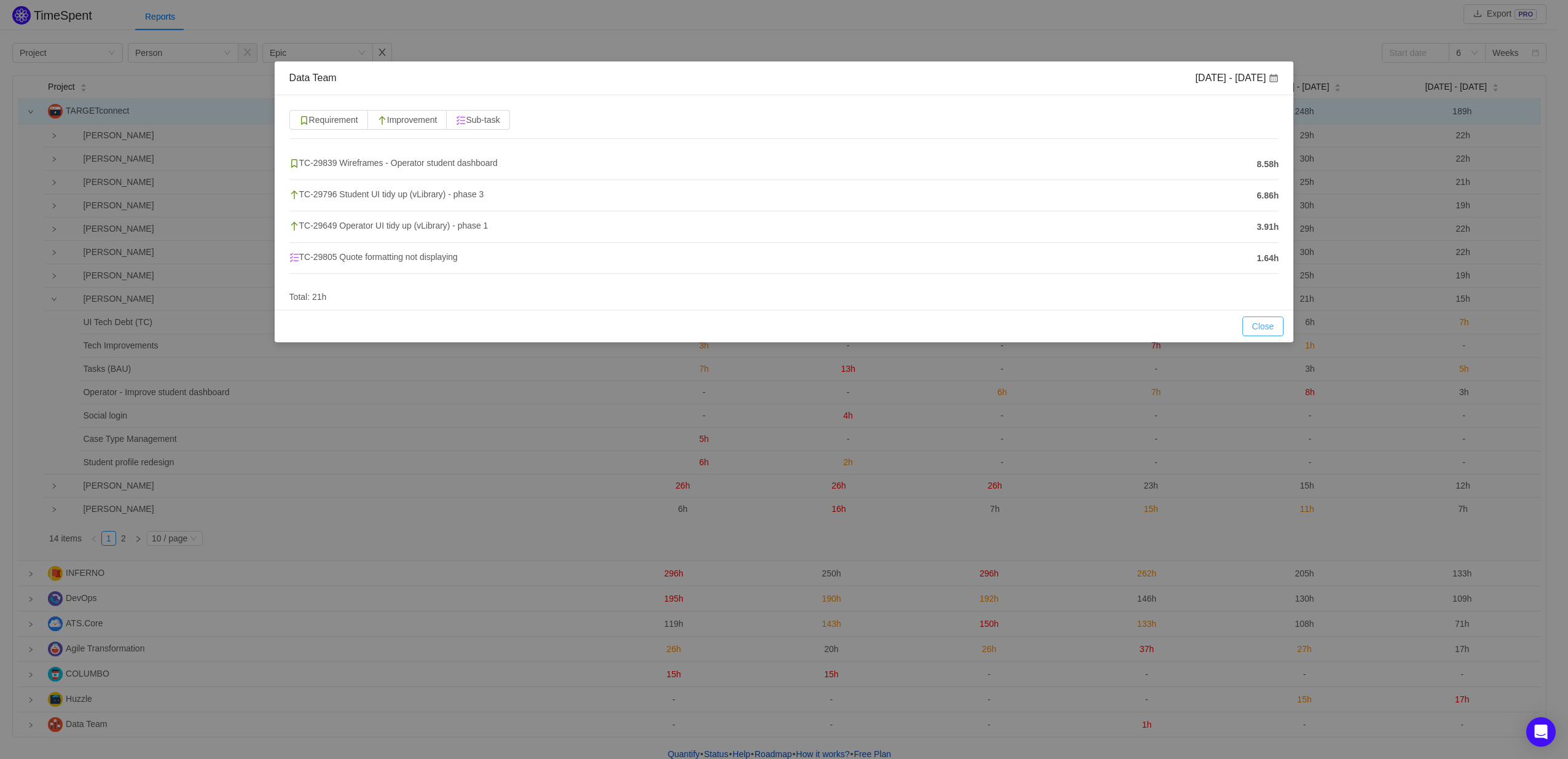
click at [1252, 325] on button "Close" at bounding box center [1263, 326] width 42 height 19
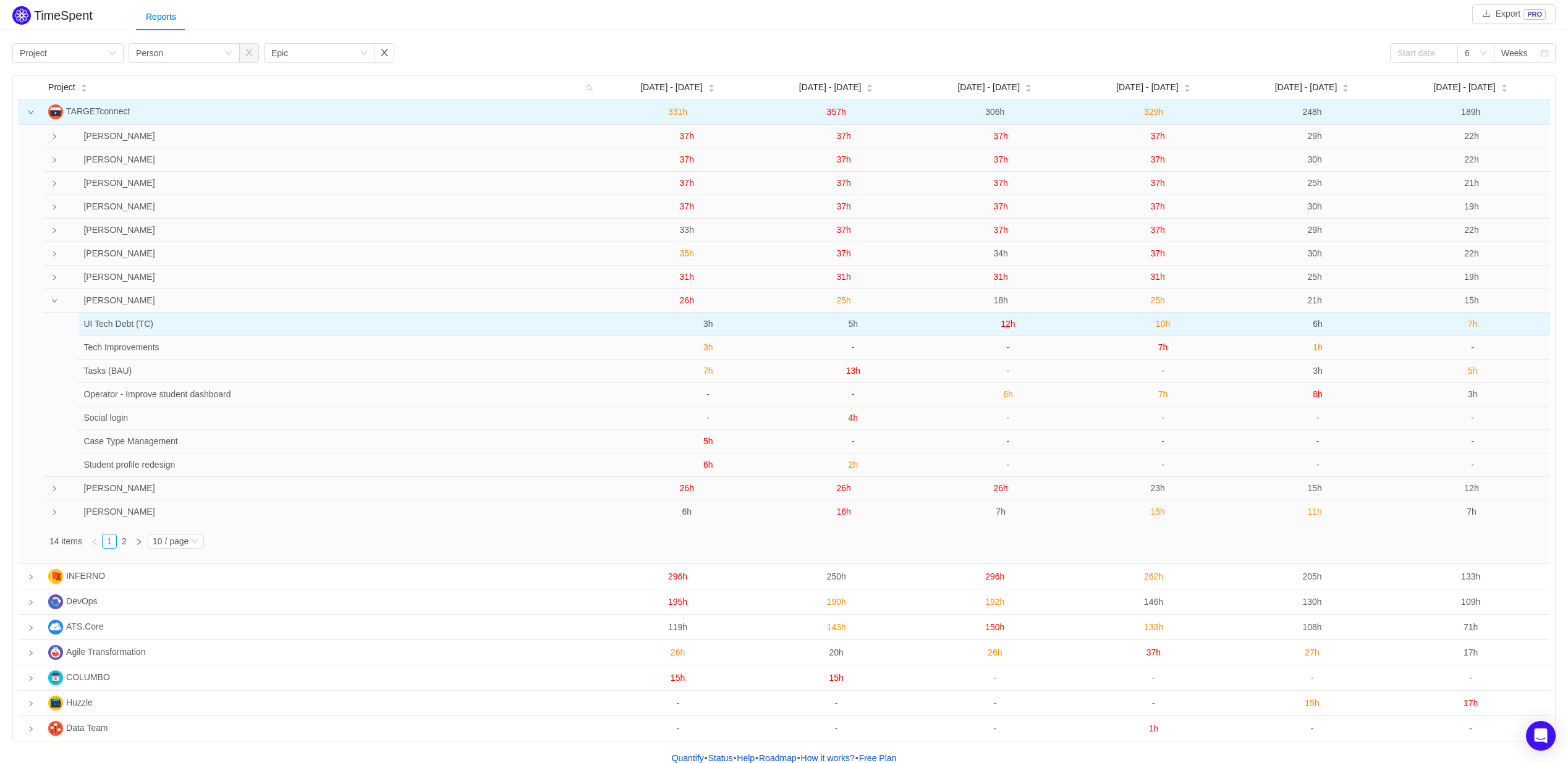
click at [1316, 322] on span "6h" at bounding box center [1317, 324] width 10 height 10
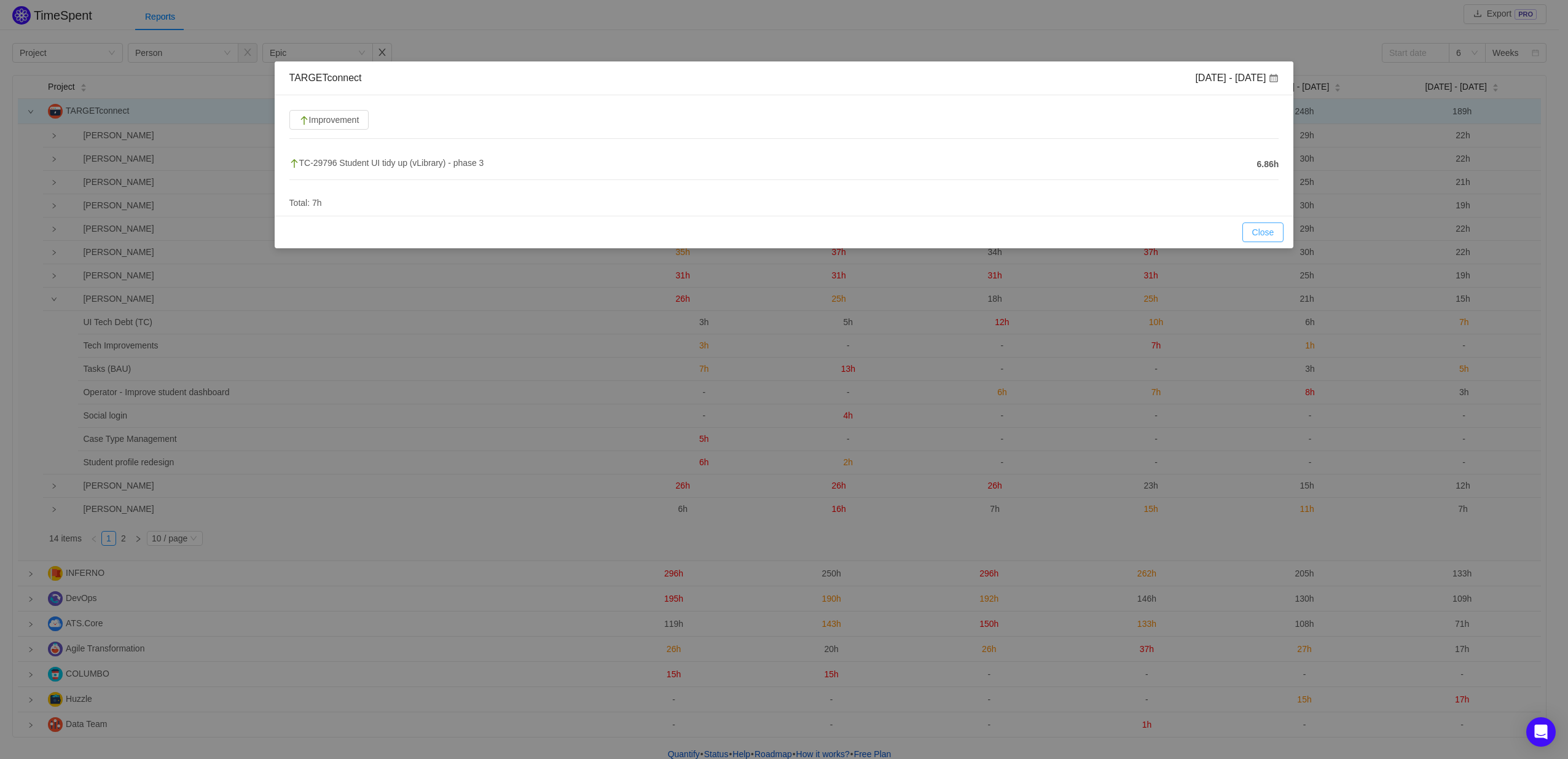
click at [1245, 223] on button "Close" at bounding box center [1263, 232] width 42 height 19
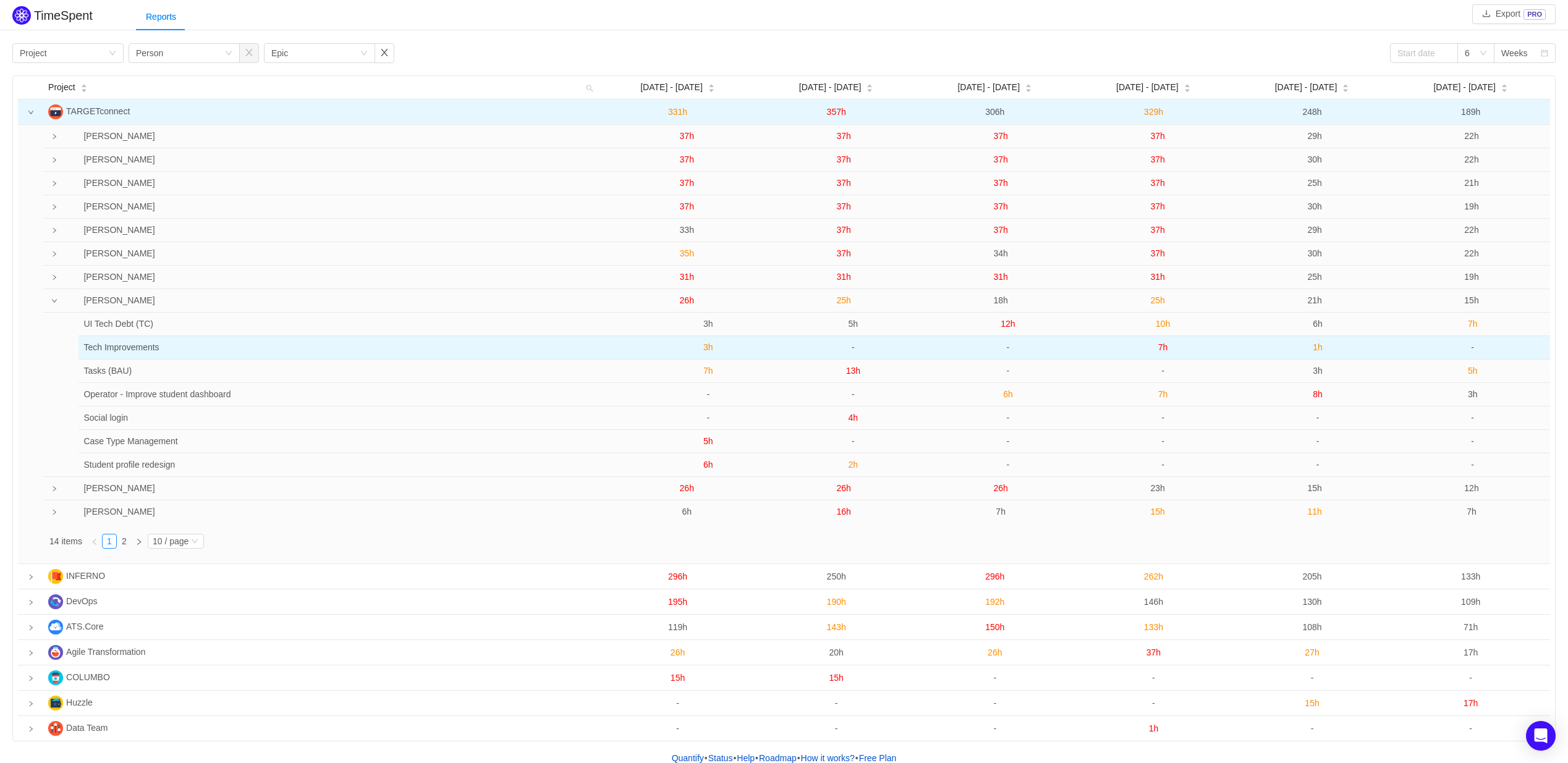
click at [1317, 350] on span "1h" at bounding box center [1317, 347] width 10 height 10
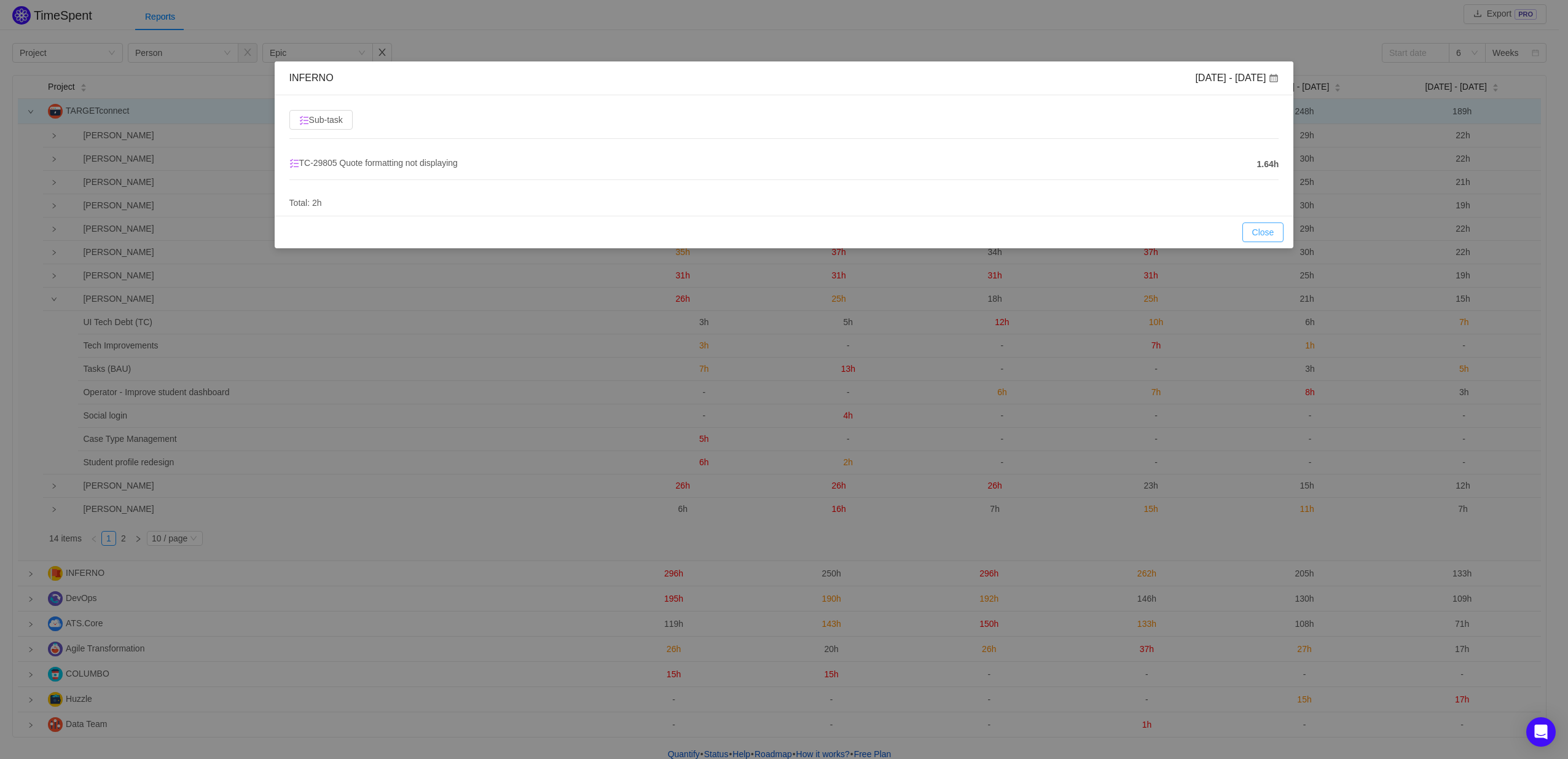
click at [1271, 225] on button "Close" at bounding box center [1263, 232] width 42 height 19
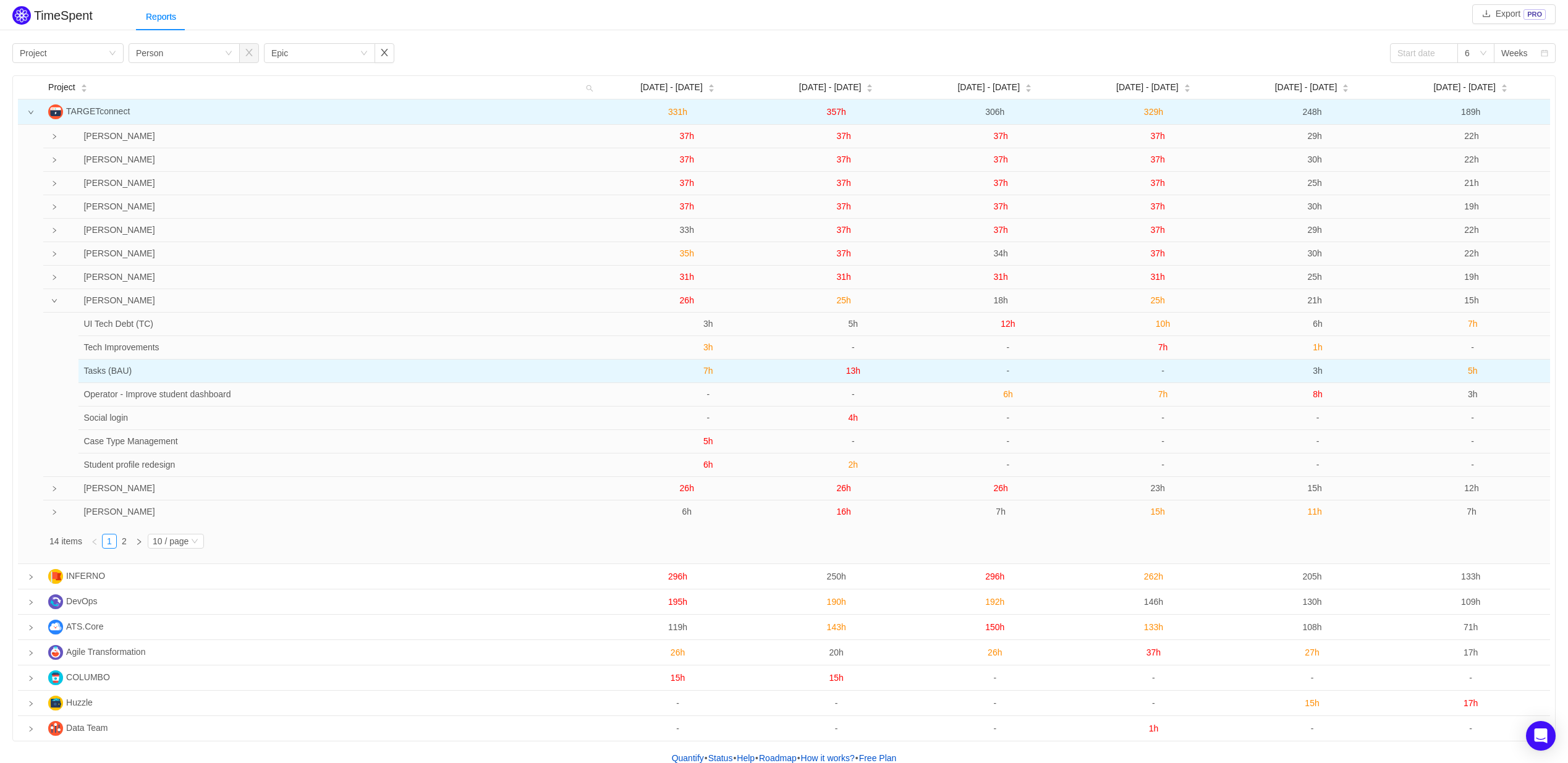
click at [1317, 368] on span "3h" at bounding box center [1317, 371] width 10 height 10
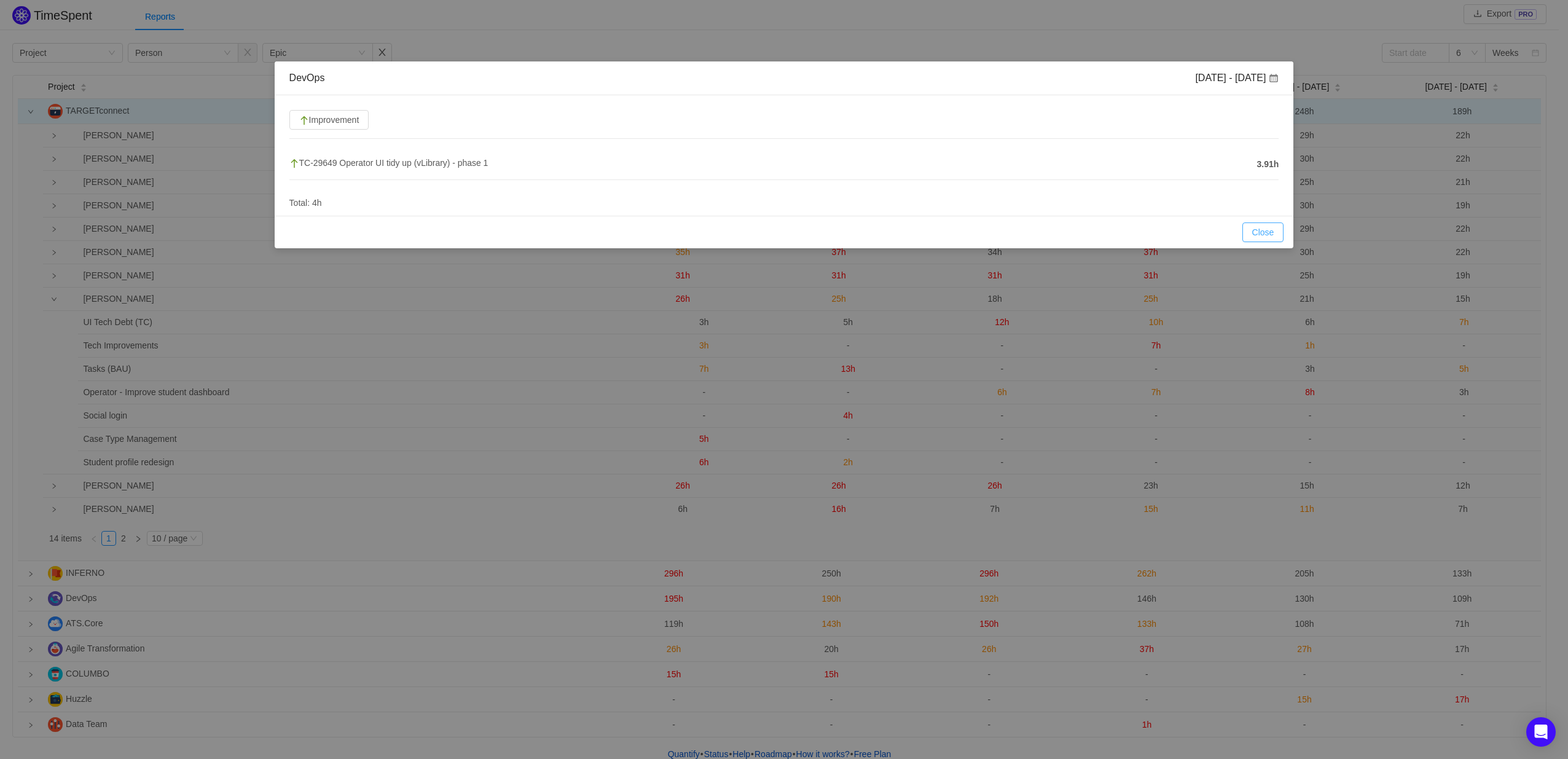
click at [1273, 231] on button "Close" at bounding box center [1263, 232] width 42 height 19
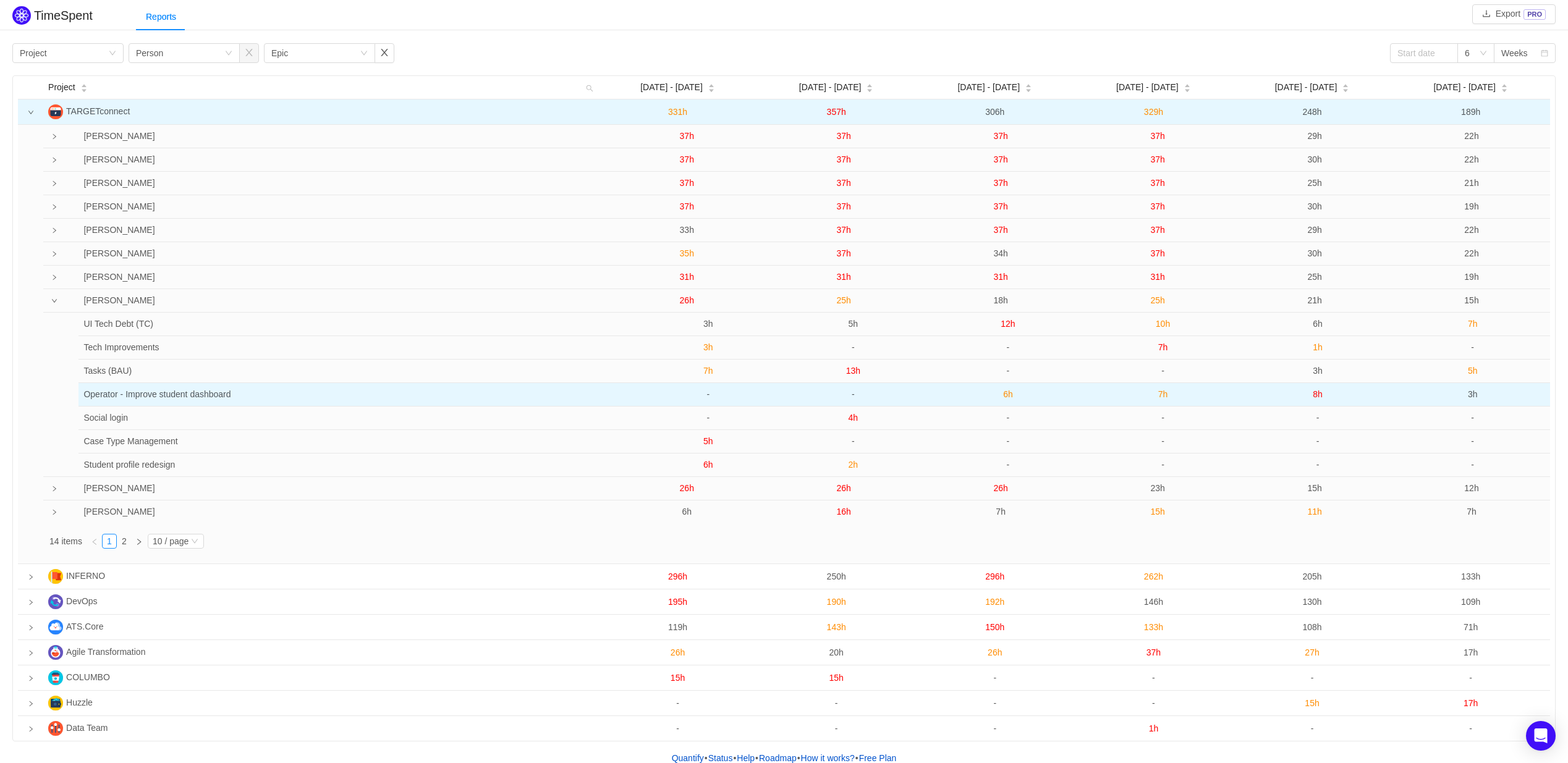
click at [1320, 396] on span "8h" at bounding box center [1317, 394] width 10 height 10
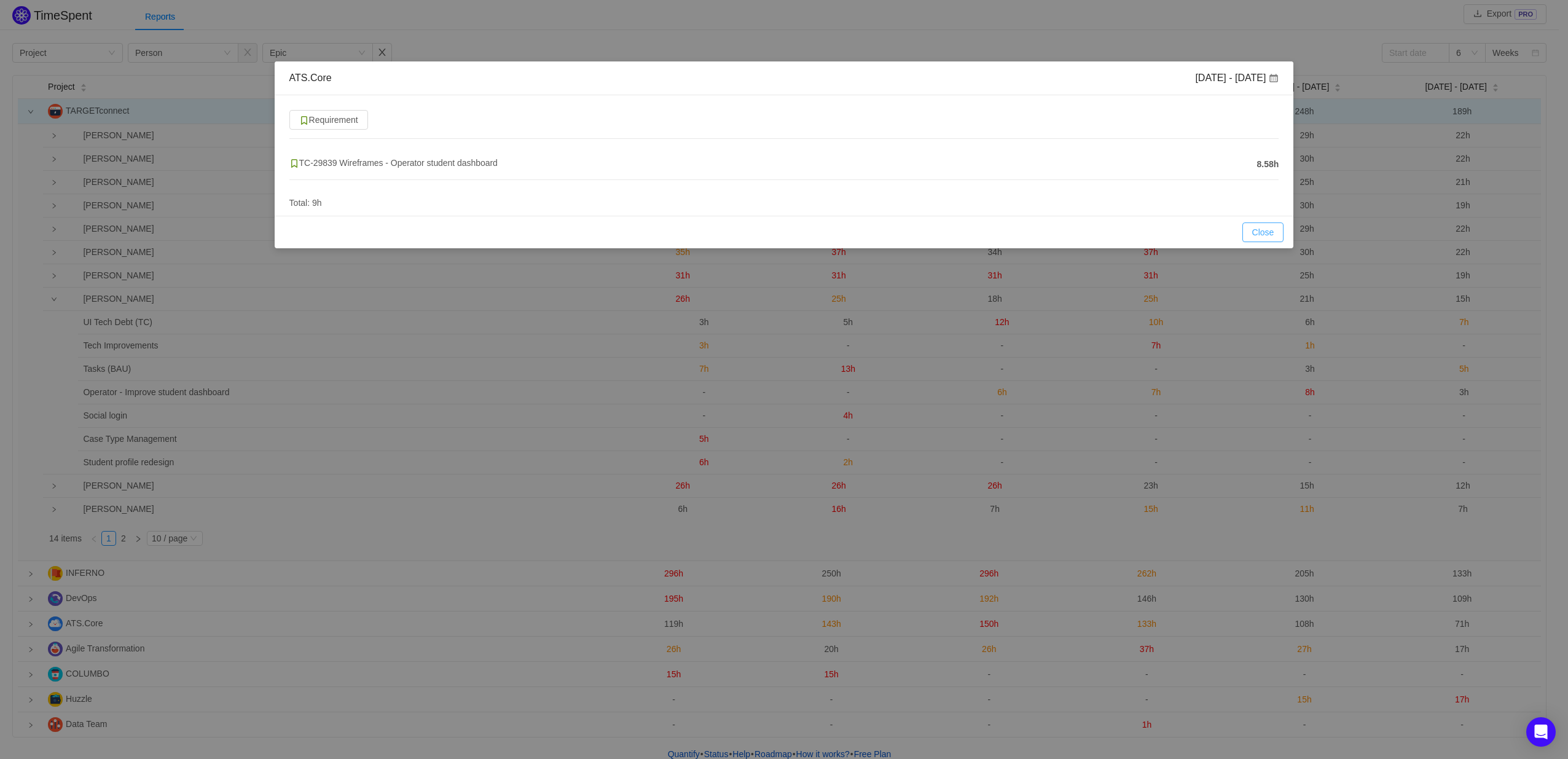
click at [1263, 225] on button "Close" at bounding box center [1263, 232] width 42 height 19
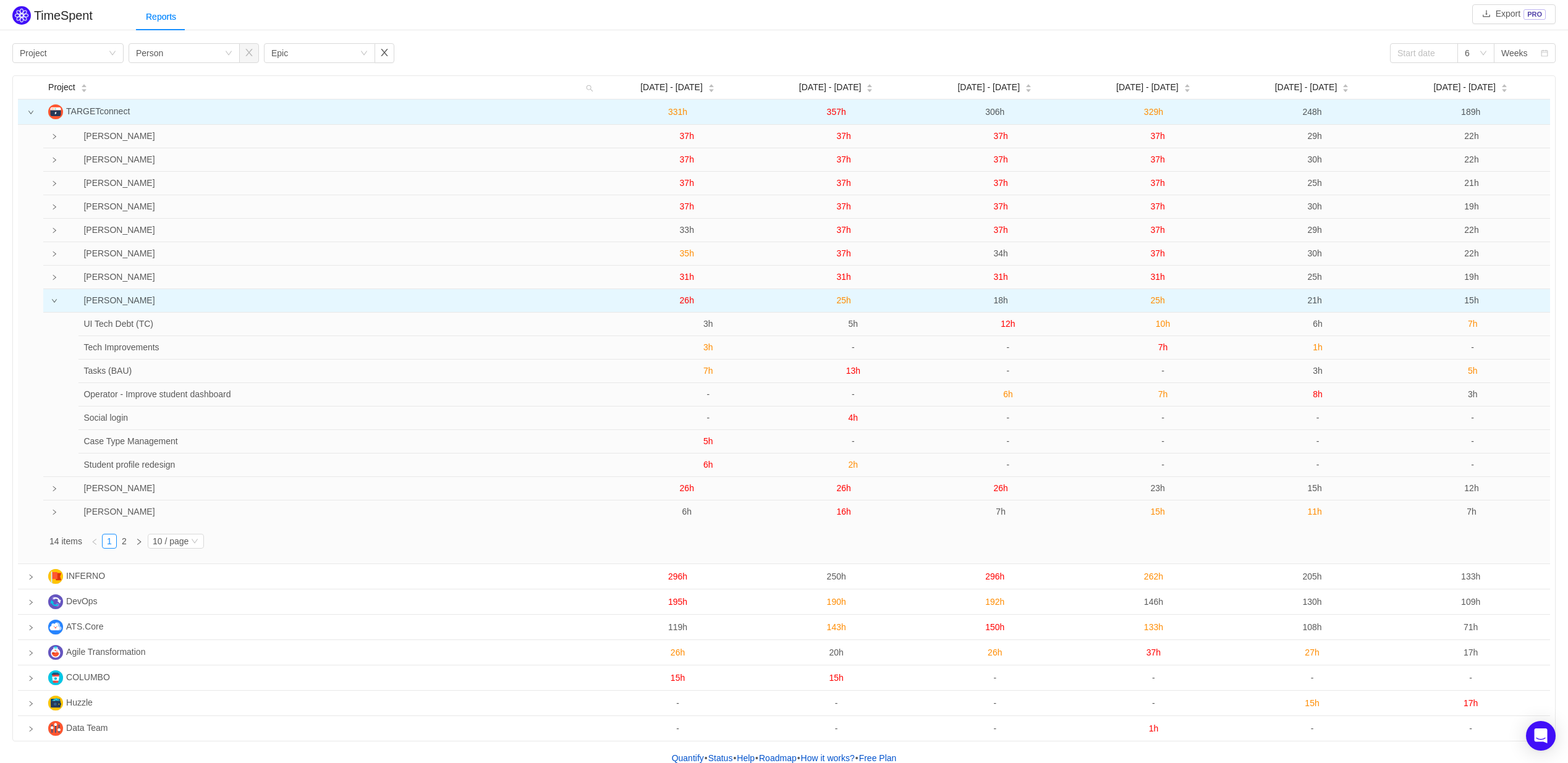
click at [1314, 300] on span "21h" at bounding box center [1314, 301] width 15 height 10
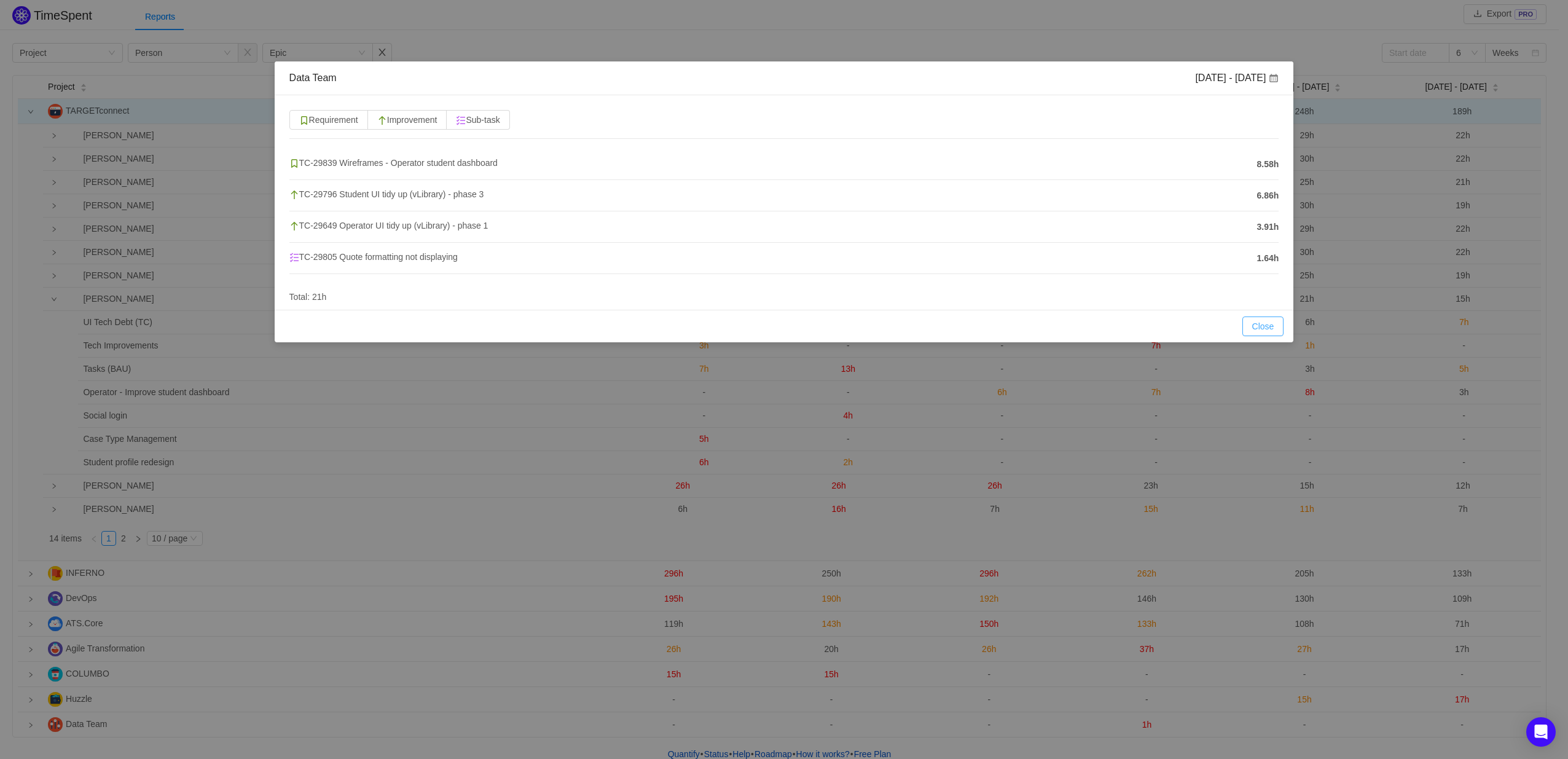
click at [1270, 320] on button "Close" at bounding box center [1263, 326] width 42 height 19
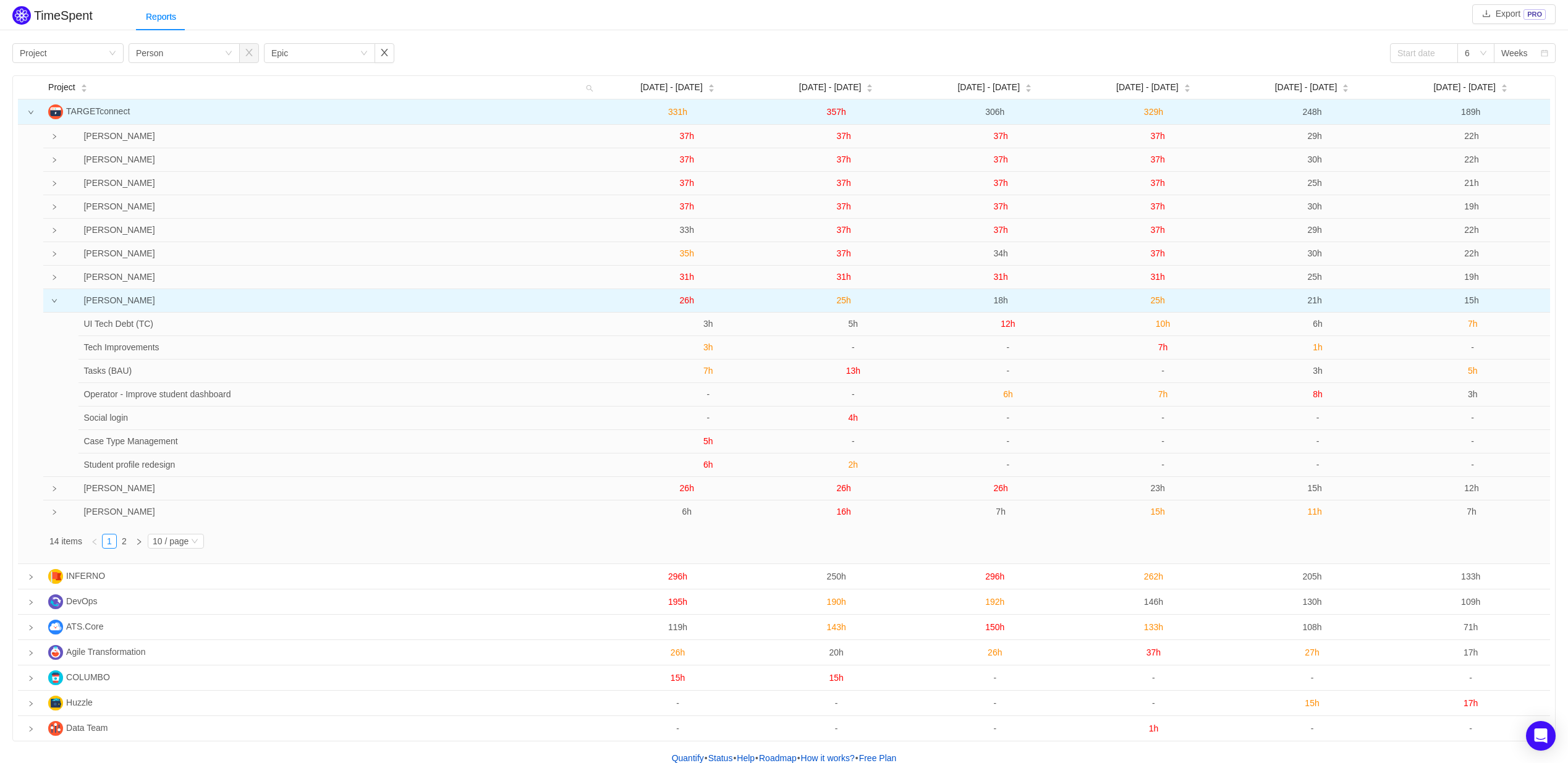
click at [59, 298] on td at bounding box center [51, 301] width 16 height 23
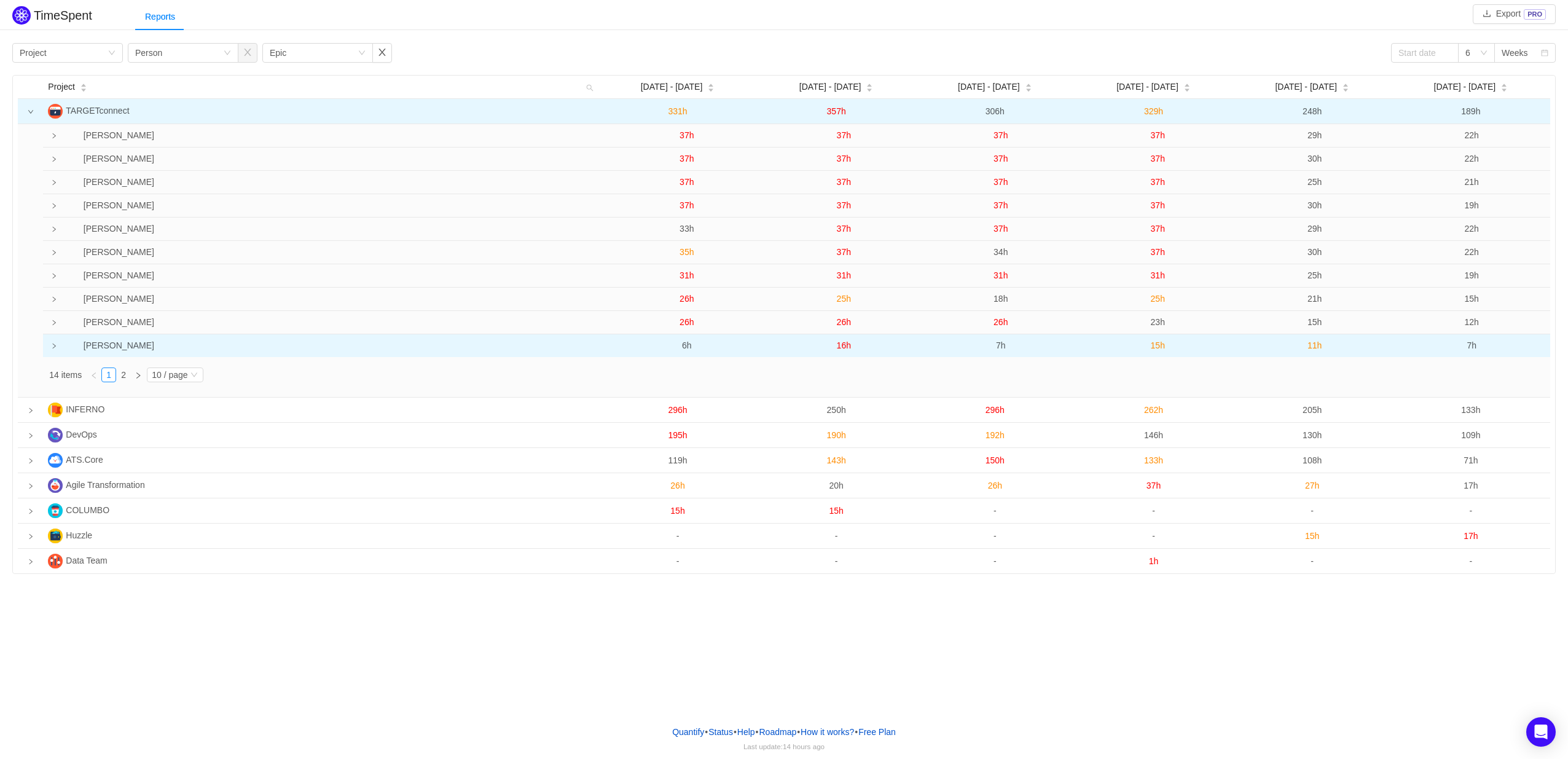
click at [54, 346] on icon "icon: right" at bounding box center [54, 346] width 6 height 6
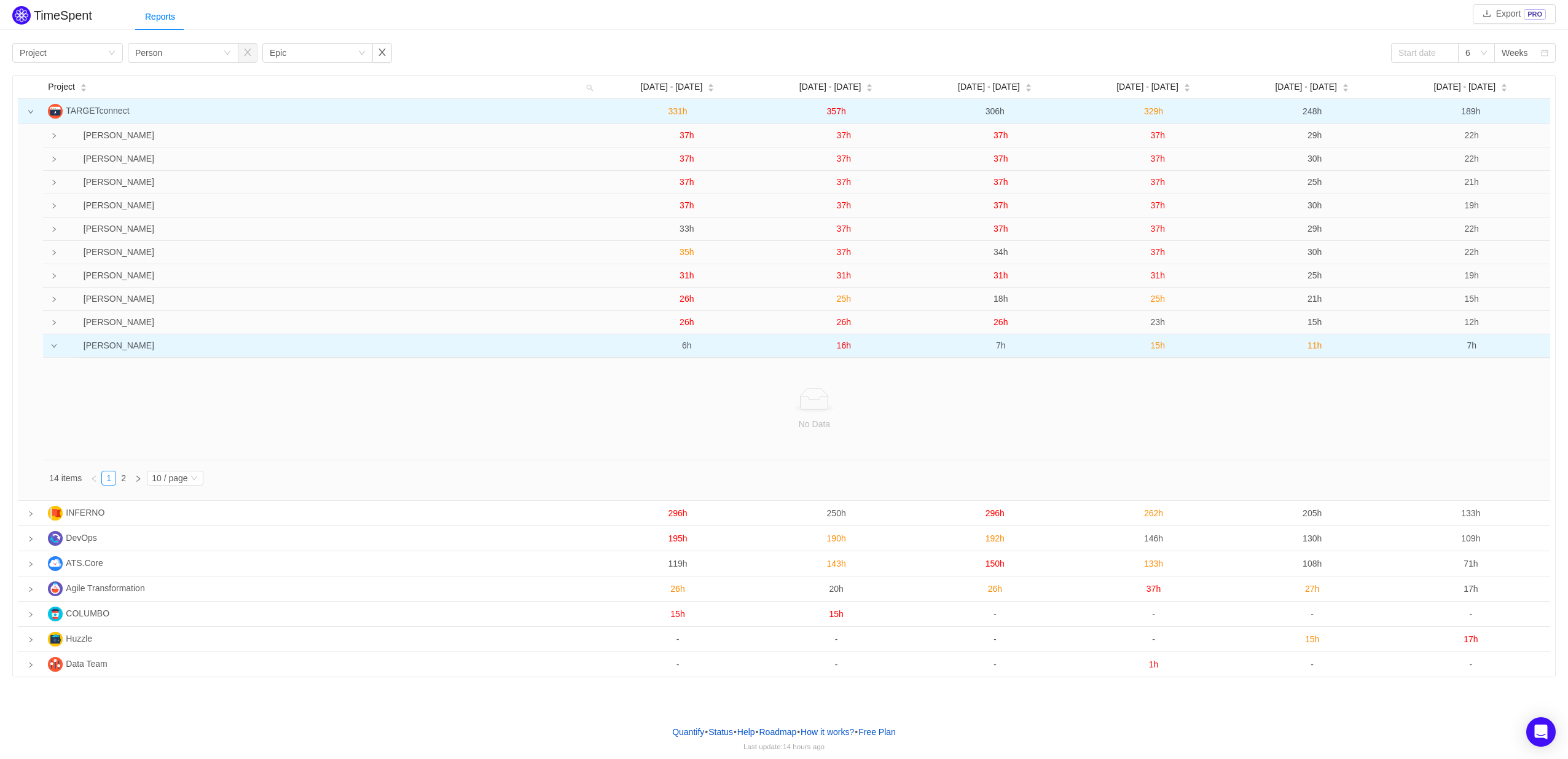
click at [55, 345] on icon "icon: down" at bounding box center [54, 346] width 6 height 6
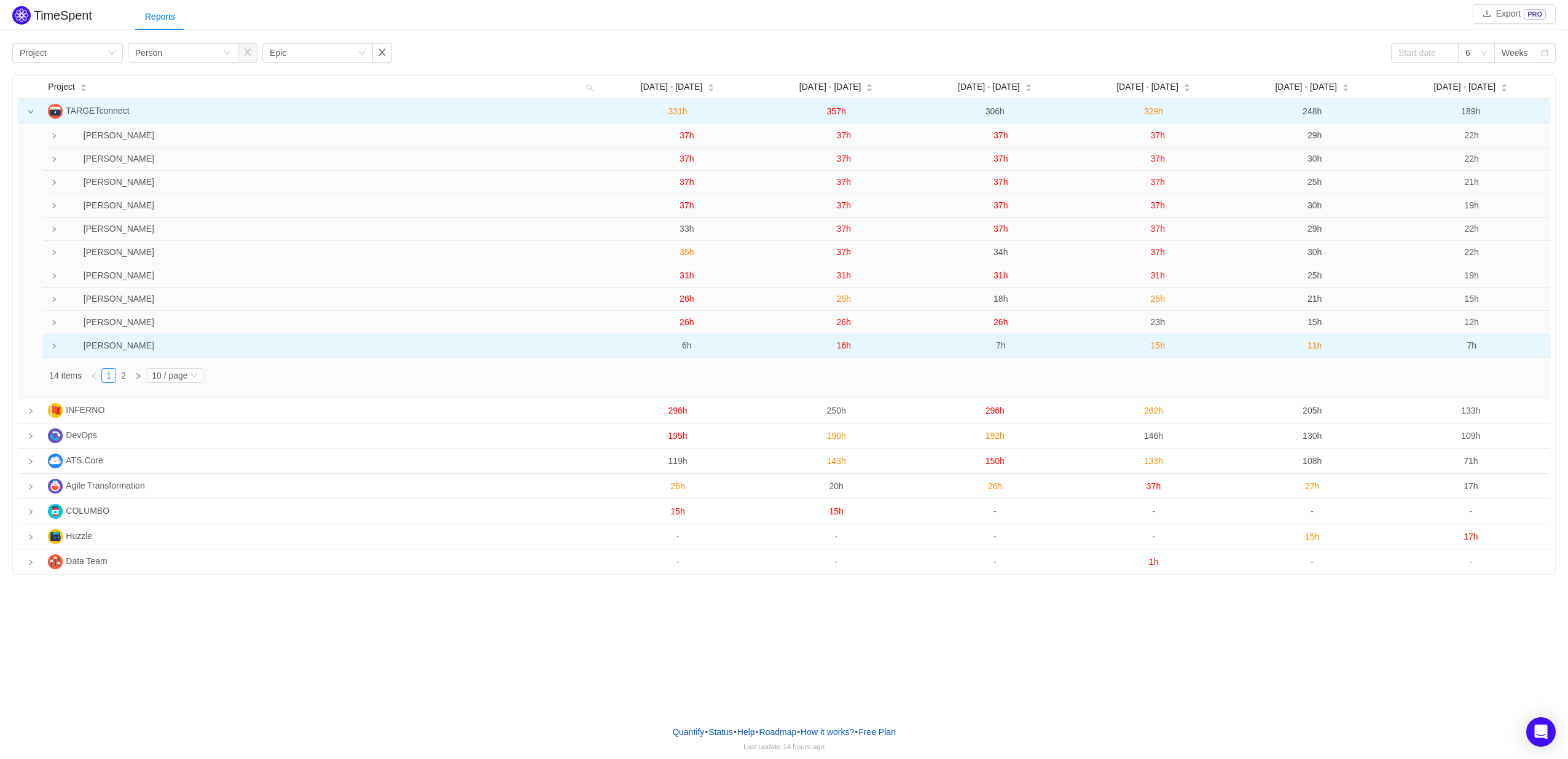
click at [54, 345] on icon "icon: right" at bounding box center [54, 346] width 6 height 6
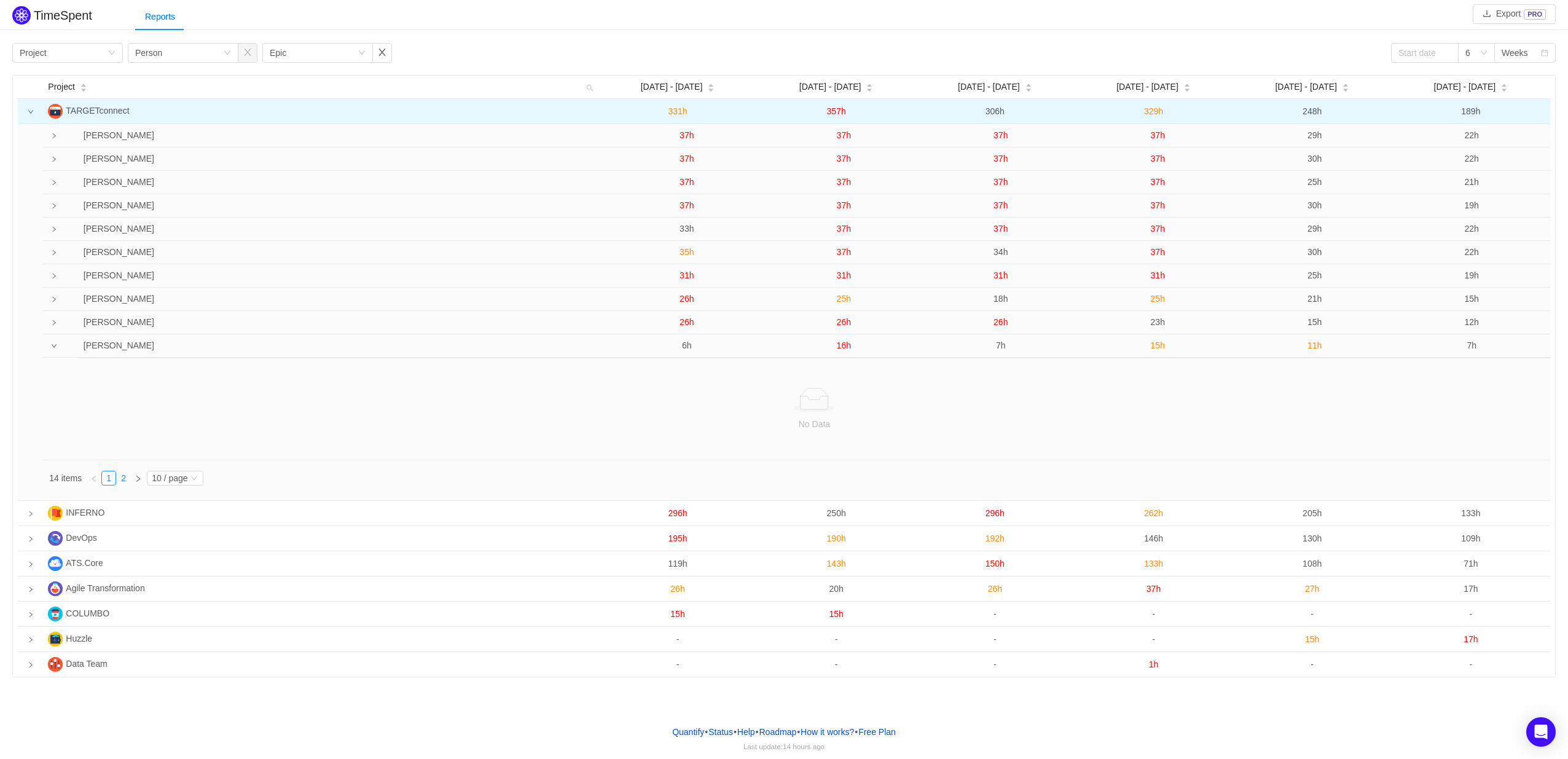
click at [125, 480] on link "2" at bounding box center [123, 478] width 14 height 14
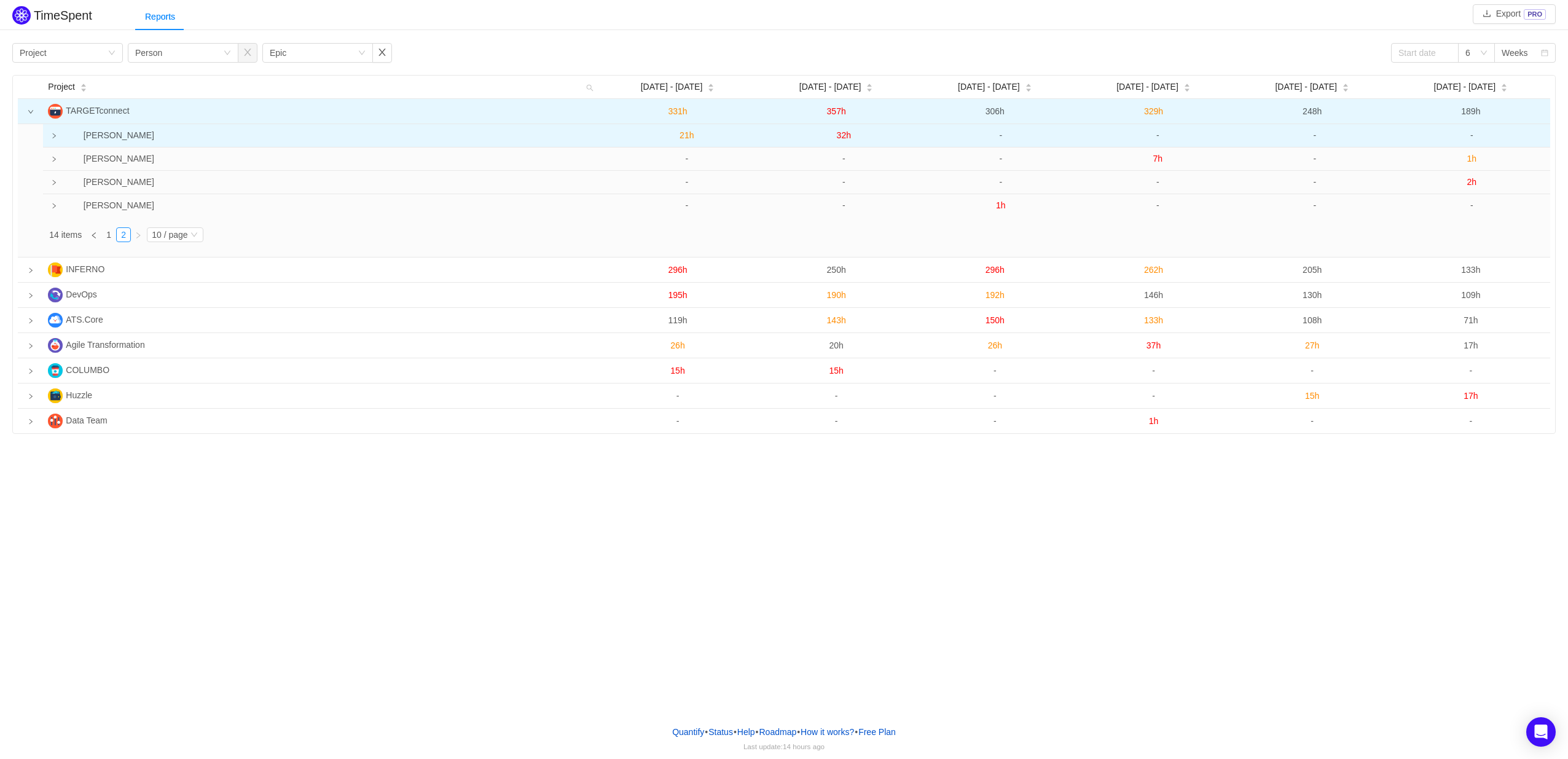
click at [54, 136] on icon "icon: right" at bounding box center [53, 135] width 3 height 5
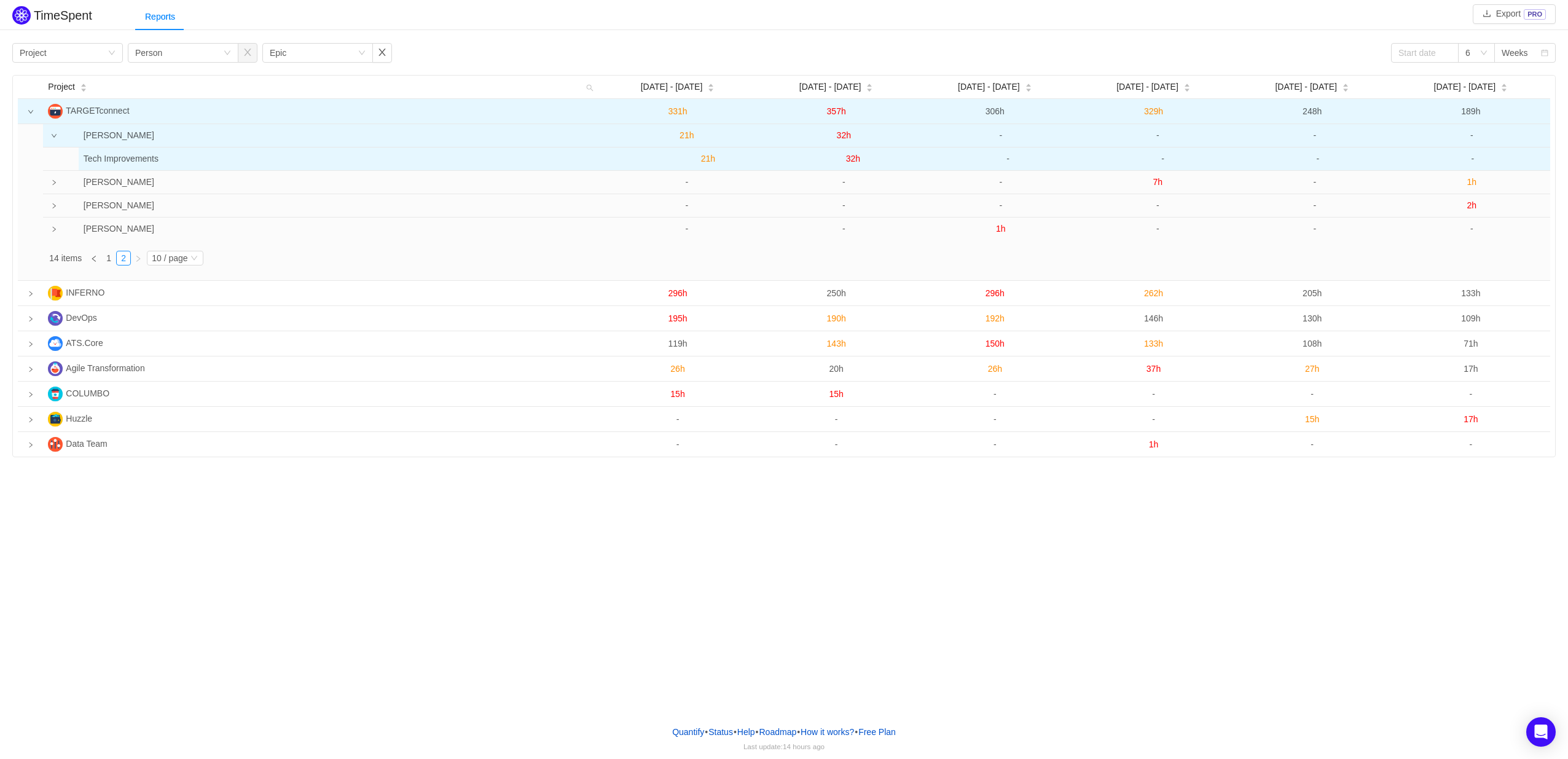
click at [704, 162] on span "21h" at bounding box center [708, 158] width 15 height 10
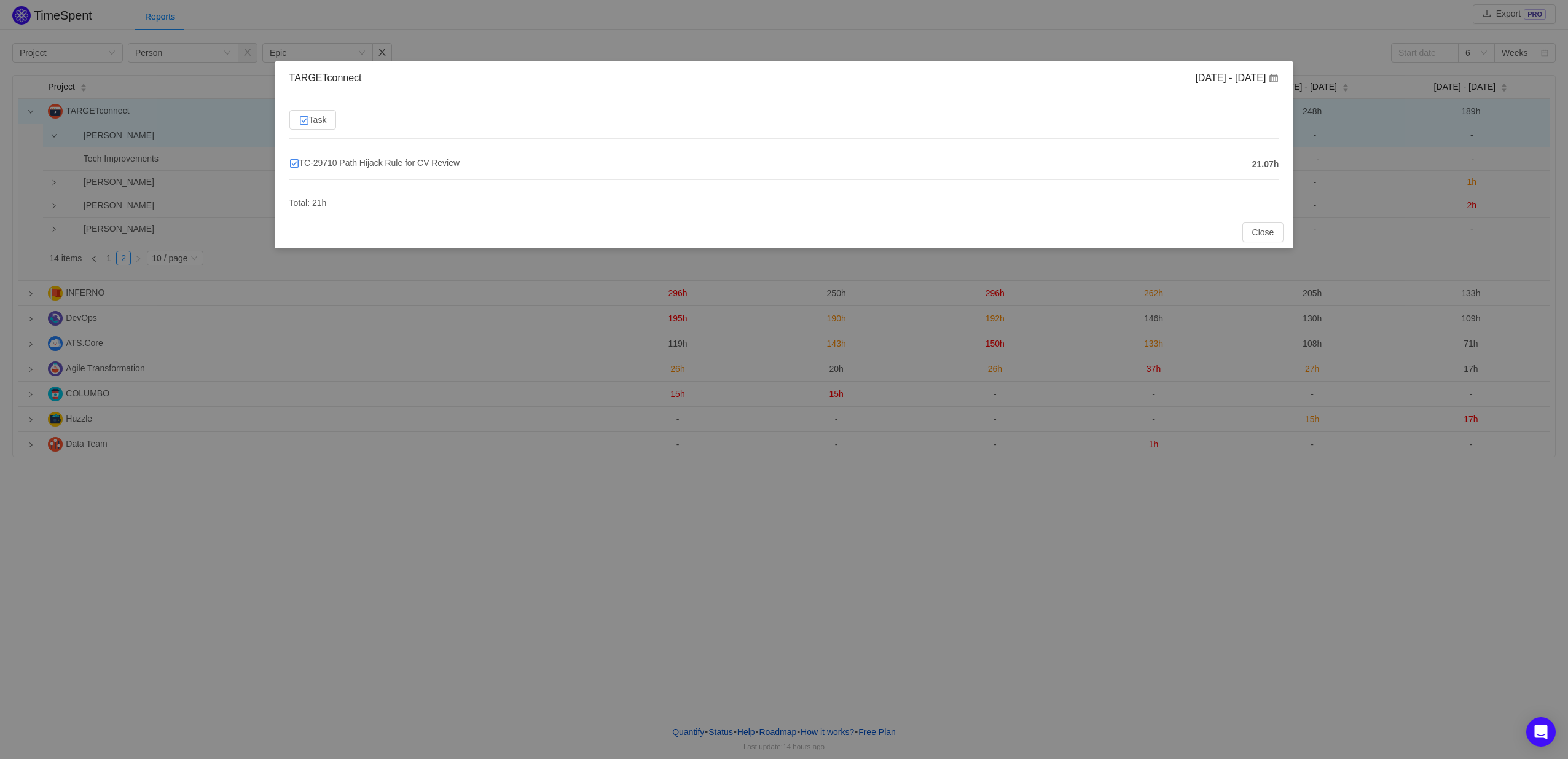
click at [429, 162] on span "TC-29710 Path Hijack Rule for CV Review" at bounding box center [374, 163] width 170 height 10
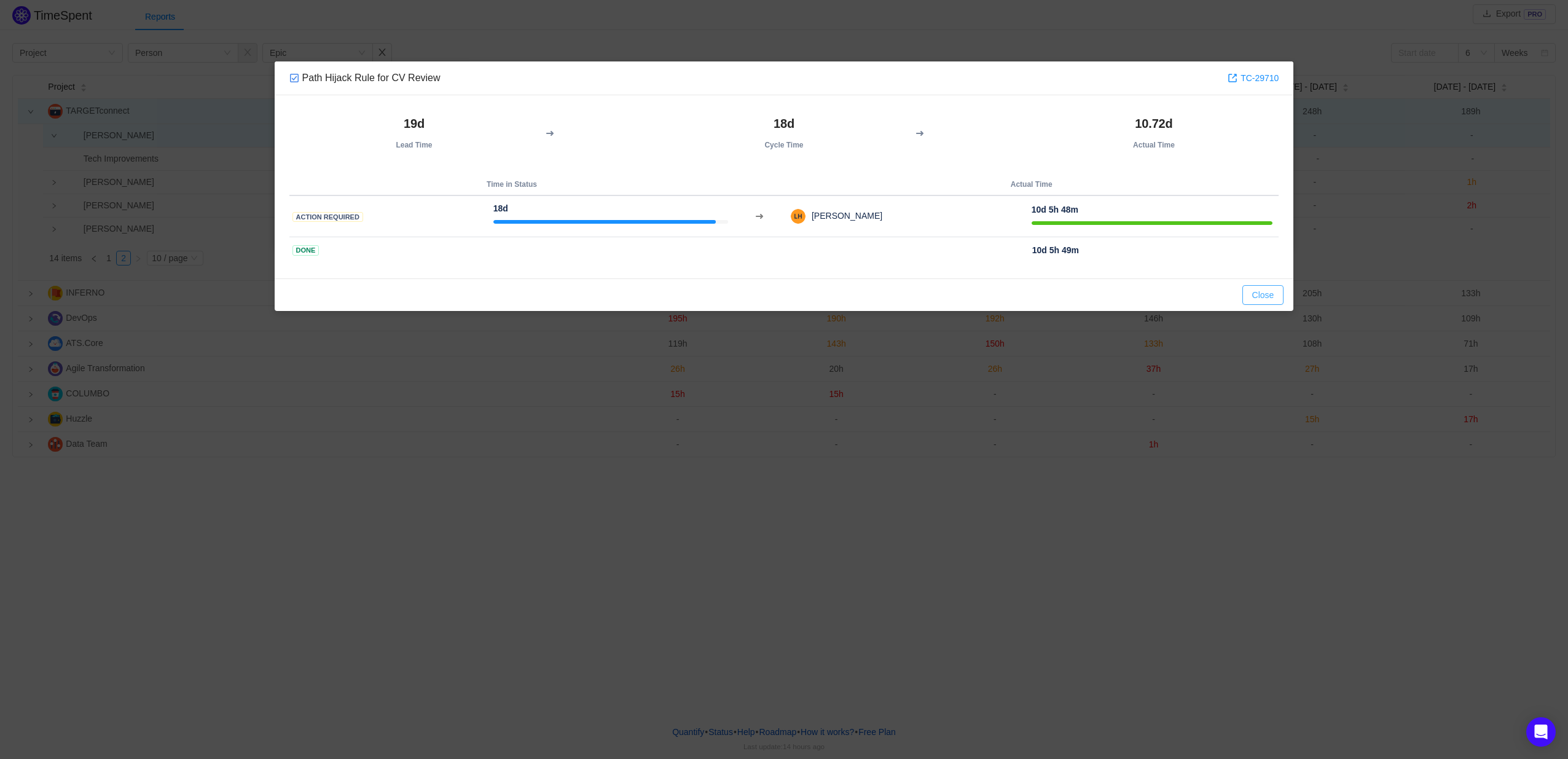
click at [1251, 293] on button "Close" at bounding box center [1263, 295] width 42 height 19
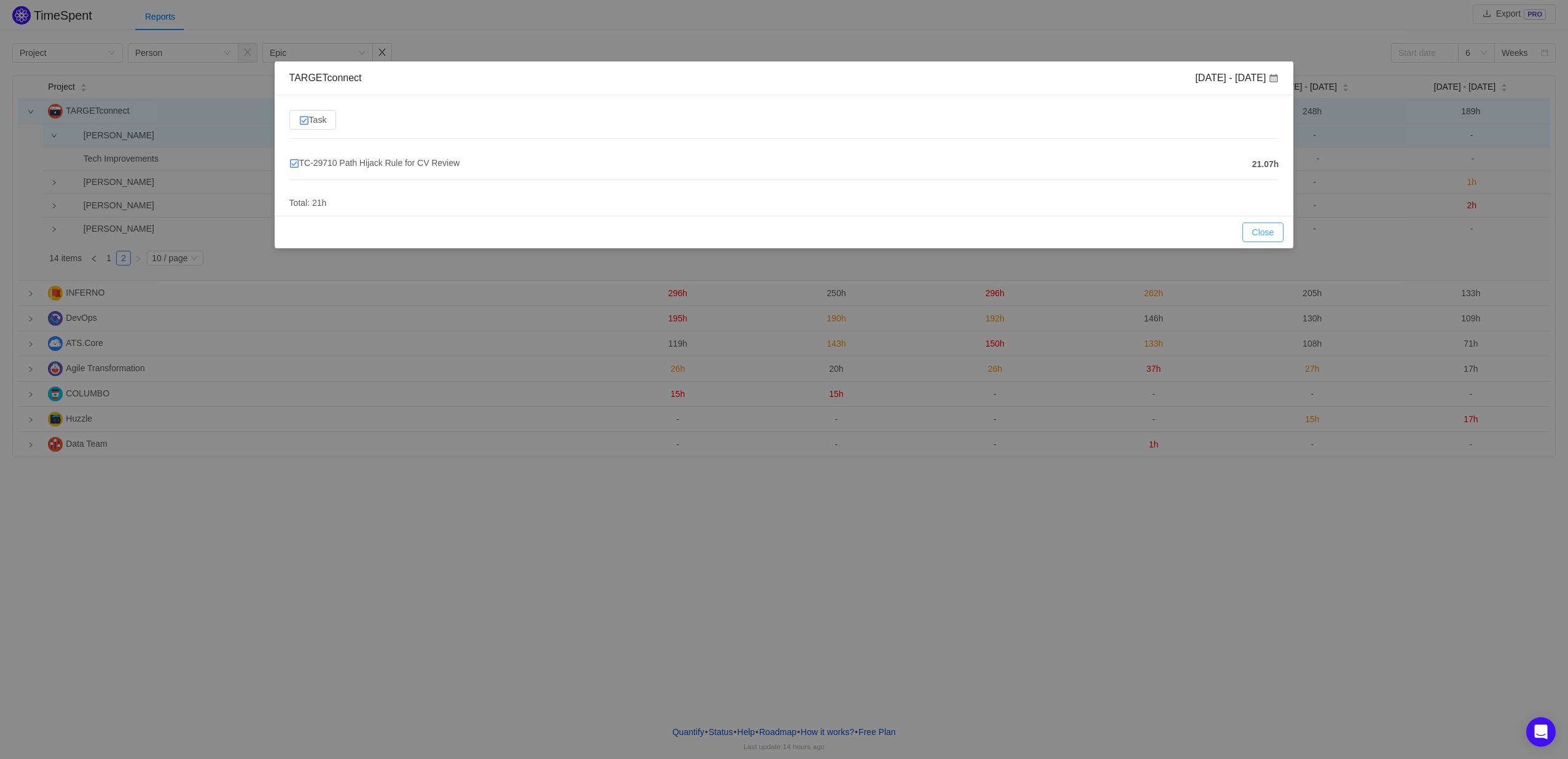
drag, startPoint x: 1264, startPoint y: 226, endPoint x: 1213, endPoint y: 226, distance: 51.0
click at [1265, 226] on button "Close" at bounding box center [1263, 232] width 42 height 19
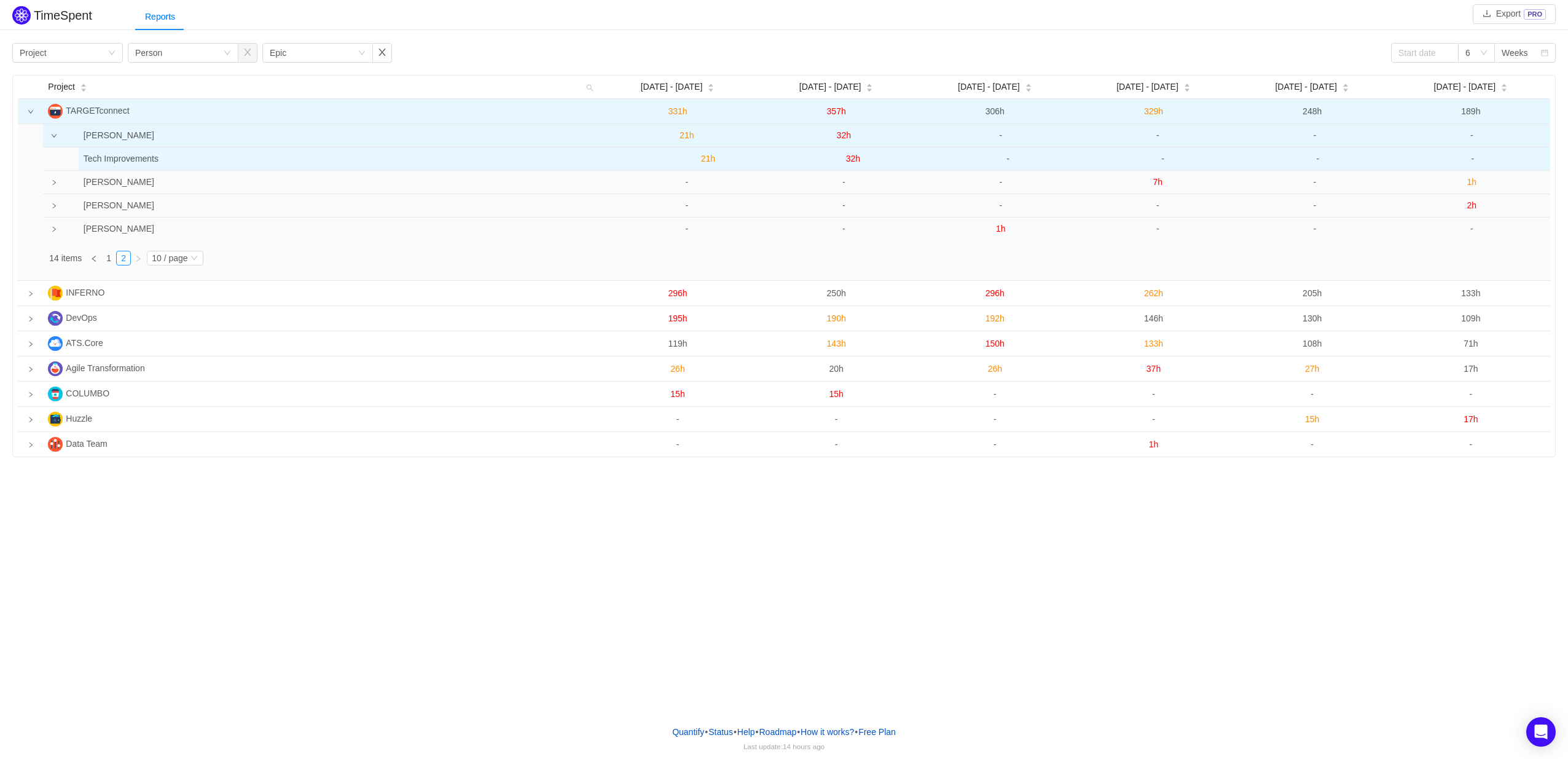
click at [859, 161] on span "32h" at bounding box center [853, 158] width 15 height 10
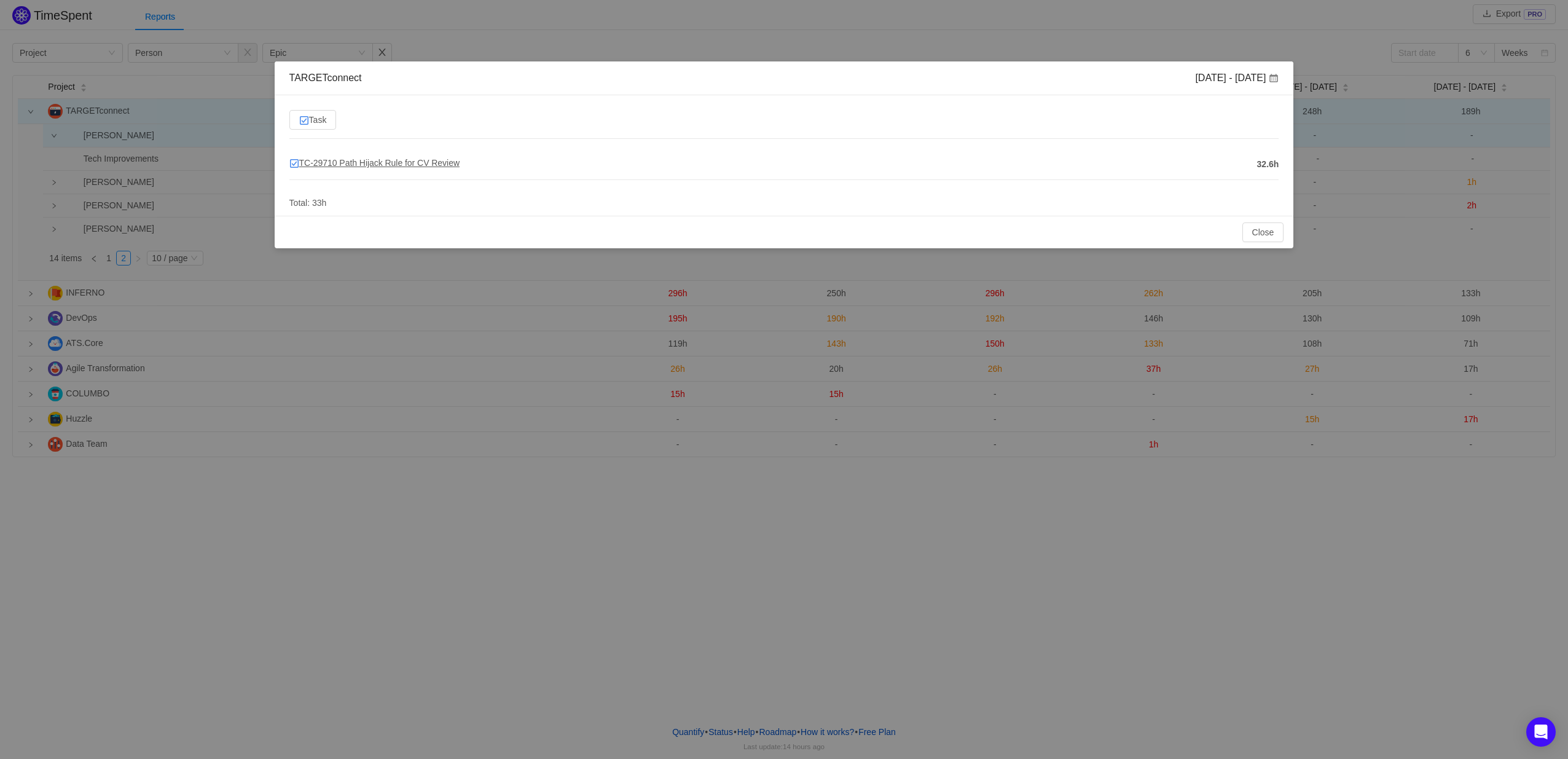
click at [445, 165] on span "TC-29710 Path Hijack Rule for CV Review" at bounding box center [374, 163] width 170 height 10
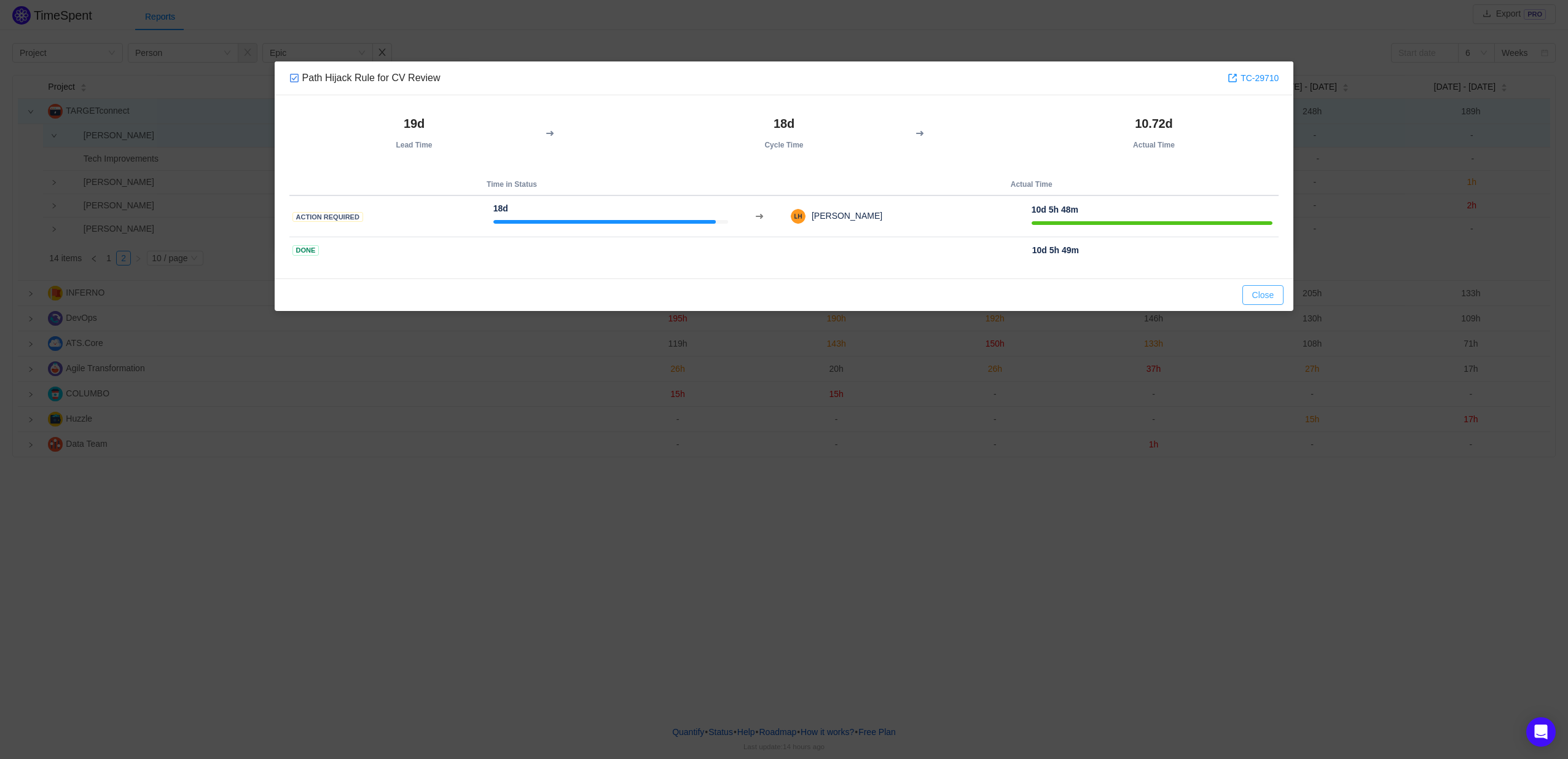
click at [1258, 297] on button "Close" at bounding box center [1263, 295] width 42 height 19
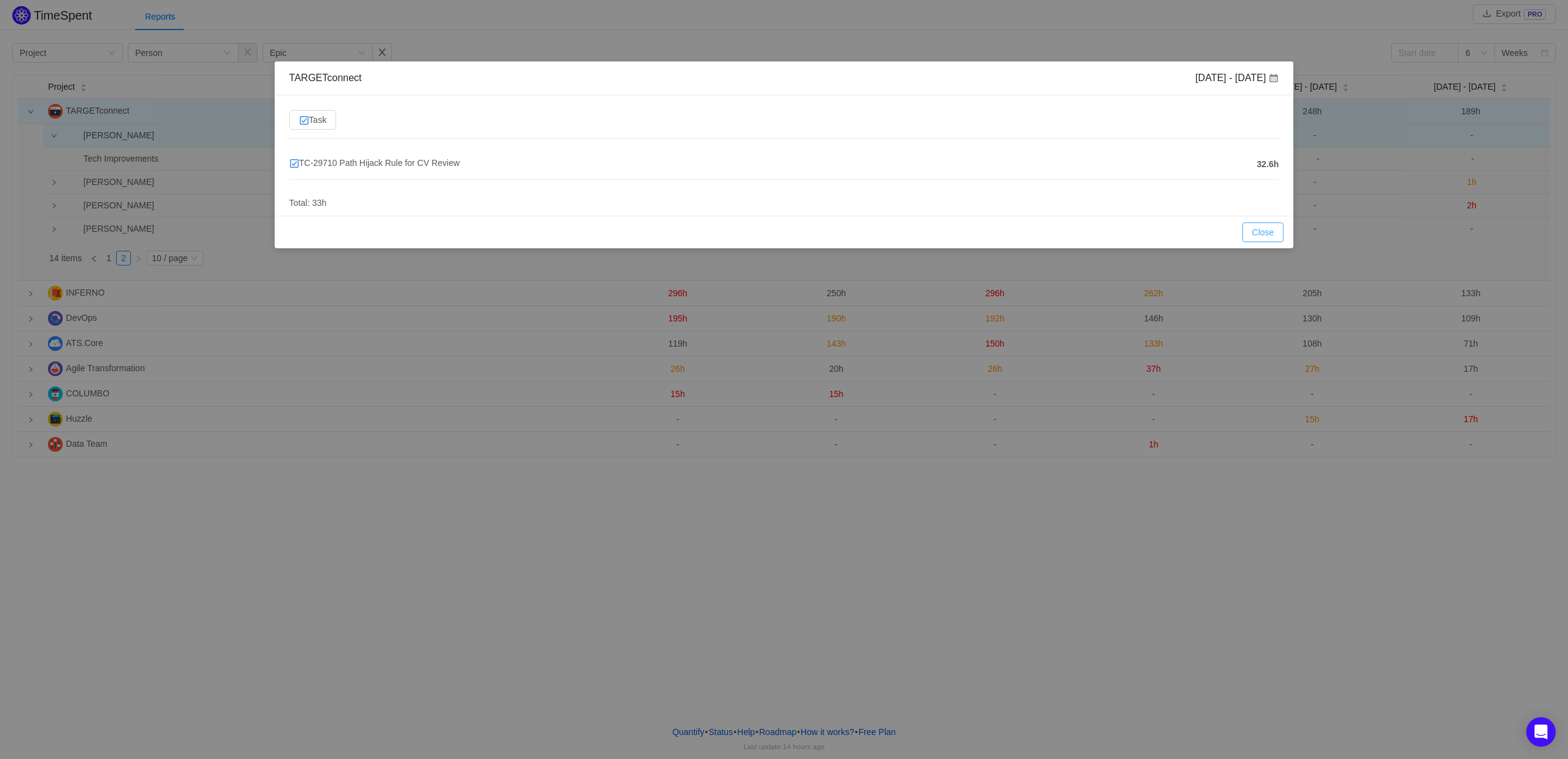
click at [1258, 235] on button "Close" at bounding box center [1263, 232] width 42 height 19
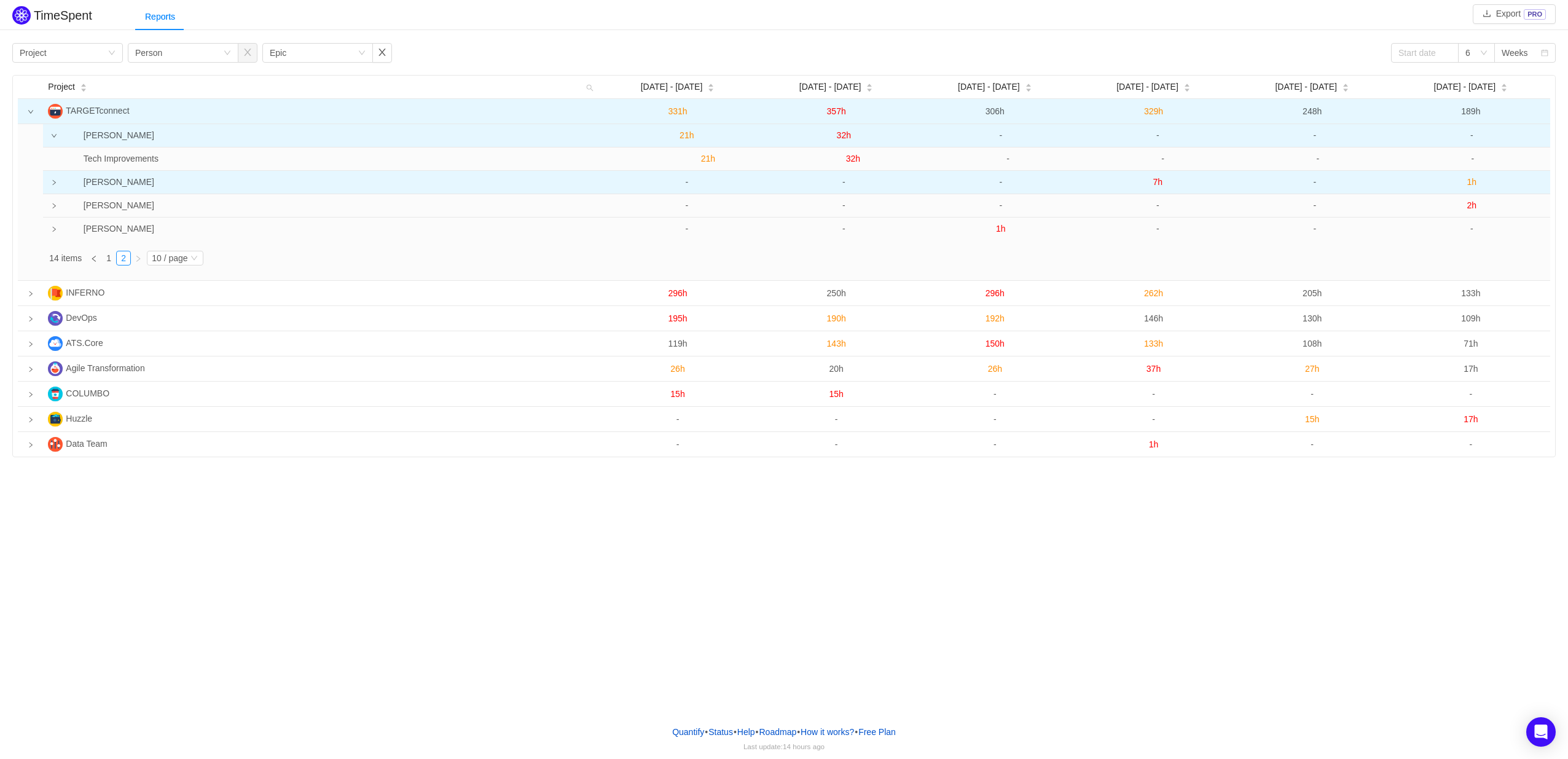
click at [53, 183] on icon "icon: right" at bounding box center [54, 182] width 6 height 6
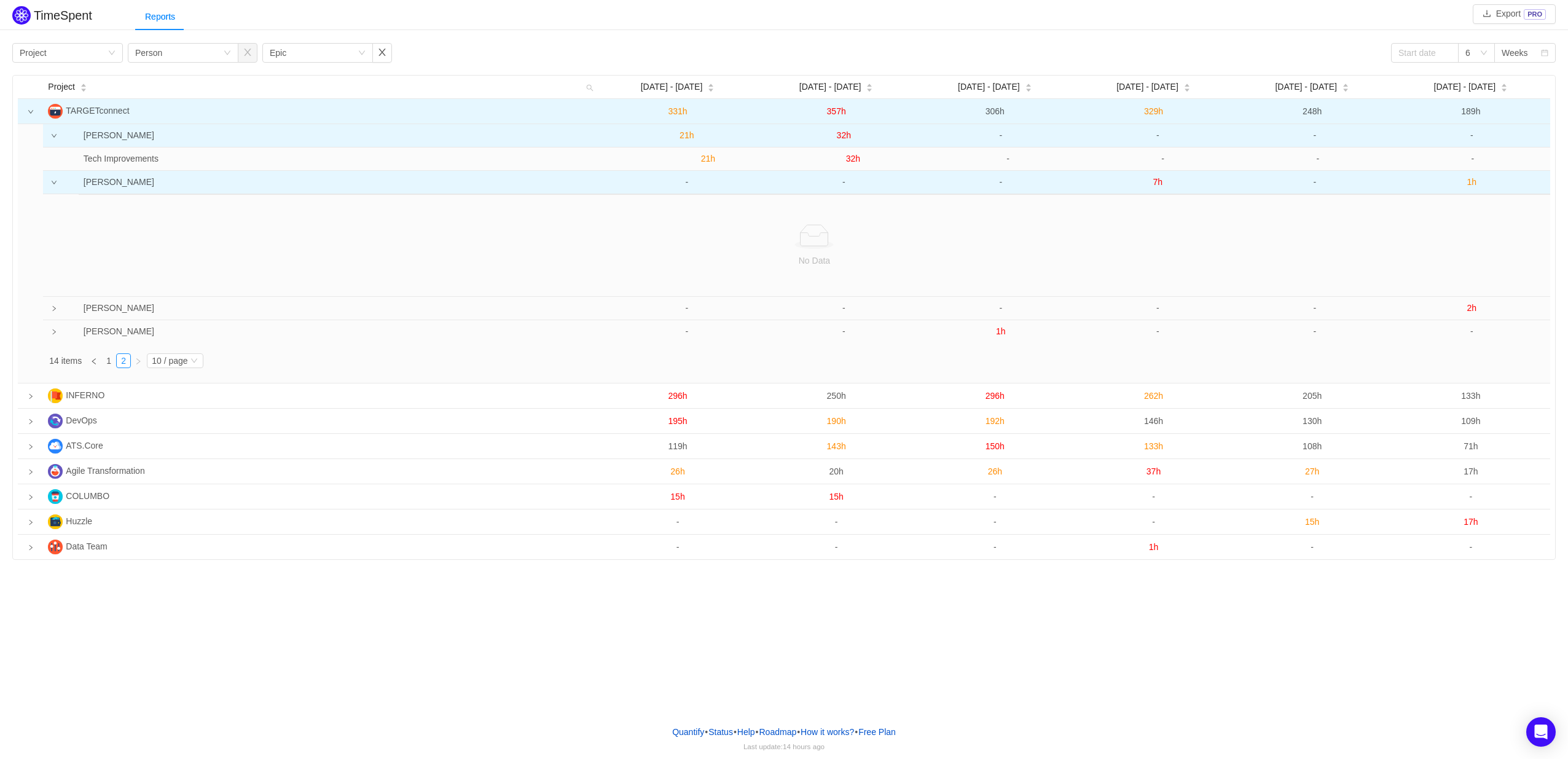
click at [52, 183] on icon "icon: down" at bounding box center [54, 182] width 6 height 6
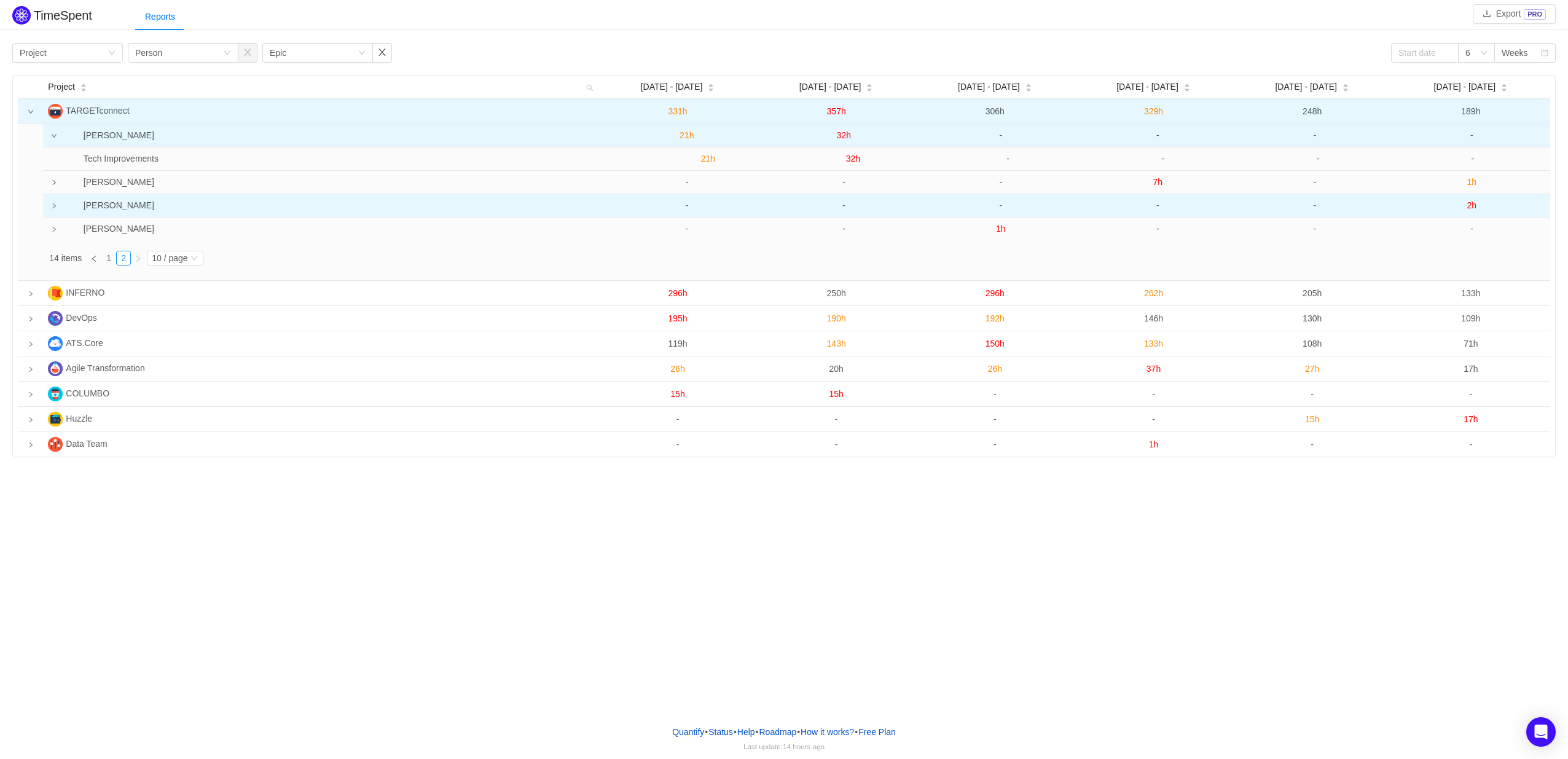
click at [57, 203] on td at bounding box center [50, 206] width 16 height 23
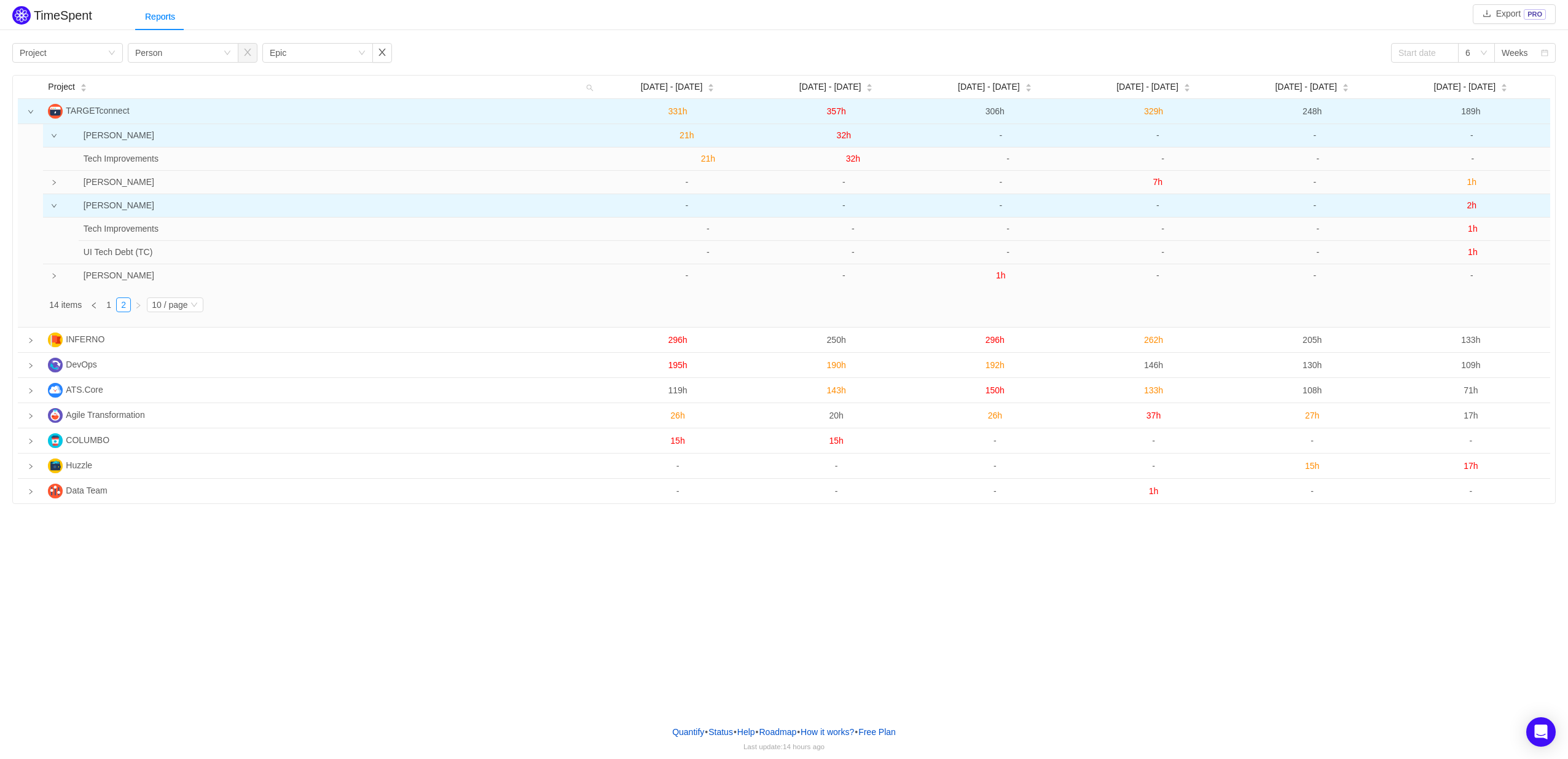
click at [57, 203] on td at bounding box center [50, 206] width 16 height 23
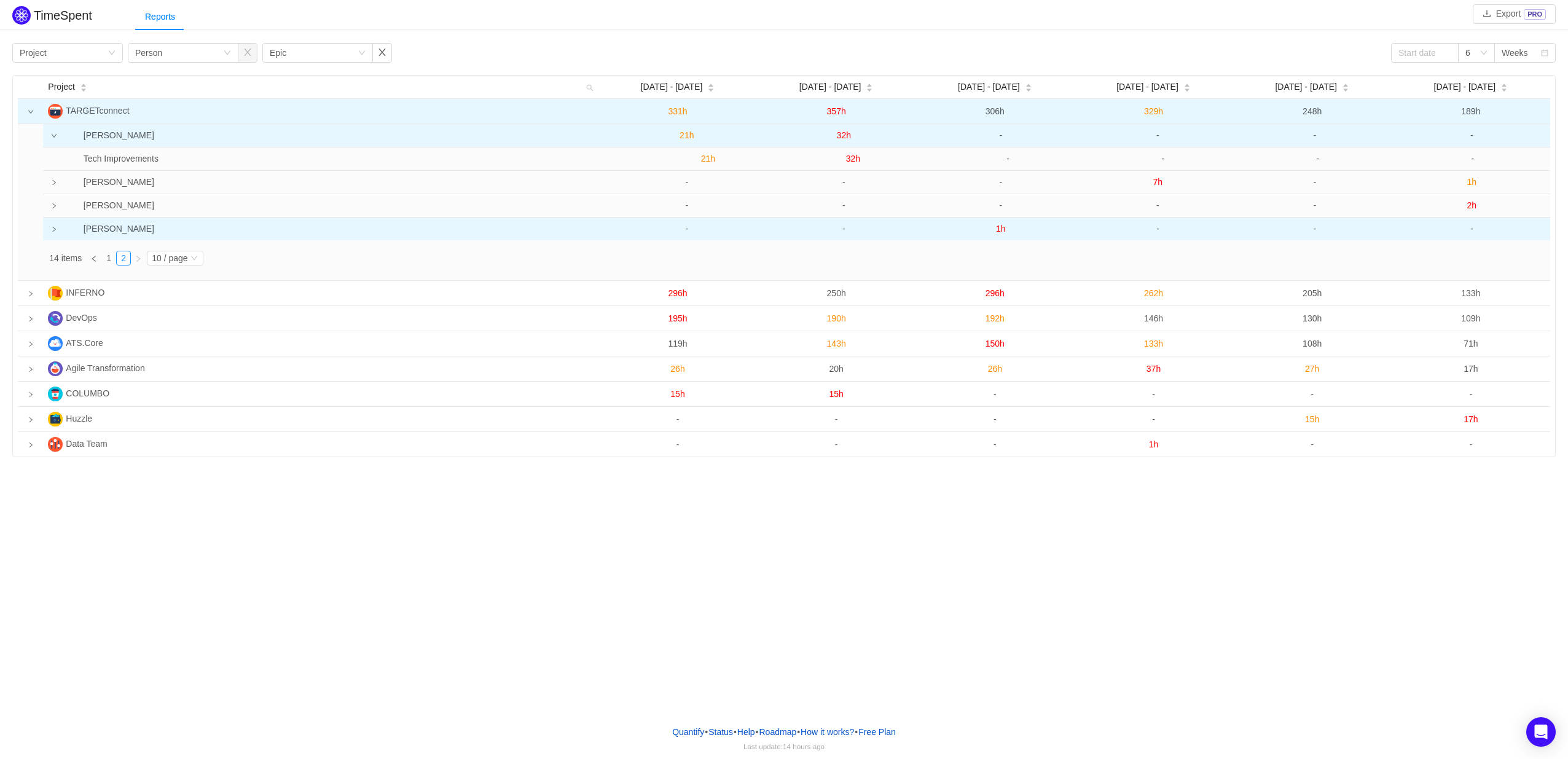
click at [51, 231] on icon "icon: right" at bounding box center [54, 229] width 6 height 6
click at [110, 281] on link "1" at bounding box center [109, 282] width 14 height 14
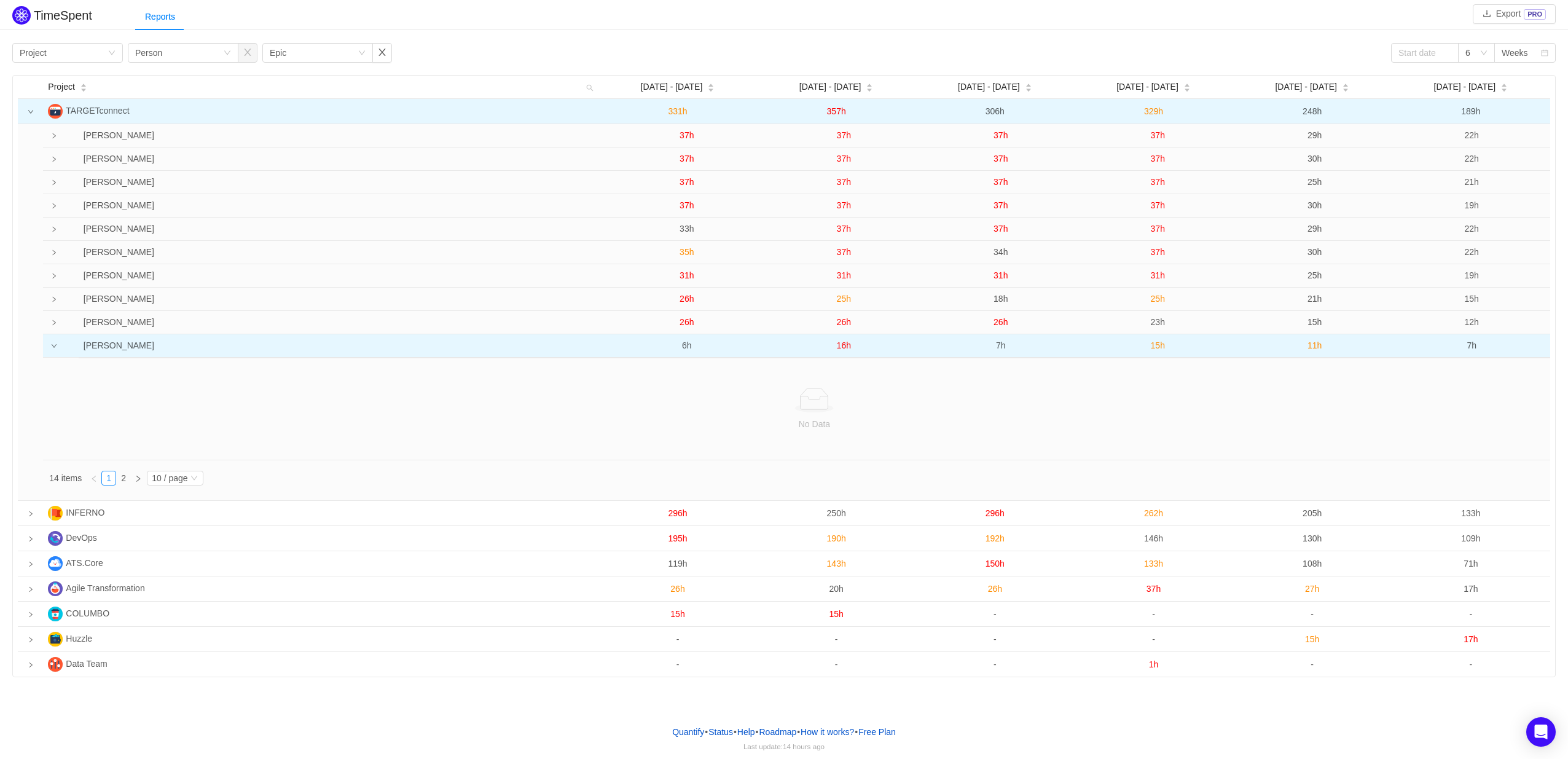
click at [55, 349] on icon "icon: down" at bounding box center [54, 346] width 6 height 6
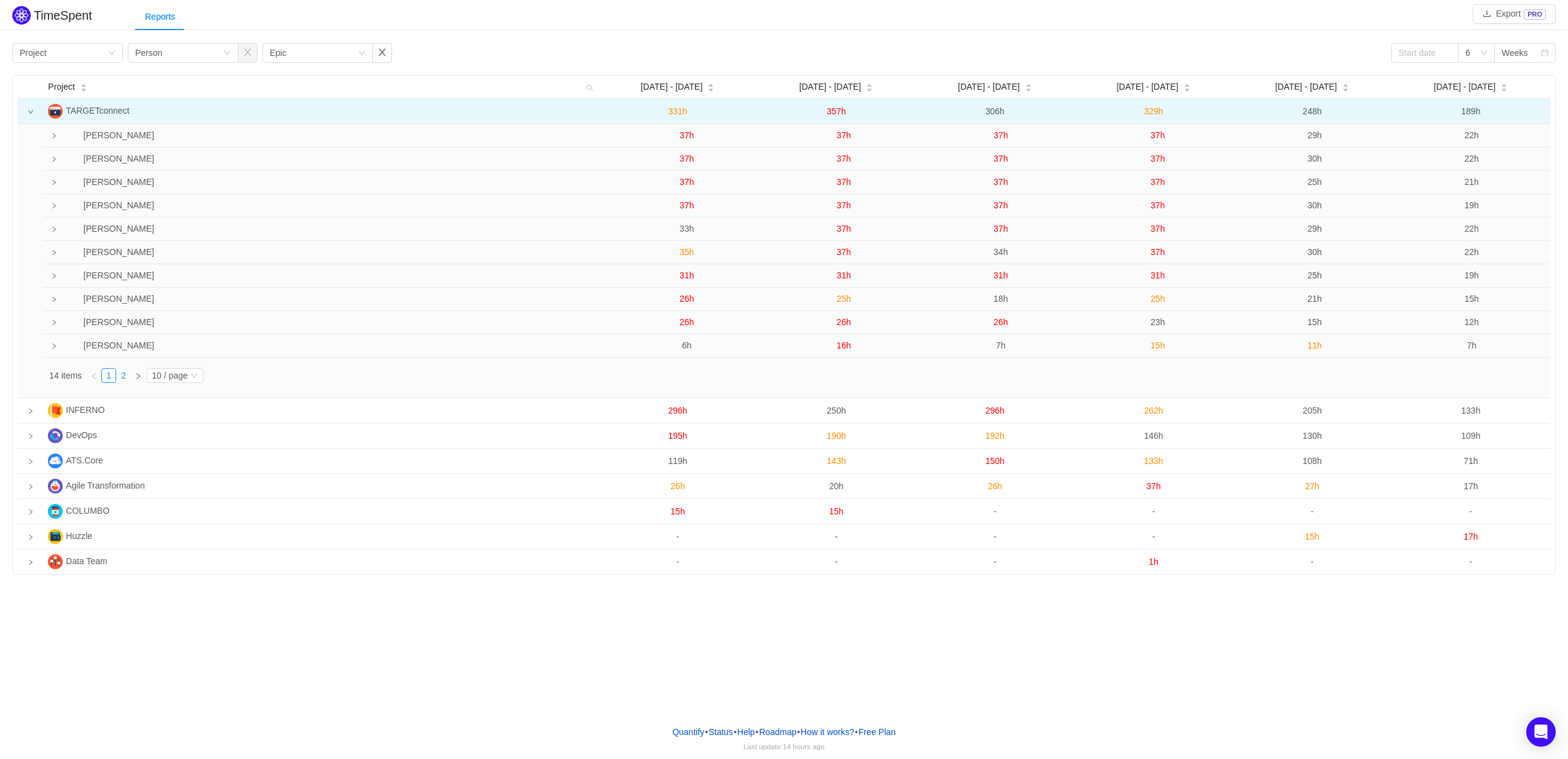
click at [124, 379] on link "2" at bounding box center [123, 376] width 14 height 14
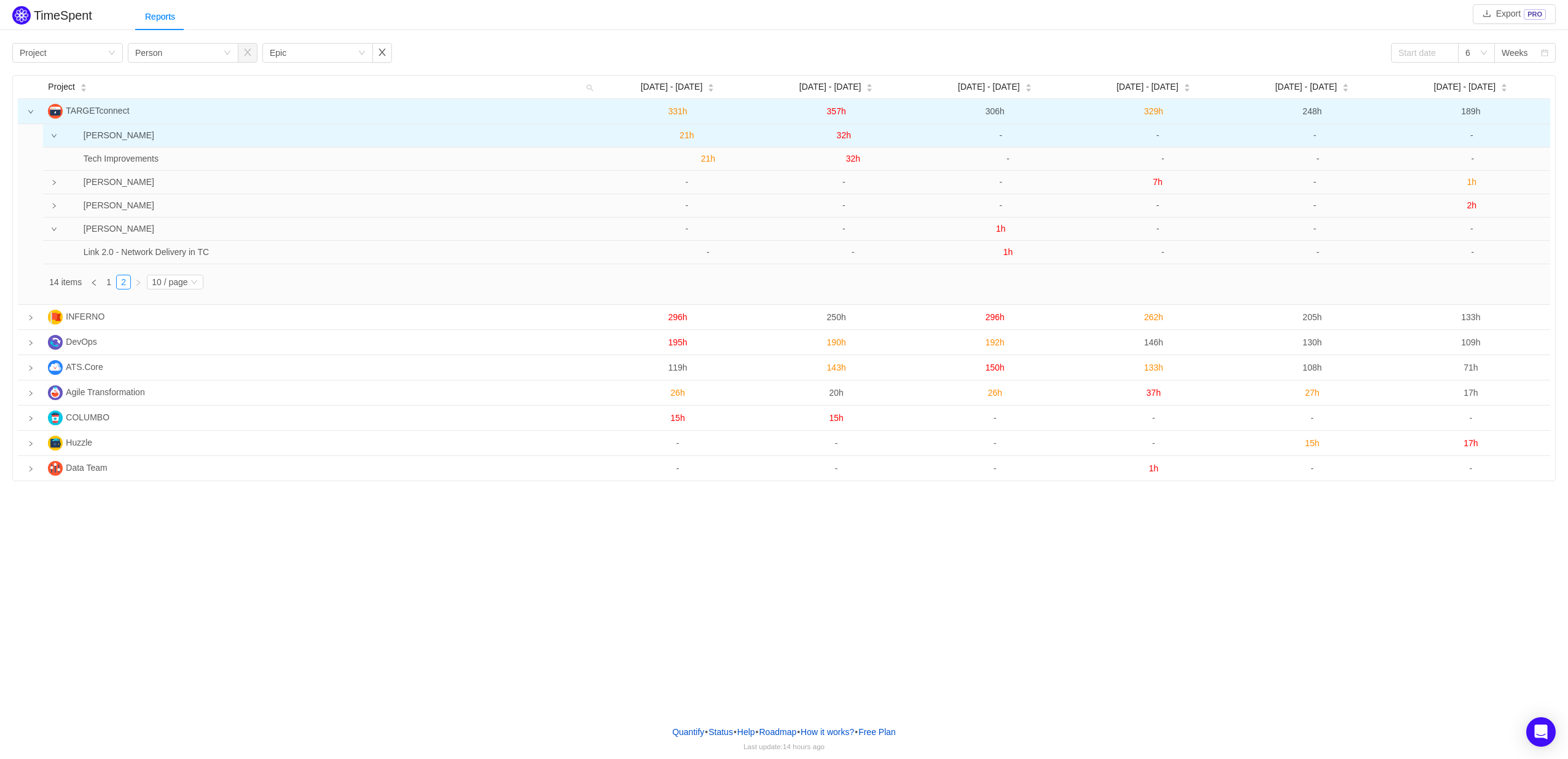
click at [53, 135] on icon "icon: down" at bounding box center [54, 136] width 6 height 6
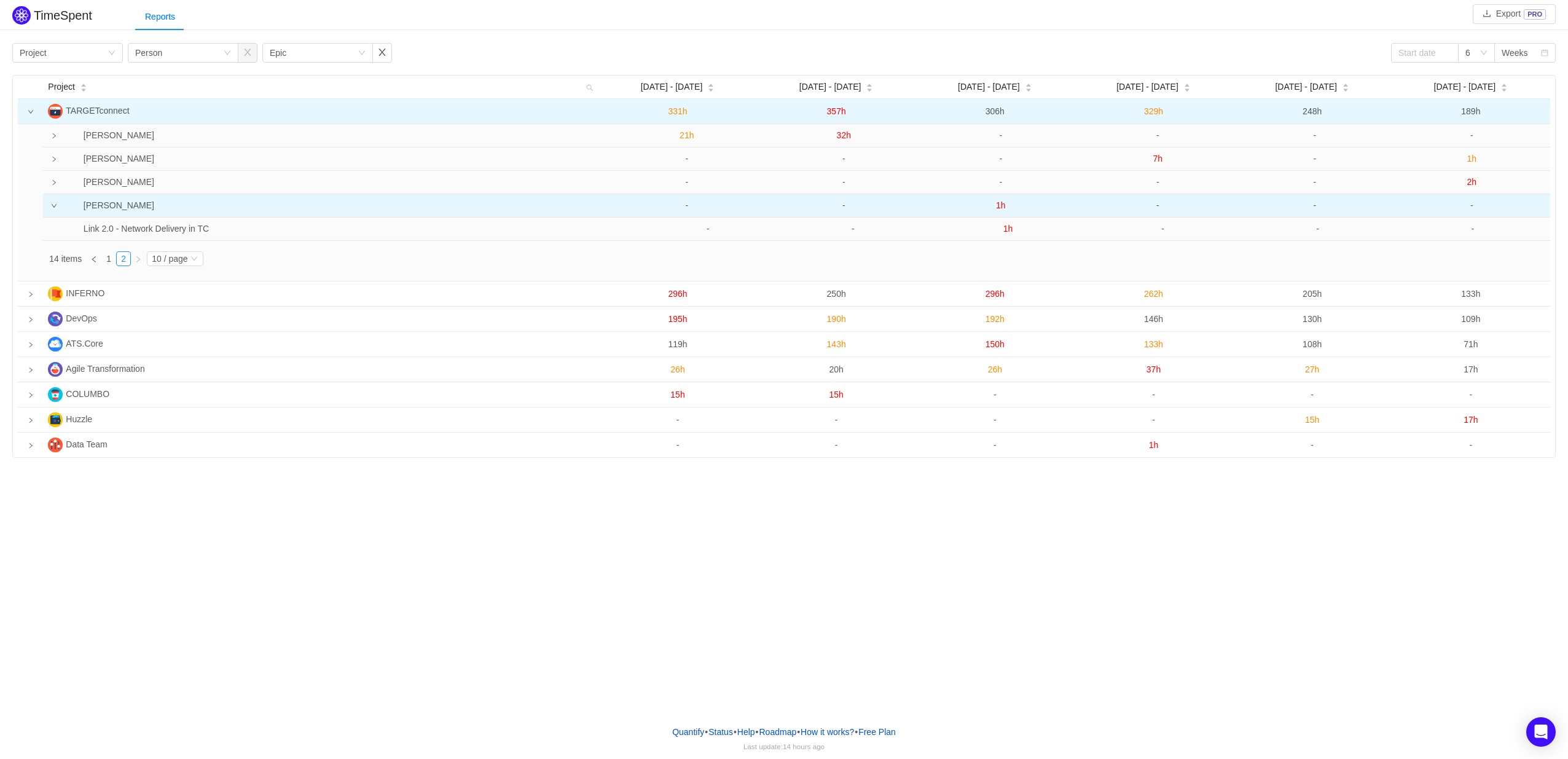
click at [53, 208] on icon "icon: down" at bounding box center [53, 206] width 5 height 4
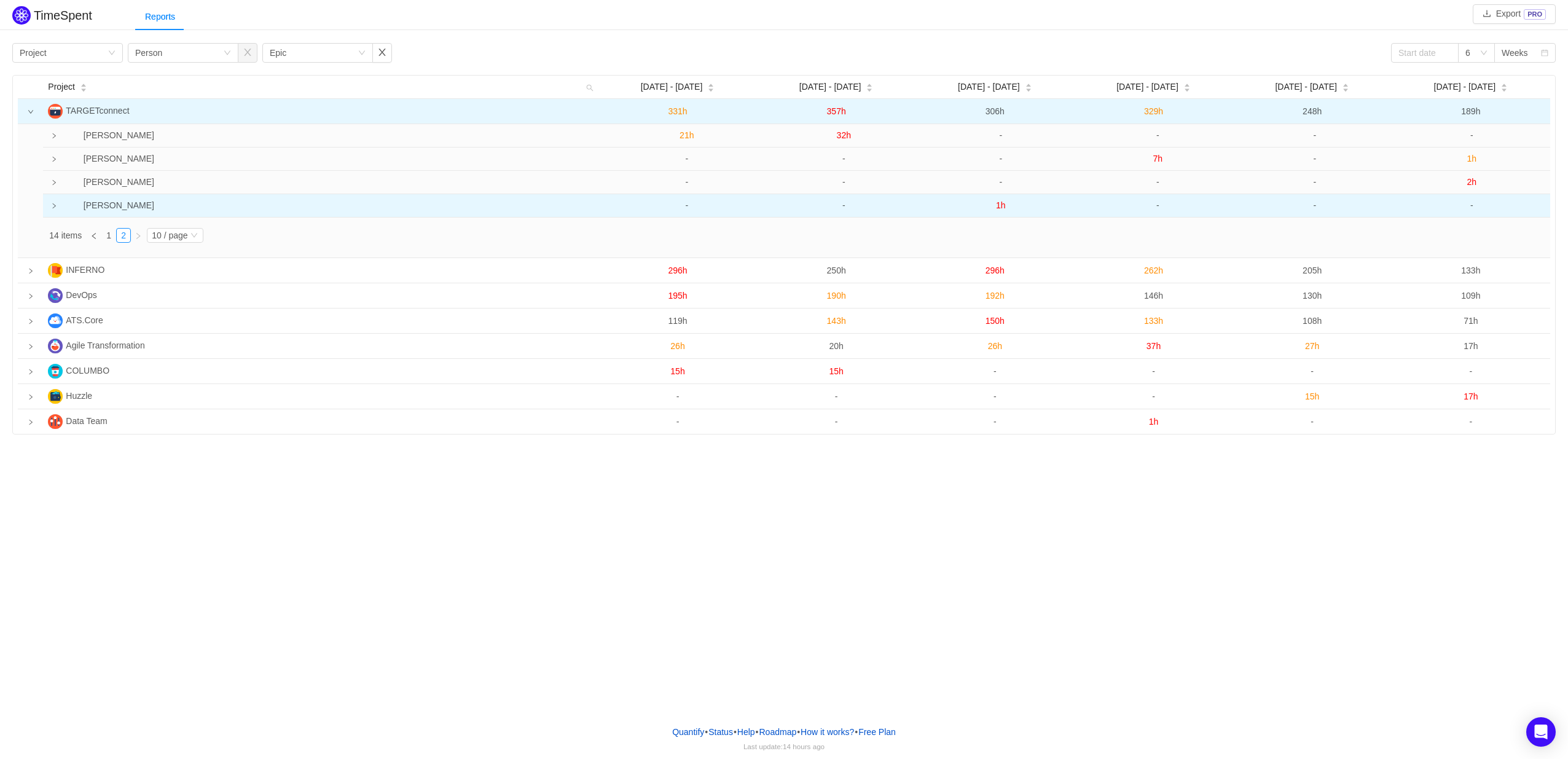
click at [55, 209] on icon "icon: right" at bounding box center [54, 206] width 6 height 6
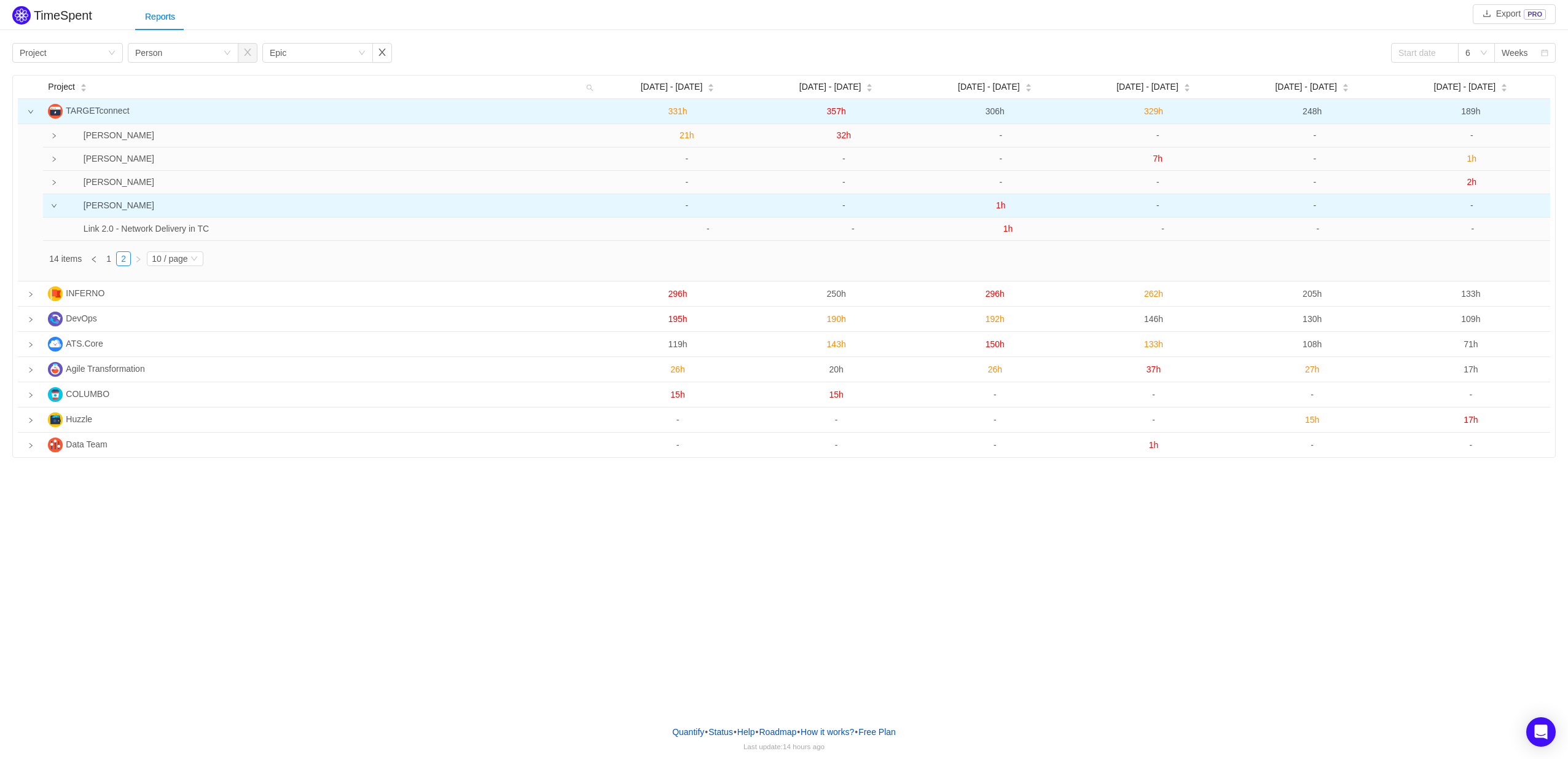
click at [55, 209] on icon "icon: down" at bounding box center [54, 206] width 6 height 6
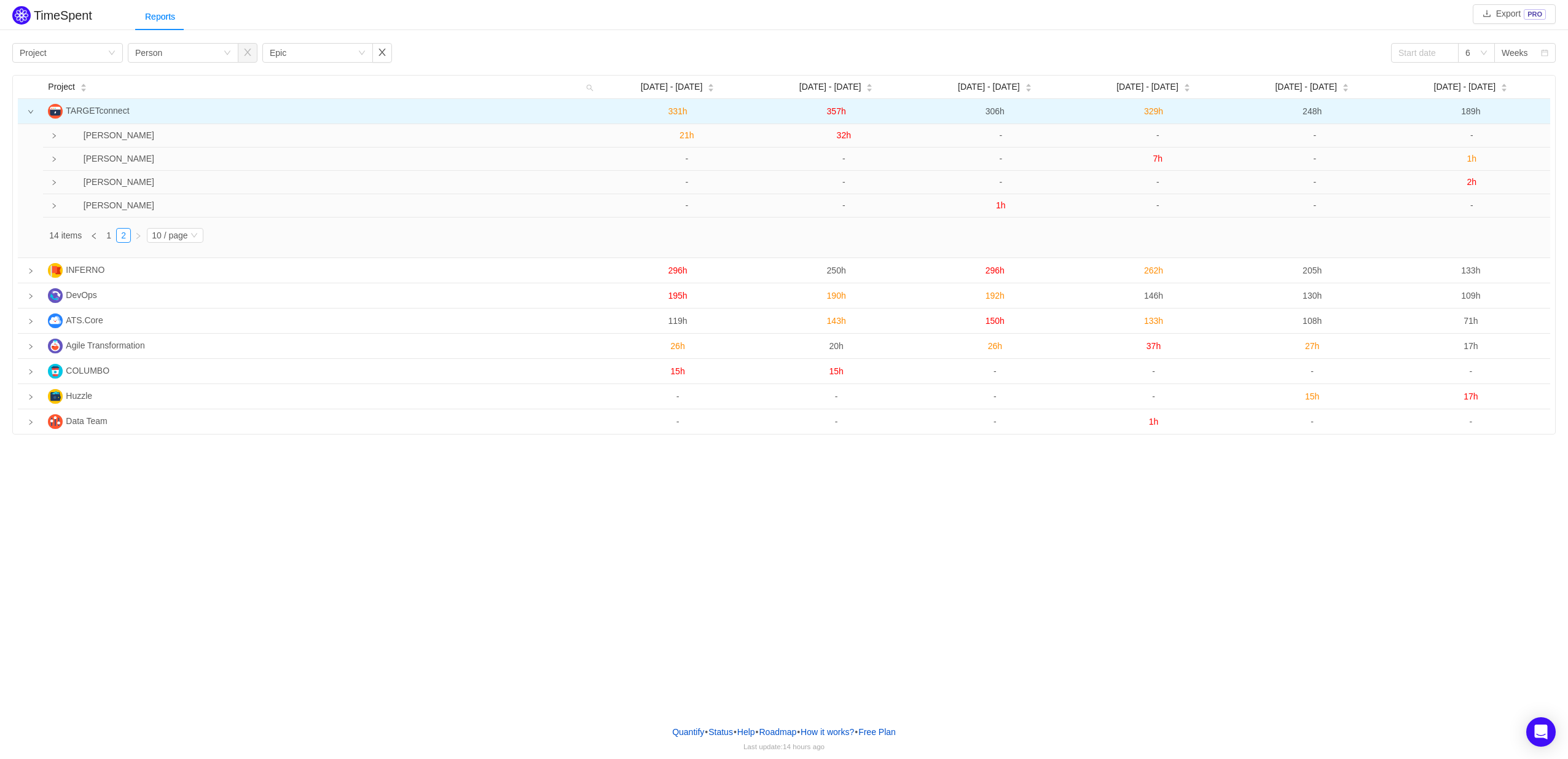
click at [31, 107] on td at bounding box center [30, 112] width 25 height 25
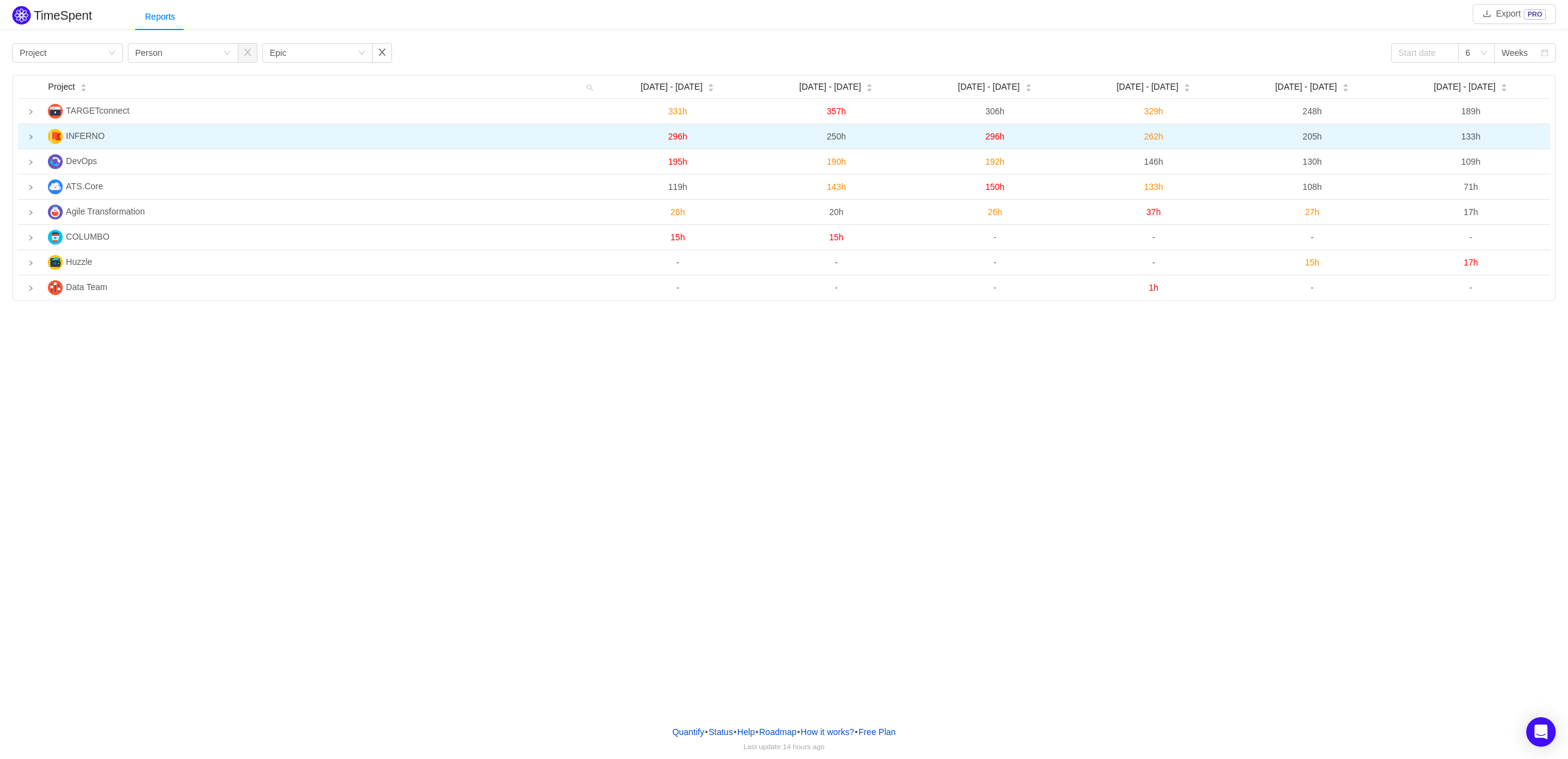
click at [26, 139] on td at bounding box center [30, 137] width 25 height 25
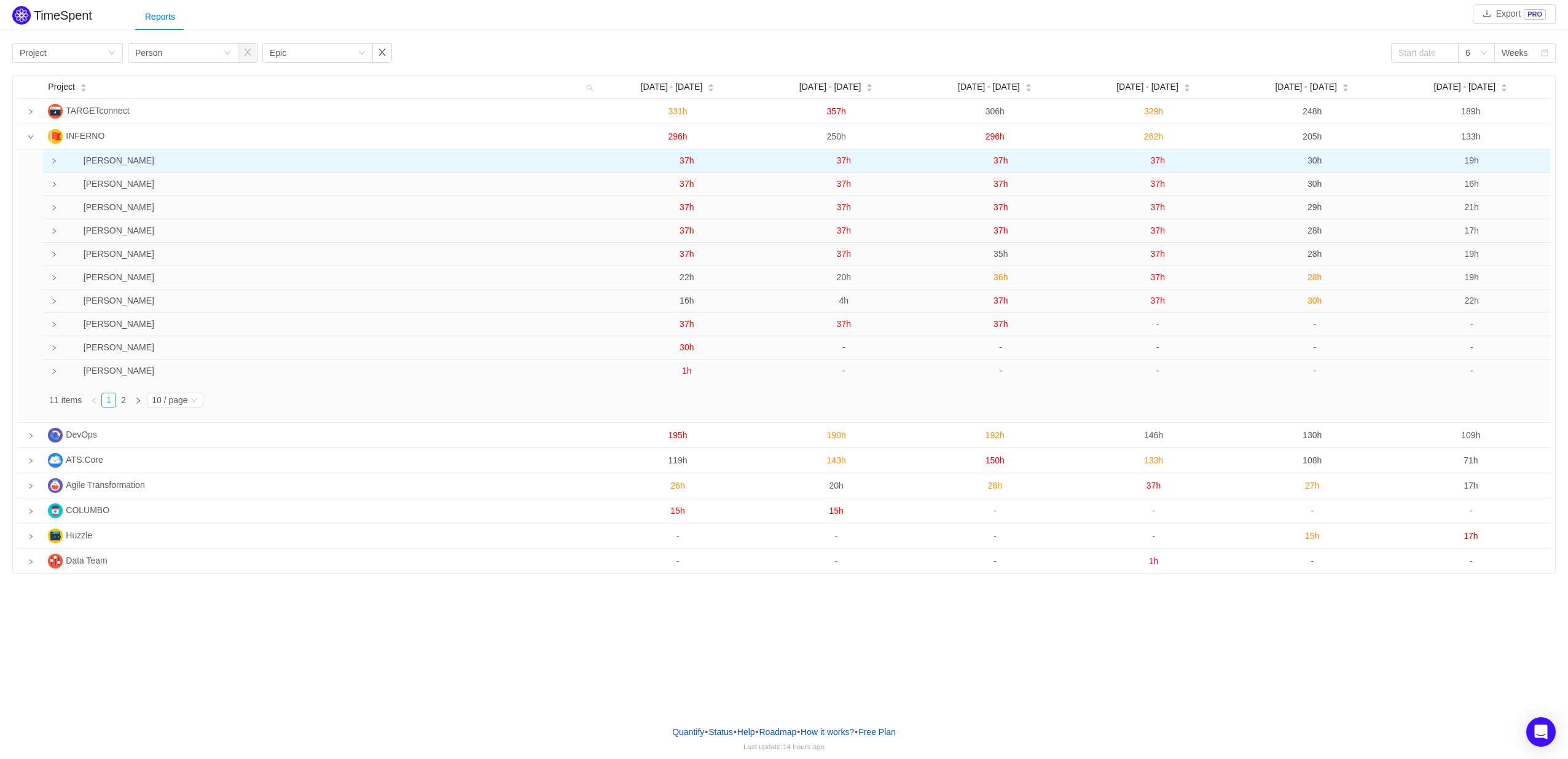
click at [54, 158] on td at bounding box center [50, 161] width 16 height 23
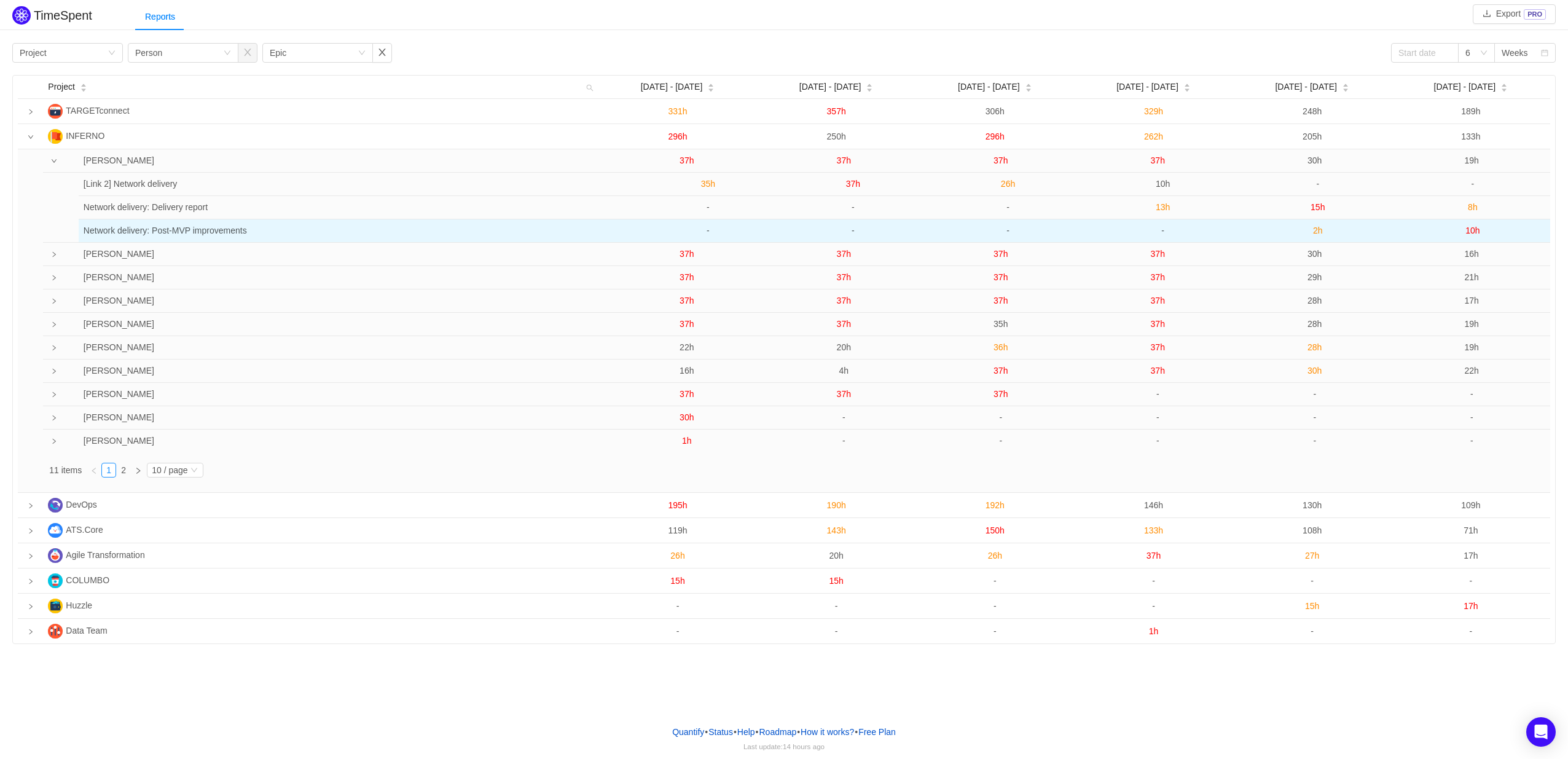
click at [1318, 231] on span "2h" at bounding box center [1318, 230] width 10 height 10
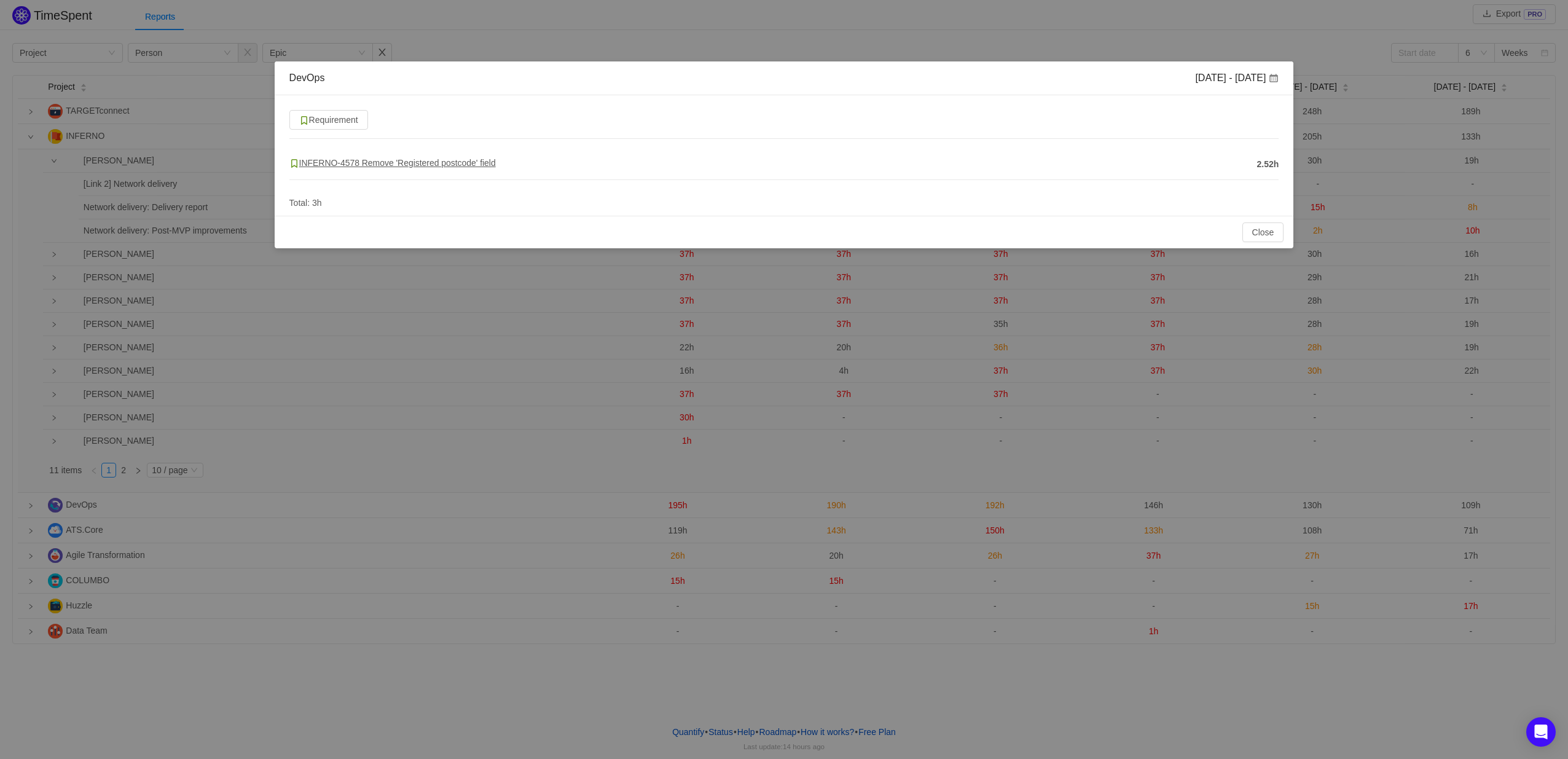
click at [481, 165] on span "INFERNO-4578 Remove 'Registered postcode' field" at bounding box center [392, 163] width 207 height 10
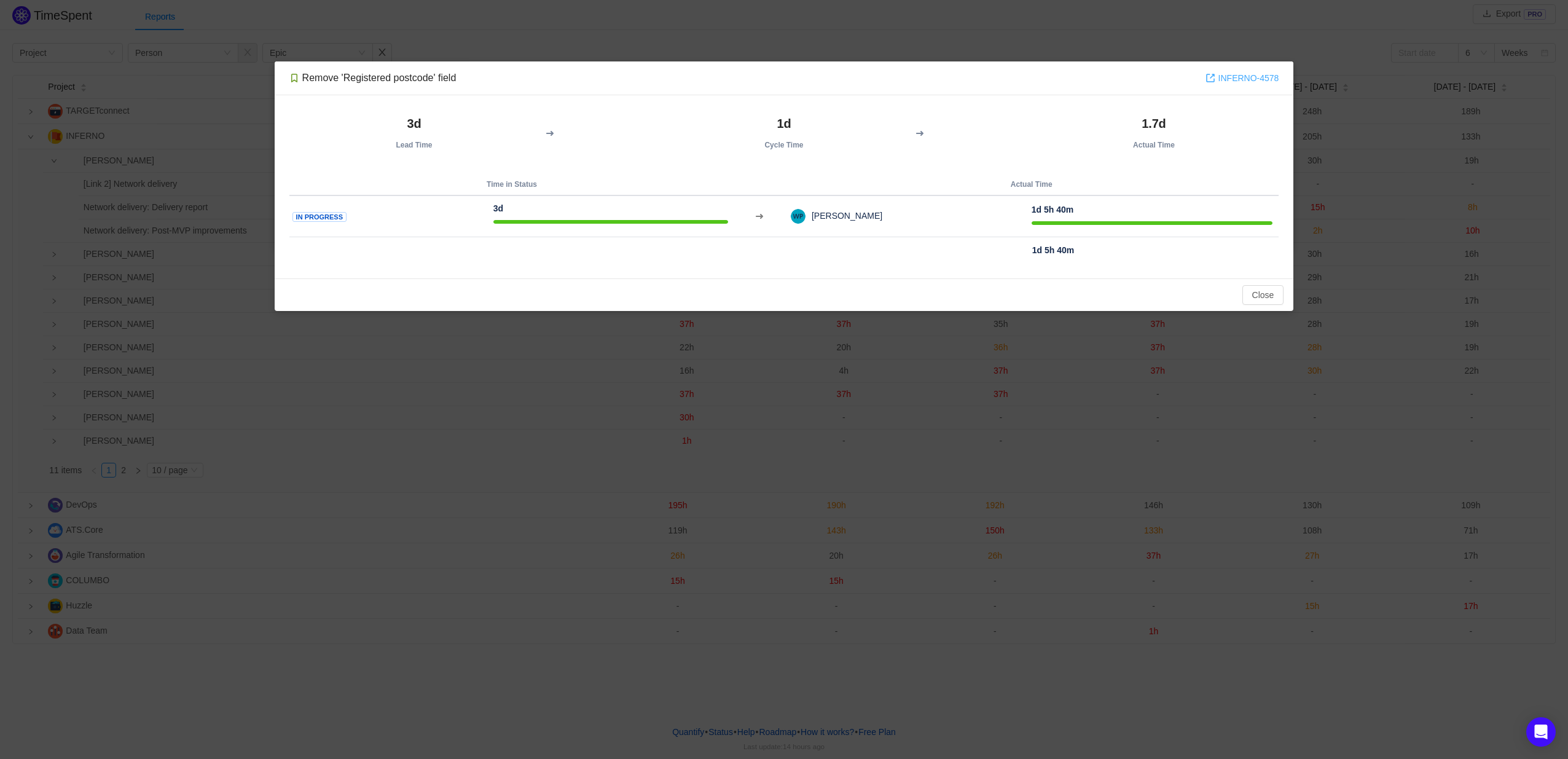
click at [1239, 80] on link "INFERNO-4578" at bounding box center [1243, 78] width 74 height 14
click at [1261, 295] on button "Close" at bounding box center [1263, 295] width 42 height 19
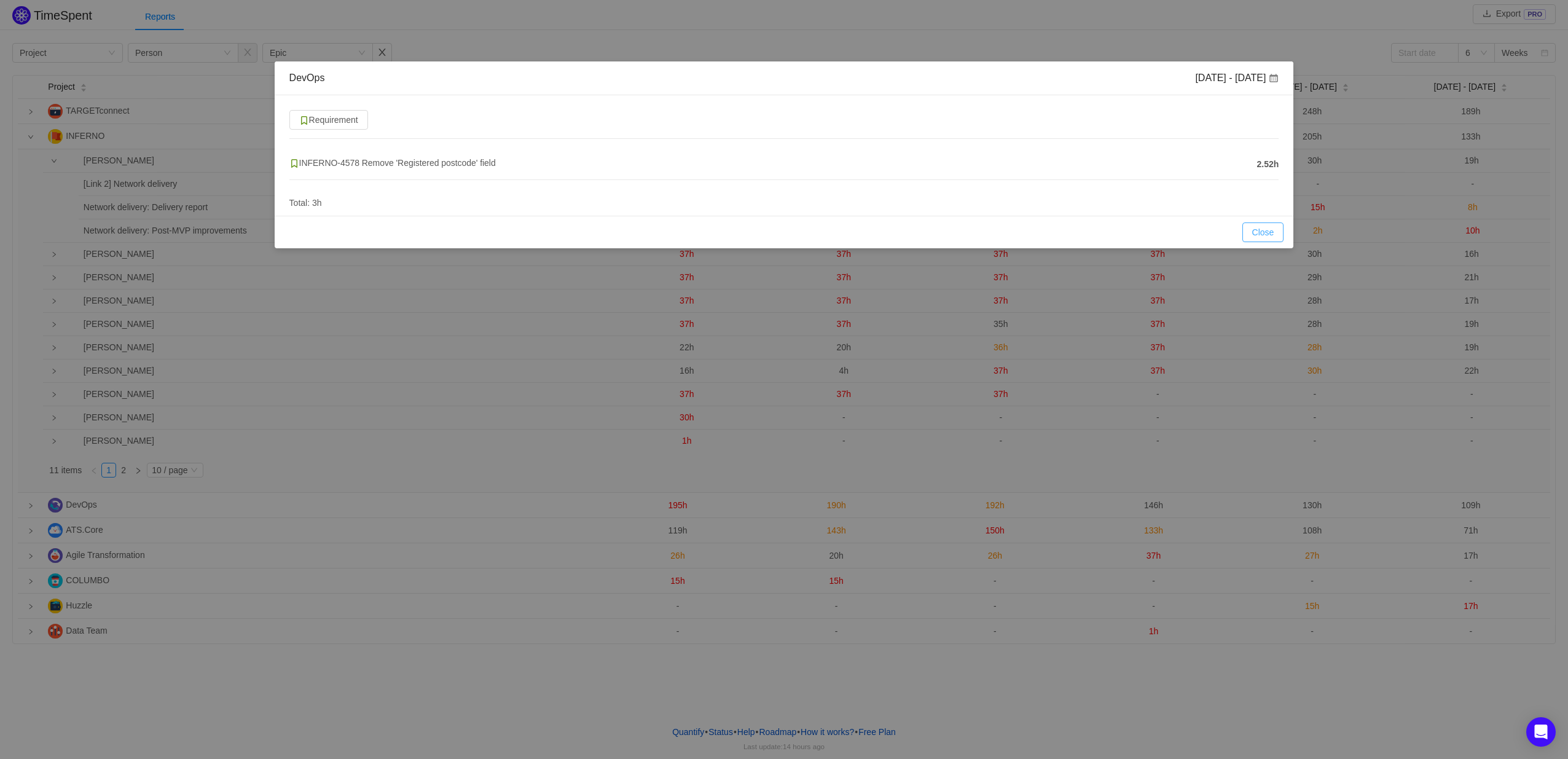
click at [1253, 229] on button "Close" at bounding box center [1263, 232] width 42 height 19
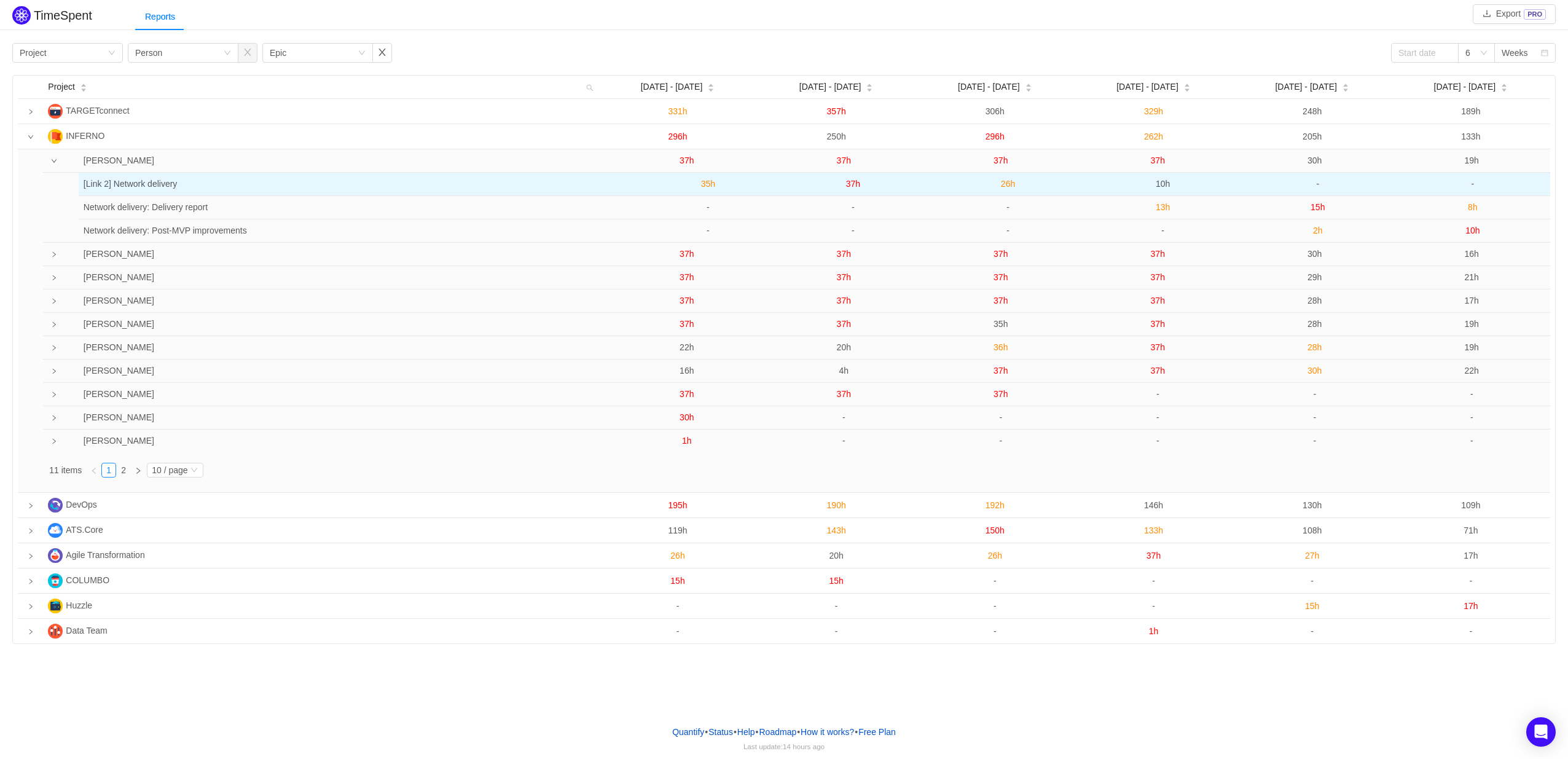
click at [710, 185] on span "35h" at bounding box center [708, 183] width 15 height 10
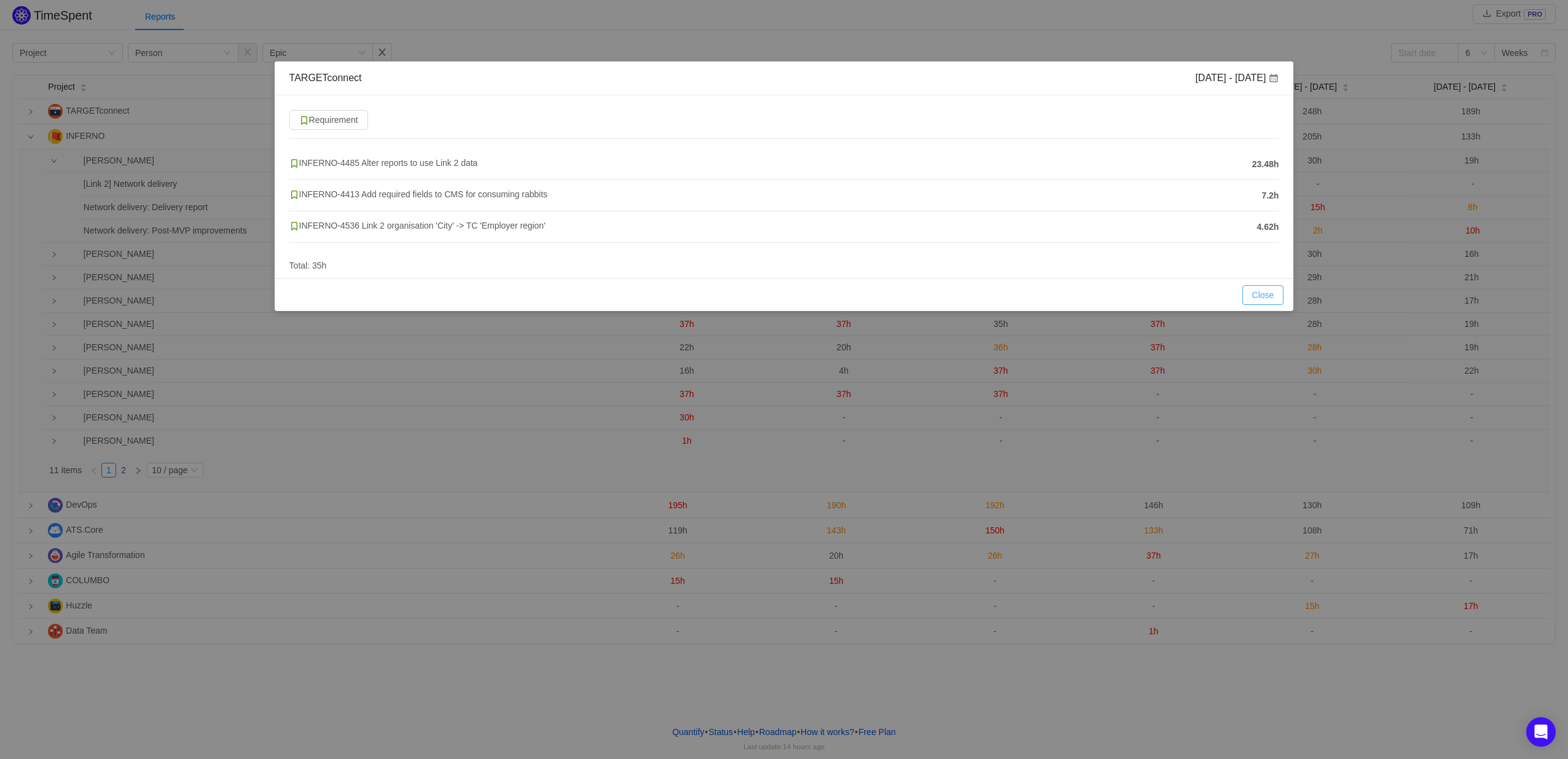
drag, startPoint x: 1255, startPoint y: 291, endPoint x: 1217, endPoint y: 290, distance: 38.0
click at [1257, 290] on button "Close" at bounding box center [1263, 295] width 42 height 19
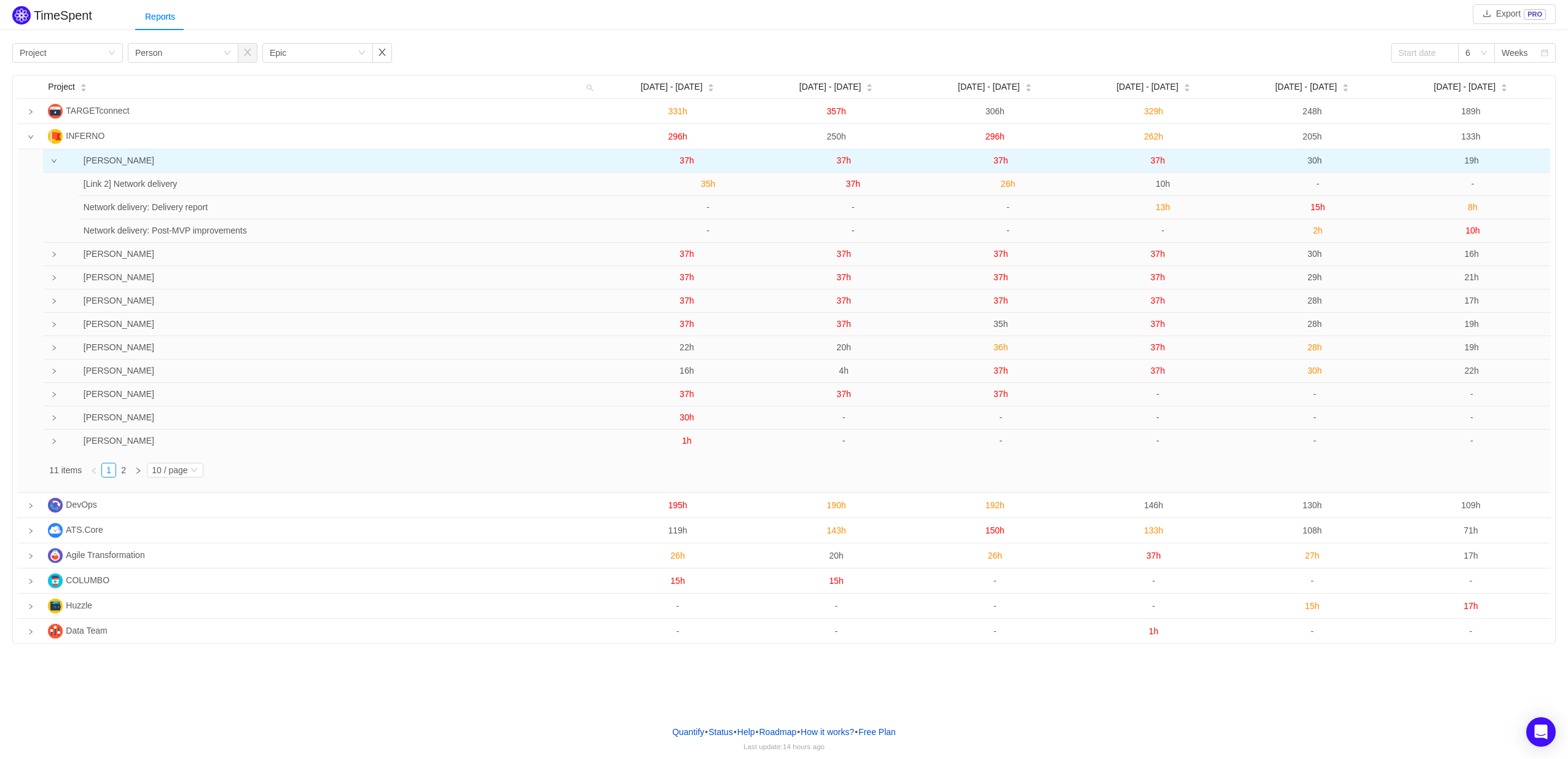
click at [685, 165] on span "37h" at bounding box center [686, 160] width 15 height 10
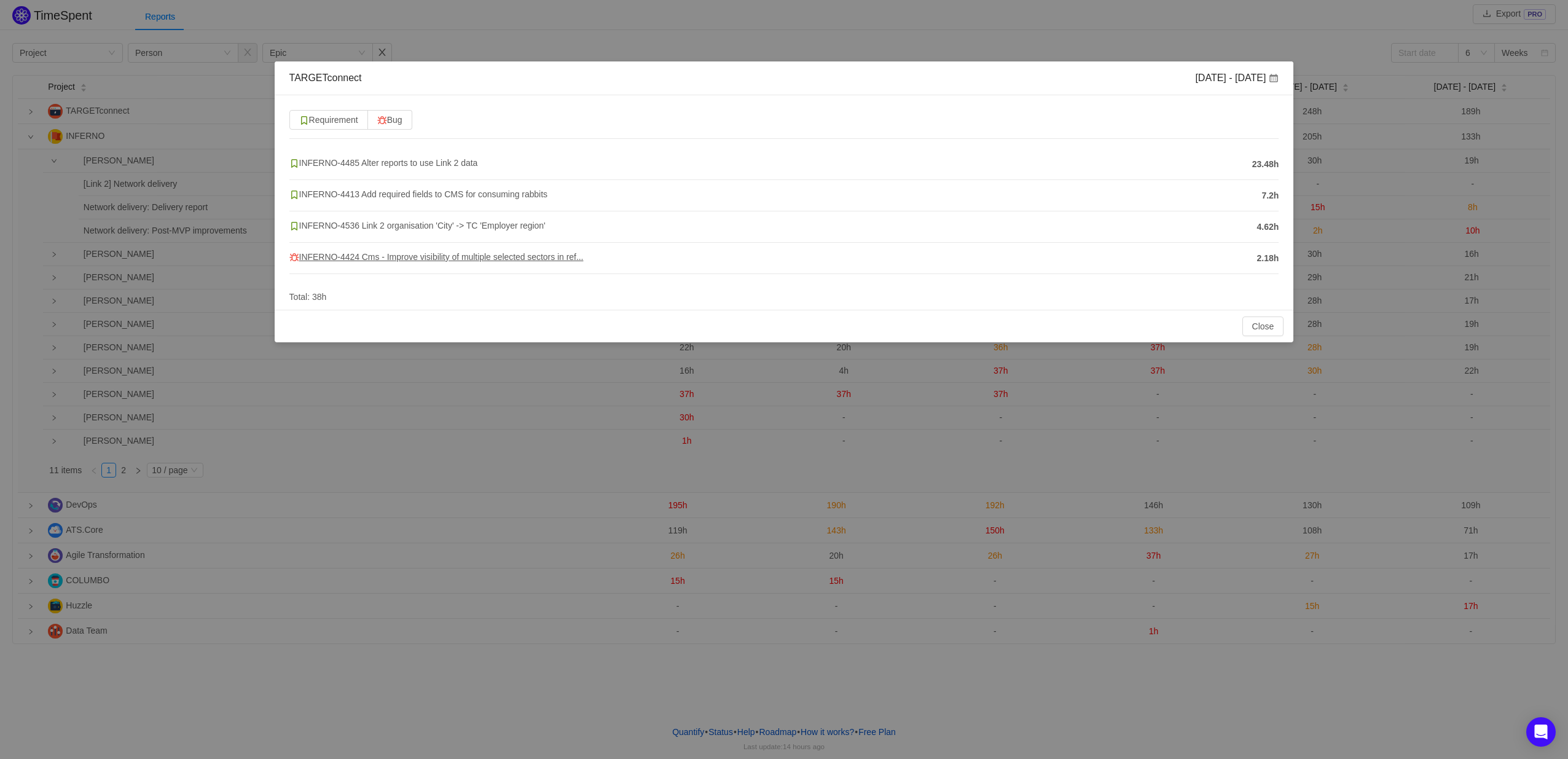
click at [457, 258] on span "INFERNO-4424 Cms - Improve visibility of multiple selected sectors in ref..." at bounding box center [436, 257] width 294 height 10
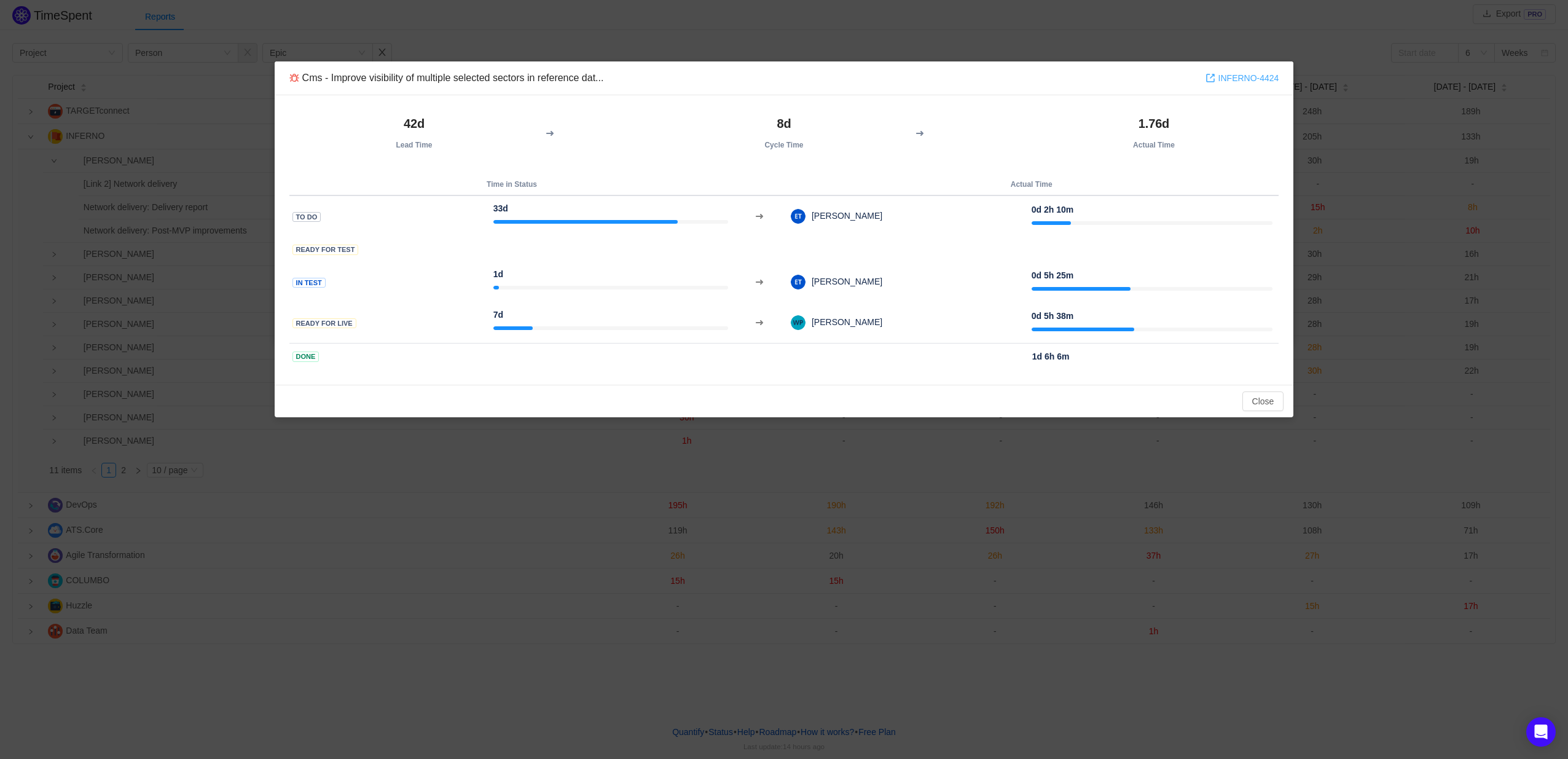
click at [1229, 82] on link "INFERNO-4424" at bounding box center [1243, 78] width 74 height 14
click at [1264, 402] on button "Close" at bounding box center [1263, 401] width 42 height 19
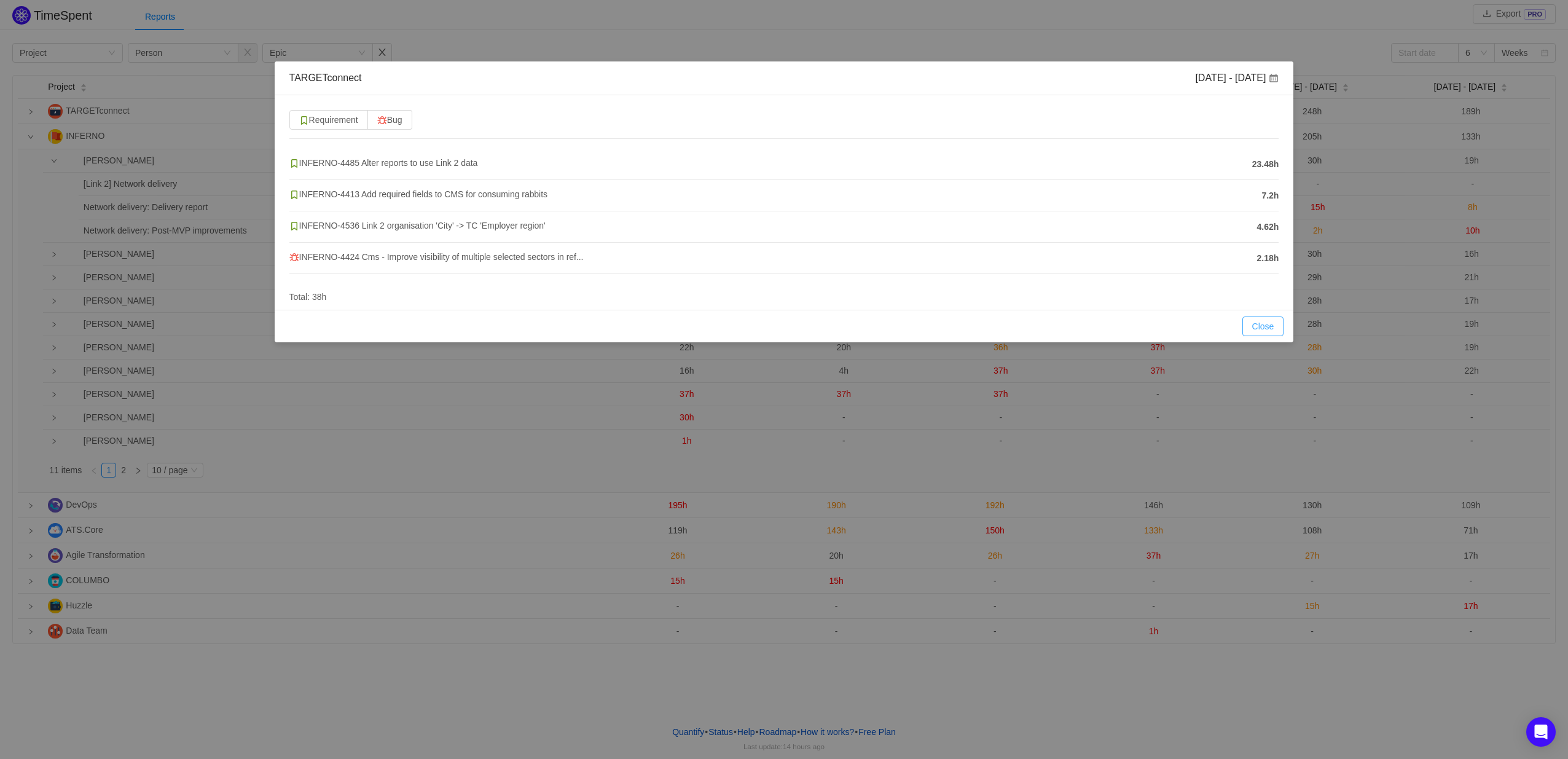
click at [1250, 330] on button "Close" at bounding box center [1263, 326] width 42 height 19
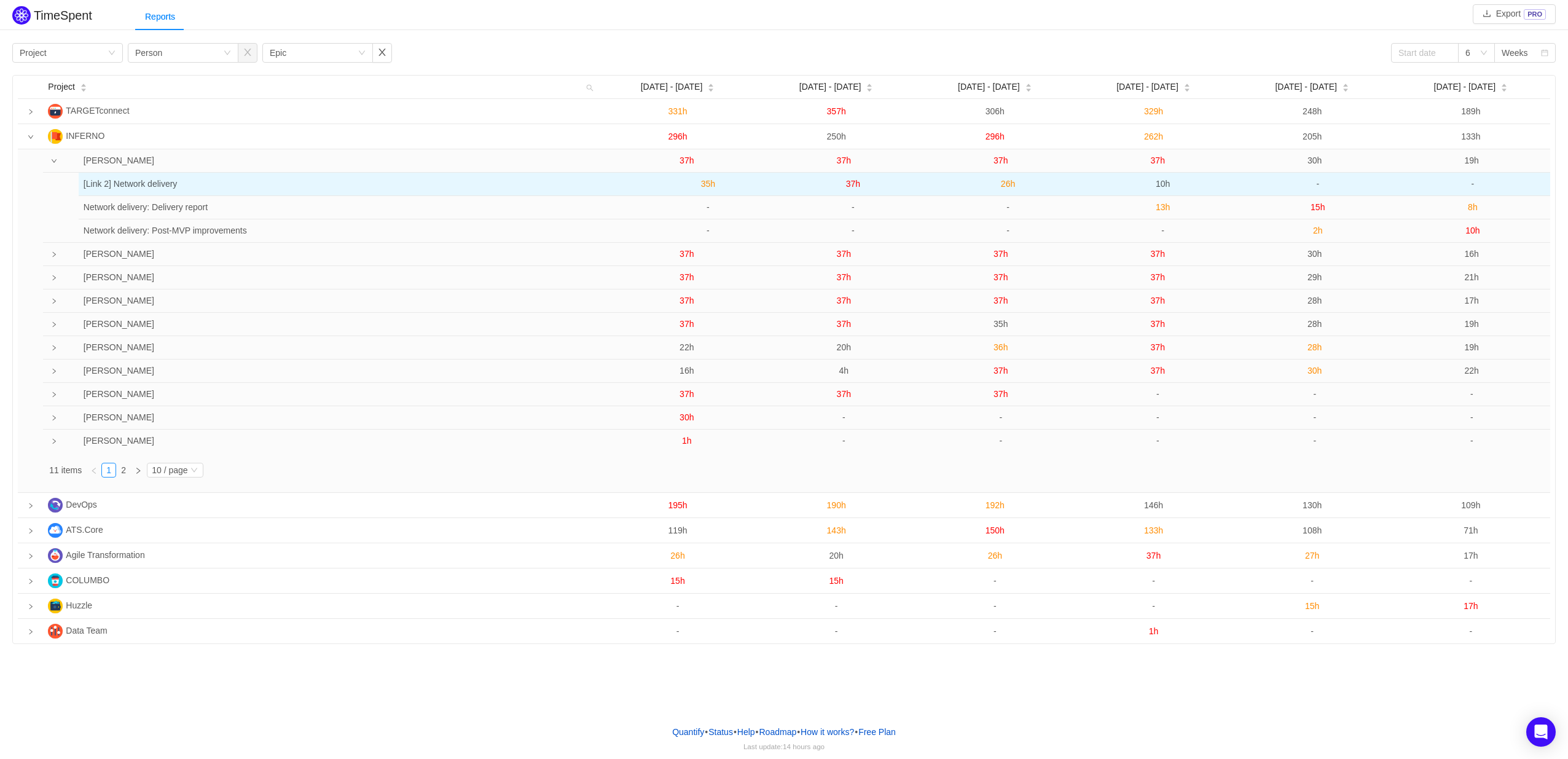
click at [1005, 186] on span "26h" at bounding box center [1008, 183] width 15 height 10
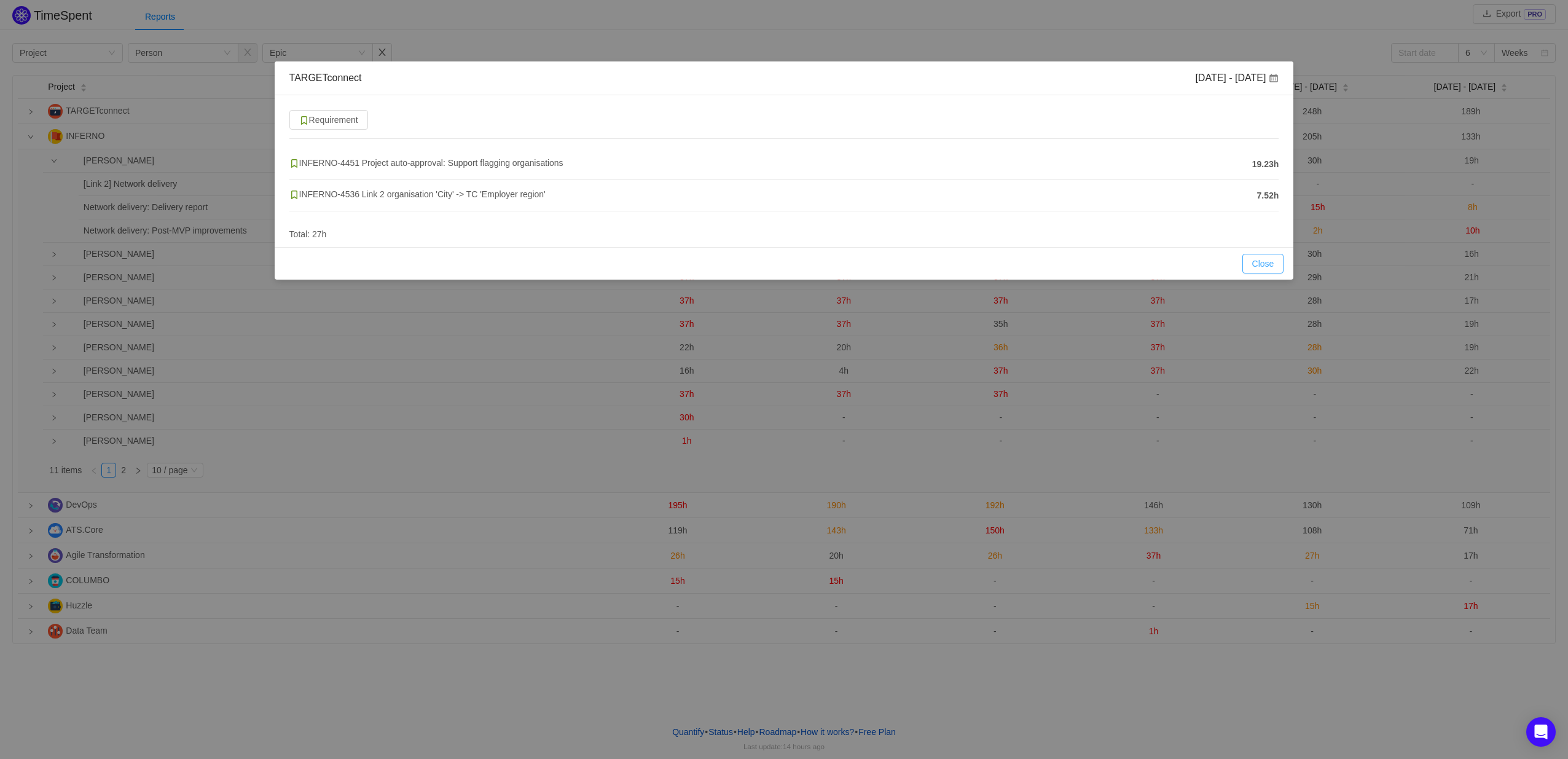
click at [1259, 268] on button "Close" at bounding box center [1263, 264] width 42 height 19
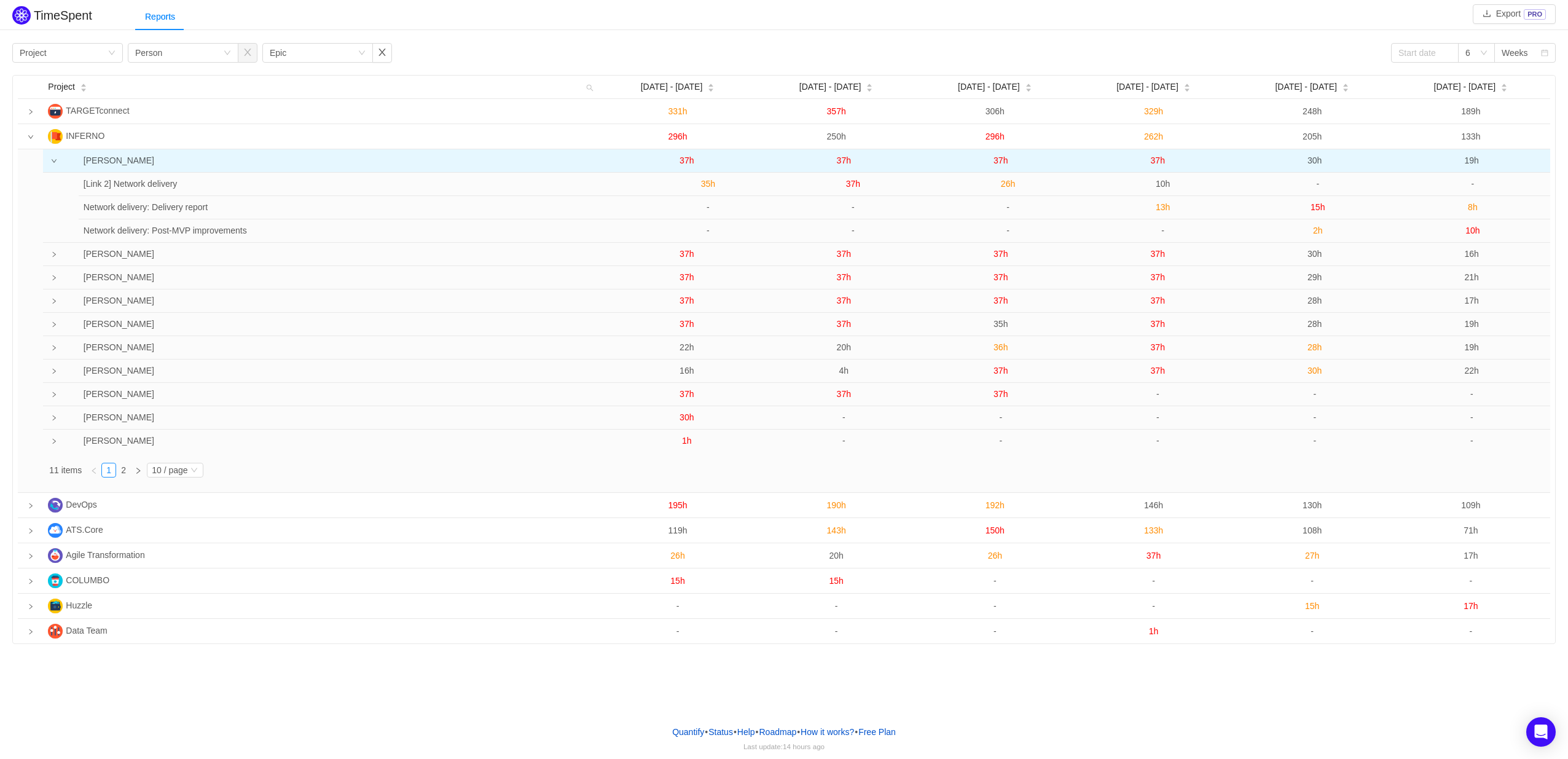
click at [1003, 164] on span "37h" at bounding box center [1000, 160] width 15 height 10
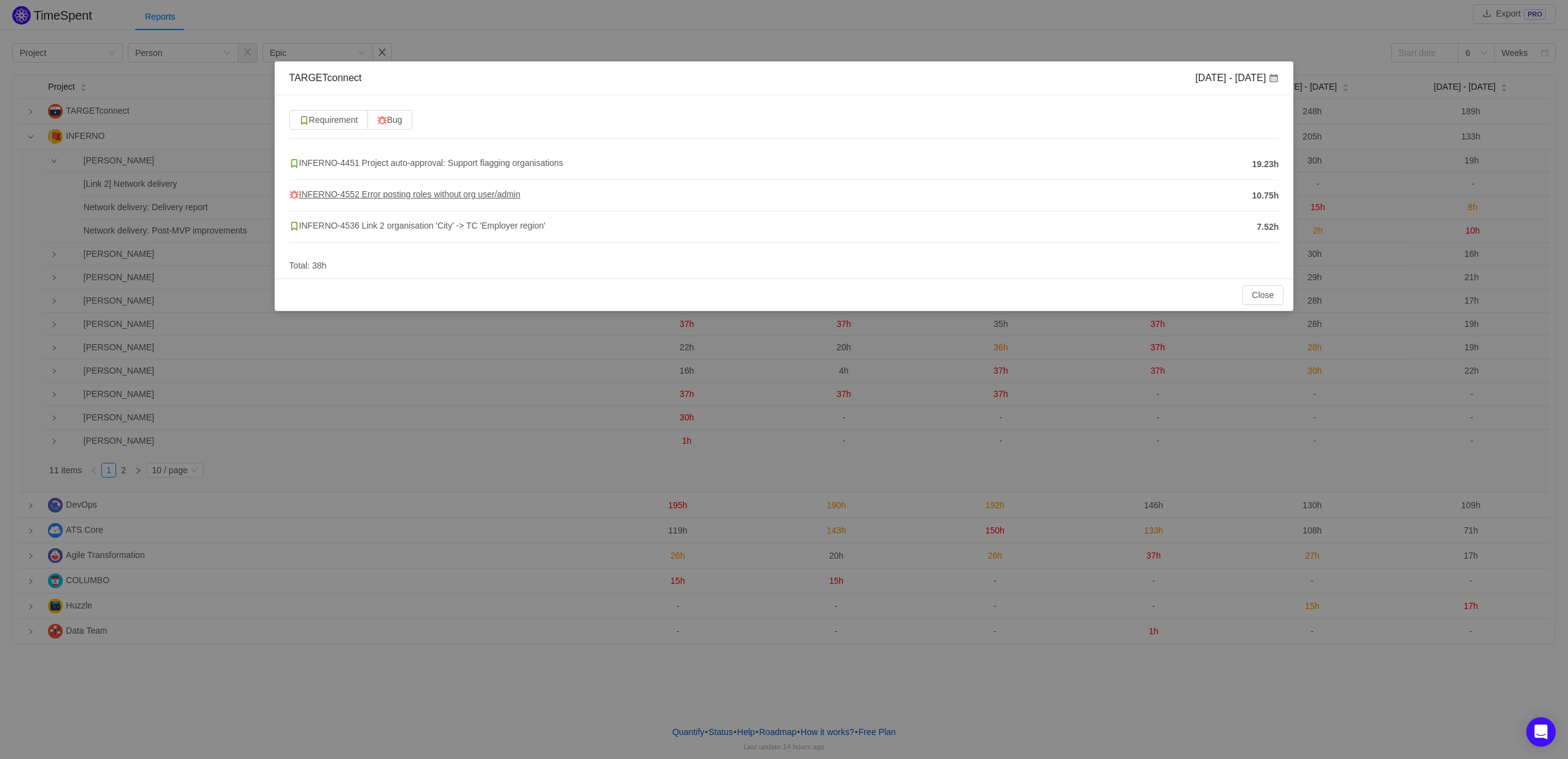
click at [354, 194] on span "INFERNO-4552 Error posting roles without org user/admin" at bounding box center [405, 194] width 231 height 10
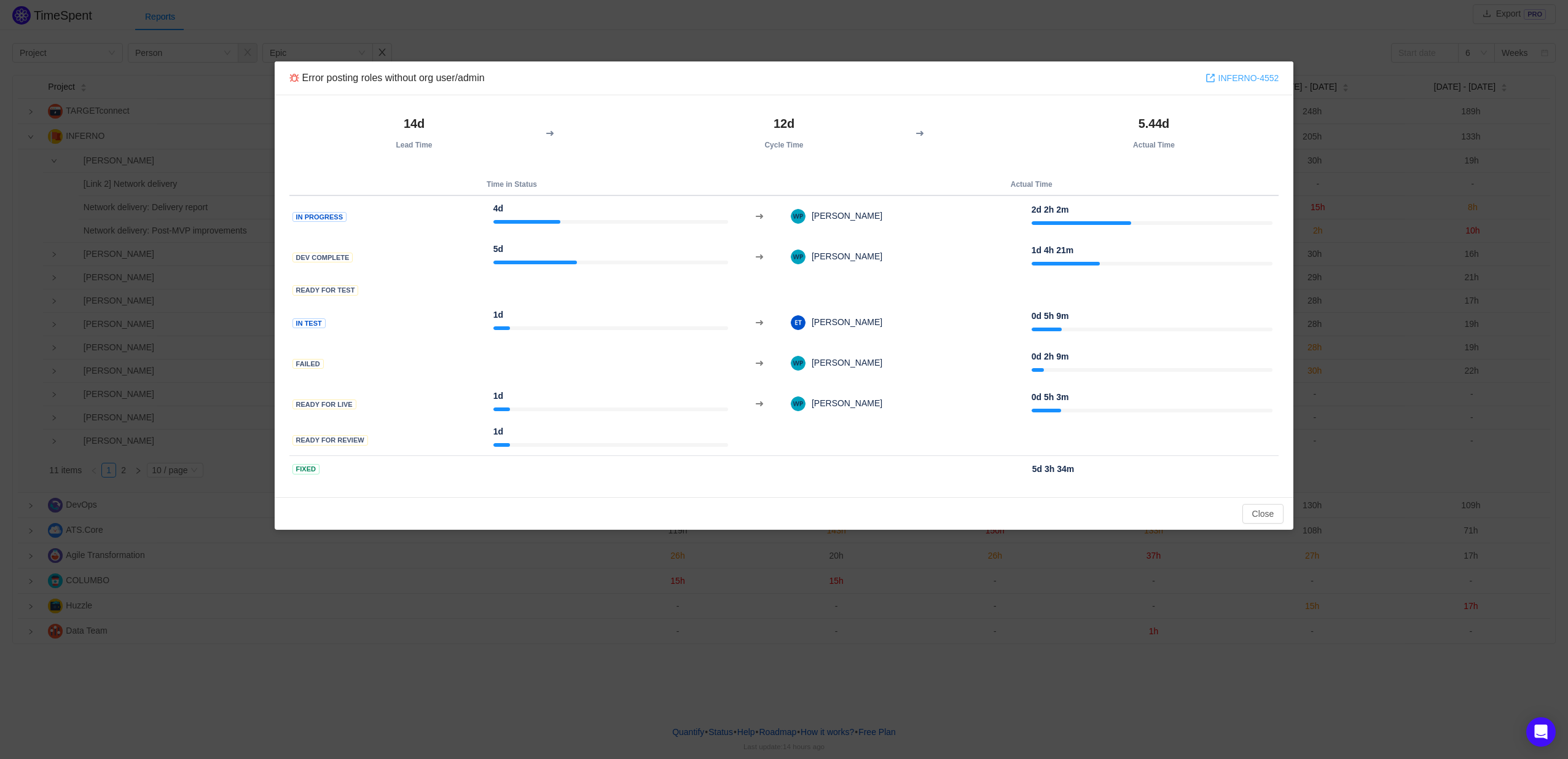
click at [1225, 79] on link "INFERNO-4552" at bounding box center [1243, 78] width 74 height 14
click at [1273, 520] on button "Close" at bounding box center [1263, 513] width 42 height 19
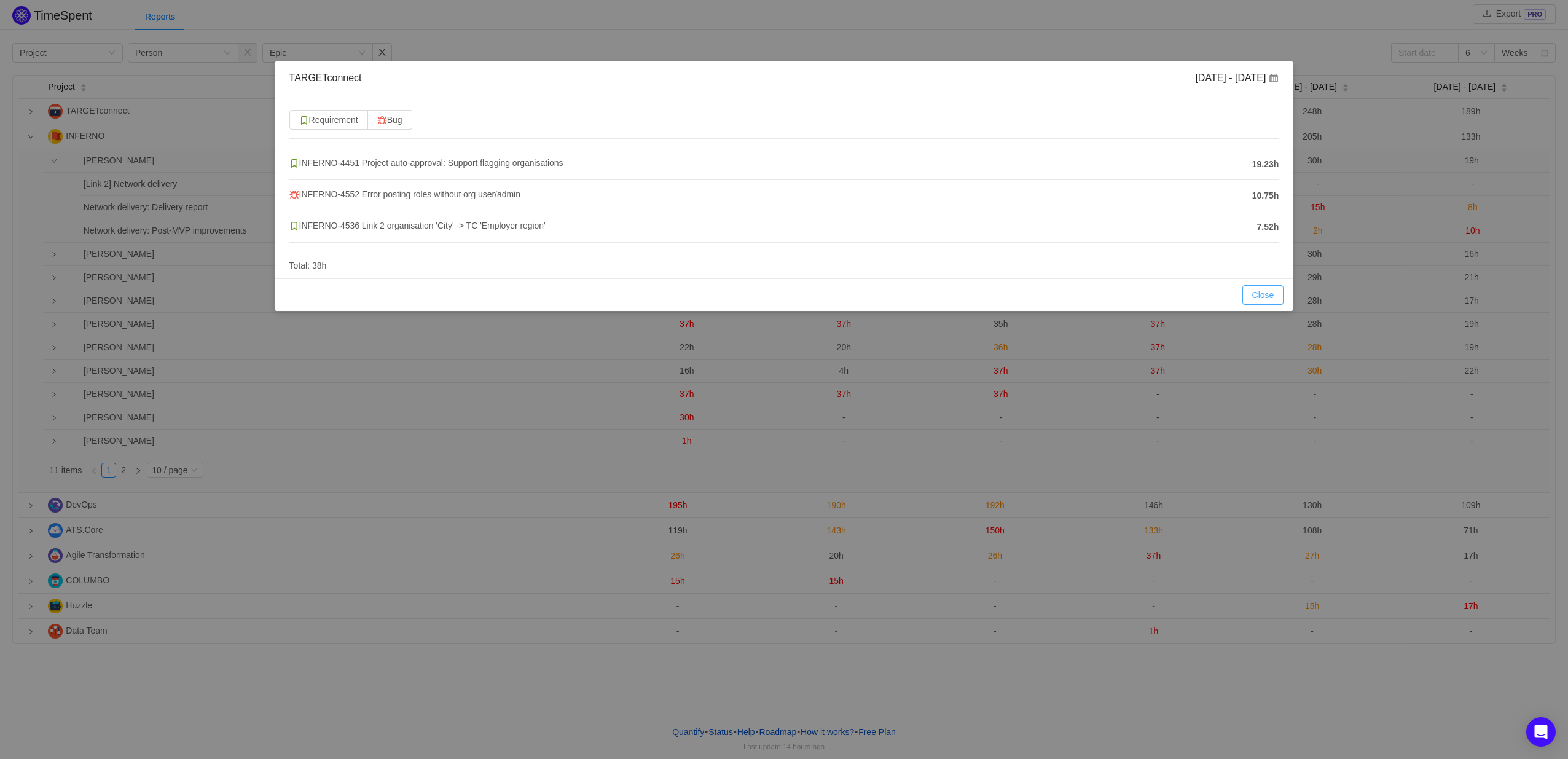
click at [1268, 300] on button "Close" at bounding box center [1263, 295] width 42 height 19
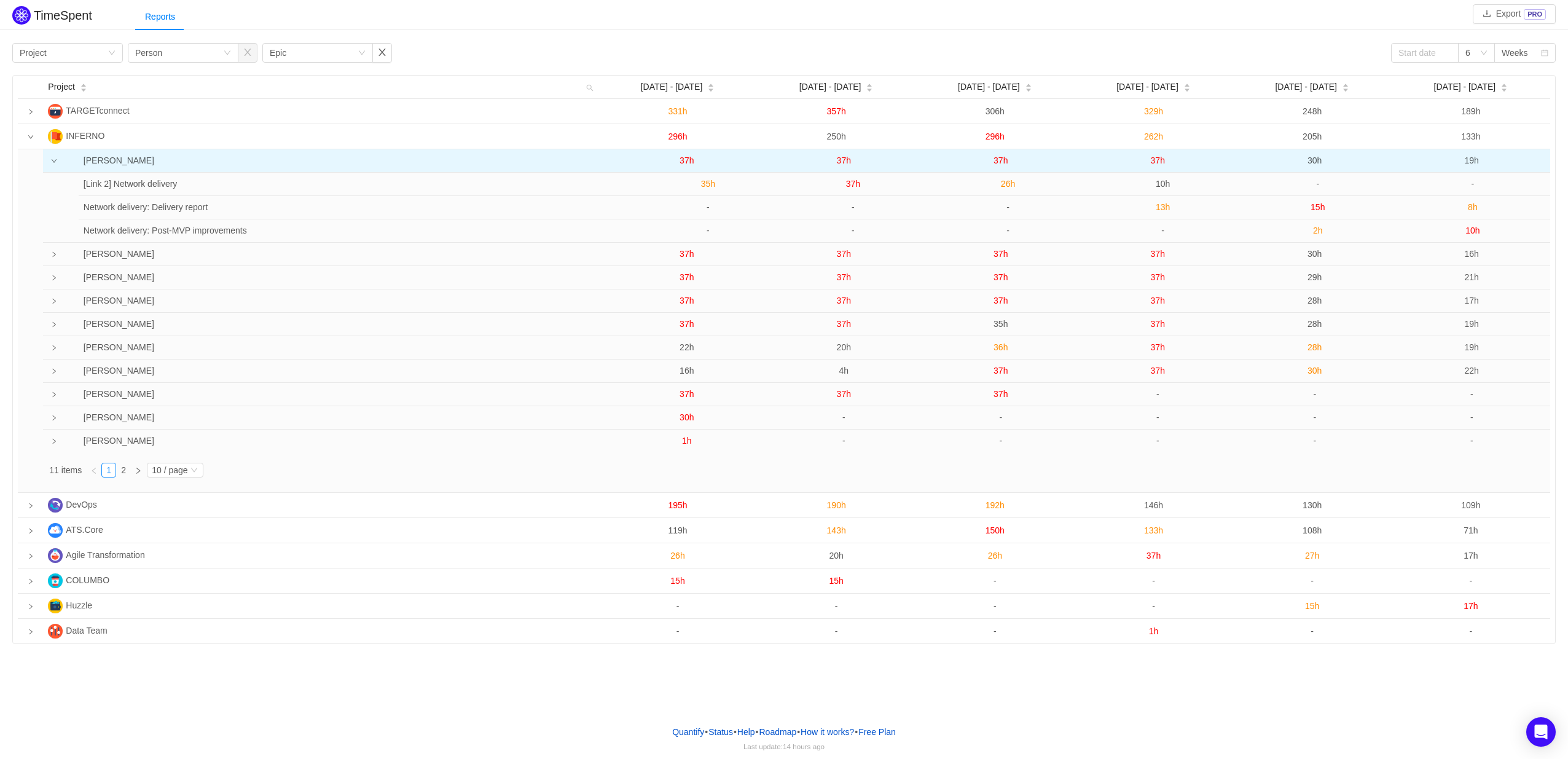
click at [1158, 161] on span "37h" at bounding box center [1158, 160] width 15 height 10
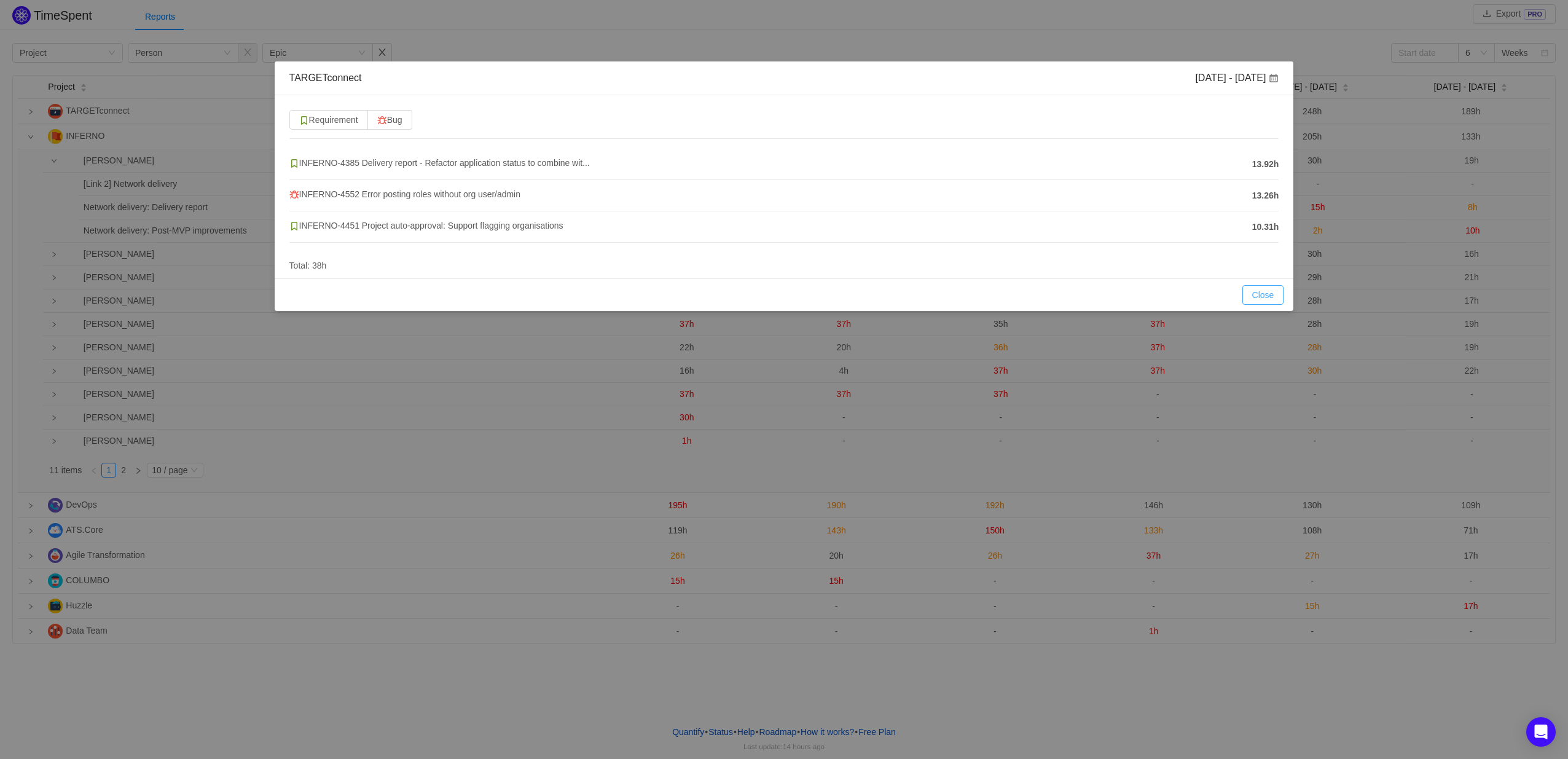
click at [1265, 299] on button "Close" at bounding box center [1263, 295] width 42 height 19
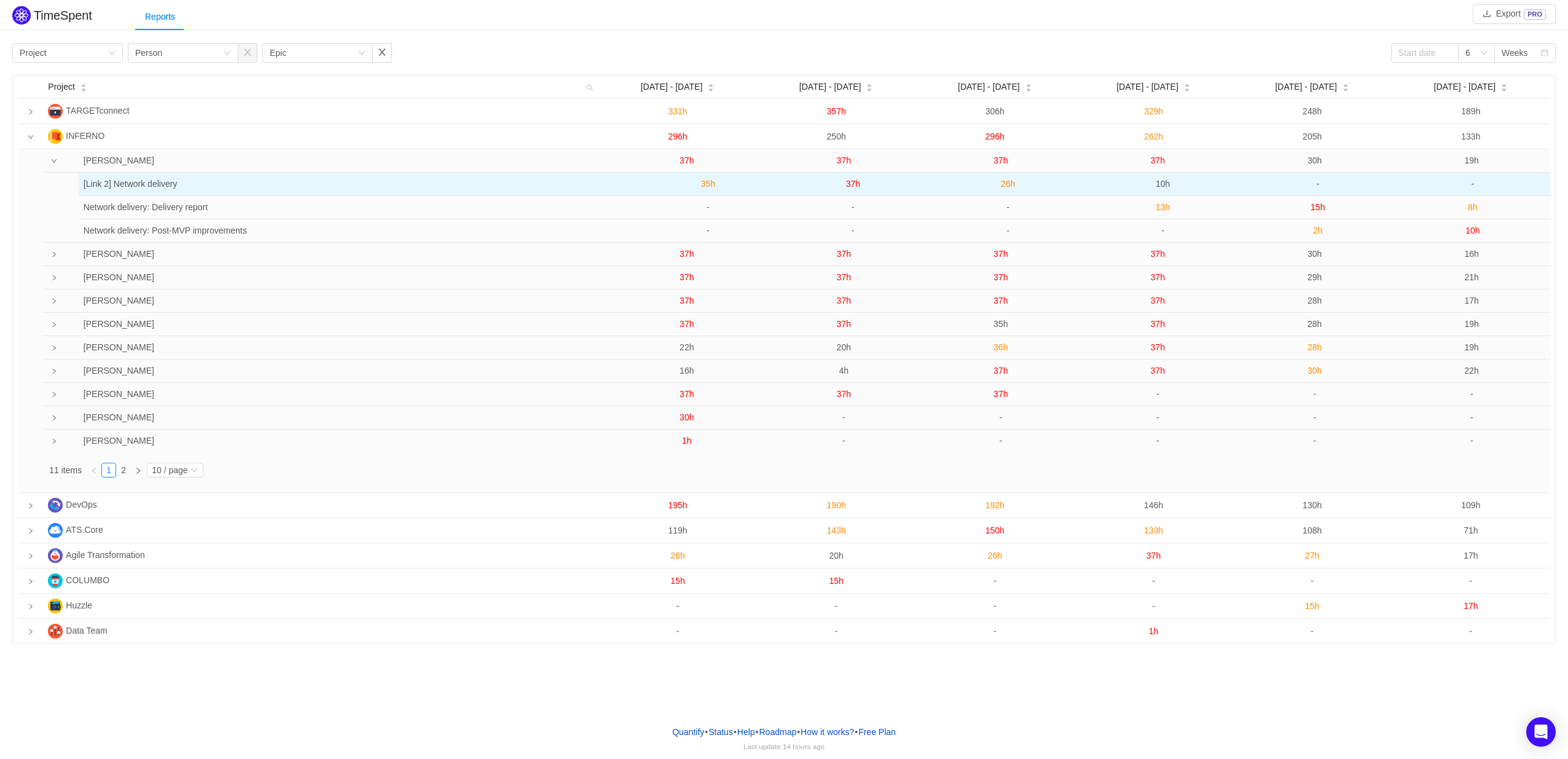
click at [1161, 185] on span "10h" at bounding box center [1162, 183] width 15 height 10
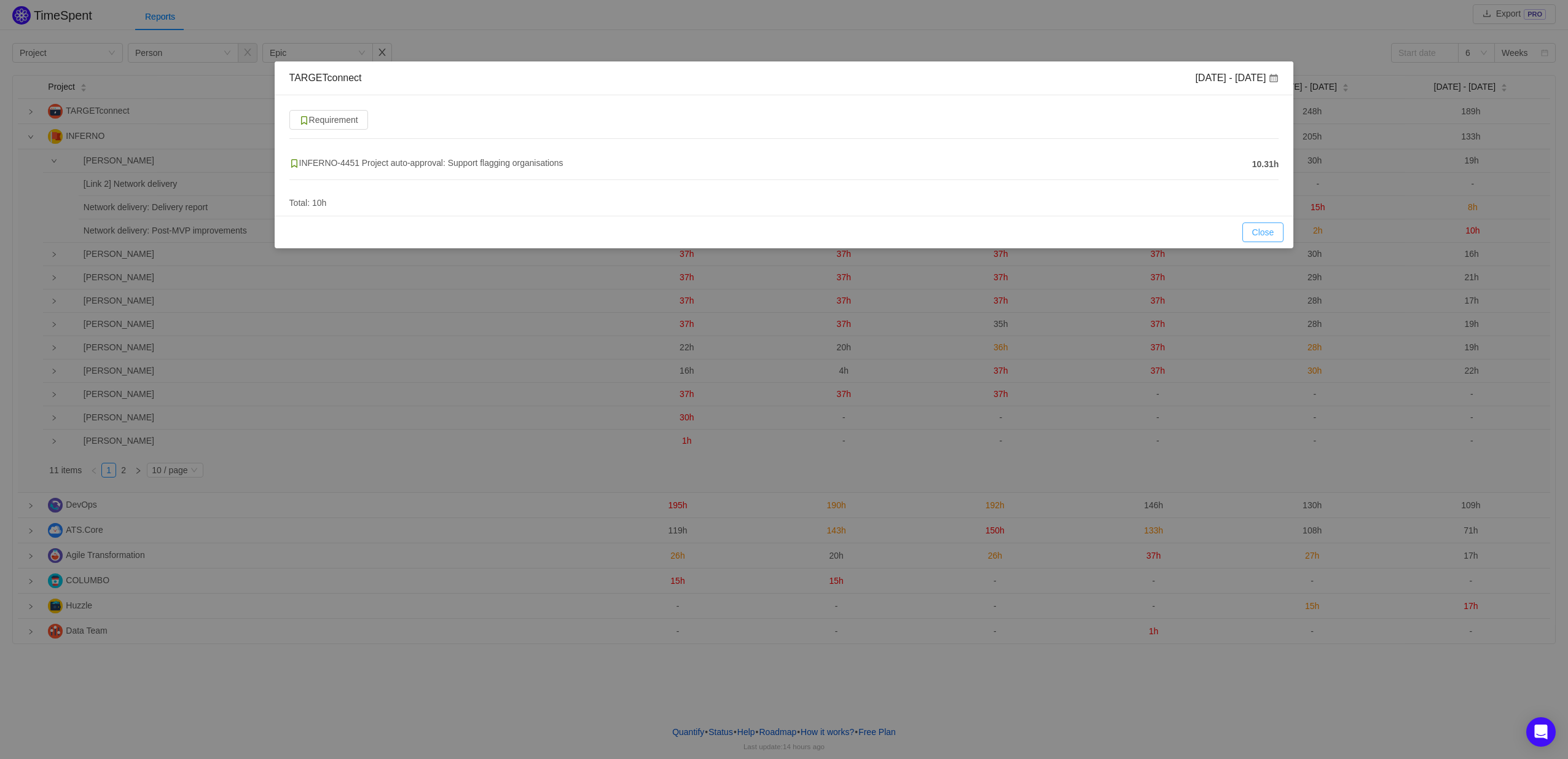
click at [1262, 227] on button "Close" at bounding box center [1263, 232] width 42 height 19
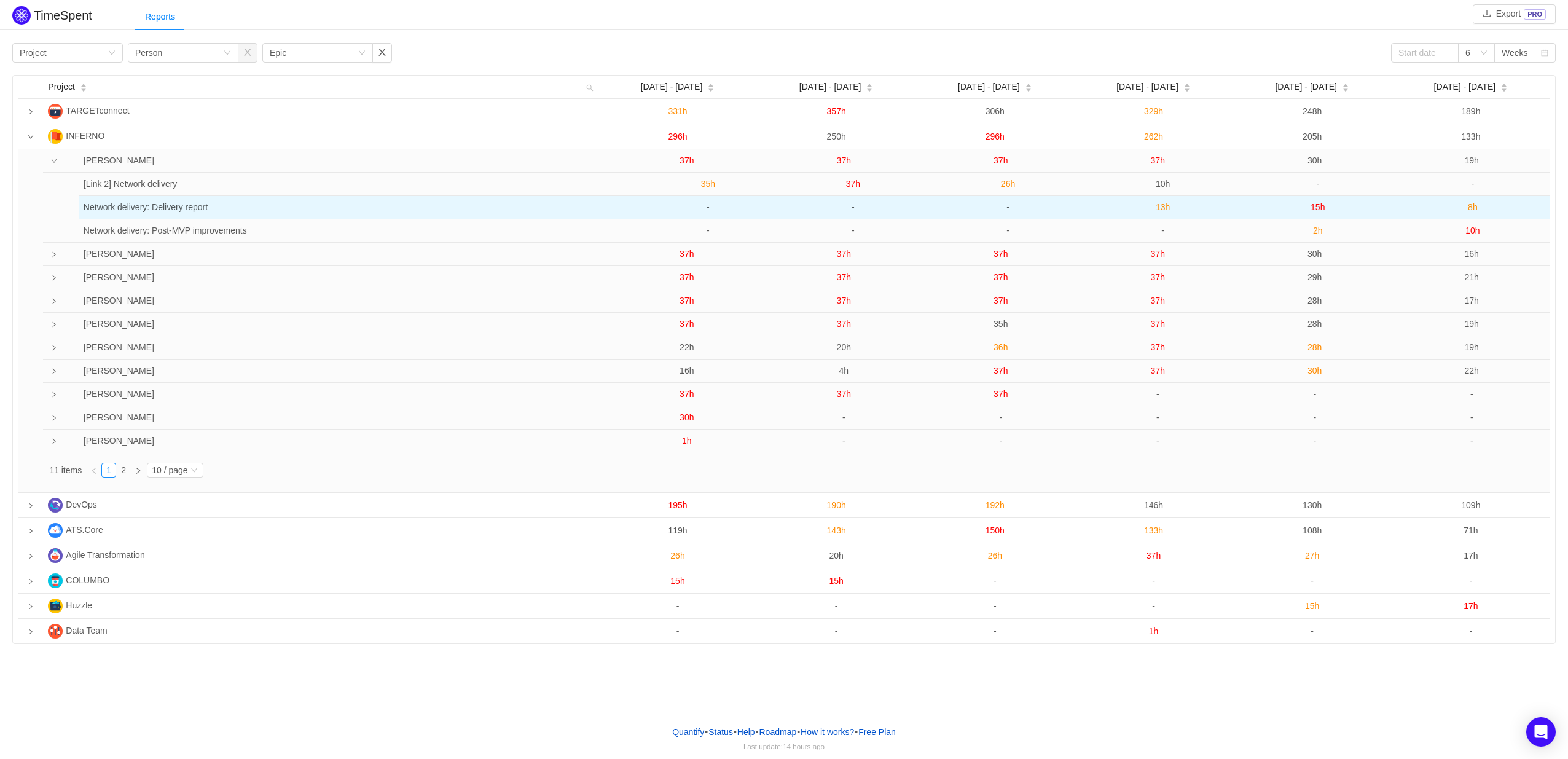
click at [1164, 212] on span "13h" at bounding box center [1162, 207] width 15 height 10
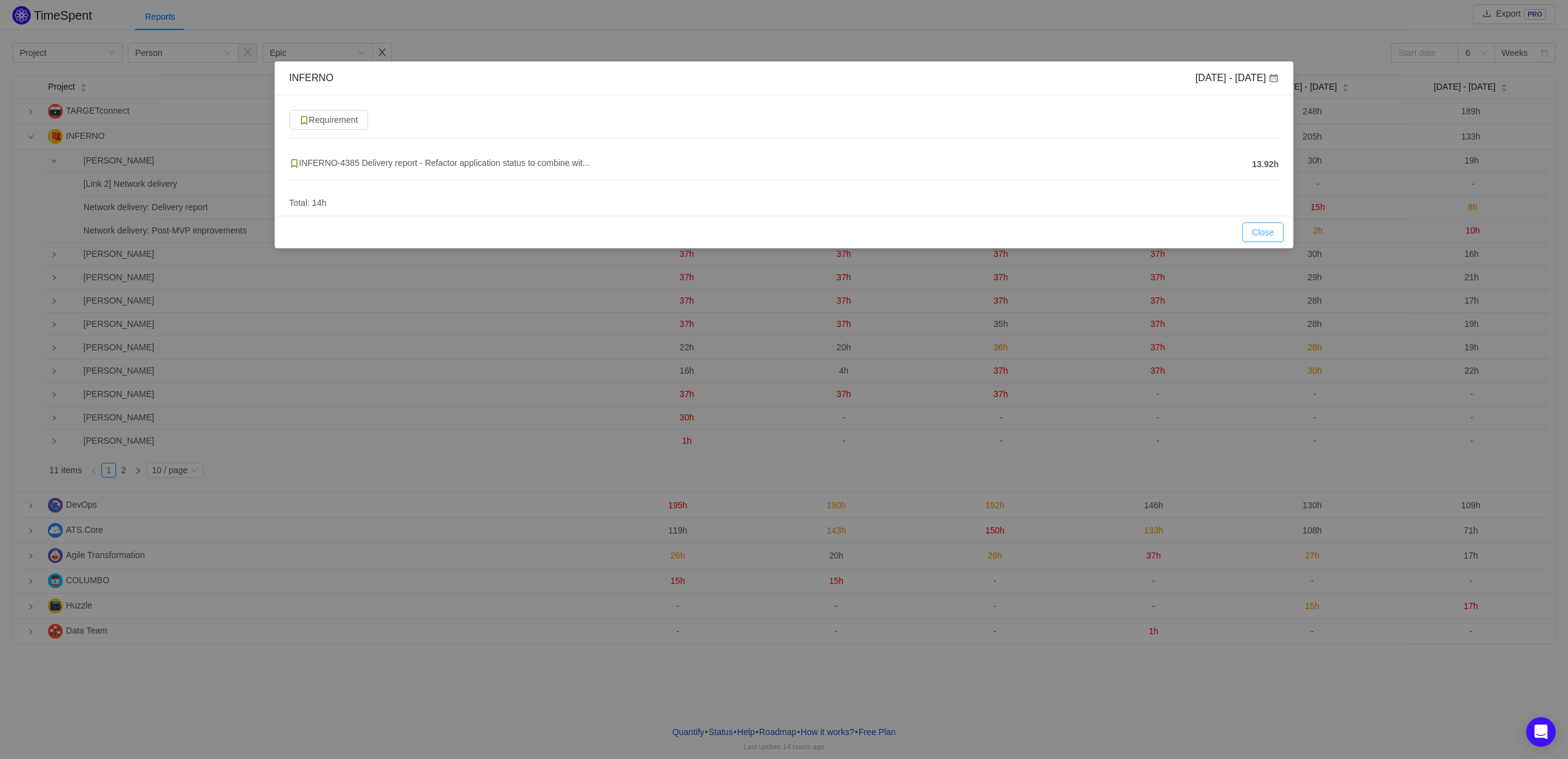
click at [1250, 234] on button "Close" at bounding box center [1263, 232] width 42 height 19
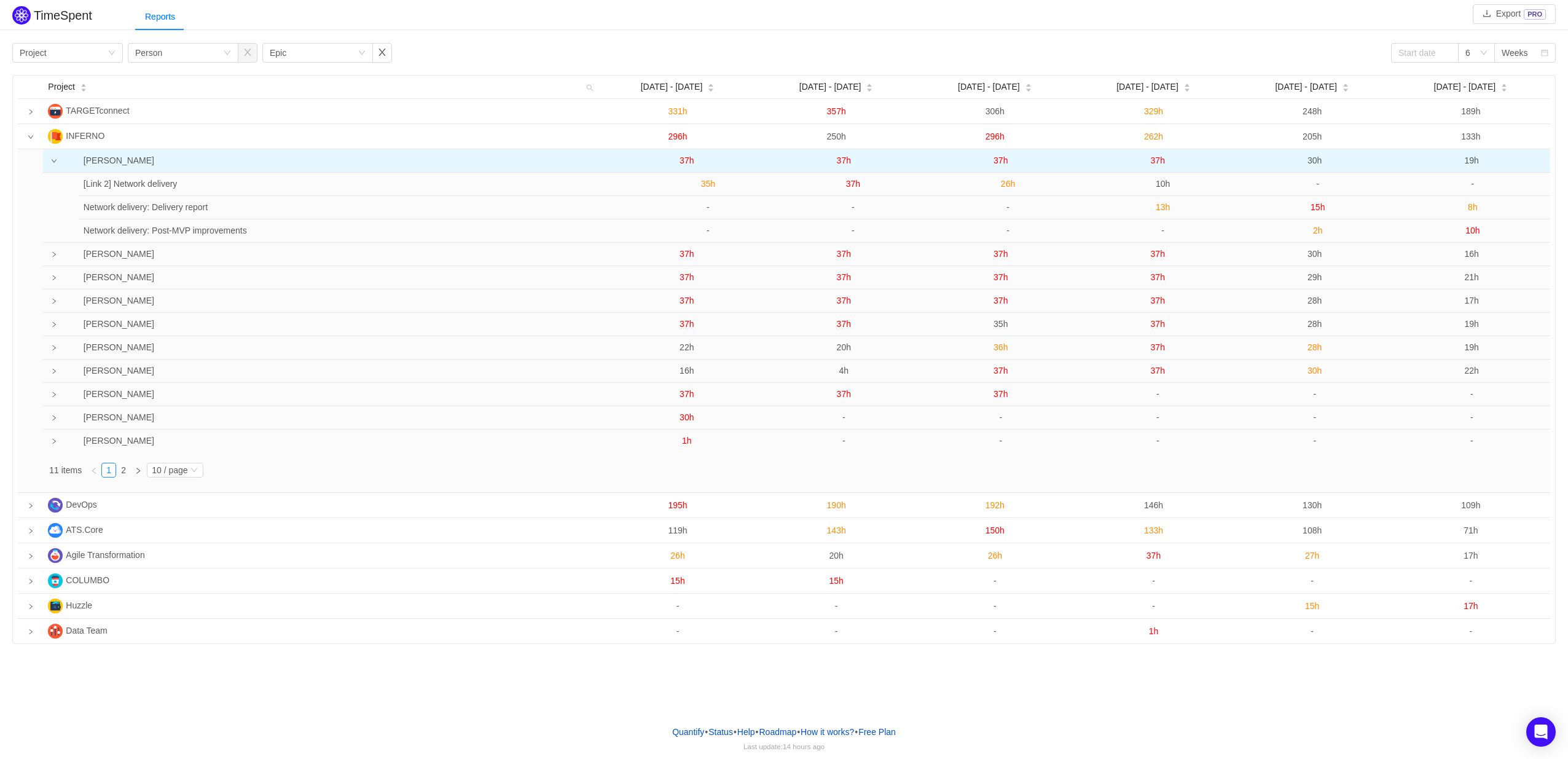
click at [1158, 159] on span "37h" at bounding box center [1158, 160] width 15 height 10
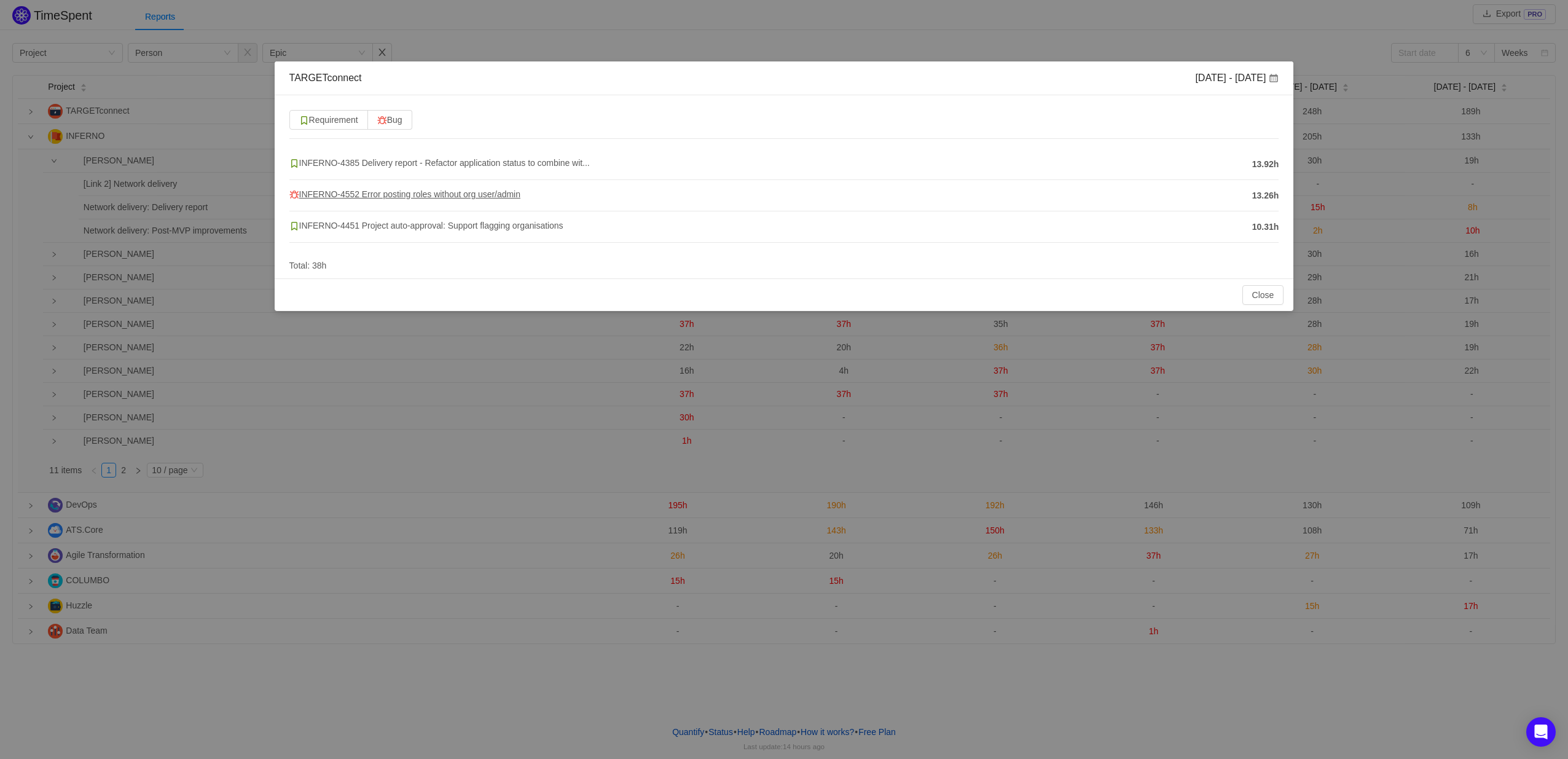
click at [450, 194] on span "INFERNO-4552 Error posting roles without org user/admin" at bounding box center [405, 194] width 231 height 10
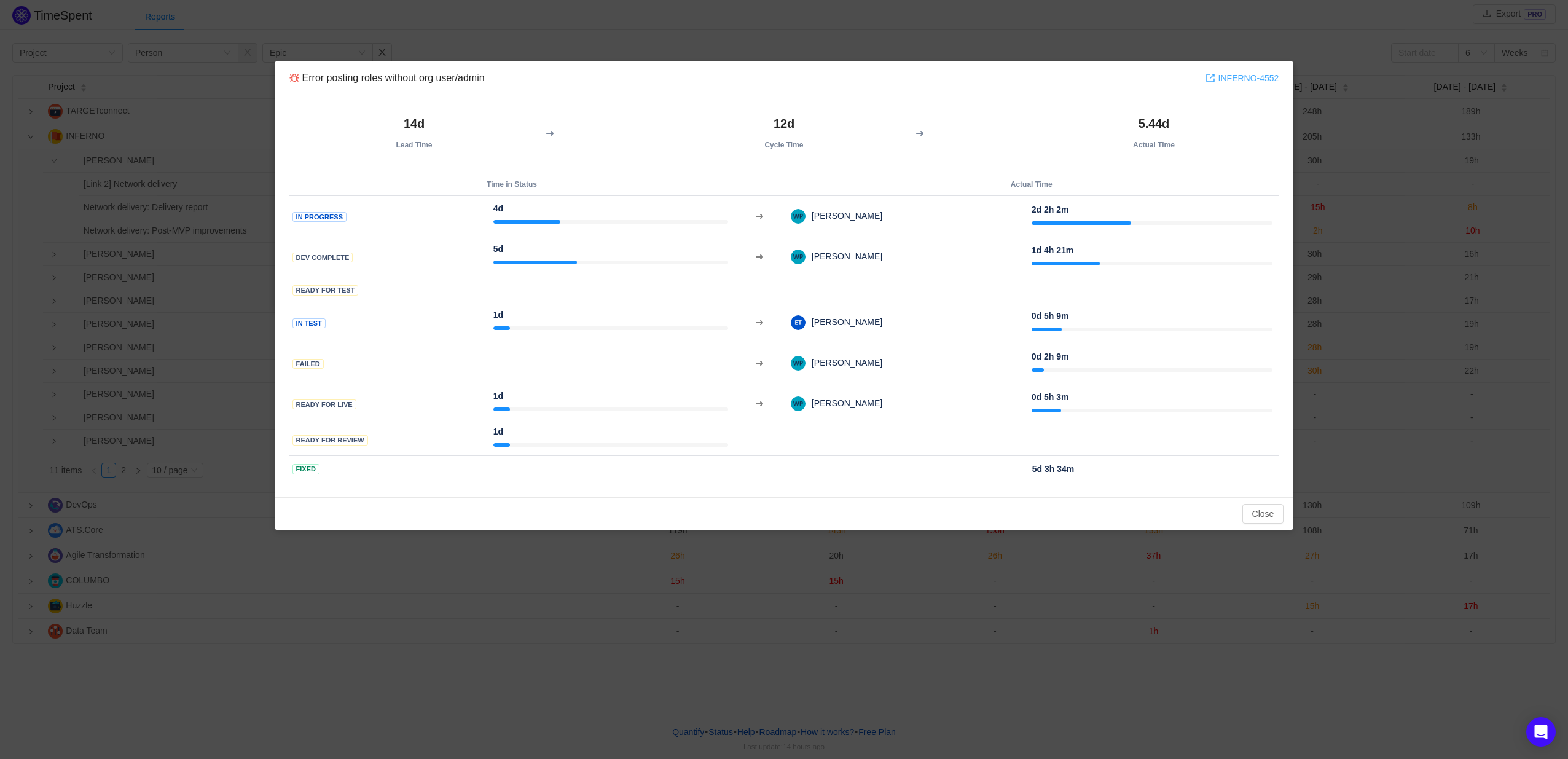
click at [1238, 80] on link "INFERNO-4552" at bounding box center [1243, 78] width 74 height 14
click at [1270, 522] on button "Close" at bounding box center [1263, 513] width 42 height 19
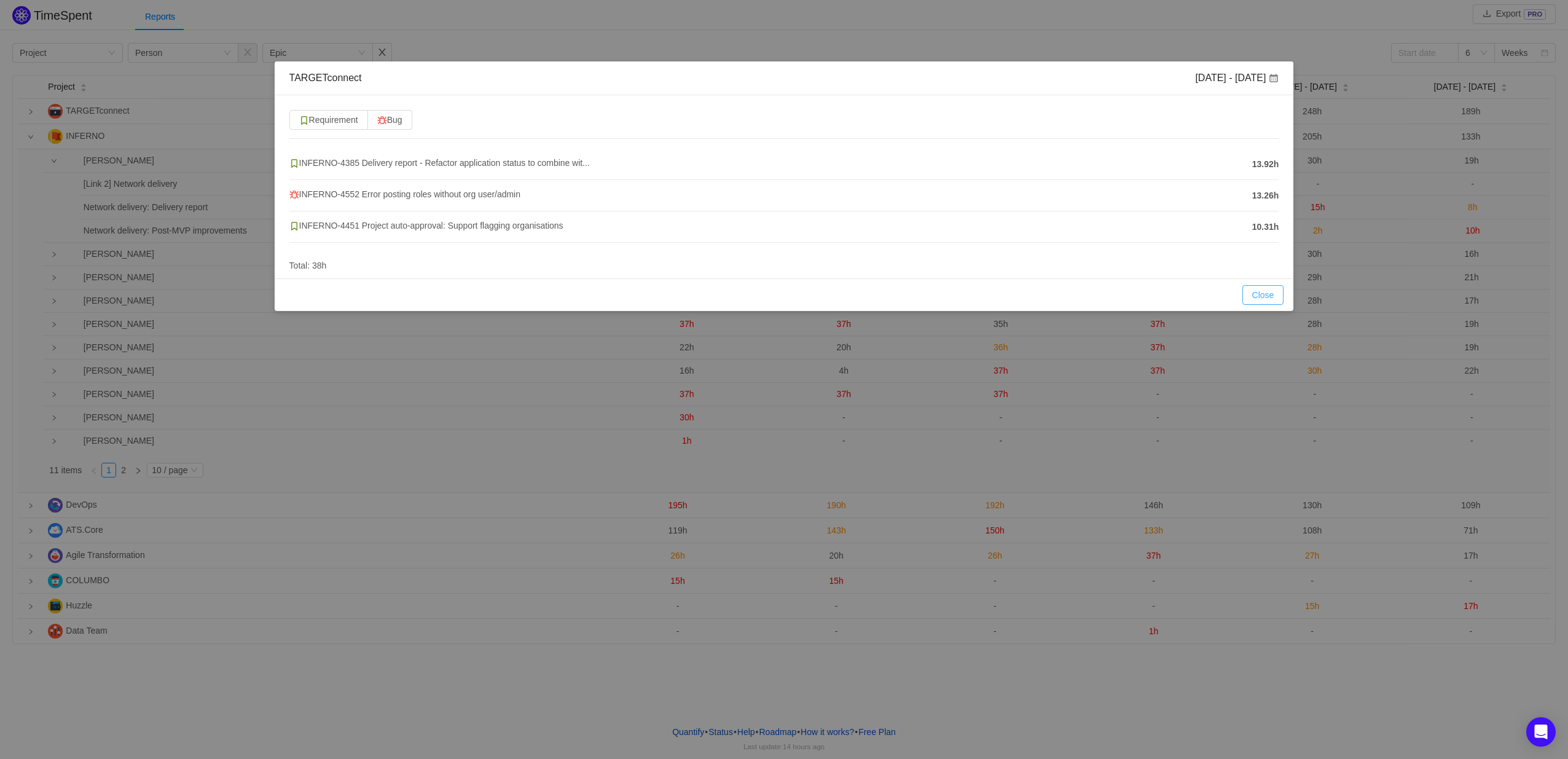
click at [1265, 297] on button "Close" at bounding box center [1263, 295] width 42 height 19
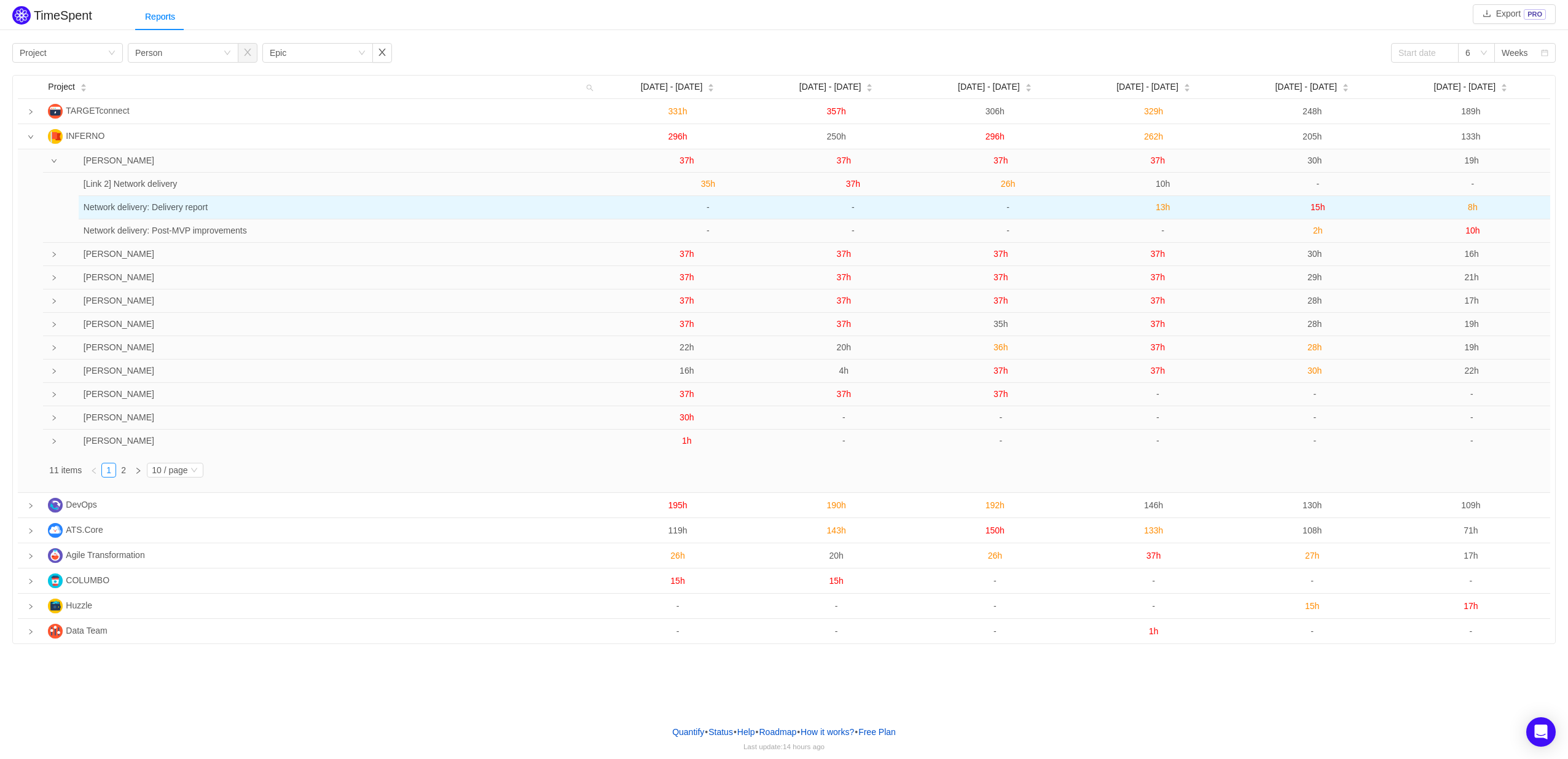
click at [1318, 207] on span "15h" at bounding box center [1318, 207] width 15 height 10
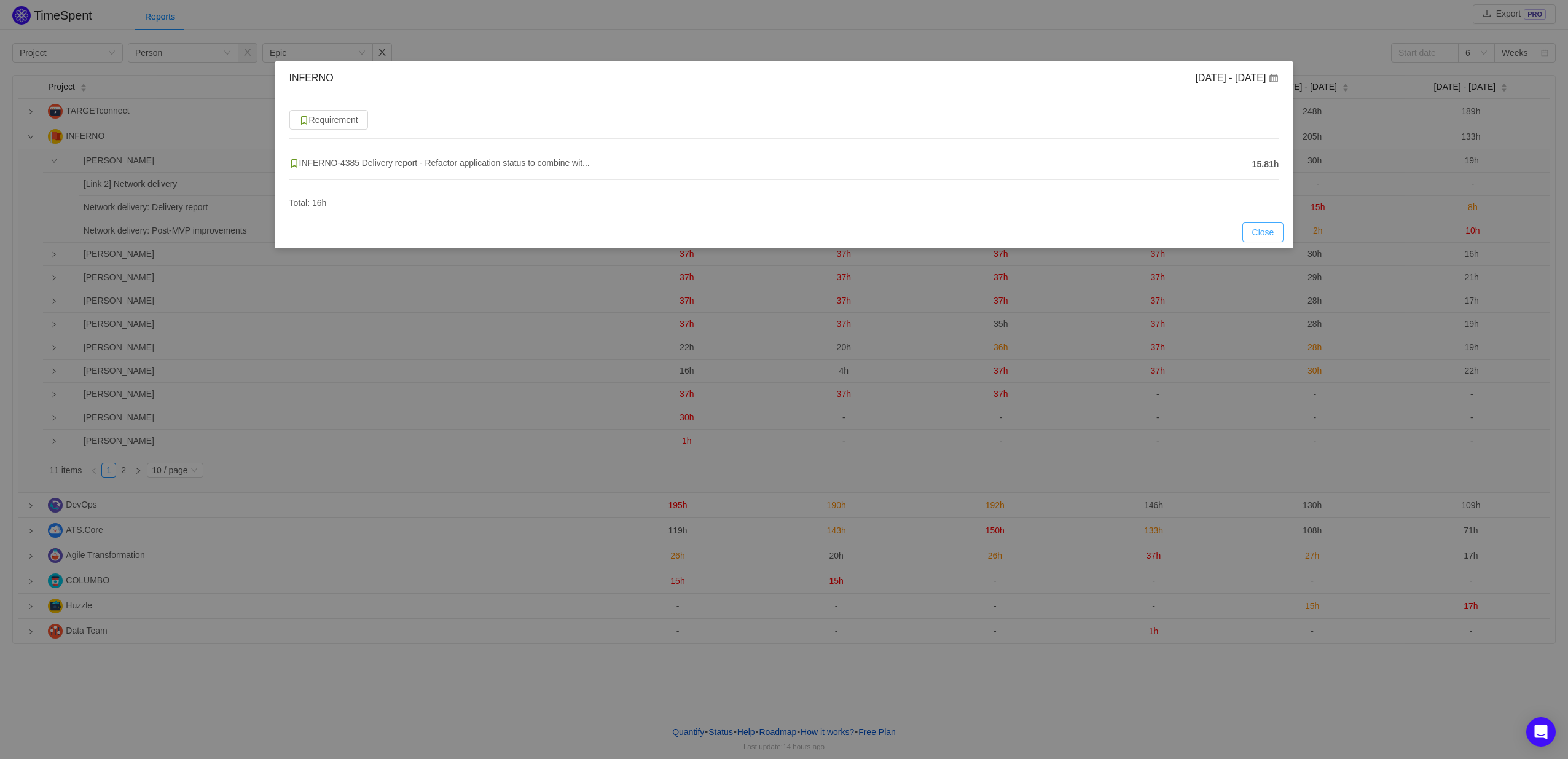
click at [1259, 234] on button "Close" at bounding box center [1263, 232] width 42 height 19
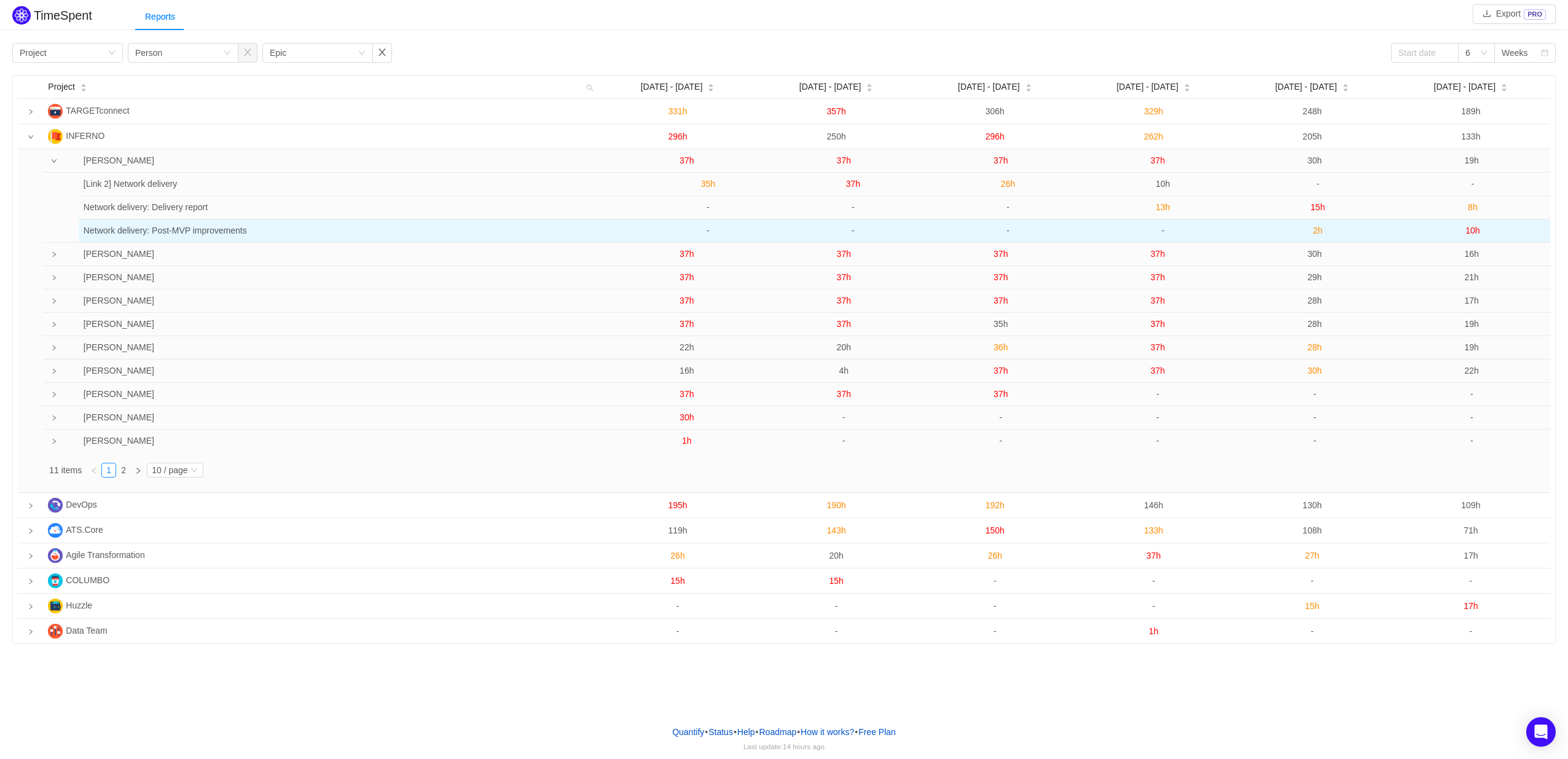
click at [1317, 230] on span "2h" at bounding box center [1318, 230] width 10 height 10
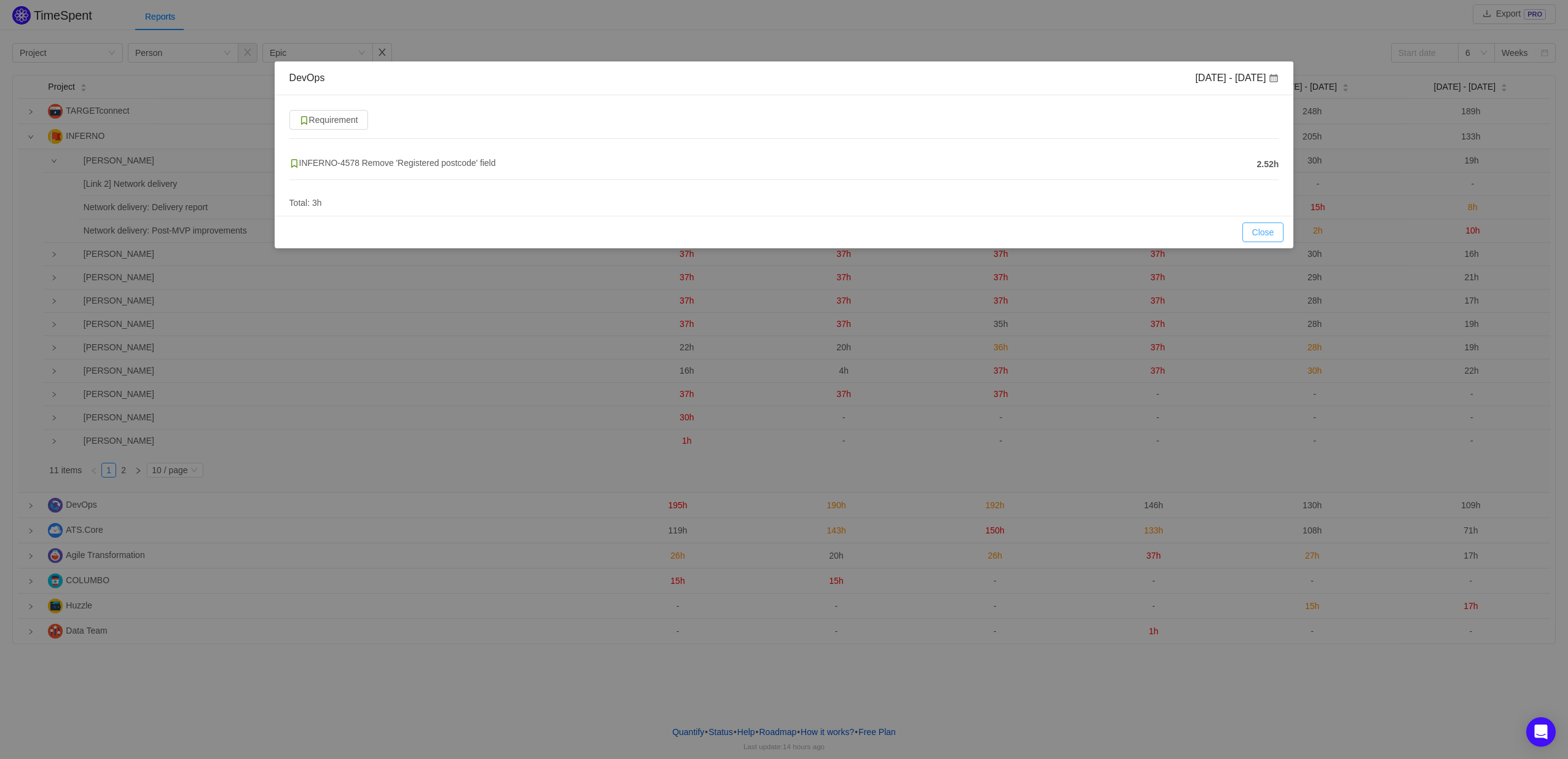
click at [1264, 230] on button "Close" at bounding box center [1263, 232] width 42 height 19
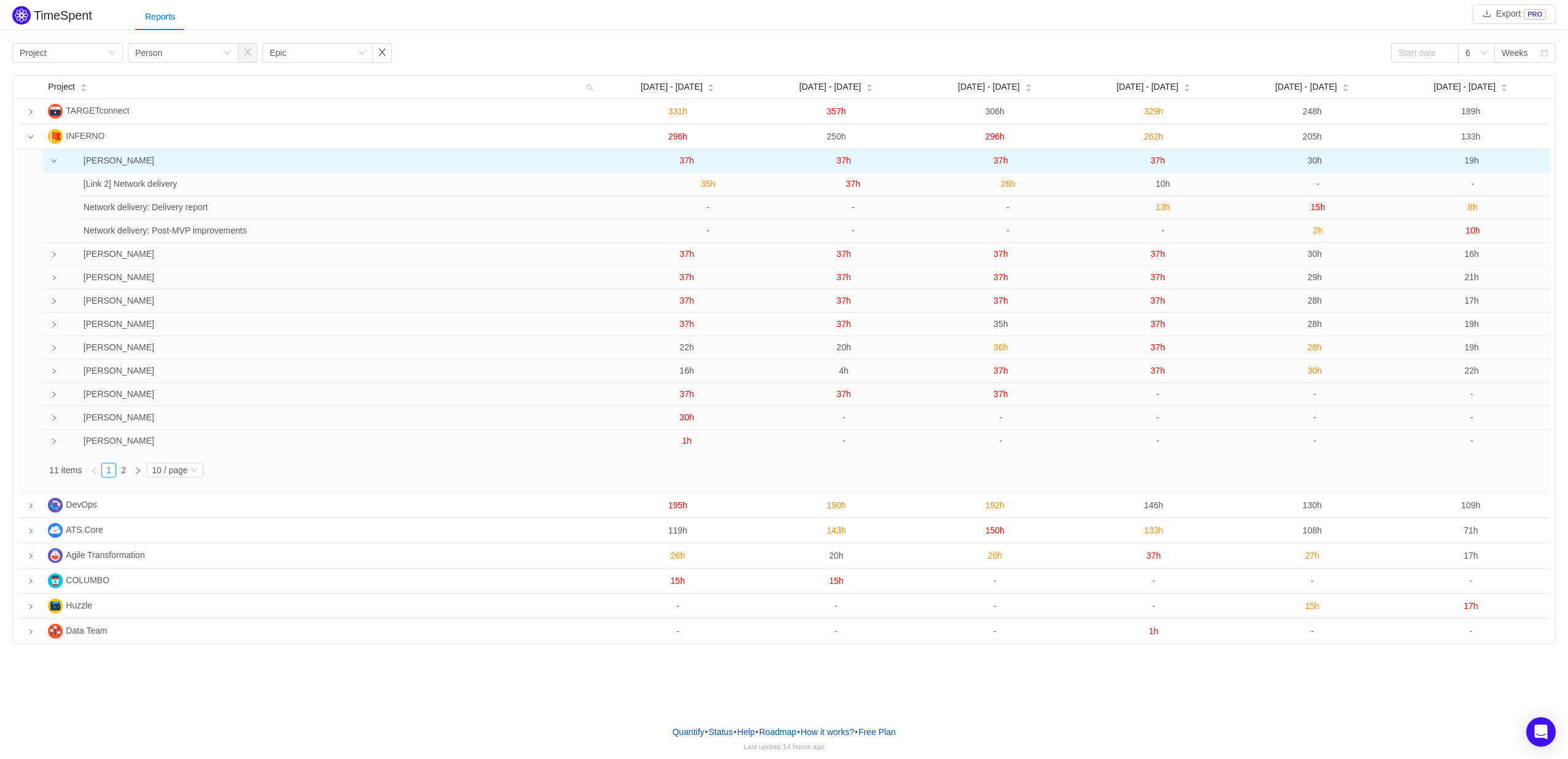
click at [1320, 165] on span "30h" at bounding box center [1315, 160] width 15 height 10
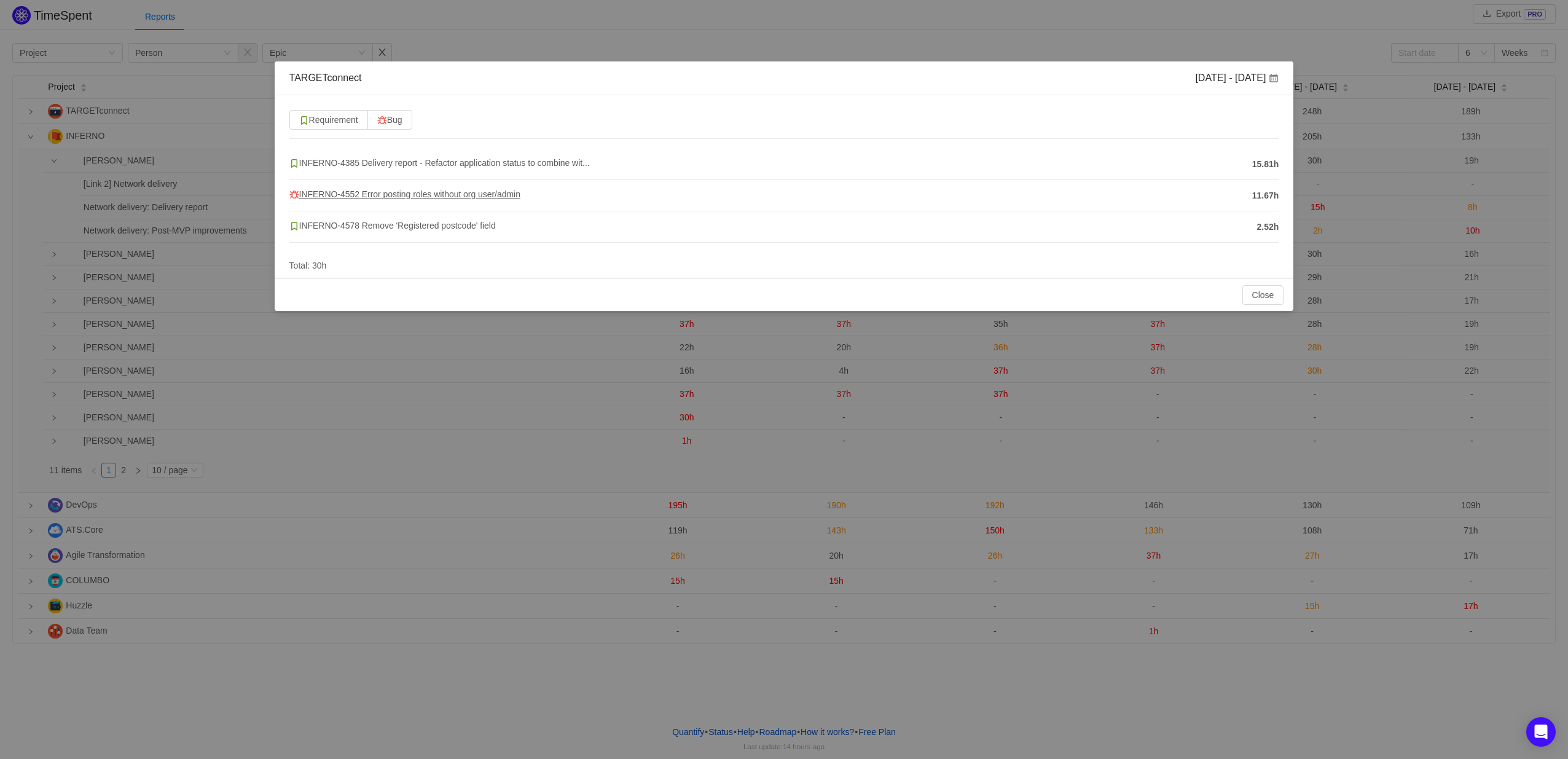
click at [433, 189] on span "INFERNO-4552 Error posting roles without org user/admin" at bounding box center [405, 194] width 231 height 10
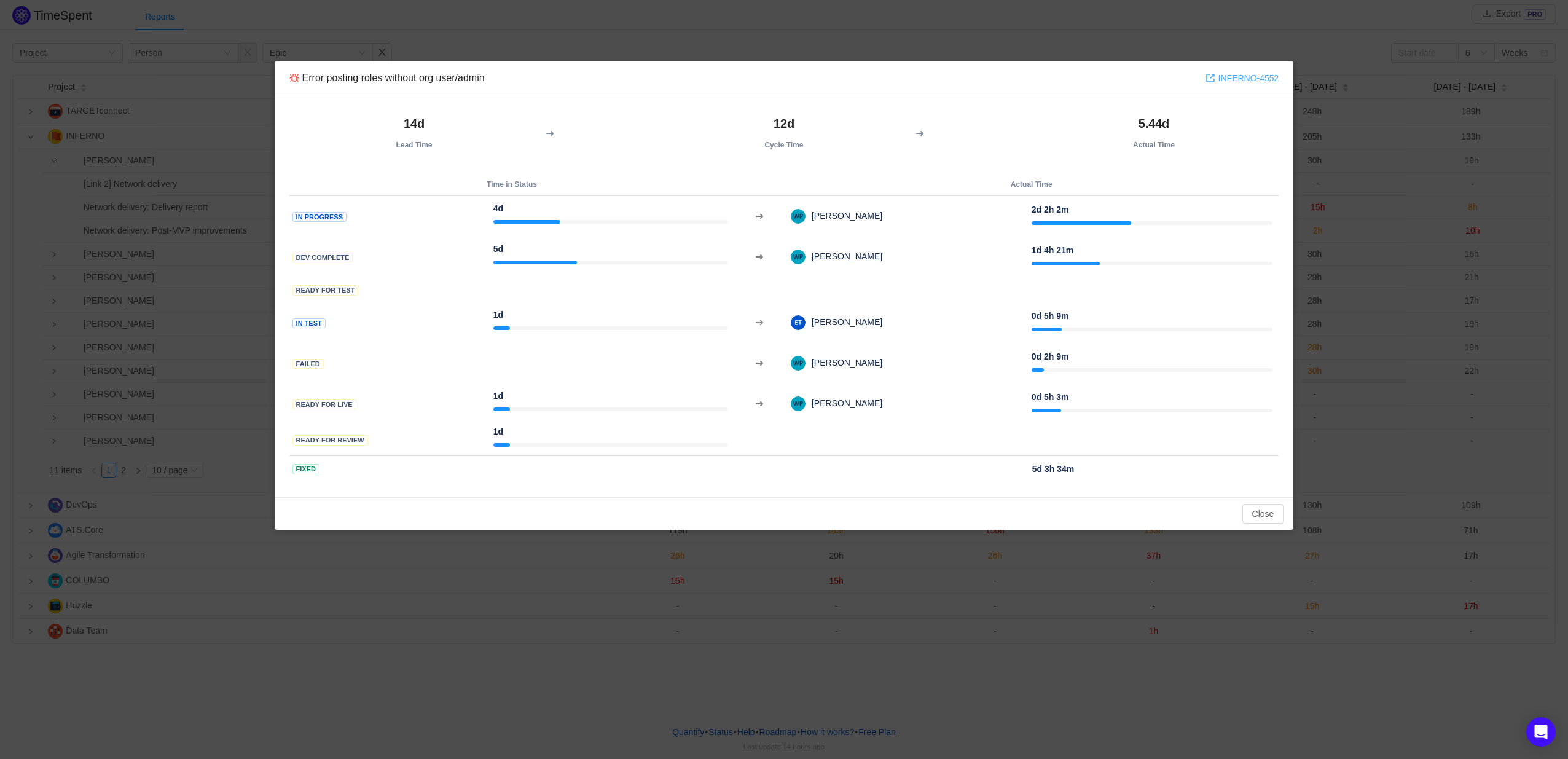
click at [1239, 78] on link "INFERNO-4552" at bounding box center [1243, 78] width 74 height 14
click at [1246, 511] on button "Close" at bounding box center [1263, 513] width 42 height 19
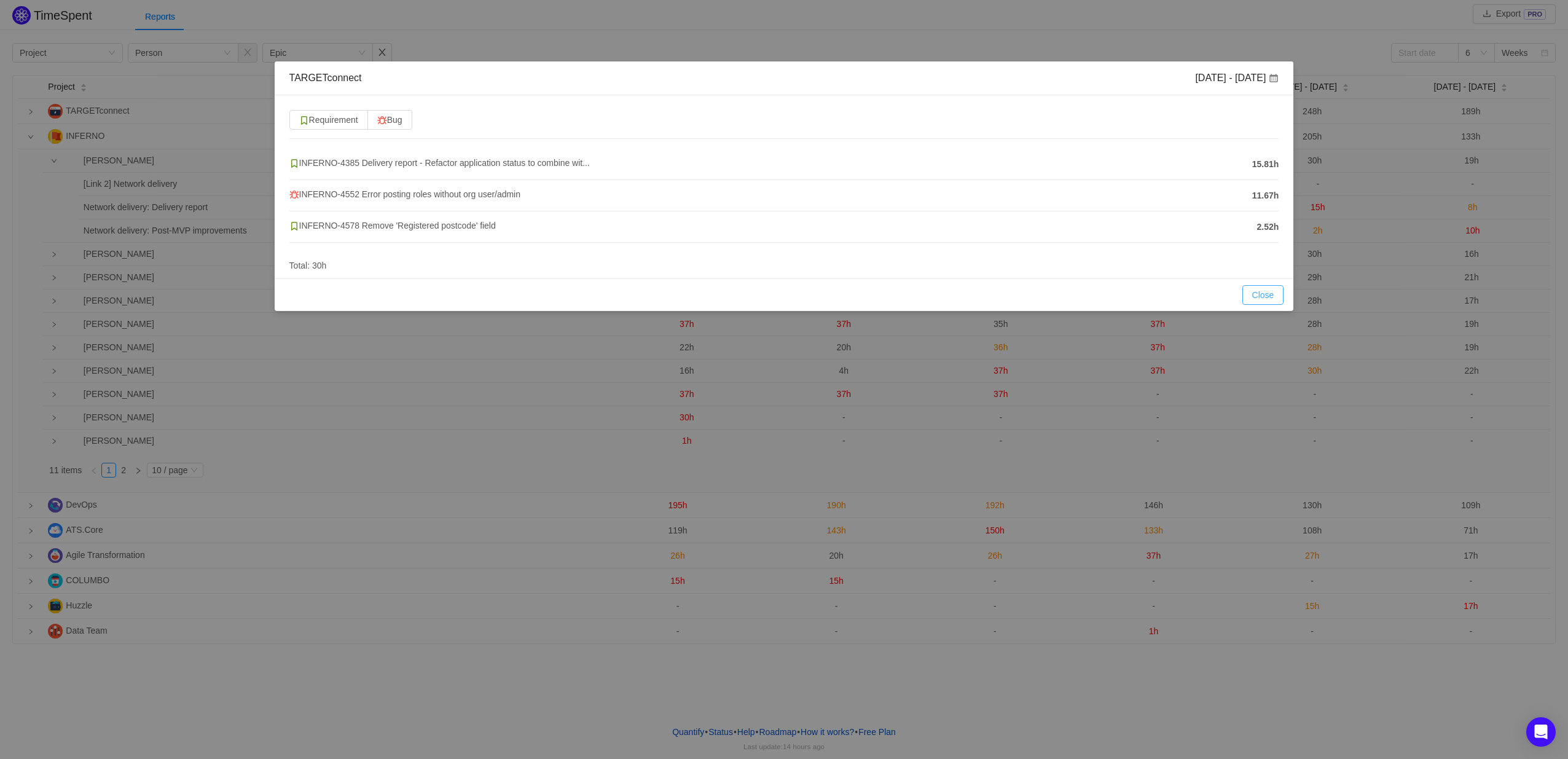
click at [1263, 291] on button "Close" at bounding box center [1263, 295] width 42 height 19
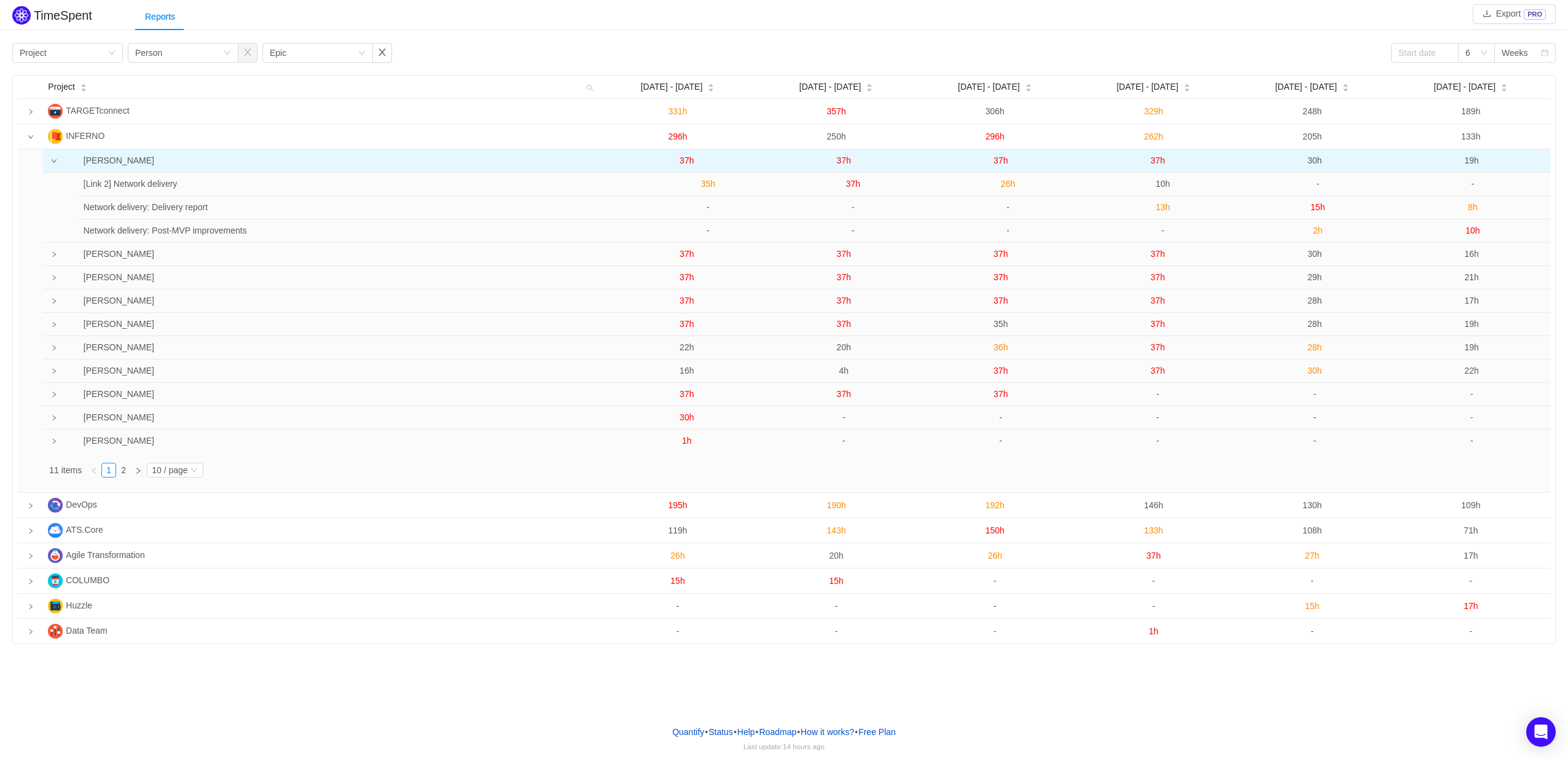
click at [52, 167] on td at bounding box center [50, 161] width 16 height 23
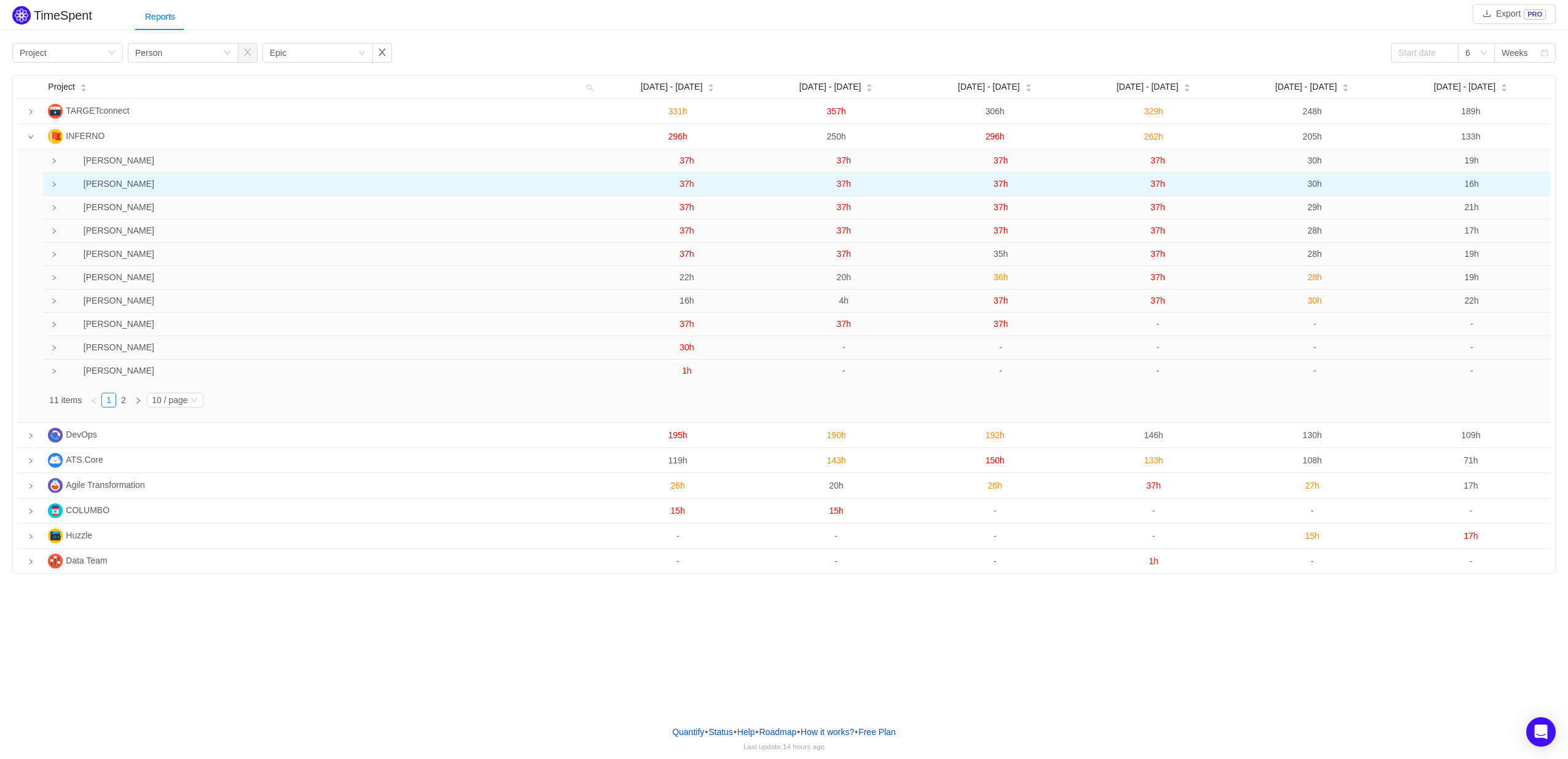
click at [52, 185] on icon "icon: right" at bounding box center [54, 184] width 6 height 6
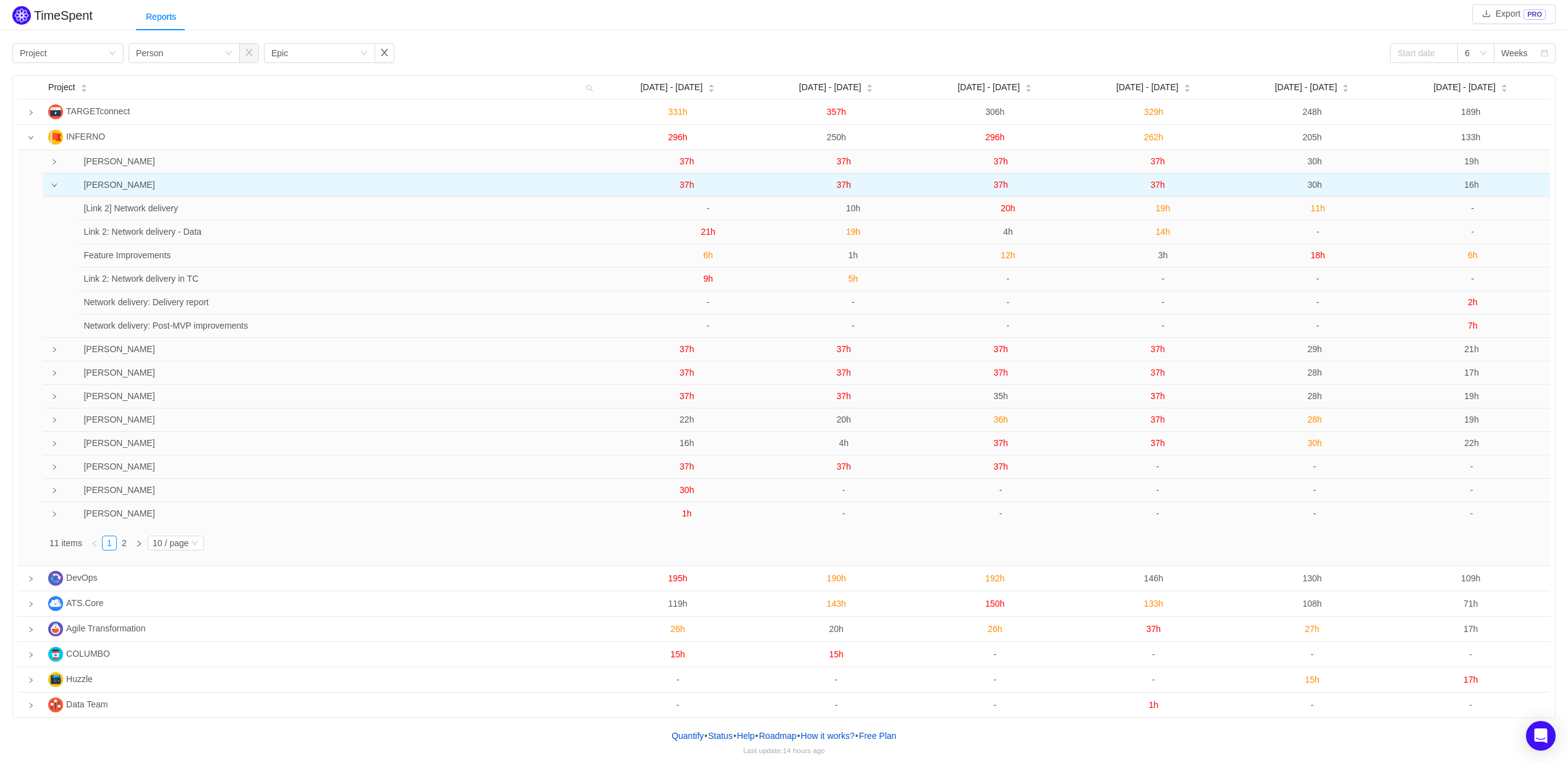
click at [841, 188] on span "37h" at bounding box center [844, 184] width 15 height 10
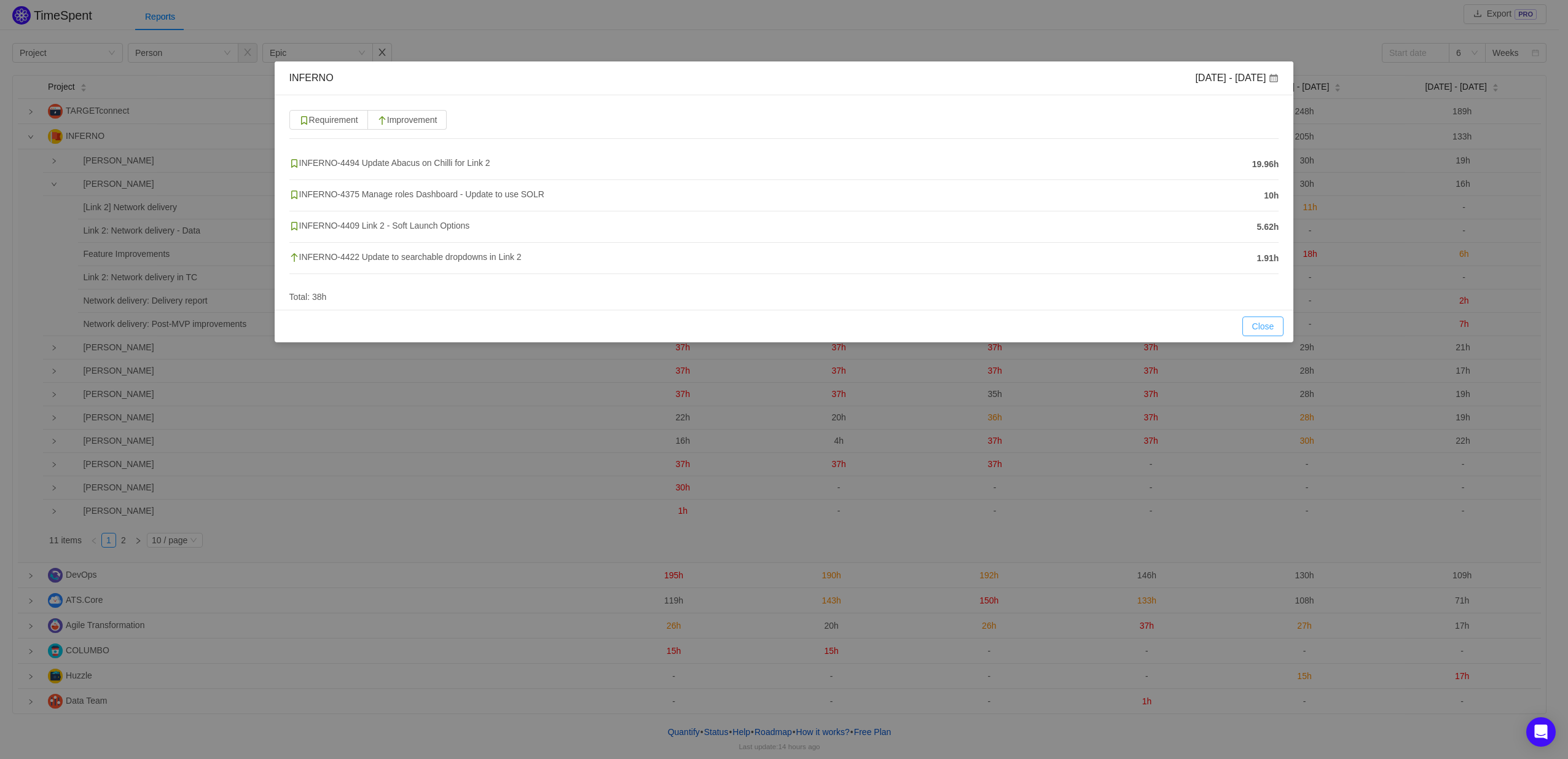
click at [1252, 320] on button "Close" at bounding box center [1263, 326] width 42 height 19
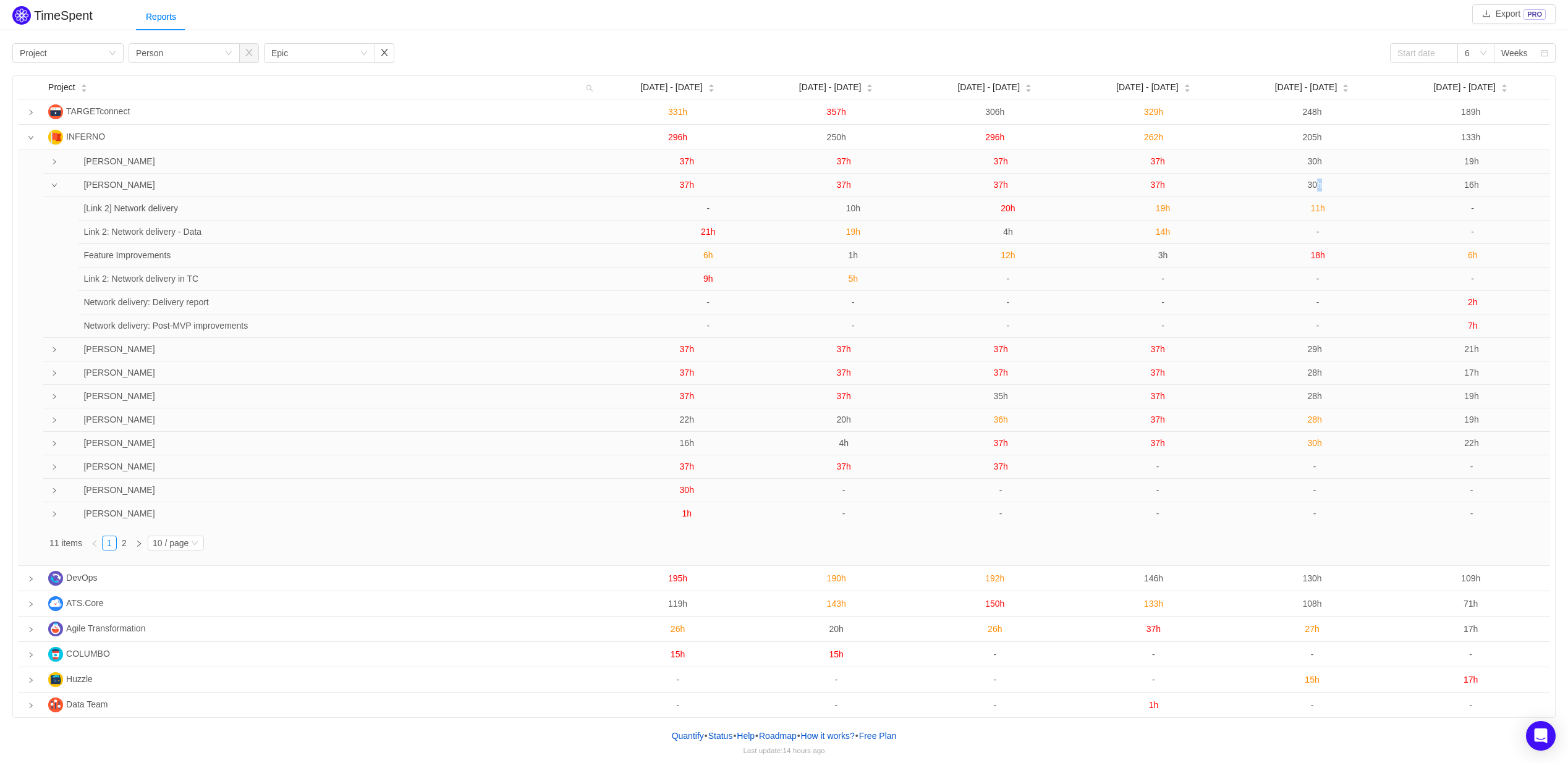
click at [1314, 186] on span "30h" at bounding box center [1314, 184] width 15 height 10
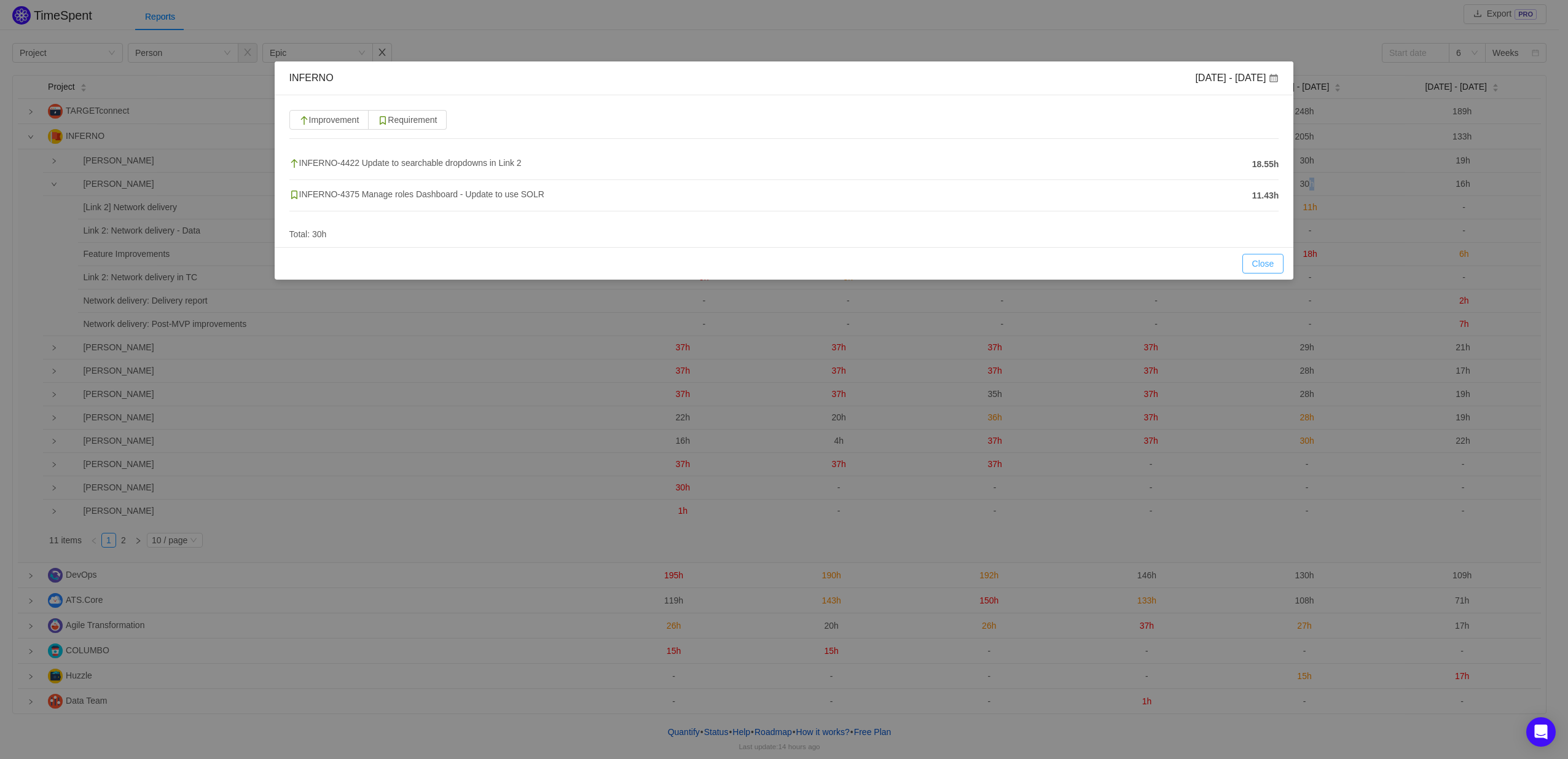
click at [1270, 263] on button "Close" at bounding box center [1263, 264] width 42 height 19
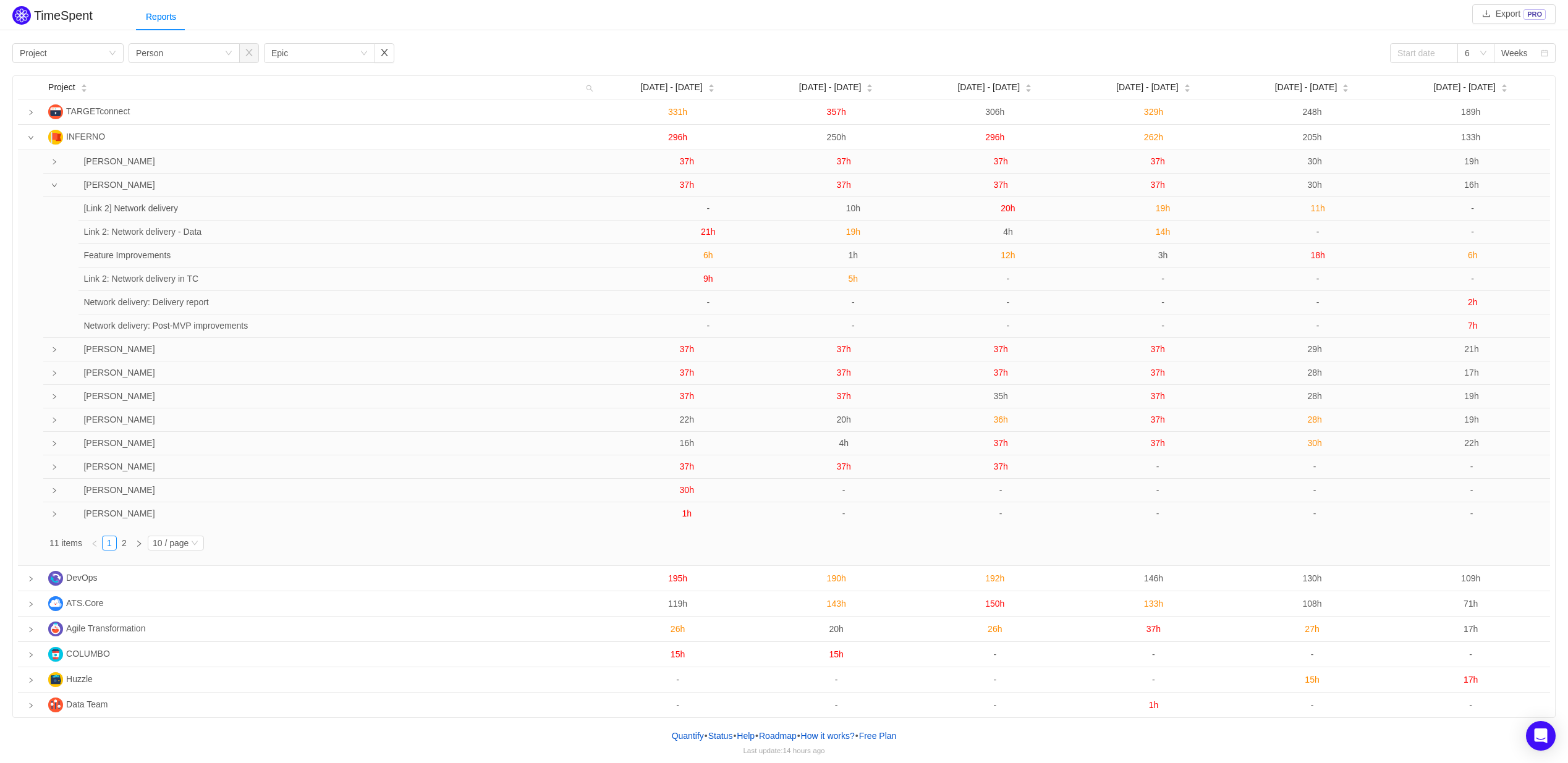
click at [55, 192] on td at bounding box center [51, 185] width 16 height 23
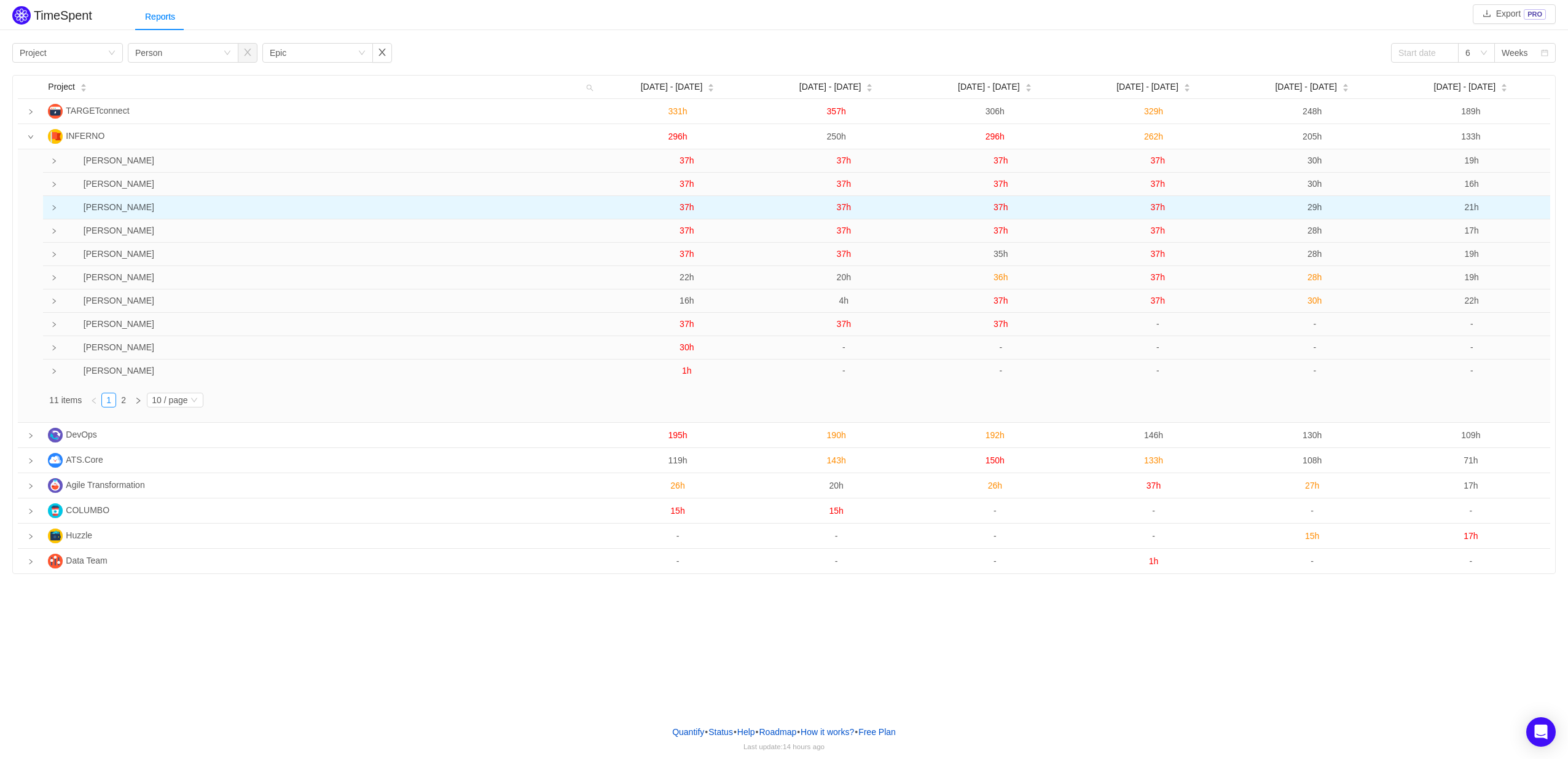
click at [56, 214] on td at bounding box center [50, 208] width 16 height 23
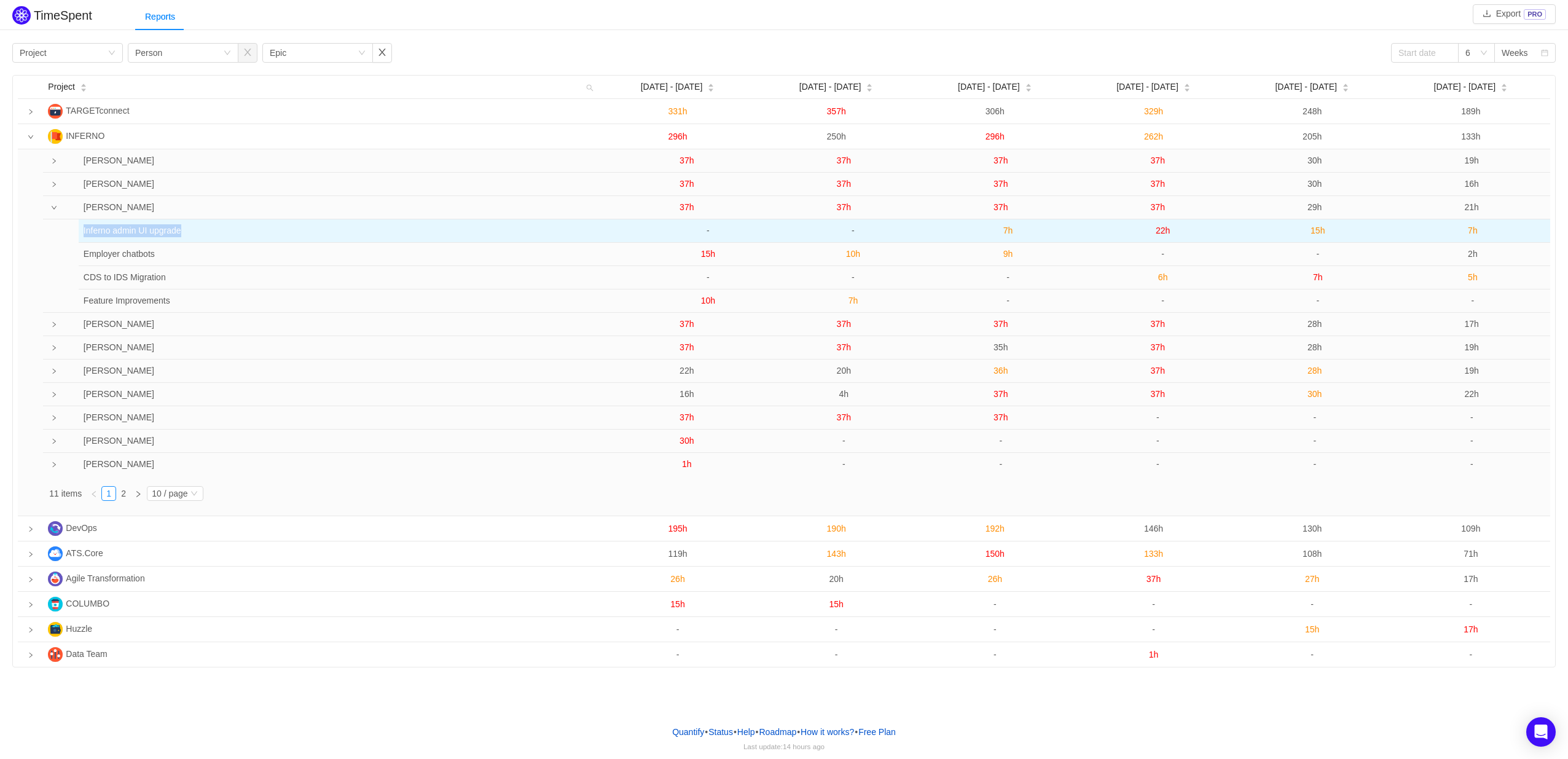
drag, startPoint x: 82, startPoint y: 229, endPoint x: 205, endPoint y: 226, distance: 123.0
click at [205, 226] on td "Inferno admin UI upgrade" at bounding box center [349, 231] width 542 height 23
copy td "Inferno admin UI upgrade"
click at [1009, 229] on span "7h" at bounding box center [1008, 230] width 10 height 10
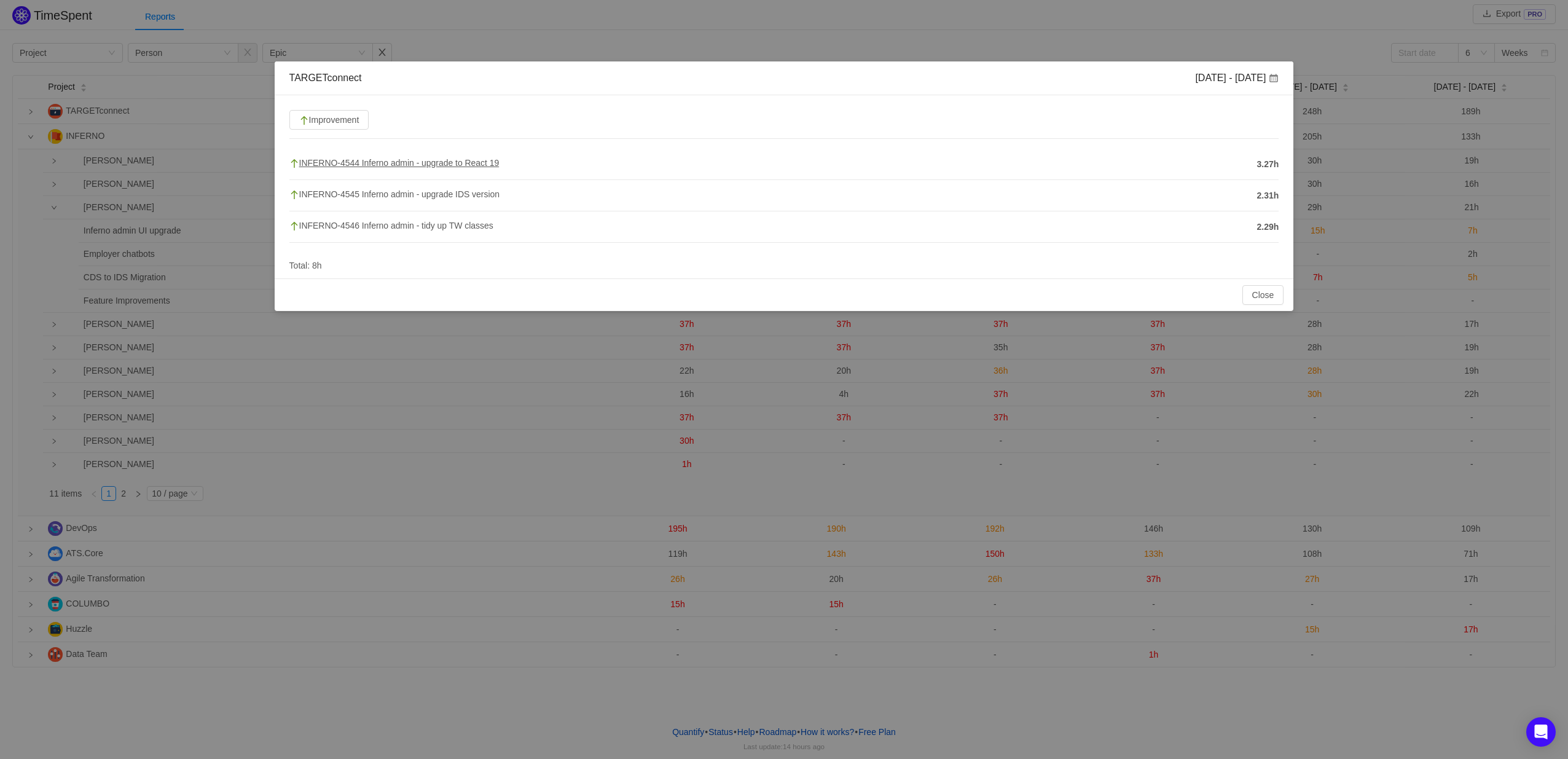
click at [415, 164] on span "INFERNO-4544 Inferno admin - upgrade to React 19" at bounding box center [394, 163] width 211 height 10
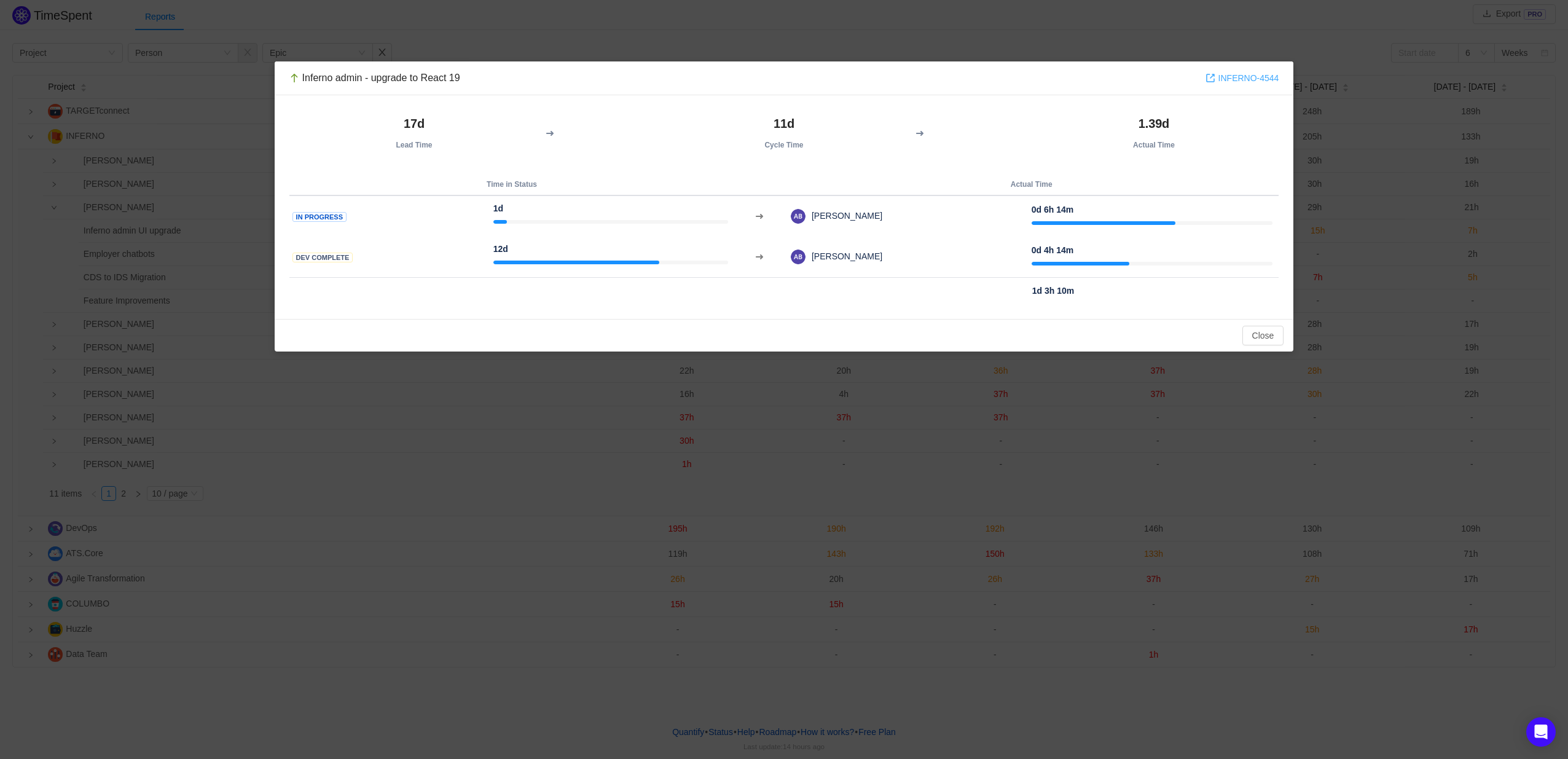
click at [1231, 80] on link "INFERNO-4544" at bounding box center [1243, 78] width 74 height 14
click at [1260, 338] on button "Close" at bounding box center [1263, 336] width 42 height 19
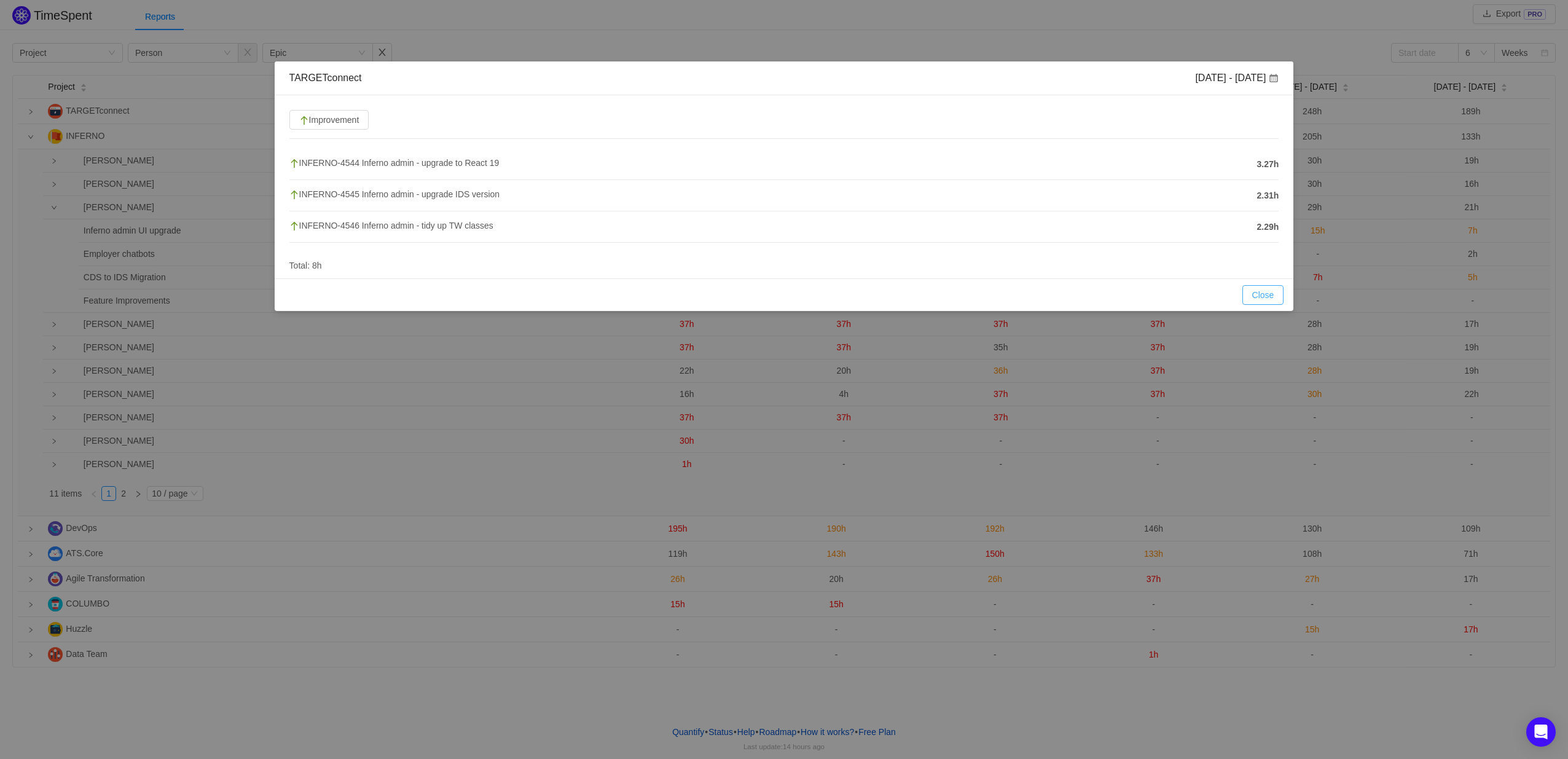
click at [1251, 301] on button "Close" at bounding box center [1263, 295] width 42 height 19
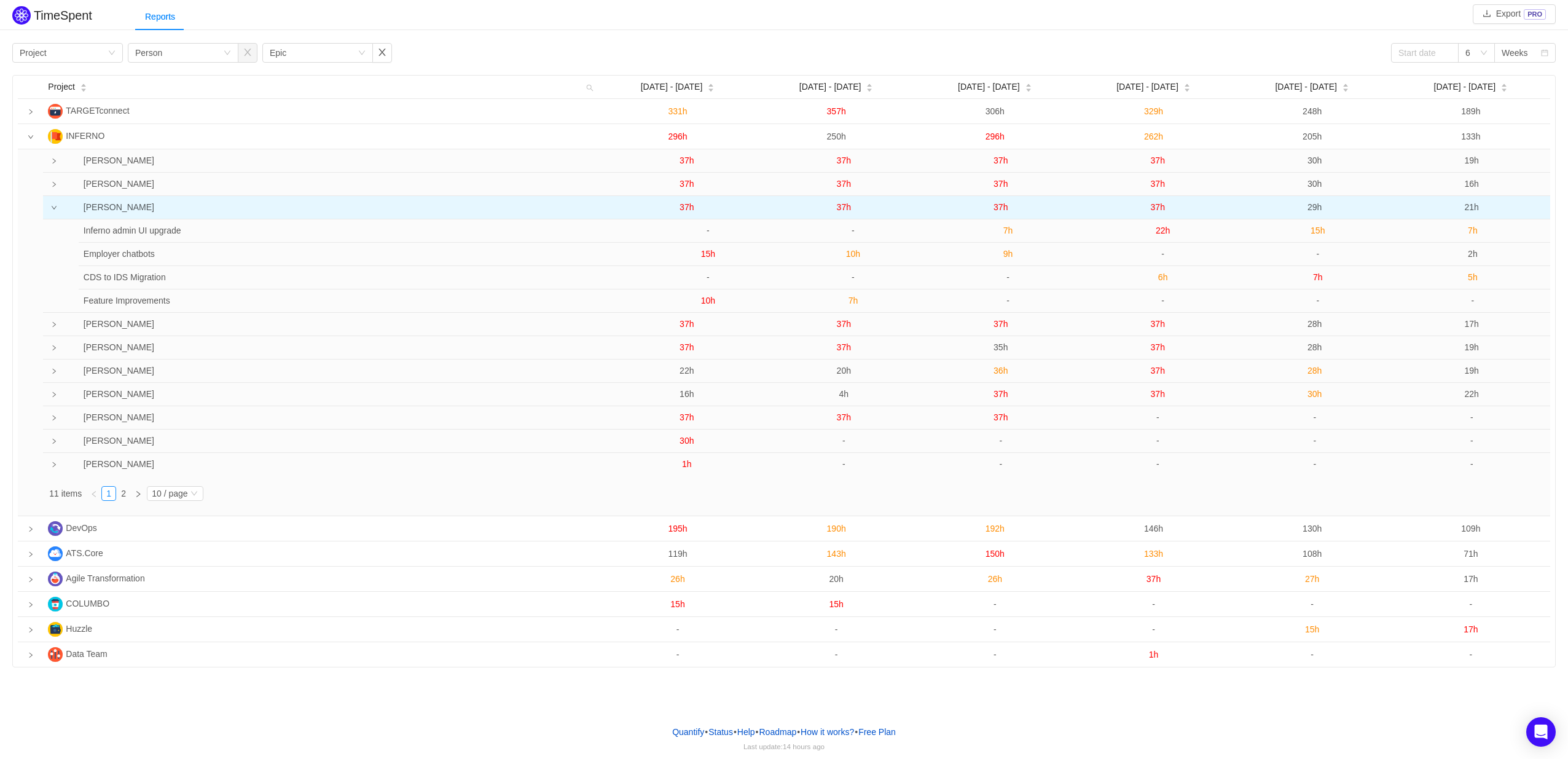
click at [690, 209] on span "37h" at bounding box center [686, 207] width 15 height 10
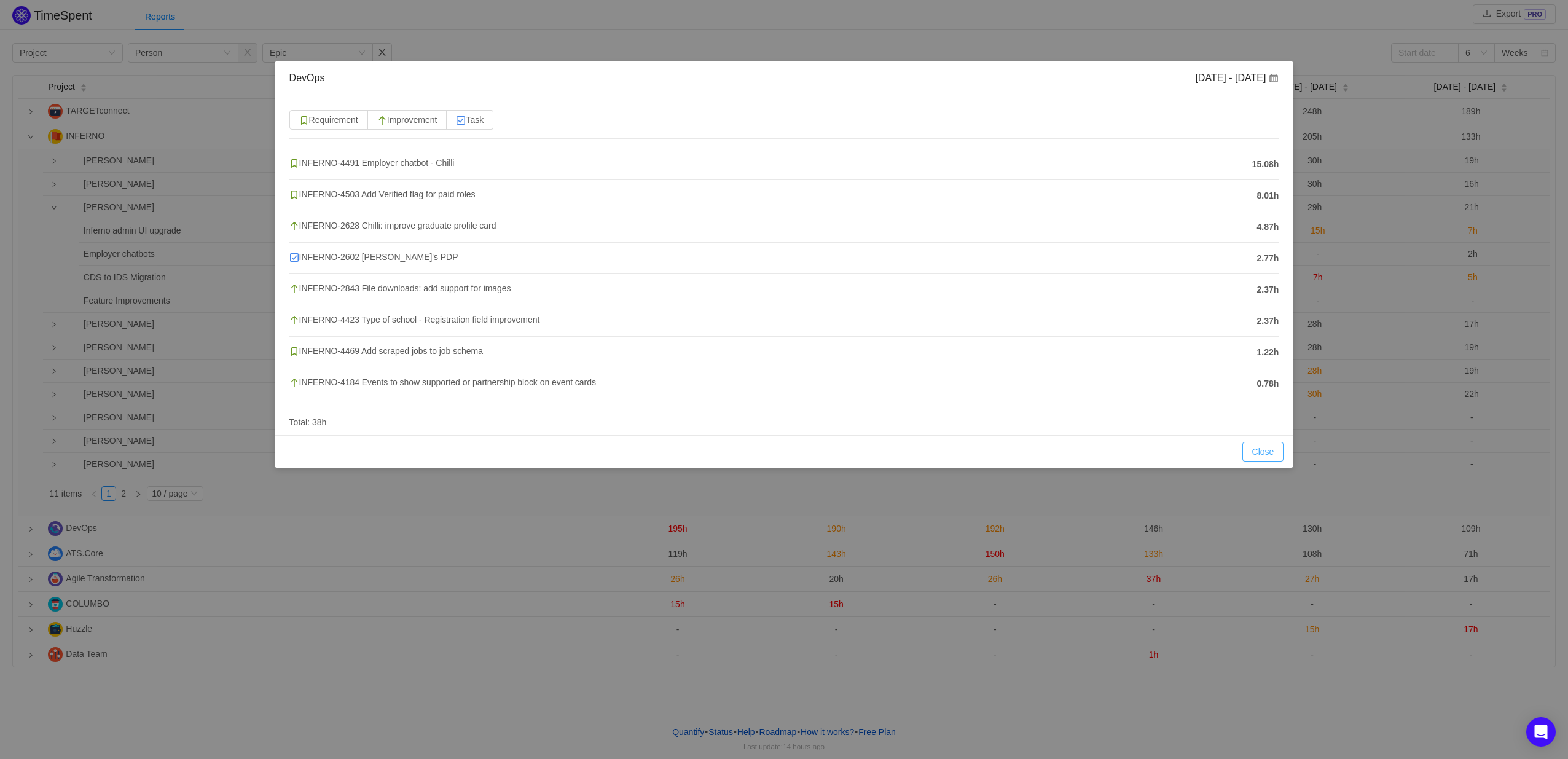
click at [1265, 455] on button "Close" at bounding box center [1263, 451] width 42 height 19
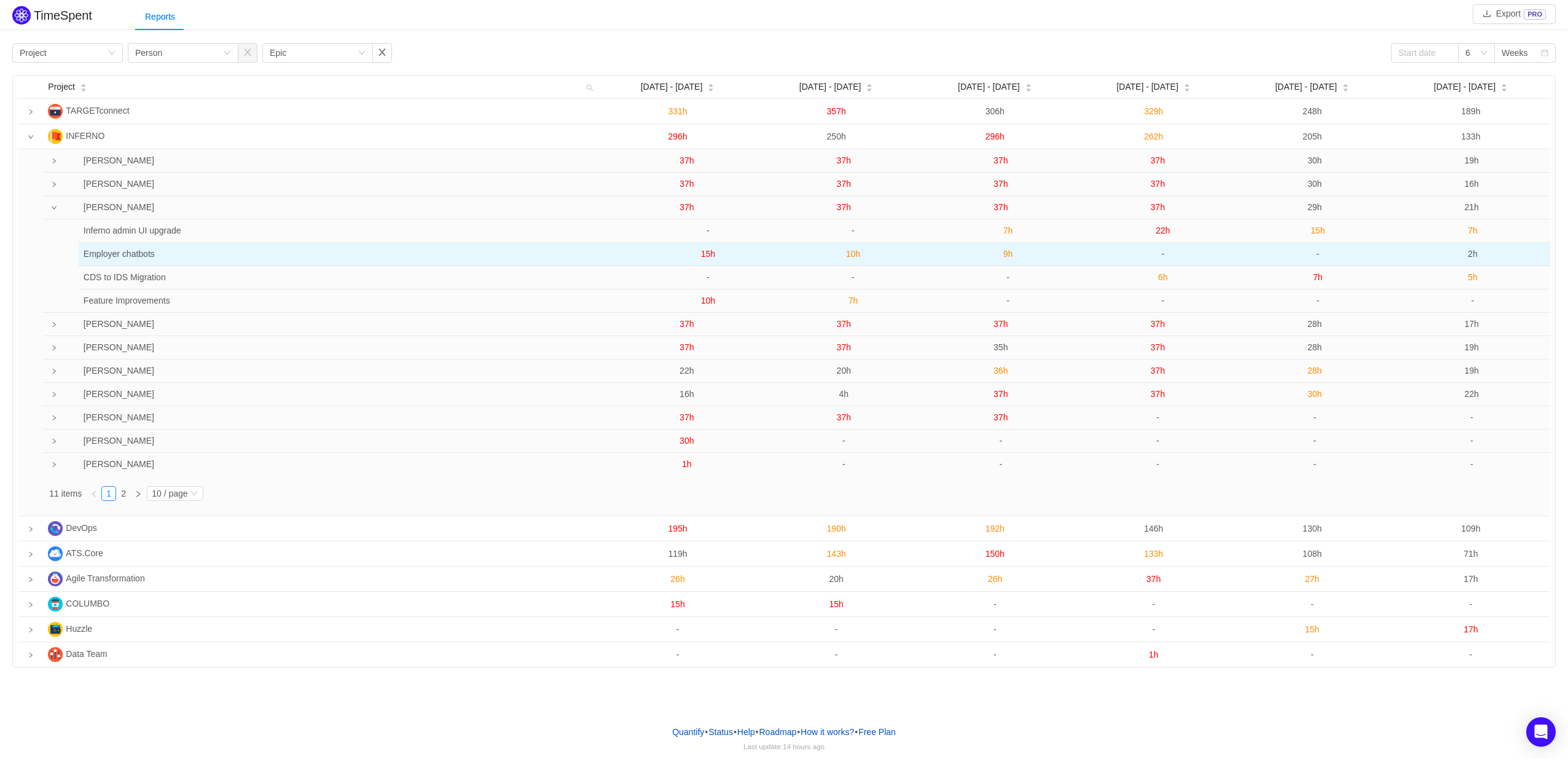
click at [706, 255] on span "15h" at bounding box center [708, 254] width 15 height 10
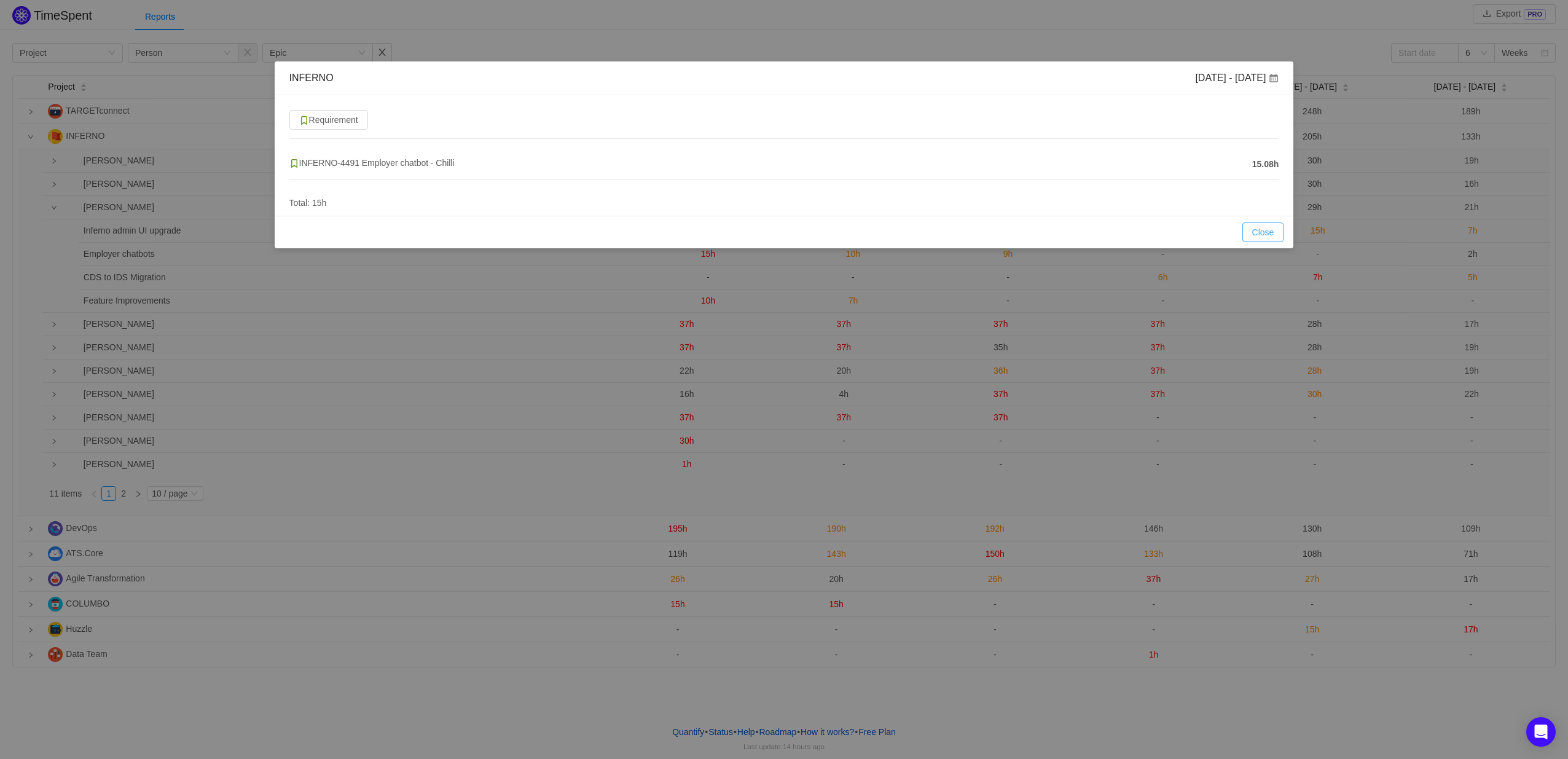
click at [1273, 231] on button "Close" at bounding box center [1263, 232] width 42 height 19
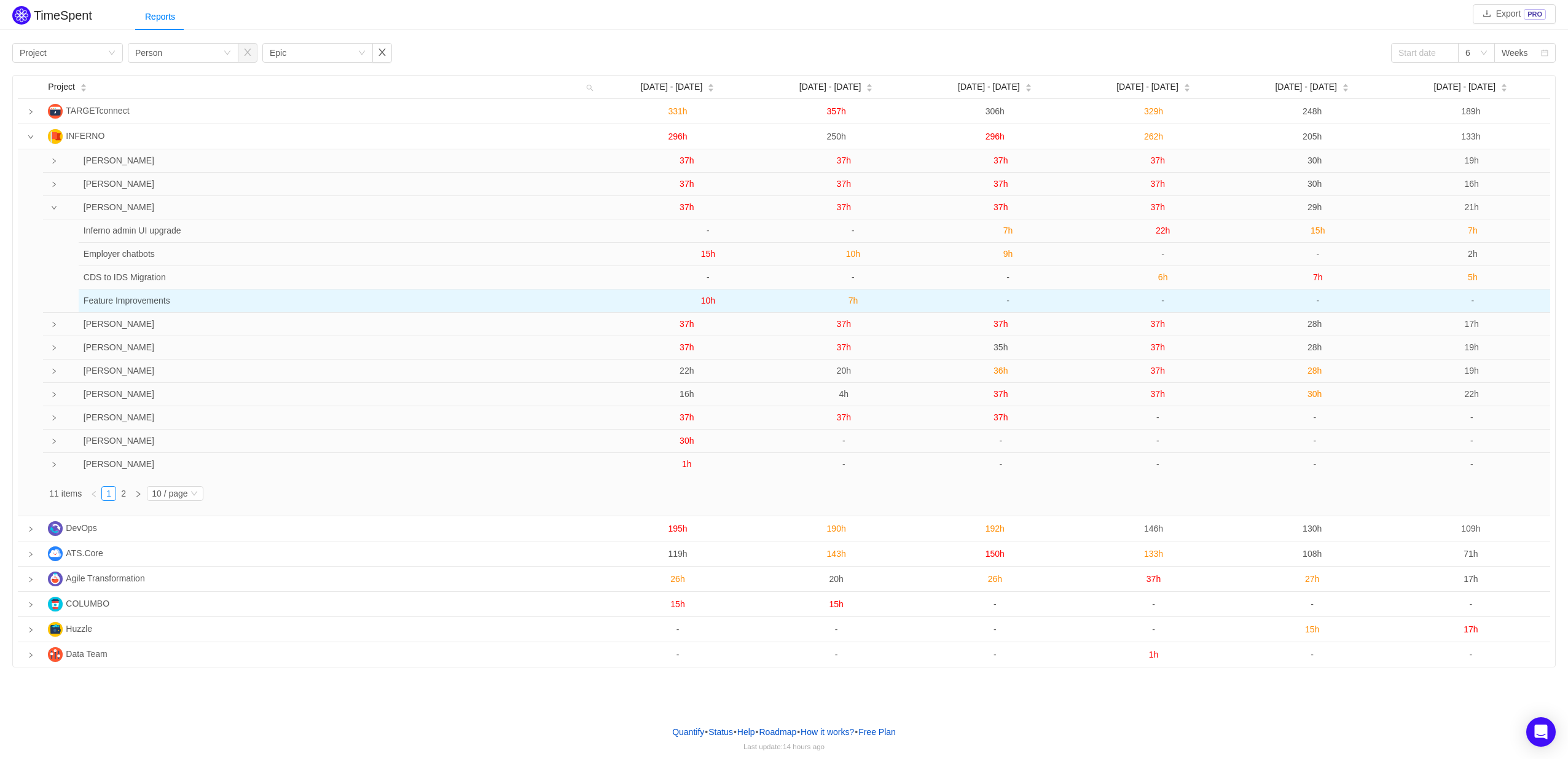
click at [708, 298] on span "10h" at bounding box center [708, 301] width 15 height 10
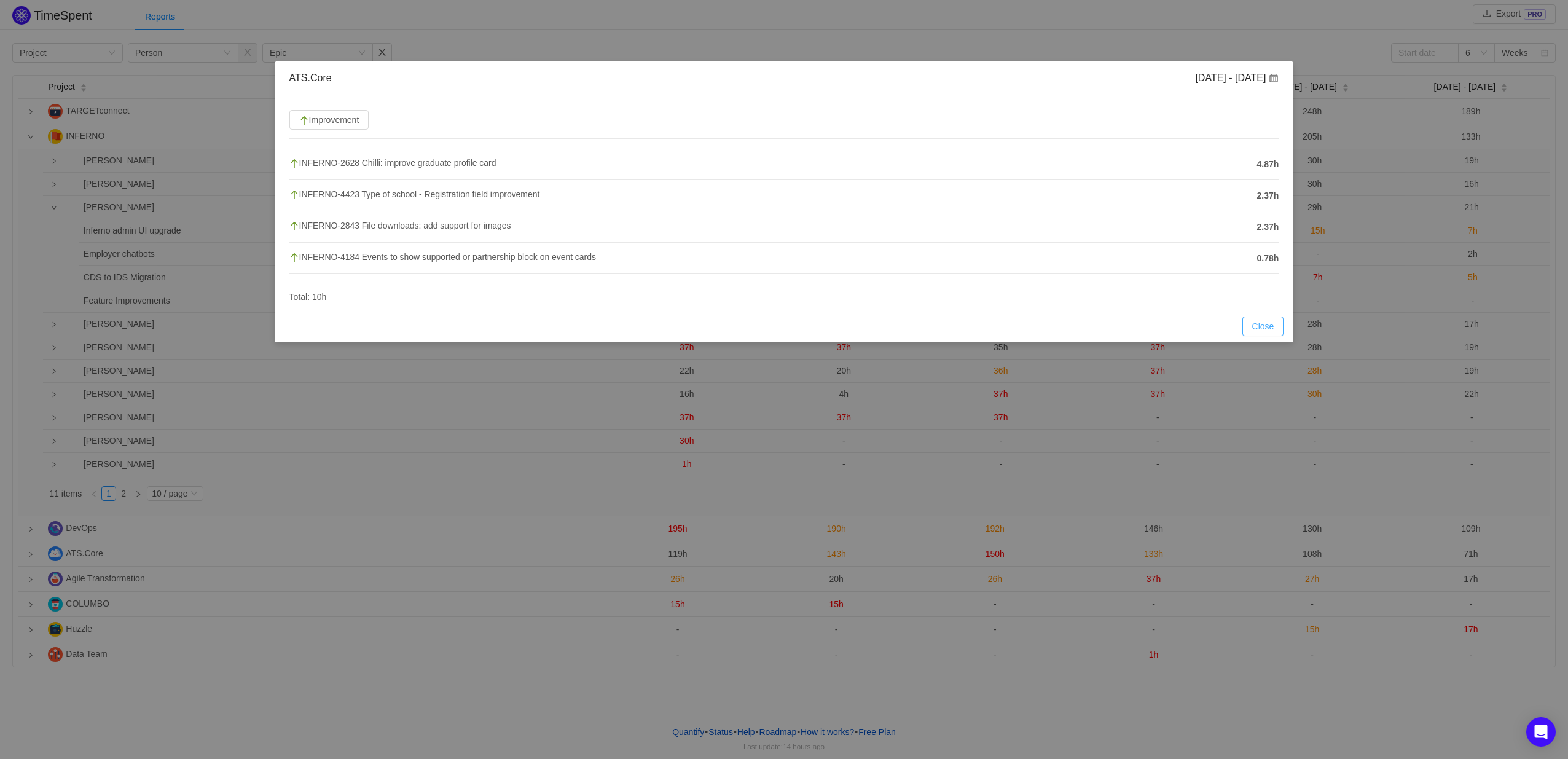
click at [1261, 329] on button "Close" at bounding box center [1263, 326] width 42 height 19
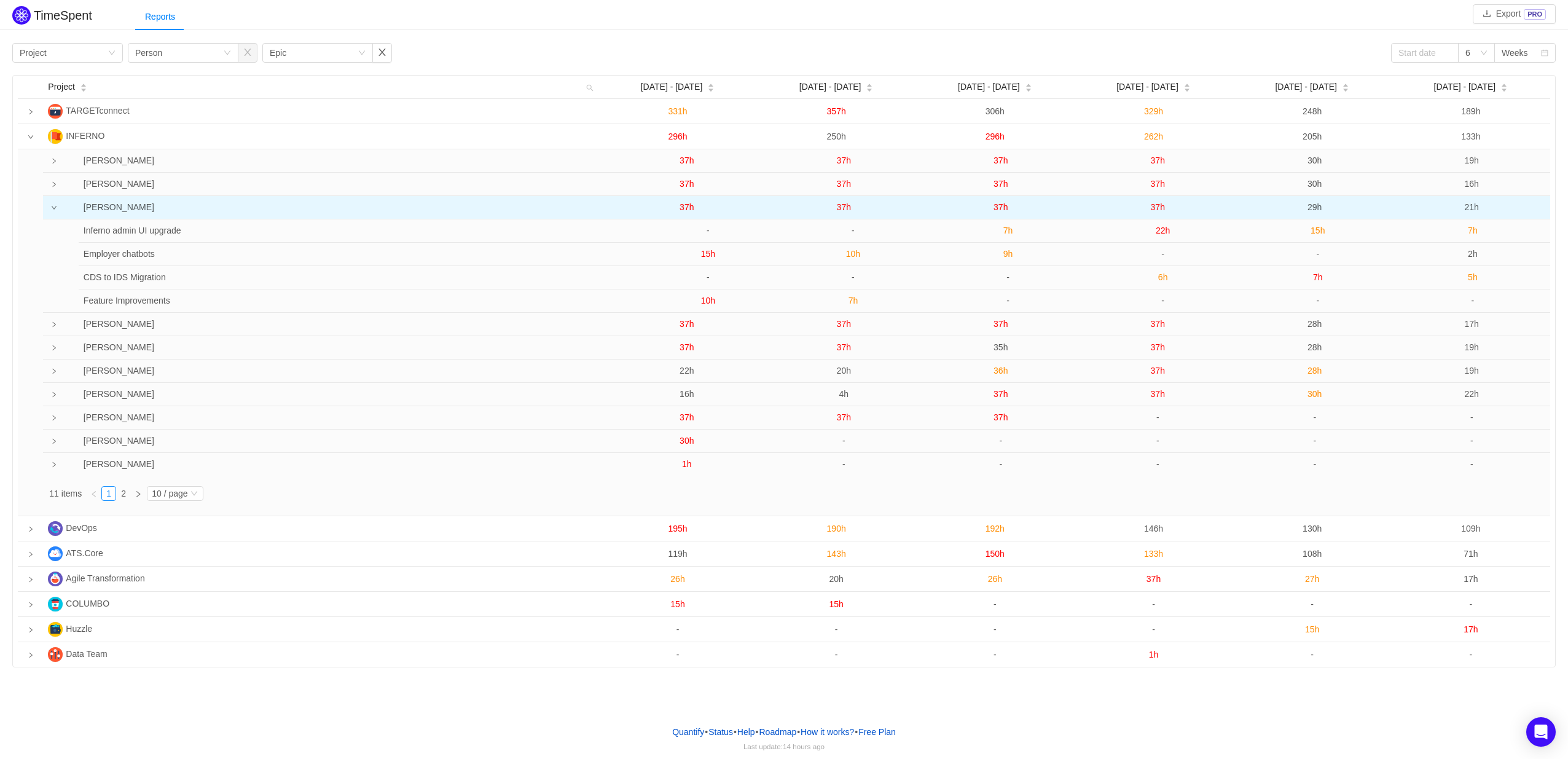
click at [681, 208] on span "37h" at bounding box center [686, 207] width 15 height 10
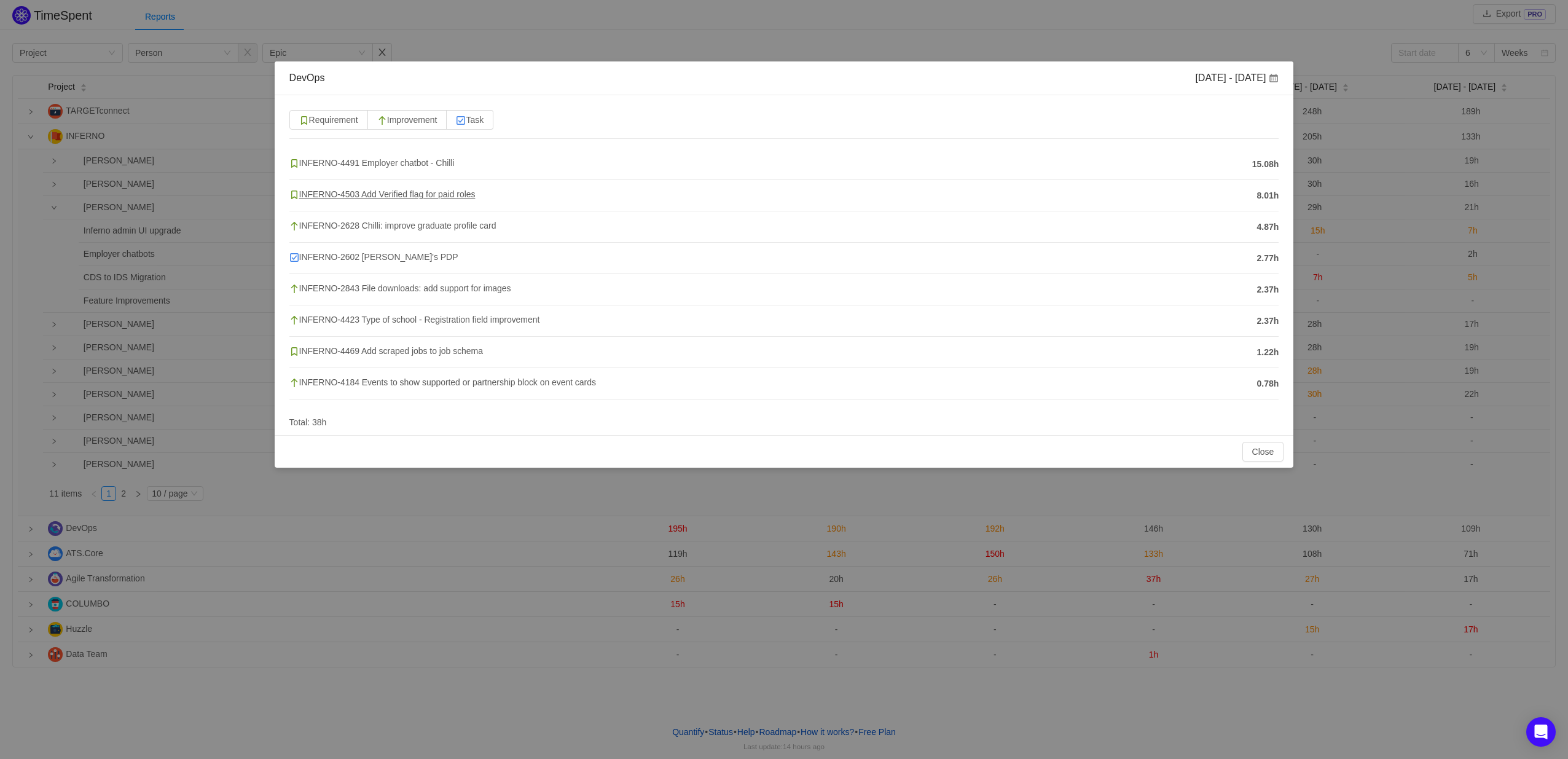
click at [420, 192] on span "INFERNO-4503 Add Verified flag for paid roles" at bounding box center [382, 194] width 186 height 10
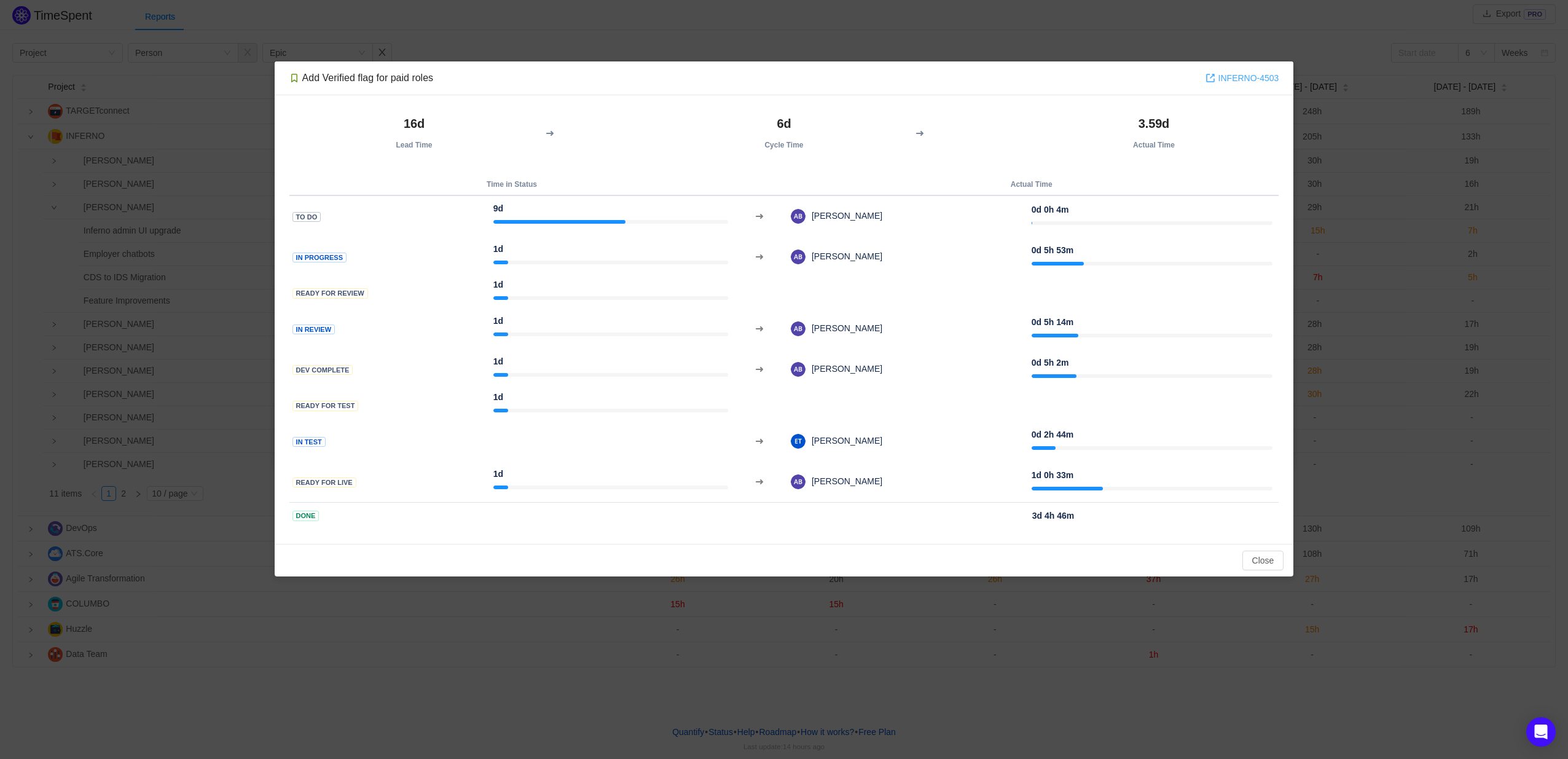
click at [1229, 82] on link "INFERNO-4503" at bounding box center [1243, 78] width 74 height 14
click at [1261, 567] on button "Close" at bounding box center [1263, 560] width 42 height 19
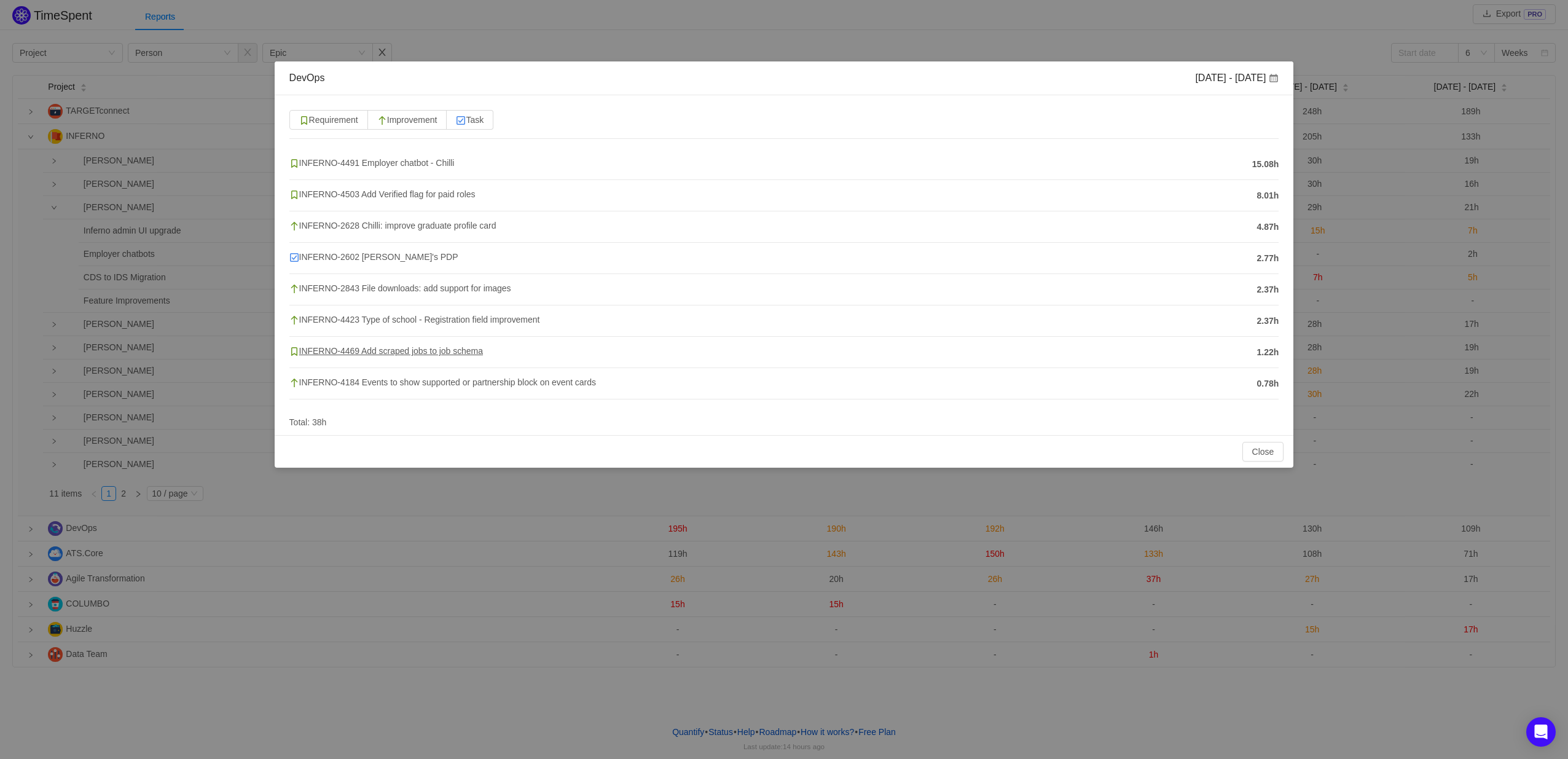
click at [434, 354] on span "INFERNO-4469 Add scraped jobs to job schema" at bounding box center [386, 351] width 194 height 10
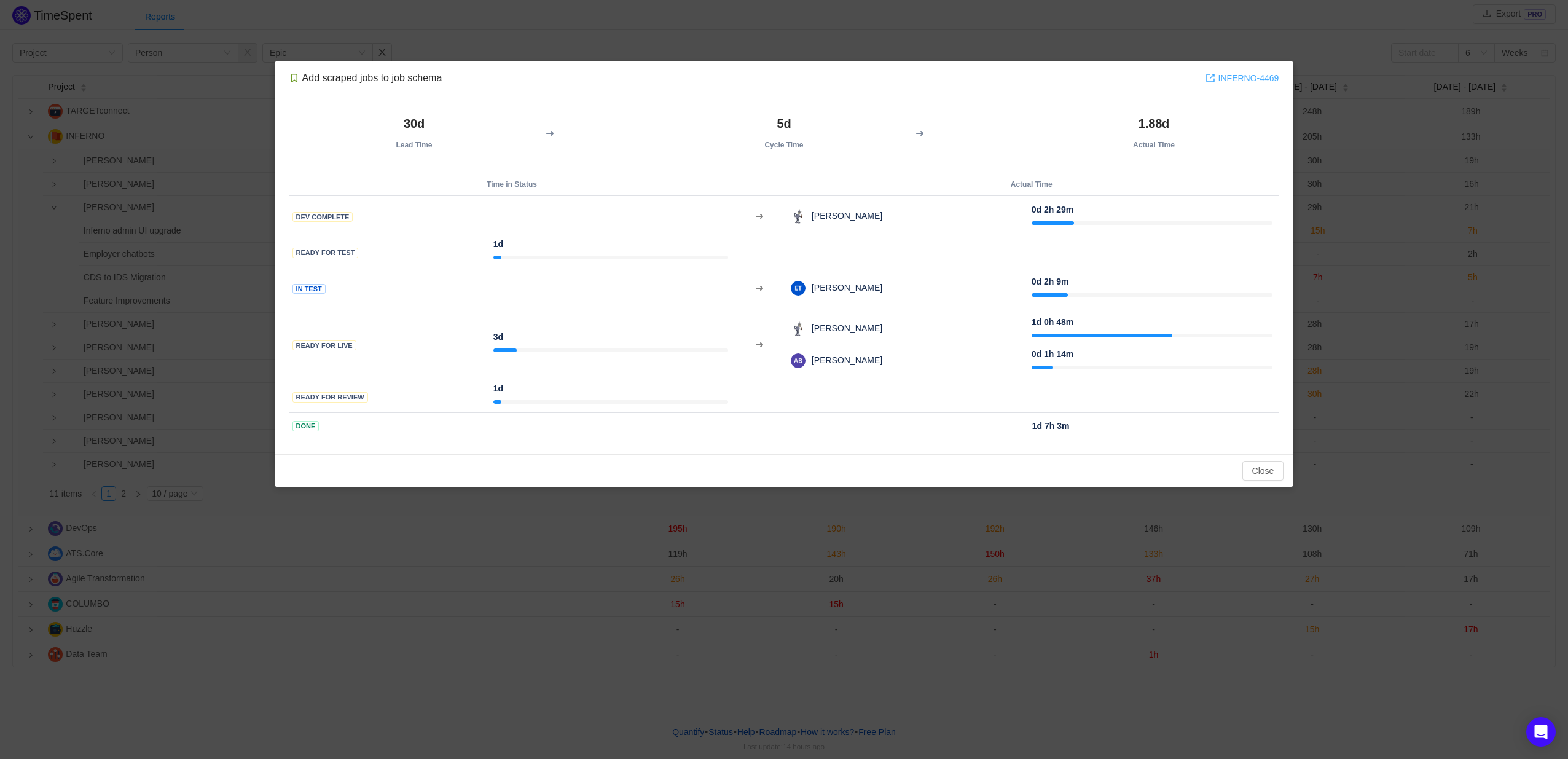
click at [1243, 74] on link "INFERNO-4469" at bounding box center [1243, 78] width 74 height 14
click at [1253, 470] on button "Close" at bounding box center [1263, 471] width 42 height 19
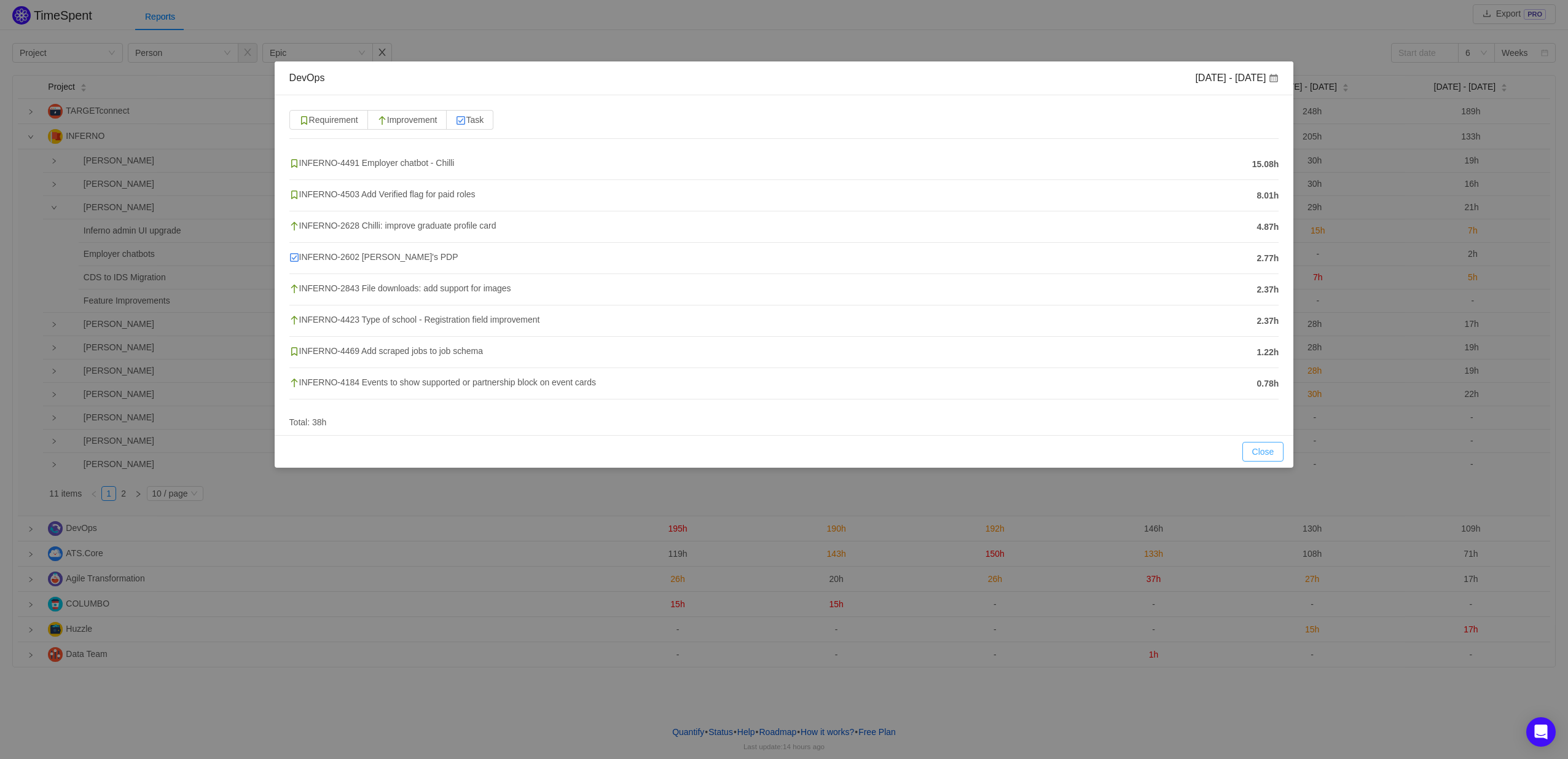
click at [1266, 452] on button "Close" at bounding box center [1263, 451] width 42 height 19
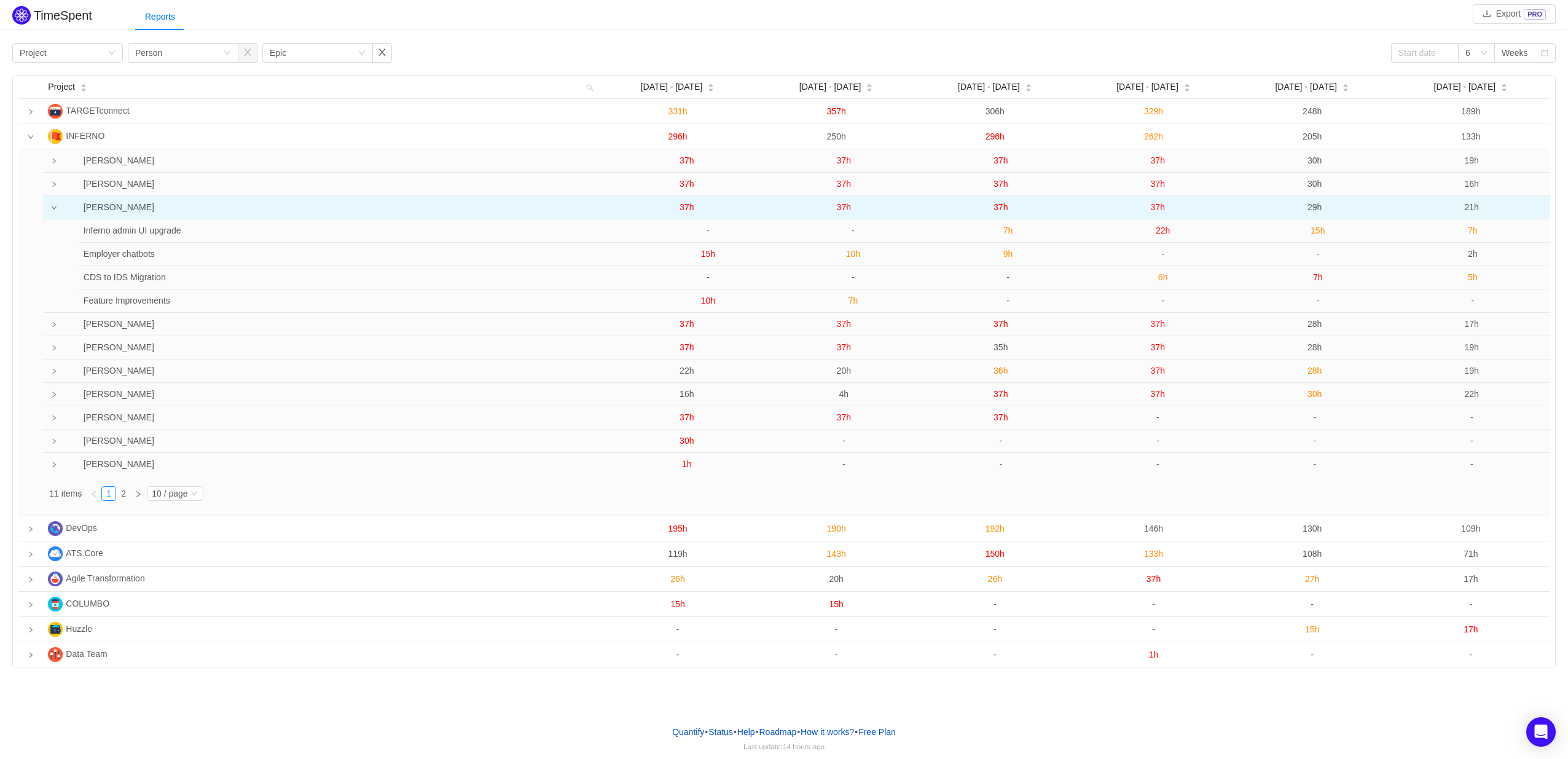
click at [843, 207] on span "37h" at bounding box center [844, 207] width 15 height 10
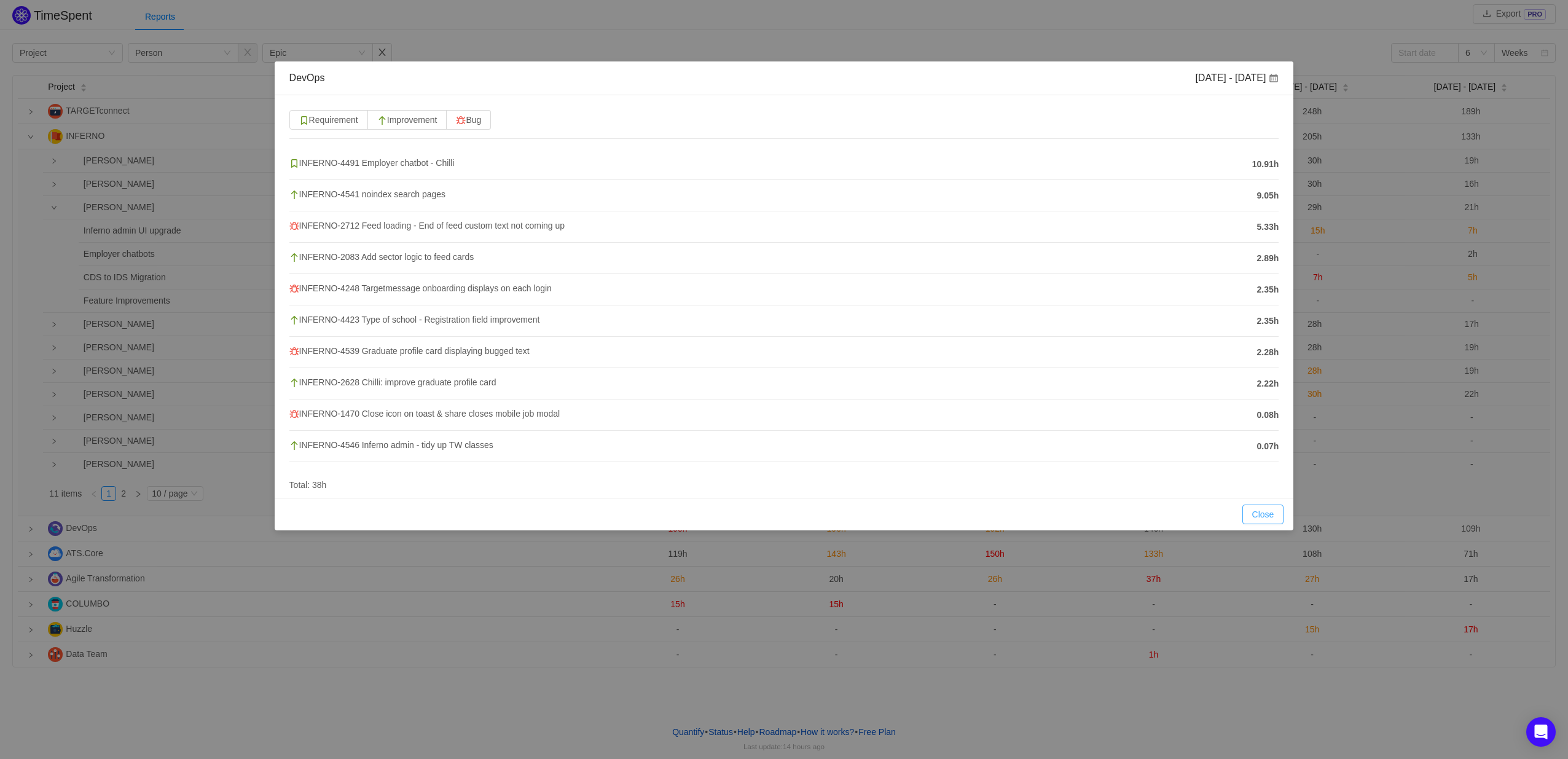
click at [1250, 512] on button "Close" at bounding box center [1263, 514] width 42 height 19
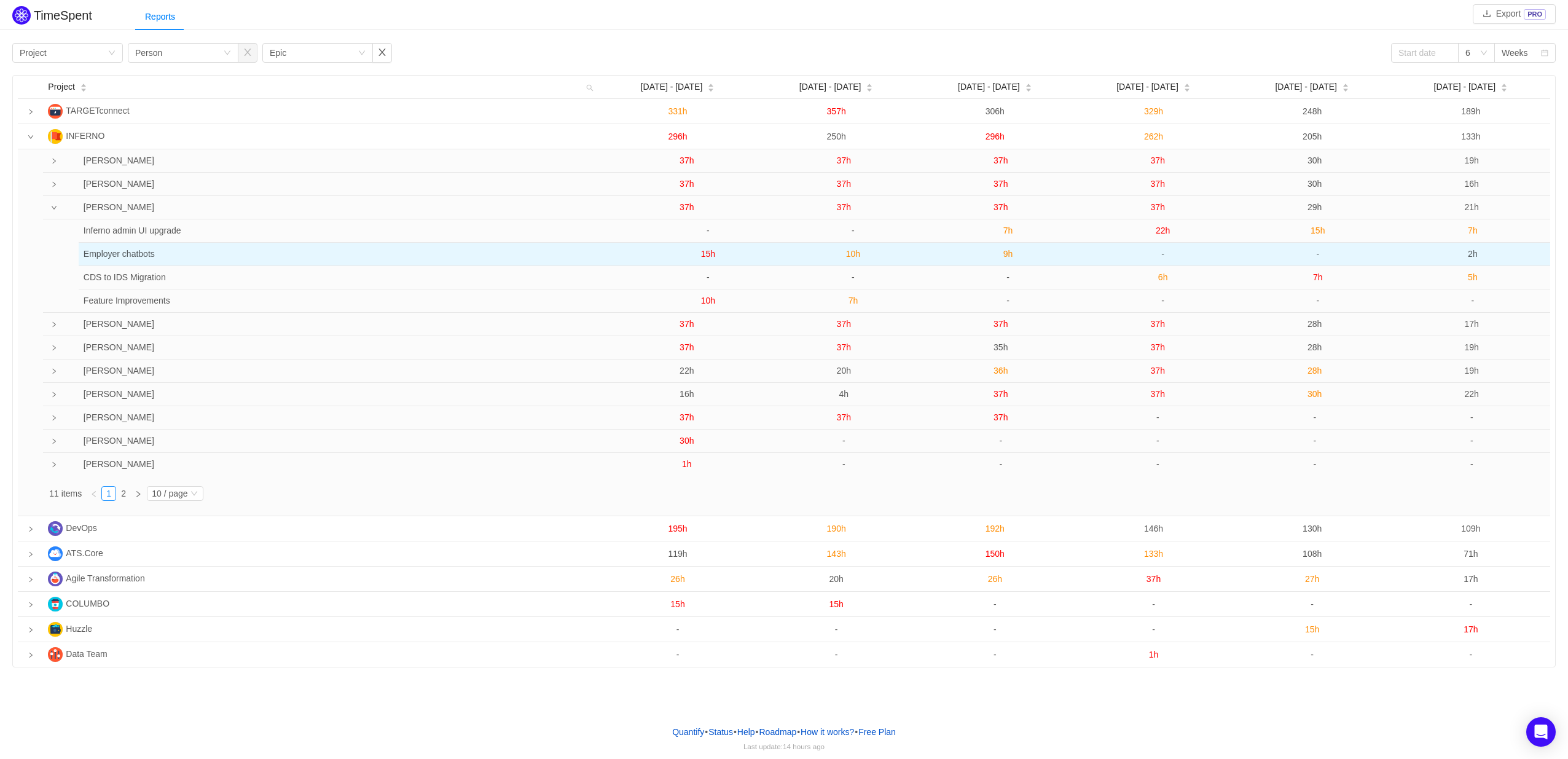
click at [849, 255] on span "10h" at bounding box center [853, 254] width 15 height 10
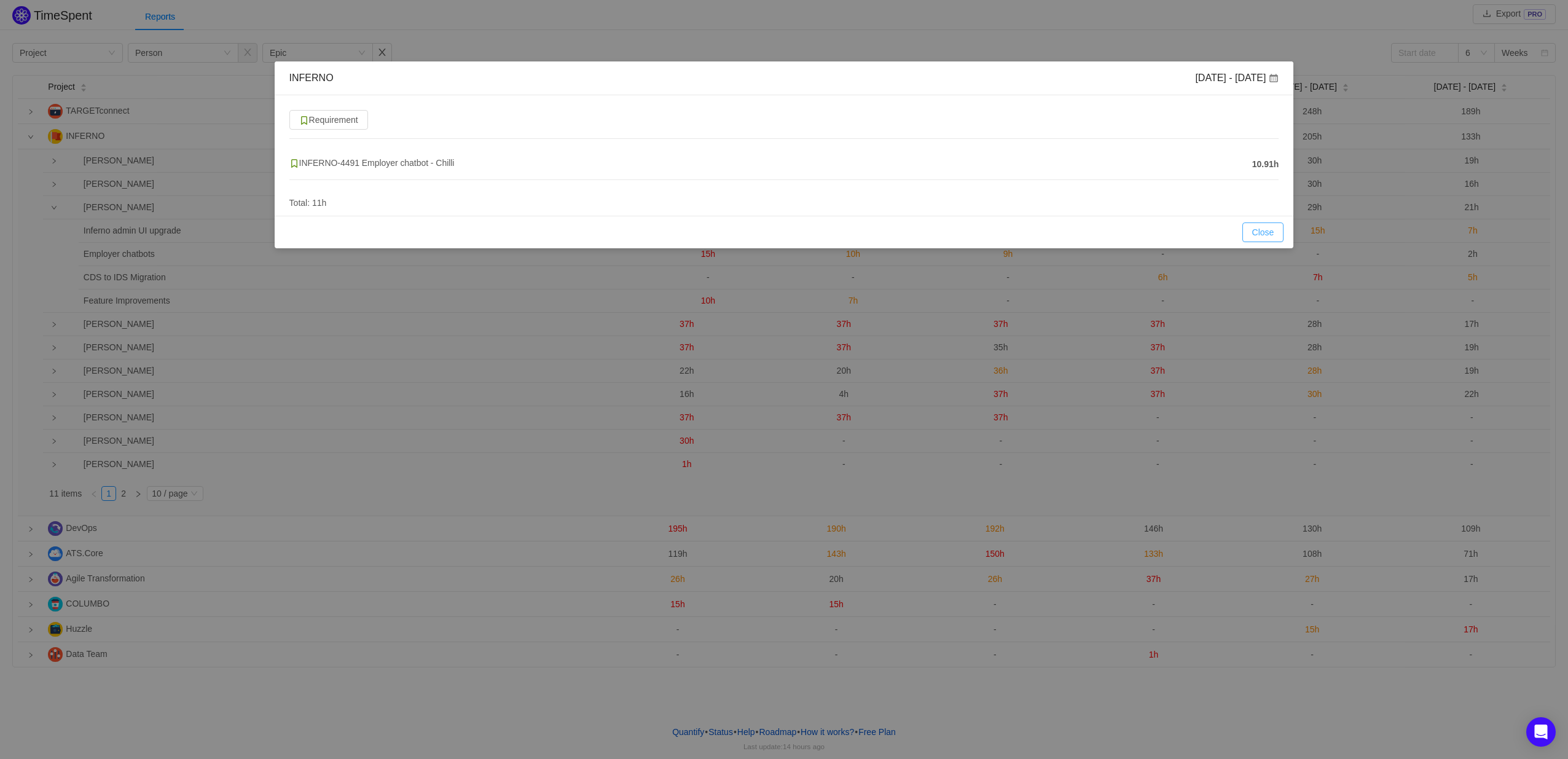
click at [1273, 235] on button "Close" at bounding box center [1263, 232] width 42 height 19
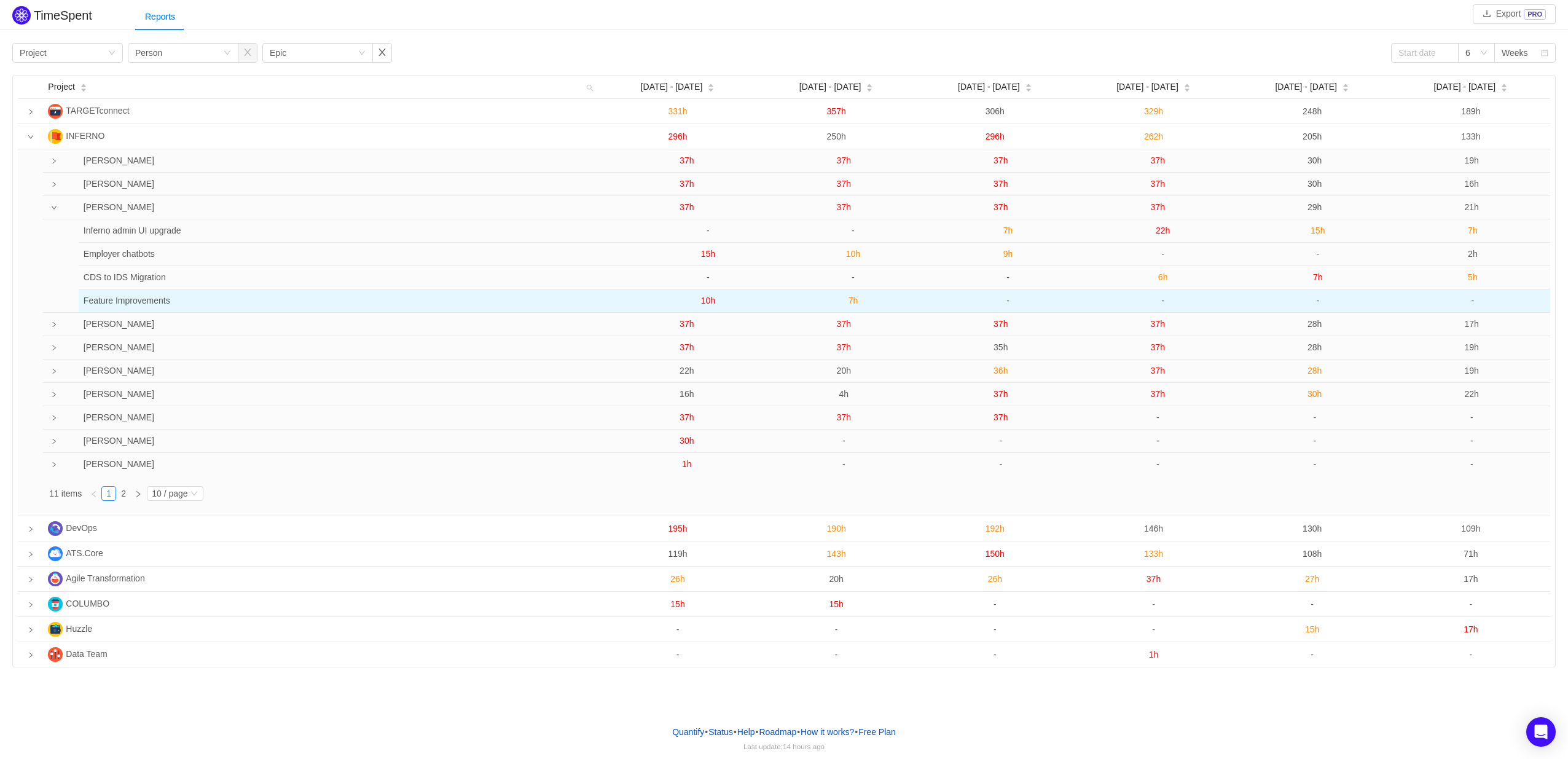
click at [858, 303] on span "7h" at bounding box center [854, 301] width 10 height 10
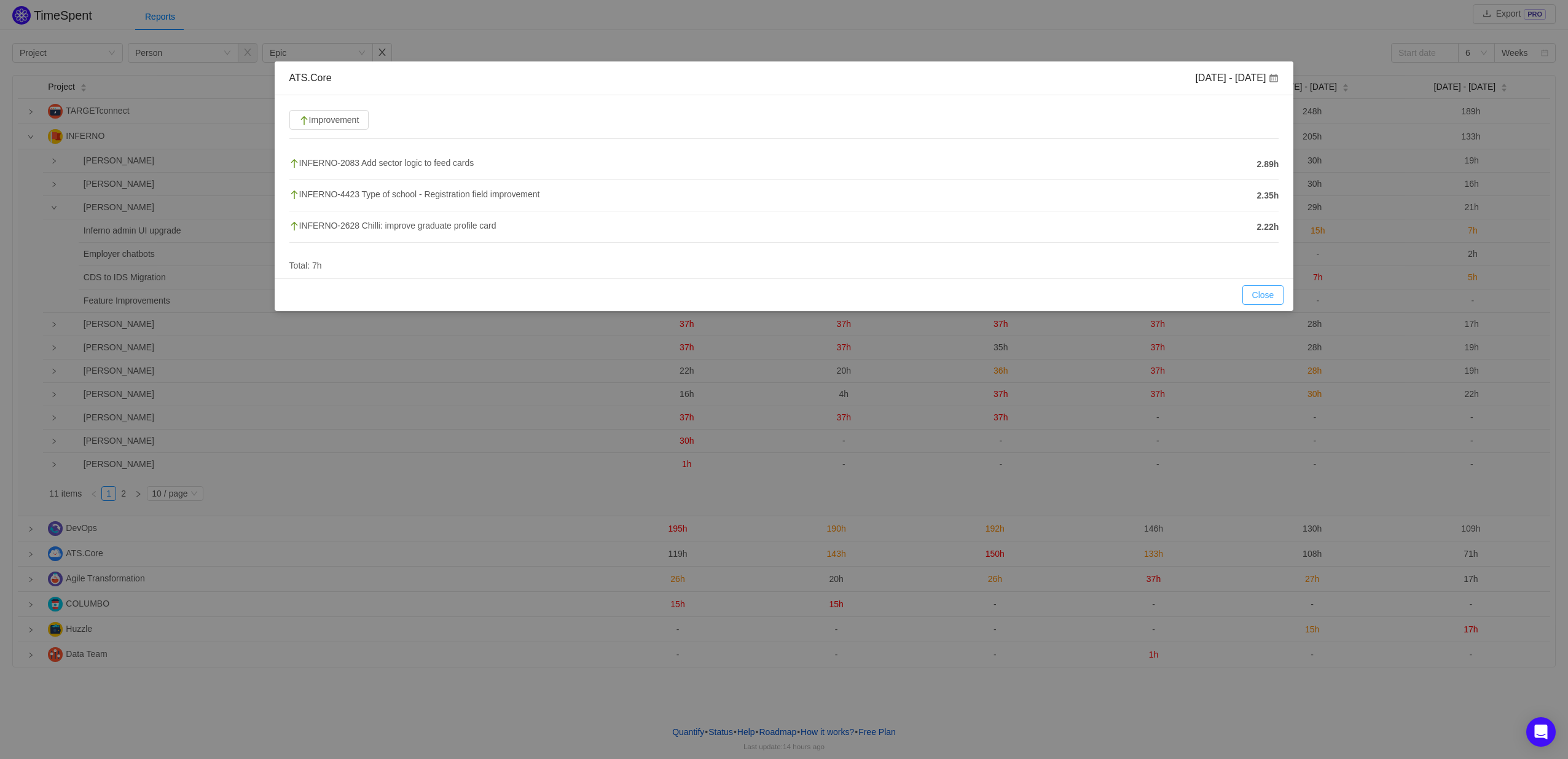
click at [1267, 297] on button "Close" at bounding box center [1263, 295] width 42 height 19
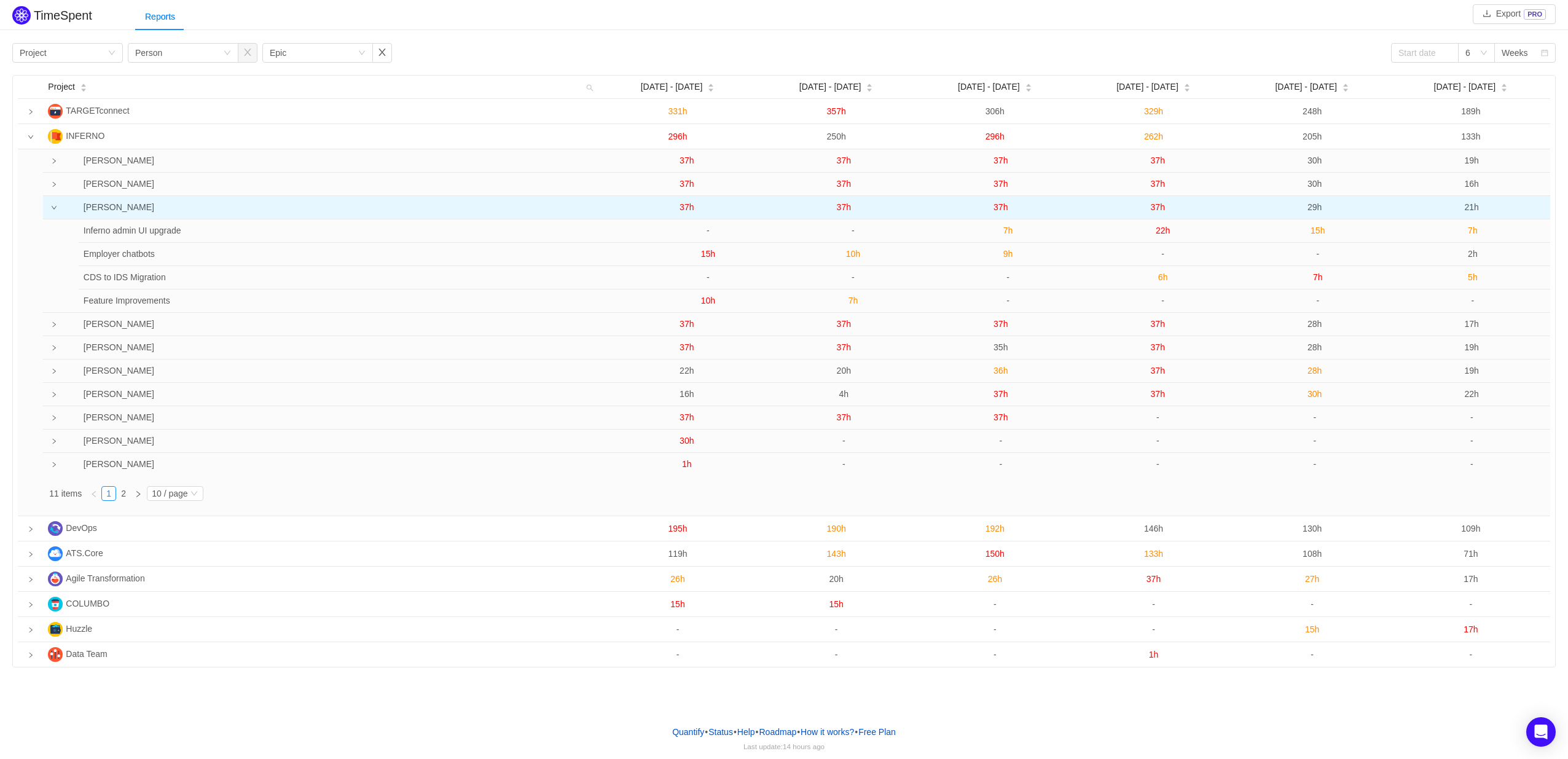
click at [847, 204] on span "37h" at bounding box center [844, 207] width 15 height 10
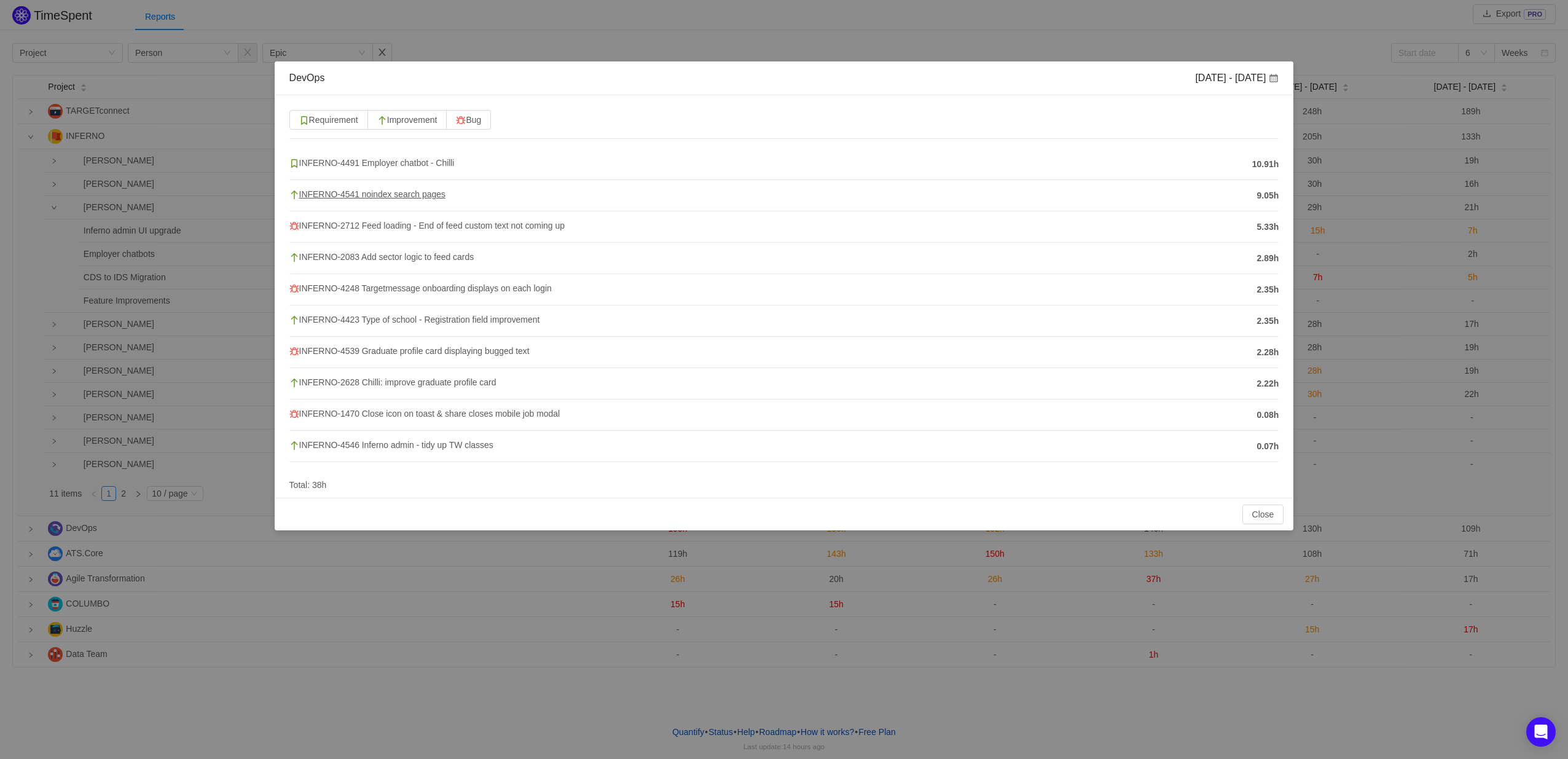
click at [434, 198] on span "INFERNO-4541 noindex search pages" at bounding box center [367, 194] width 156 height 10
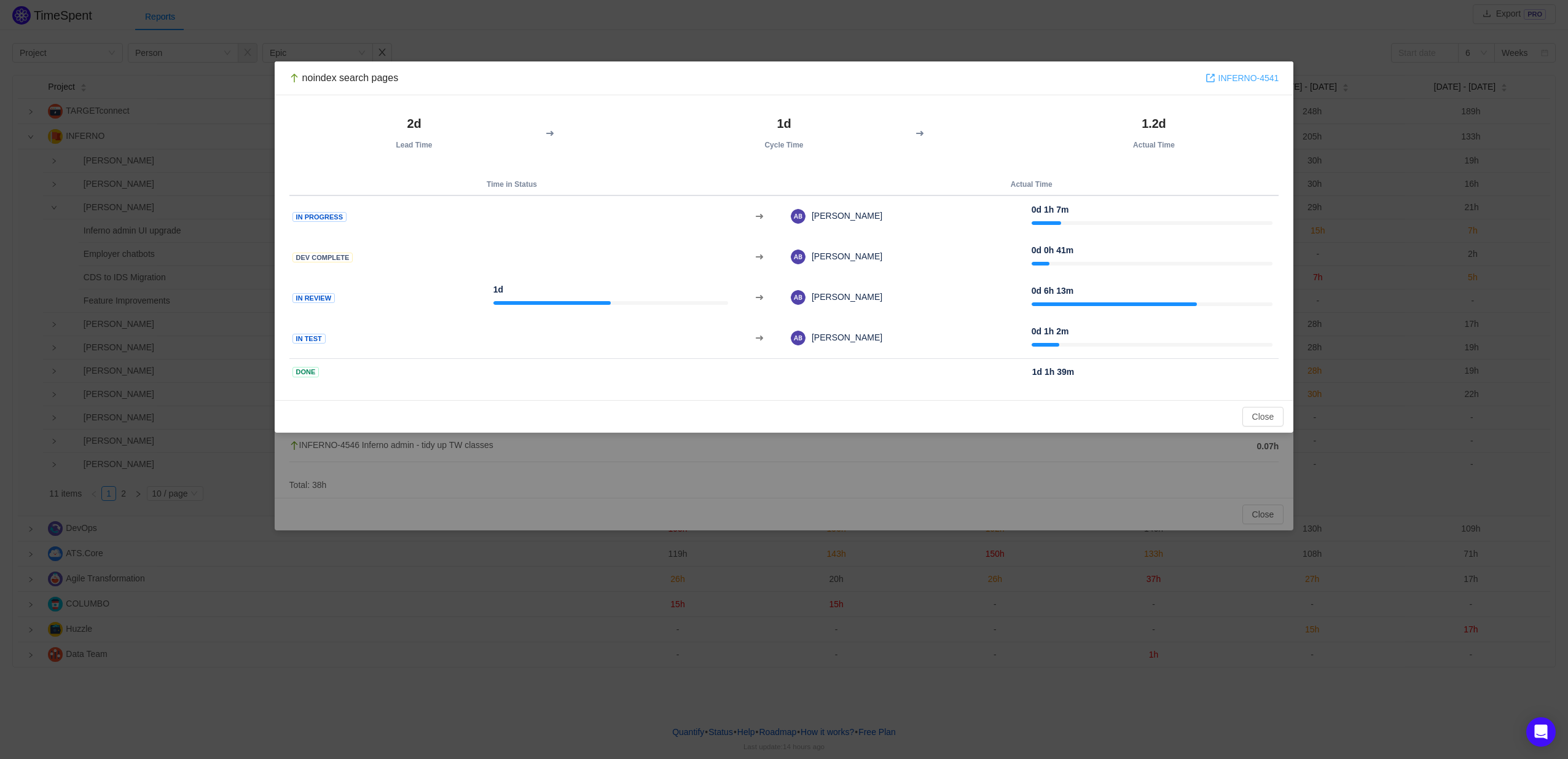
click at [1245, 81] on link "INFERNO-4541" at bounding box center [1243, 78] width 74 height 14
click at [1258, 419] on button "Close" at bounding box center [1263, 416] width 42 height 19
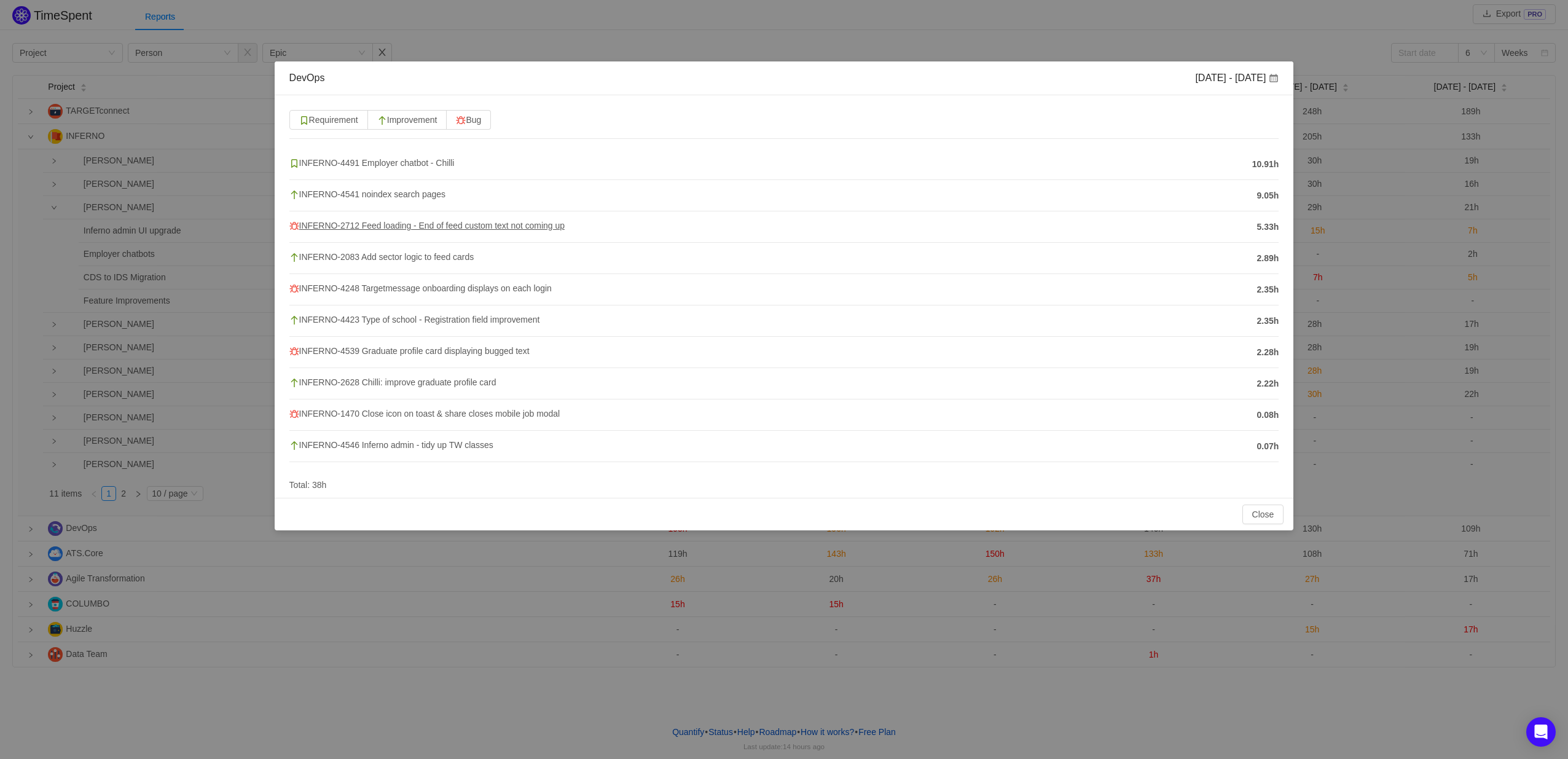
click at [506, 227] on span "INFERNO-2712 Feed loading - End of feed custom text not coming up" at bounding box center [427, 225] width 276 height 10
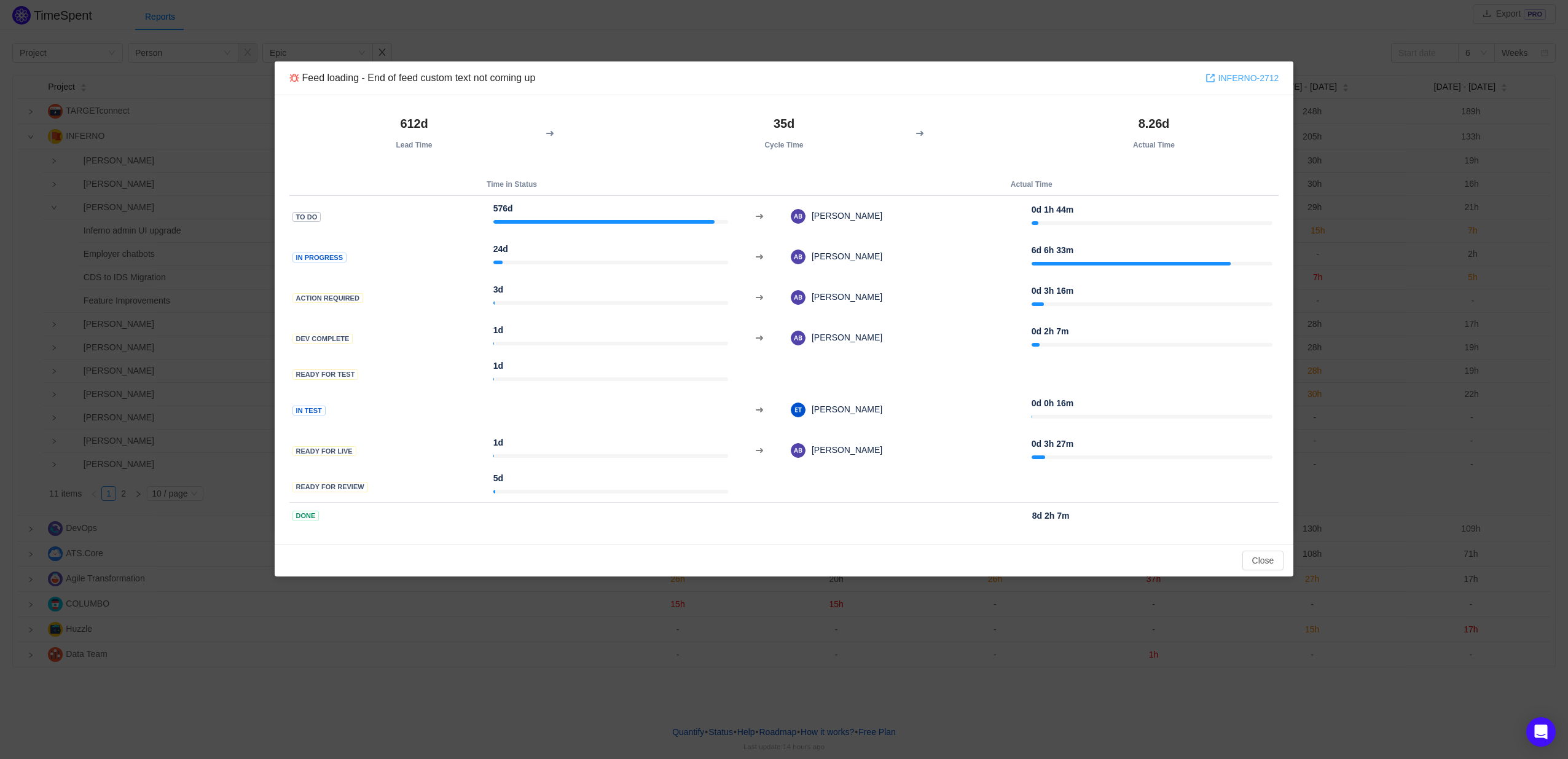
click at [1234, 79] on link "INFERNO-2712" at bounding box center [1243, 78] width 74 height 14
click at [1279, 562] on button "Close" at bounding box center [1263, 560] width 42 height 19
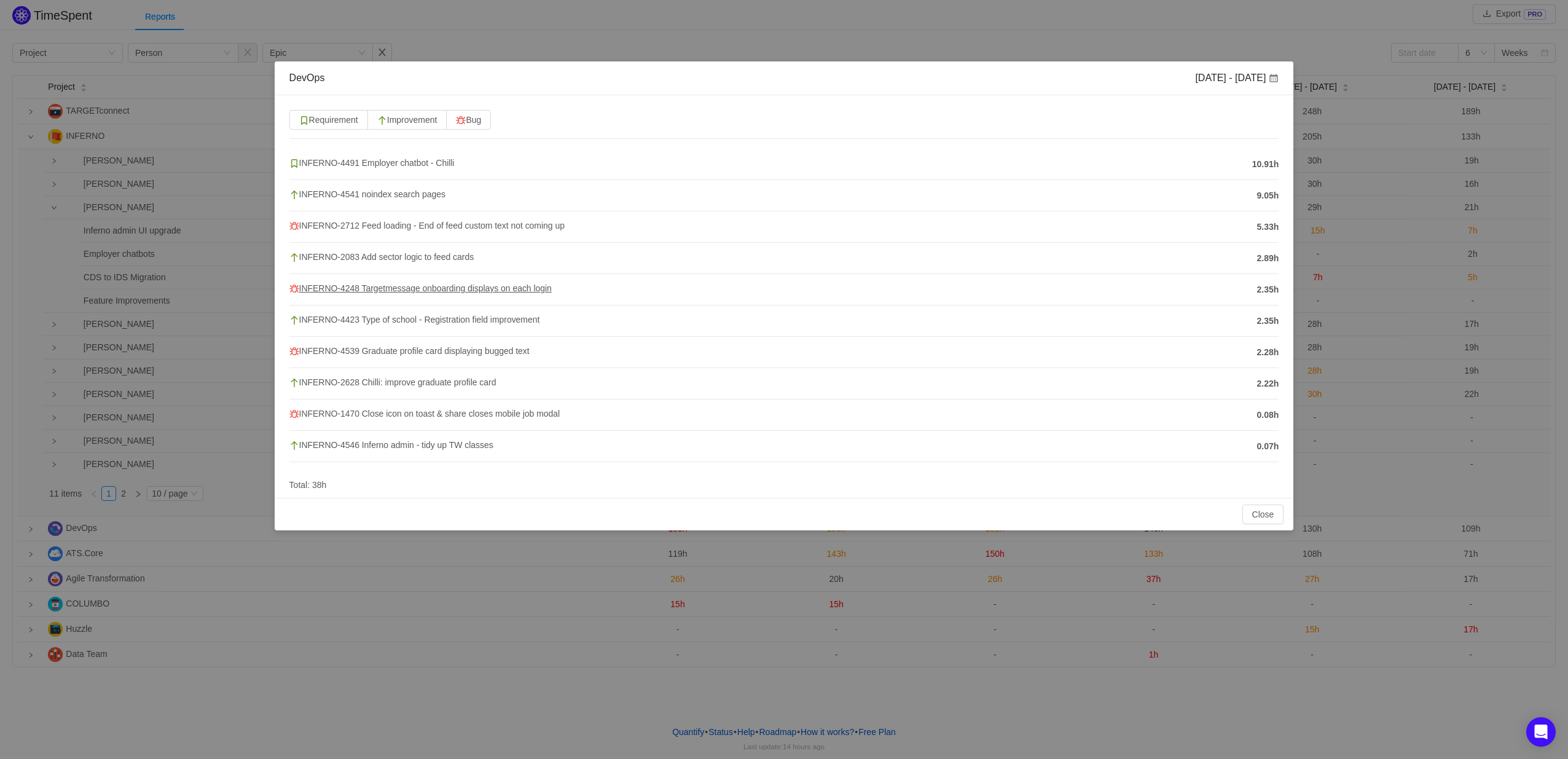
click at [428, 289] on span "INFERNO-4248 Targetmessage onboarding displays on each login" at bounding box center [420, 288] width 262 height 10
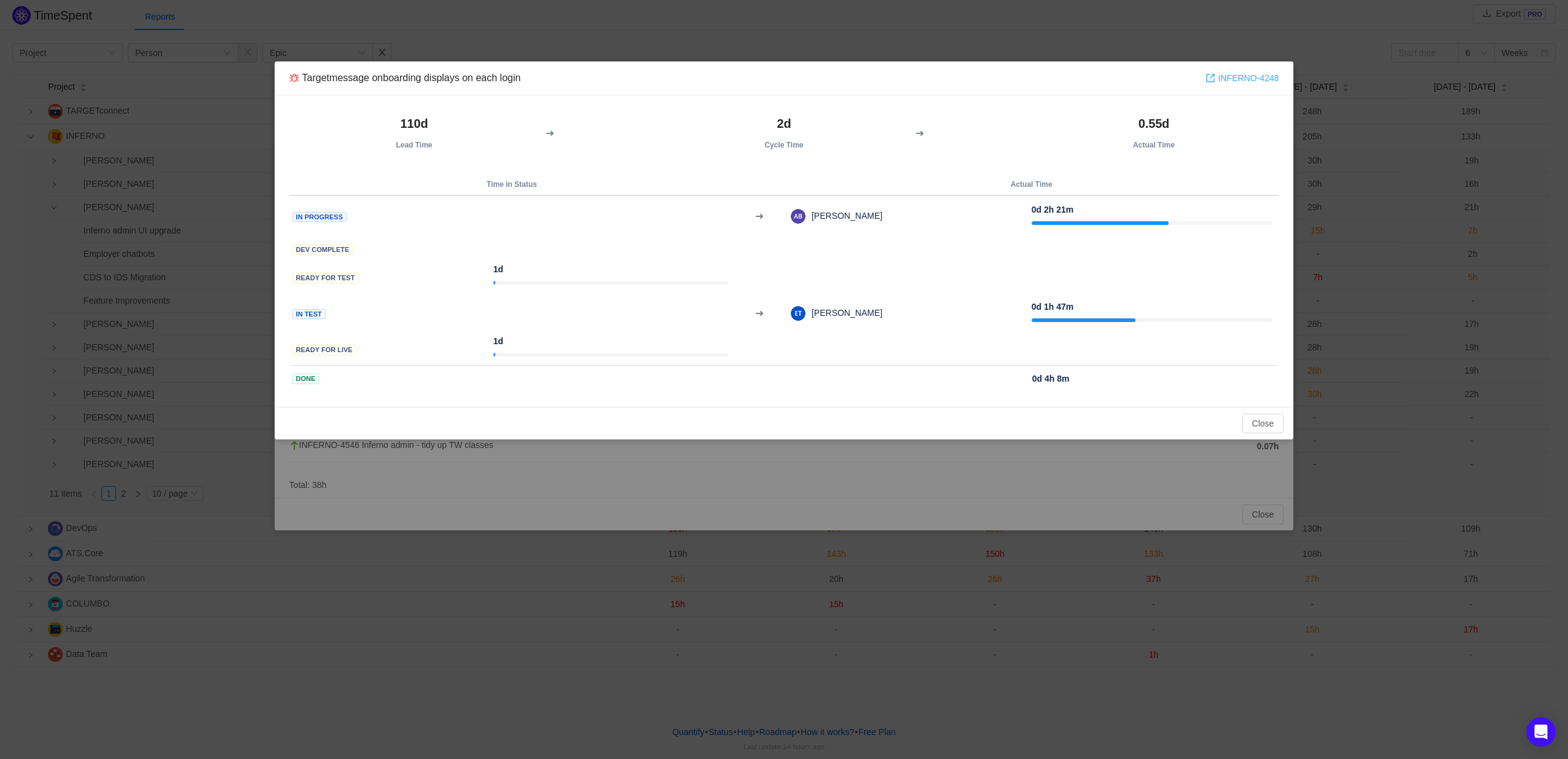
click at [1233, 76] on link "INFERNO-4248" at bounding box center [1243, 78] width 74 height 14
click at [1259, 427] on button "Close" at bounding box center [1263, 423] width 42 height 19
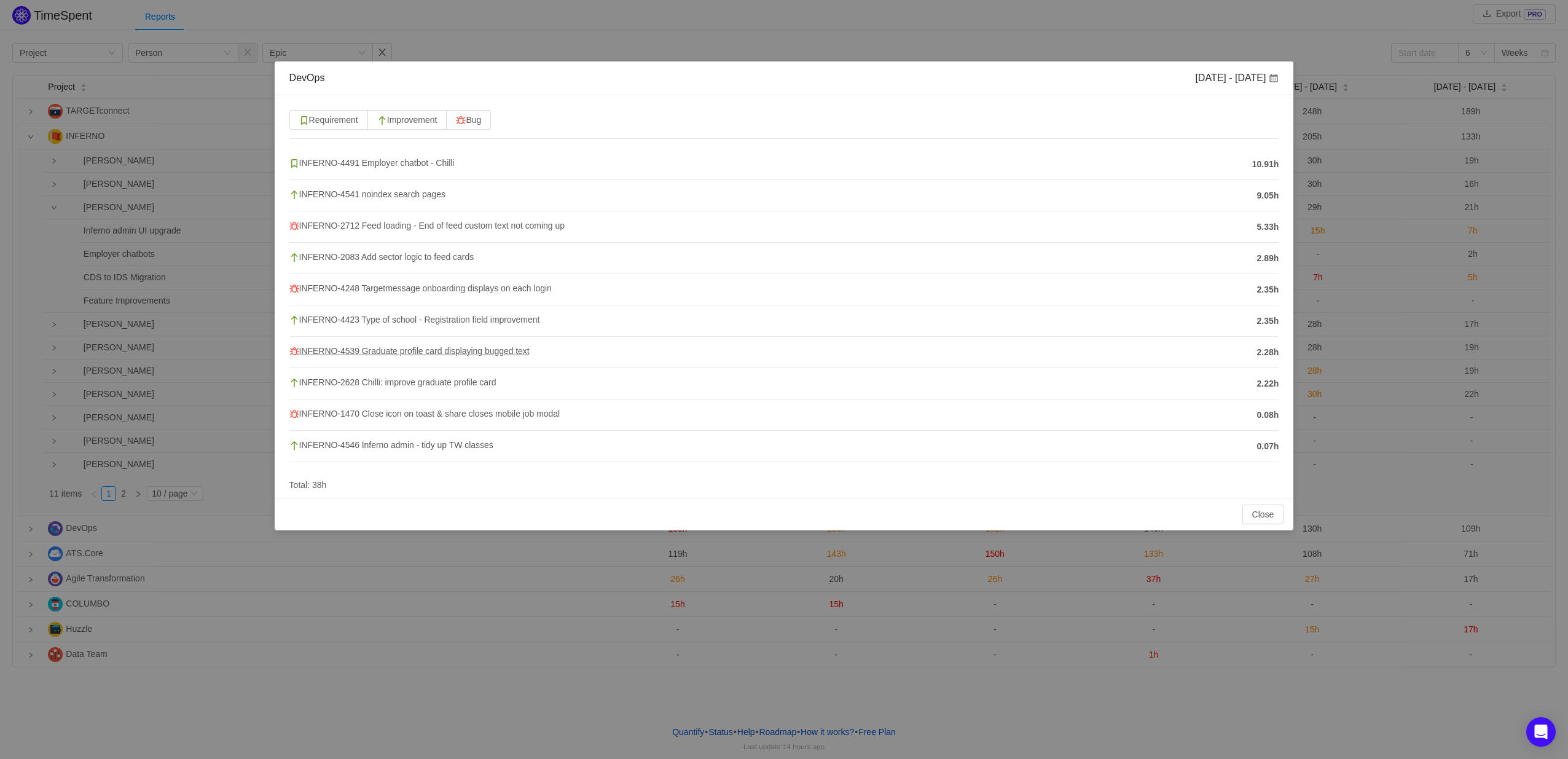
click at [383, 351] on span "INFERNO-4539 Graduate profile card displaying bugged text" at bounding box center [409, 351] width 241 height 10
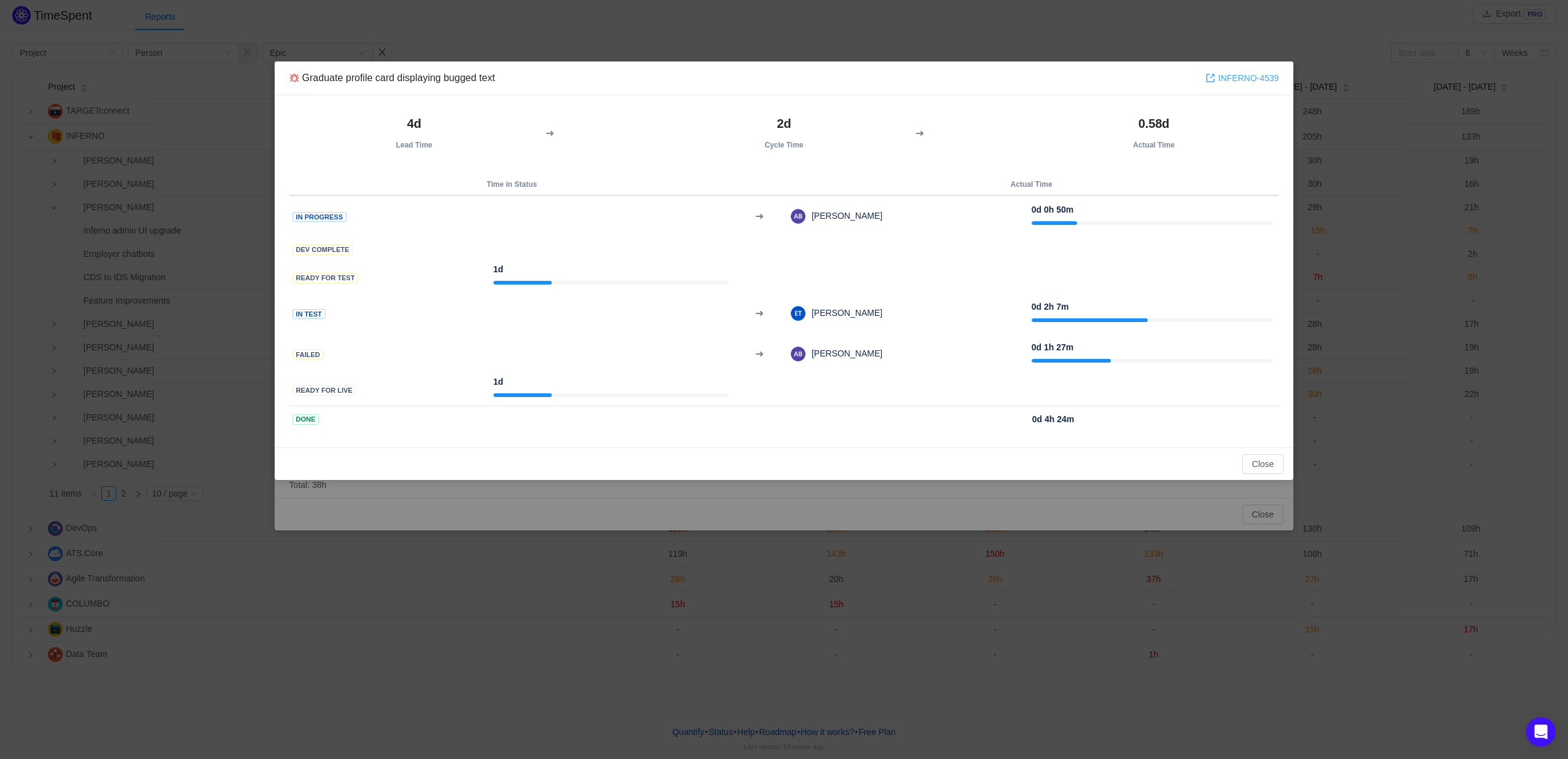
click at [1261, 80] on link "INFERNO-4539" at bounding box center [1243, 78] width 74 height 14
click at [1271, 462] on button "Close" at bounding box center [1263, 464] width 42 height 19
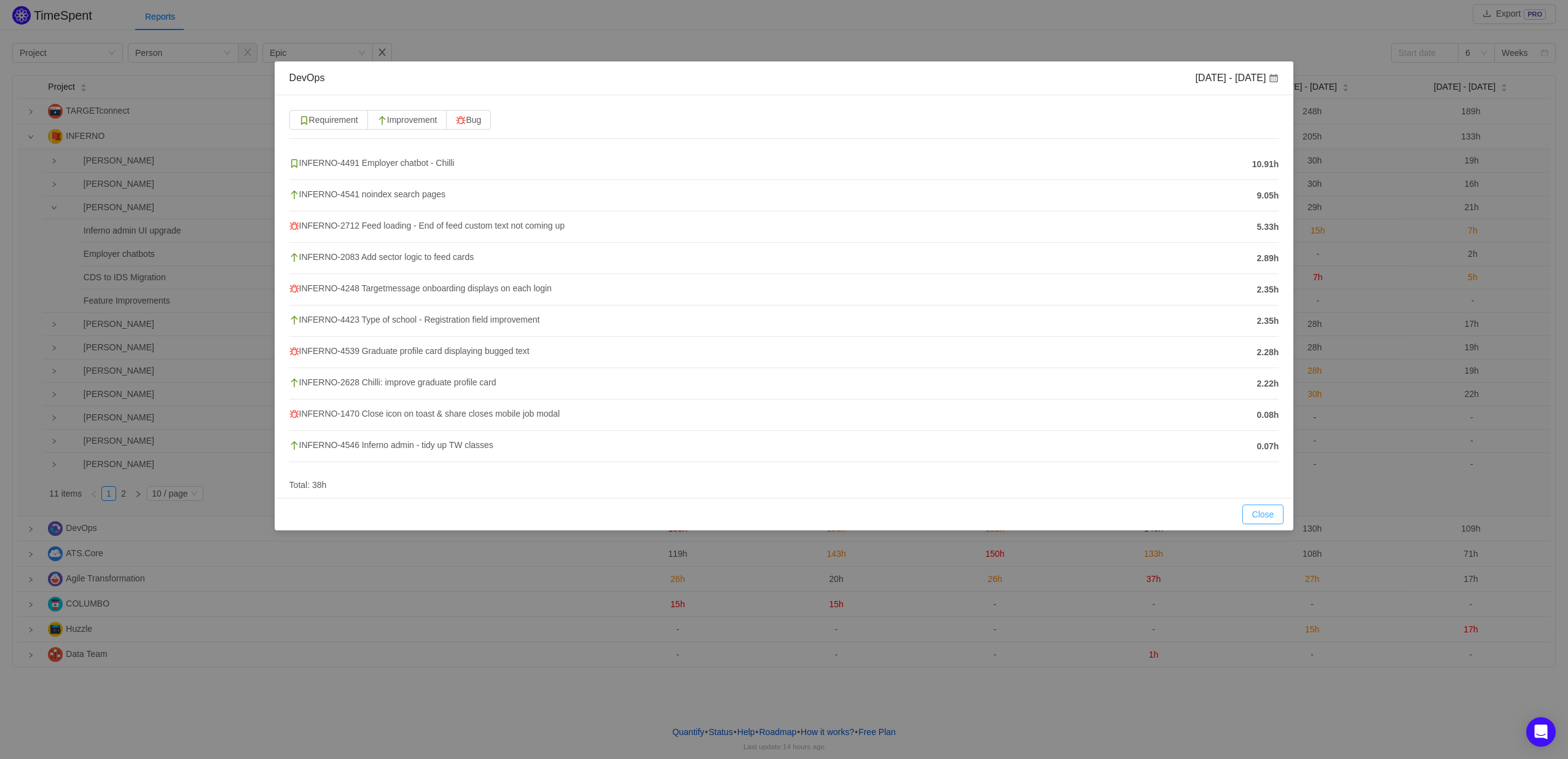
click at [1269, 513] on button "Close" at bounding box center [1263, 514] width 42 height 19
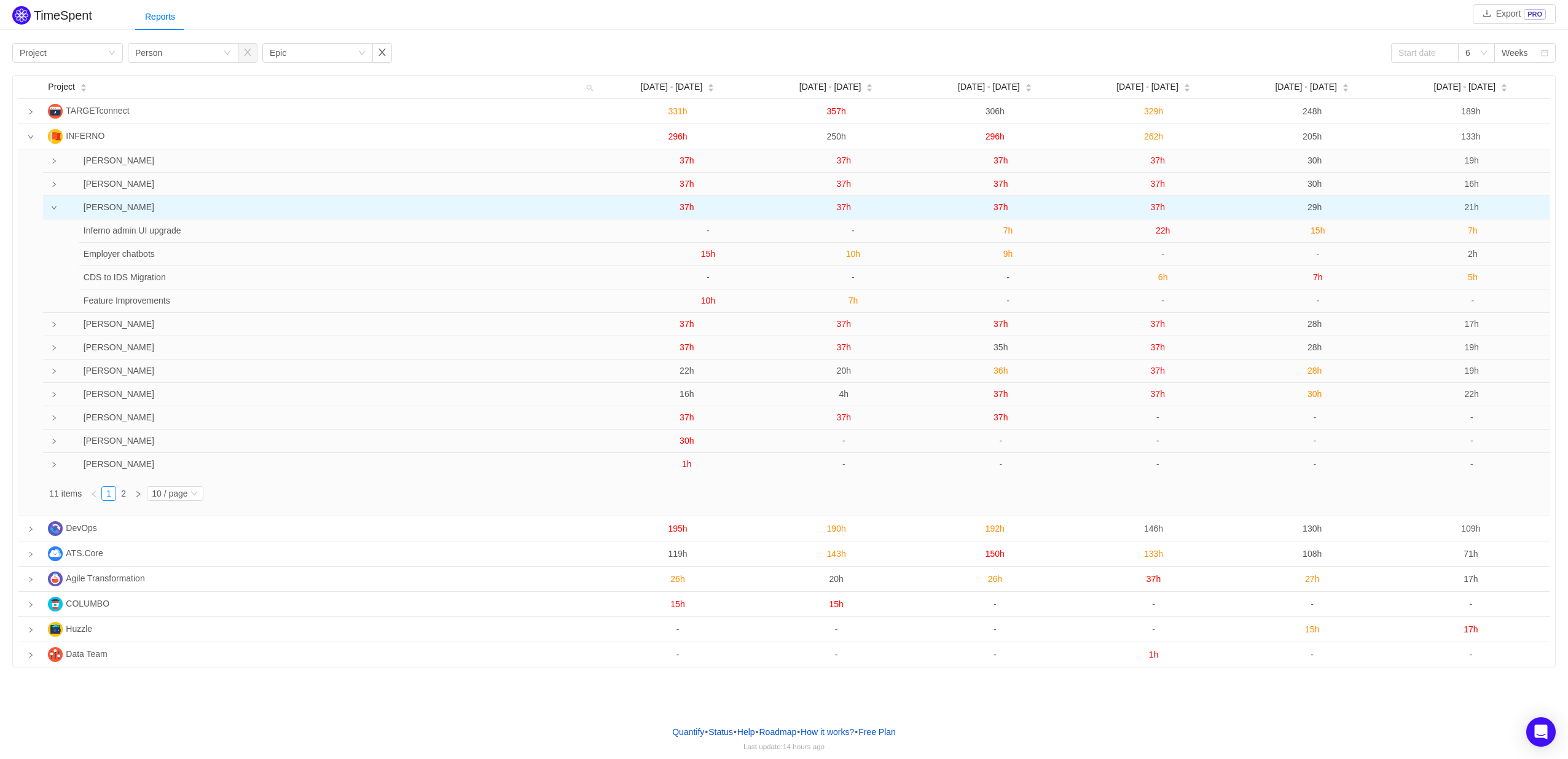
click at [999, 211] on span "37h" at bounding box center [1000, 207] width 15 height 10
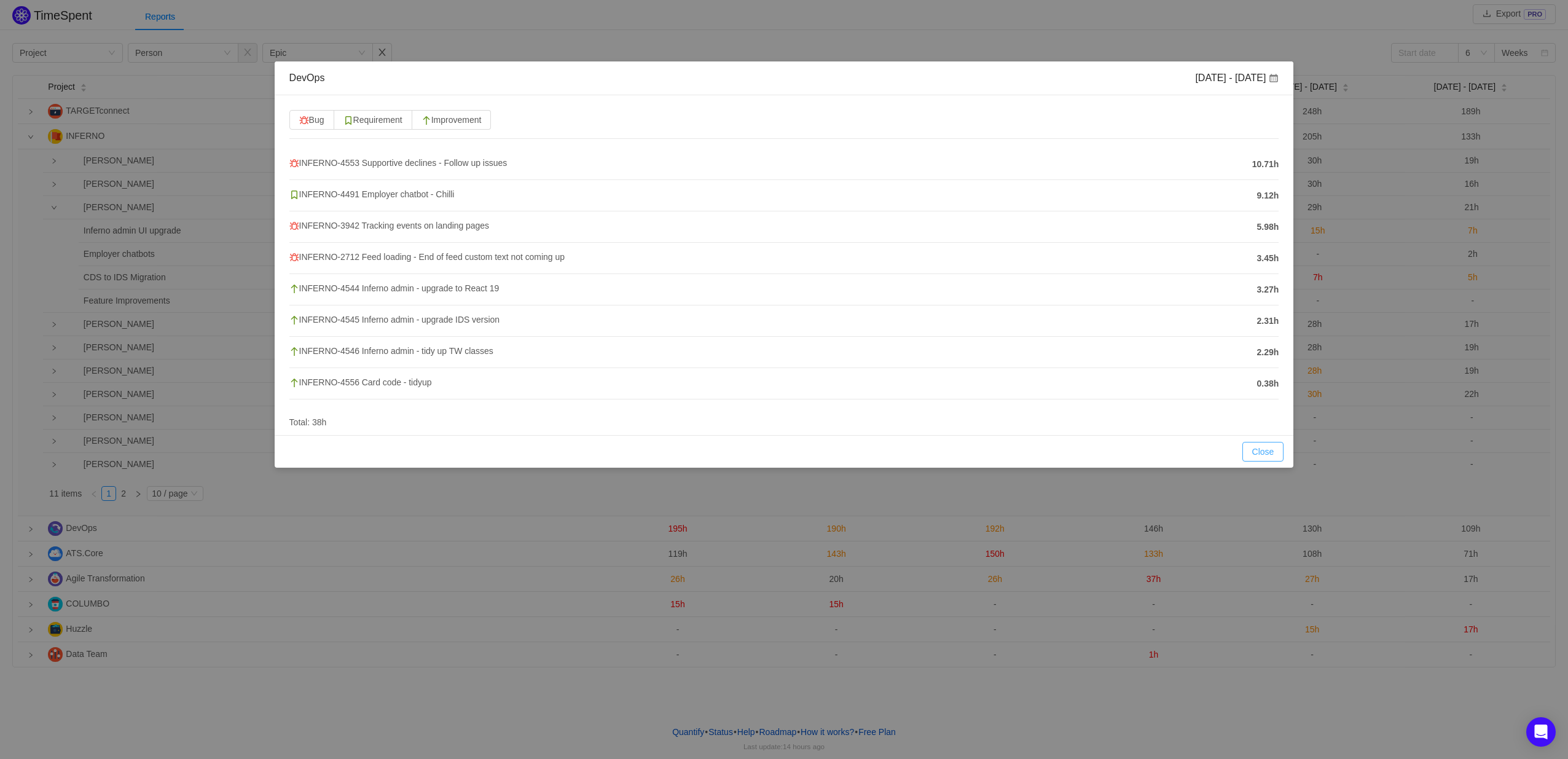
click at [1253, 449] on button "Close" at bounding box center [1263, 451] width 42 height 19
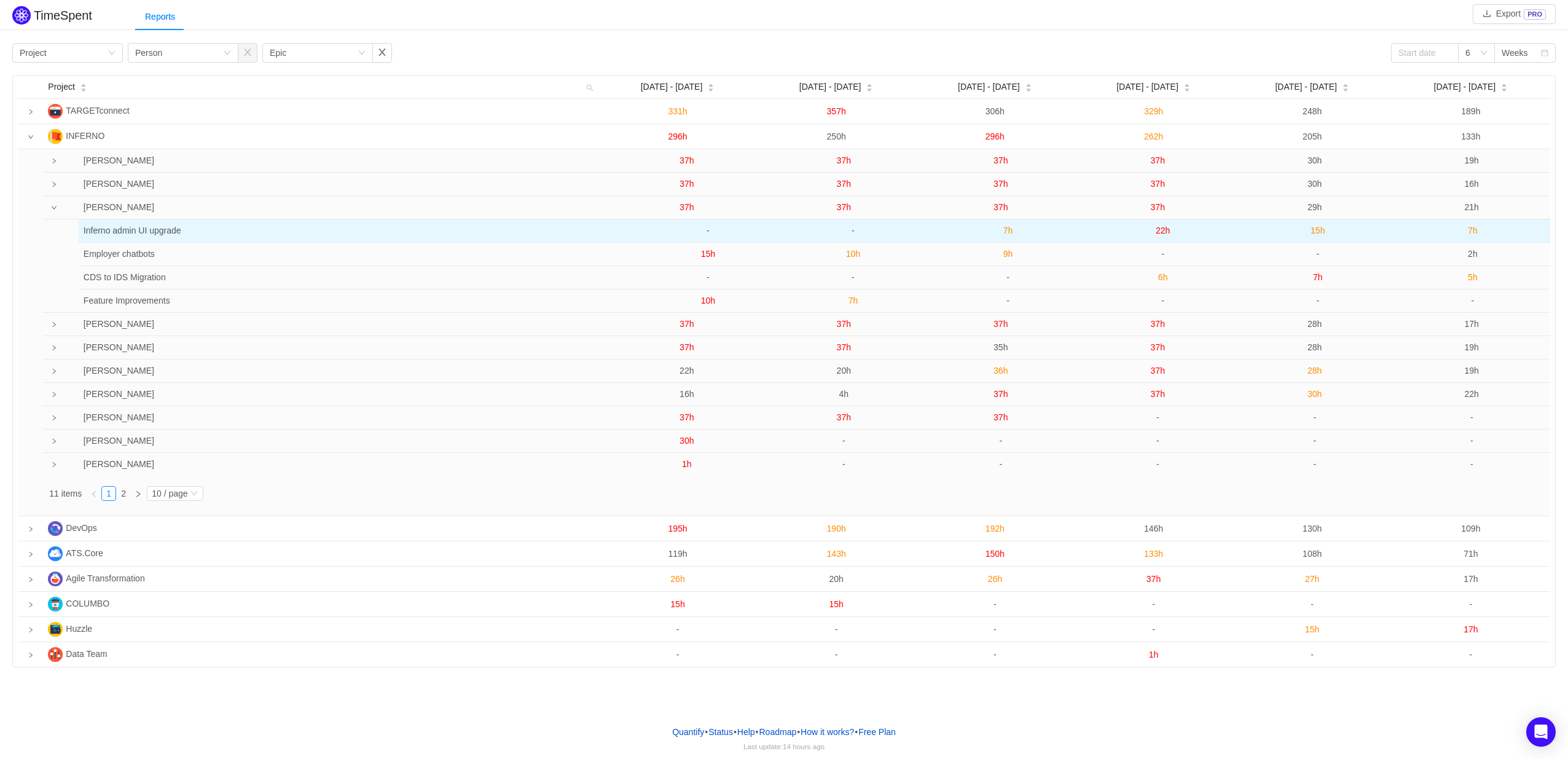
click at [1009, 232] on span "7h" at bounding box center [1008, 230] width 10 height 10
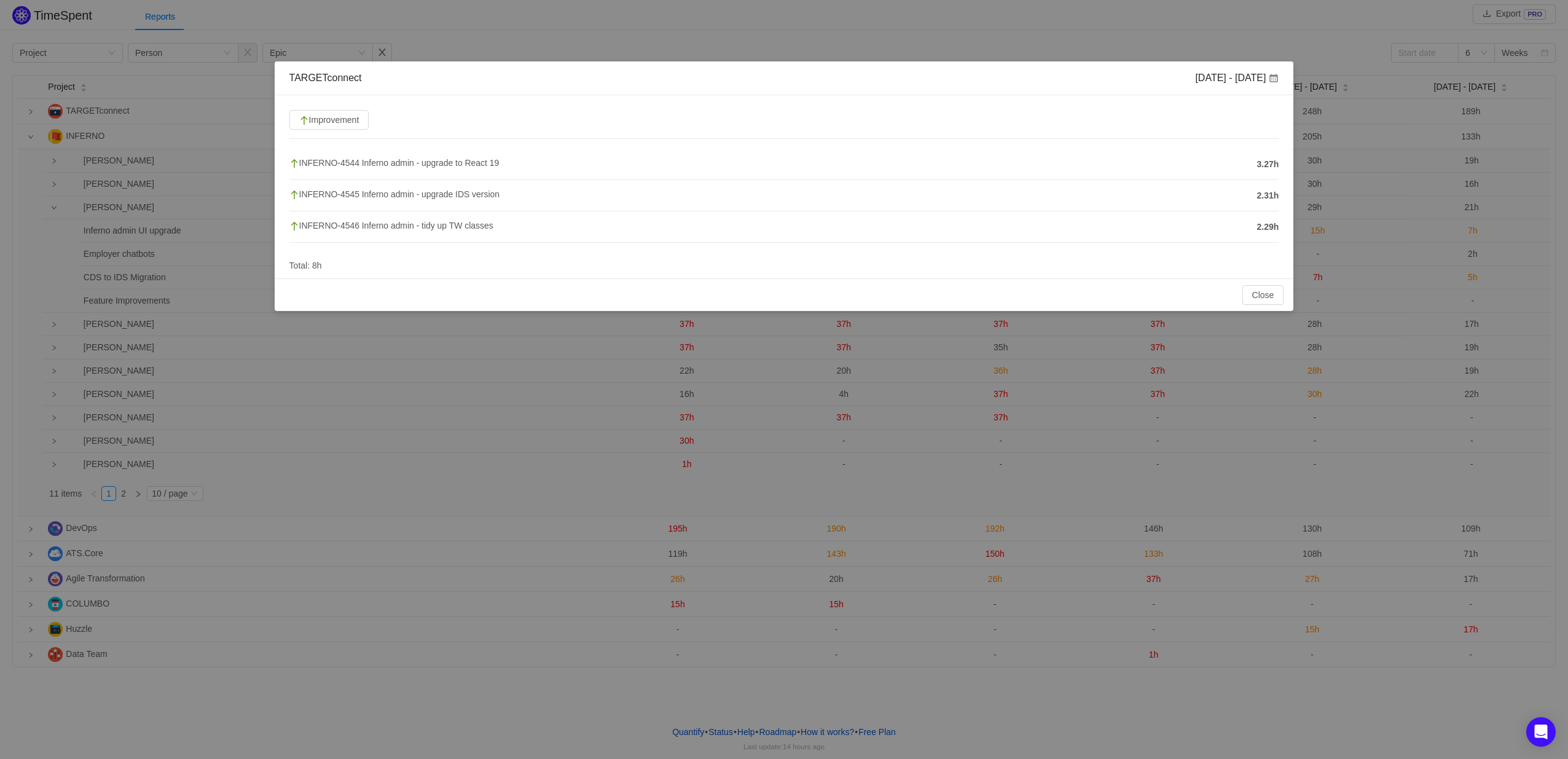
click at [1260, 308] on div "Close OK" at bounding box center [784, 295] width 1020 height 33
click at [1265, 297] on button "Close" at bounding box center [1263, 295] width 42 height 19
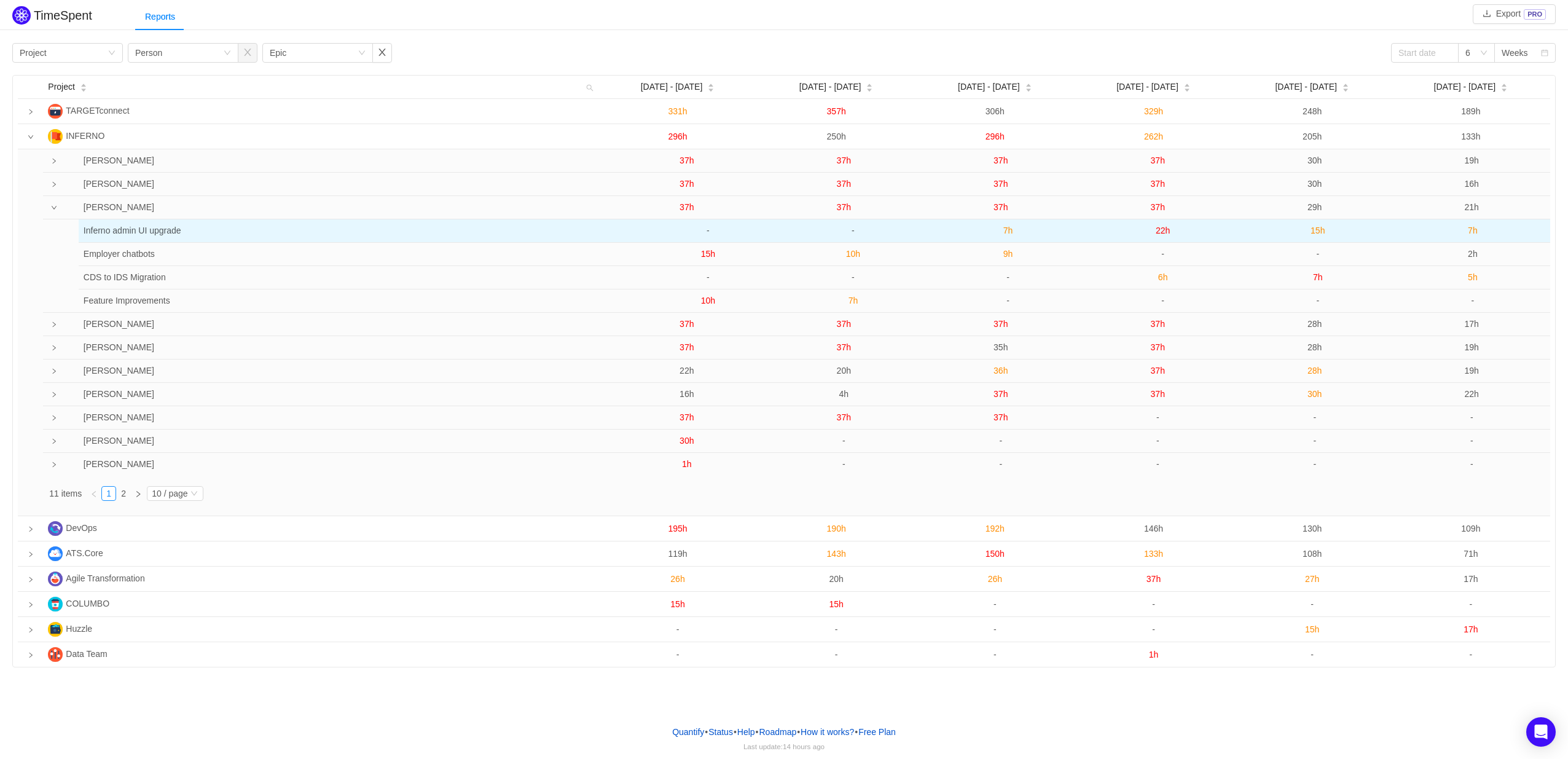
click at [1005, 234] on span "7h" at bounding box center [1008, 230] width 10 height 10
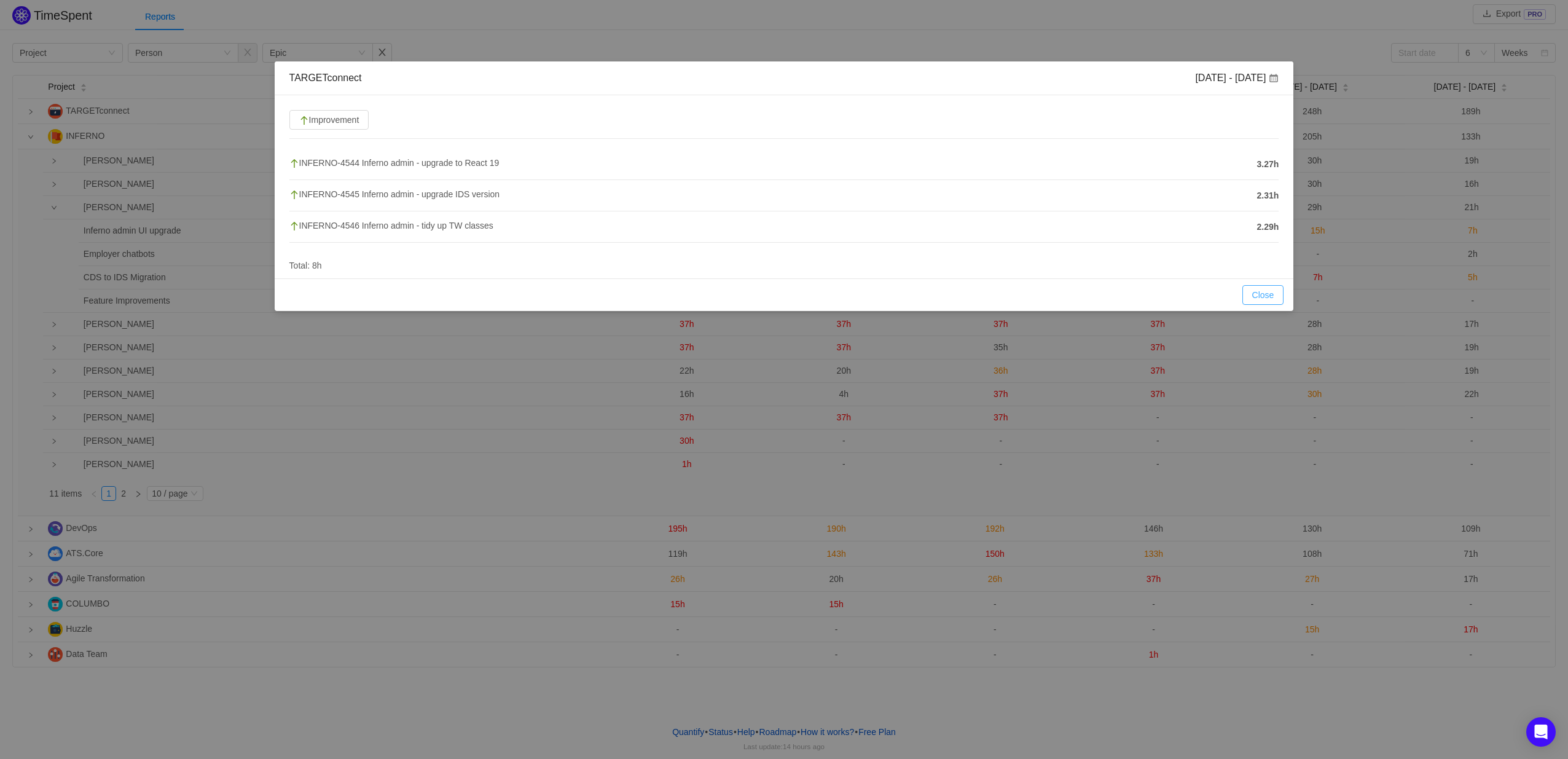
click at [1252, 294] on button "Close" at bounding box center [1263, 295] width 42 height 19
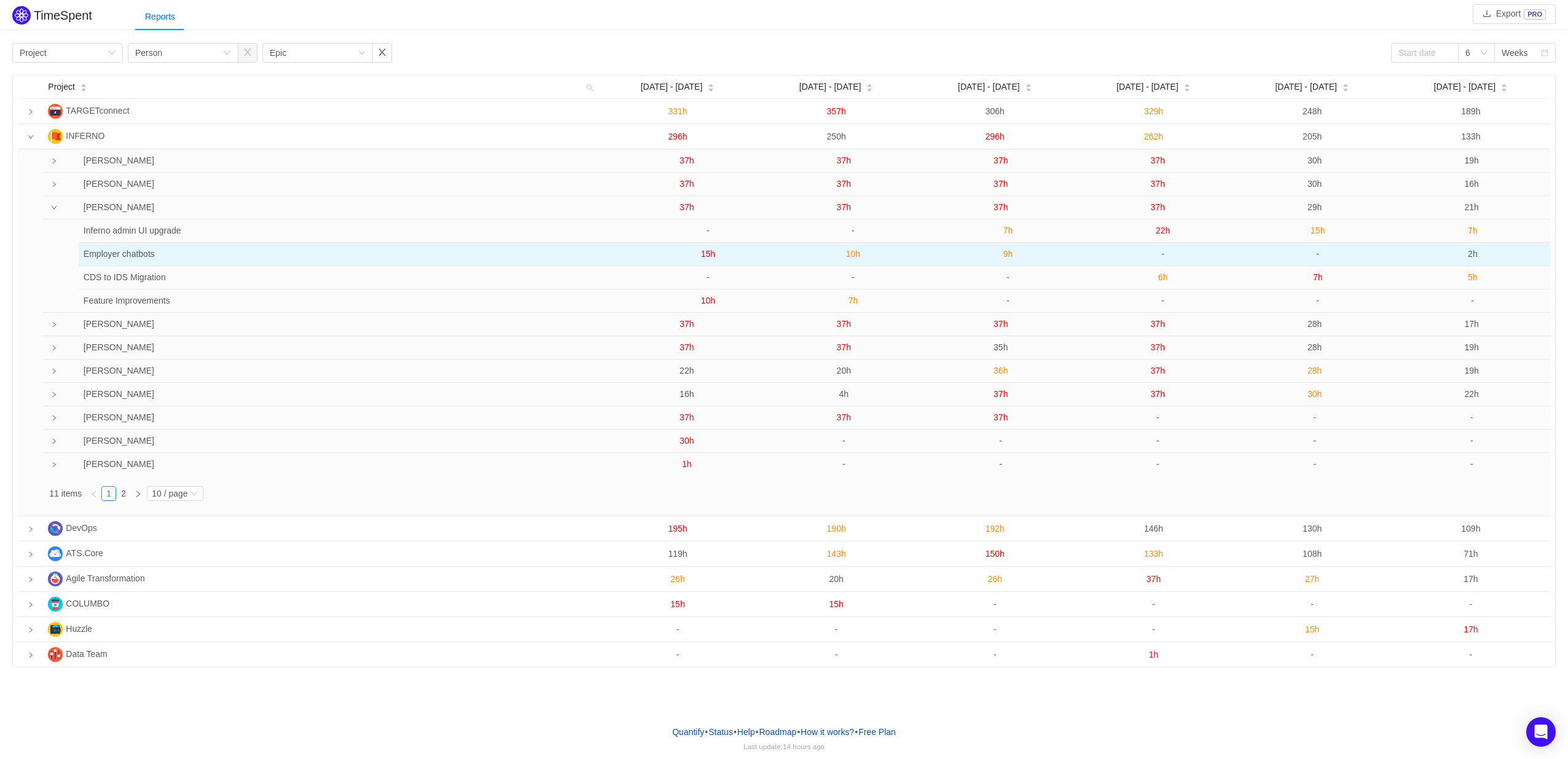
click at [1012, 252] on span "9h" at bounding box center [1008, 254] width 10 height 10
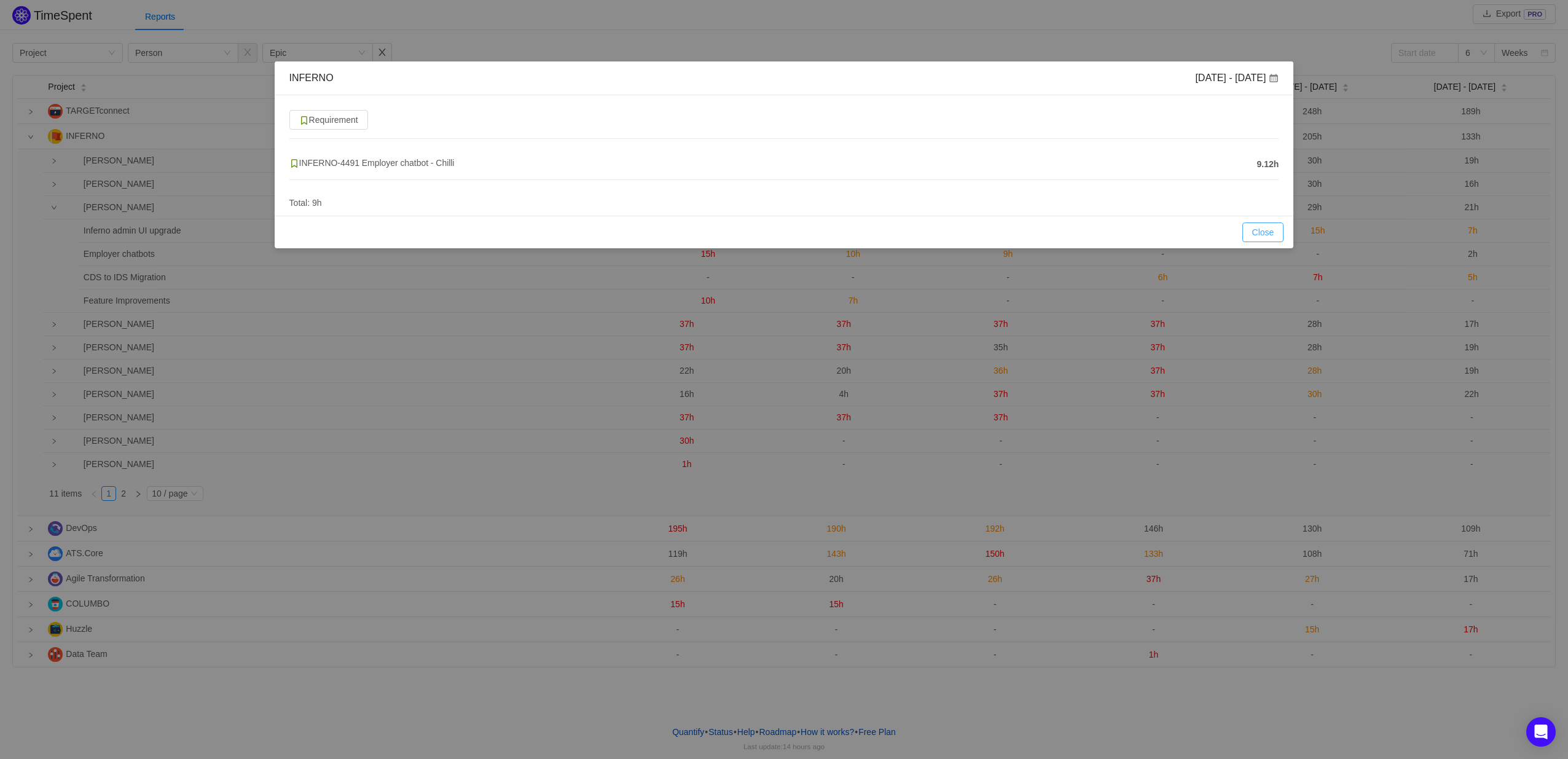
click at [1259, 231] on button "Close" at bounding box center [1263, 232] width 42 height 19
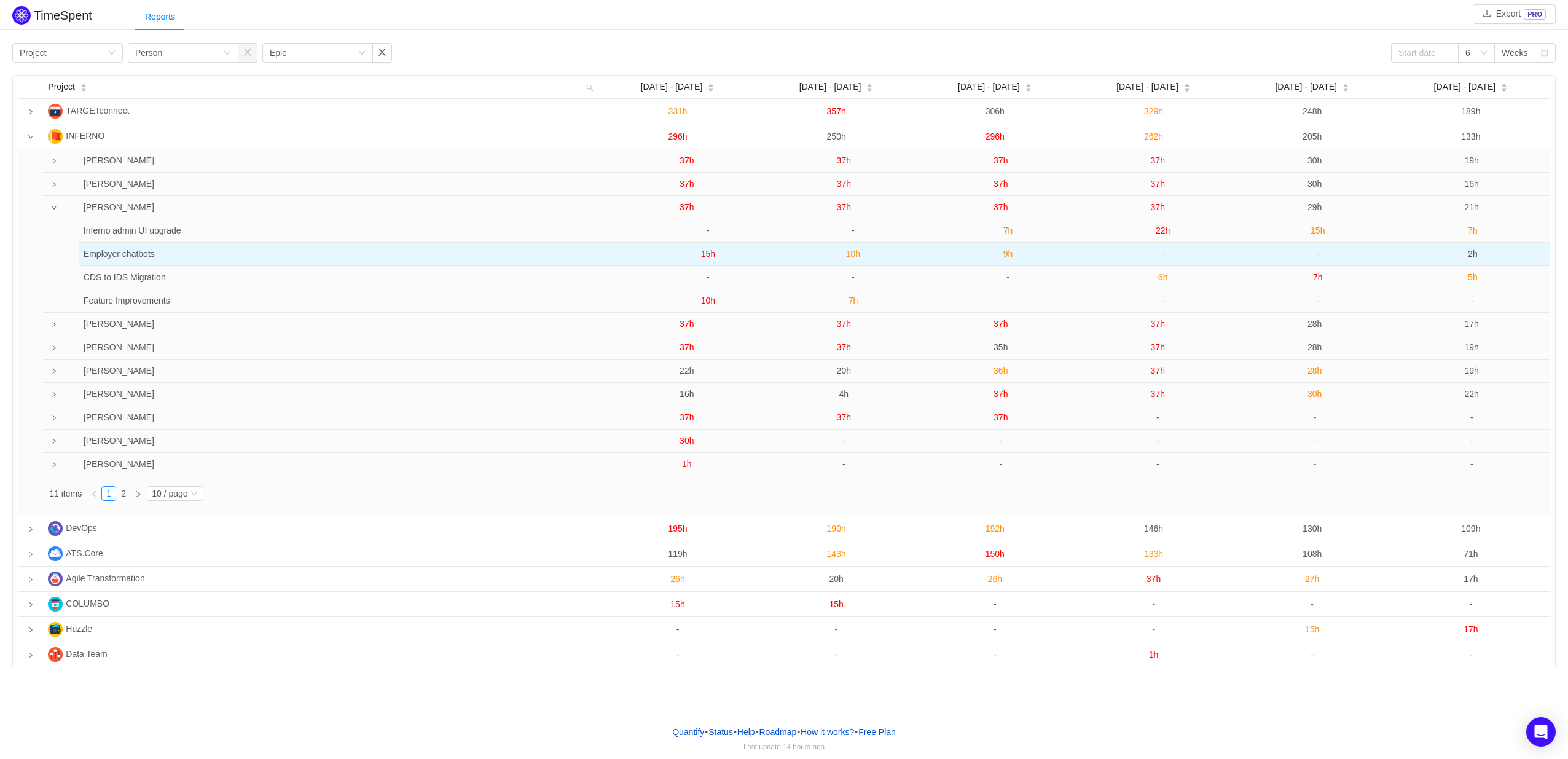
click at [1006, 253] on span "9h" at bounding box center [1008, 254] width 10 height 10
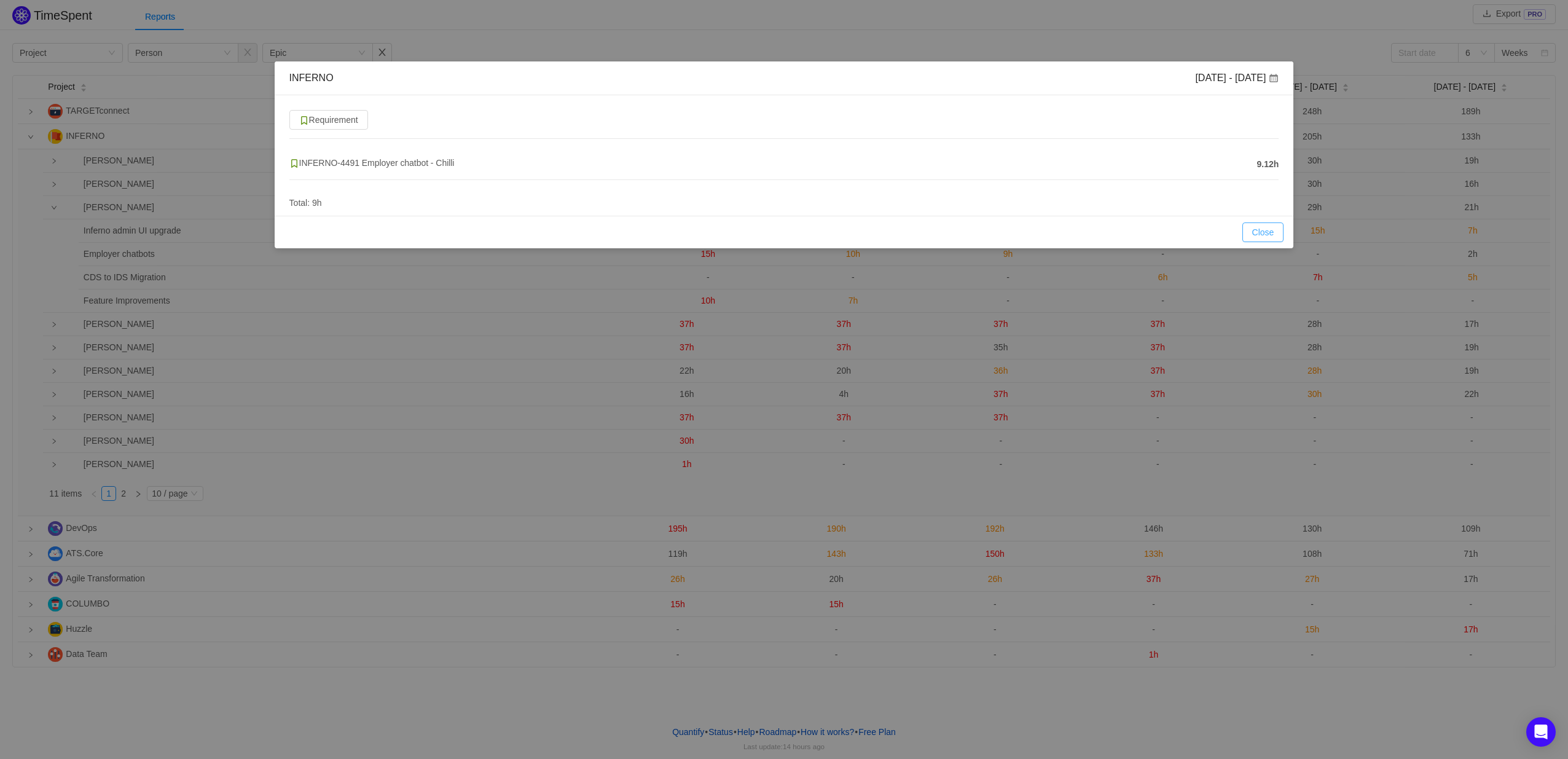
click at [1253, 230] on button "Close" at bounding box center [1263, 232] width 42 height 19
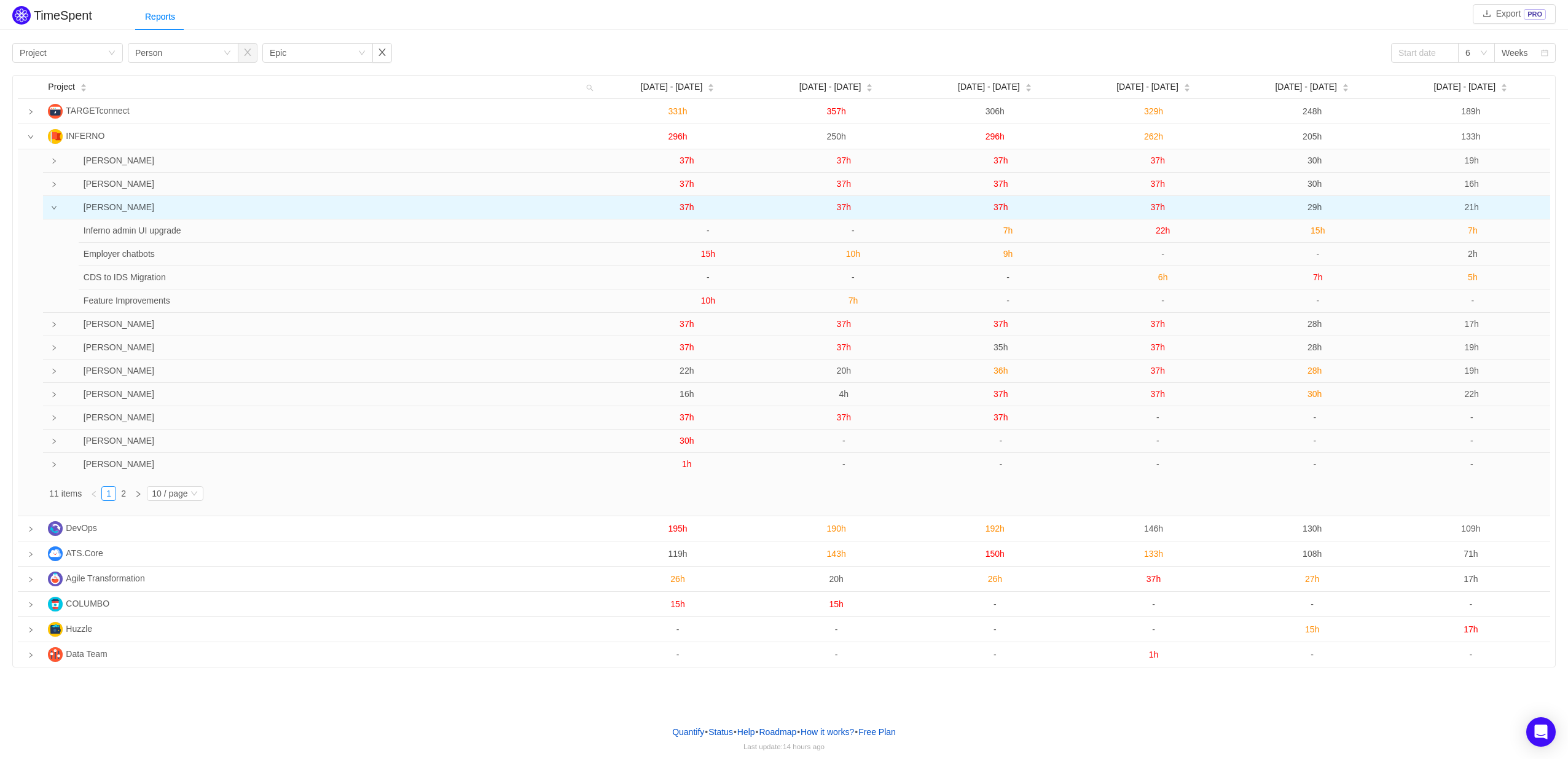
click at [1008, 205] on span "37h" at bounding box center [1000, 207] width 15 height 10
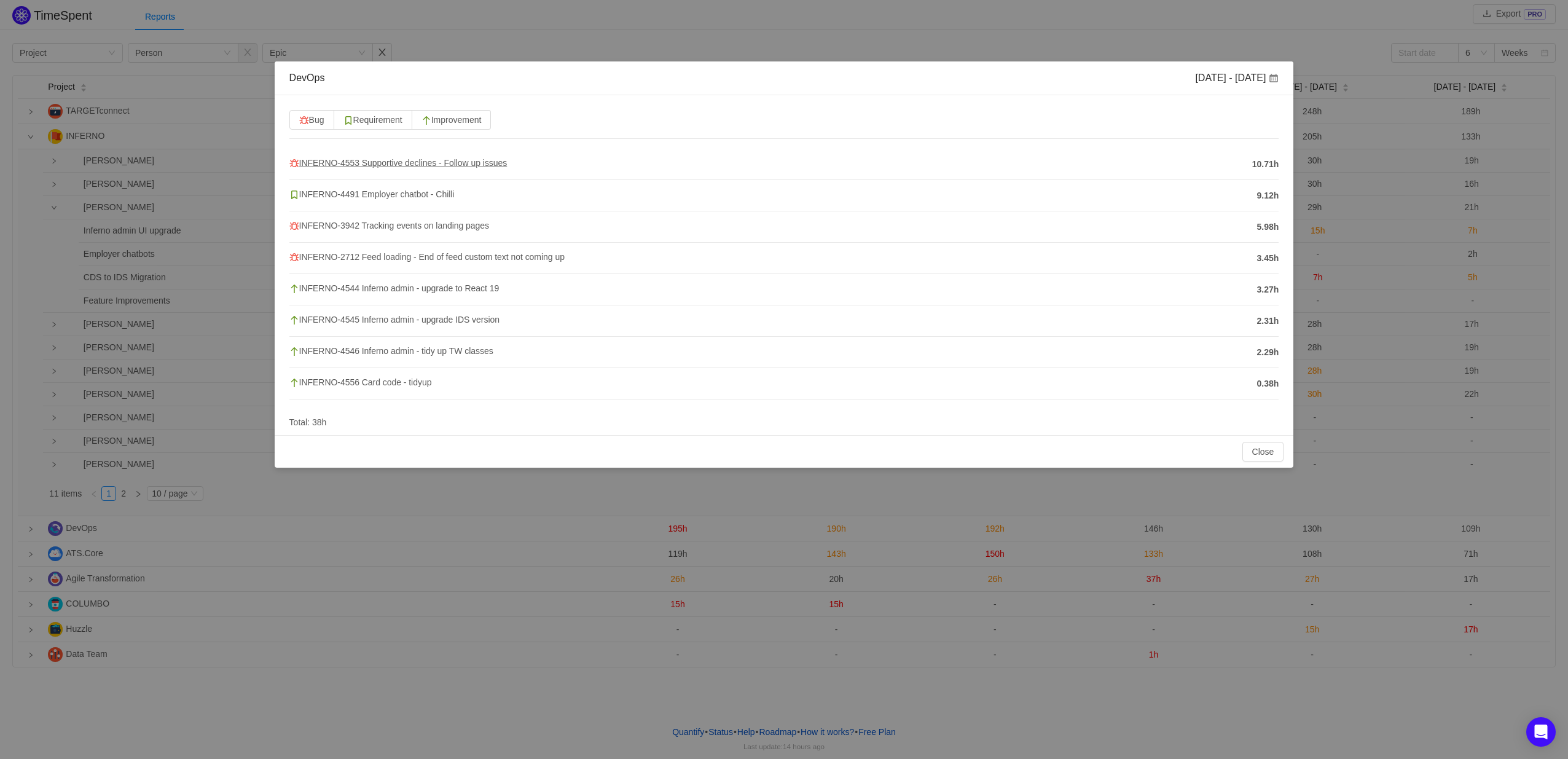
click at [457, 158] on span "INFERNO-4553 Supportive declines - Follow up issues" at bounding box center [398, 163] width 218 height 10
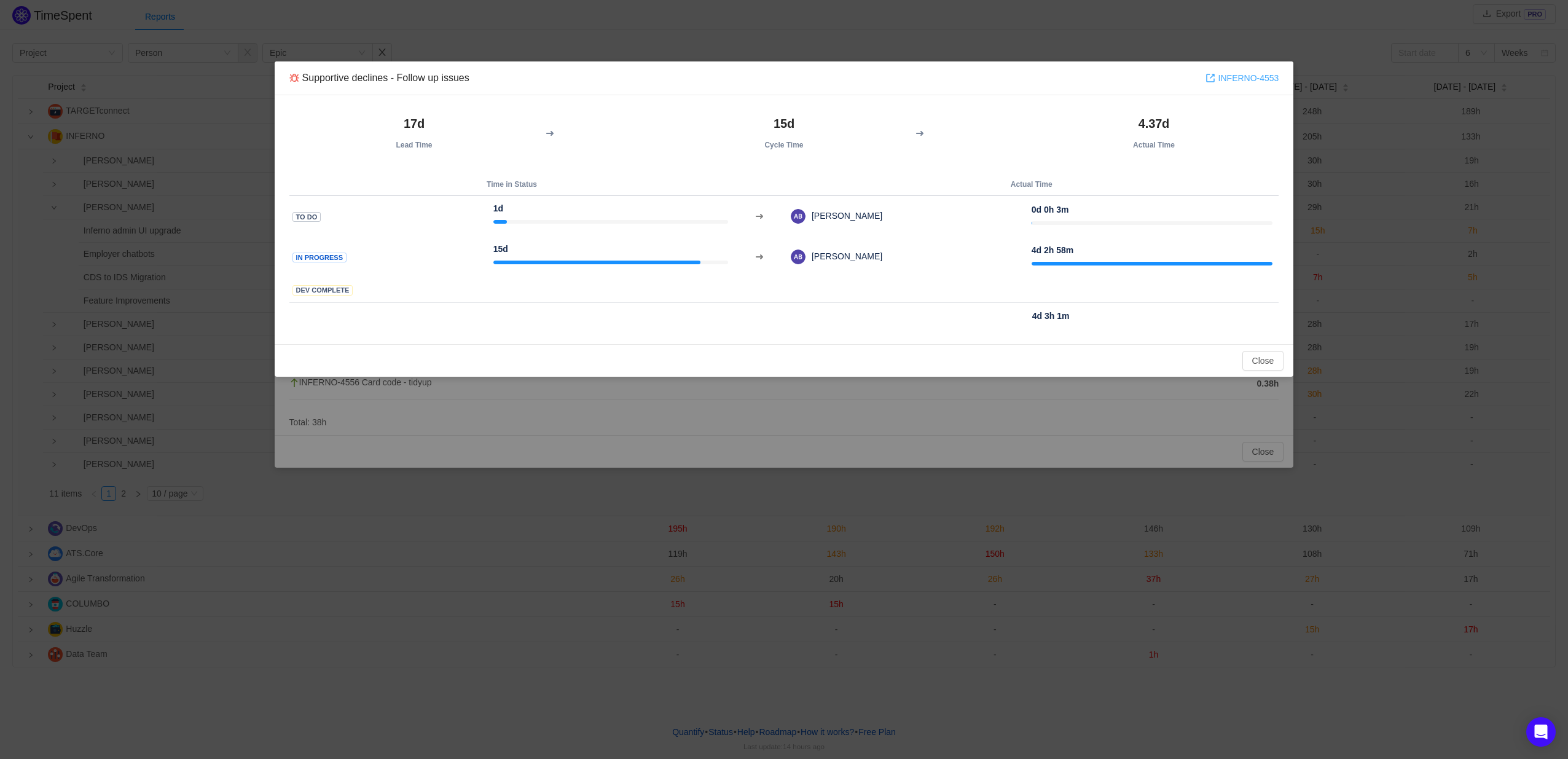
click at [1254, 76] on link "INFERNO-4553" at bounding box center [1243, 78] width 74 height 14
click at [1259, 363] on button "Close" at bounding box center [1263, 361] width 42 height 19
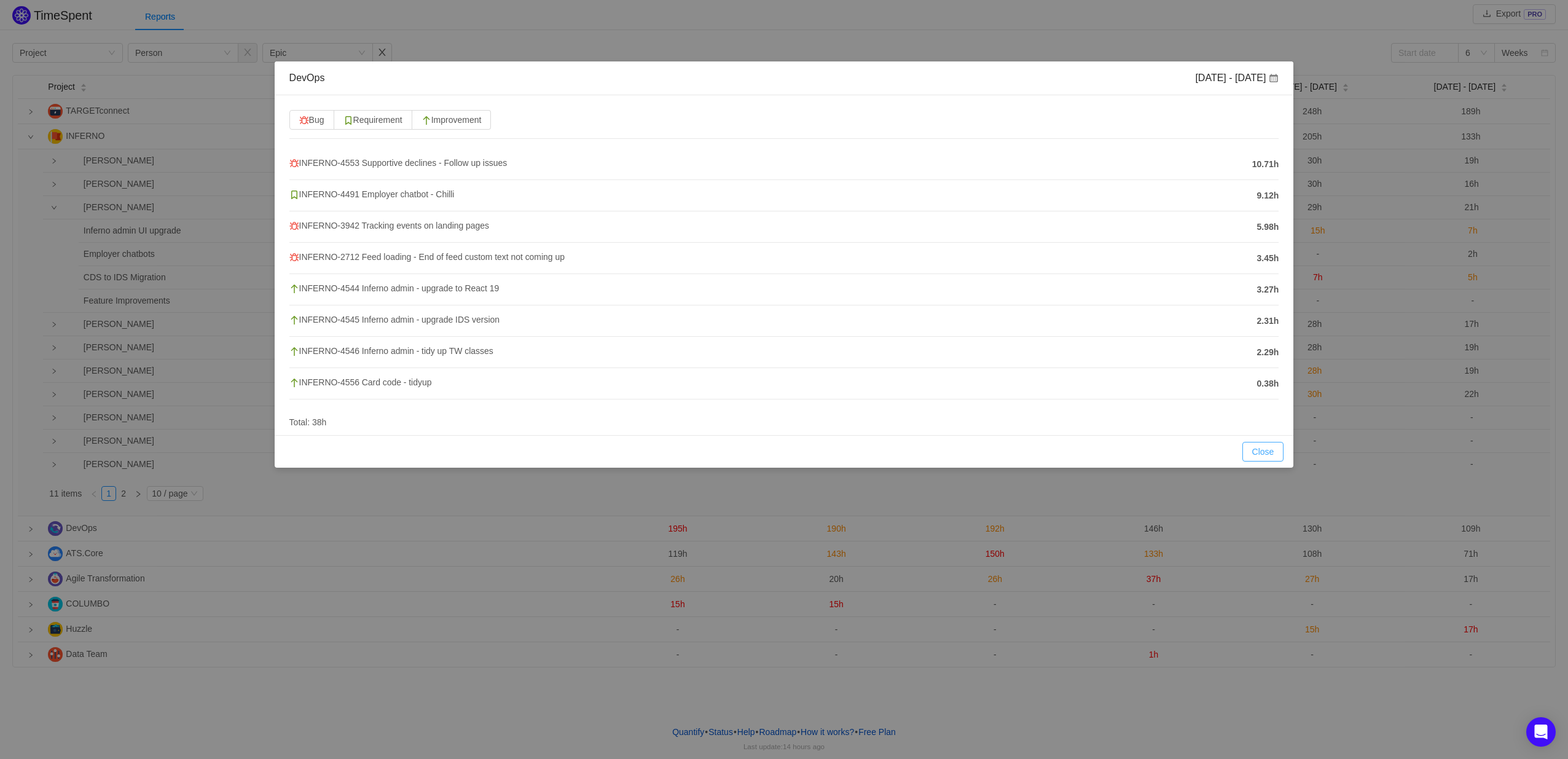
click at [1263, 458] on button "Close" at bounding box center [1263, 451] width 42 height 19
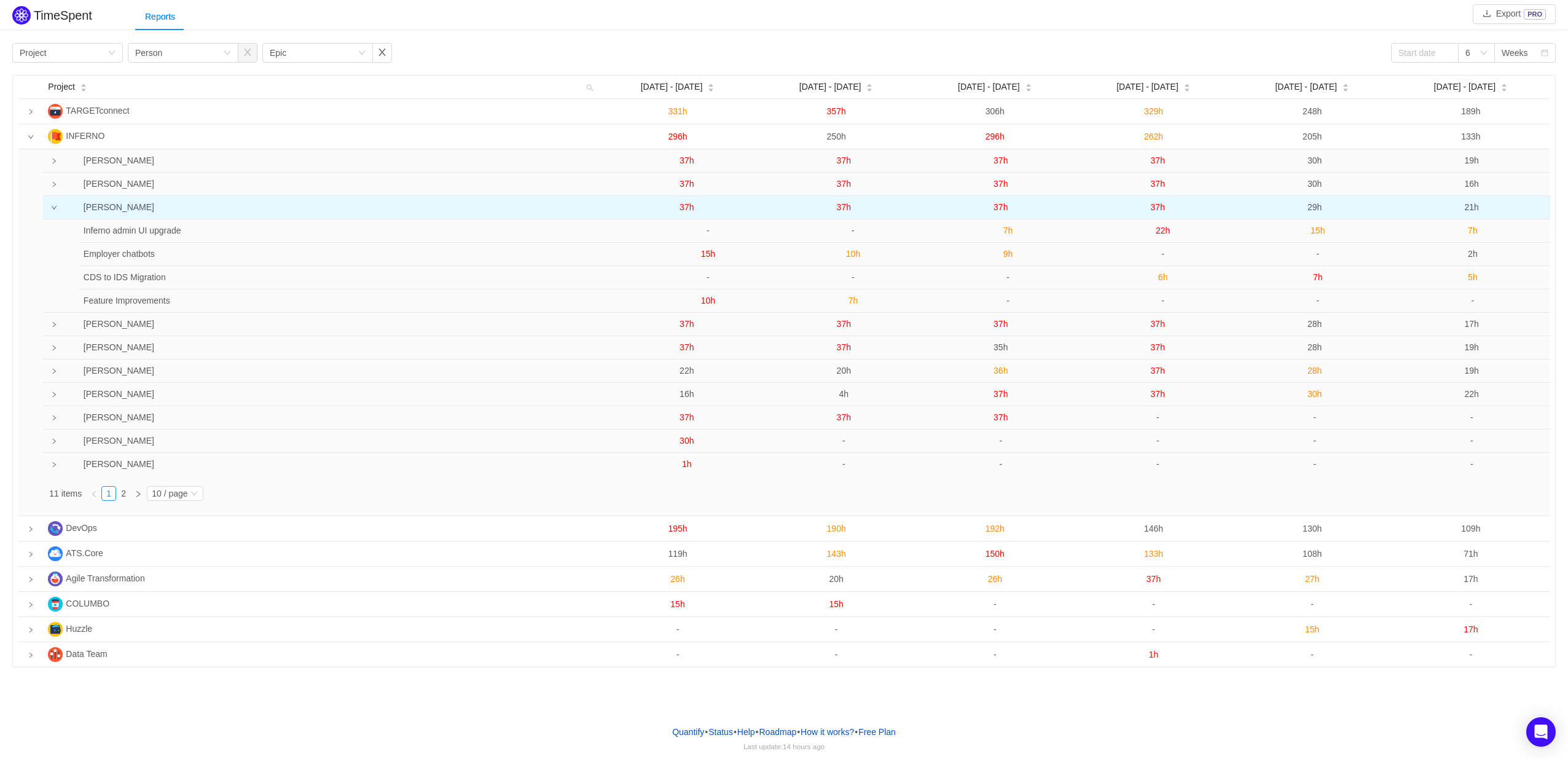
click at [1156, 206] on span "37h" at bounding box center [1158, 207] width 15 height 10
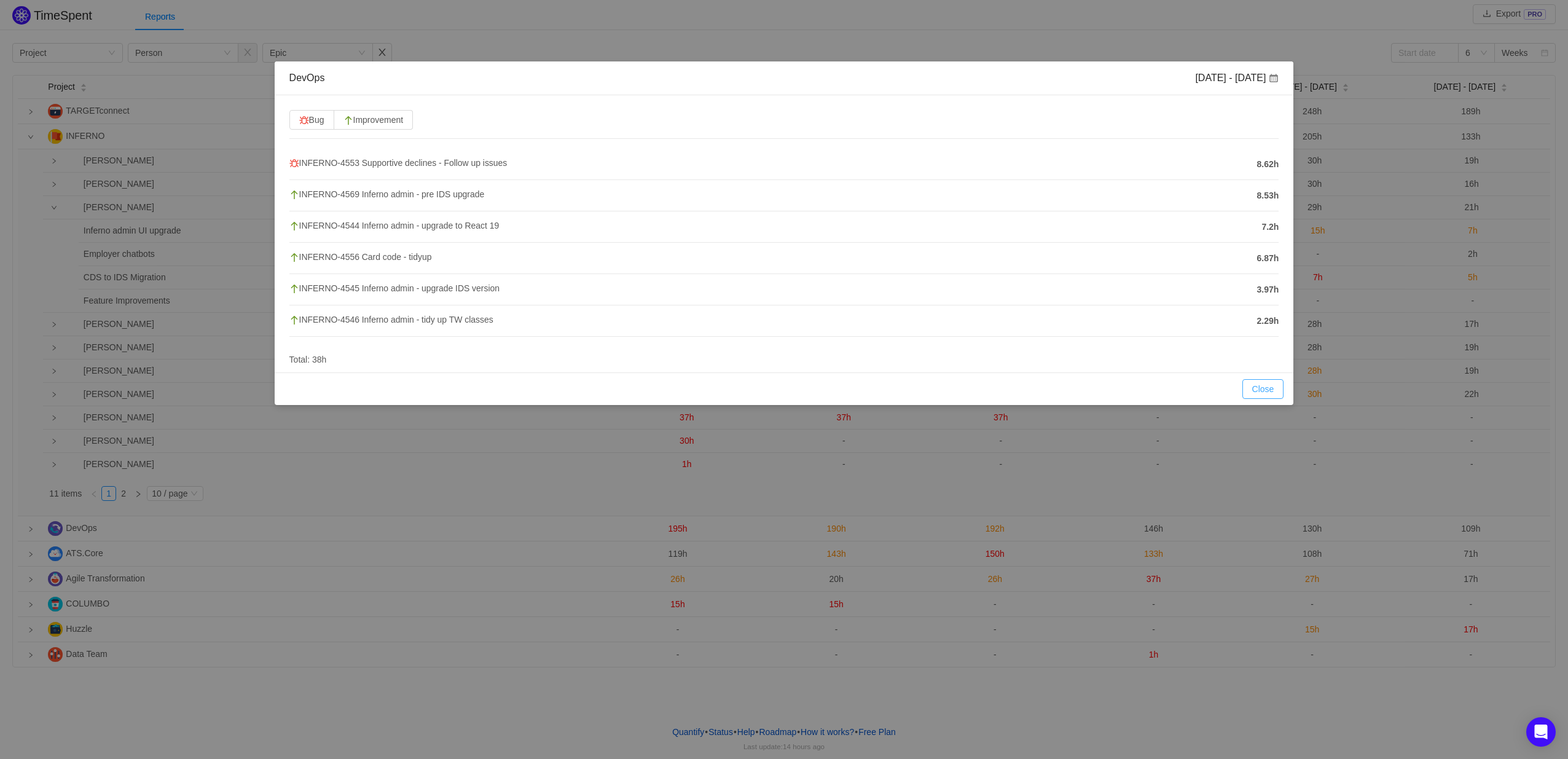
click at [1253, 390] on button "Close" at bounding box center [1263, 389] width 42 height 19
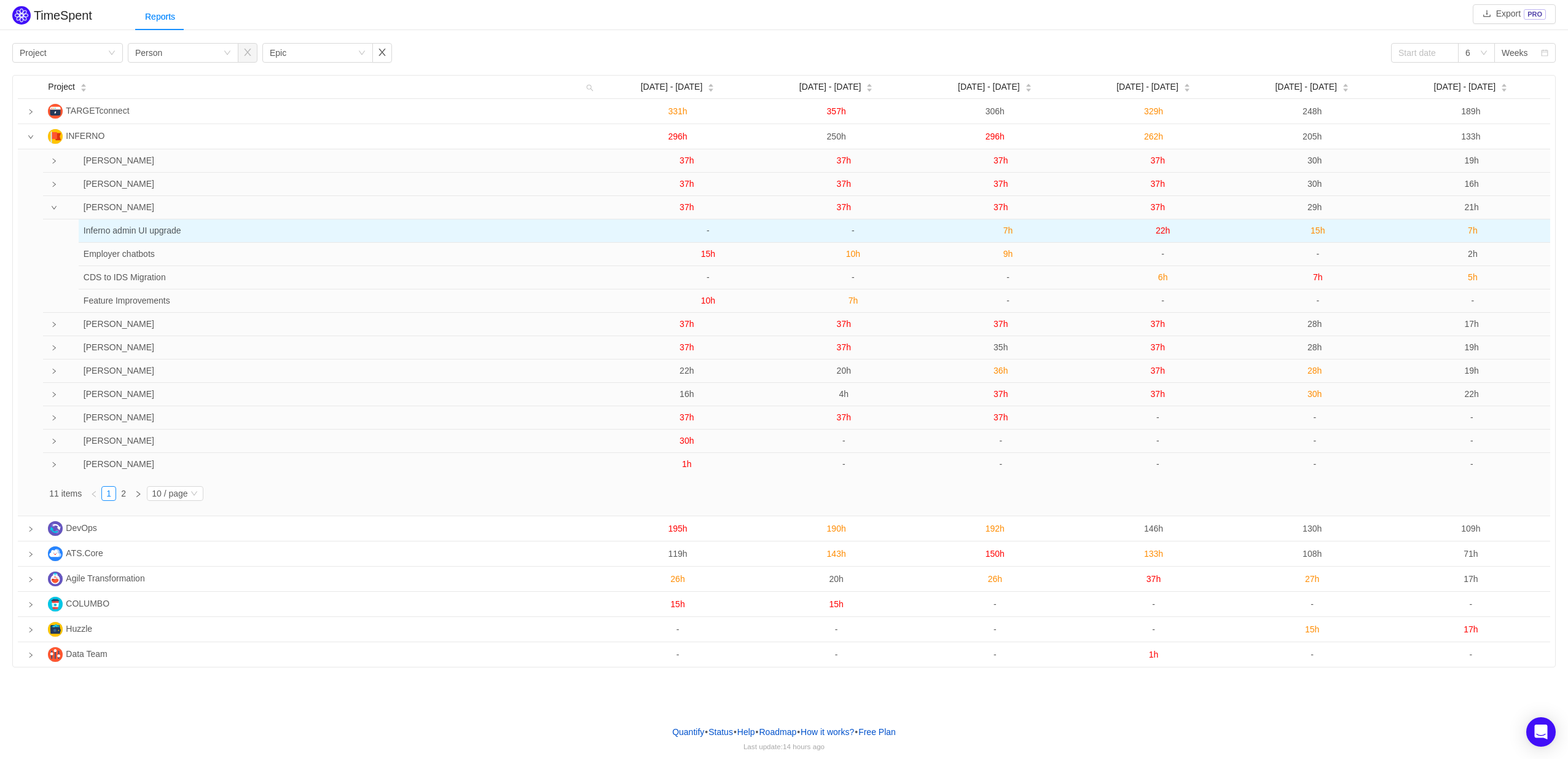
click at [1162, 229] on span "22h" at bounding box center [1162, 230] width 15 height 10
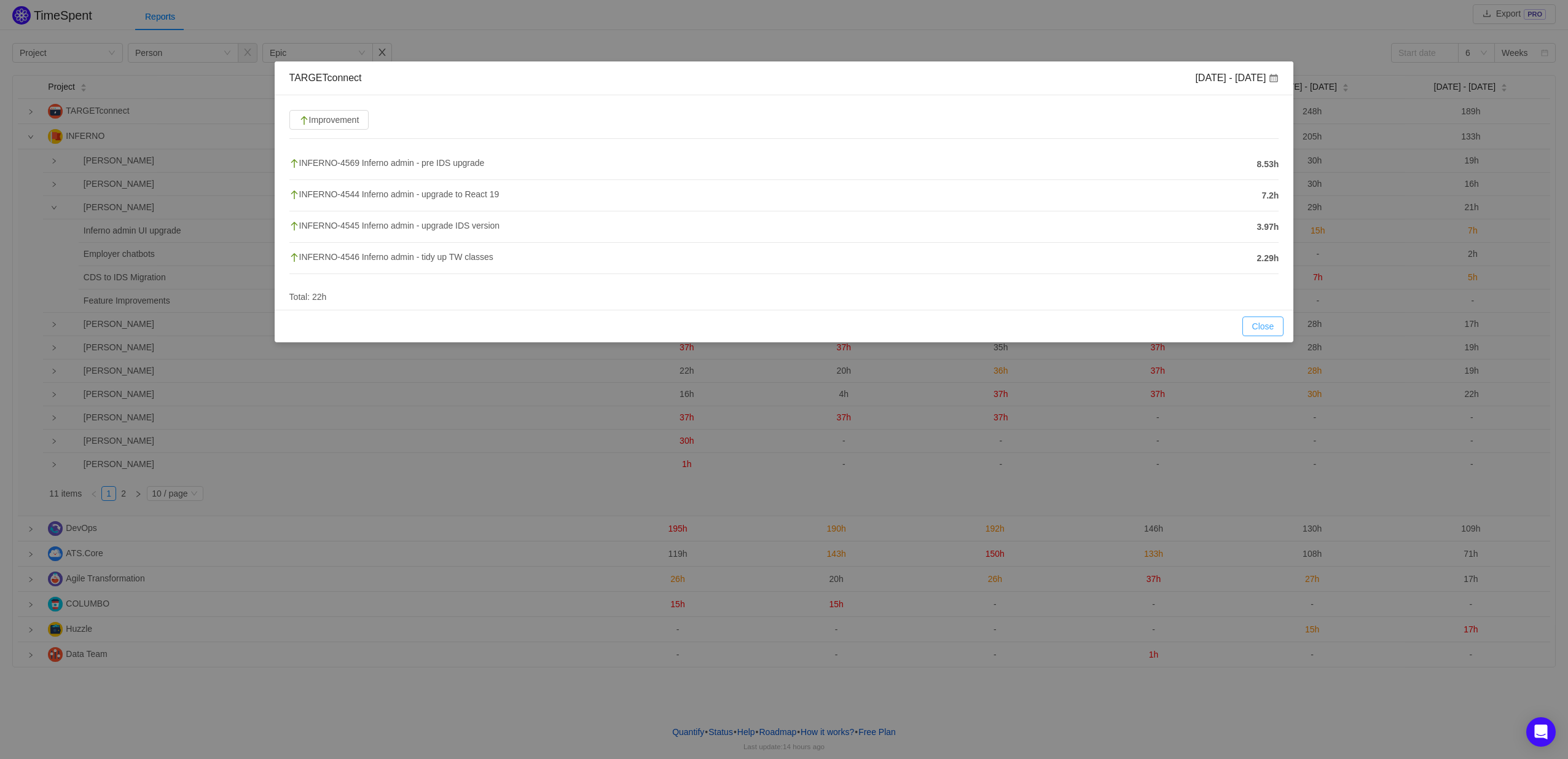
click at [1264, 325] on button "Close" at bounding box center [1263, 326] width 42 height 19
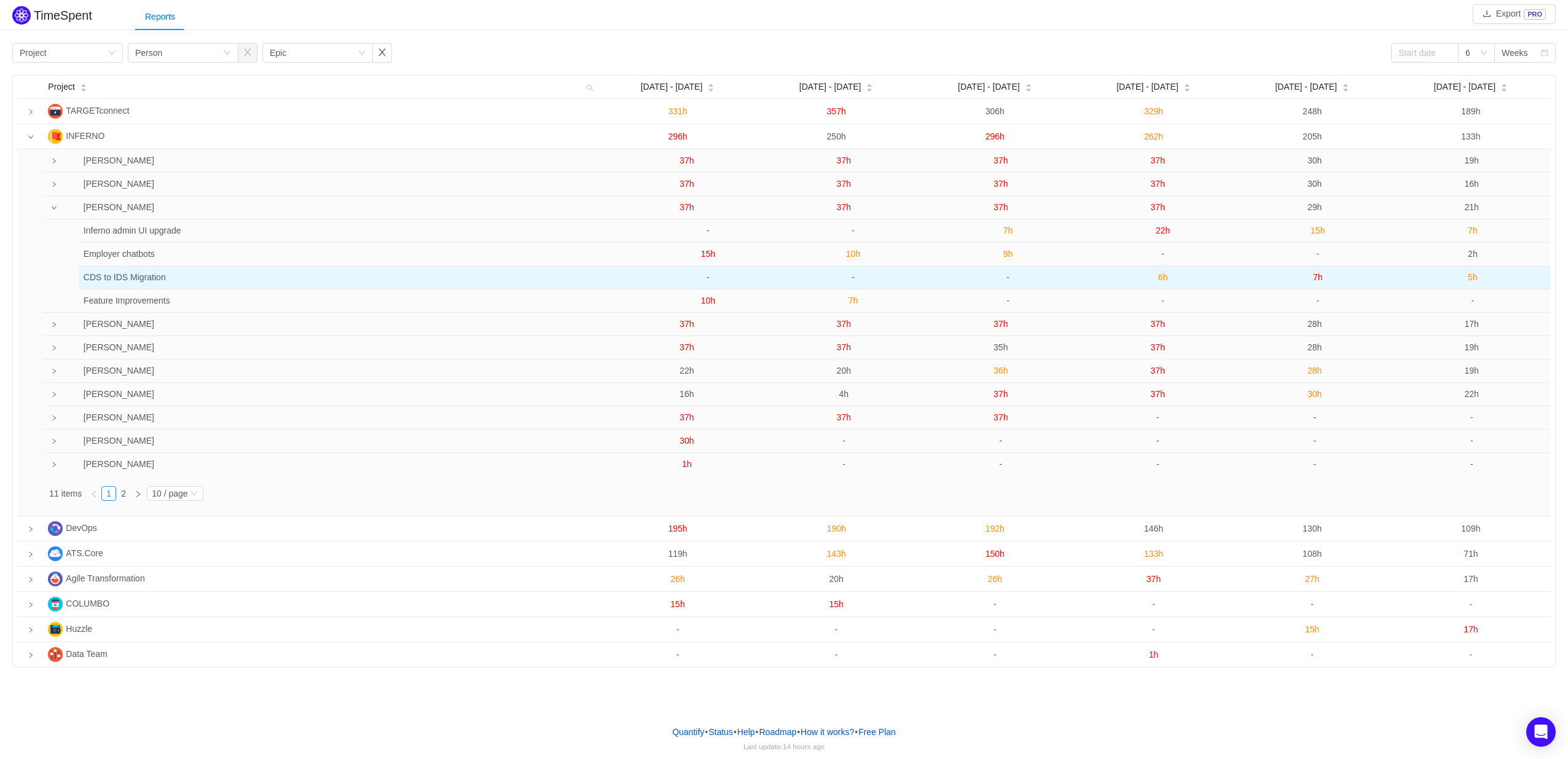
click at [1161, 274] on span "6h" at bounding box center [1163, 278] width 10 height 10
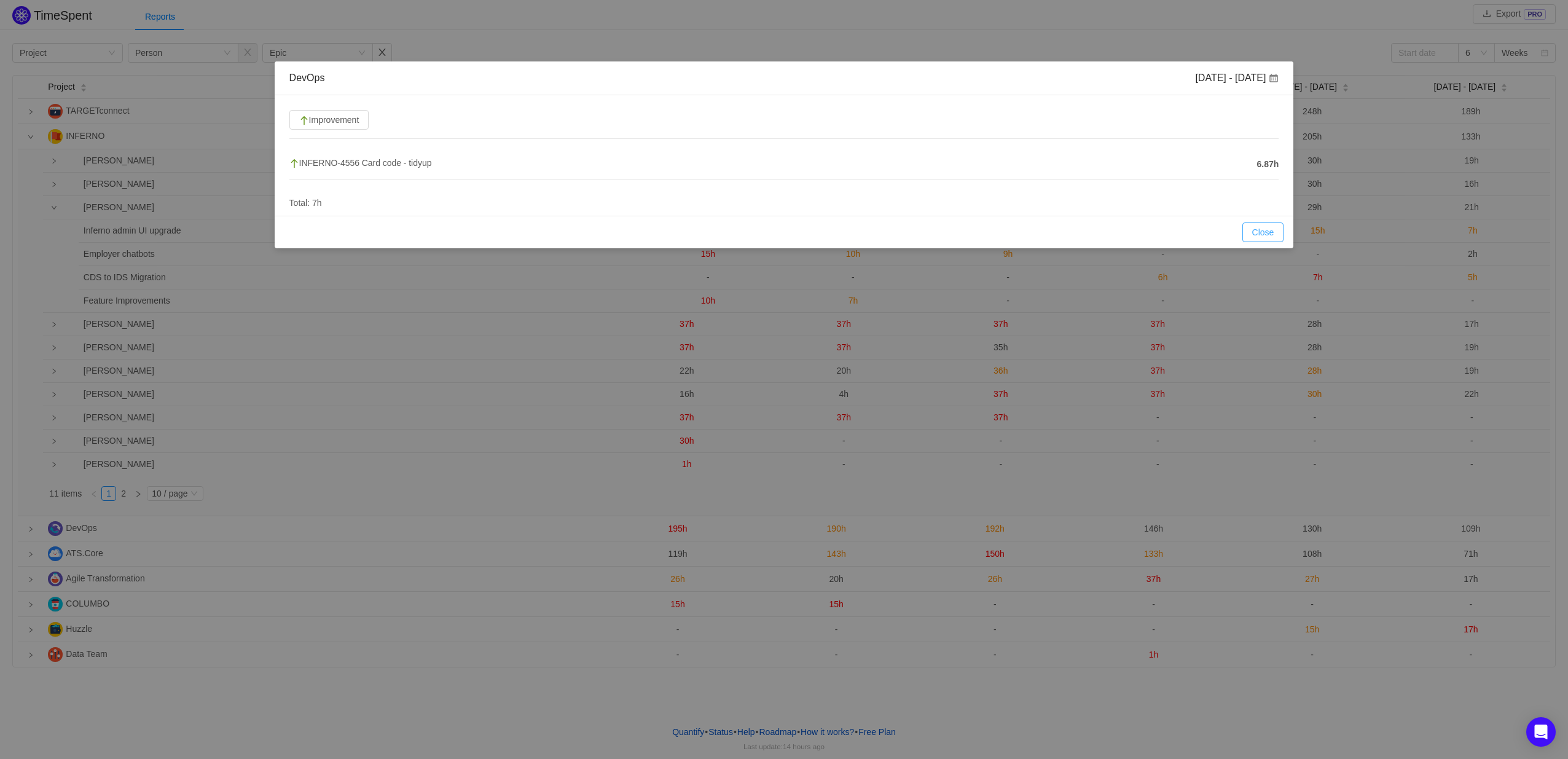
click at [1275, 236] on button "Close" at bounding box center [1263, 232] width 42 height 19
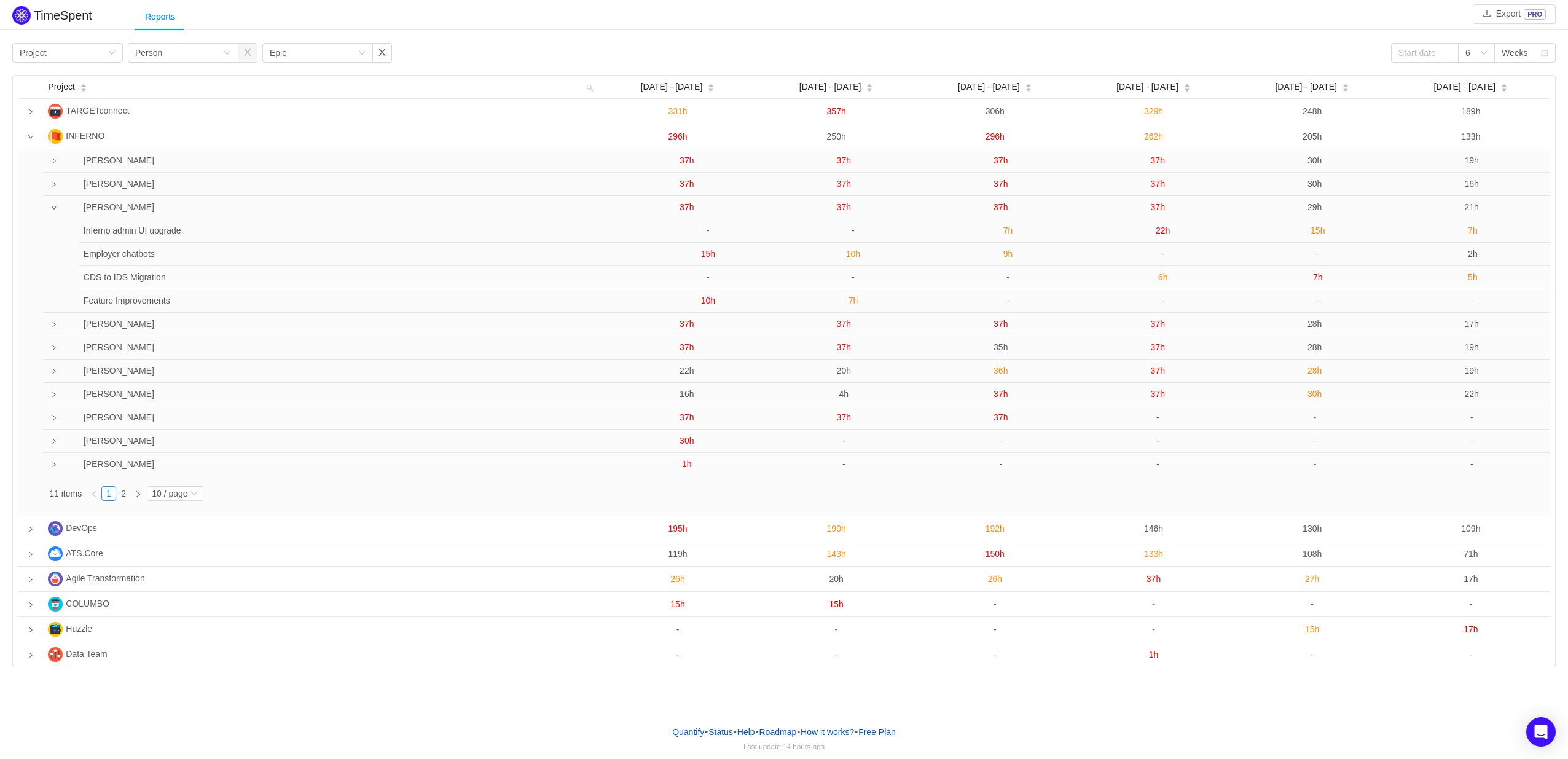
click at [1254, 8] on div "Reports" at bounding box center [851, 16] width 1433 height 28
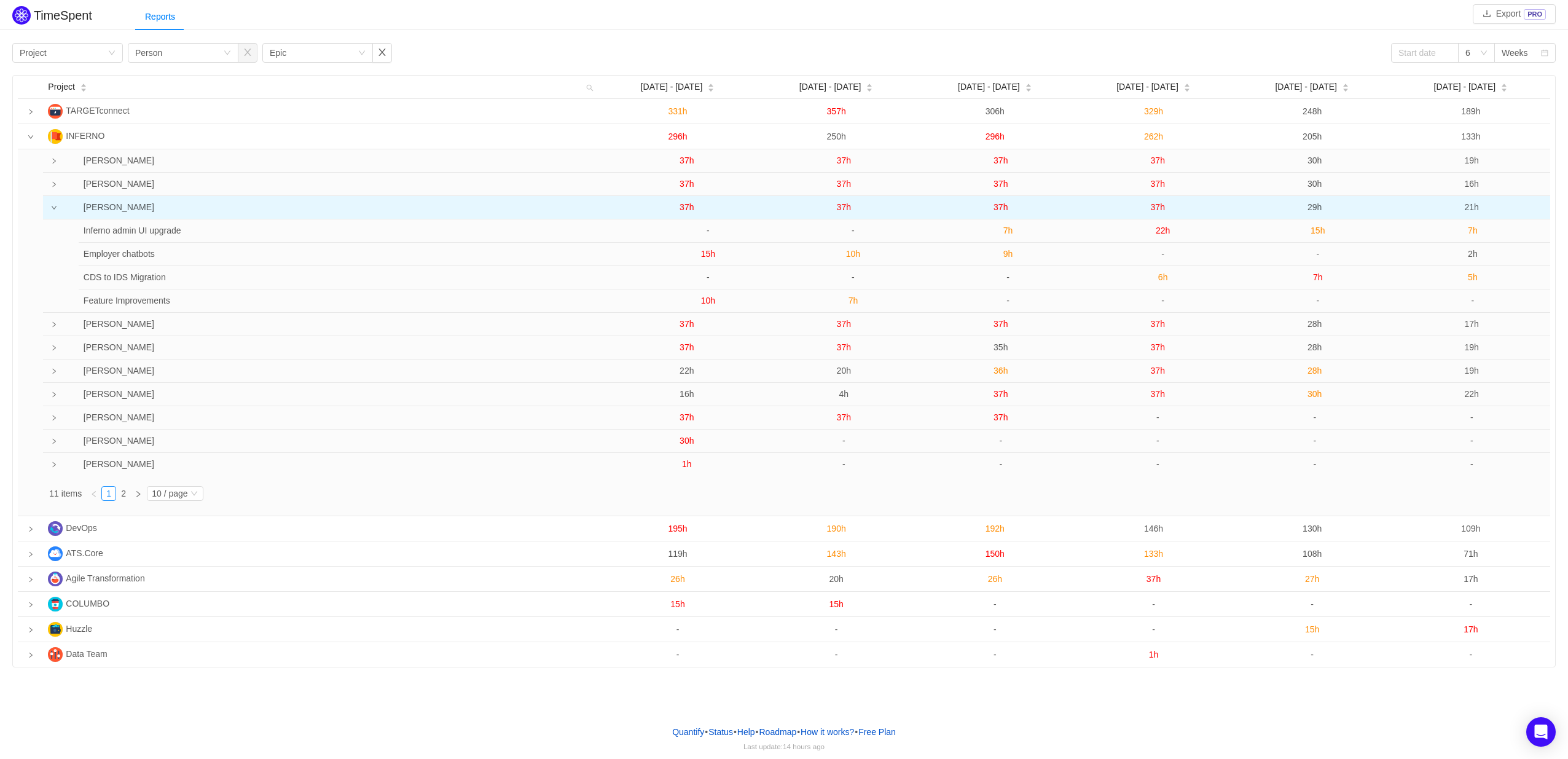
click at [1315, 211] on span "29h" at bounding box center [1315, 207] width 15 height 10
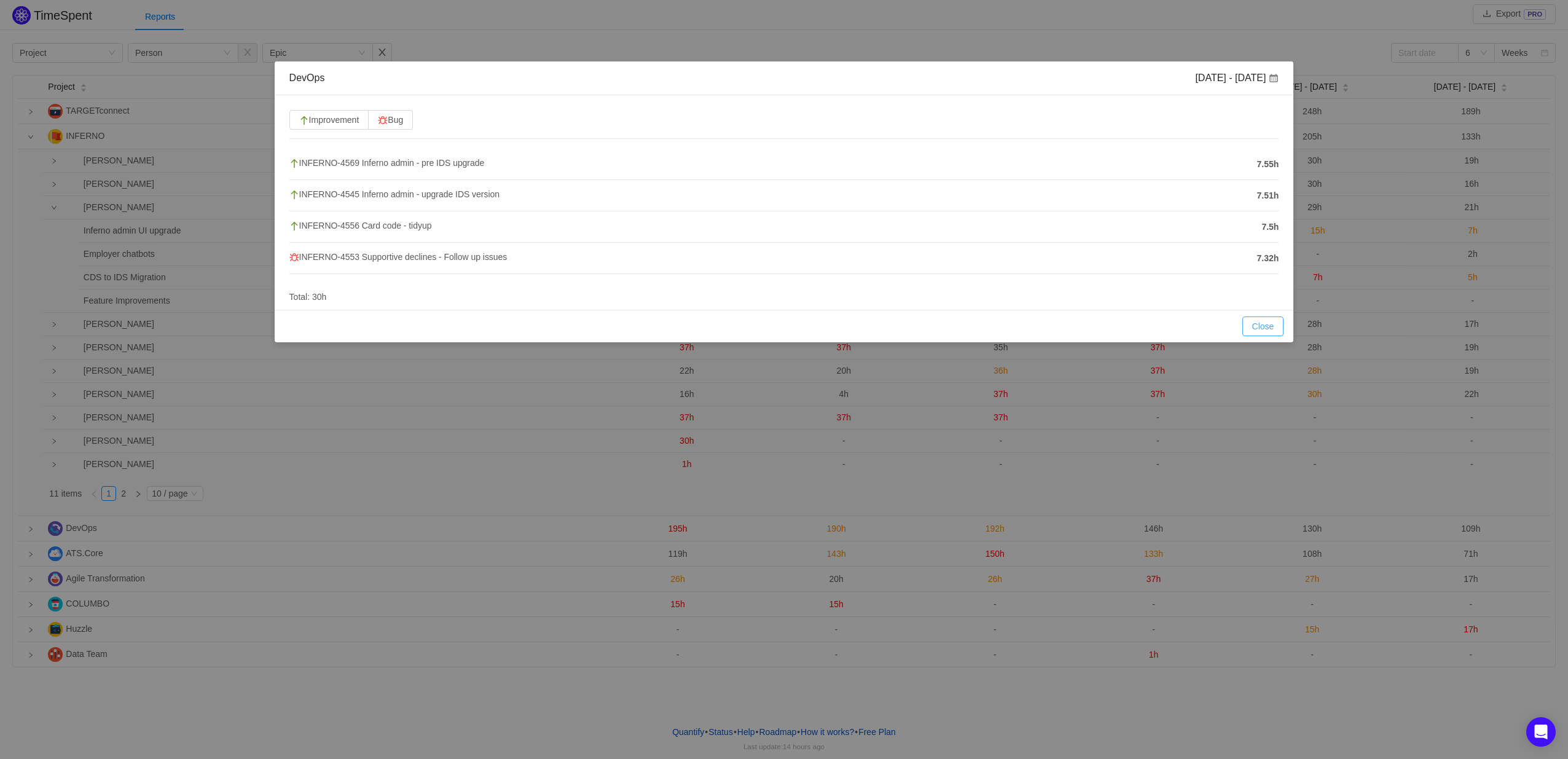
click at [1256, 328] on button "Close" at bounding box center [1263, 326] width 42 height 19
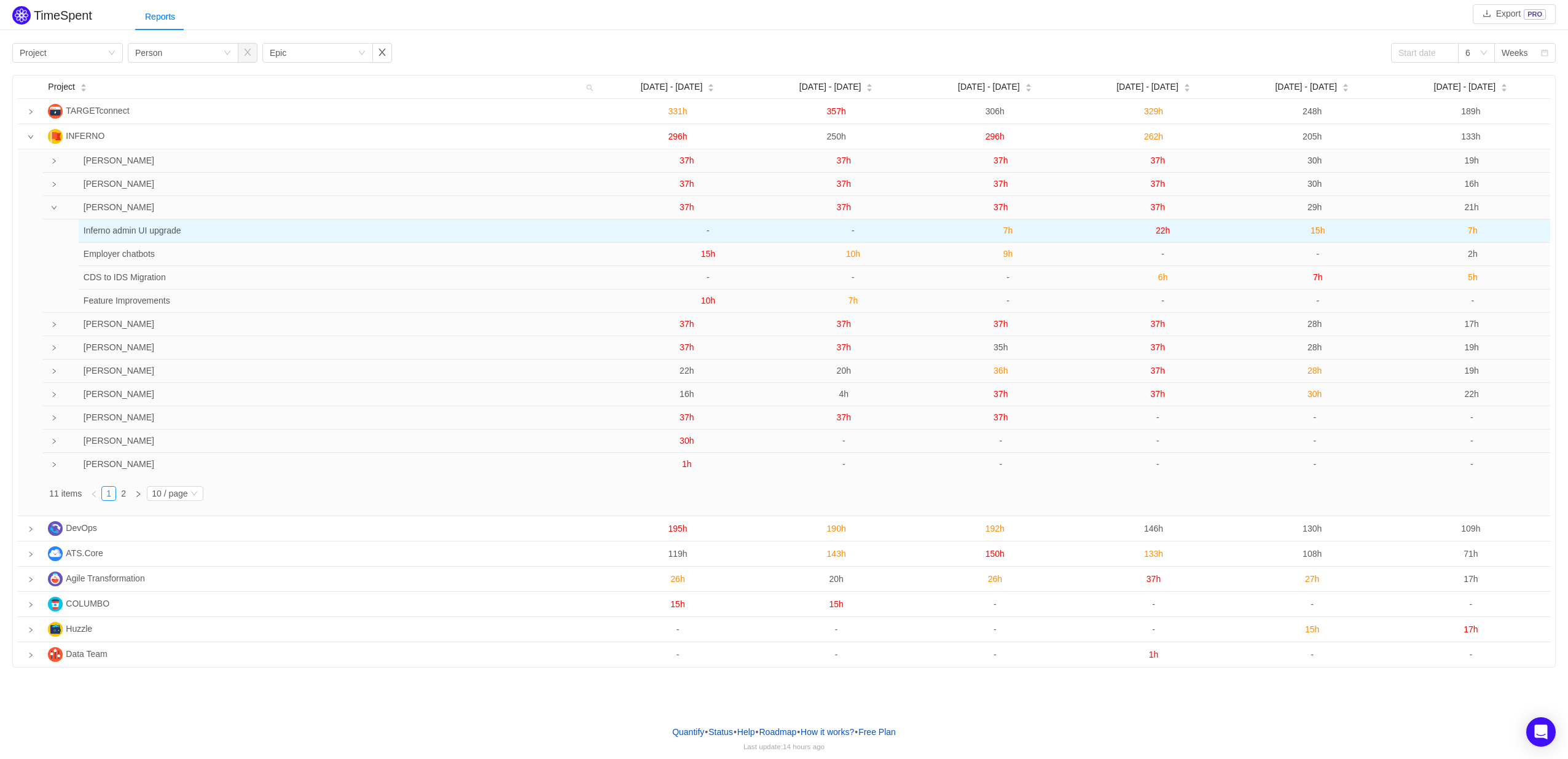
click at [1317, 229] on span "15h" at bounding box center [1318, 230] width 15 height 10
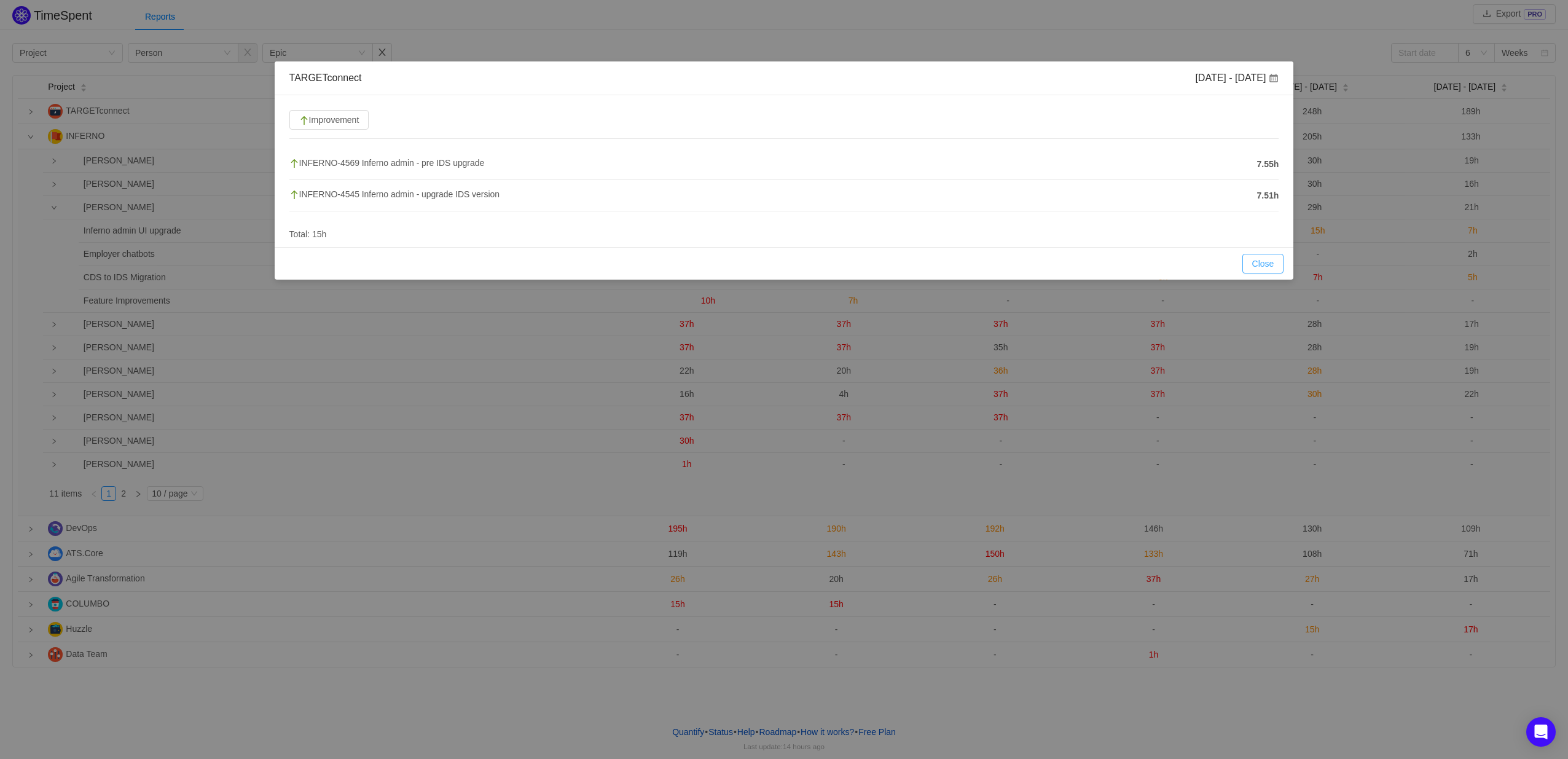
click at [1272, 257] on button "Close" at bounding box center [1263, 264] width 42 height 19
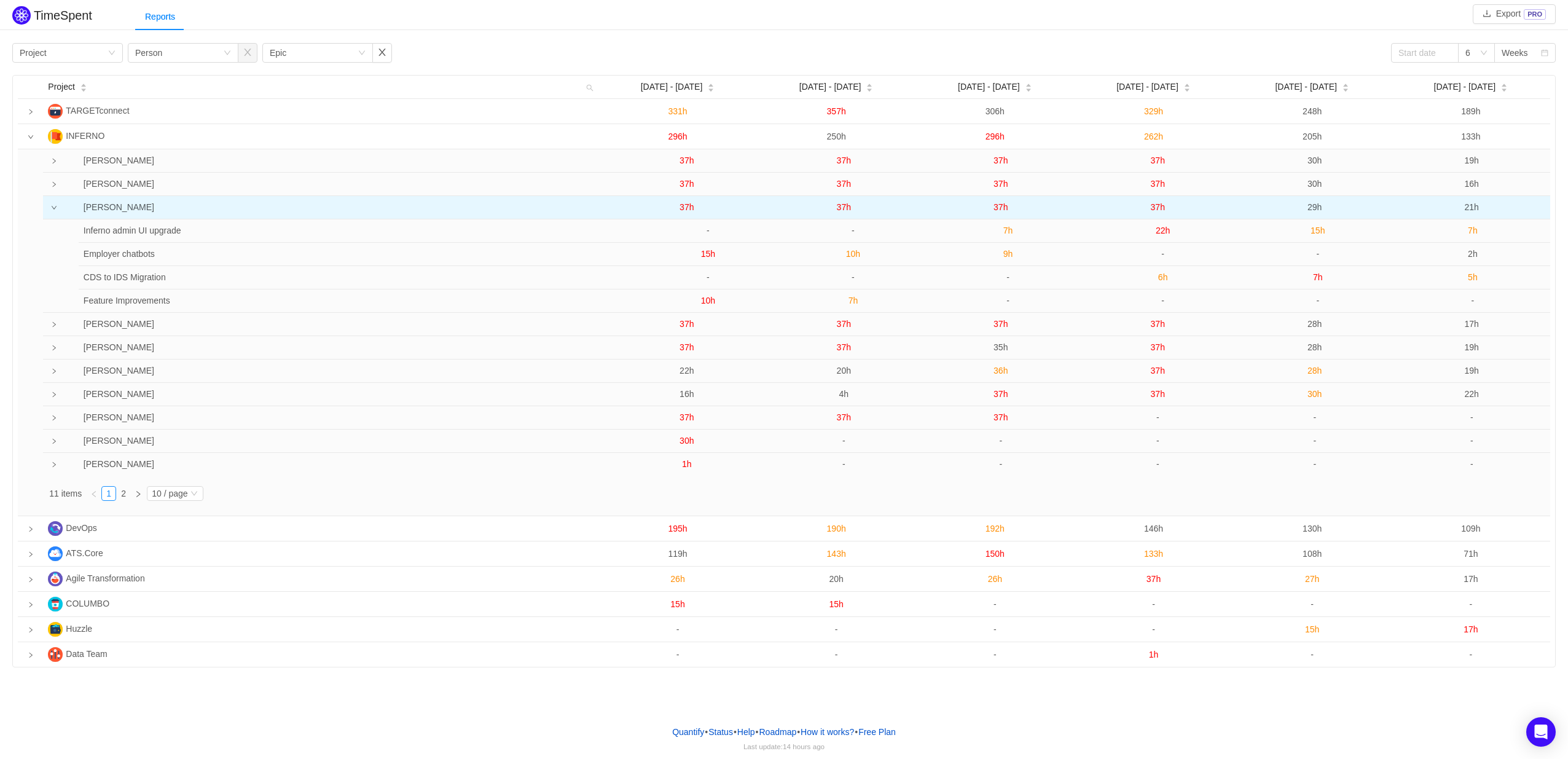
click at [1315, 207] on span "29h" at bounding box center [1315, 207] width 15 height 10
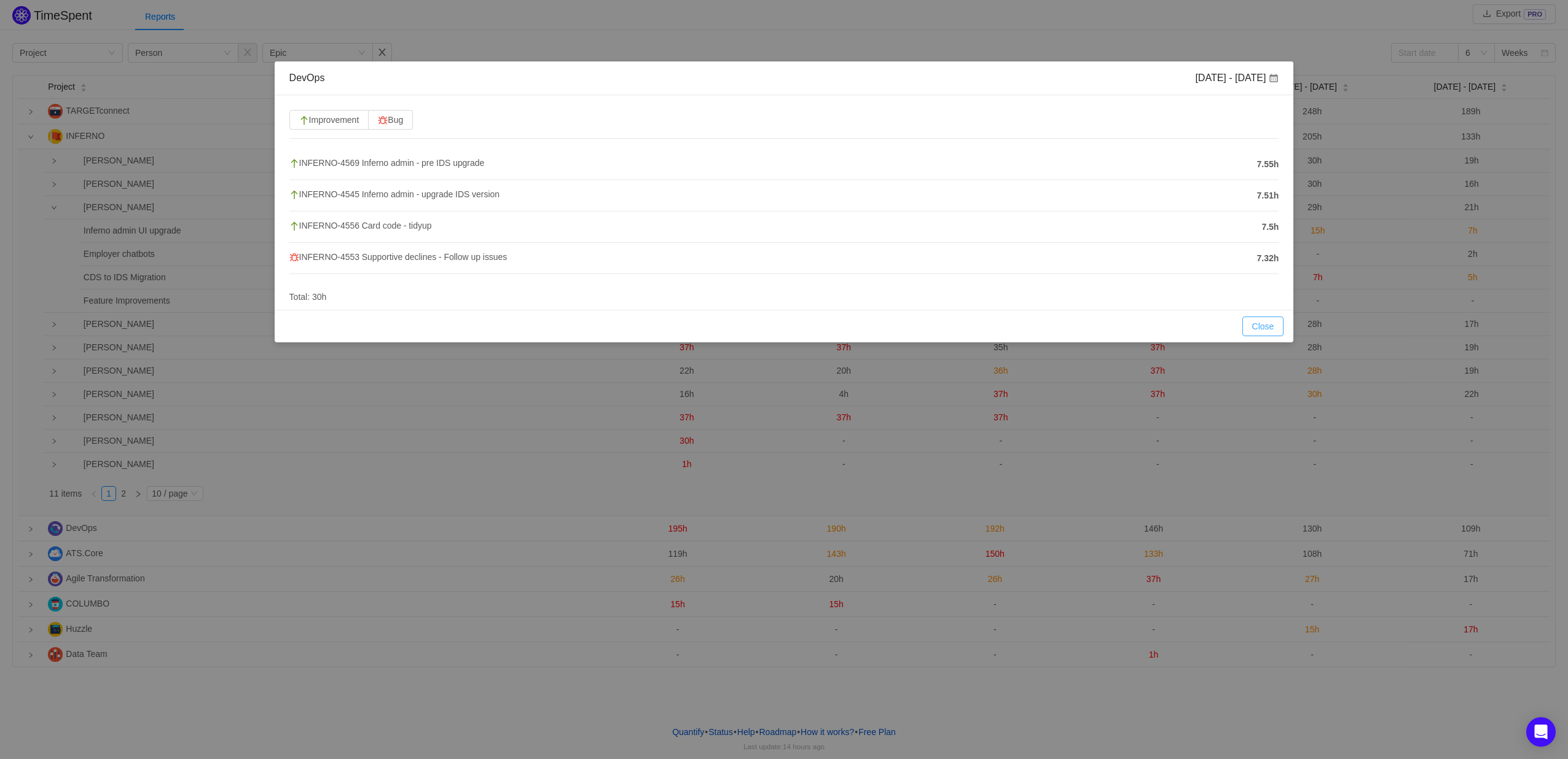
click at [1261, 329] on button "Close" at bounding box center [1263, 326] width 42 height 19
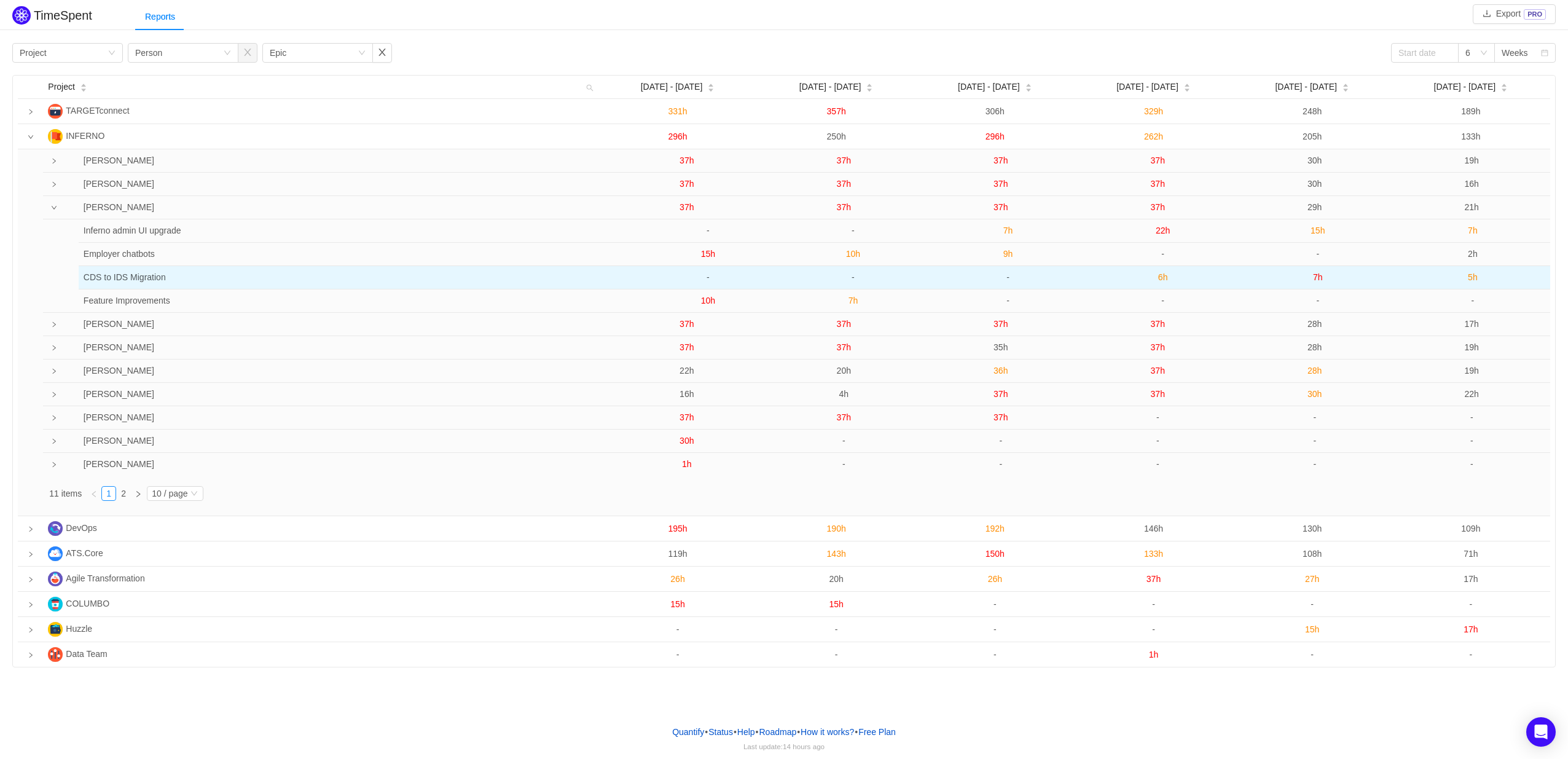
click at [1319, 280] on span "7h" at bounding box center [1318, 278] width 10 height 10
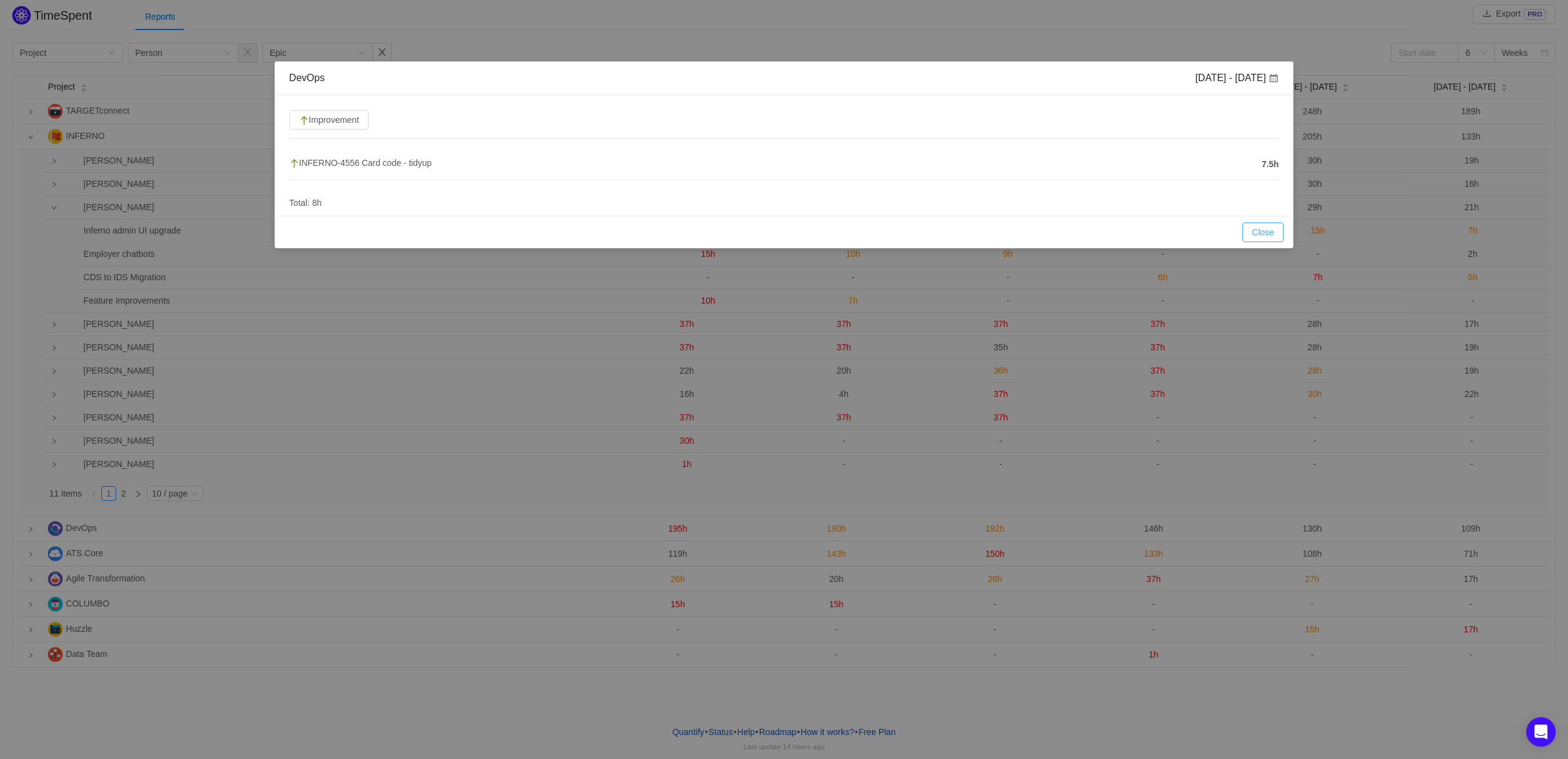
click at [1264, 234] on button "Close" at bounding box center [1263, 232] width 42 height 19
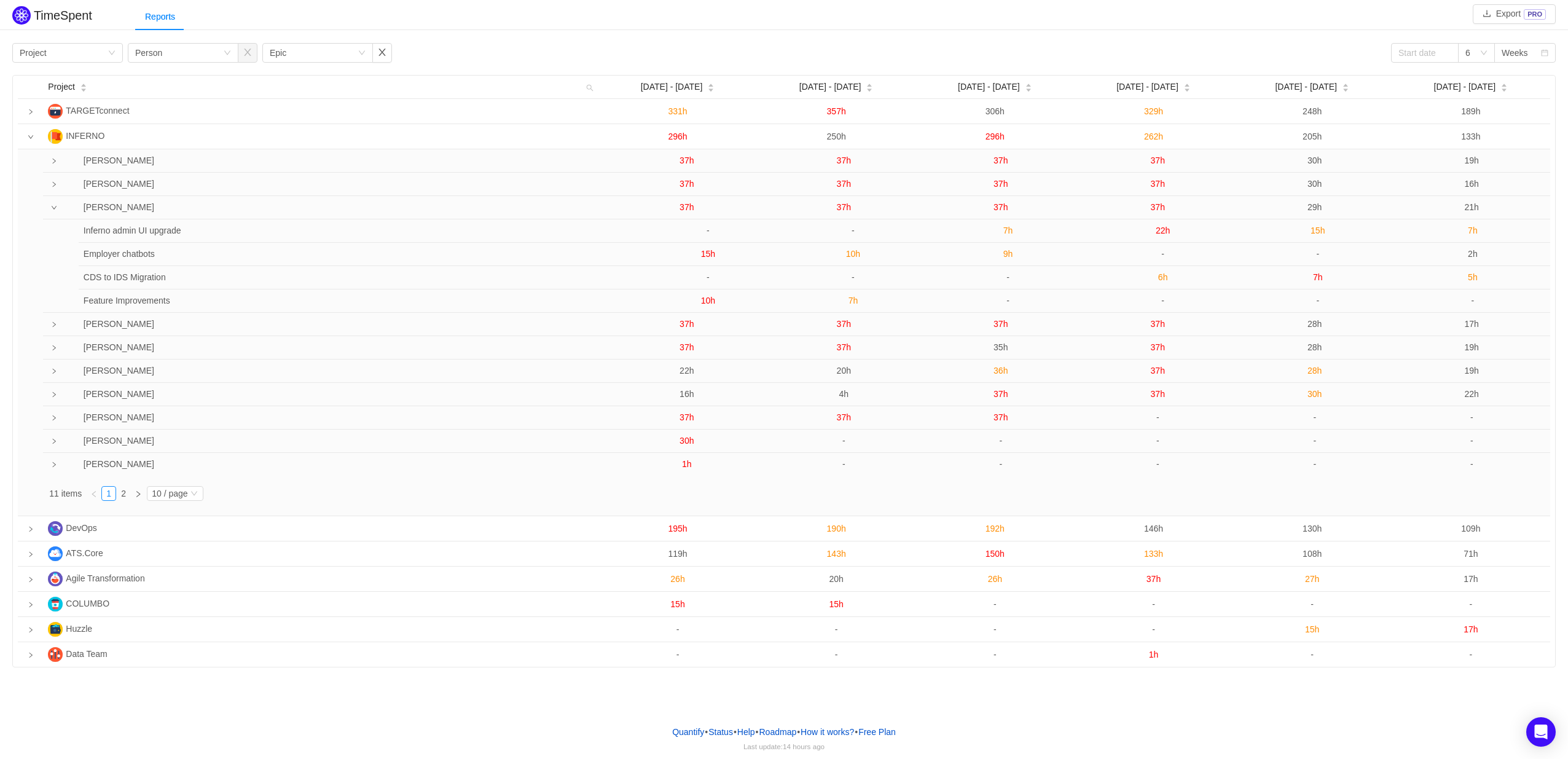
click at [1317, 213] on span "29h" at bounding box center [1315, 207] width 15 height 10
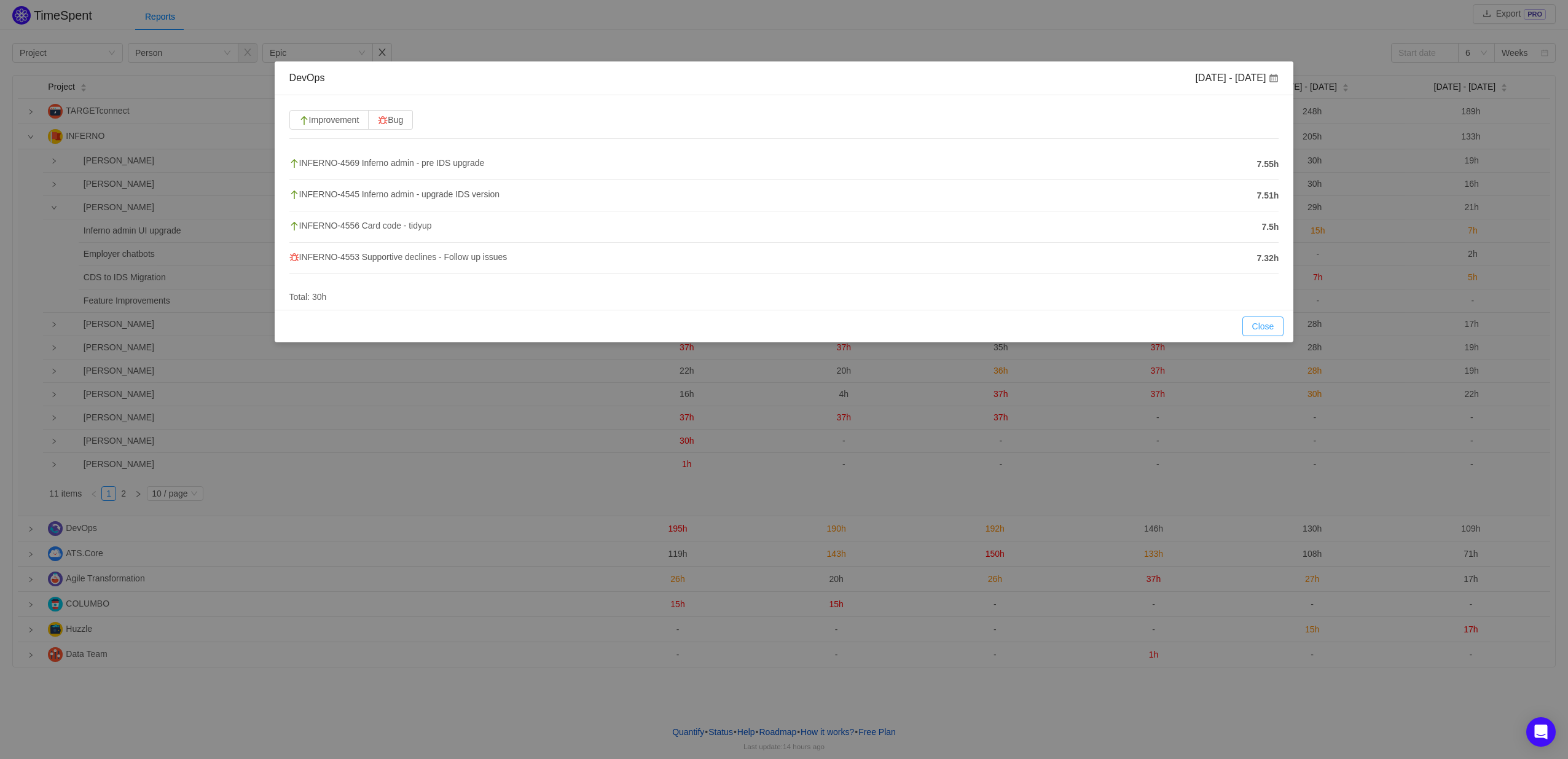
drag, startPoint x: 1257, startPoint y: 329, endPoint x: 1021, endPoint y: 373, distance: 240.1
click at [1257, 329] on button "Close" at bounding box center [1263, 326] width 42 height 19
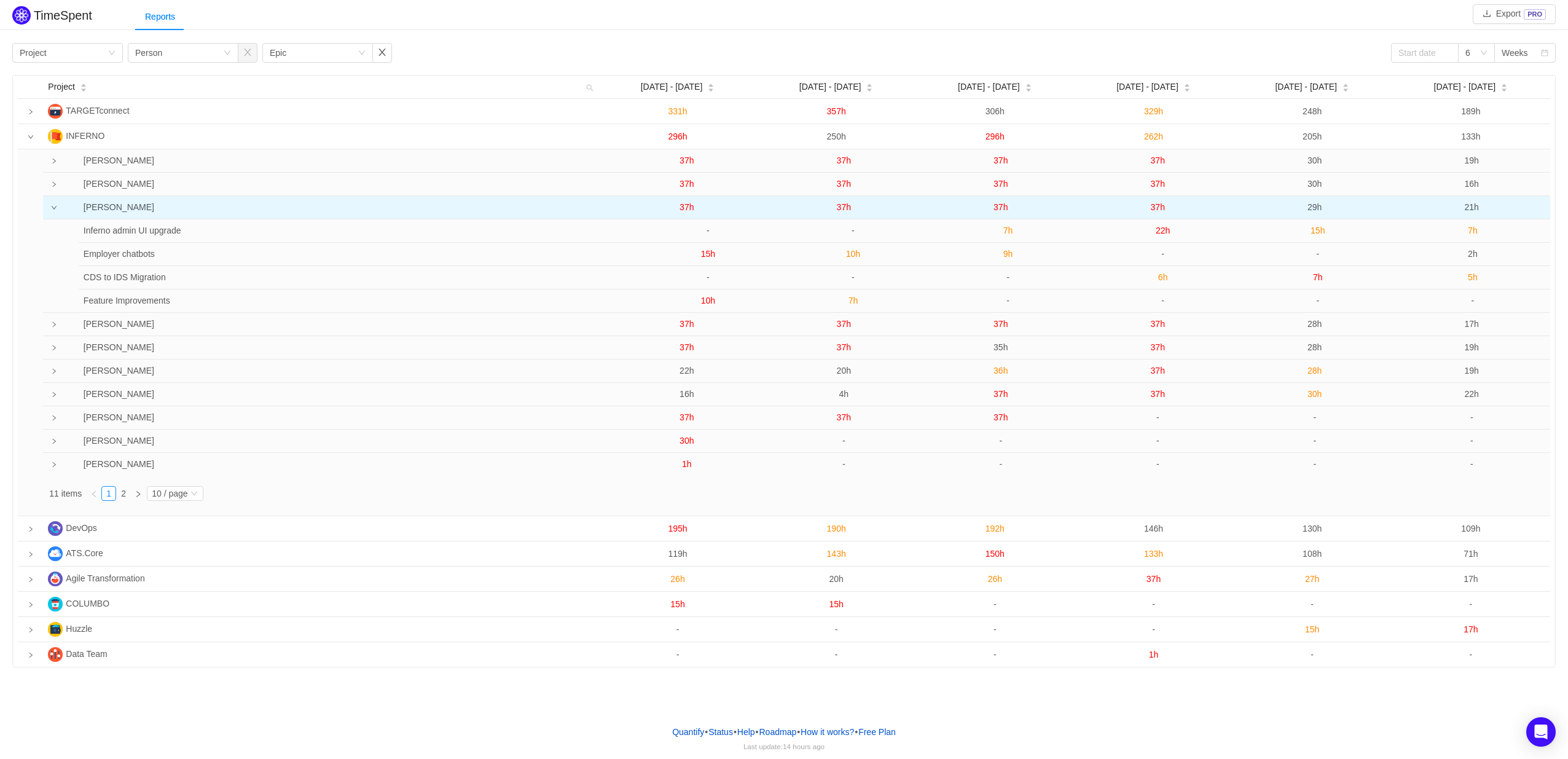
click at [57, 208] on icon "icon: down" at bounding box center [54, 208] width 6 height 6
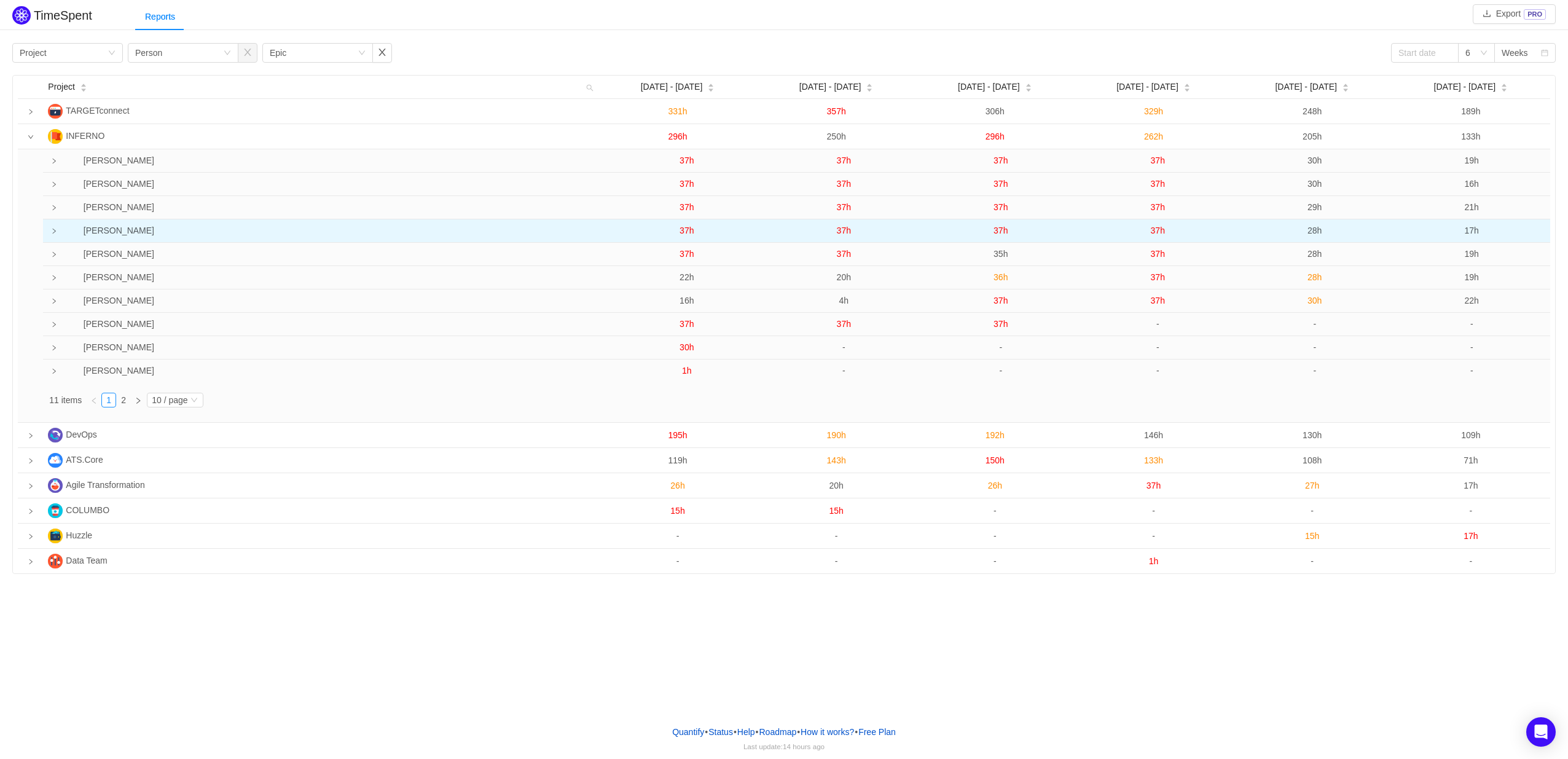
click at [56, 231] on icon "icon: right" at bounding box center [54, 231] width 6 height 6
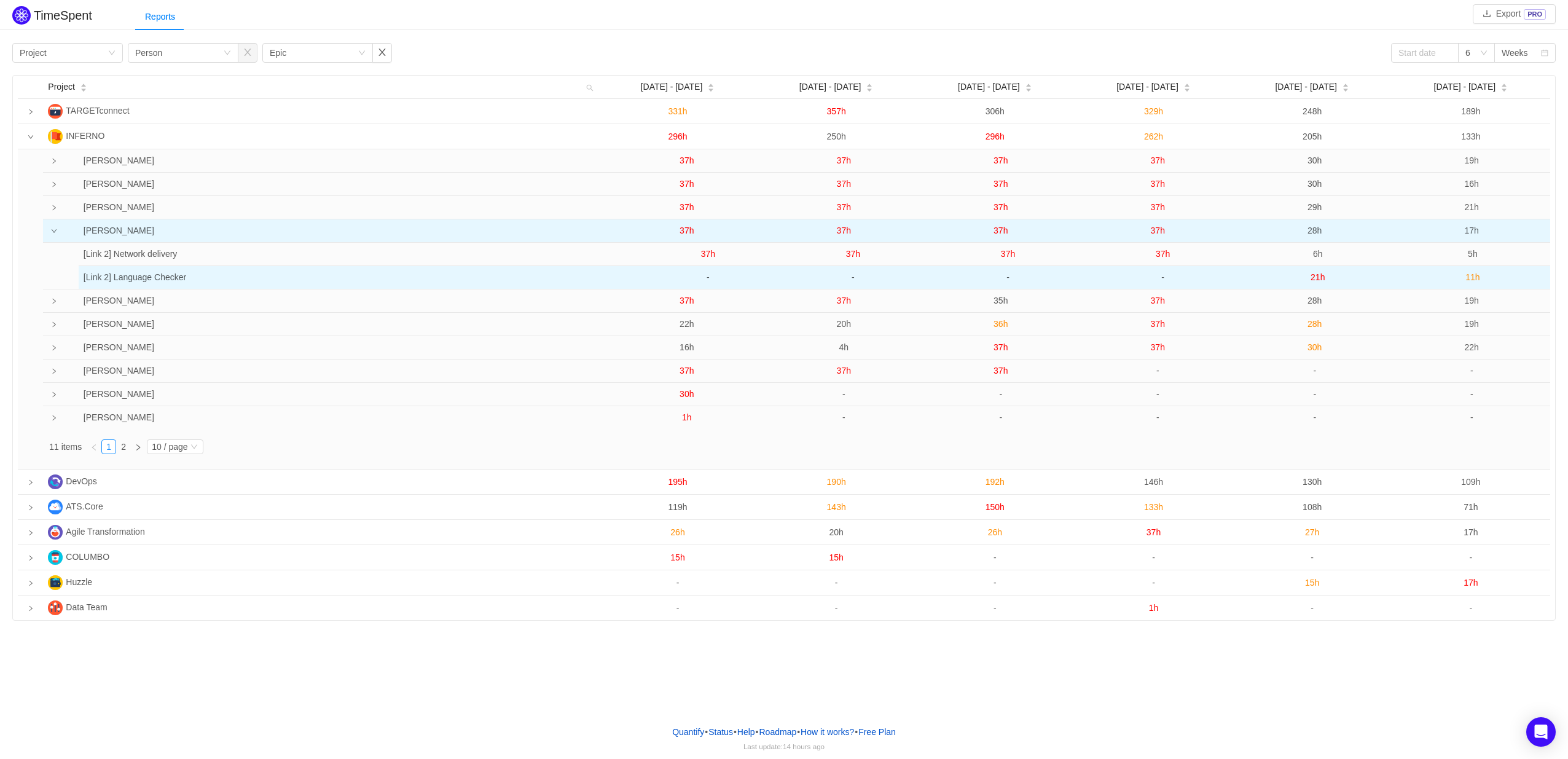
click at [1316, 280] on span "21h" at bounding box center [1318, 278] width 15 height 10
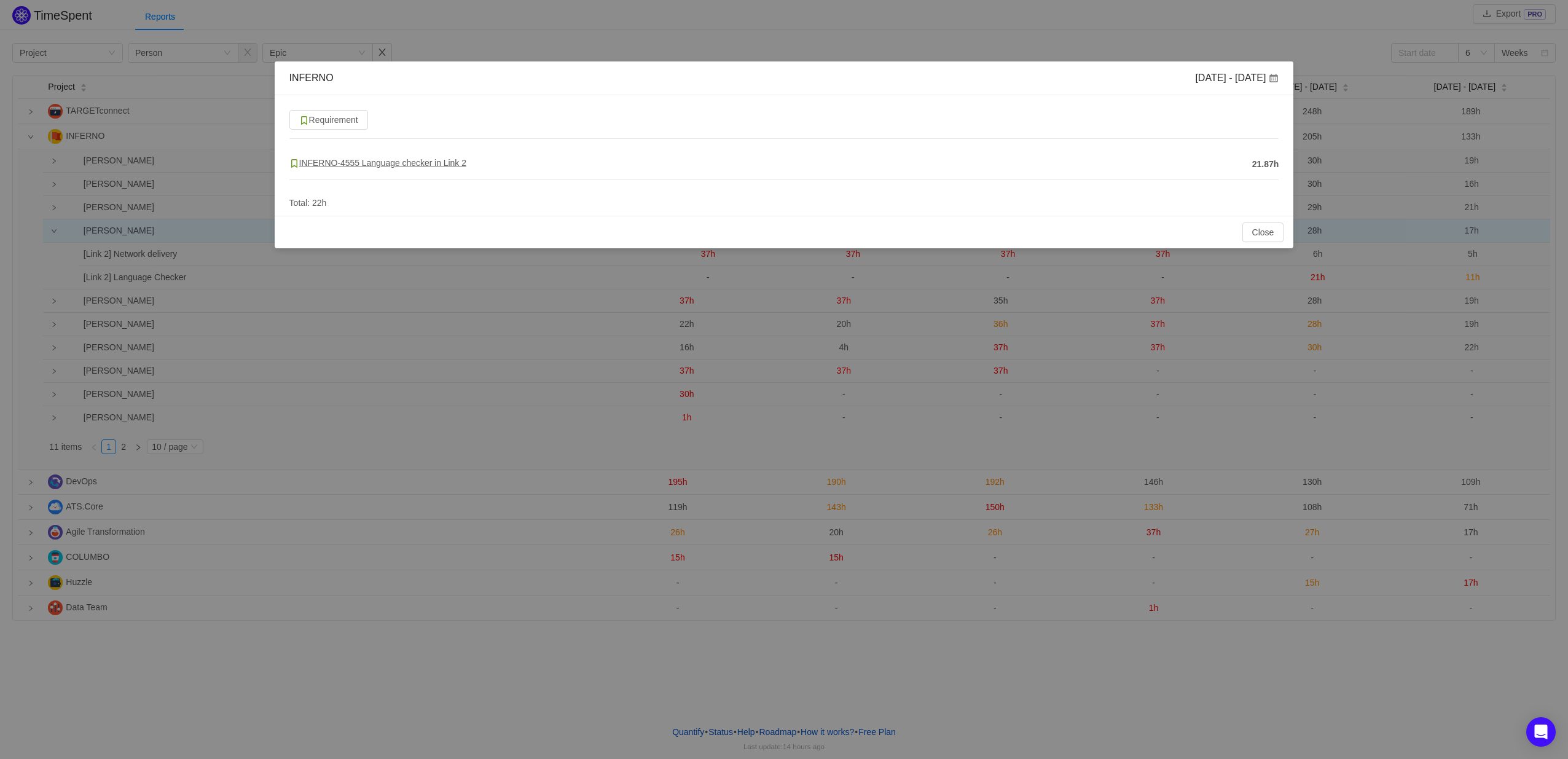
click at [405, 160] on span "INFERNO-4555 Language checker in Link 2" at bounding box center [377, 163] width 177 height 10
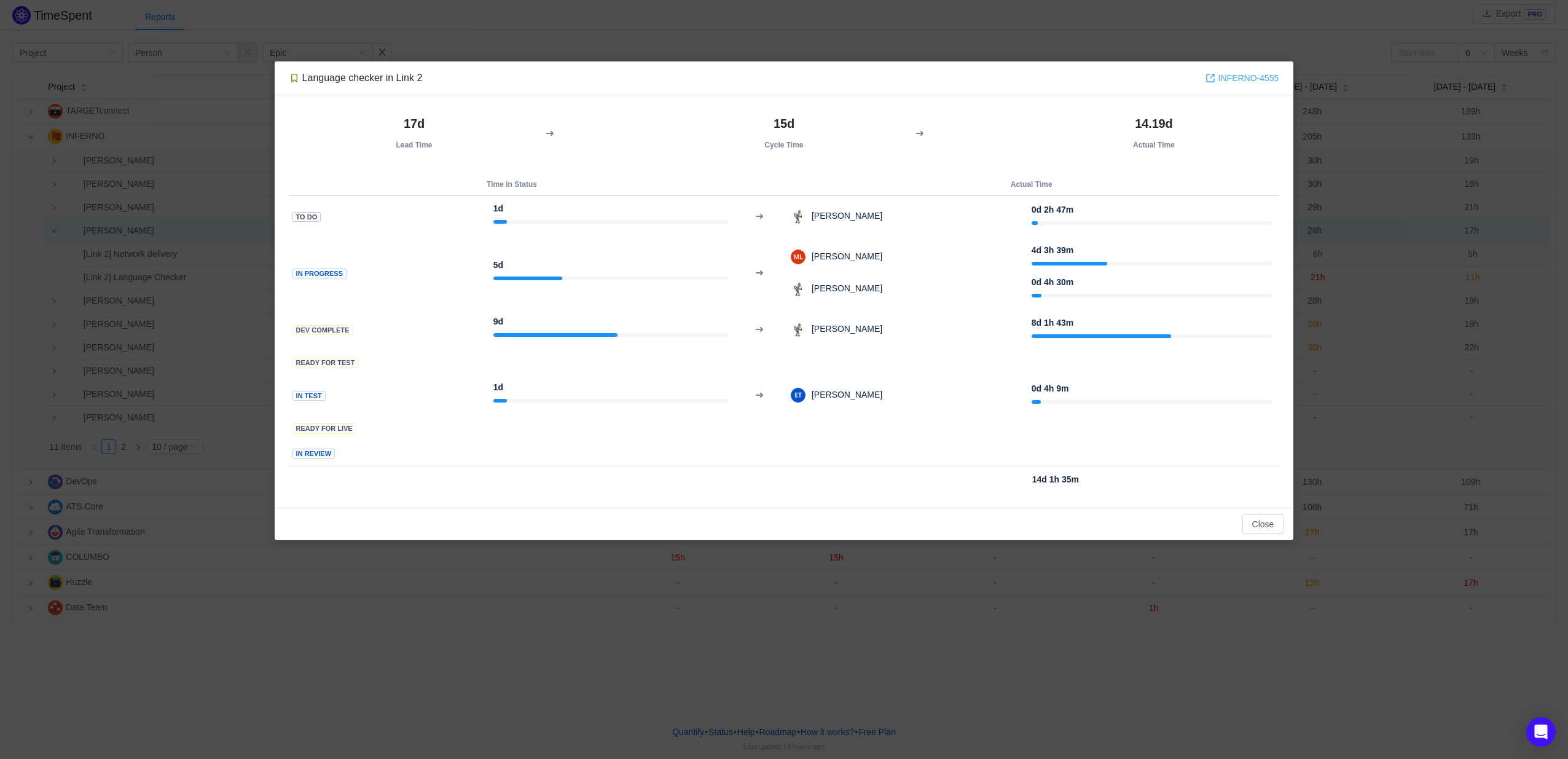
click at [1269, 80] on link "INFERNO-4555" at bounding box center [1243, 78] width 74 height 14
drag, startPoint x: 1269, startPoint y: 523, endPoint x: 1235, endPoint y: 504, distance: 38.9
click at [1271, 523] on button "Close" at bounding box center [1263, 524] width 42 height 19
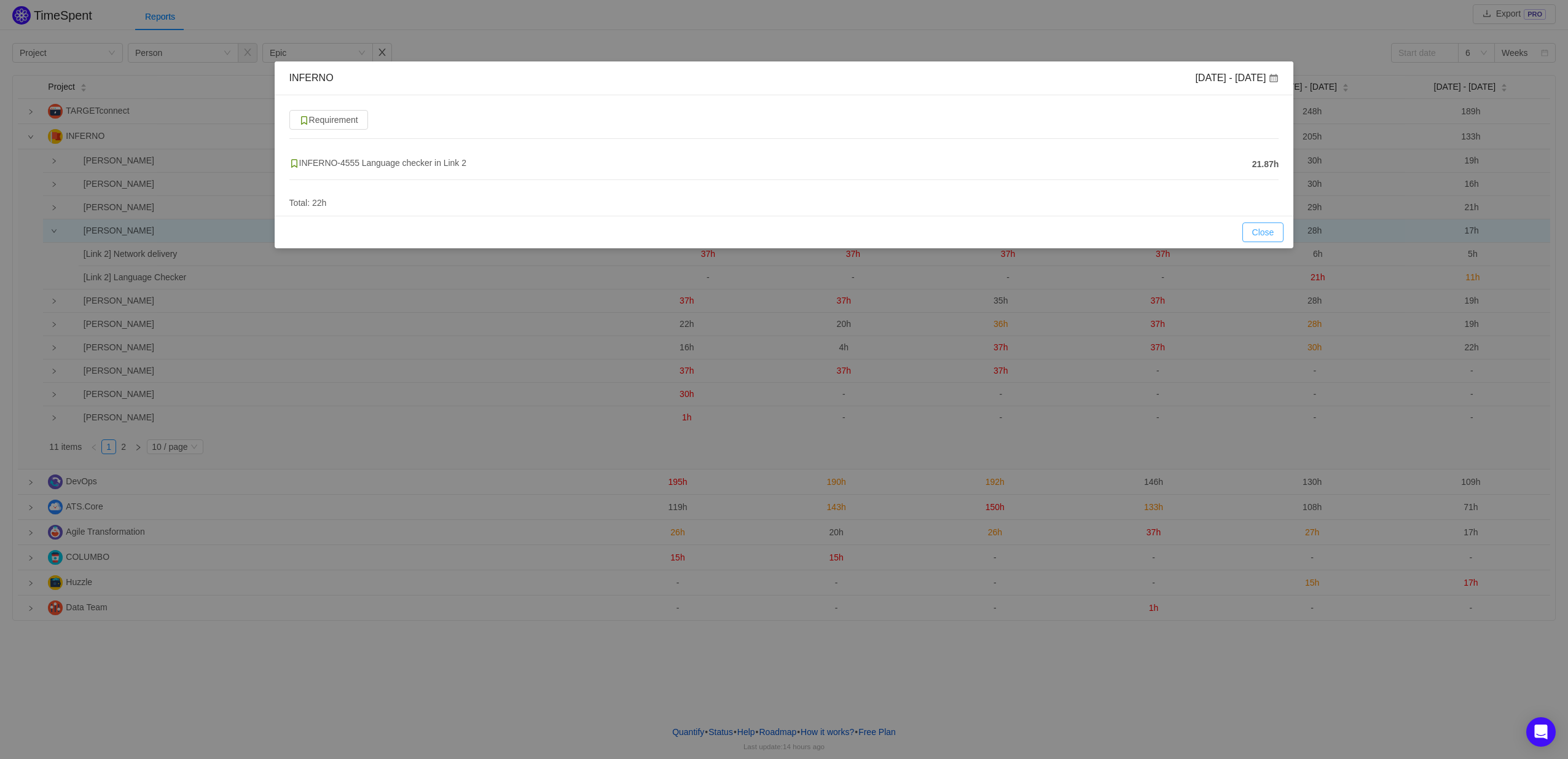
click at [1255, 229] on button "Close" at bounding box center [1263, 232] width 42 height 19
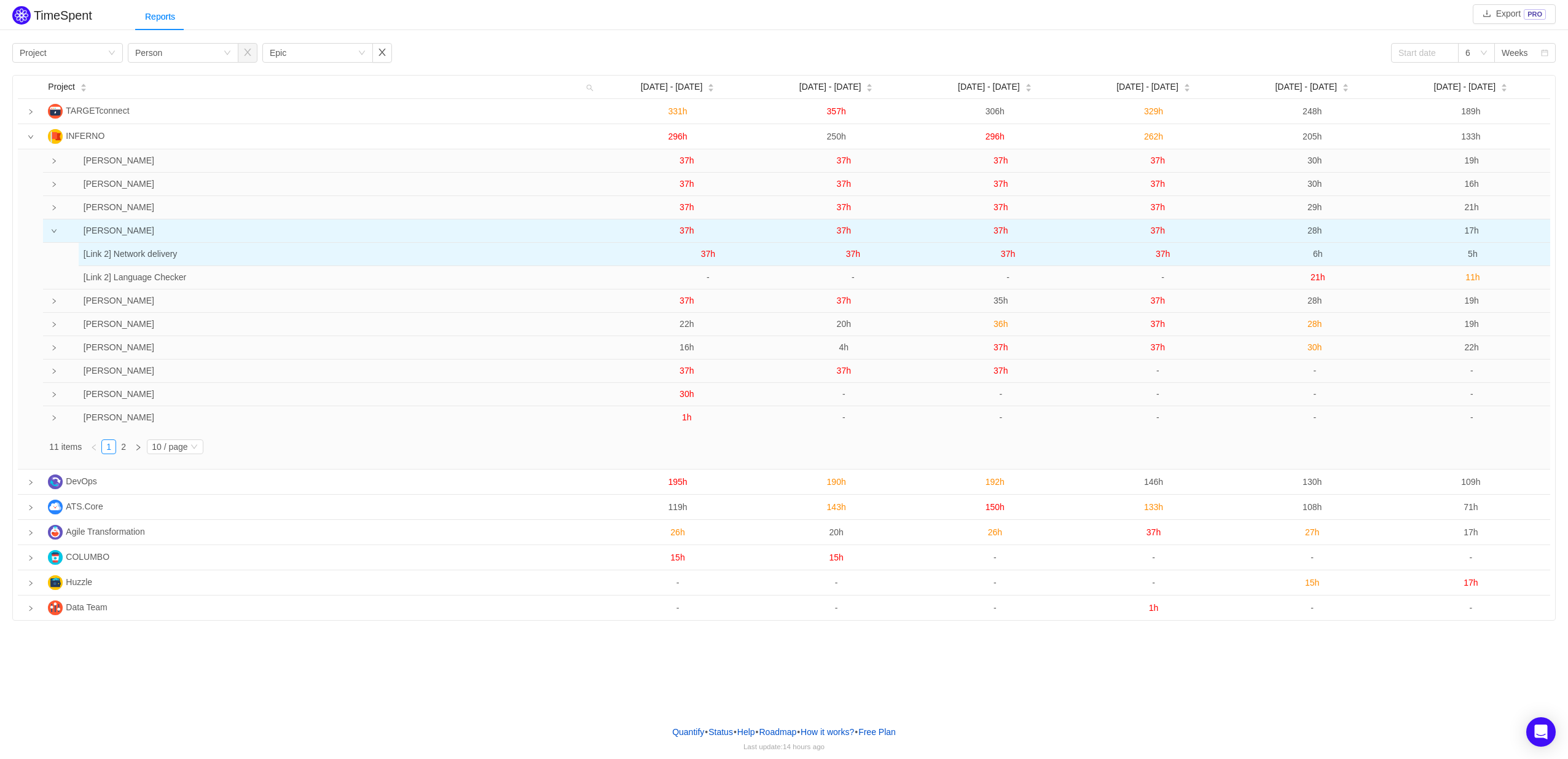
click at [707, 252] on span "37h" at bounding box center [708, 254] width 15 height 10
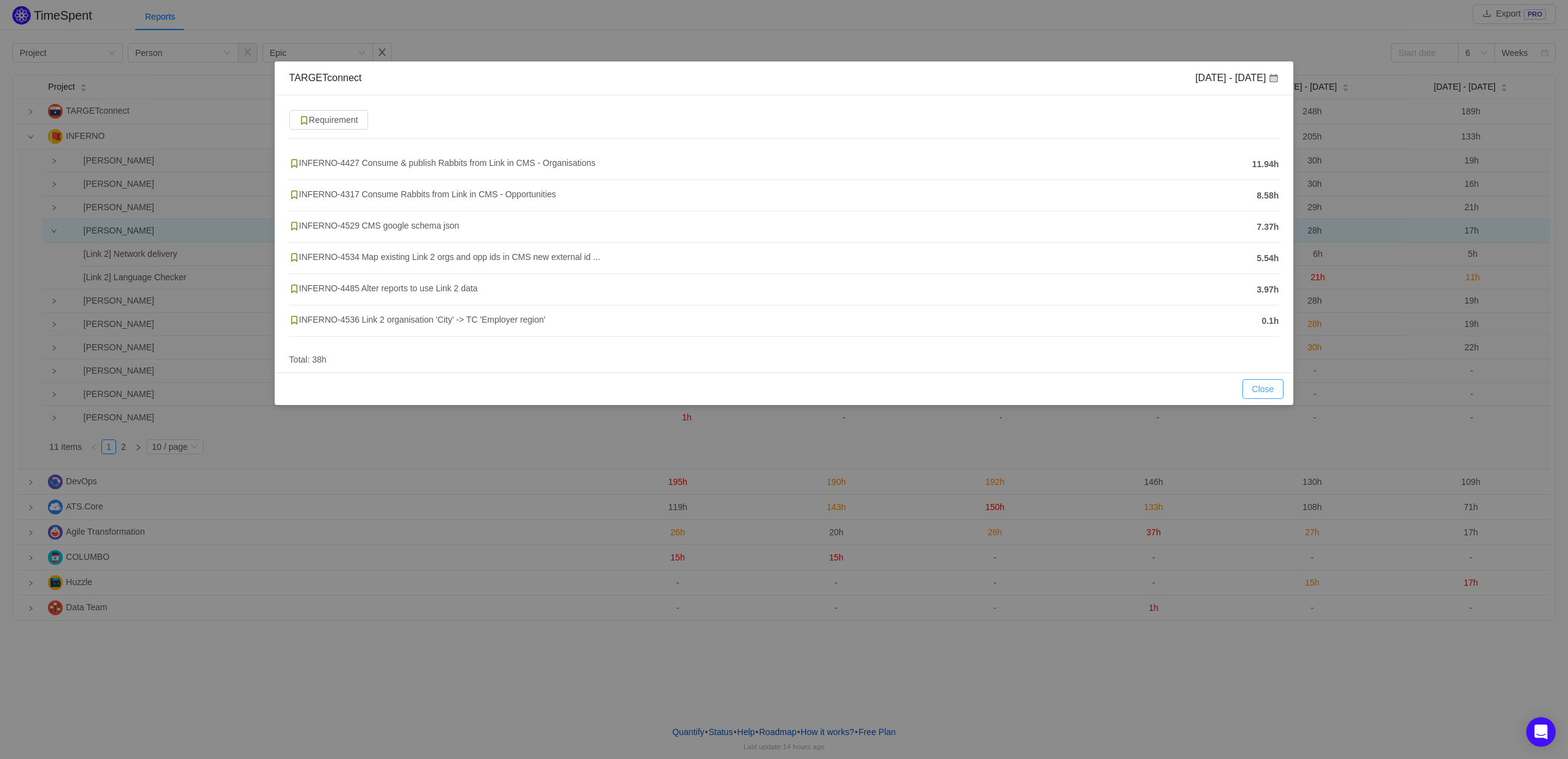
click at [1273, 390] on button "Close" at bounding box center [1263, 389] width 42 height 19
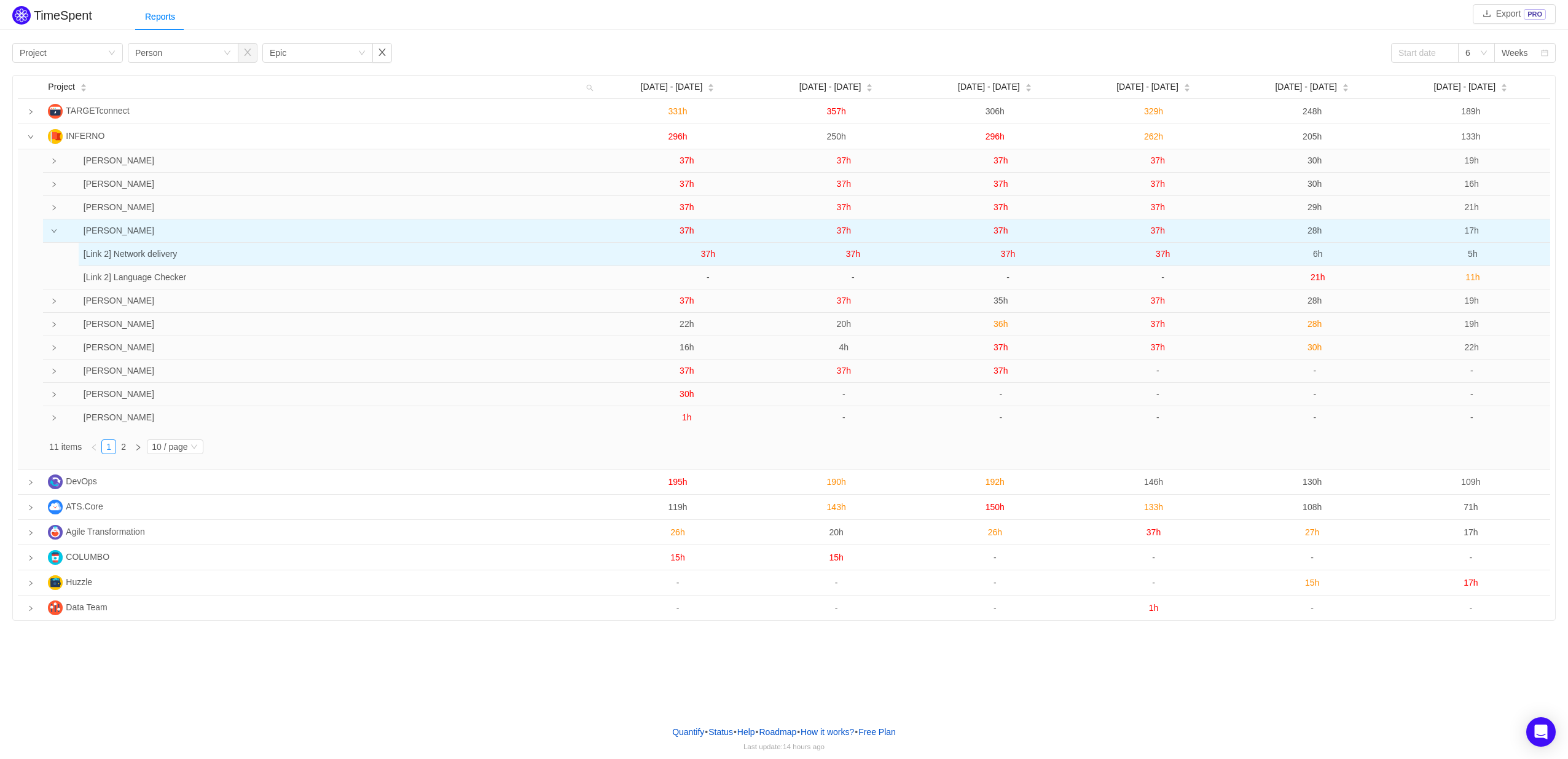
click at [849, 257] on span "37h" at bounding box center [853, 254] width 15 height 10
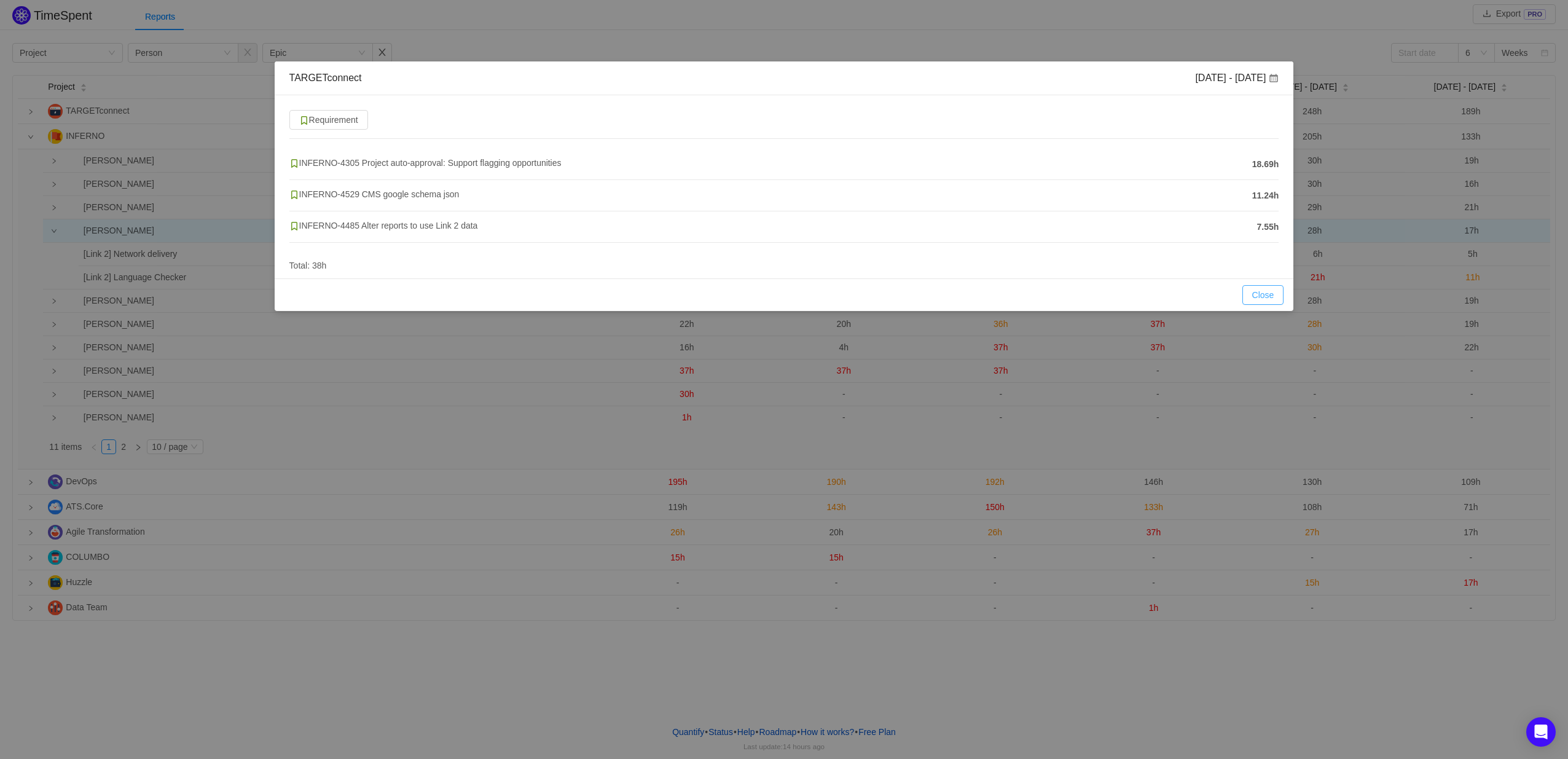
click at [1246, 296] on button "Close" at bounding box center [1263, 295] width 42 height 19
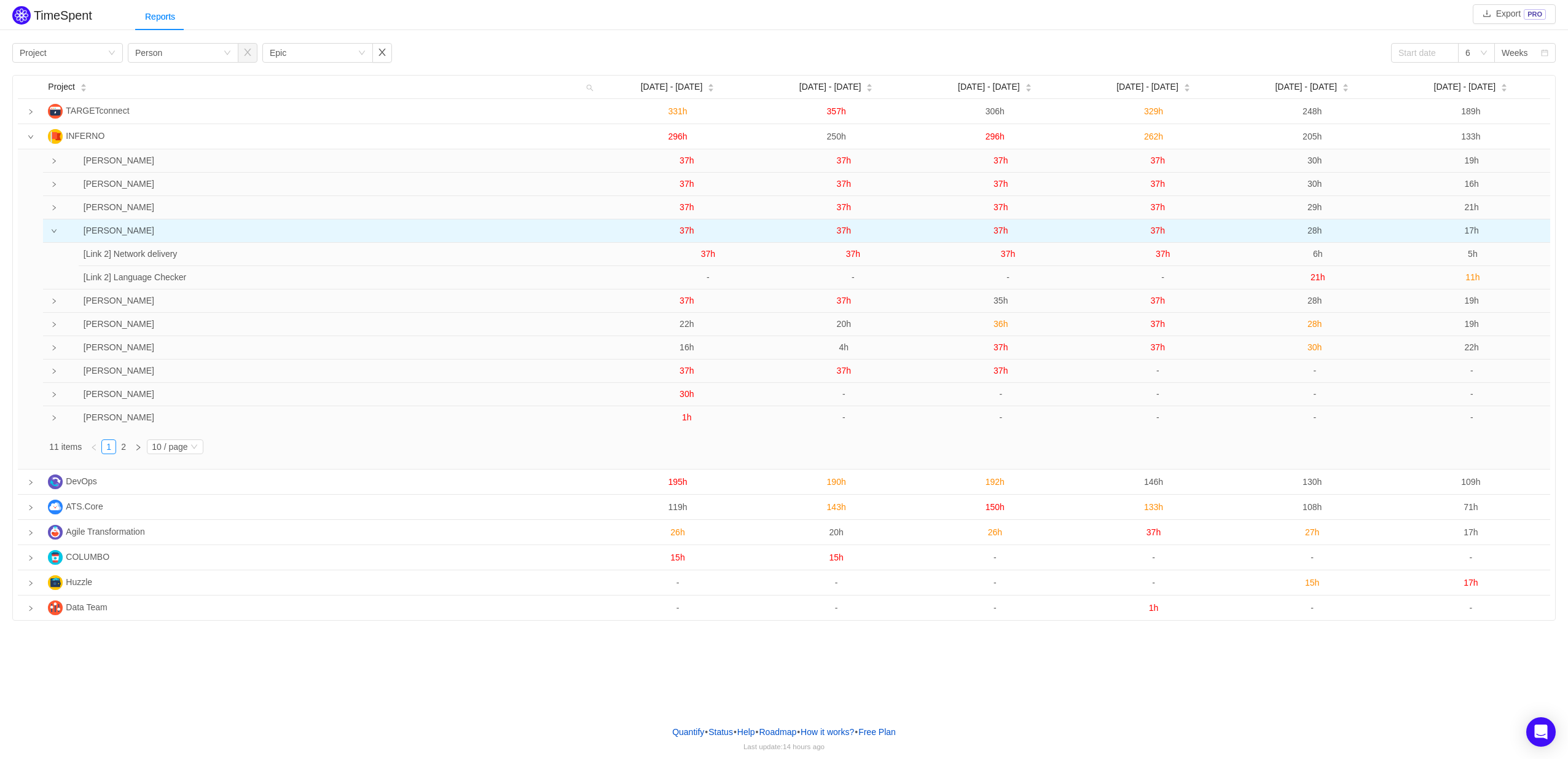
click at [1312, 228] on span "28h" at bounding box center [1315, 230] width 15 height 10
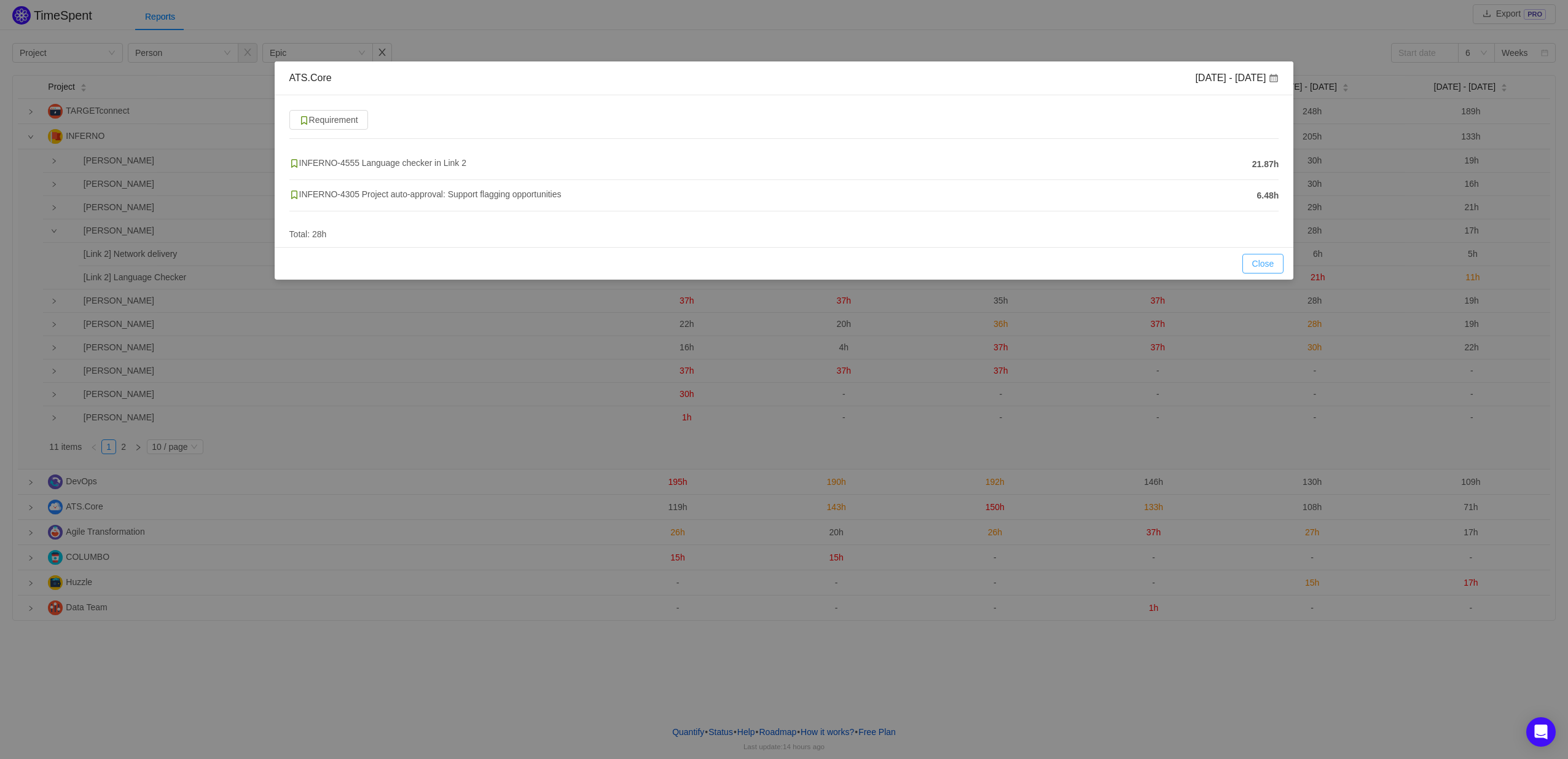
click at [1256, 263] on button "Close" at bounding box center [1263, 264] width 42 height 19
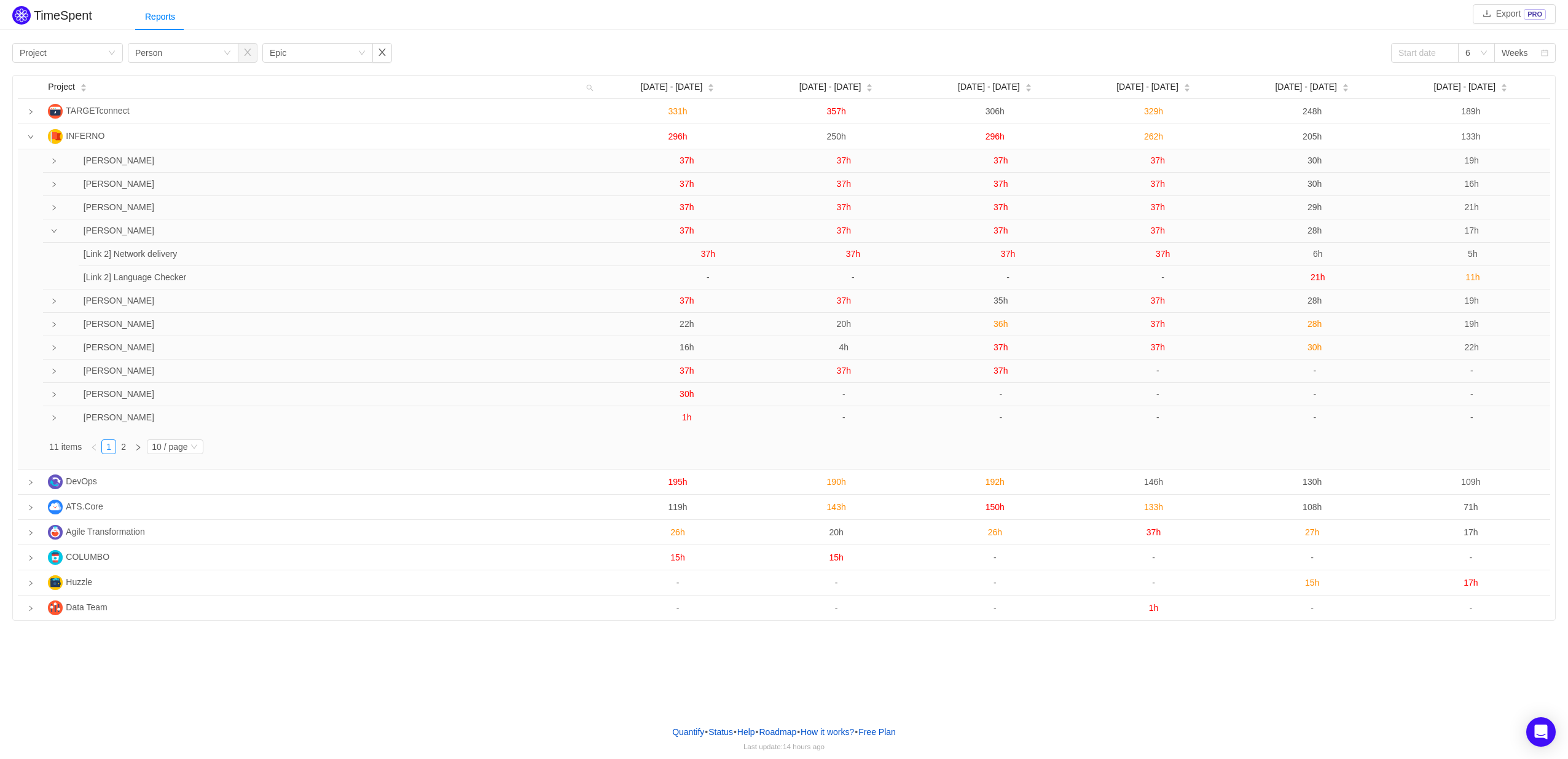
click at [48, 236] on td at bounding box center [50, 231] width 16 height 23
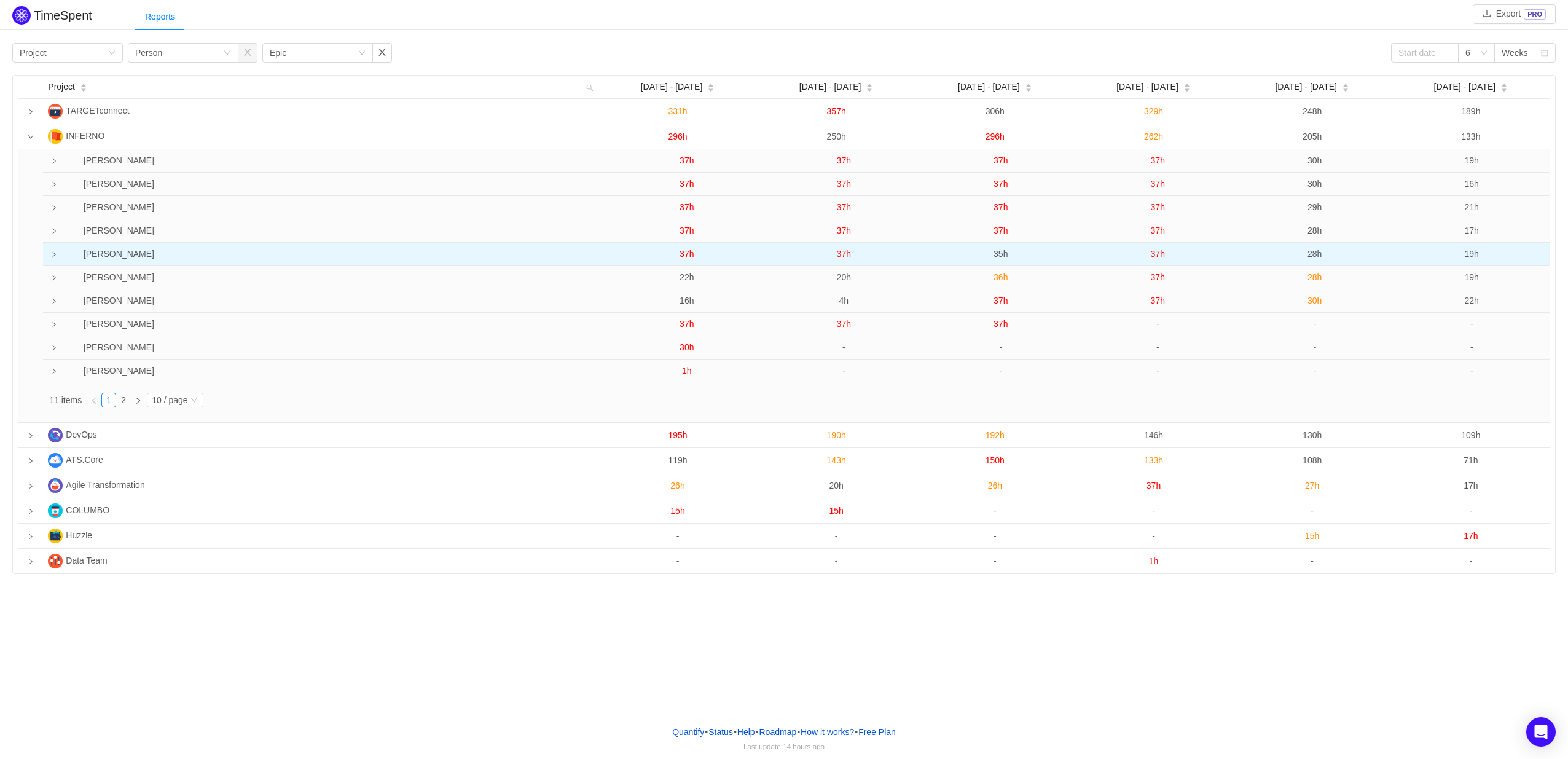
click at [49, 252] on td at bounding box center [50, 254] width 16 height 23
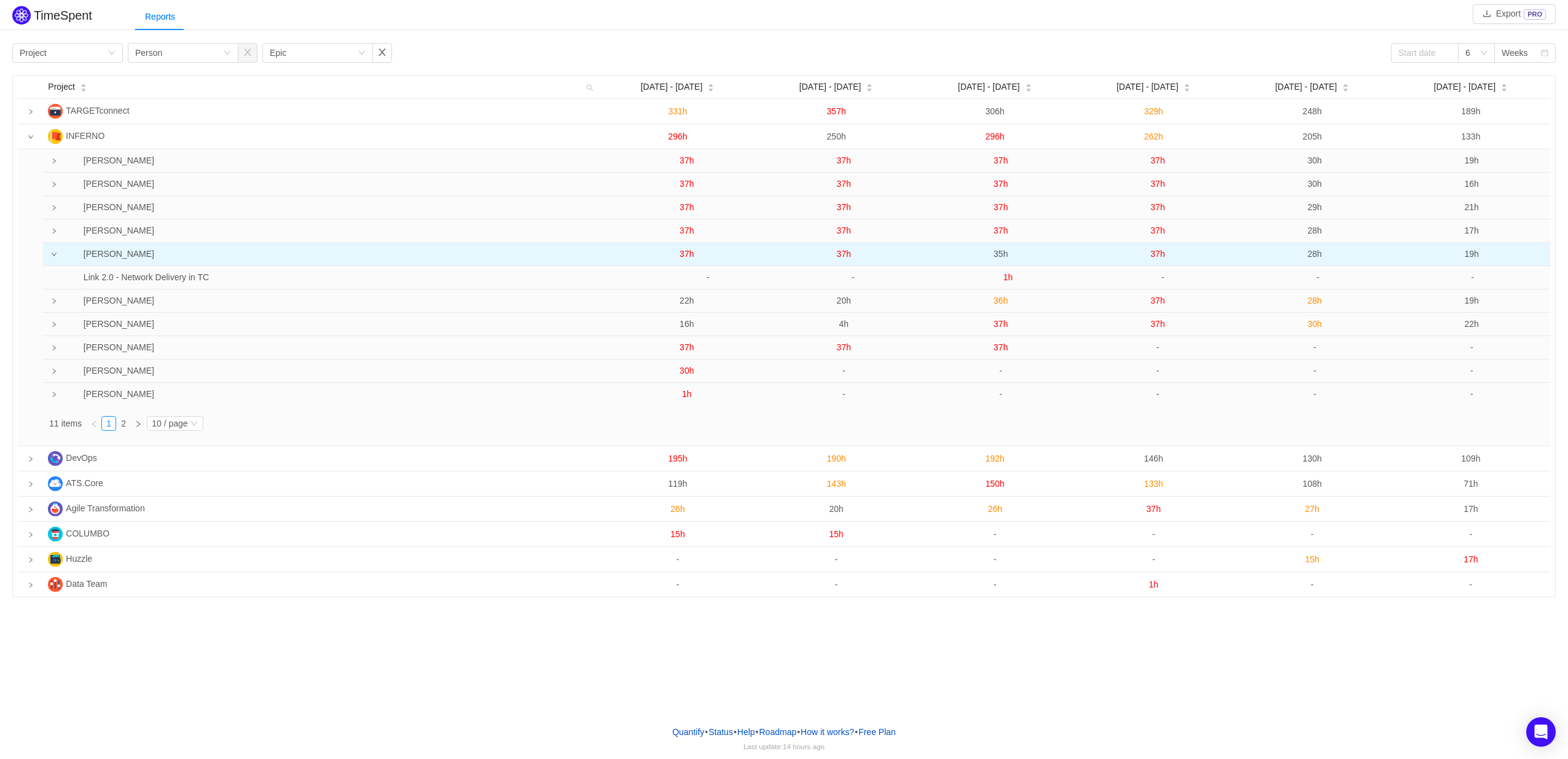
click at [691, 256] on span "37h" at bounding box center [686, 254] width 15 height 10
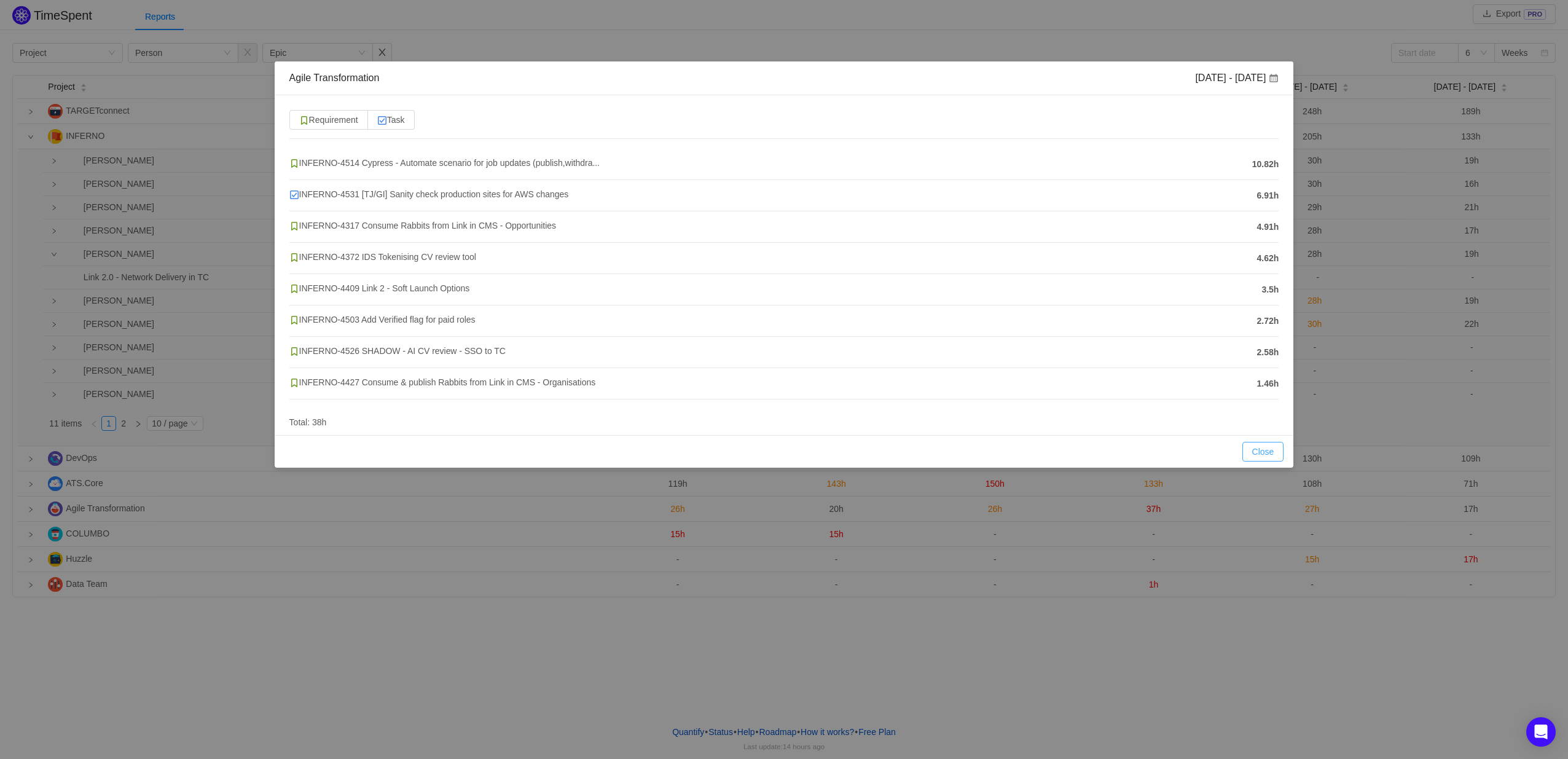
click at [1275, 456] on button "Close" at bounding box center [1263, 451] width 42 height 19
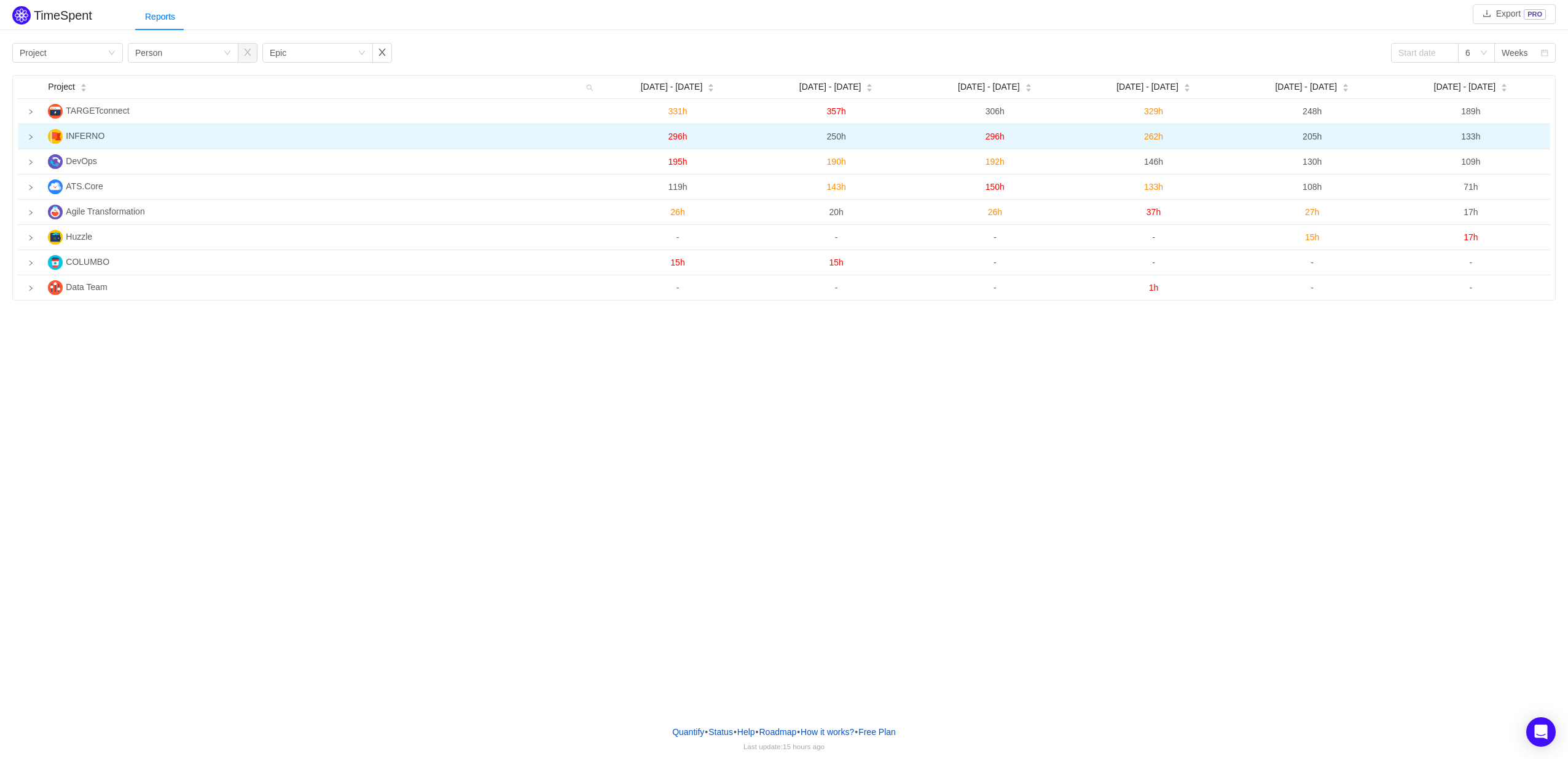
click at [29, 137] on icon "icon: right" at bounding box center [31, 137] width 6 height 6
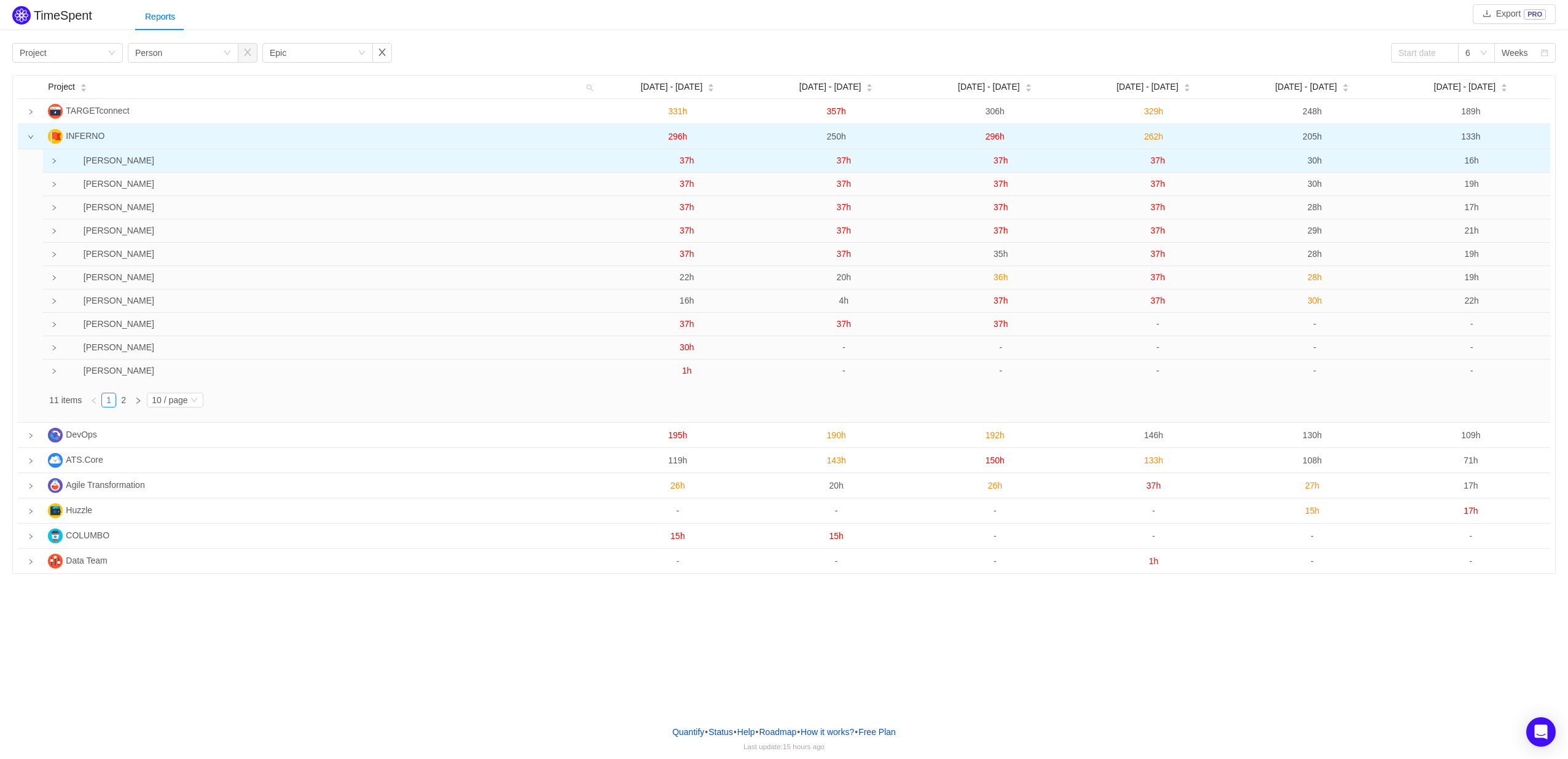
click at [52, 160] on icon "icon: right" at bounding box center [53, 160] width 3 height 5
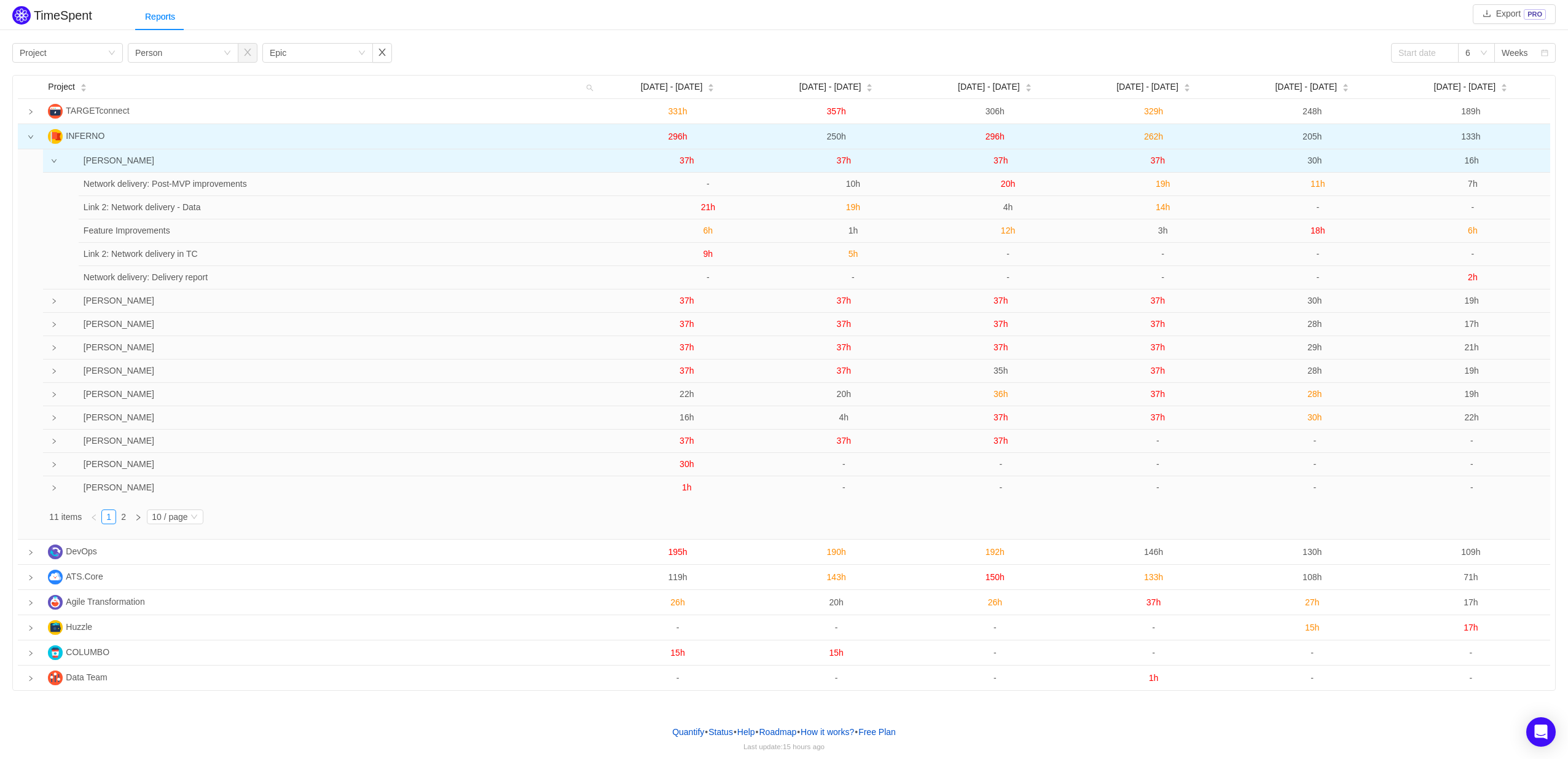
click at [52, 160] on icon "icon: down" at bounding box center [54, 161] width 6 height 6
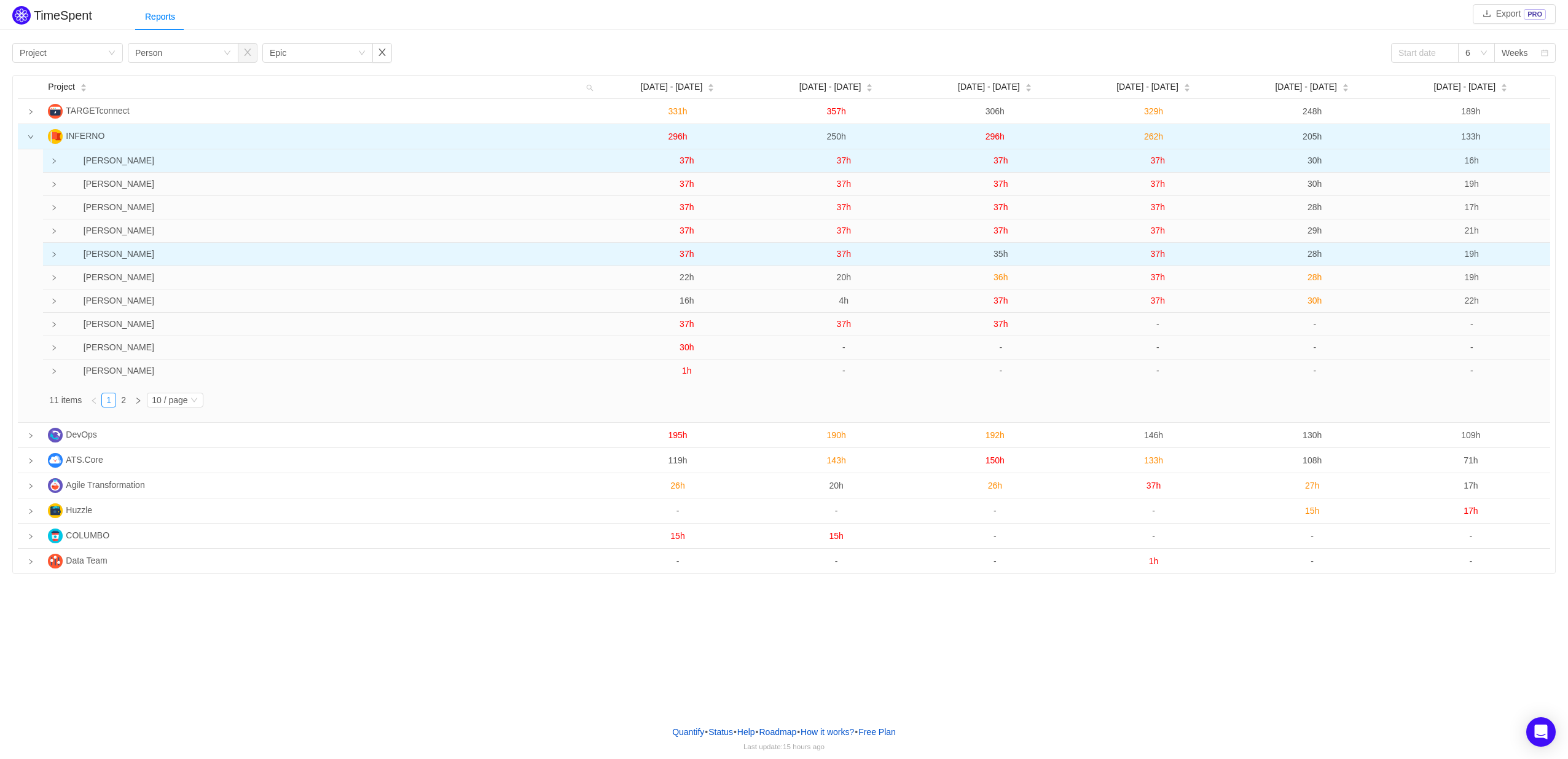
click at [54, 257] on icon "icon: right" at bounding box center [54, 254] width 6 height 6
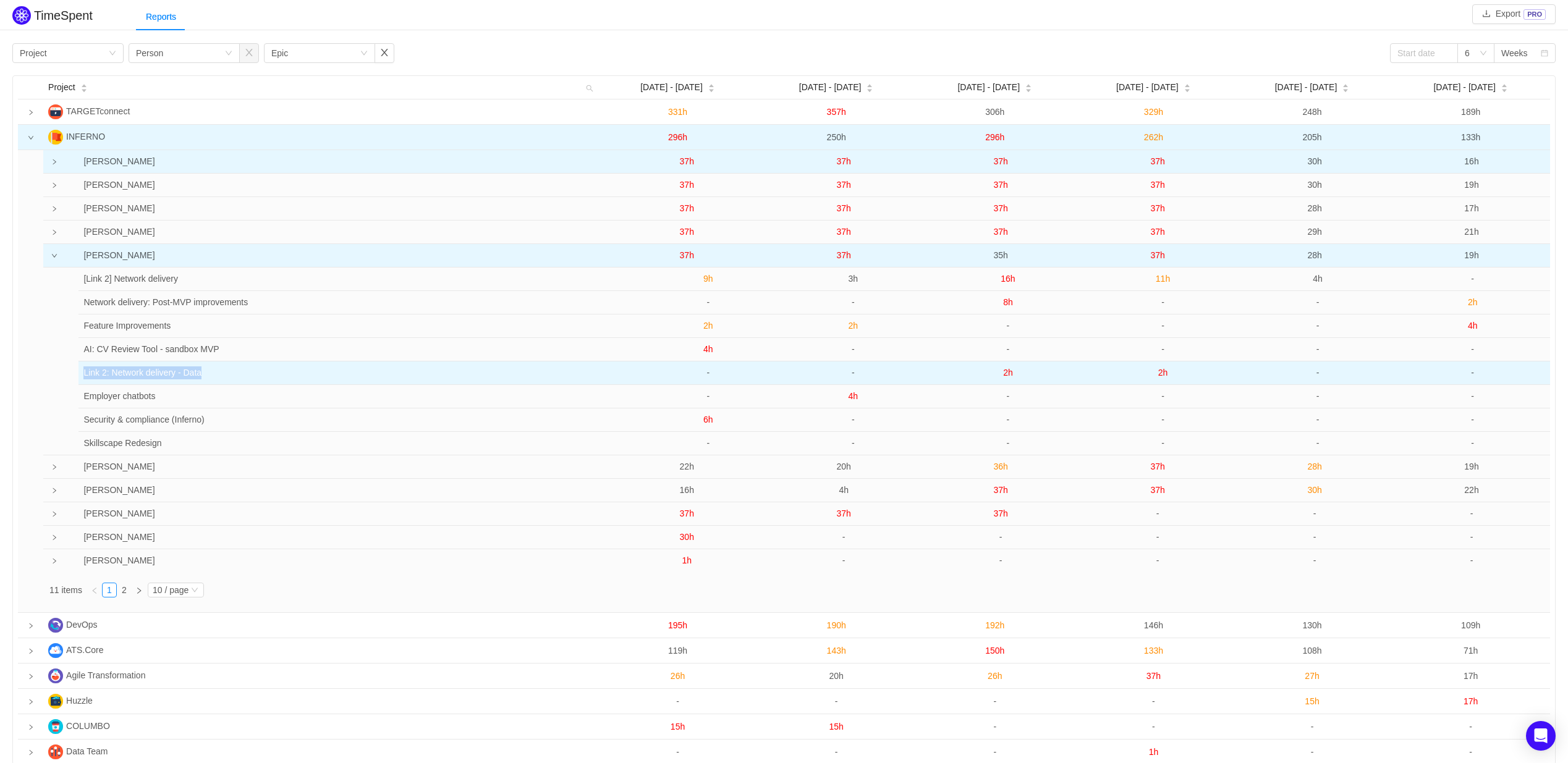
drag, startPoint x: 84, startPoint y: 373, endPoint x: 238, endPoint y: 368, distance: 154.1
click at [238, 368] on td "Link 2: Network delivery - Data" at bounding box center [348, 374] width 542 height 23
copy td "Link 2: Network delivery - Data"
click at [1007, 373] on span "2h" at bounding box center [1008, 373] width 10 height 10
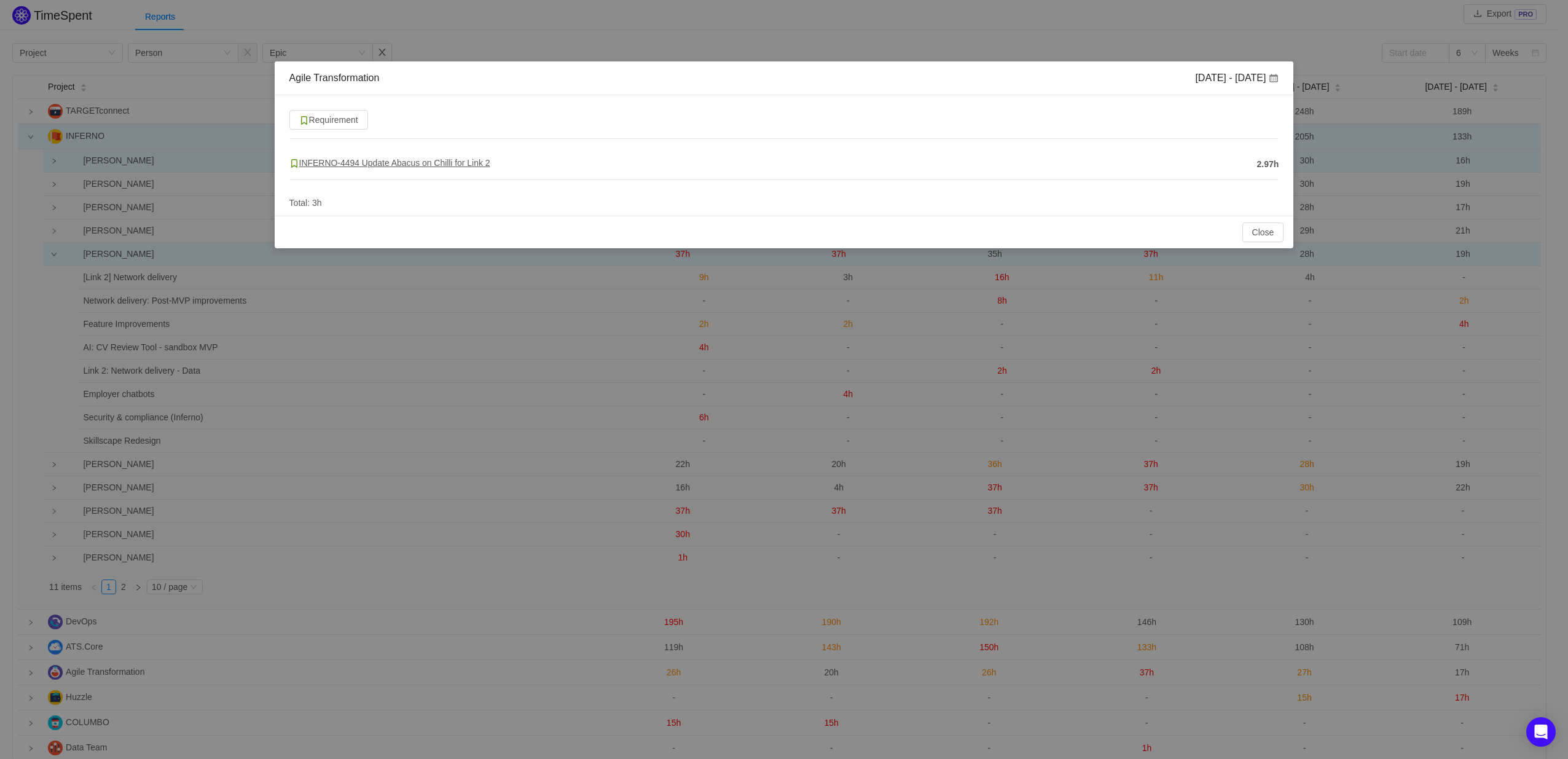
click at [413, 167] on span "INFERNO-4494 Update Abacus on Chilli for Link 2" at bounding box center [389, 163] width 201 height 10
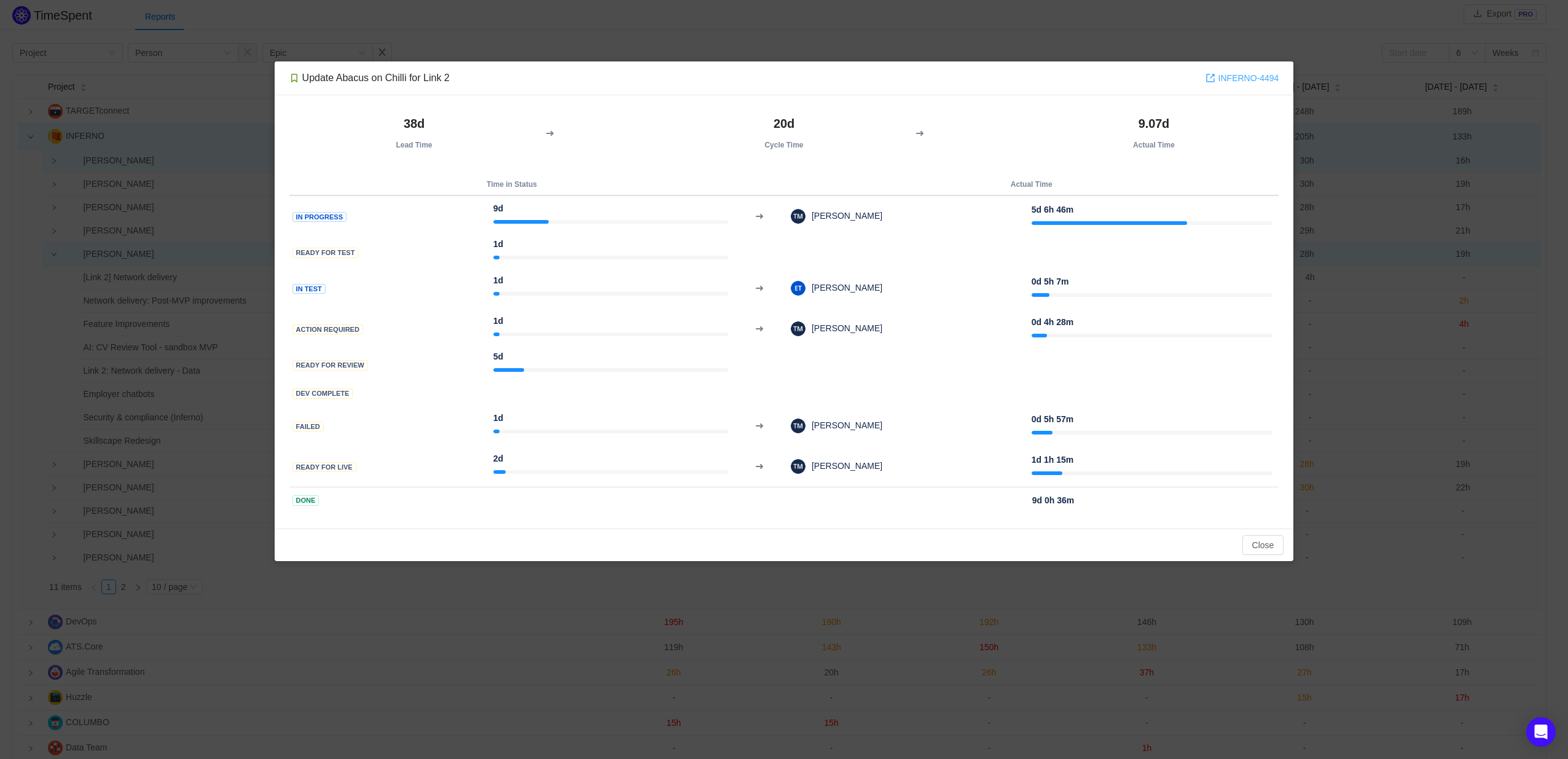
click at [1266, 77] on link "INFERNO-4494" at bounding box center [1243, 78] width 74 height 14
click at [1264, 543] on button "Close" at bounding box center [1263, 545] width 42 height 19
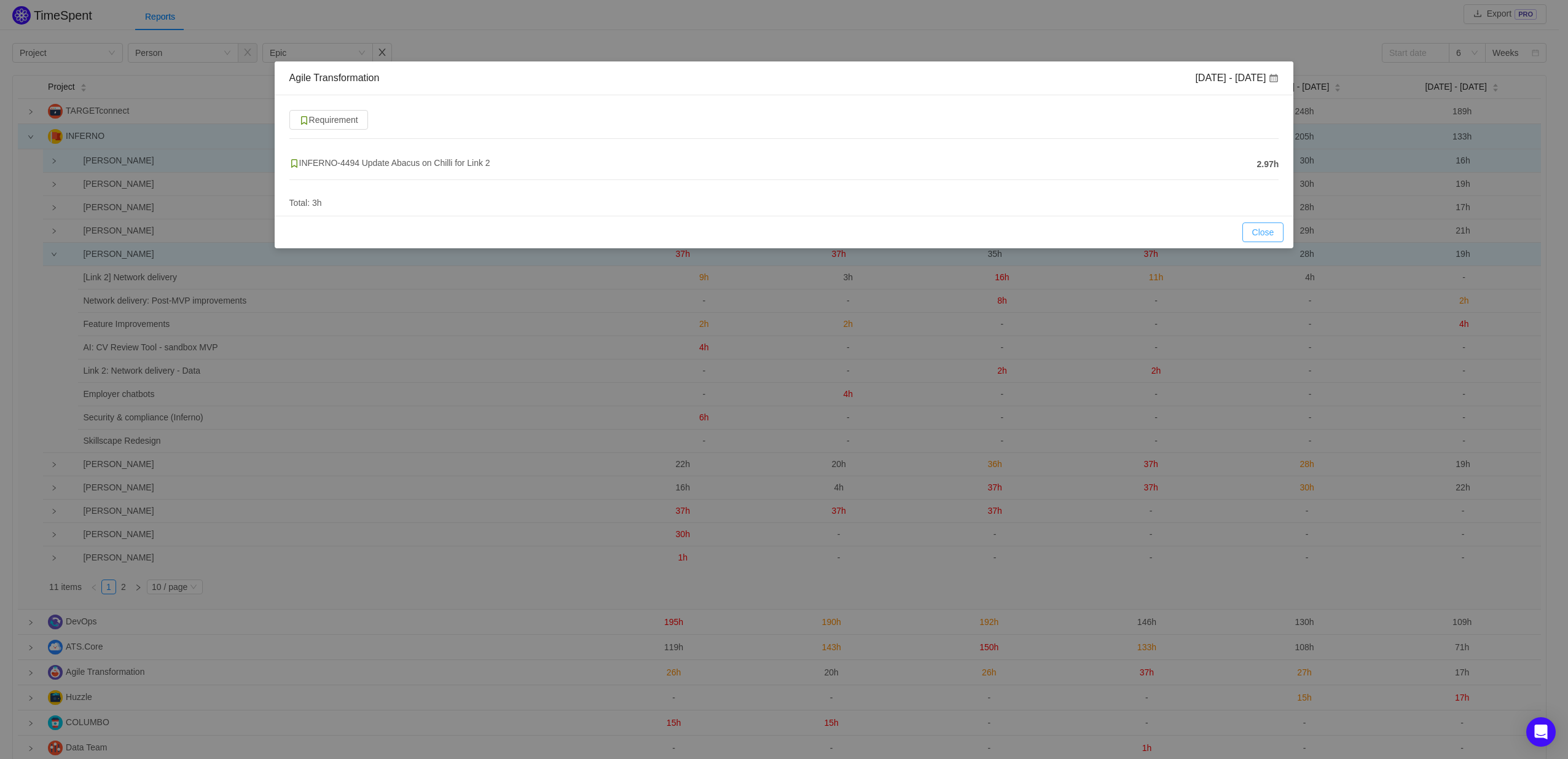
click at [1252, 232] on button "Close" at bounding box center [1263, 232] width 42 height 19
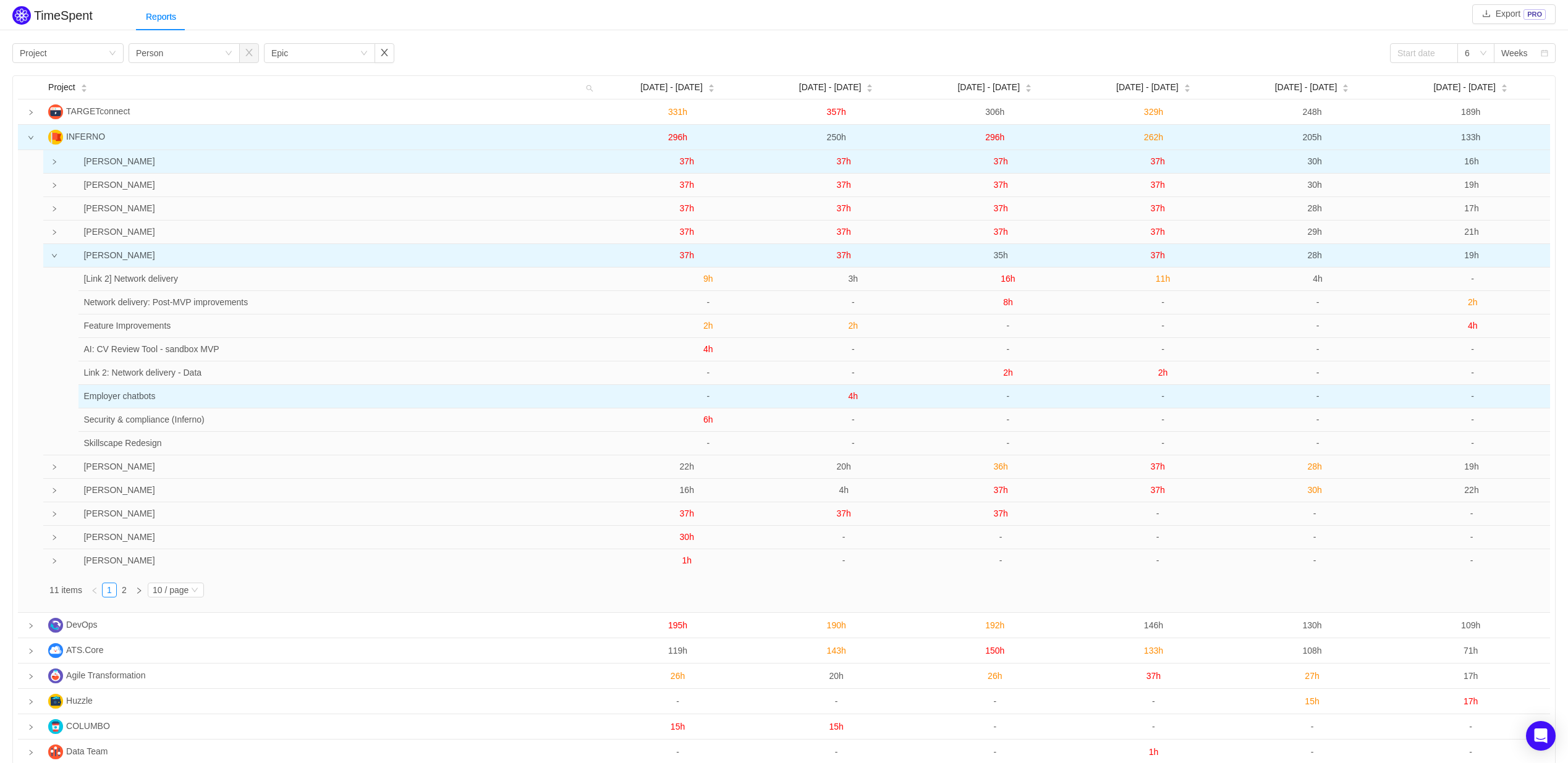
click at [855, 393] on span "4h" at bounding box center [854, 396] width 10 height 10
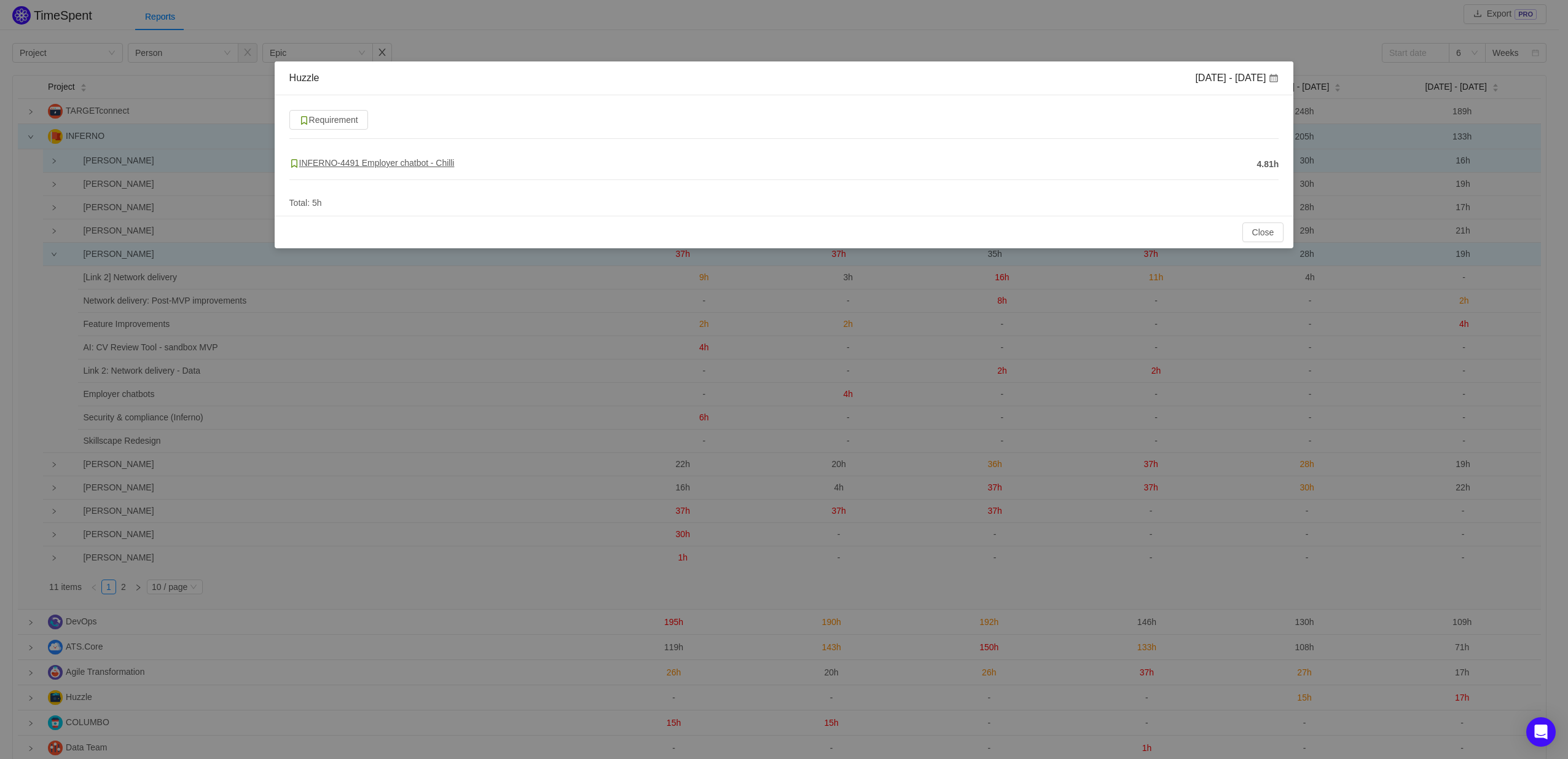
click at [352, 162] on span "INFERNO-4491 Employer chatbot - Chilli" at bounding box center [372, 163] width 165 height 10
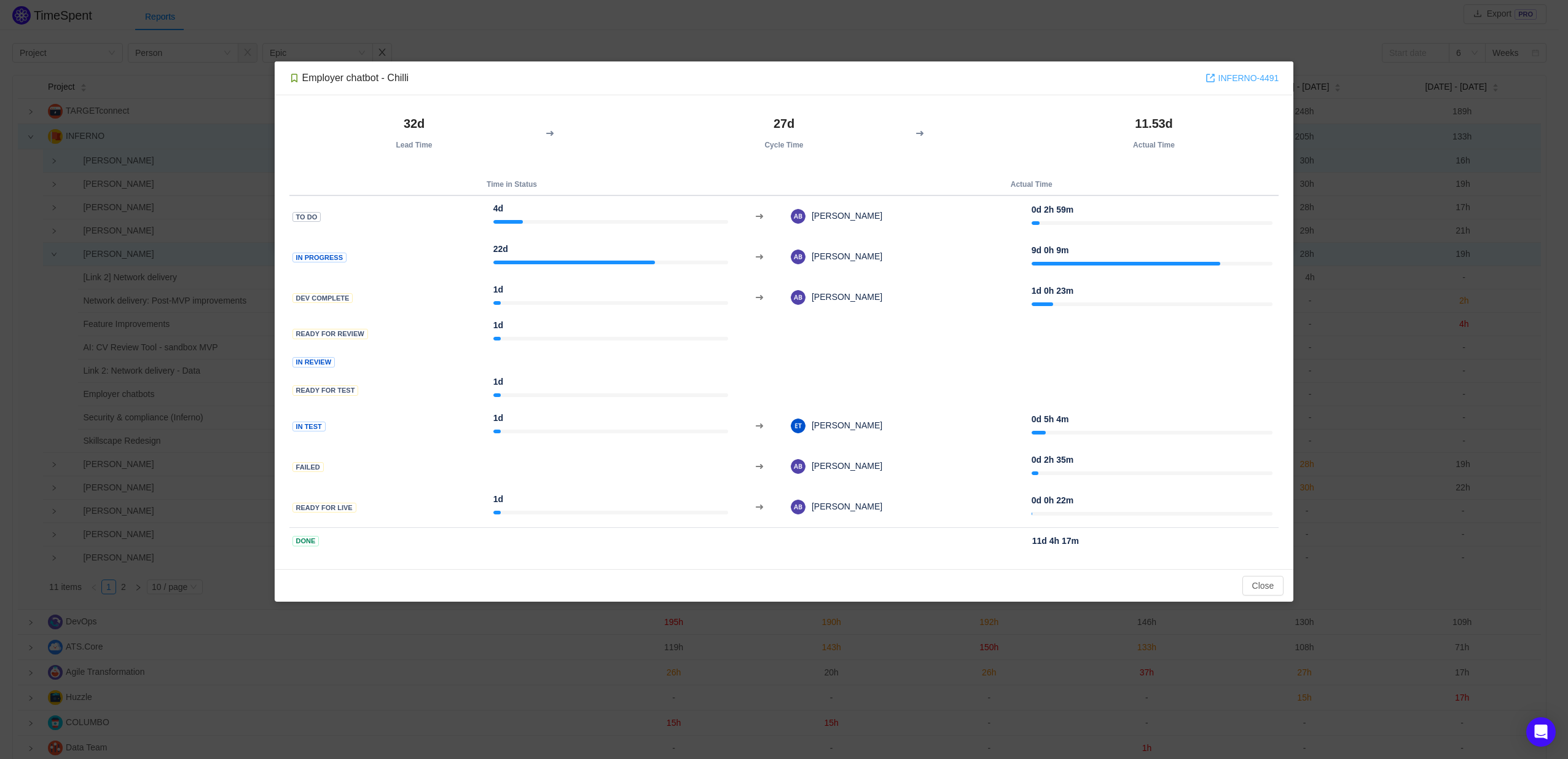
click at [1256, 80] on link "INFERNO-4491" at bounding box center [1243, 78] width 74 height 14
click at [1258, 586] on button "Close" at bounding box center [1263, 585] width 42 height 19
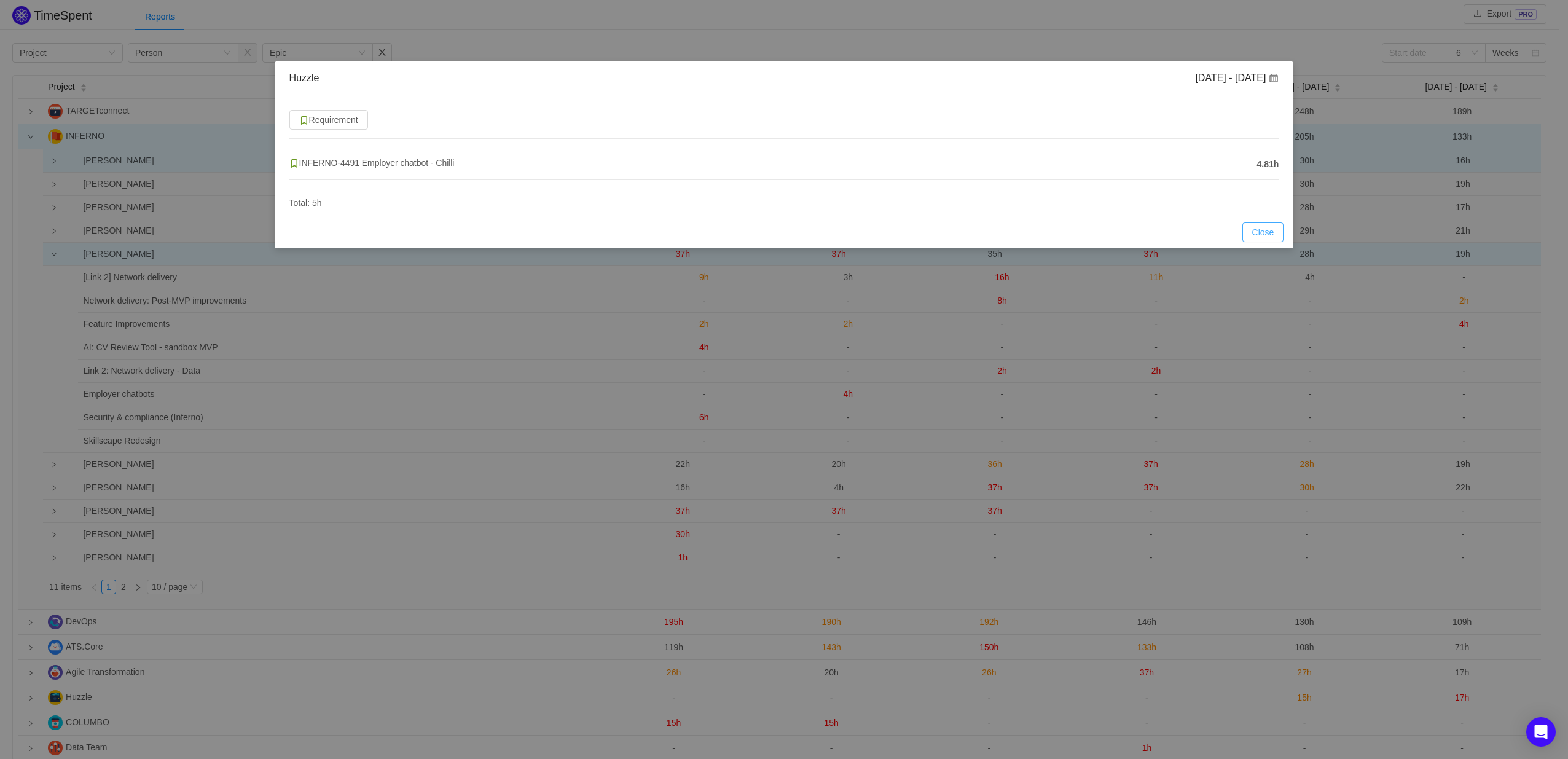
click at [1270, 228] on button "Close" at bounding box center [1263, 232] width 42 height 19
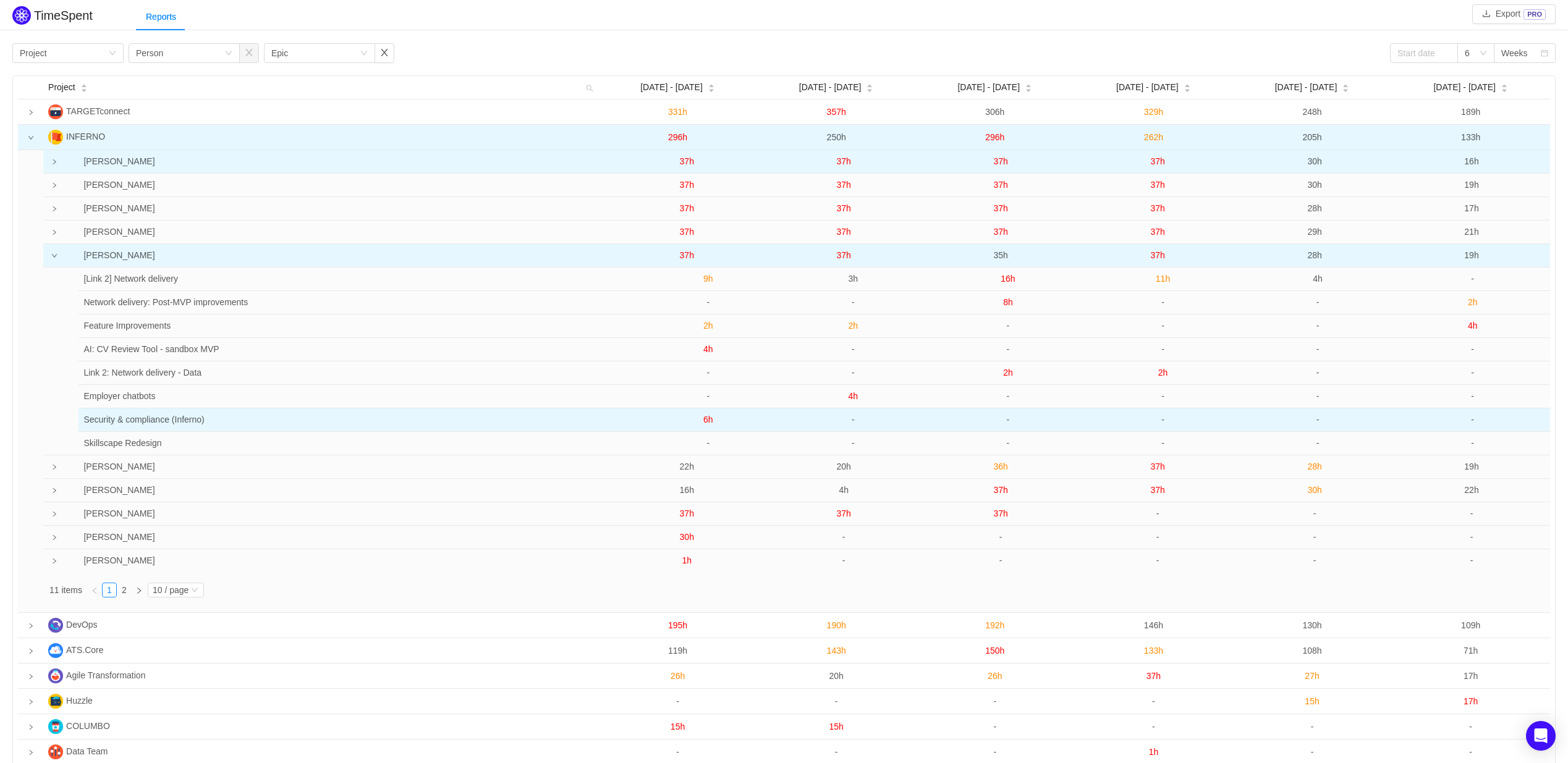
click at [708, 418] on span "6h" at bounding box center [708, 420] width 10 height 10
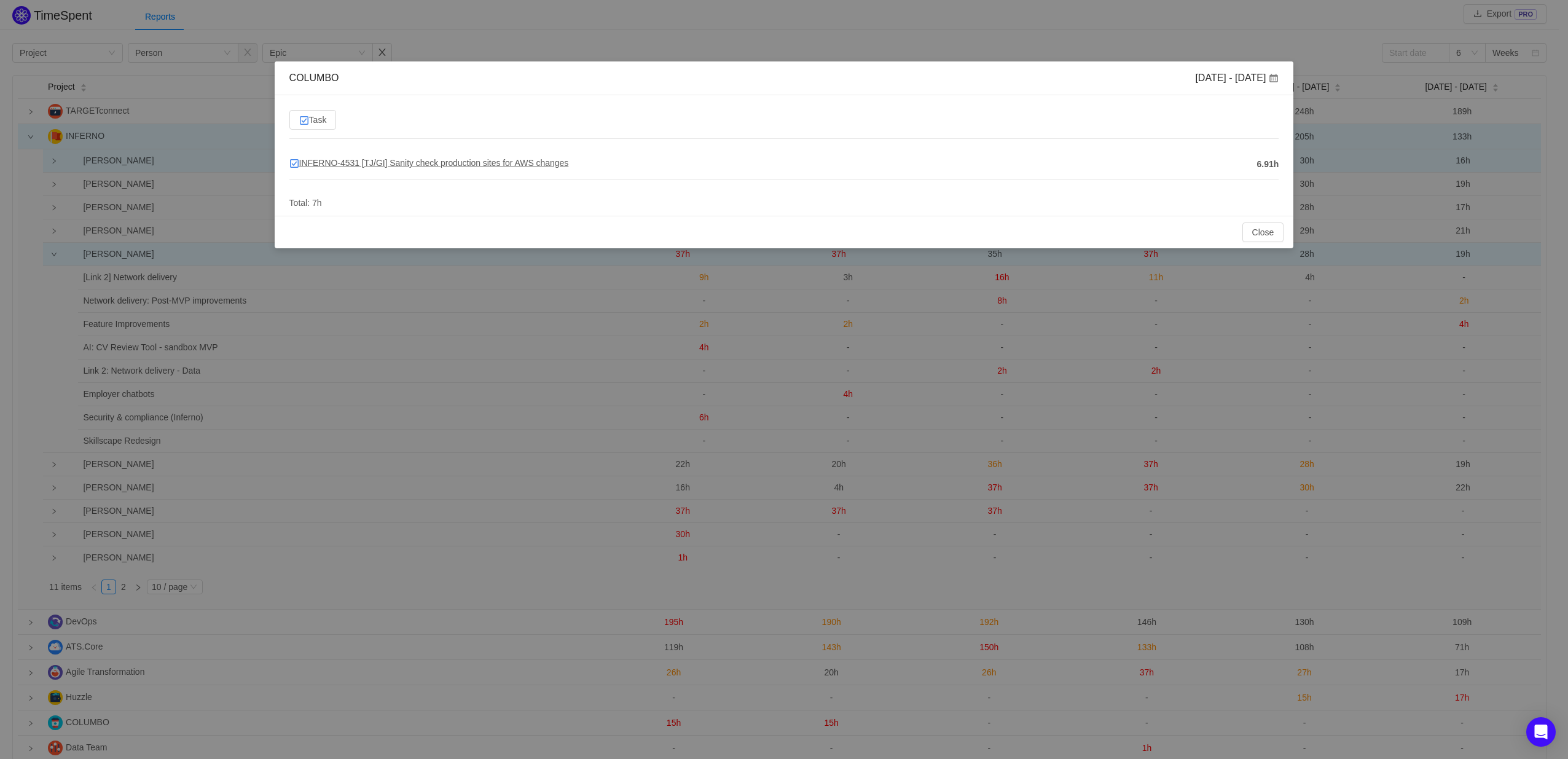
click at [393, 164] on span "INFERNO-4531 [TJ/GI] Sanity check production sites for AWS changes" at bounding box center [429, 163] width 279 height 10
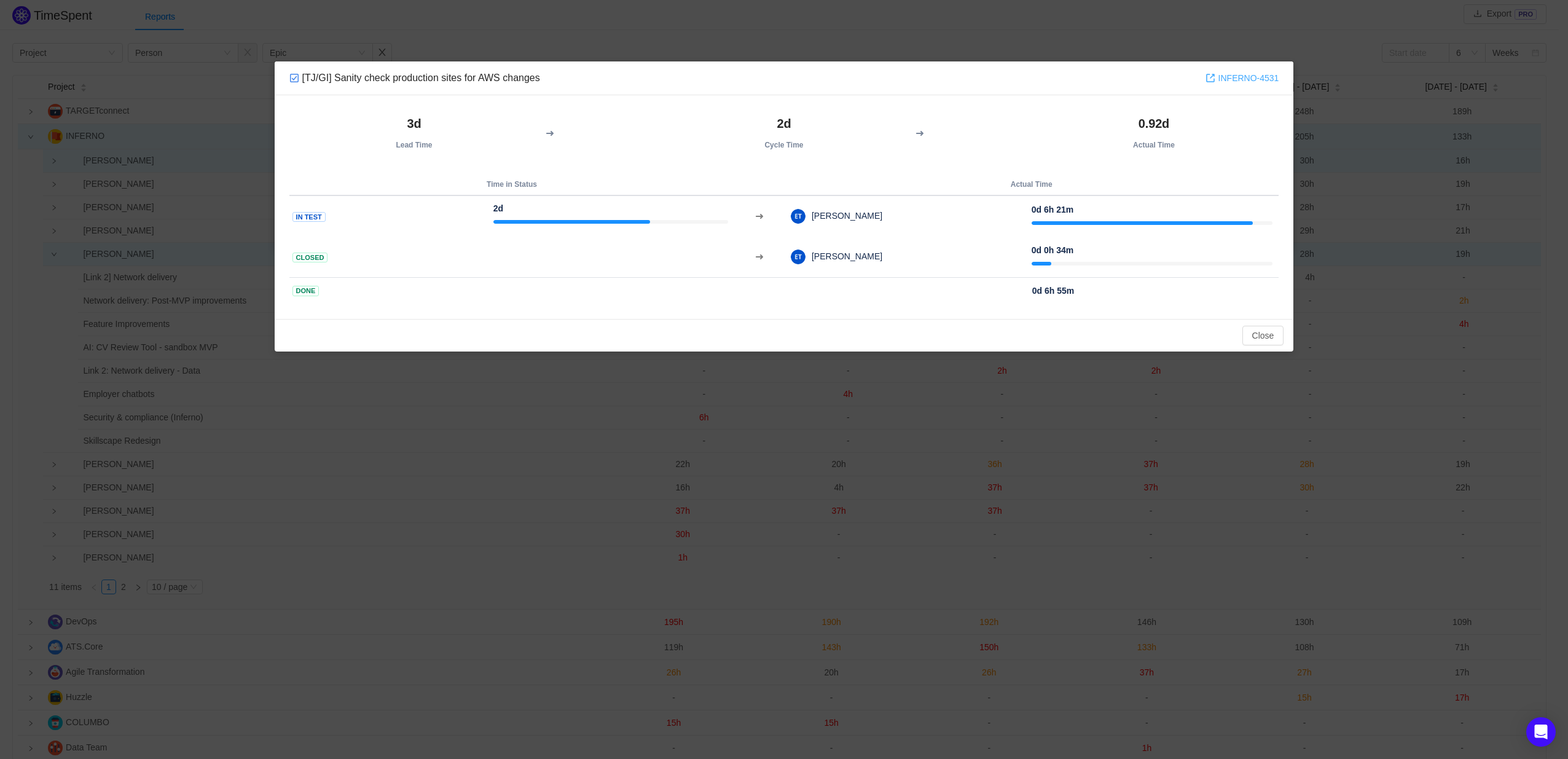
click at [1234, 78] on link "INFERNO-4531" at bounding box center [1243, 78] width 74 height 14
click at [1255, 338] on button "Close" at bounding box center [1263, 336] width 42 height 19
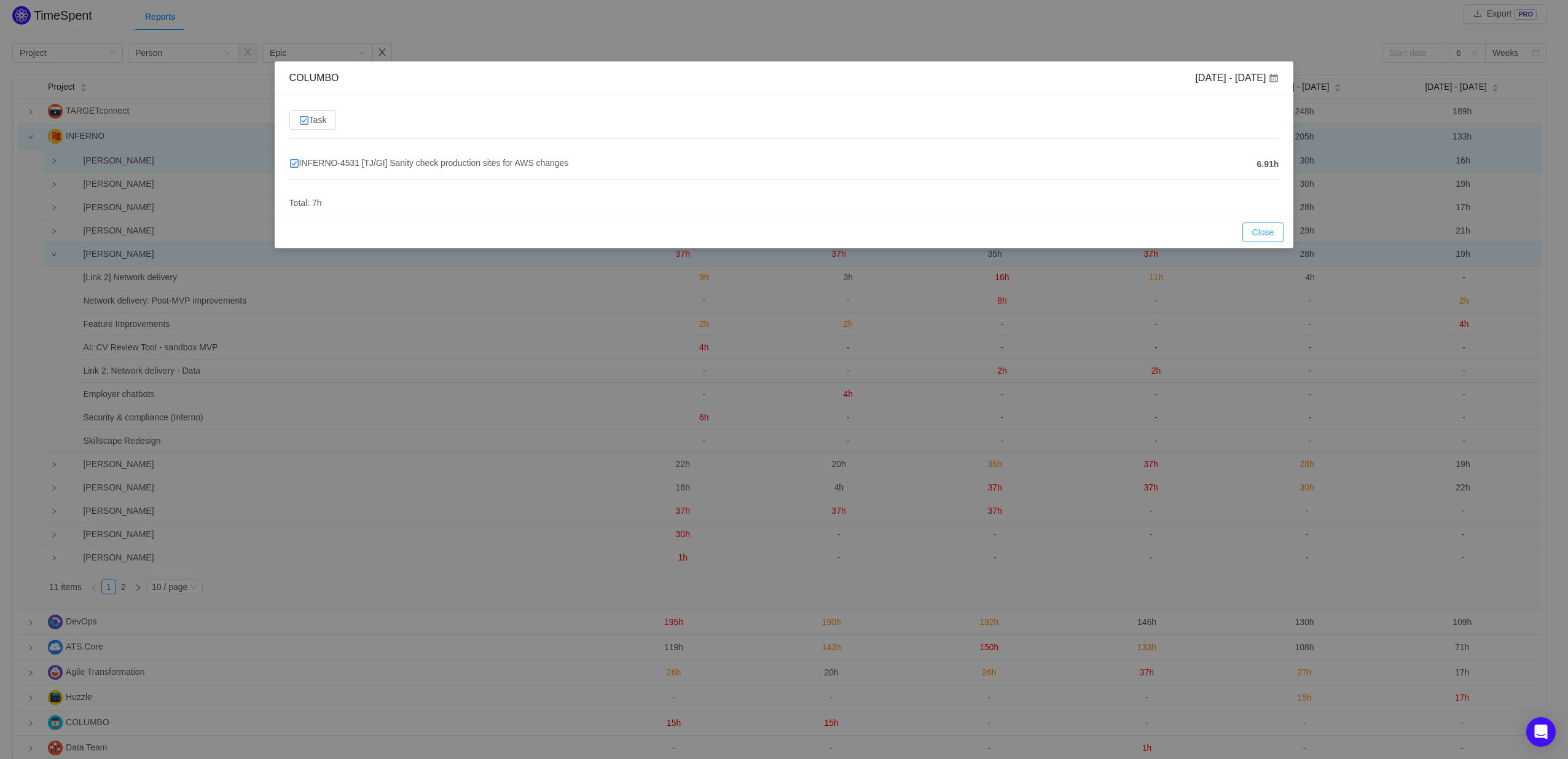
click at [1258, 227] on button "Close" at bounding box center [1263, 232] width 42 height 19
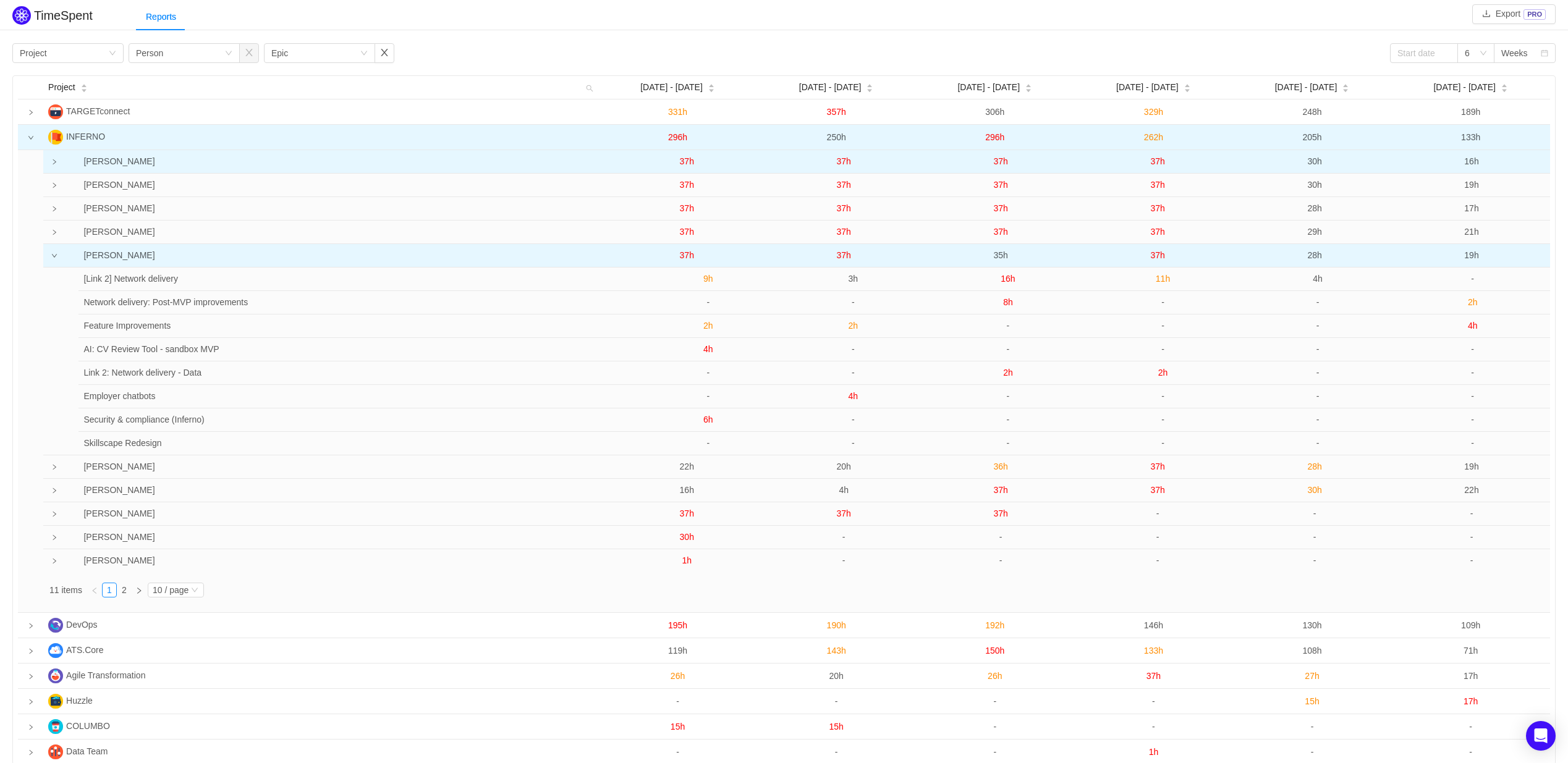
click at [682, 254] on span "37h" at bounding box center [687, 256] width 15 height 10
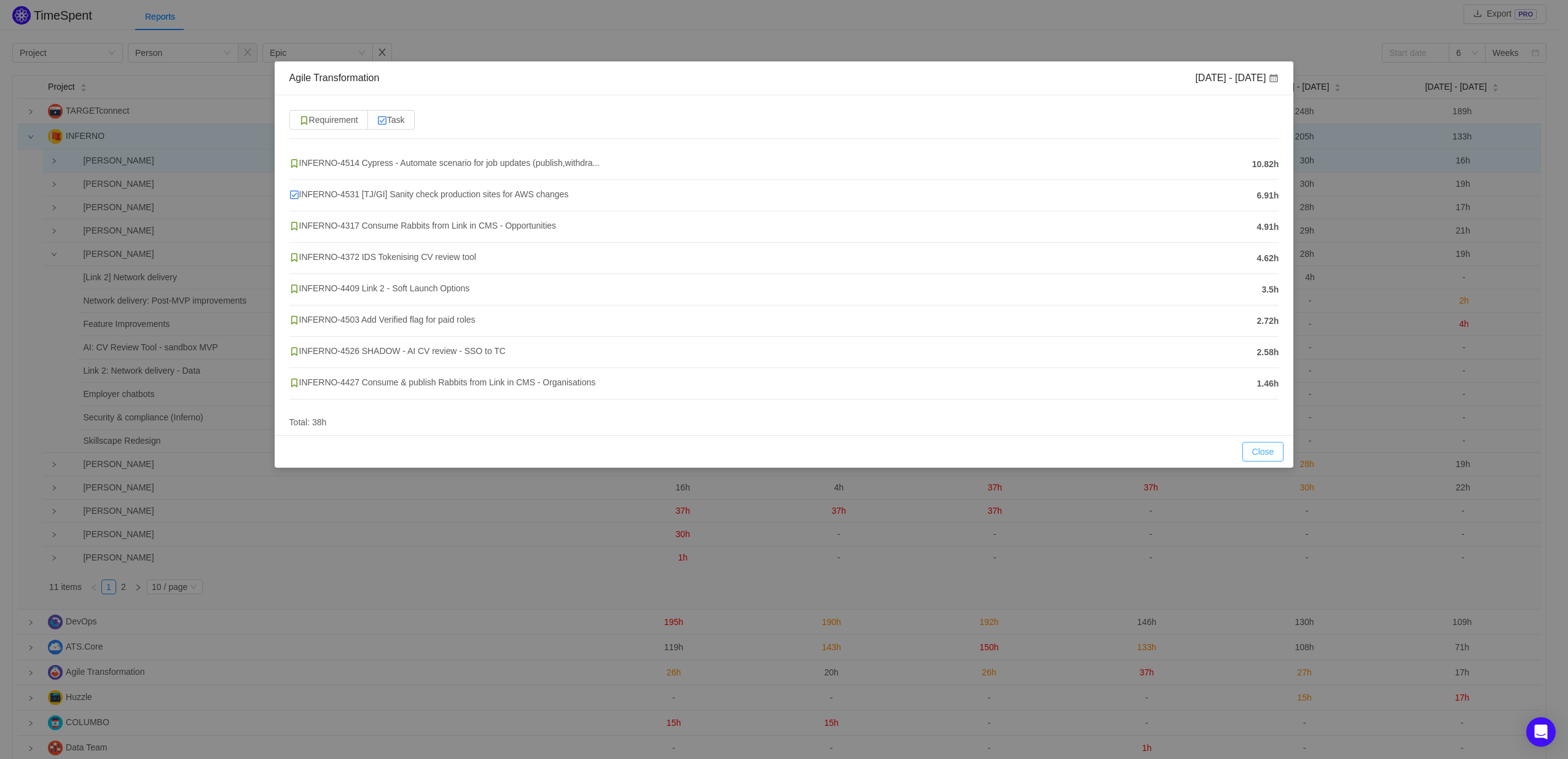
drag, startPoint x: 1256, startPoint y: 448, endPoint x: 1241, endPoint y: 446, distance: 15.1
click at [1257, 448] on button "Close" at bounding box center [1263, 451] width 42 height 19
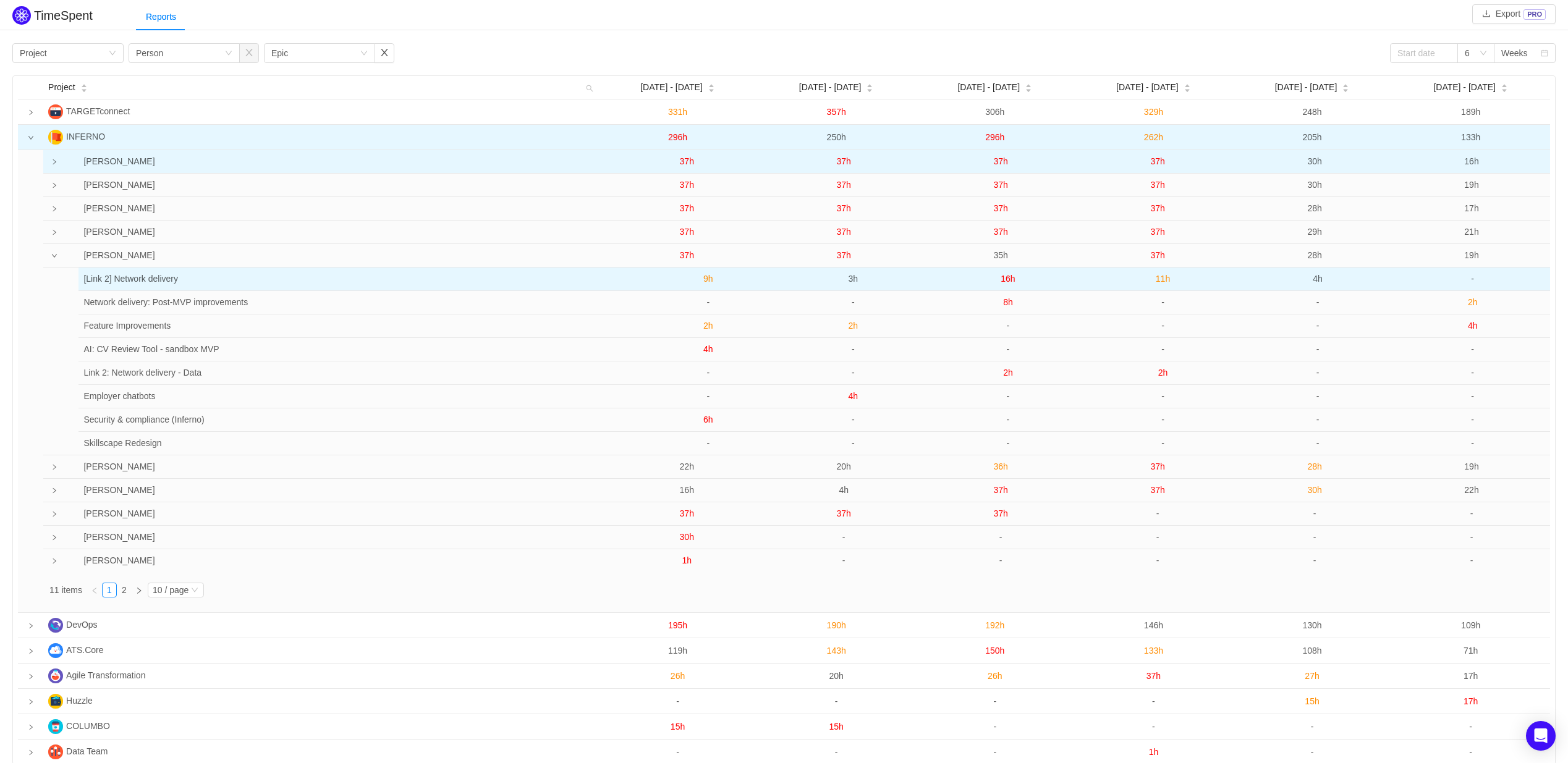
click at [712, 281] on span "9h" at bounding box center [708, 279] width 10 height 10
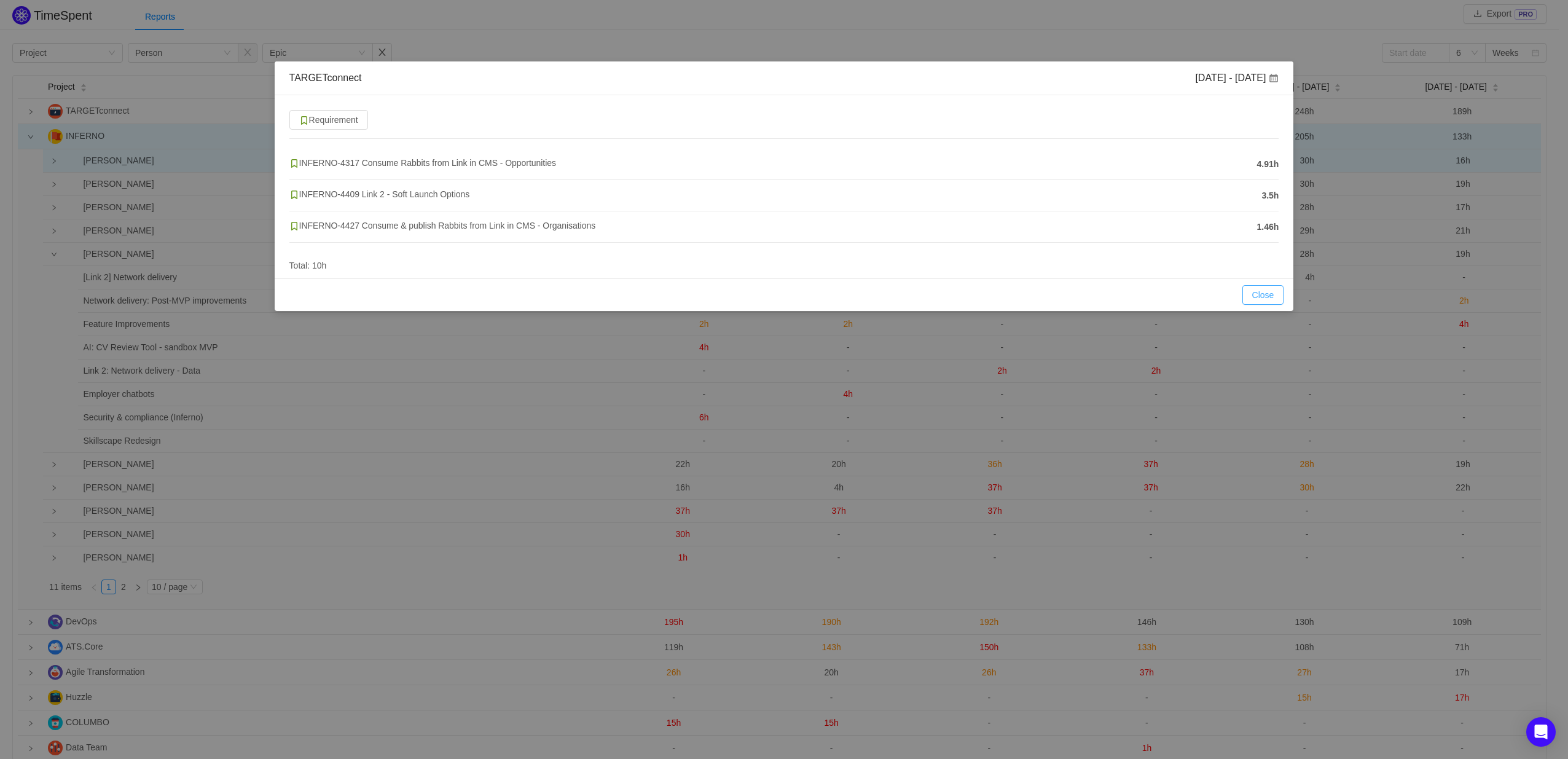
drag, startPoint x: 1275, startPoint y: 294, endPoint x: 1139, endPoint y: 299, distance: 136.1
click at [1275, 294] on button "Close" at bounding box center [1263, 295] width 42 height 19
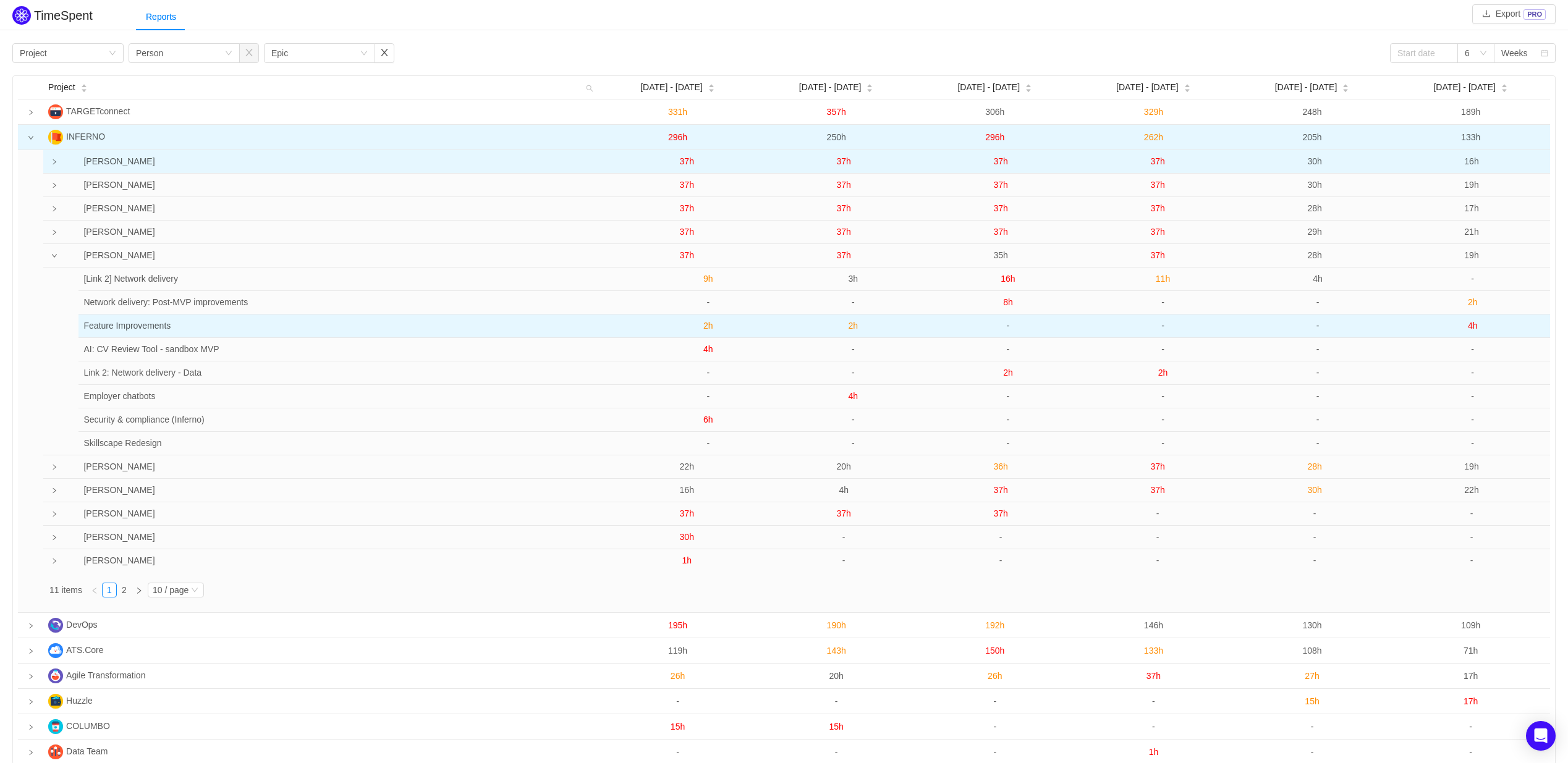
click at [705, 328] on span "2h" at bounding box center [708, 326] width 10 height 10
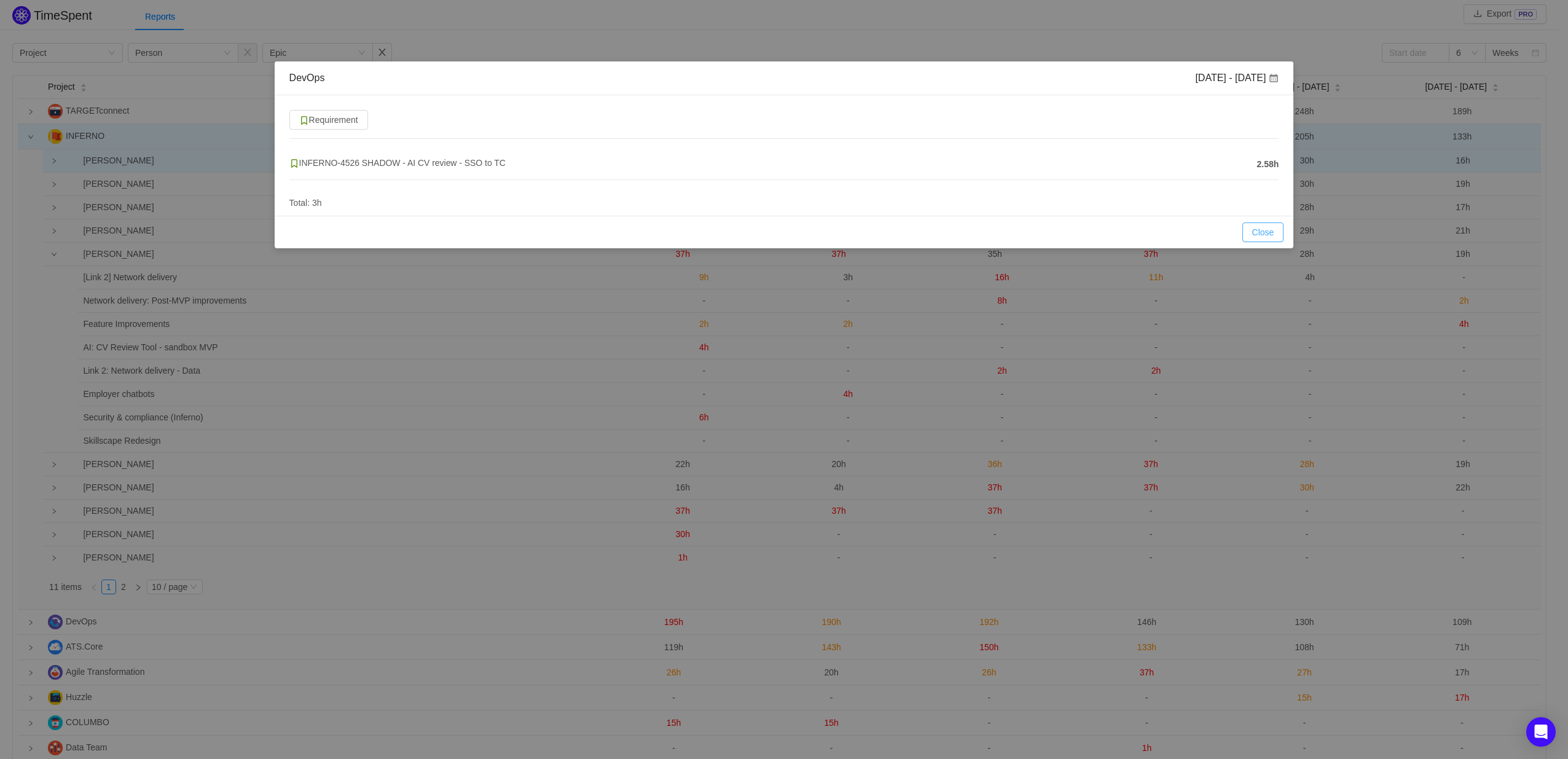
drag, startPoint x: 1260, startPoint y: 227, endPoint x: 1240, endPoint y: 229, distance: 20.1
click at [1260, 227] on button "Close" at bounding box center [1263, 232] width 42 height 19
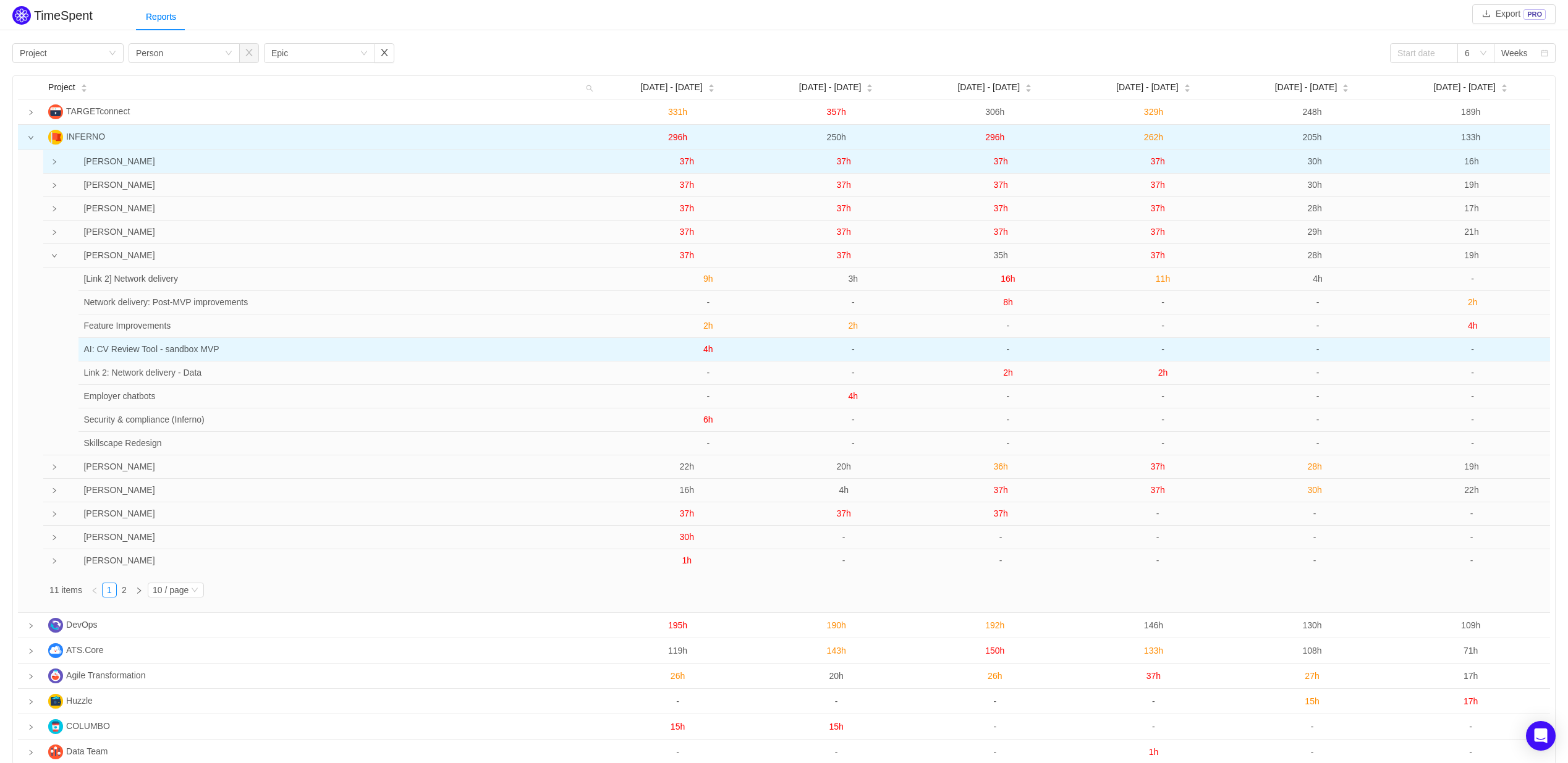
click at [705, 347] on span "4h" at bounding box center [708, 349] width 10 height 10
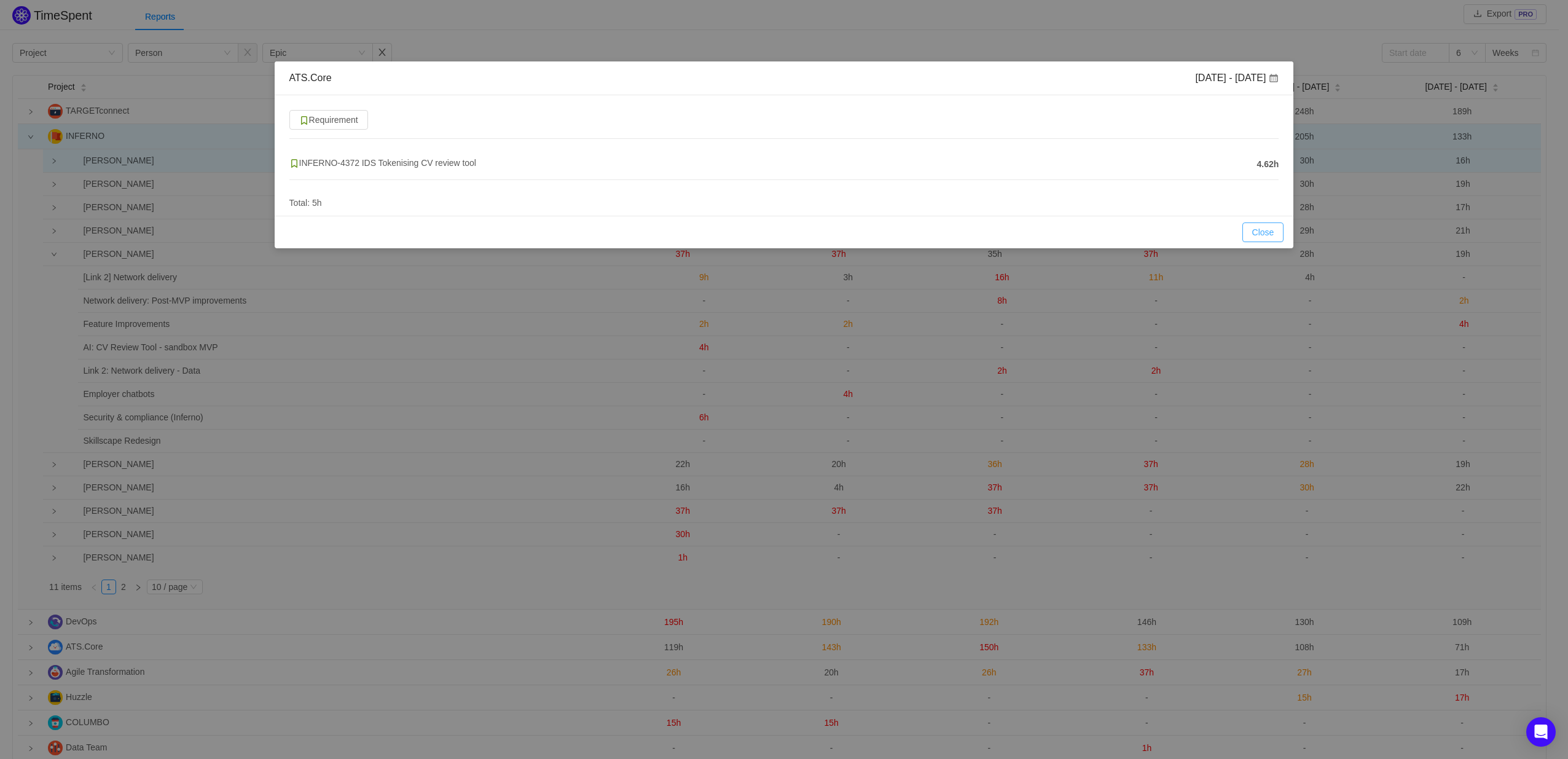
click at [1257, 230] on button "Close" at bounding box center [1263, 232] width 42 height 19
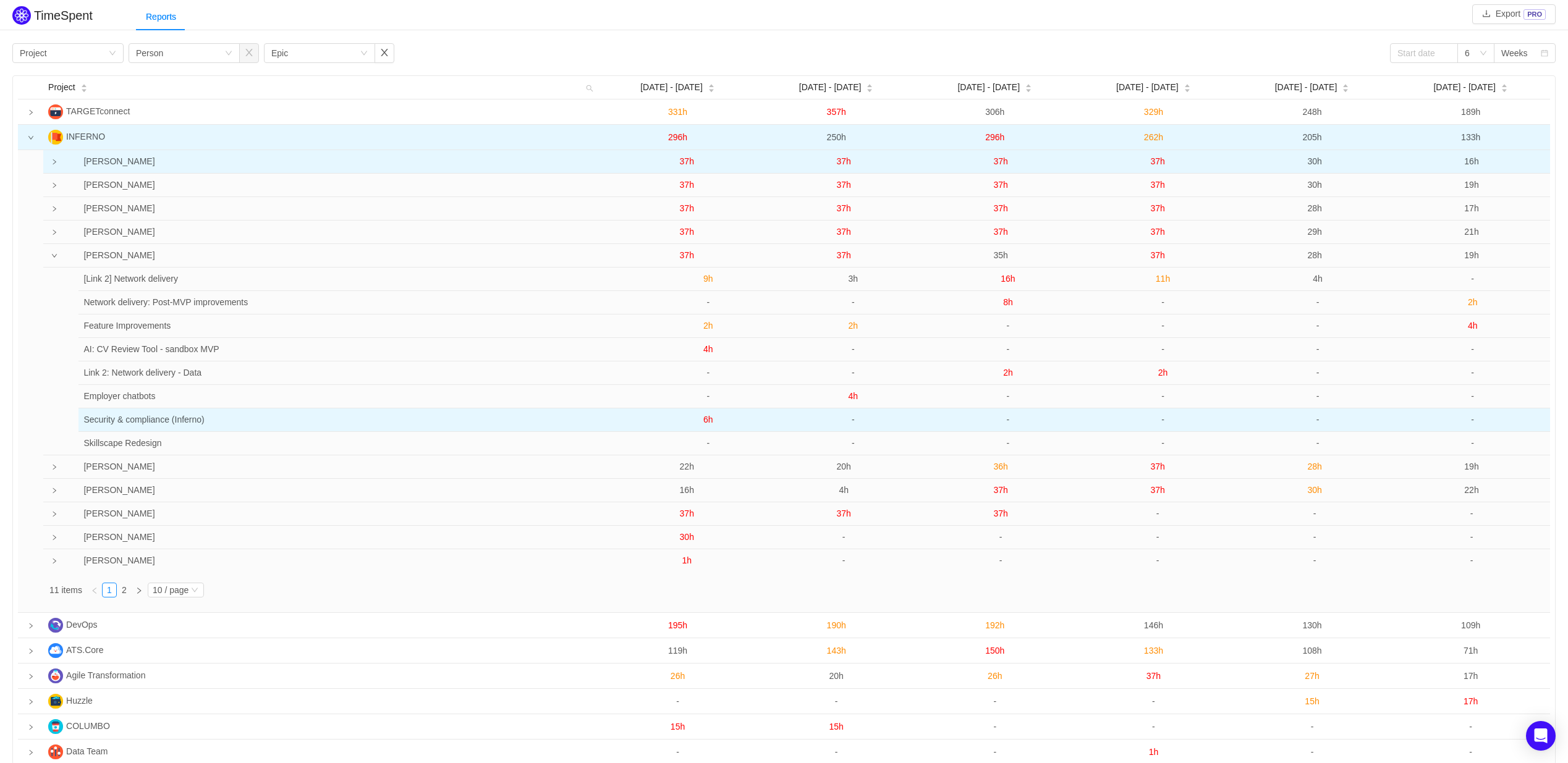
click at [706, 422] on span "6h" at bounding box center [708, 420] width 10 height 10
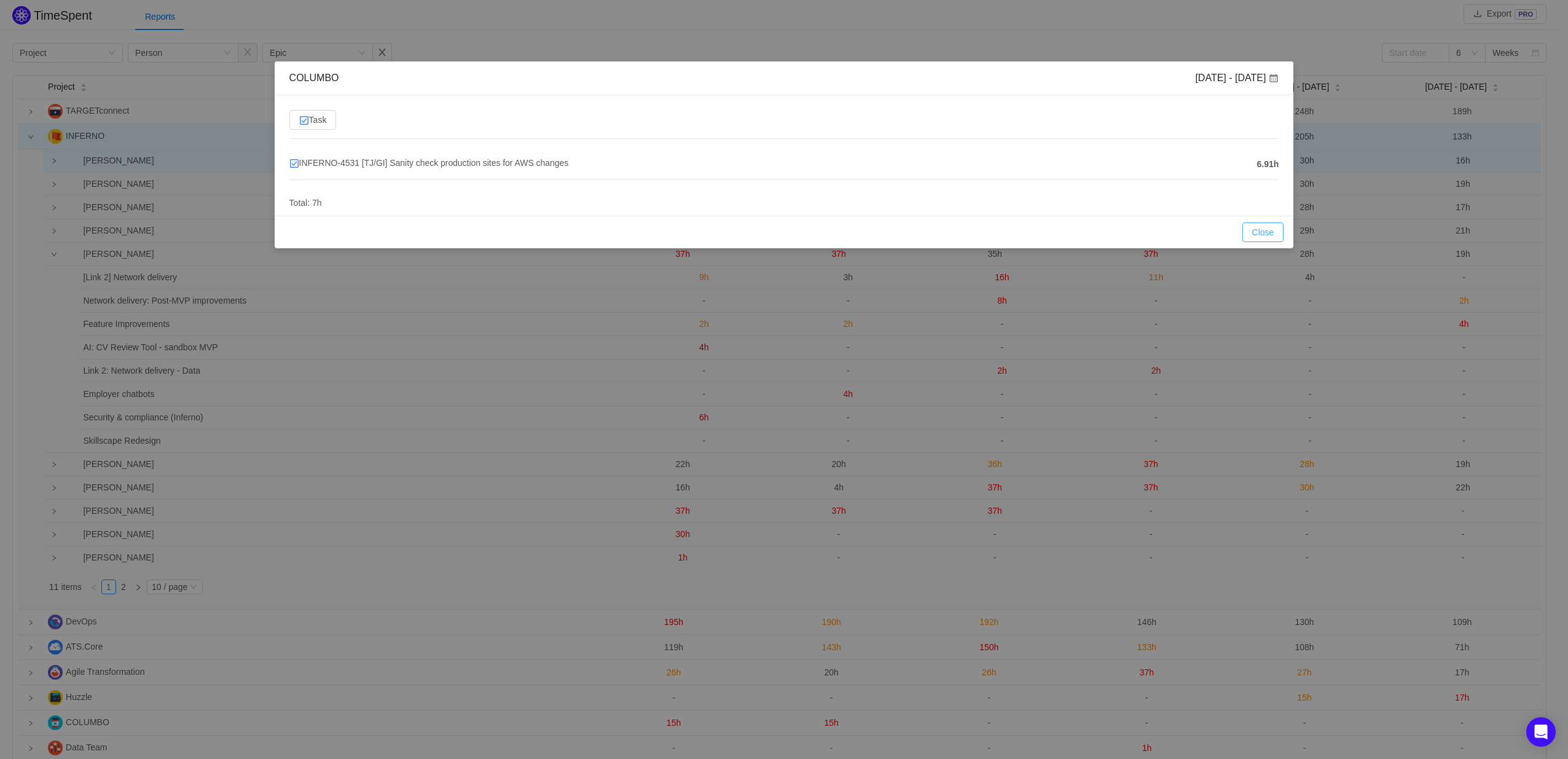
drag, startPoint x: 1254, startPoint y: 233, endPoint x: 1120, endPoint y: 224, distance: 134.3
click at [1254, 233] on button "Close" at bounding box center [1263, 232] width 42 height 19
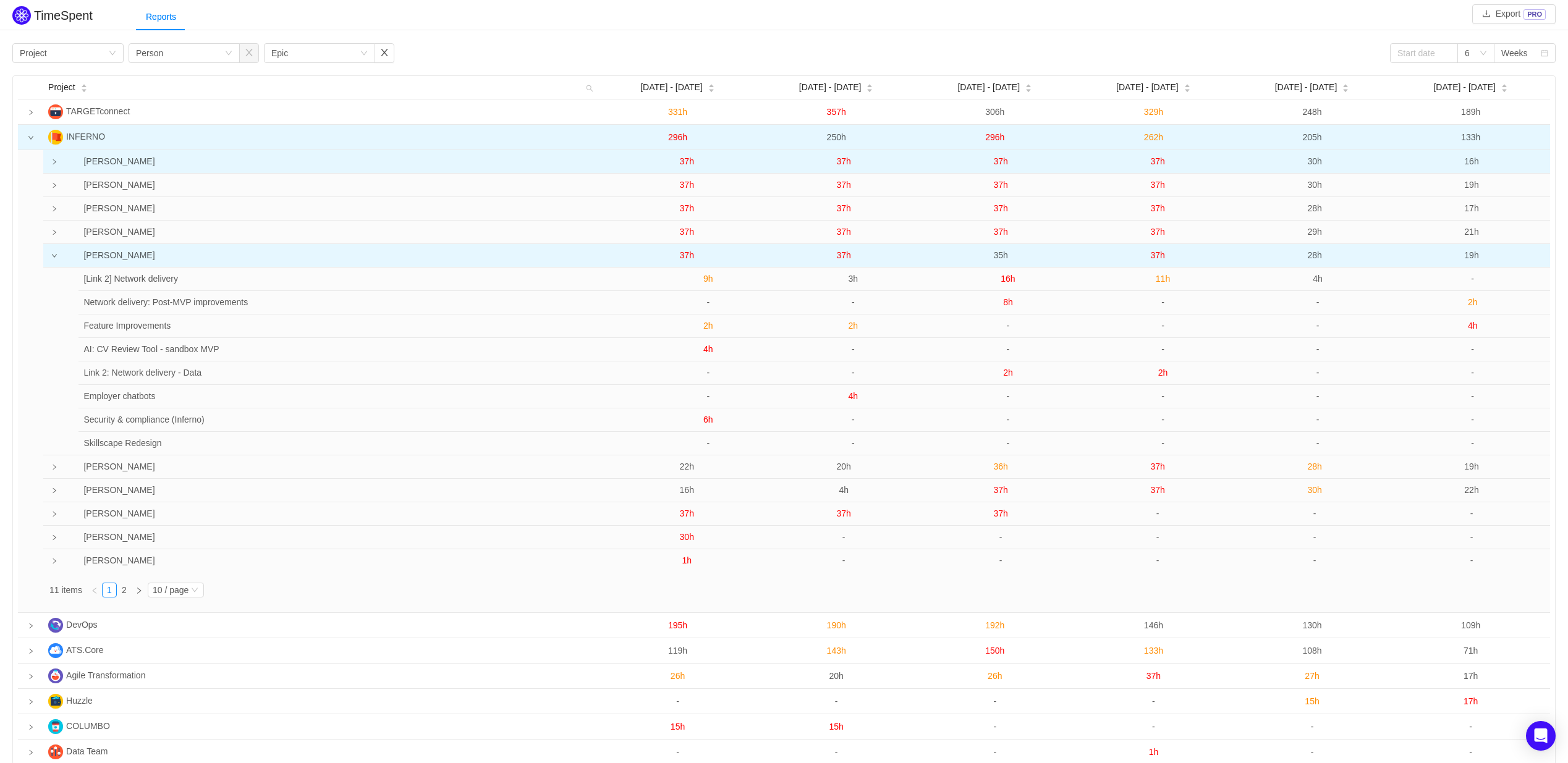
click at [683, 252] on span "37h" at bounding box center [687, 256] width 15 height 10
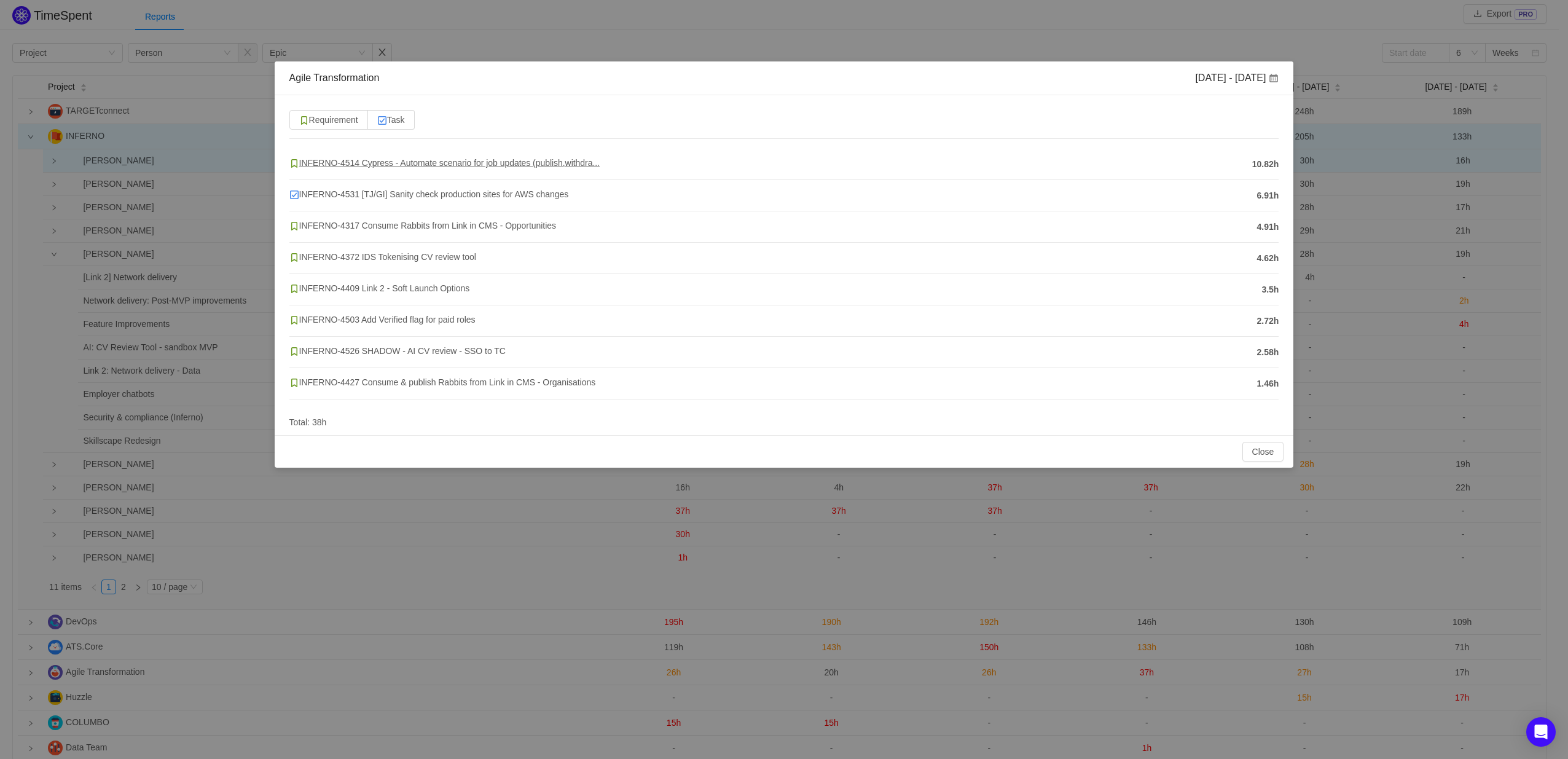
click at [482, 163] on span "INFERNO-4514 Cypress - Automate scenario for job updates (publish,withdra..." at bounding box center [444, 163] width 310 height 10
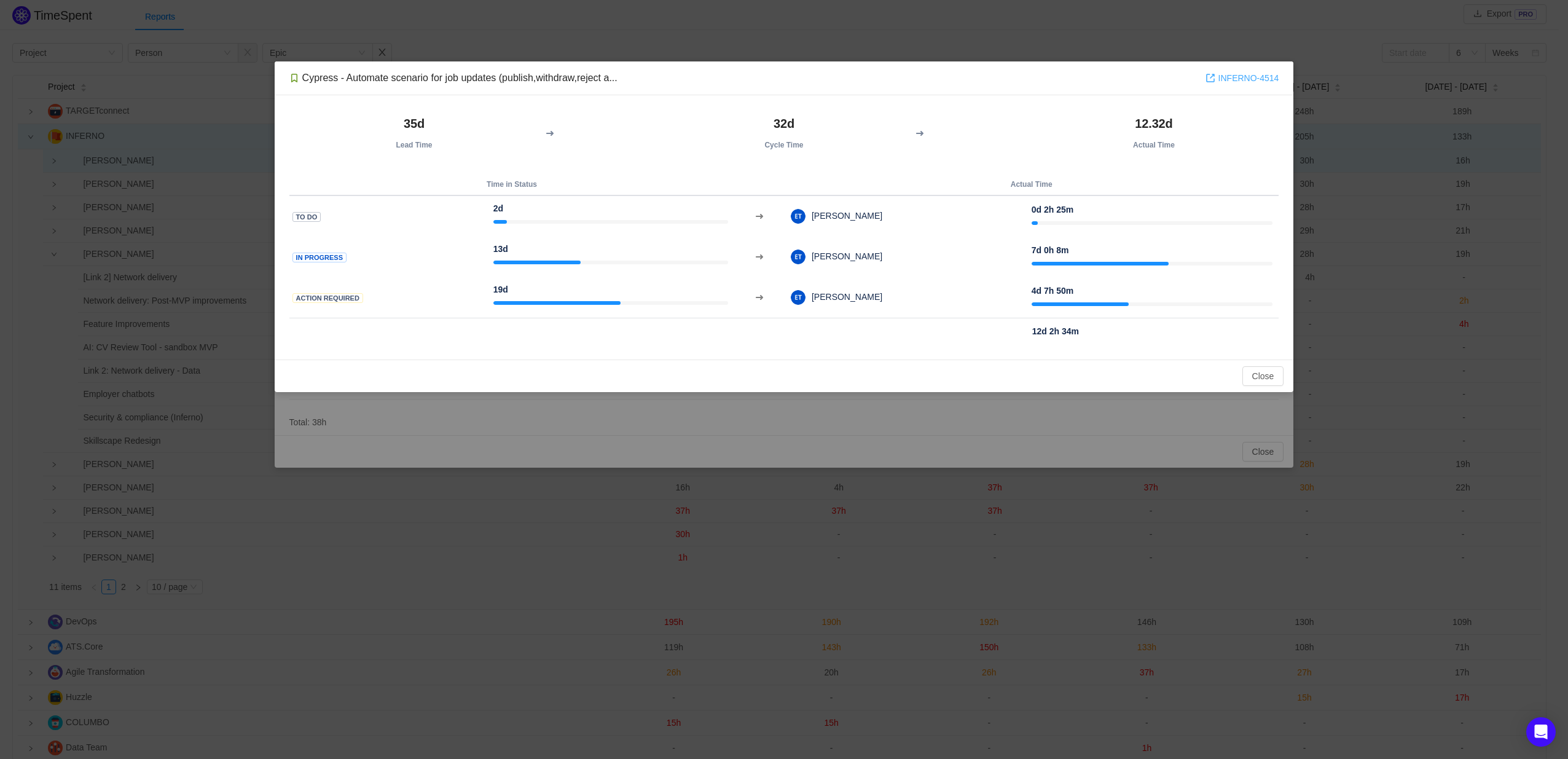
click at [1237, 75] on link "INFERNO-4514" at bounding box center [1243, 78] width 74 height 14
click at [1250, 372] on button "Close" at bounding box center [1263, 376] width 42 height 19
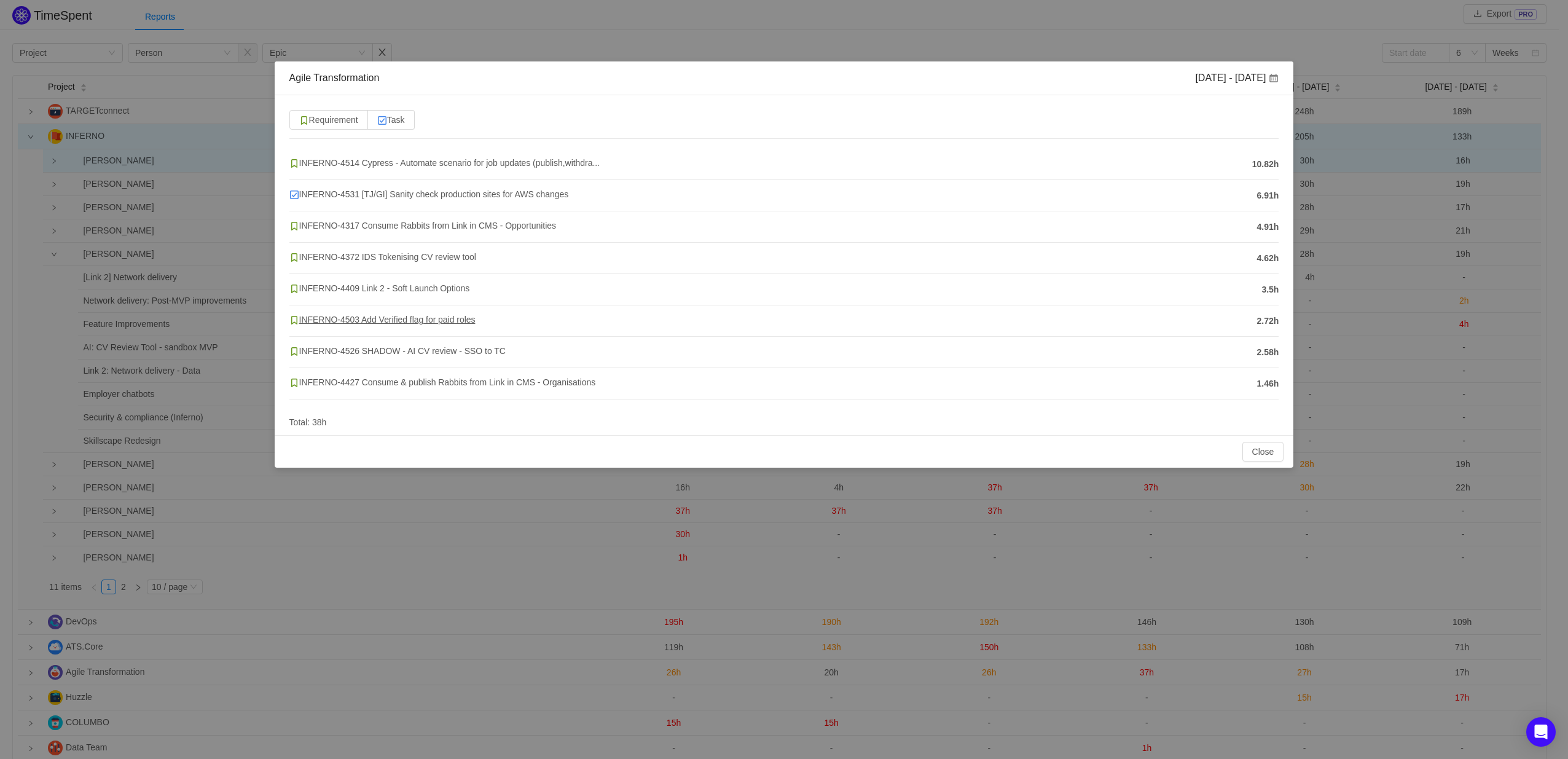
click at [432, 317] on span "INFERNO-4503 Add Verified flag for paid roles" at bounding box center [382, 319] width 186 height 10
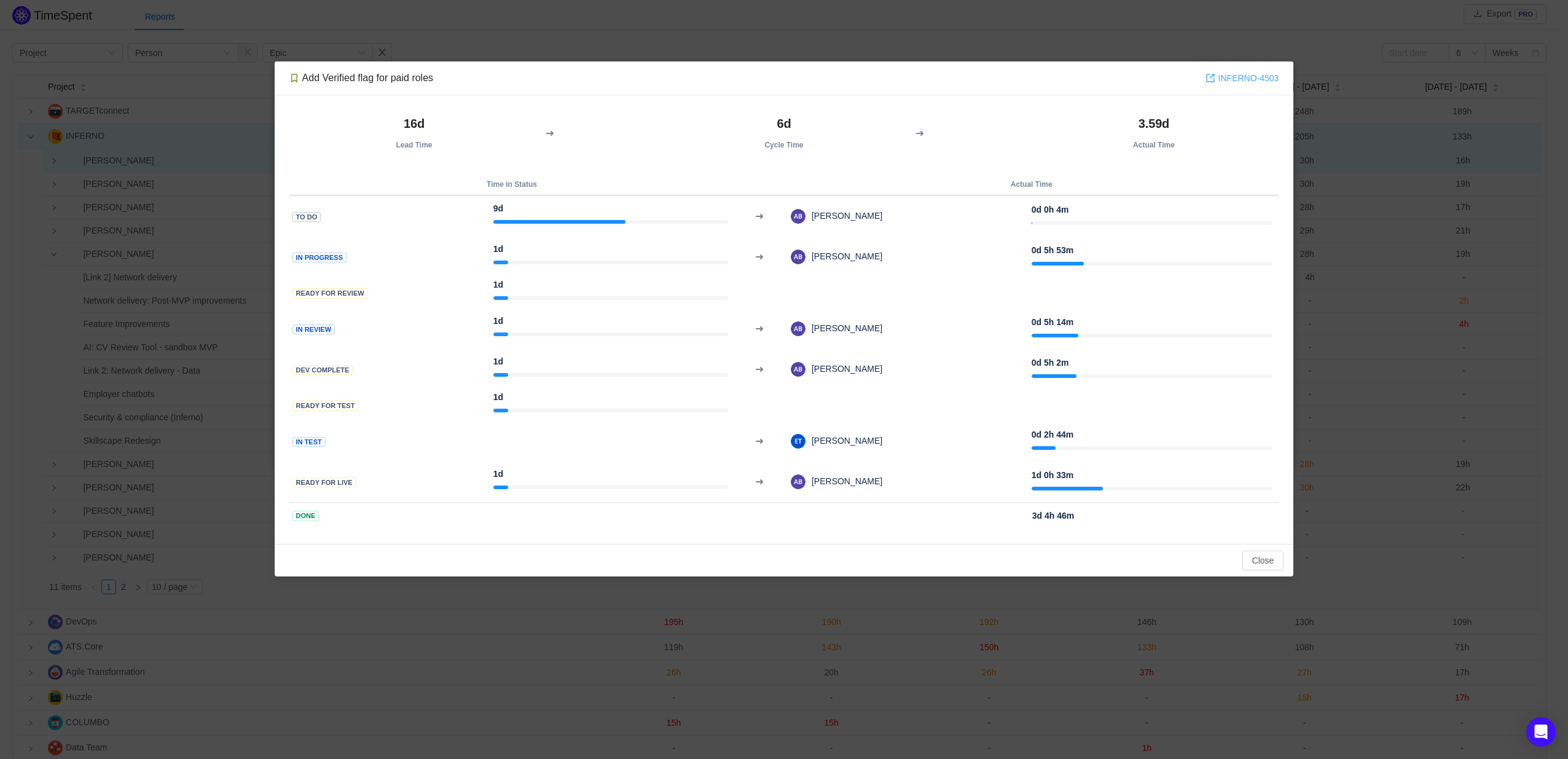
click at [1241, 80] on link "INFERNO-4503" at bounding box center [1243, 78] width 74 height 14
click at [1257, 563] on button "Close" at bounding box center [1263, 560] width 42 height 19
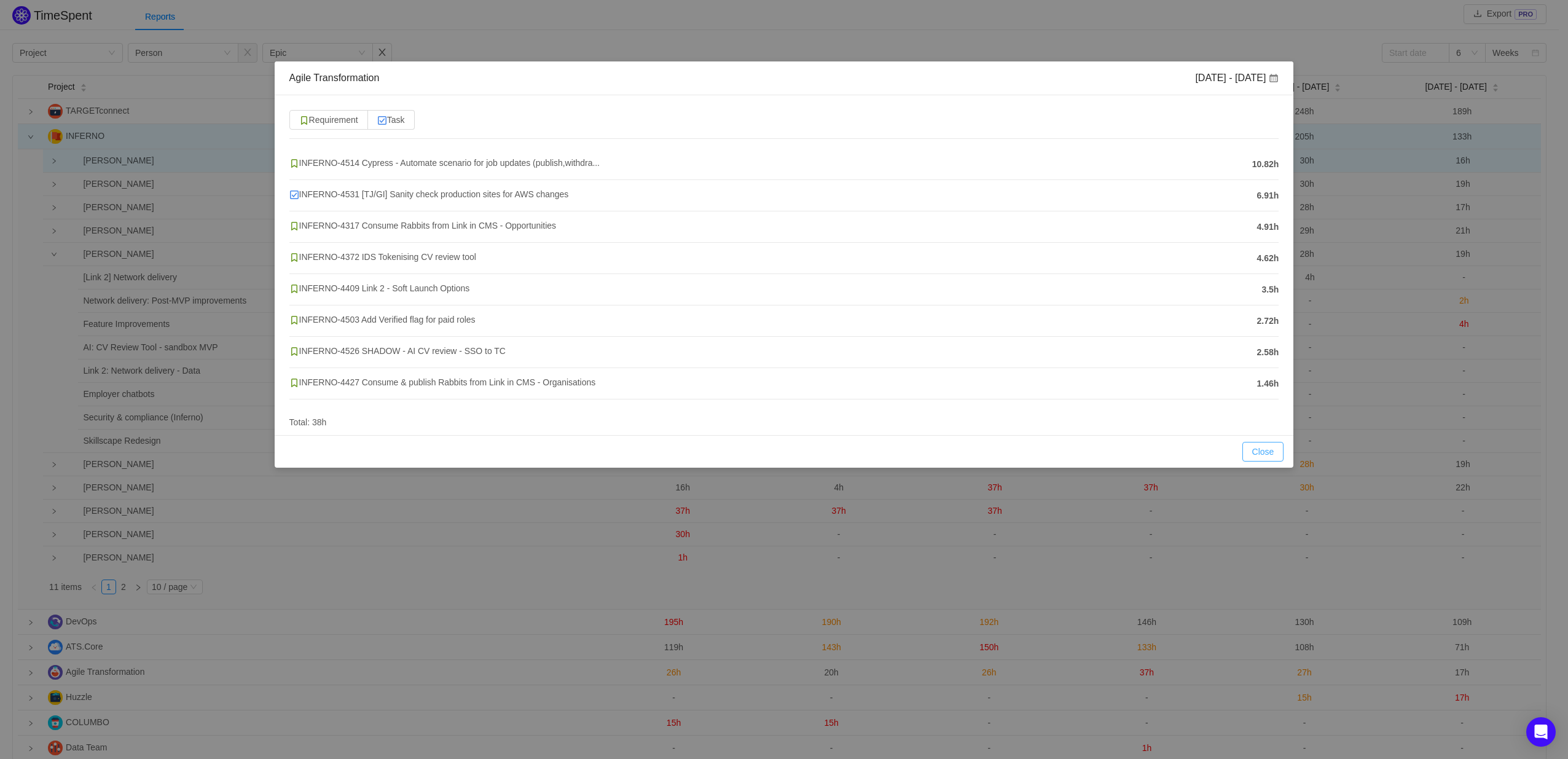
drag, startPoint x: 1258, startPoint y: 450, endPoint x: 1213, endPoint y: 420, distance: 54.1
click at [1258, 450] on button "Close" at bounding box center [1263, 451] width 42 height 19
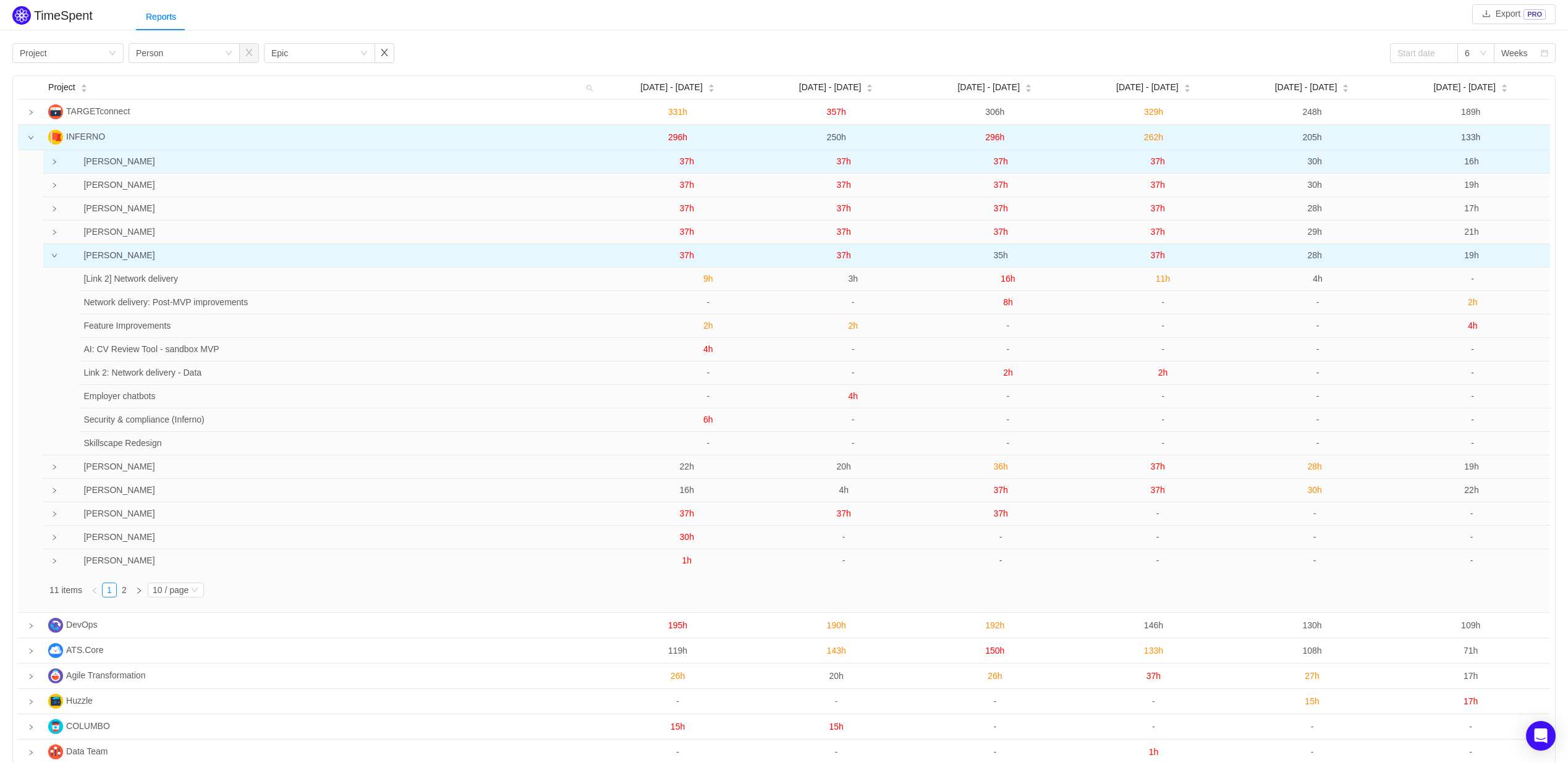
click at [840, 258] on span "37h" at bounding box center [844, 256] width 15 height 10
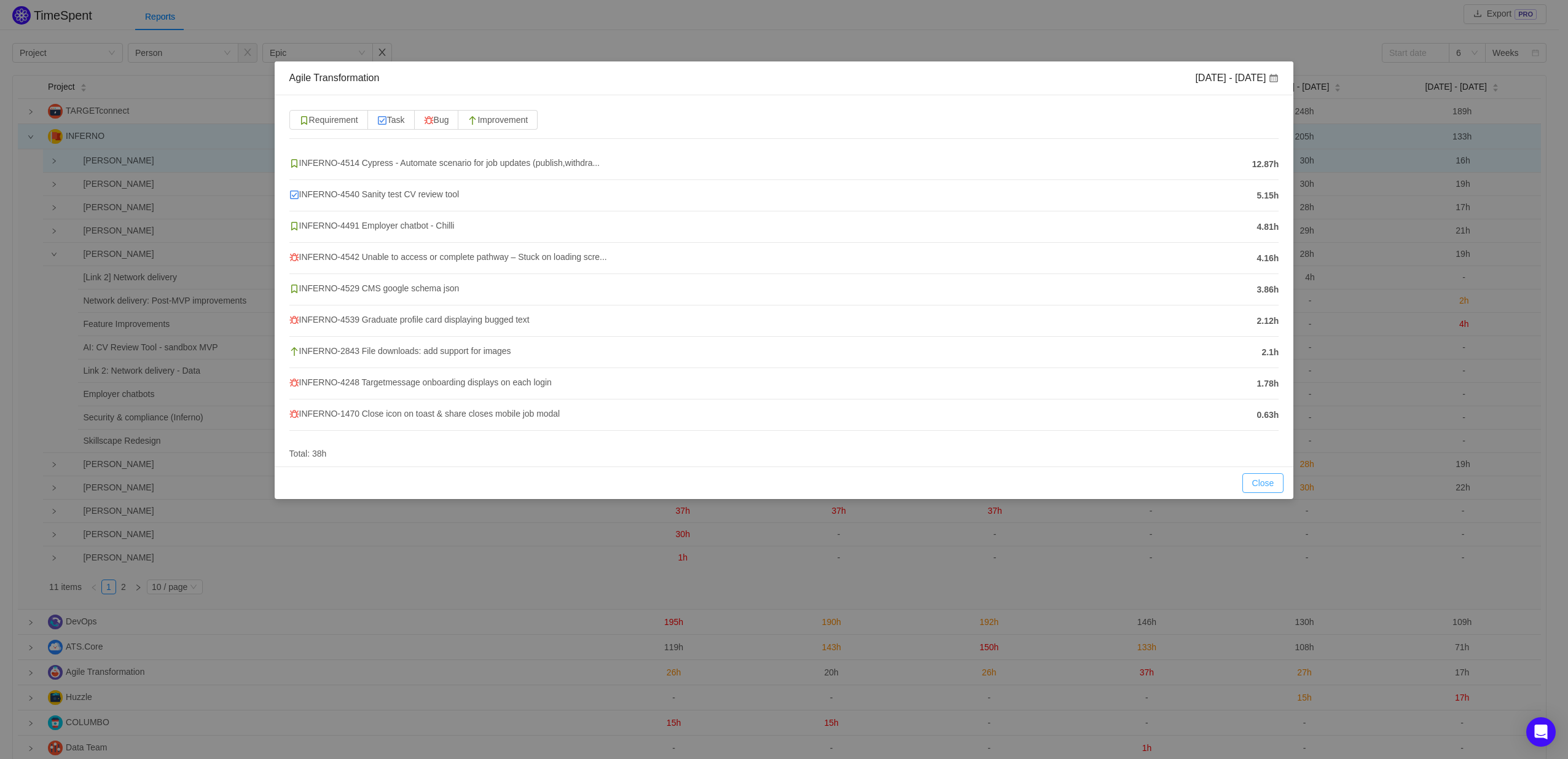
click at [1260, 482] on button "Close" at bounding box center [1263, 483] width 42 height 19
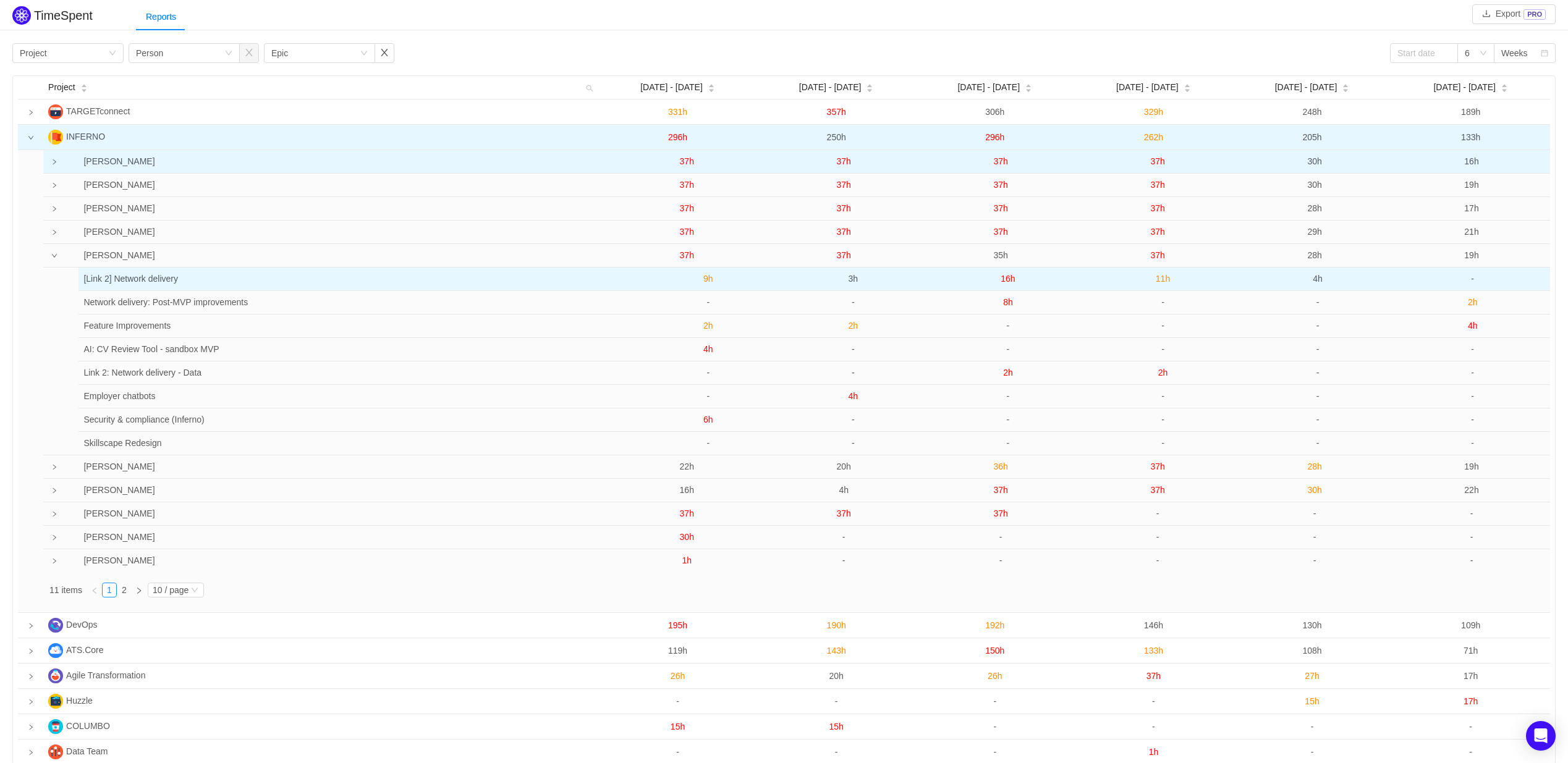
click at [851, 279] on span "3h" at bounding box center [854, 279] width 10 height 10
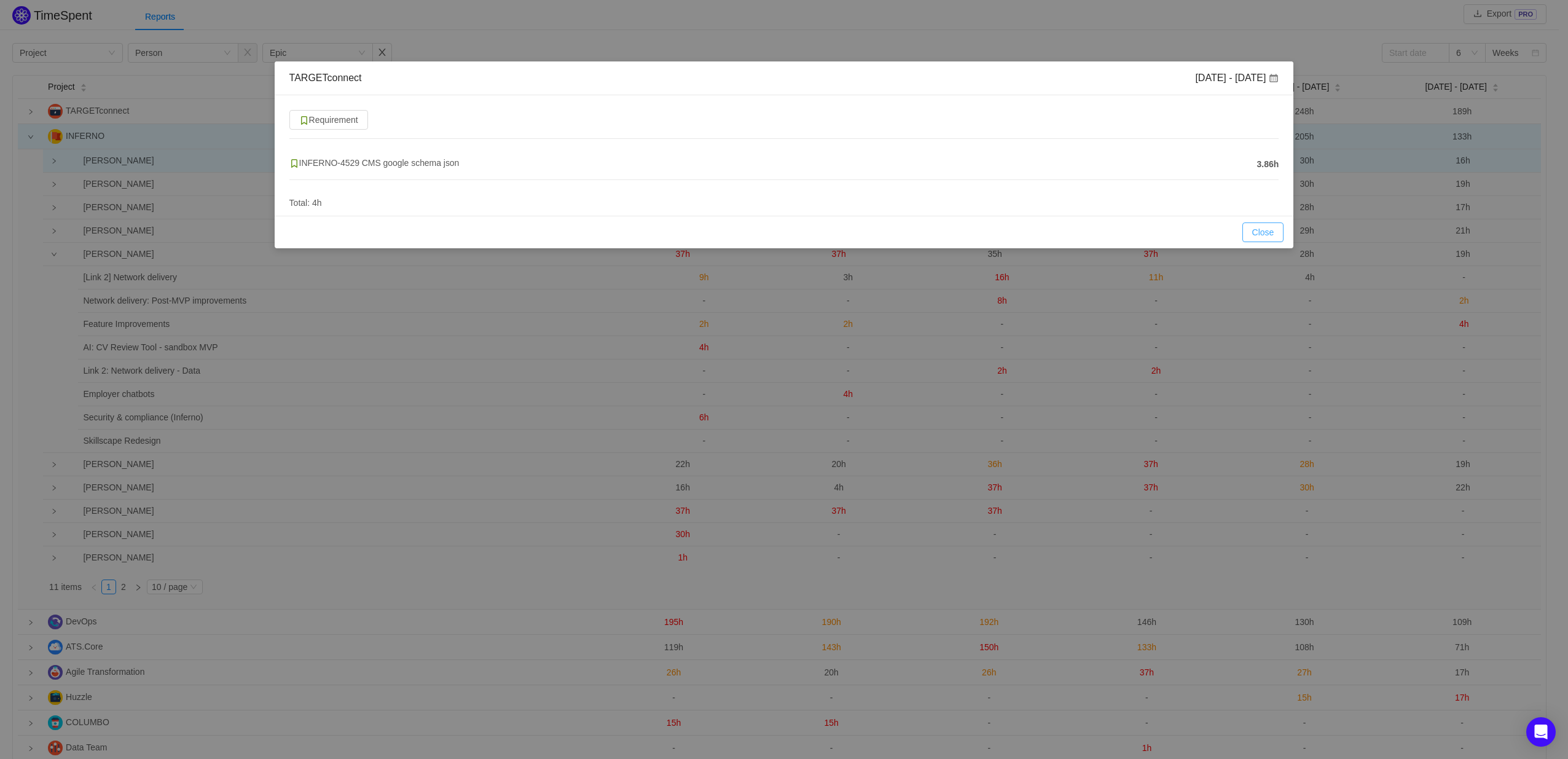
click at [1273, 224] on button "Close" at bounding box center [1263, 232] width 42 height 19
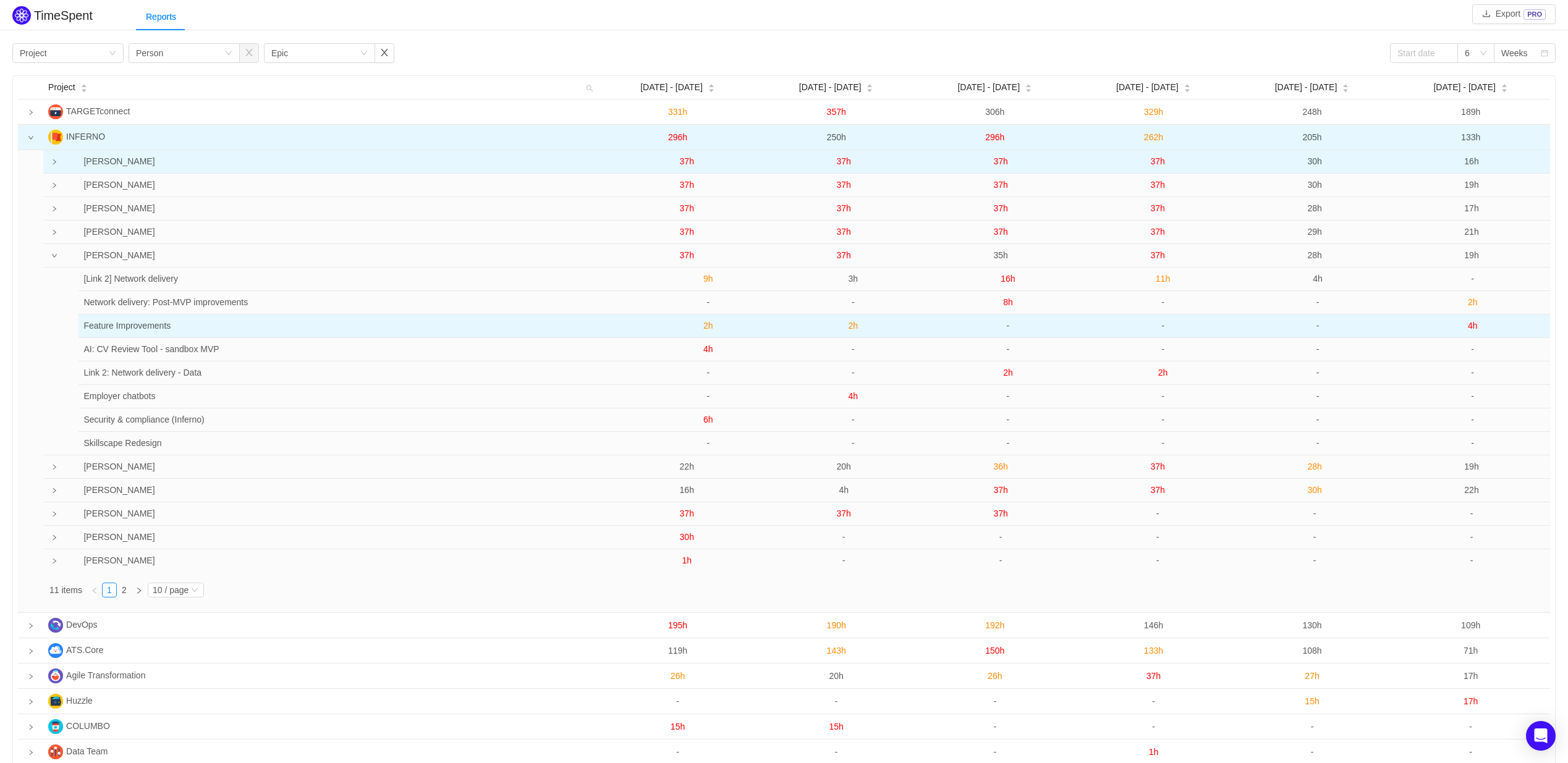
click at [853, 323] on span "2h" at bounding box center [854, 326] width 10 height 10
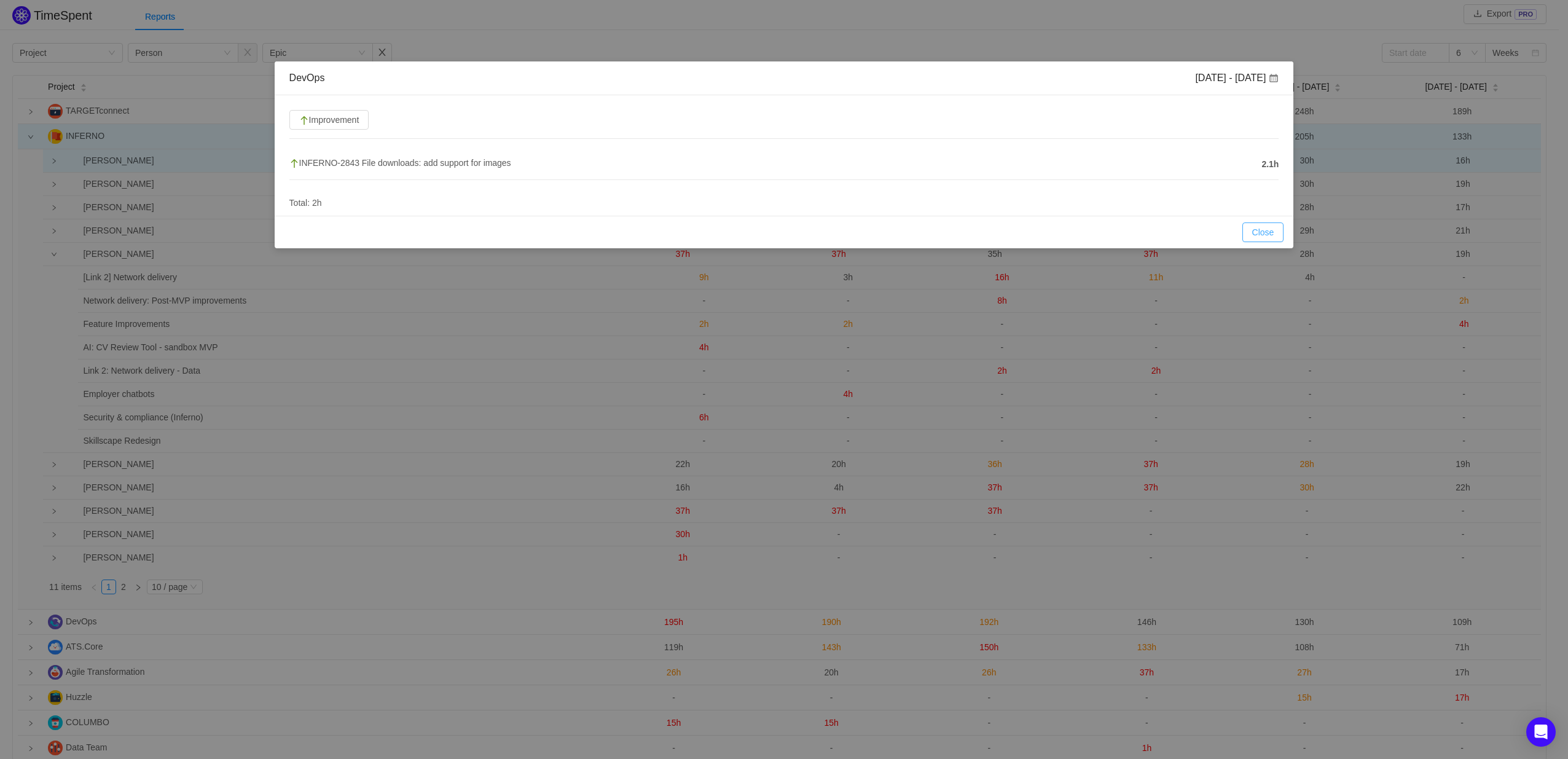
click at [1260, 226] on button "Close" at bounding box center [1263, 232] width 42 height 19
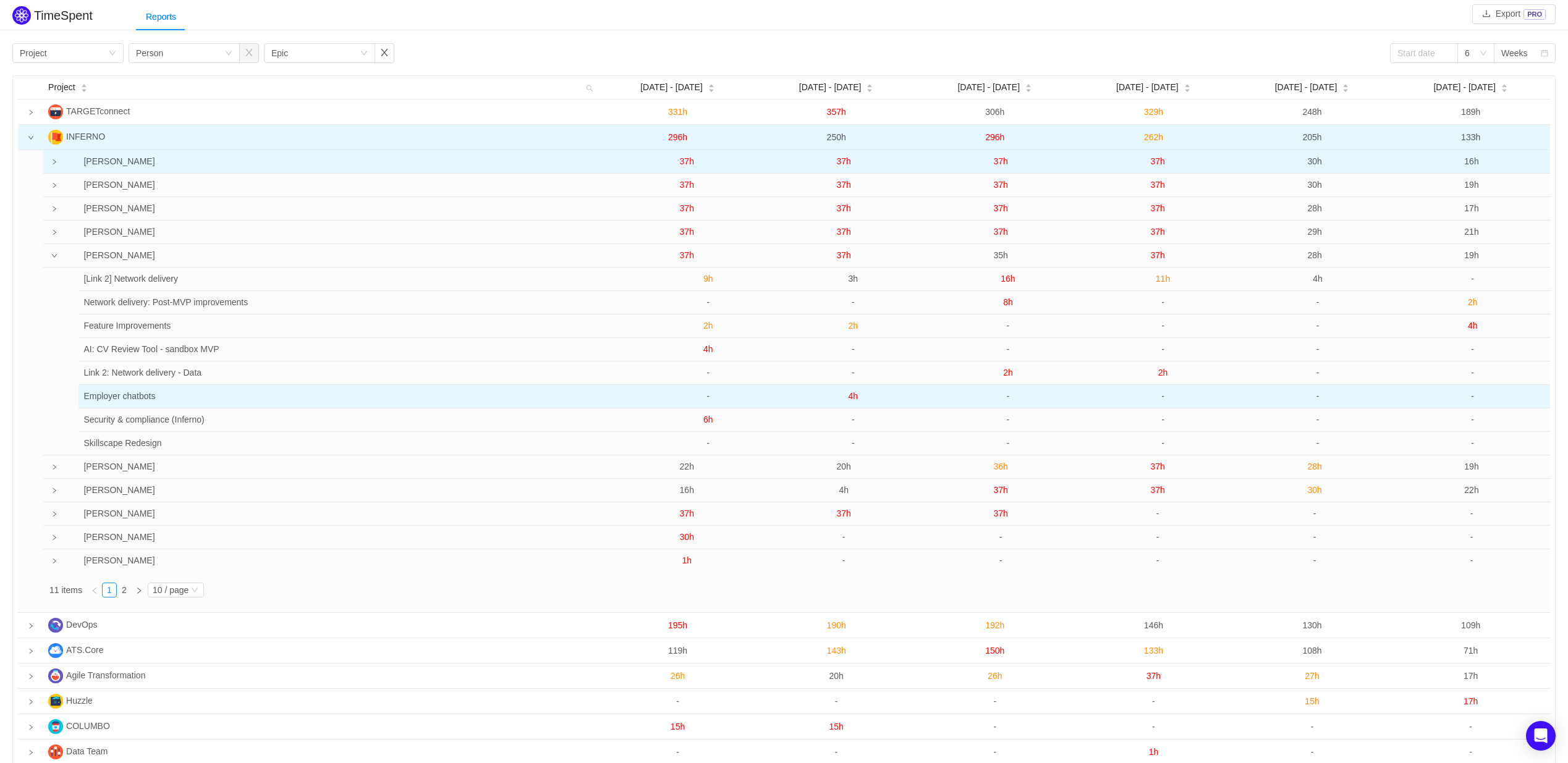
click at [852, 400] on span "4h" at bounding box center [854, 396] width 10 height 10
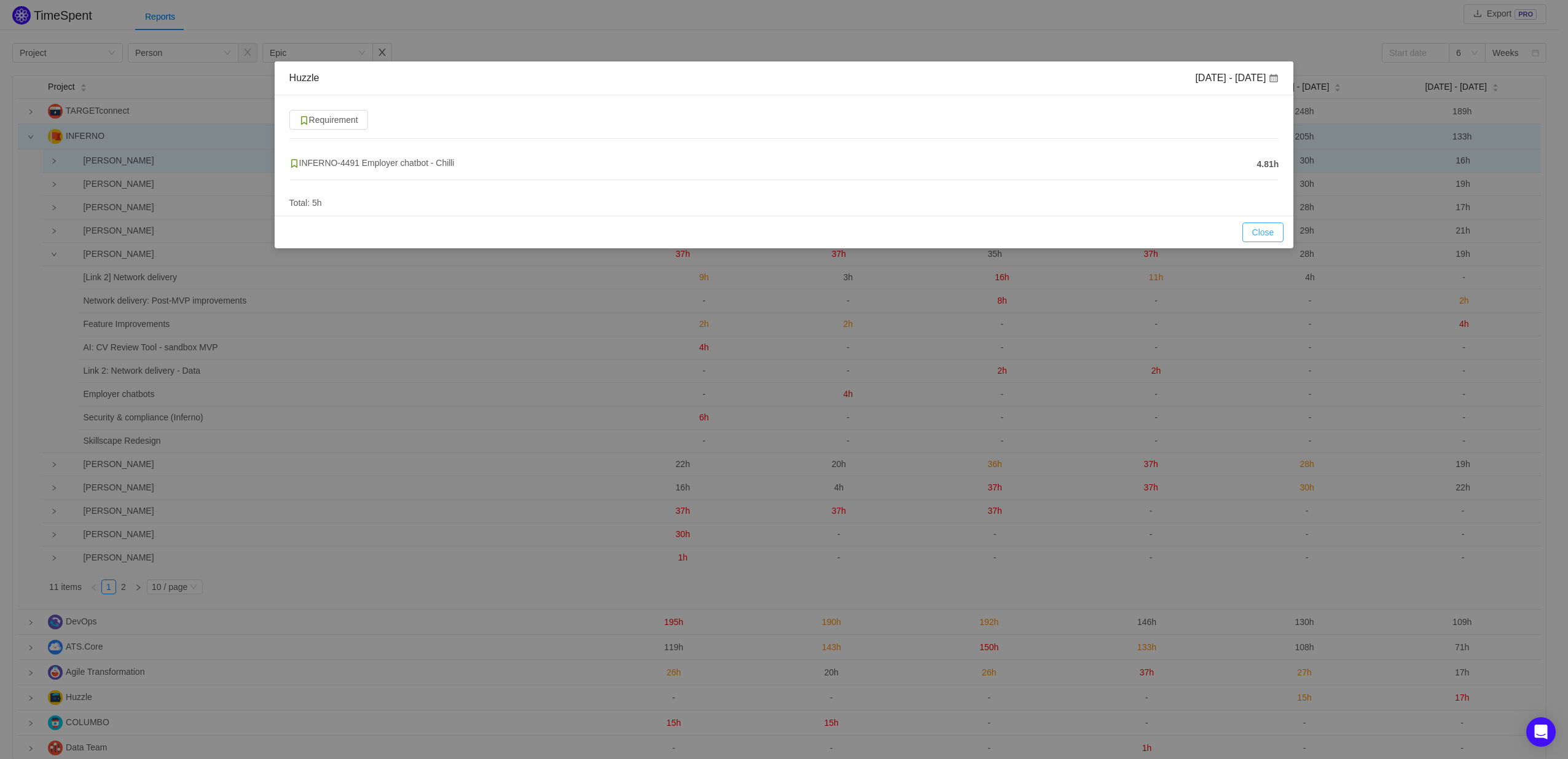
click at [1254, 226] on button "Close" at bounding box center [1263, 232] width 42 height 19
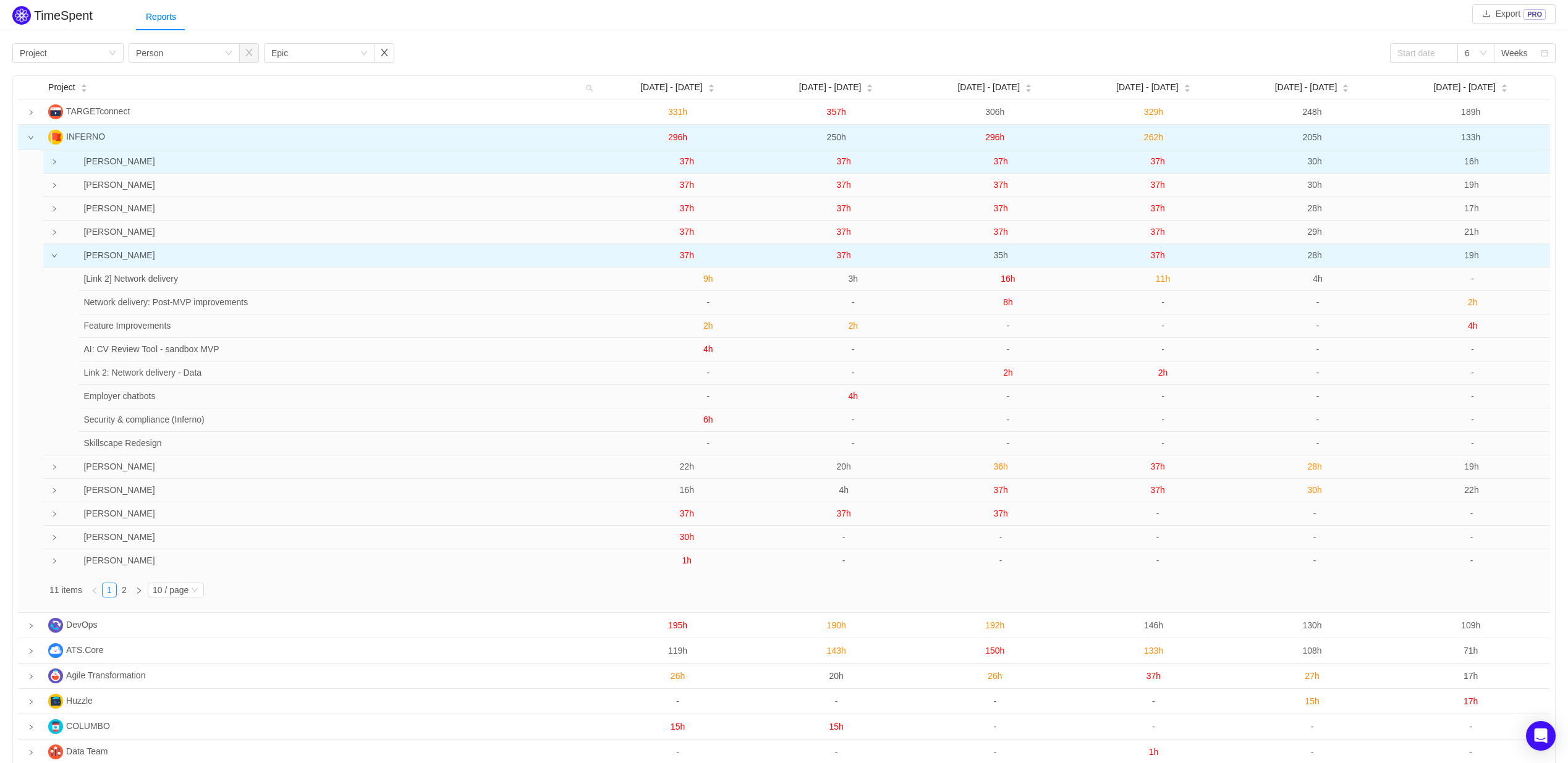
click at [837, 259] on span "37h" at bounding box center [844, 256] width 15 height 10
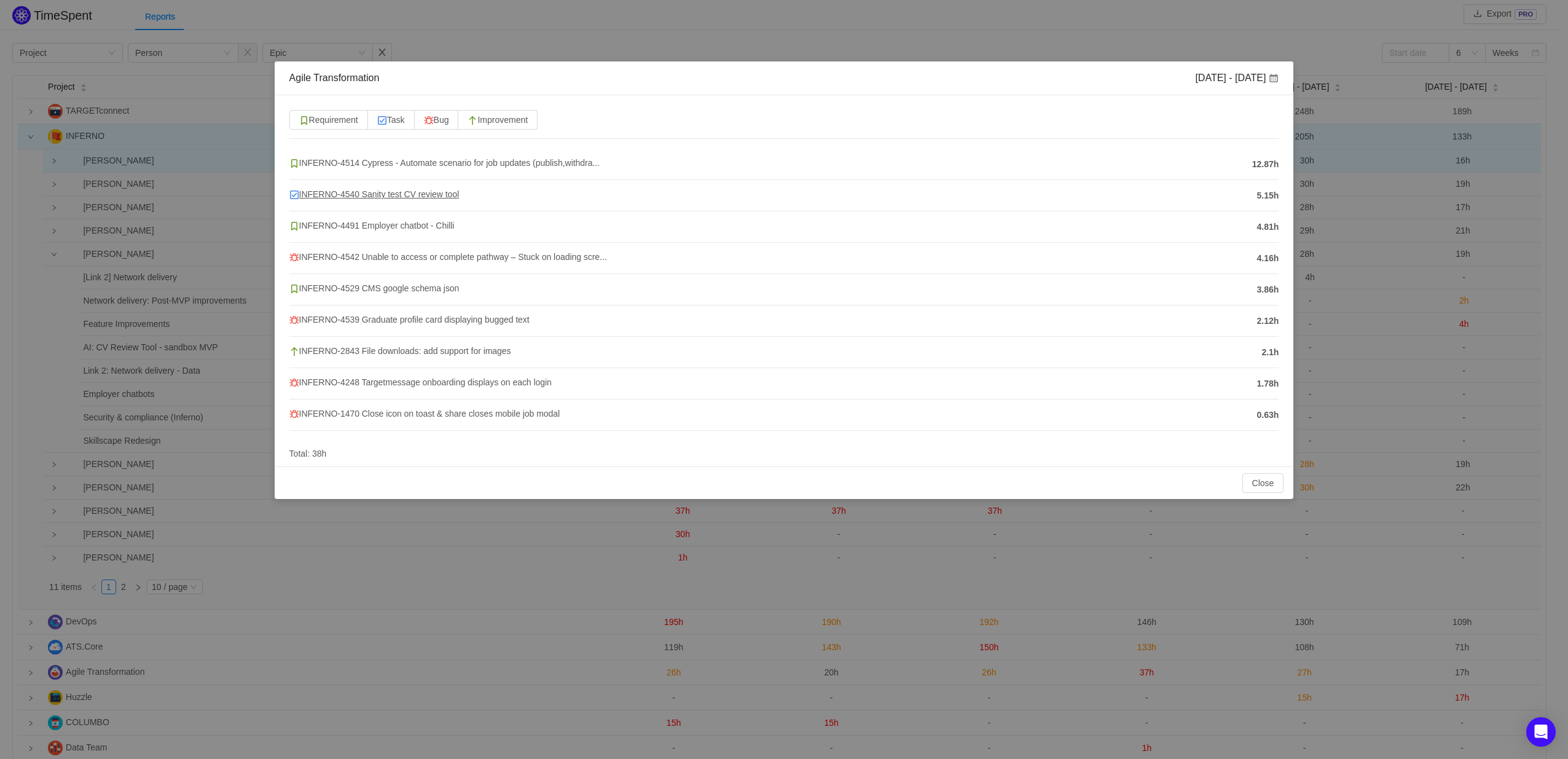
click at [397, 195] on span "INFERNO-4540 Sanity test CV review tool" at bounding box center [374, 194] width 170 height 10
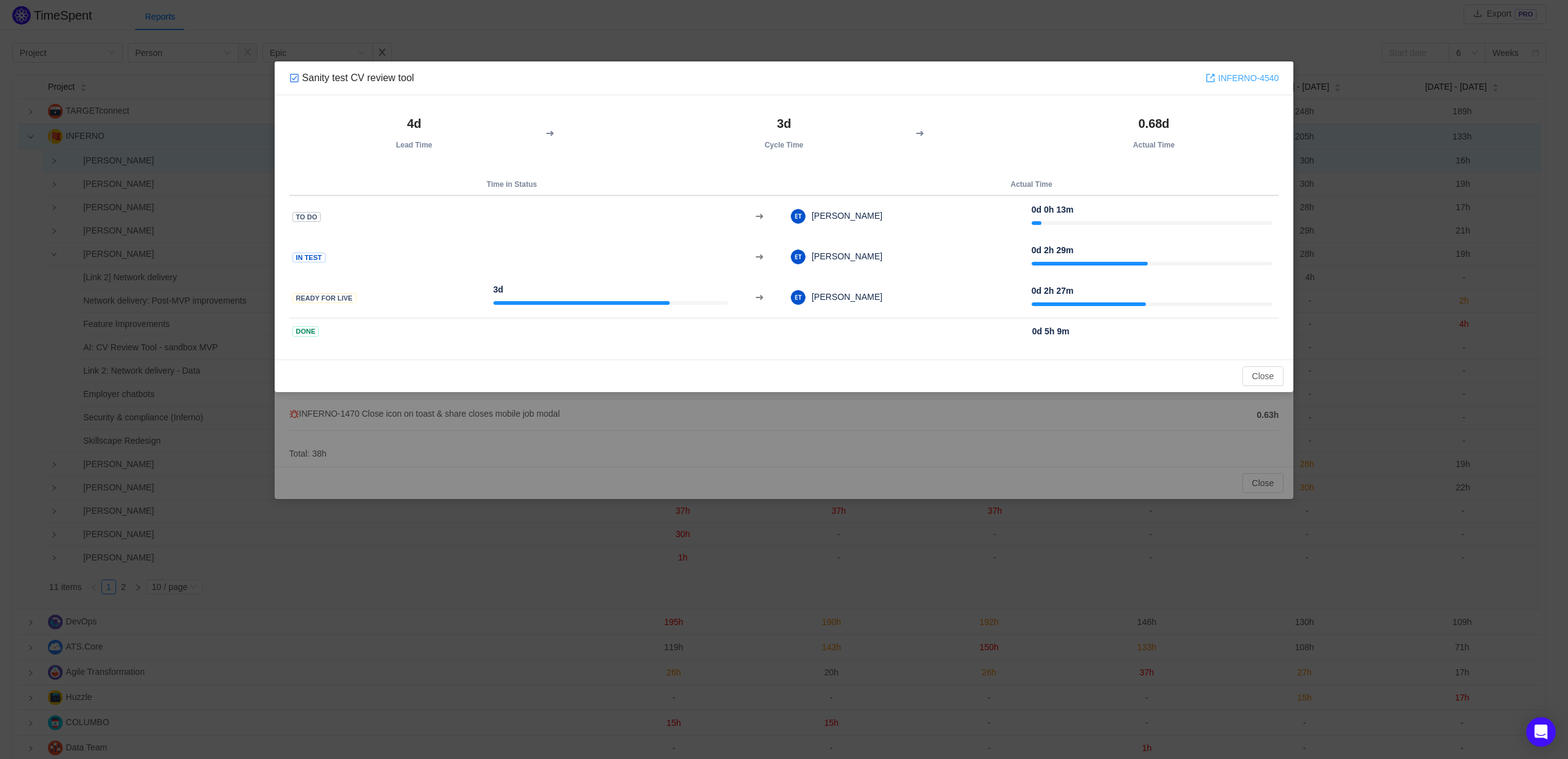
click at [1256, 77] on link "INFERNO-4540" at bounding box center [1243, 78] width 74 height 14
click at [1258, 374] on button "Close" at bounding box center [1263, 376] width 42 height 19
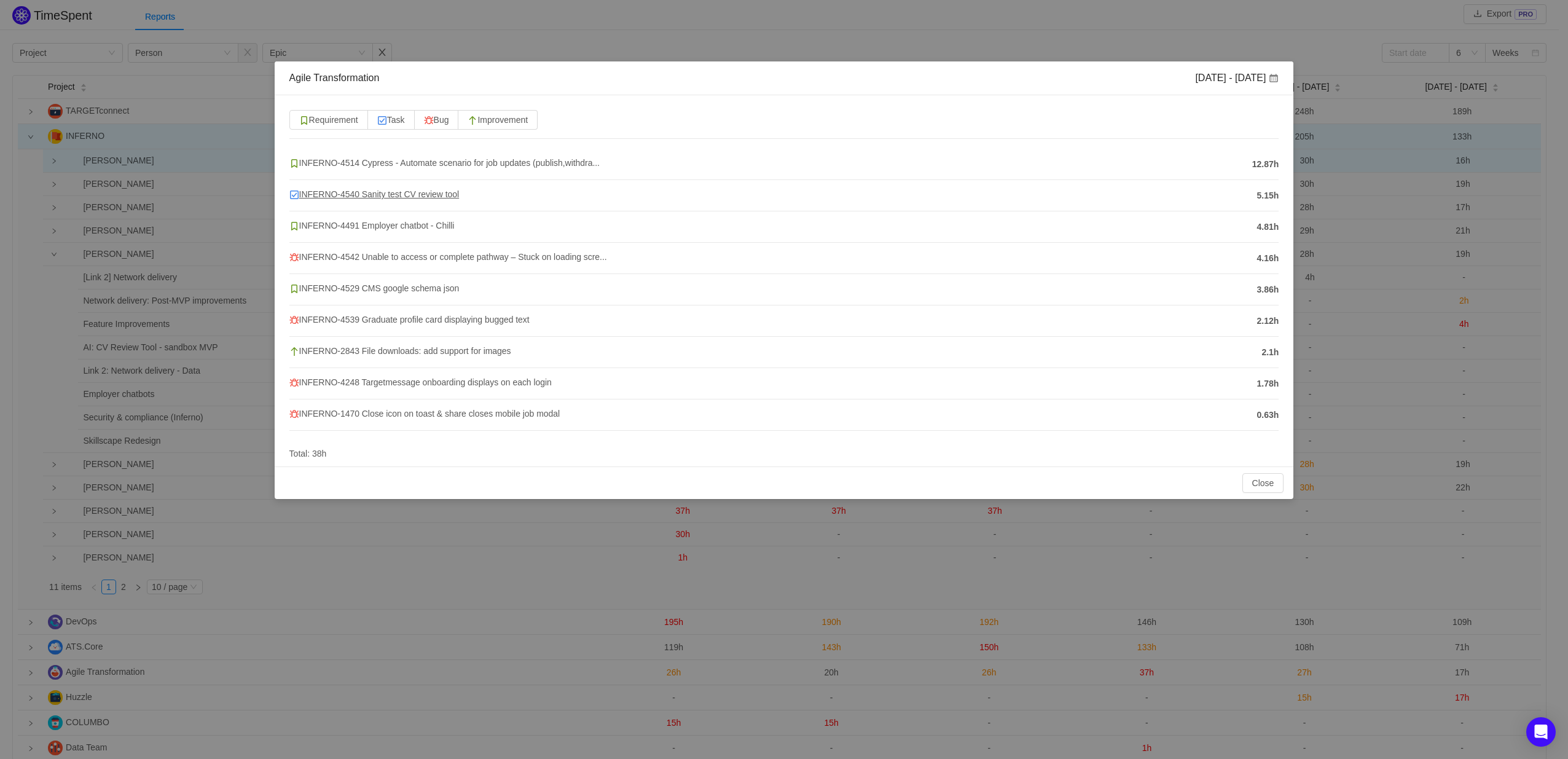
click at [340, 192] on span "INFERNO-4540 Sanity test CV review tool" at bounding box center [374, 194] width 170 height 10
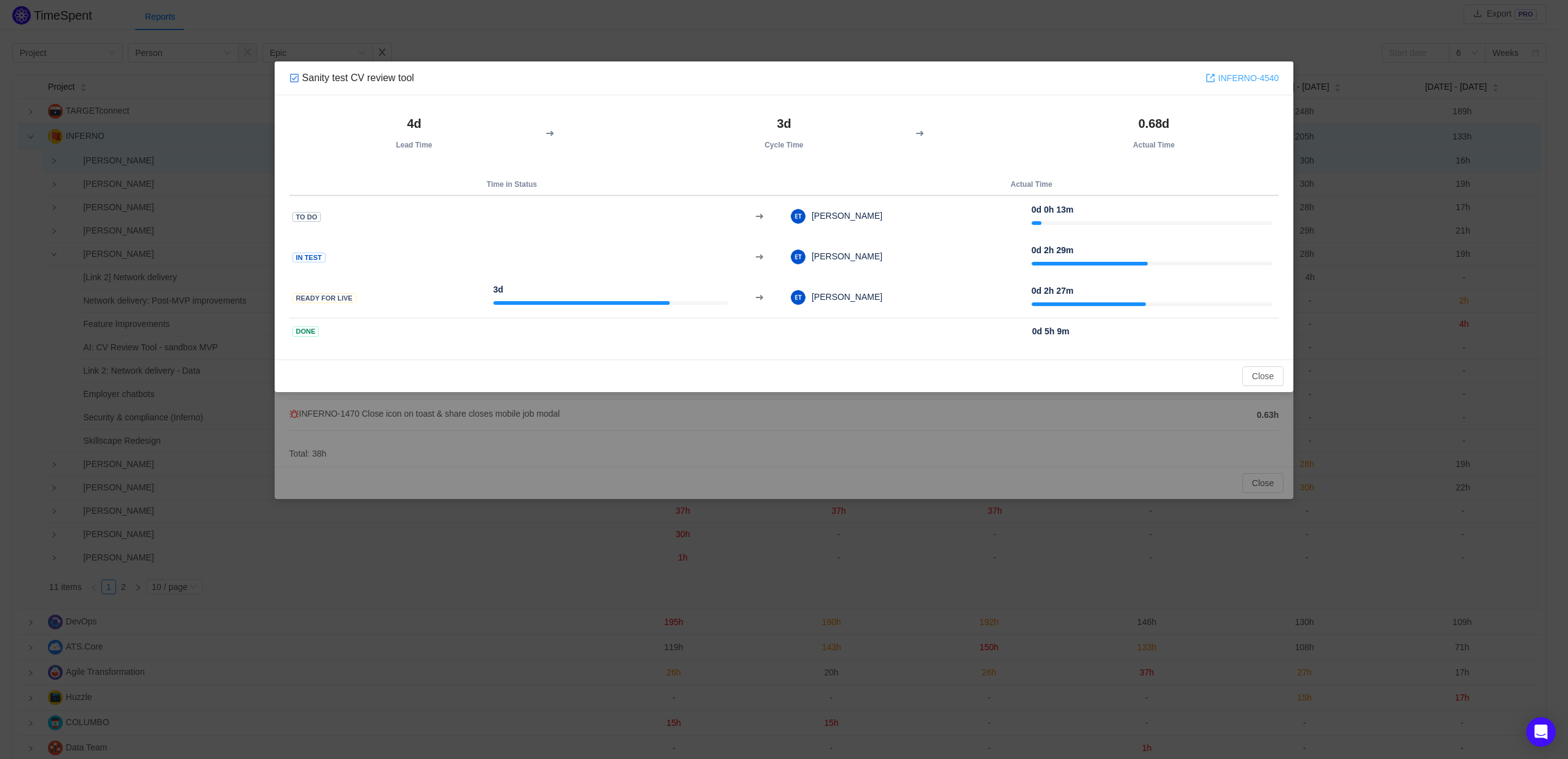
click at [1240, 75] on link "INFERNO-4540" at bounding box center [1243, 78] width 74 height 14
click at [1254, 375] on button "Close" at bounding box center [1263, 376] width 42 height 19
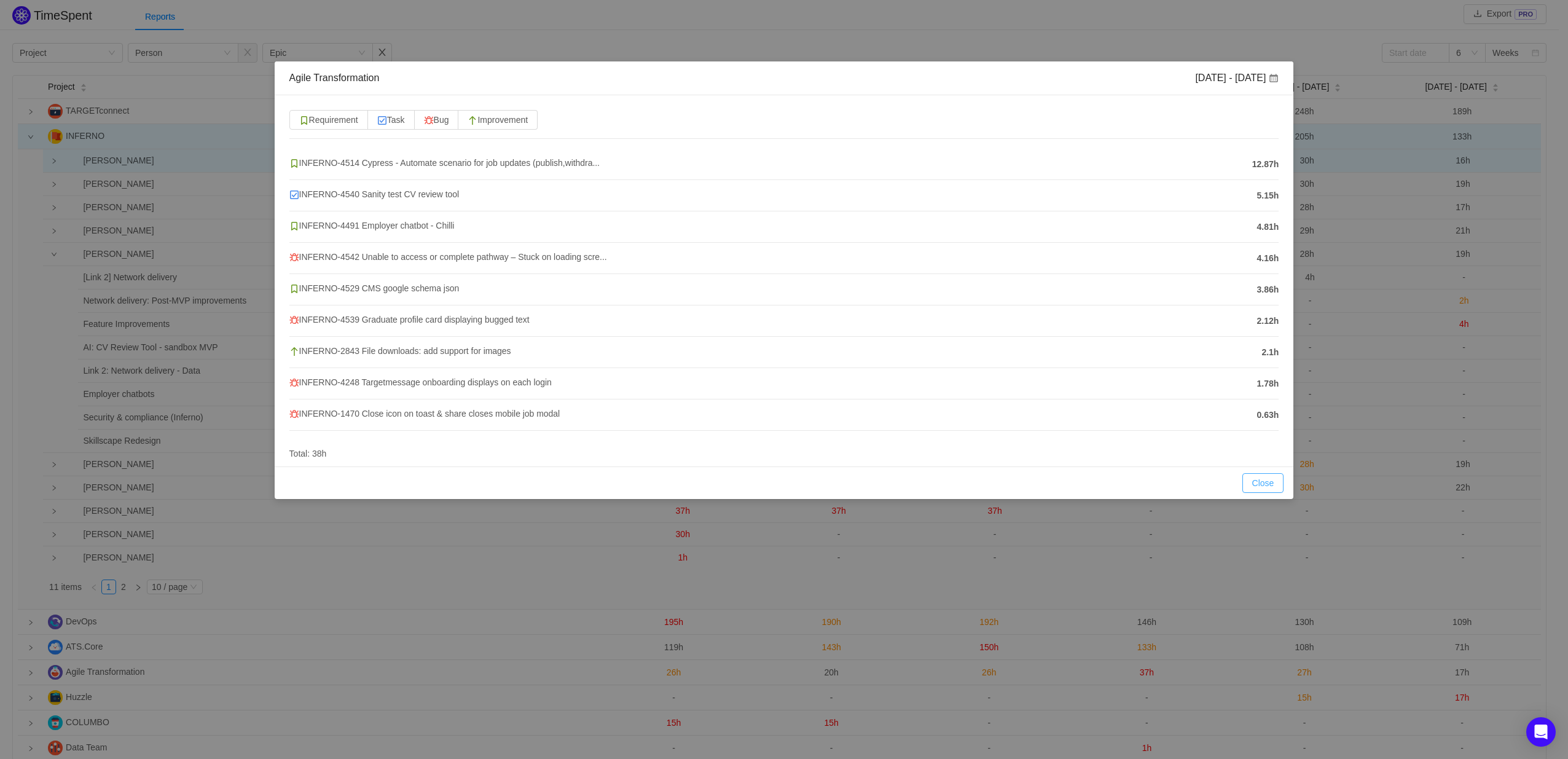
click at [1274, 483] on button "Close" at bounding box center [1263, 483] width 42 height 19
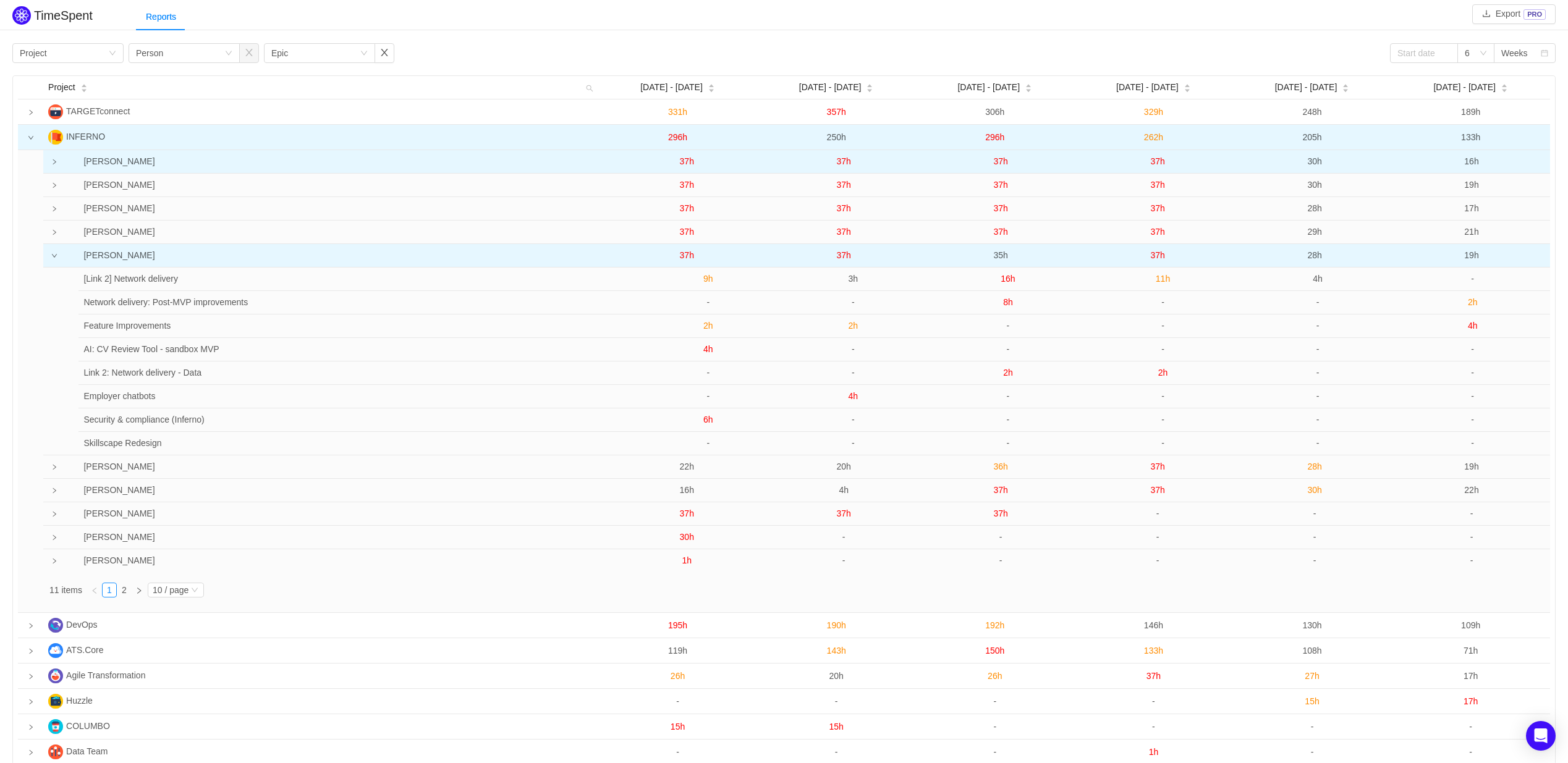
click at [1000, 254] on span "35h" at bounding box center [1000, 256] width 15 height 10
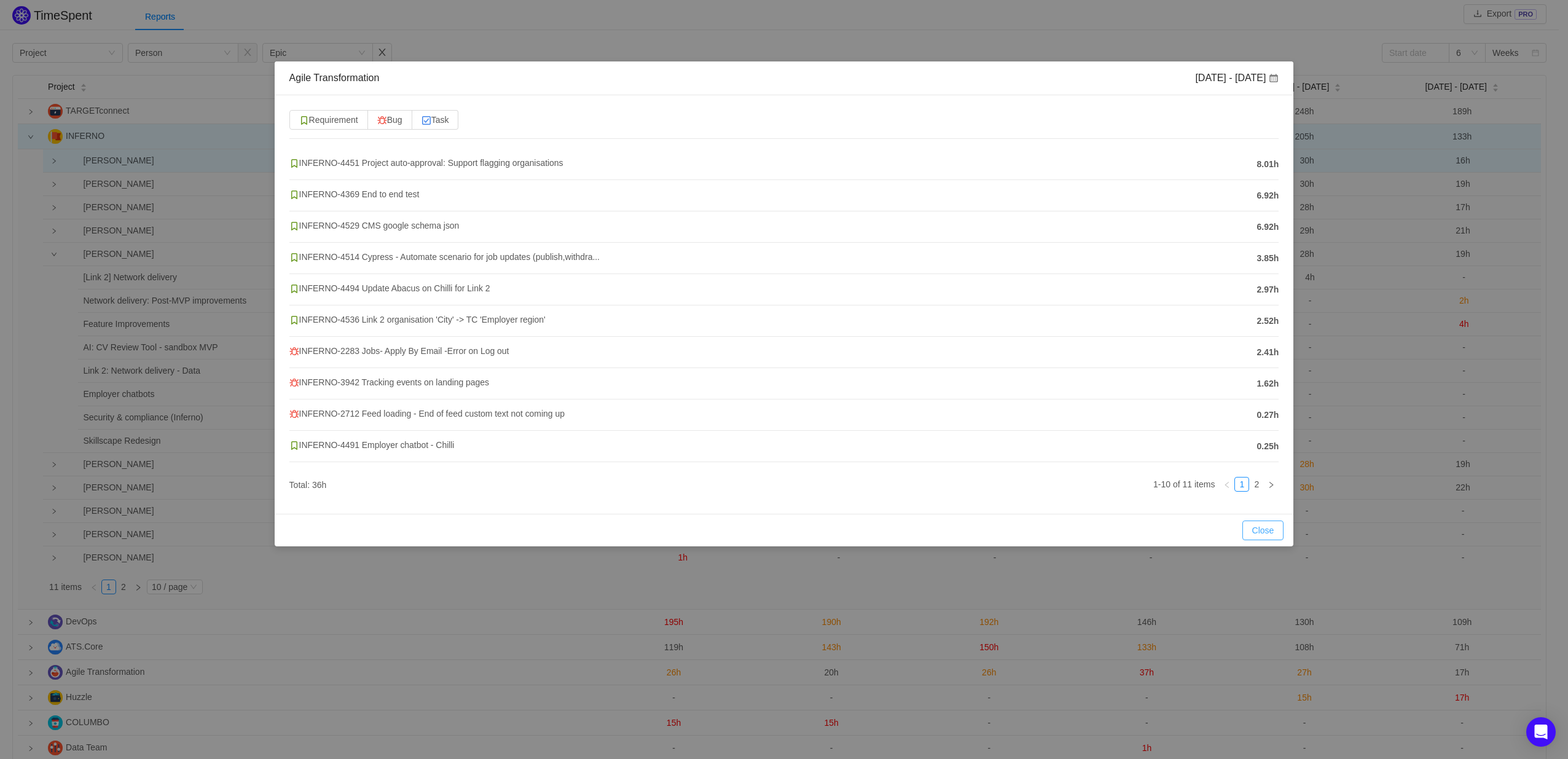
click at [1256, 529] on button "Close" at bounding box center [1263, 530] width 42 height 19
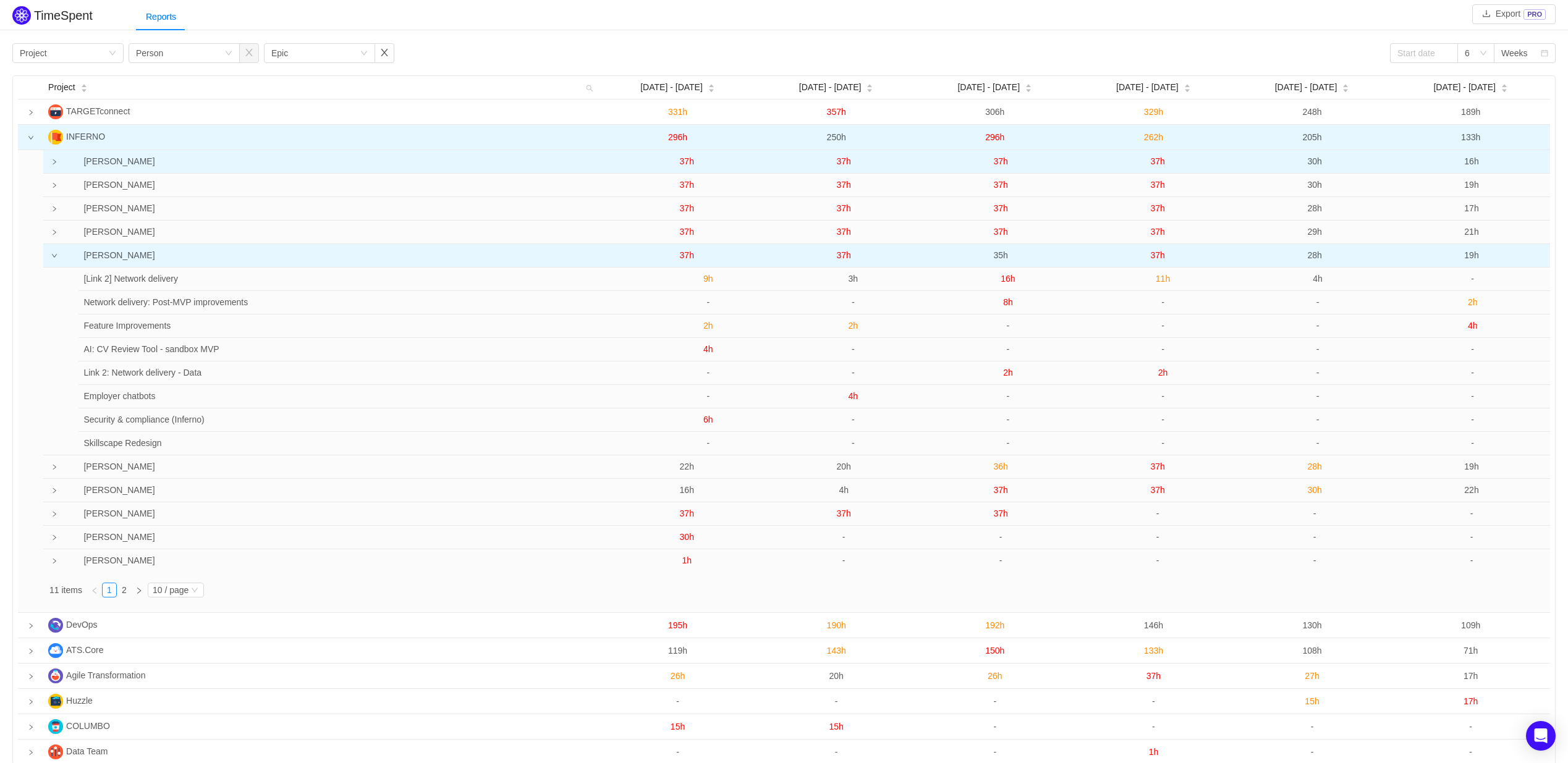
click at [1000, 258] on span "35h" at bounding box center [1000, 256] width 15 height 10
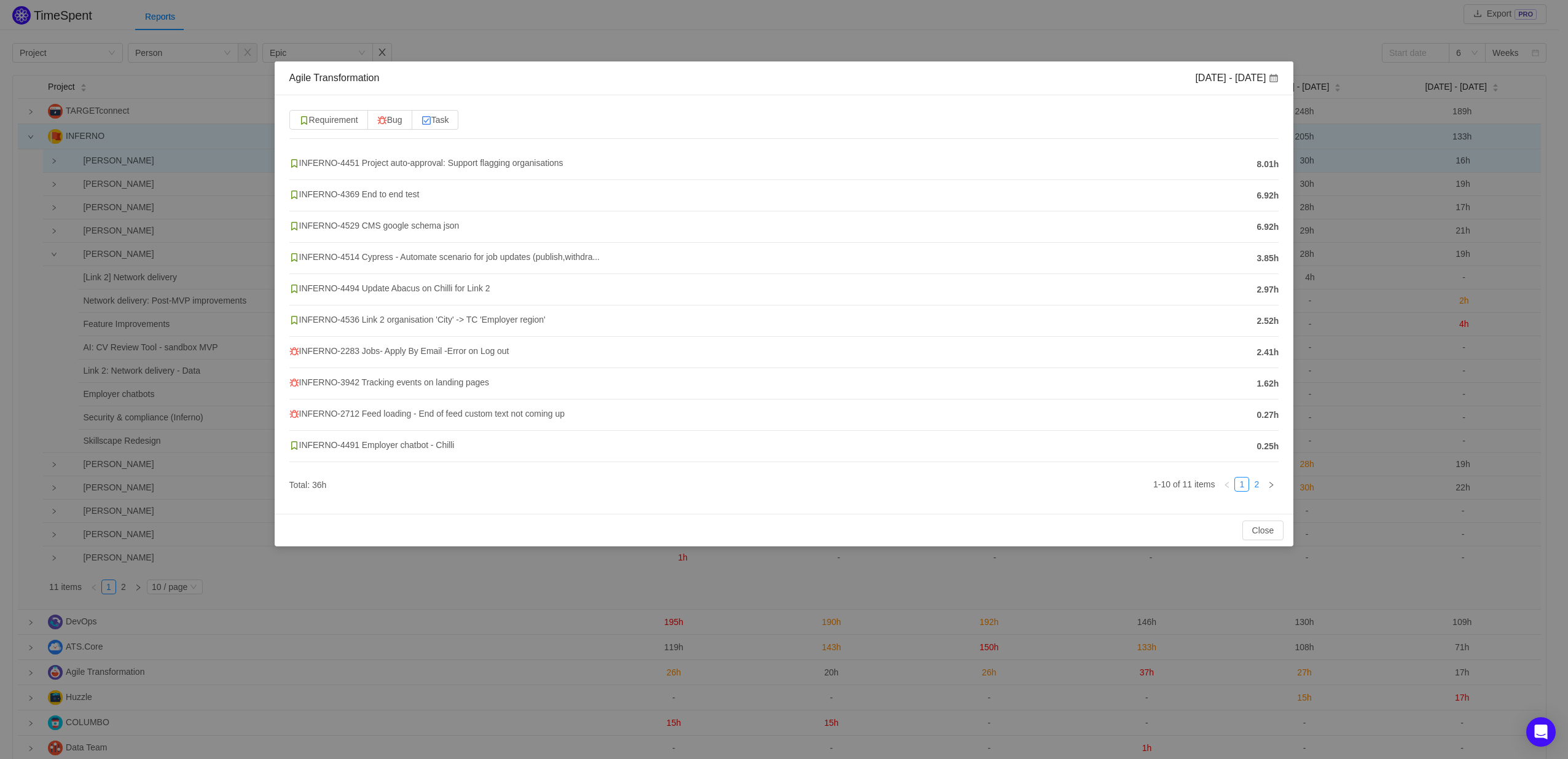
click at [1258, 483] on link "2" at bounding box center [1257, 484] width 14 height 14
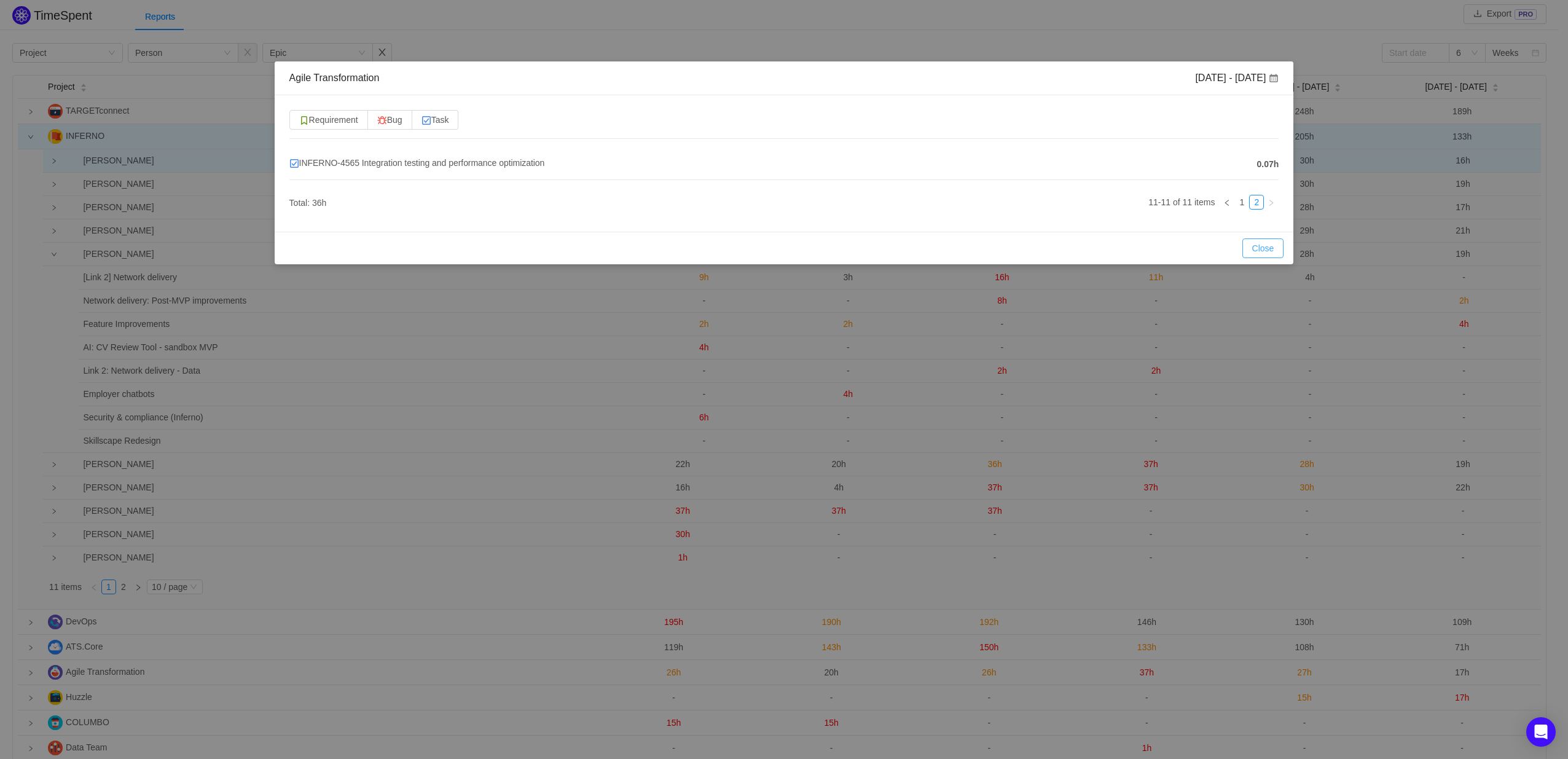
click at [1260, 246] on button "Close" at bounding box center [1263, 248] width 42 height 19
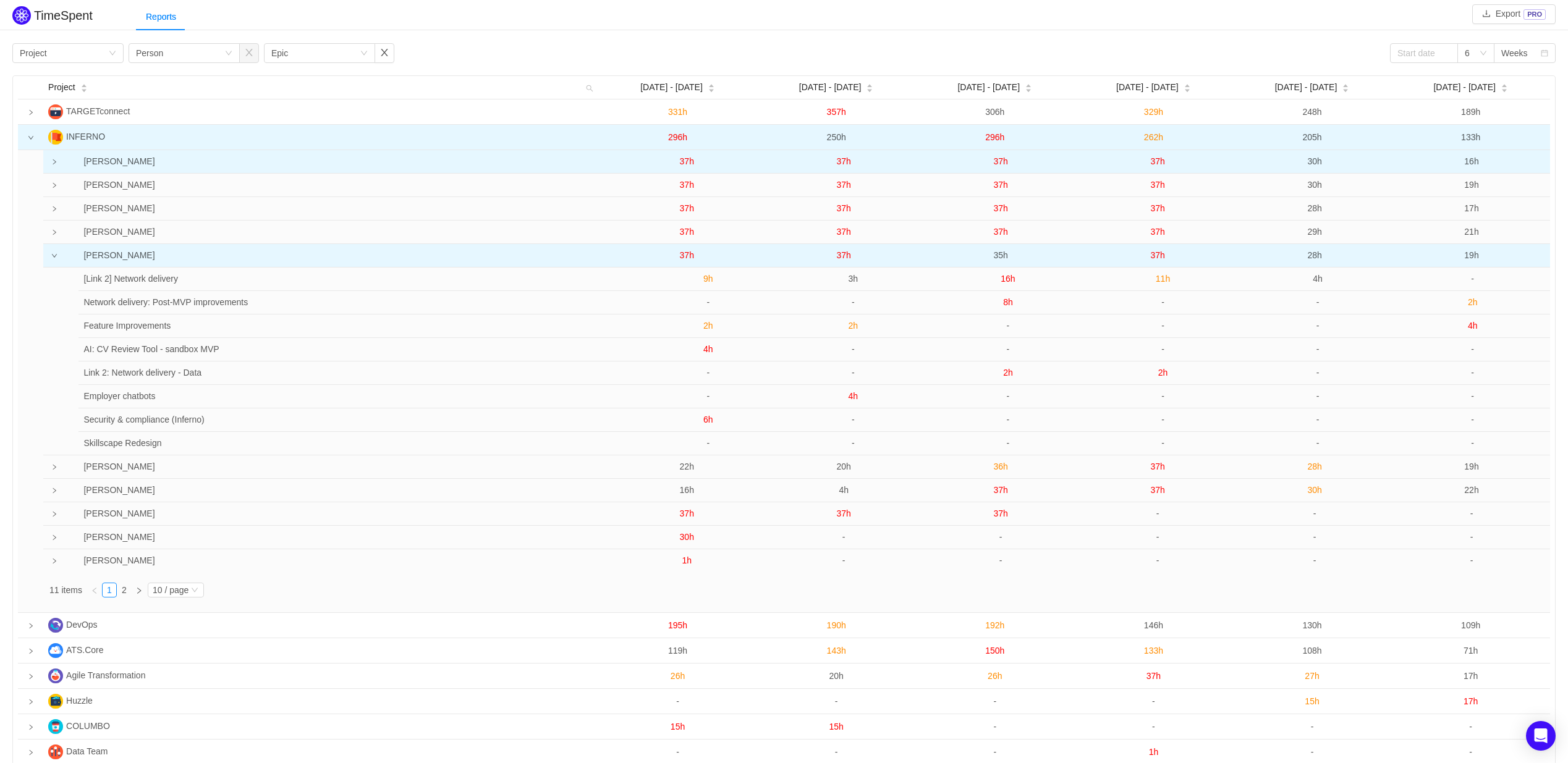
click at [1002, 253] on span "35h" at bounding box center [1000, 256] width 15 height 10
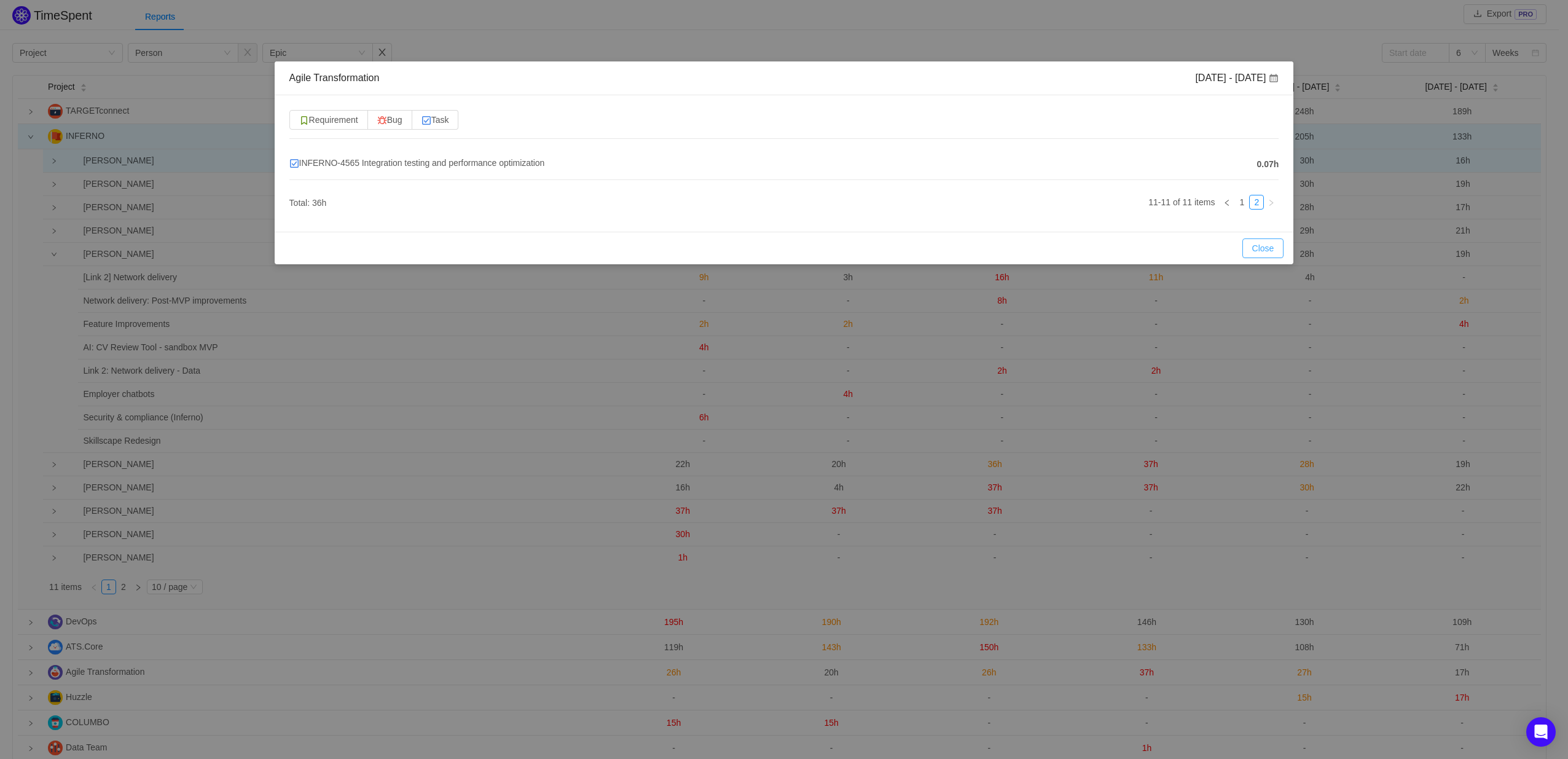
click at [1257, 242] on button "Close" at bounding box center [1263, 248] width 42 height 19
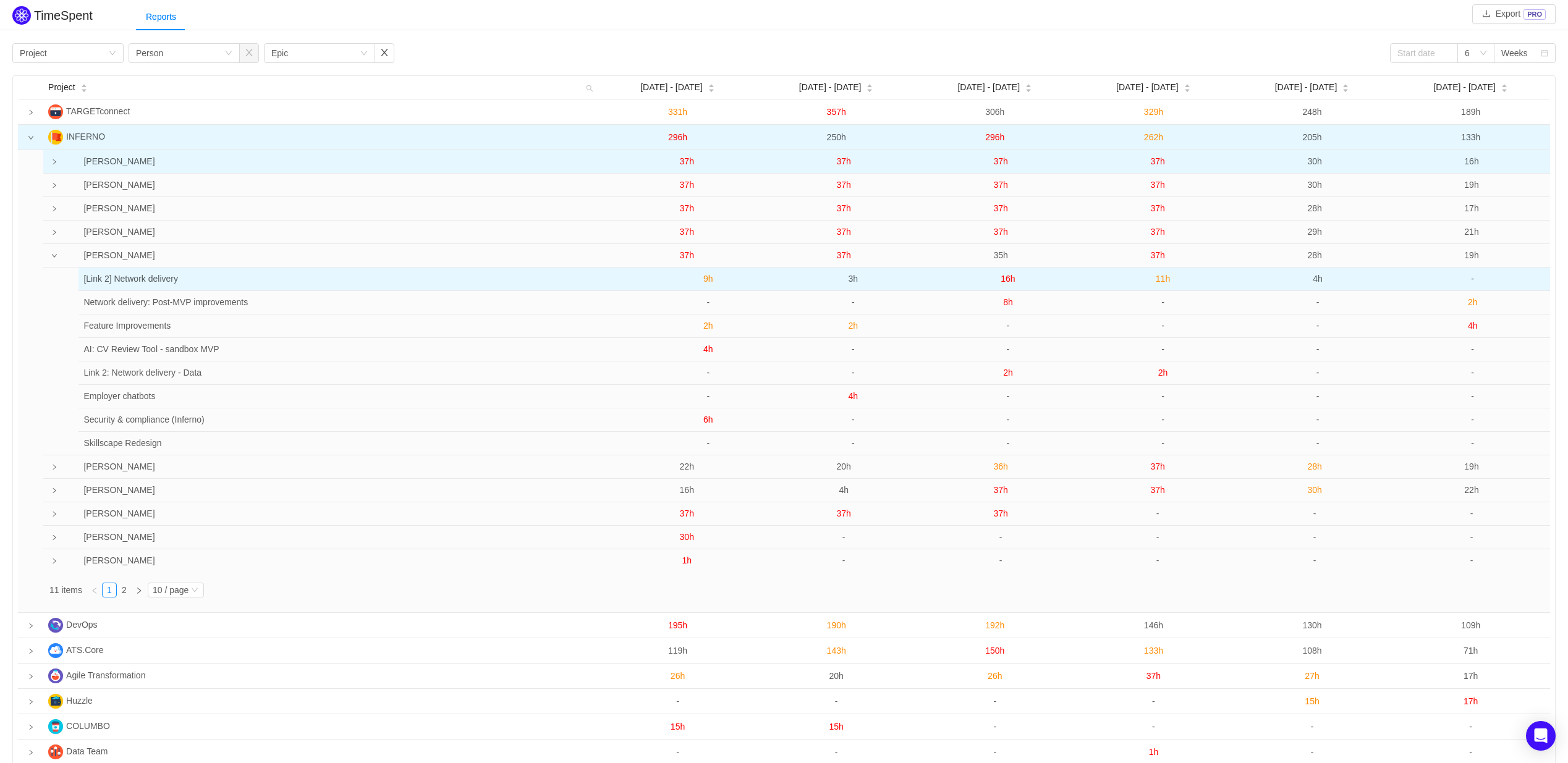
click at [1007, 276] on span "16h" at bounding box center [1007, 279] width 15 height 10
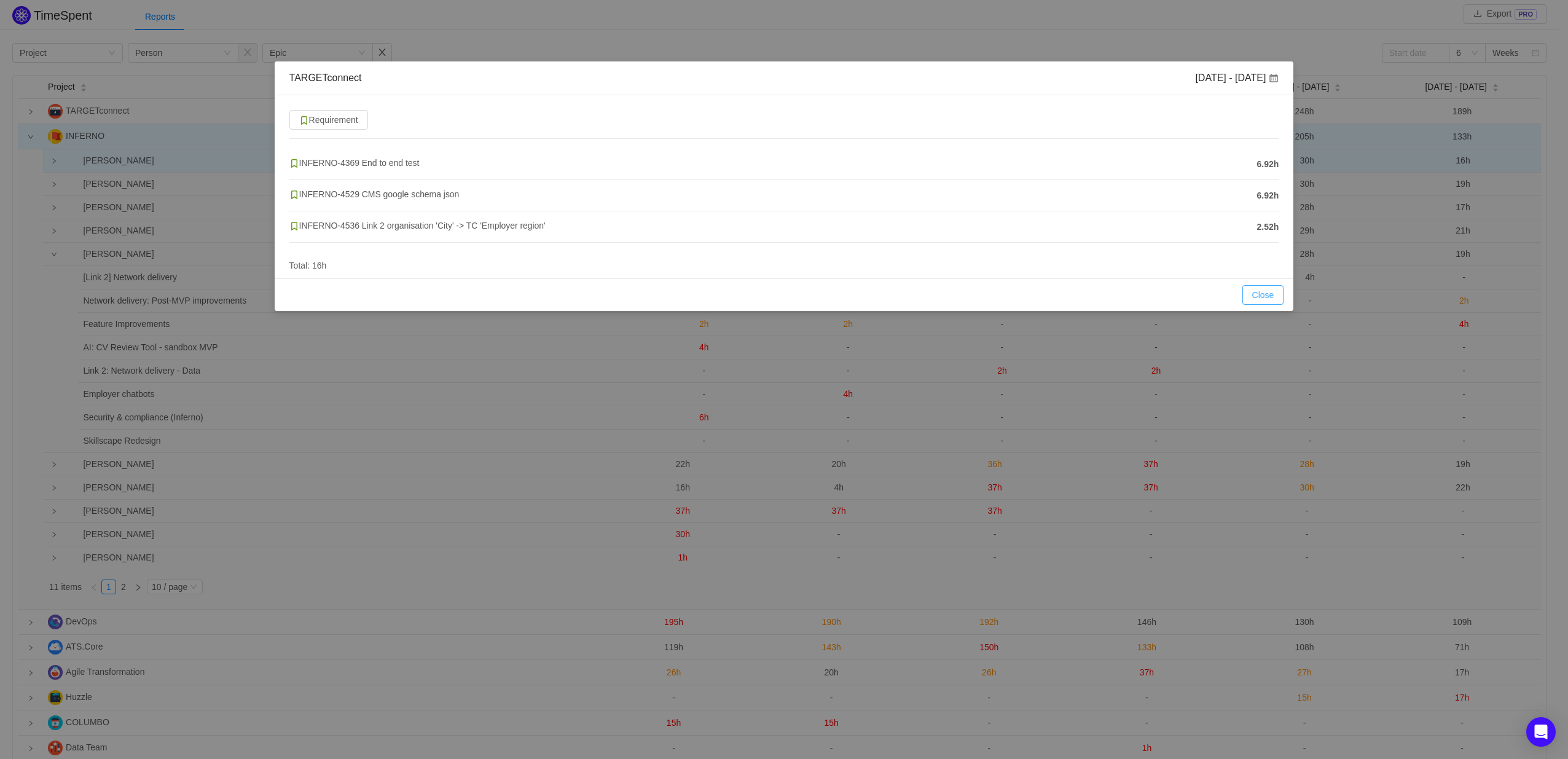
click at [1273, 294] on button "Close" at bounding box center [1263, 295] width 42 height 19
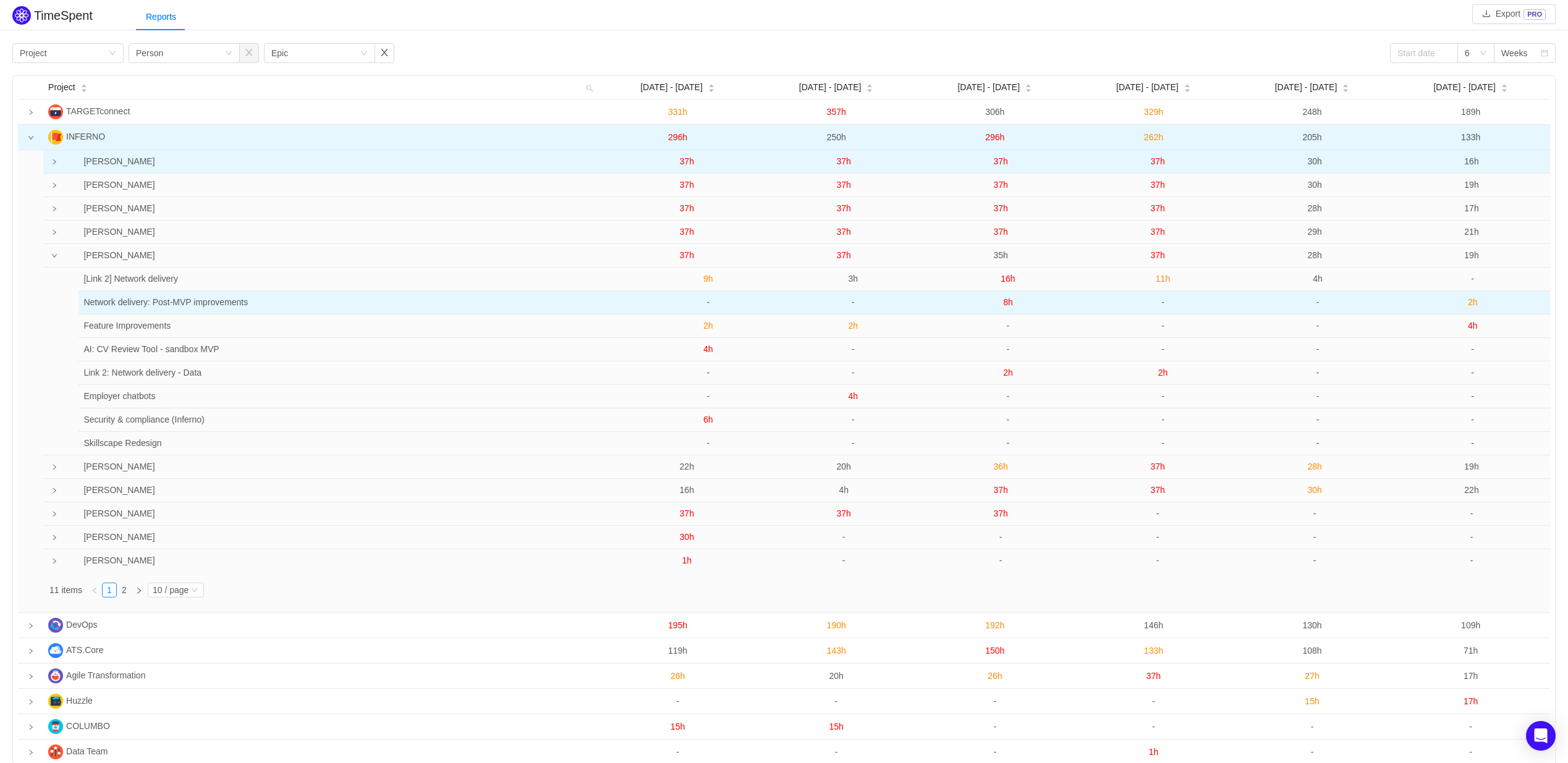
click at [1006, 300] on span "8h" at bounding box center [1008, 302] width 10 height 10
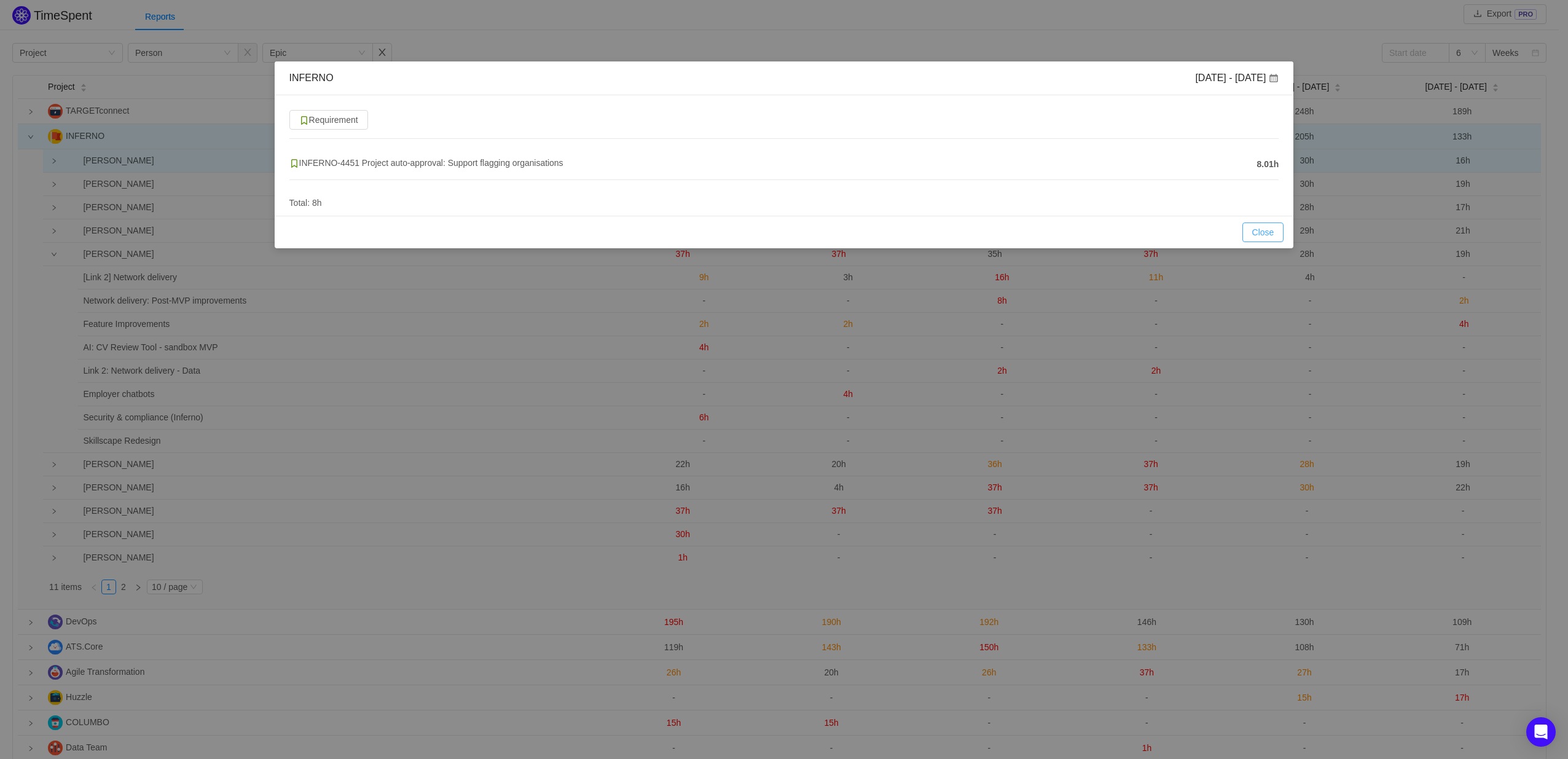
click at [1263, 230] on button "Close" at bounding box center [1263, 232] width 42 height 19
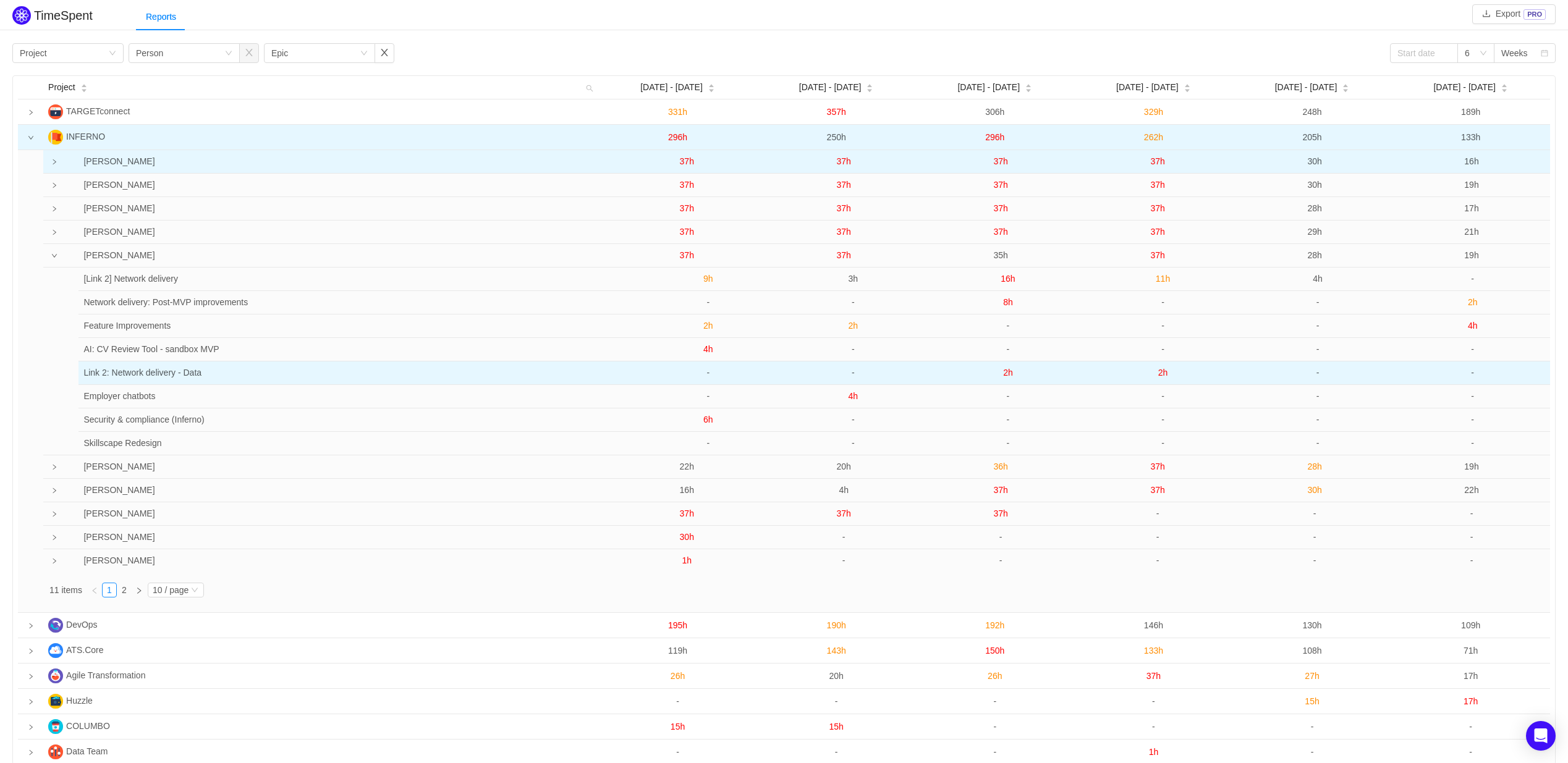
click at [1008, 371] on span "2h" at bounding box center [1008, 373] width 10 height 10
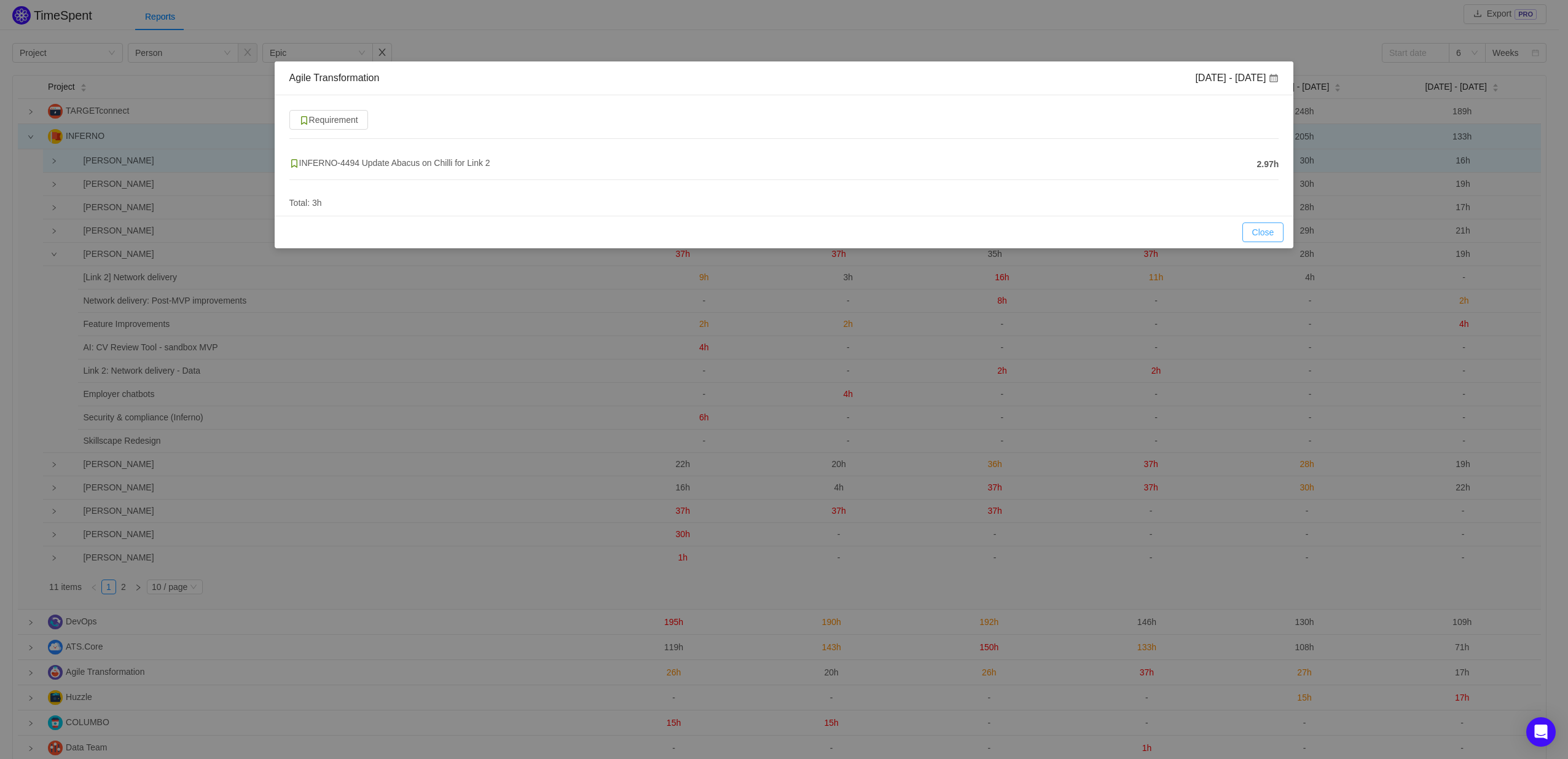
drag, startPoint x: 1266, startPoint y: 232, endPoint x: 1250, endPoint y: 233, distance: 16.0
click at [1266, 232] on button "Close" at bounding box center [1263, 232] width 42 height 19
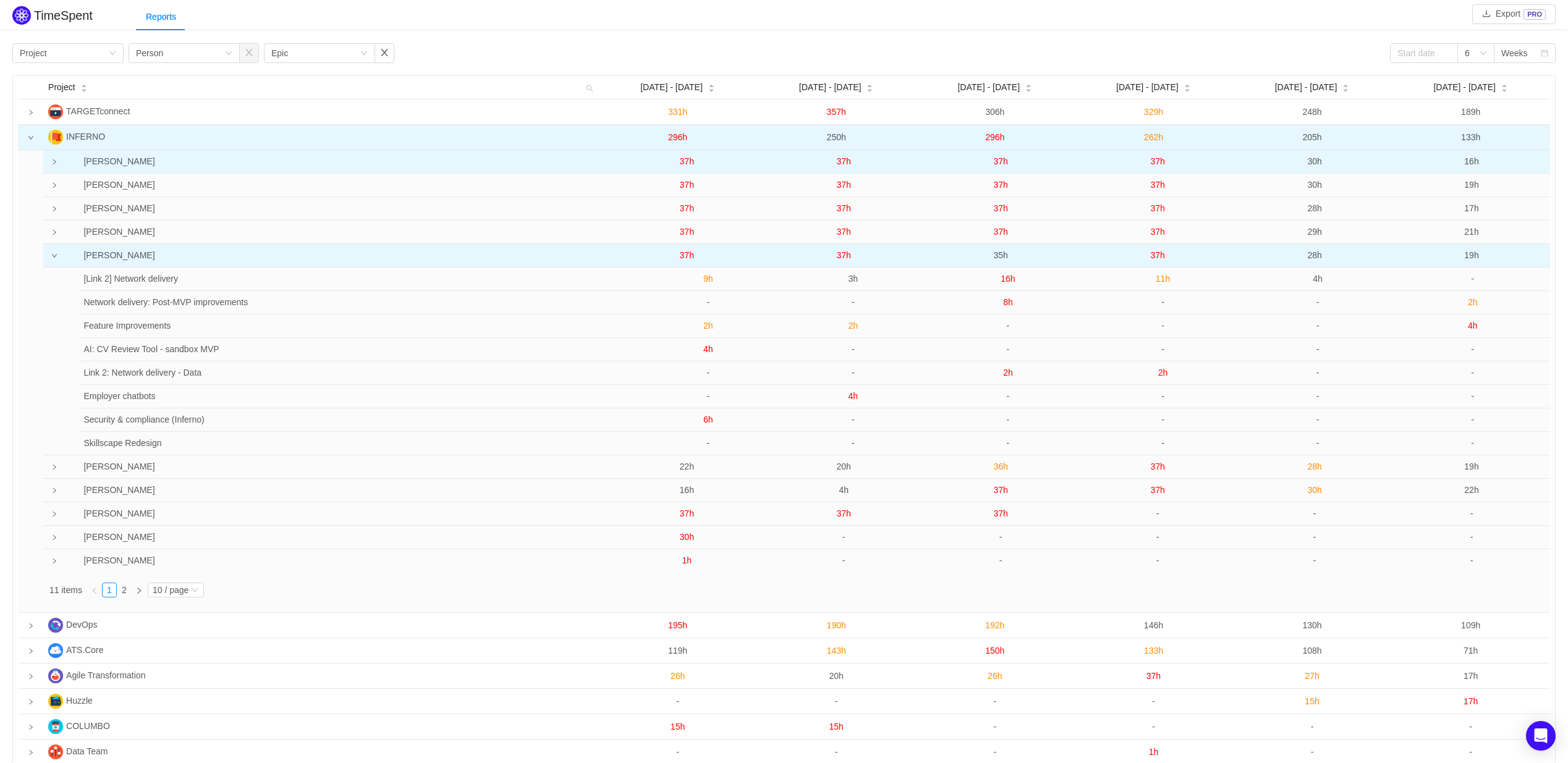
click at [1005, 259] on span "35h" at bounding box center [1000, 256] width 15 height 10
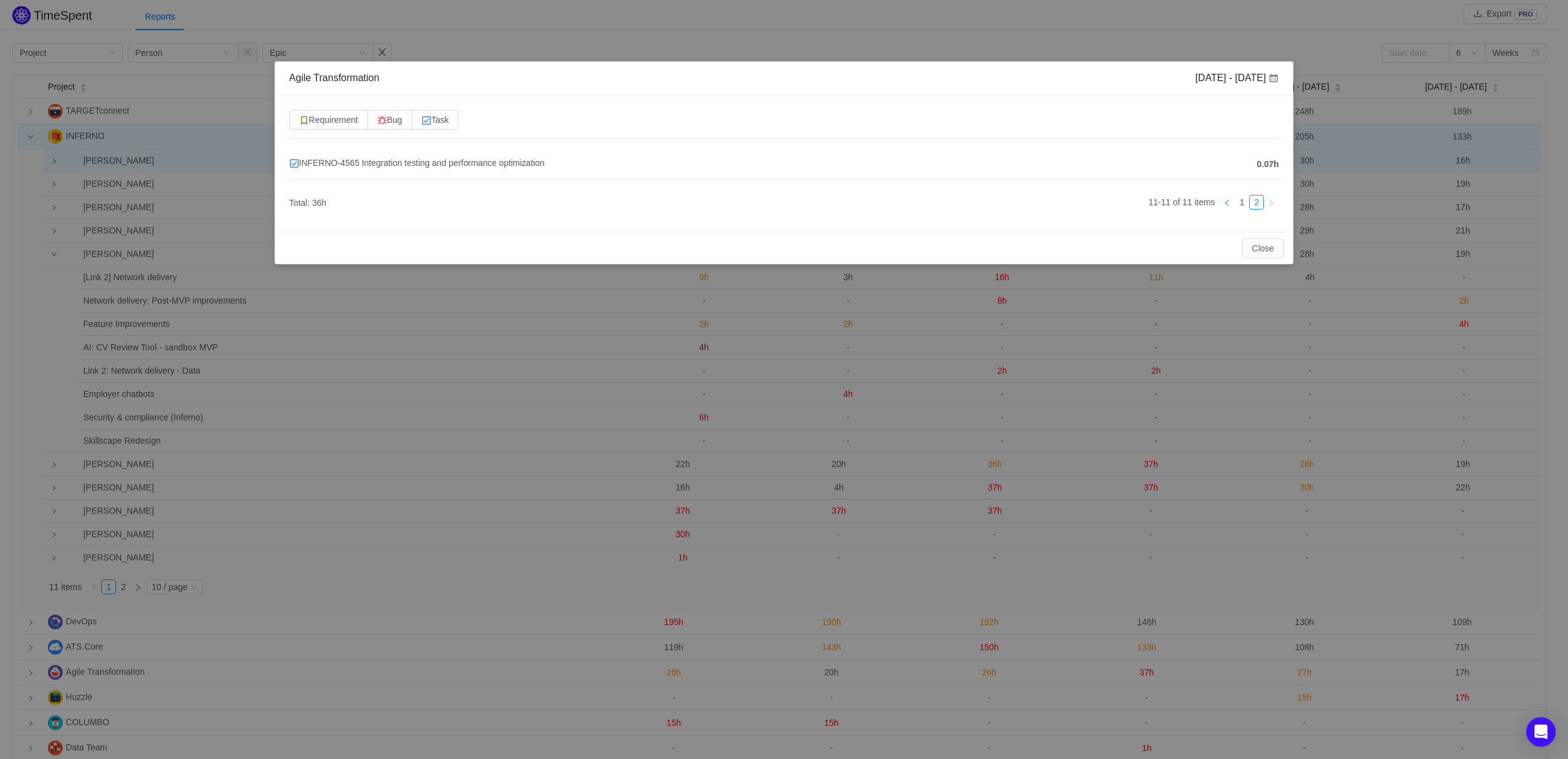
click at [1231, 206] on icon "icon: left" at bounding box center [1227, 203] width 8 height 8
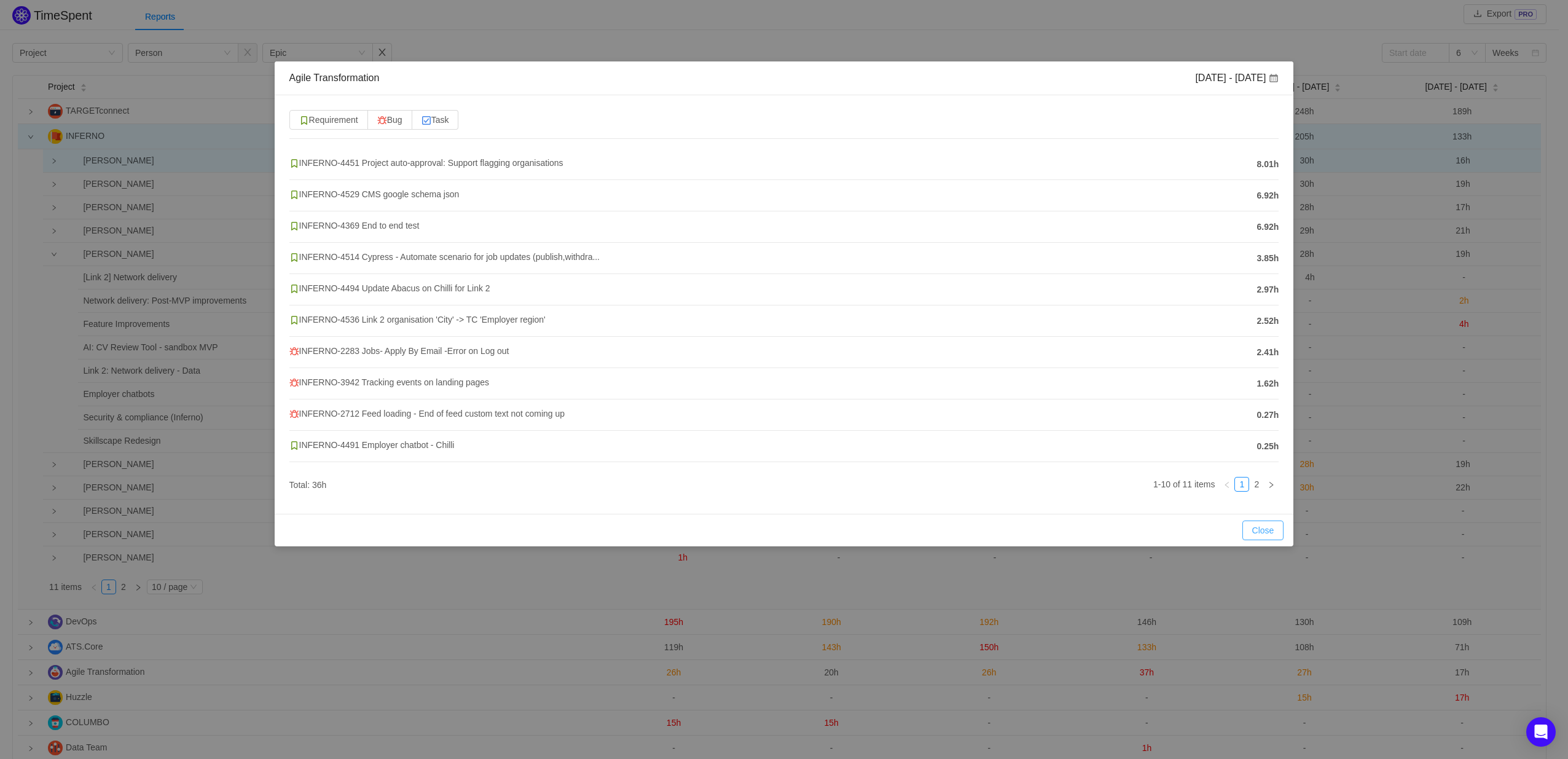
click at [1274, 534] on button "Close" at bounding box center [1263, 530] width 42 height 19
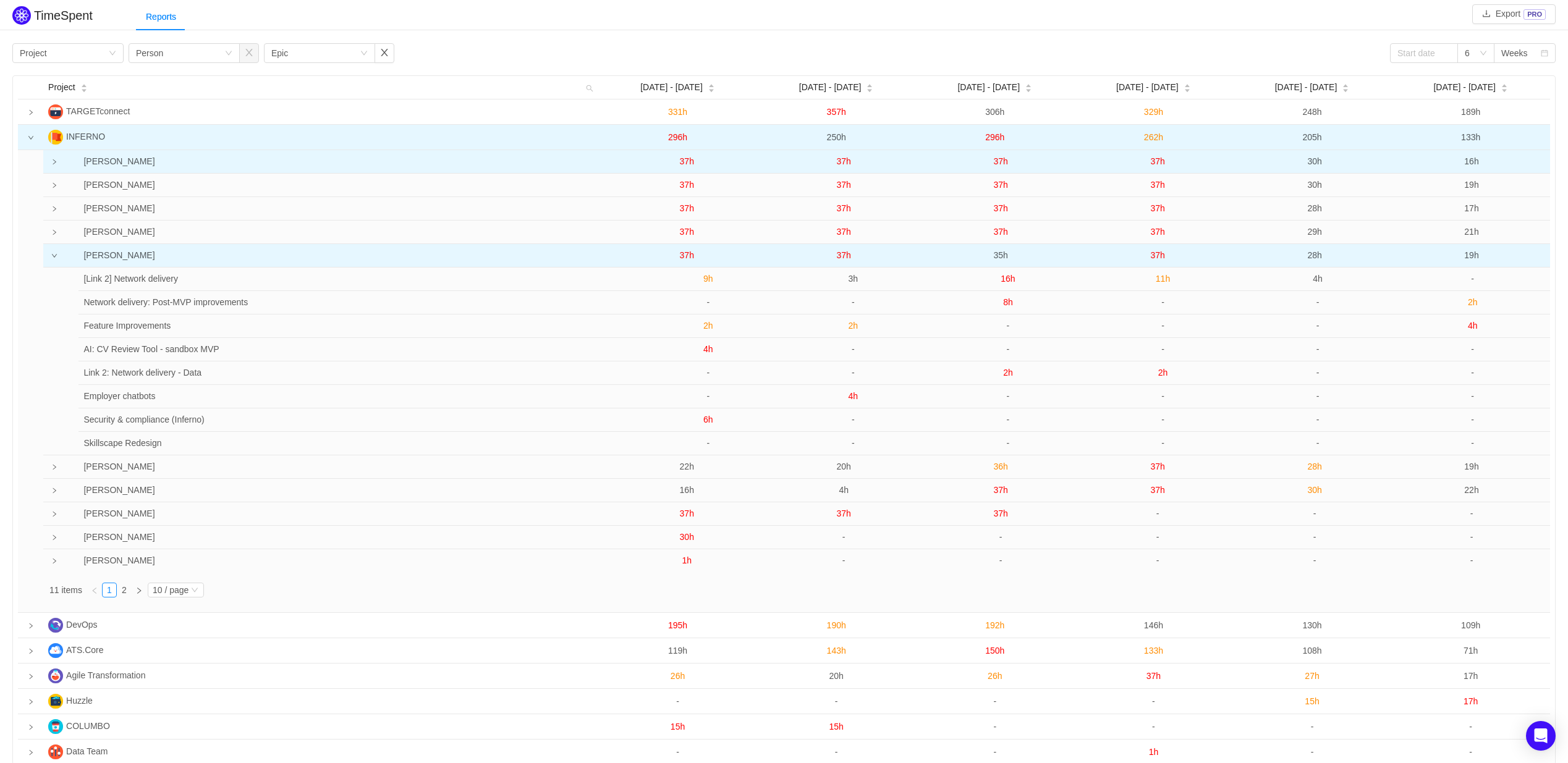
click at [1157, 252] on span "37h" at bounding box center [1157, 256] width 15 height 10
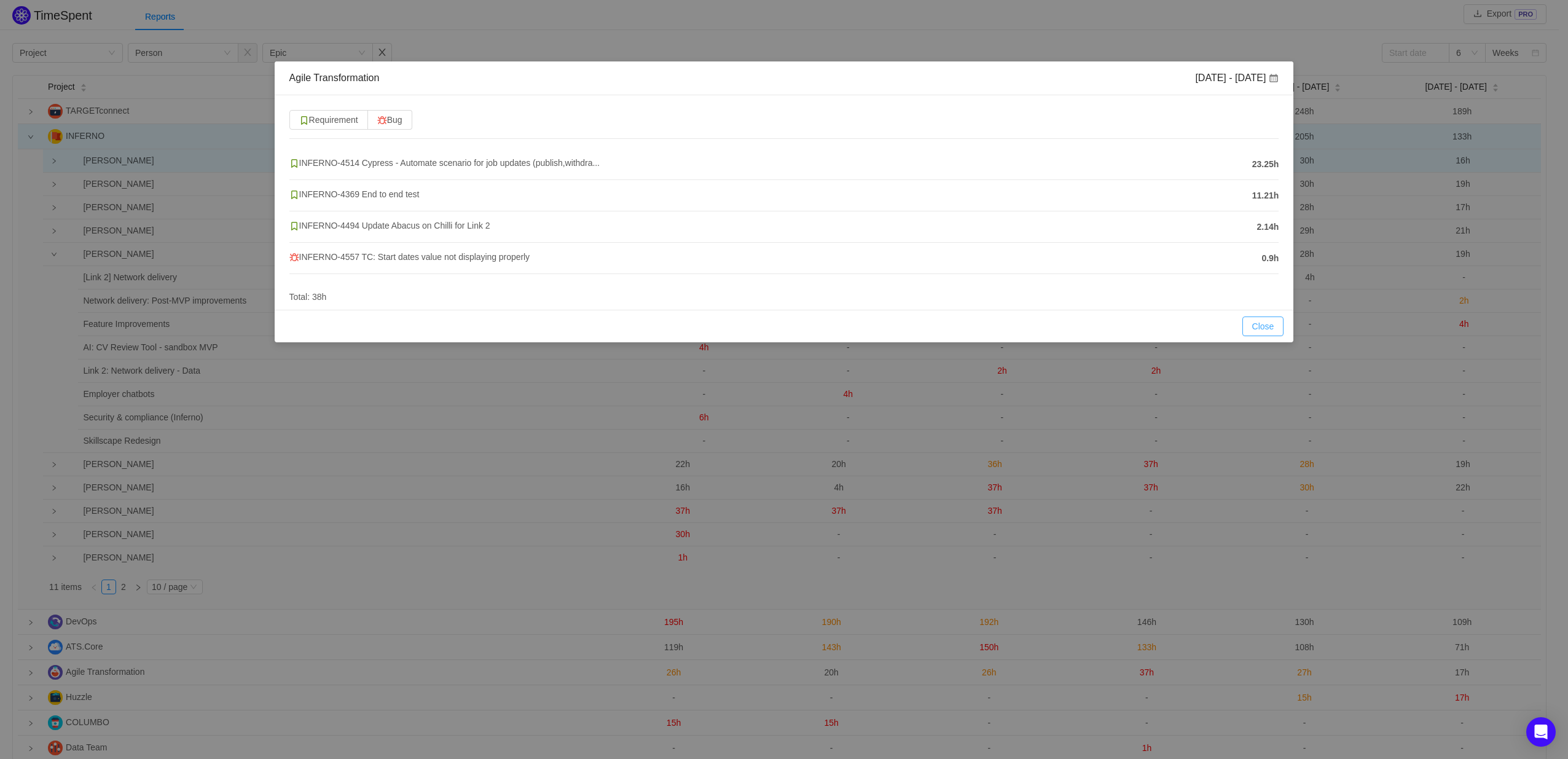
click at [1271, 327] on button "Close" at bounding box center [1263, 326] width 42 height 19
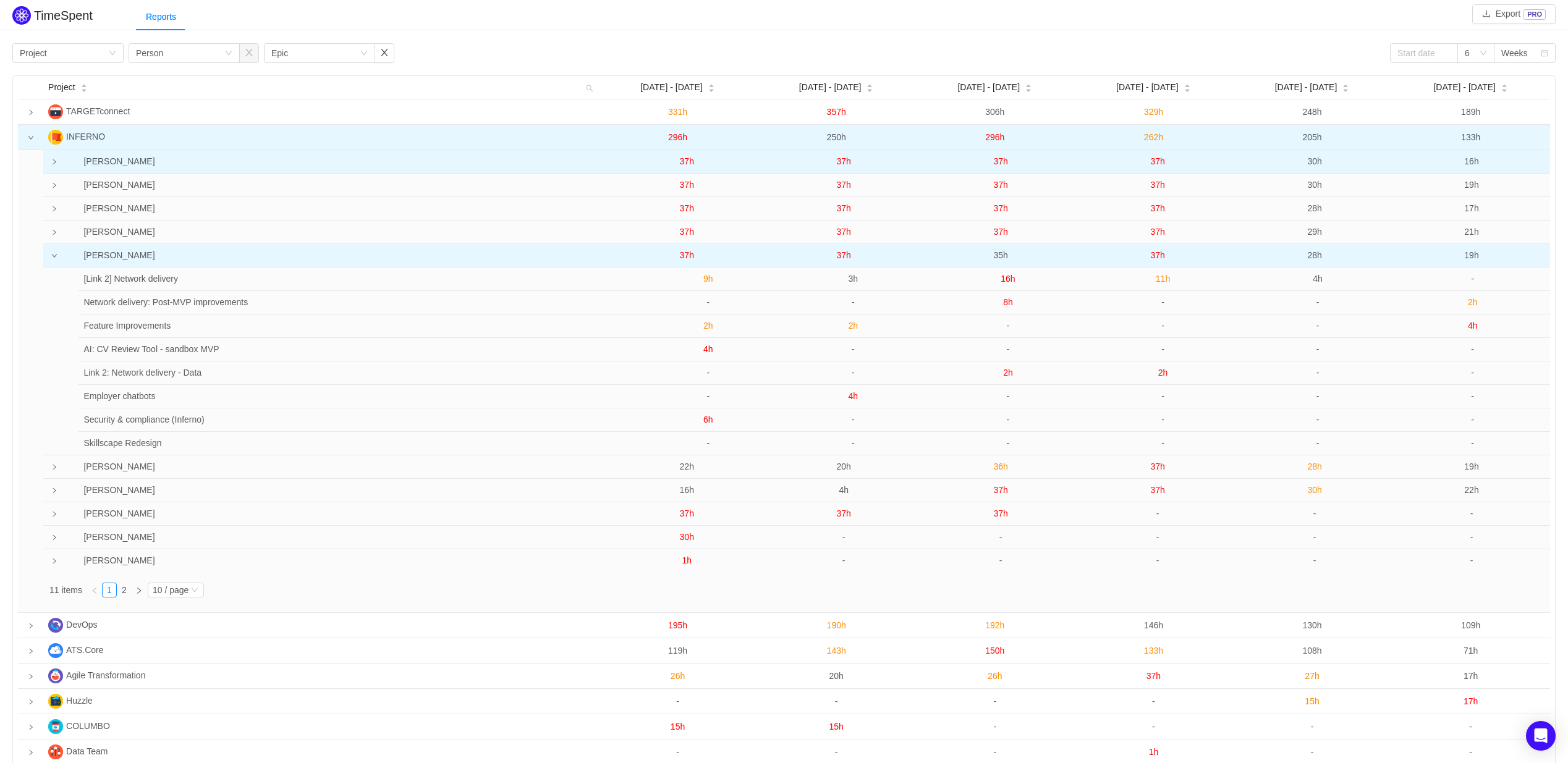
click at [1314, 259] on span "28h" at bounding box center [1314, 256] width 15 height 10
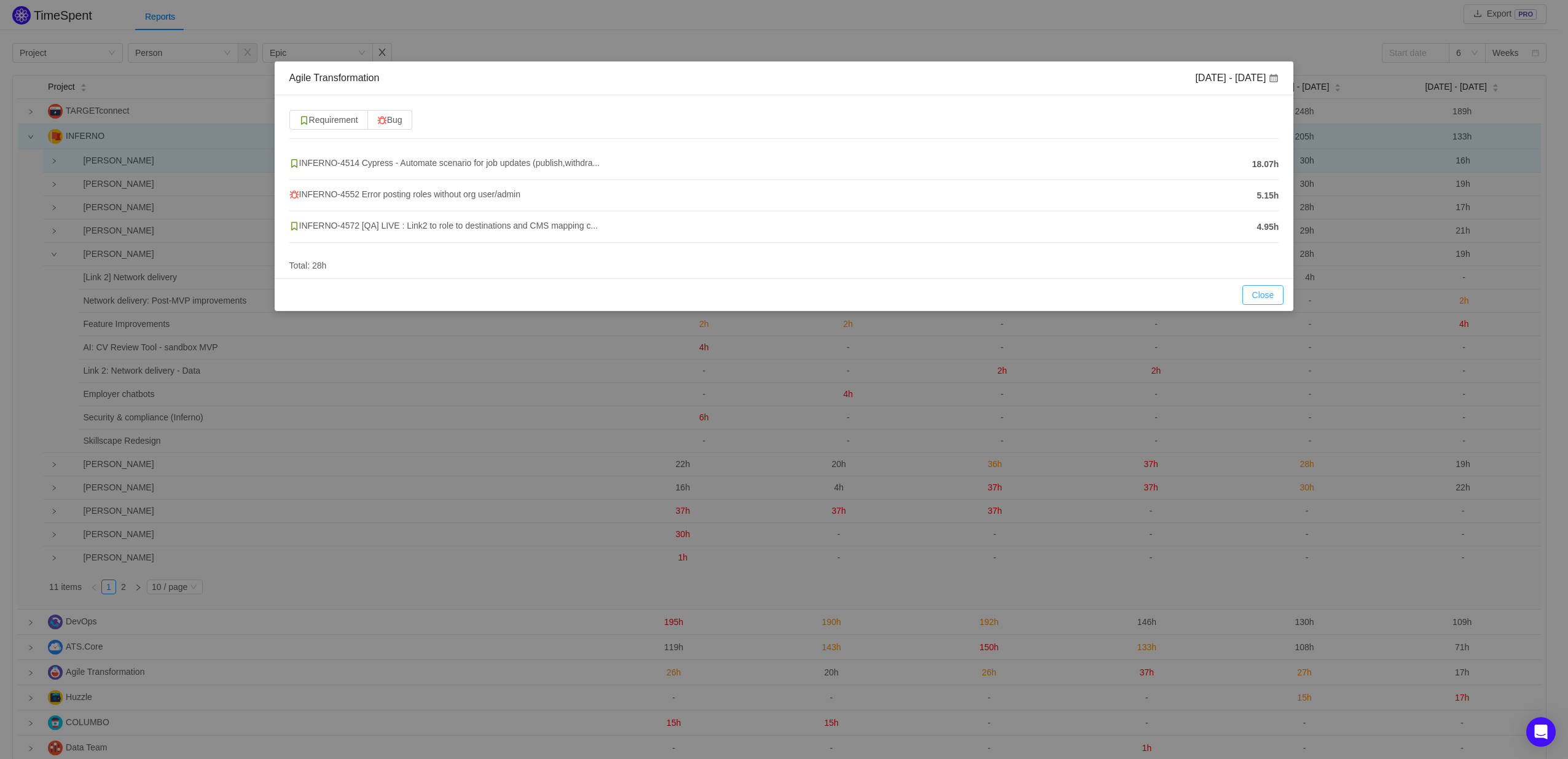
click at [1257, 291] on button "Close" at bounding box center [1263, 295] width 42 height 19
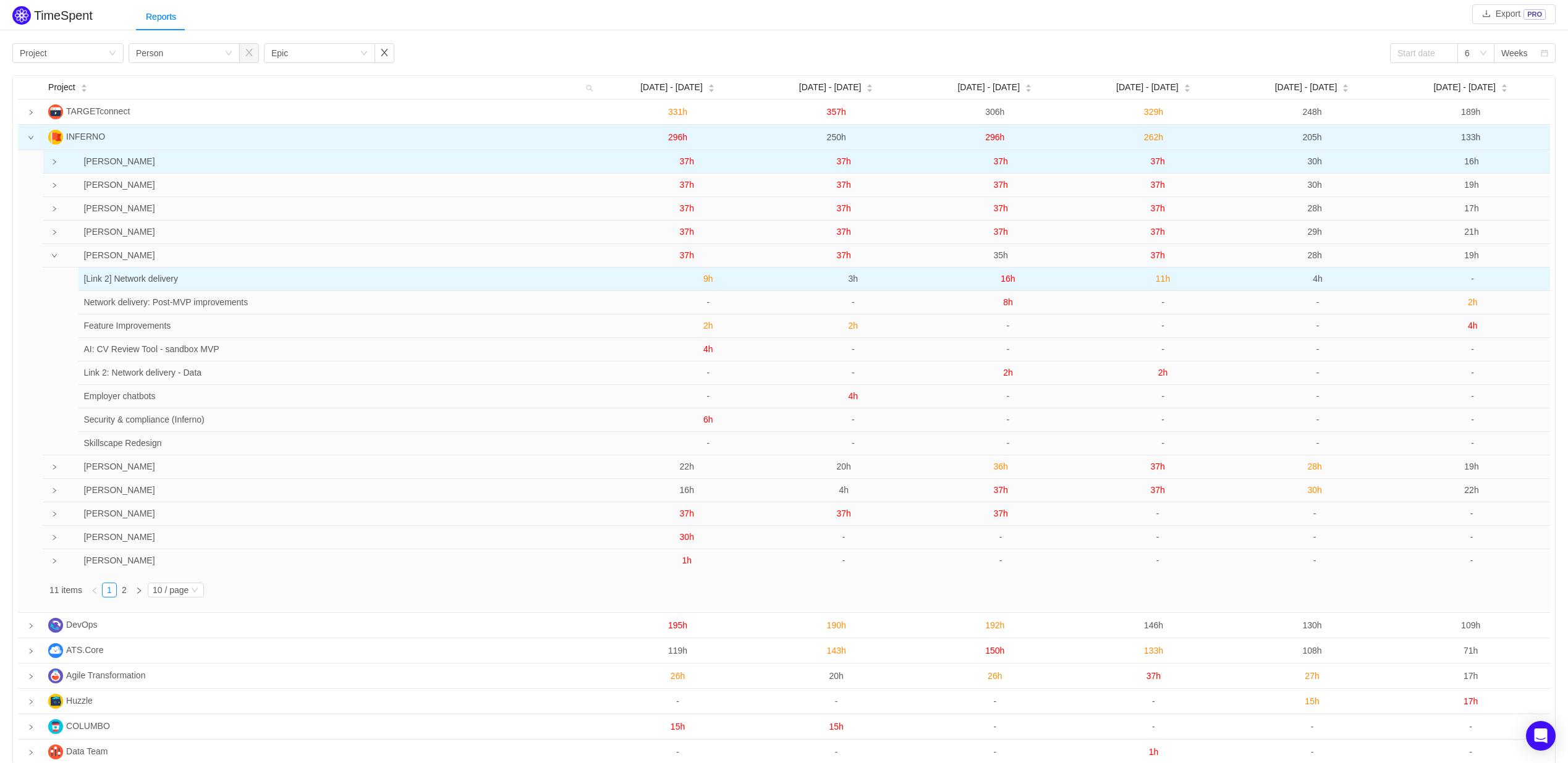
click at [1316, 281] on span "4h" at bounding box center [1317, 279] width 10 height 10
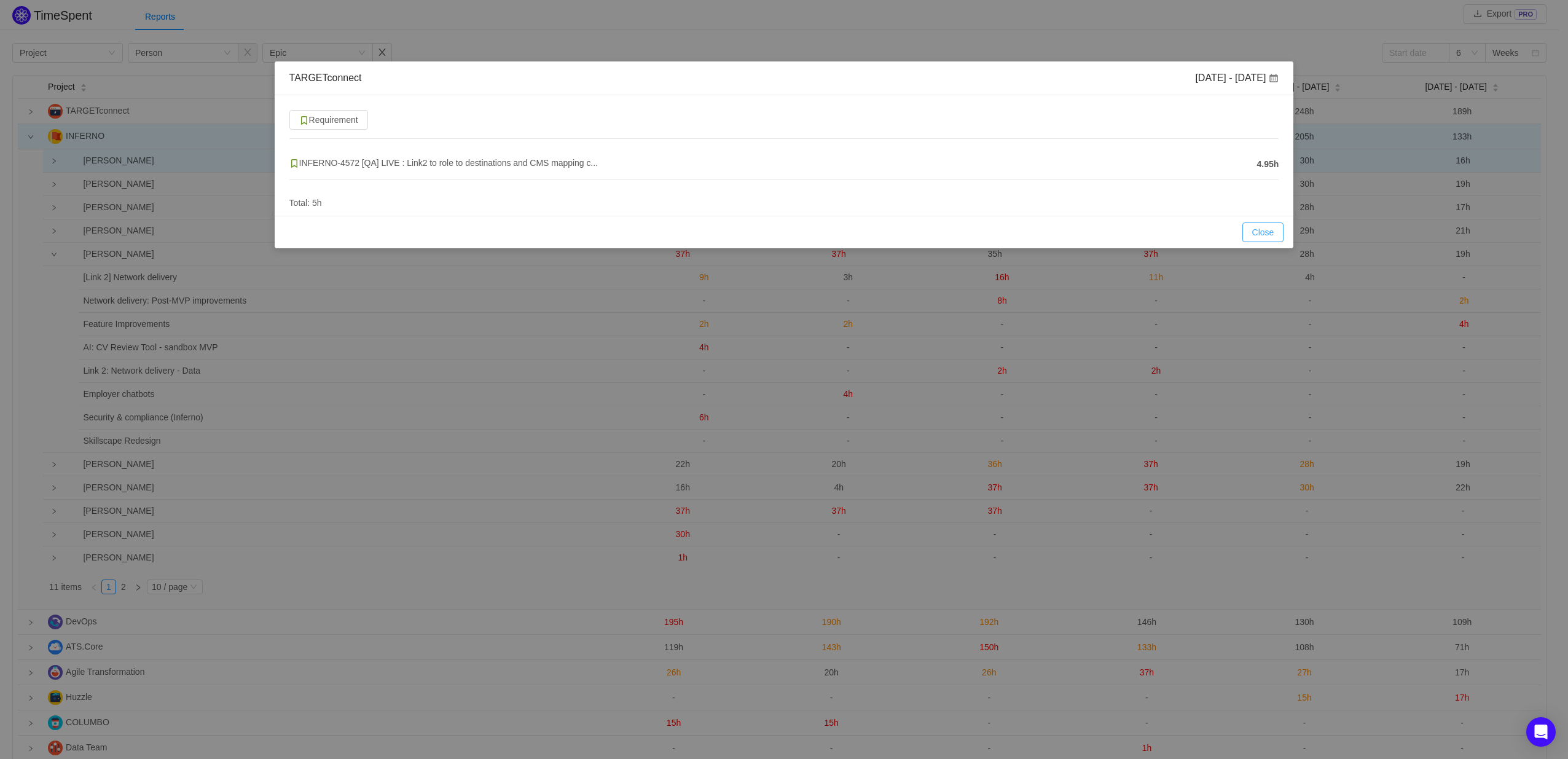
click at [1265, 233] on button "Close" at bounding box center [1263, 232] width 42 height 19
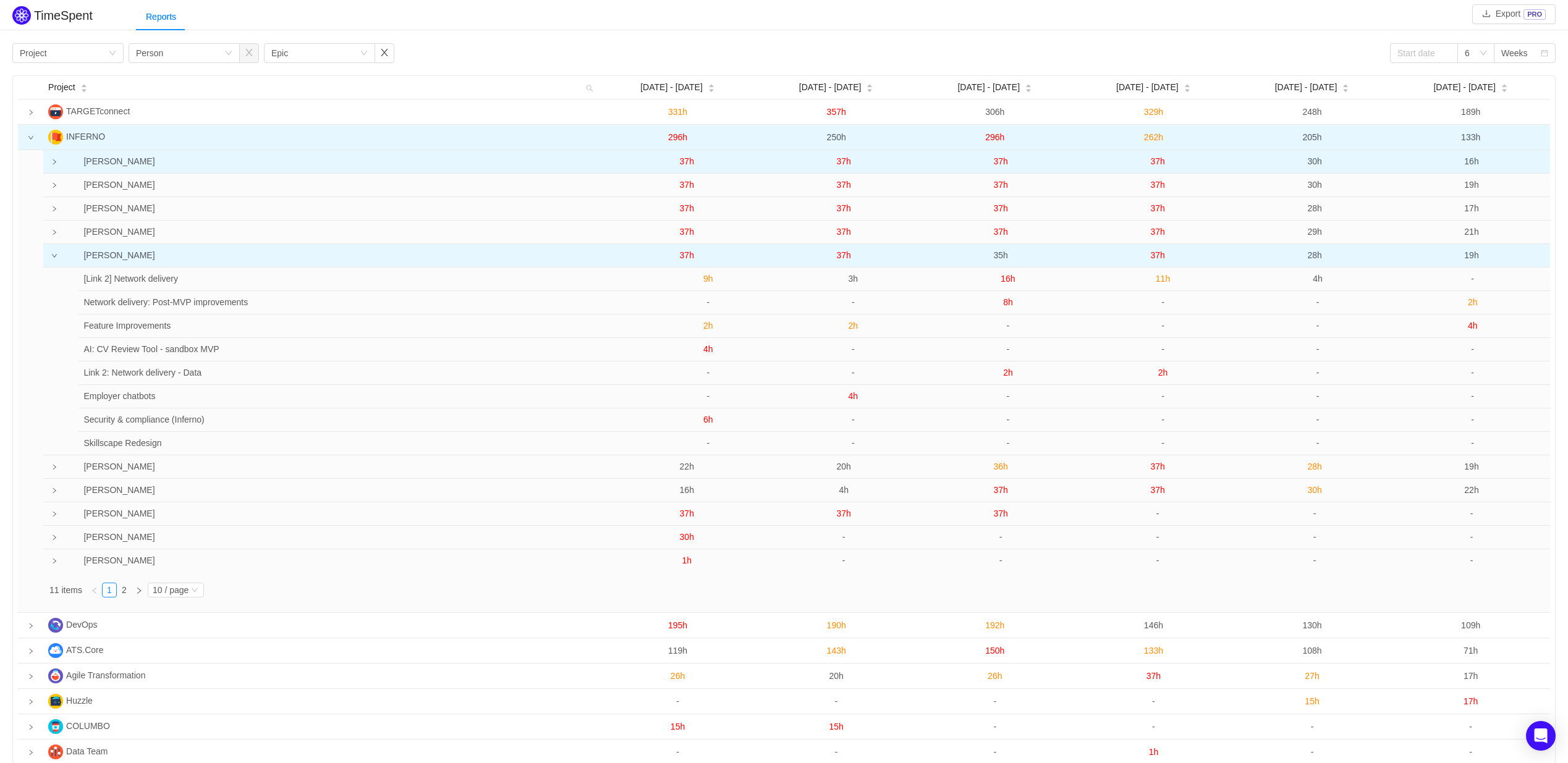
click at [1312, 255] on span "28h" at bounding box center [1314, 256] width 15 height 10
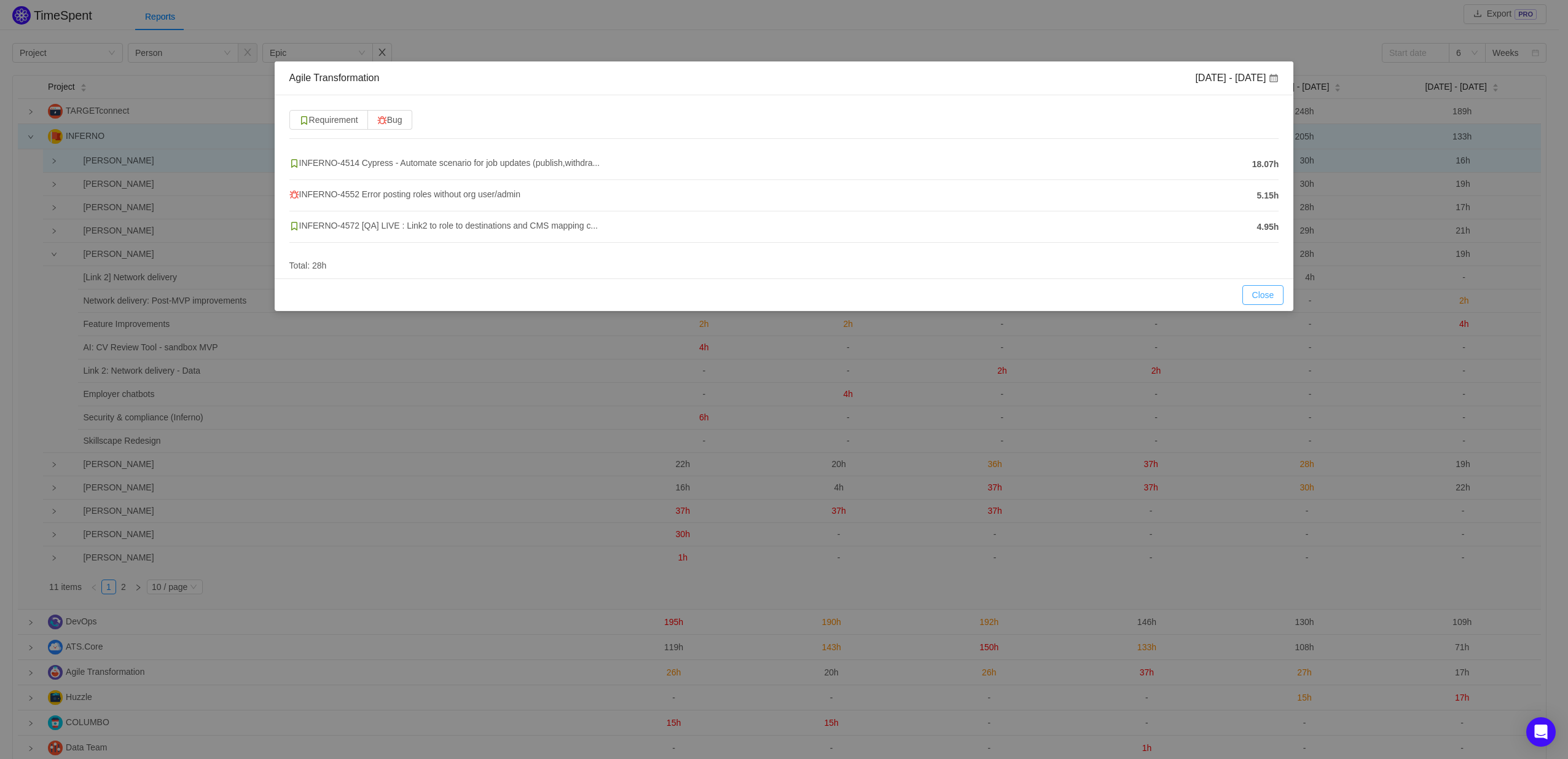
click at [1265, 297] on button "Close" at bounding box center [1263, 295] width 42 height 19
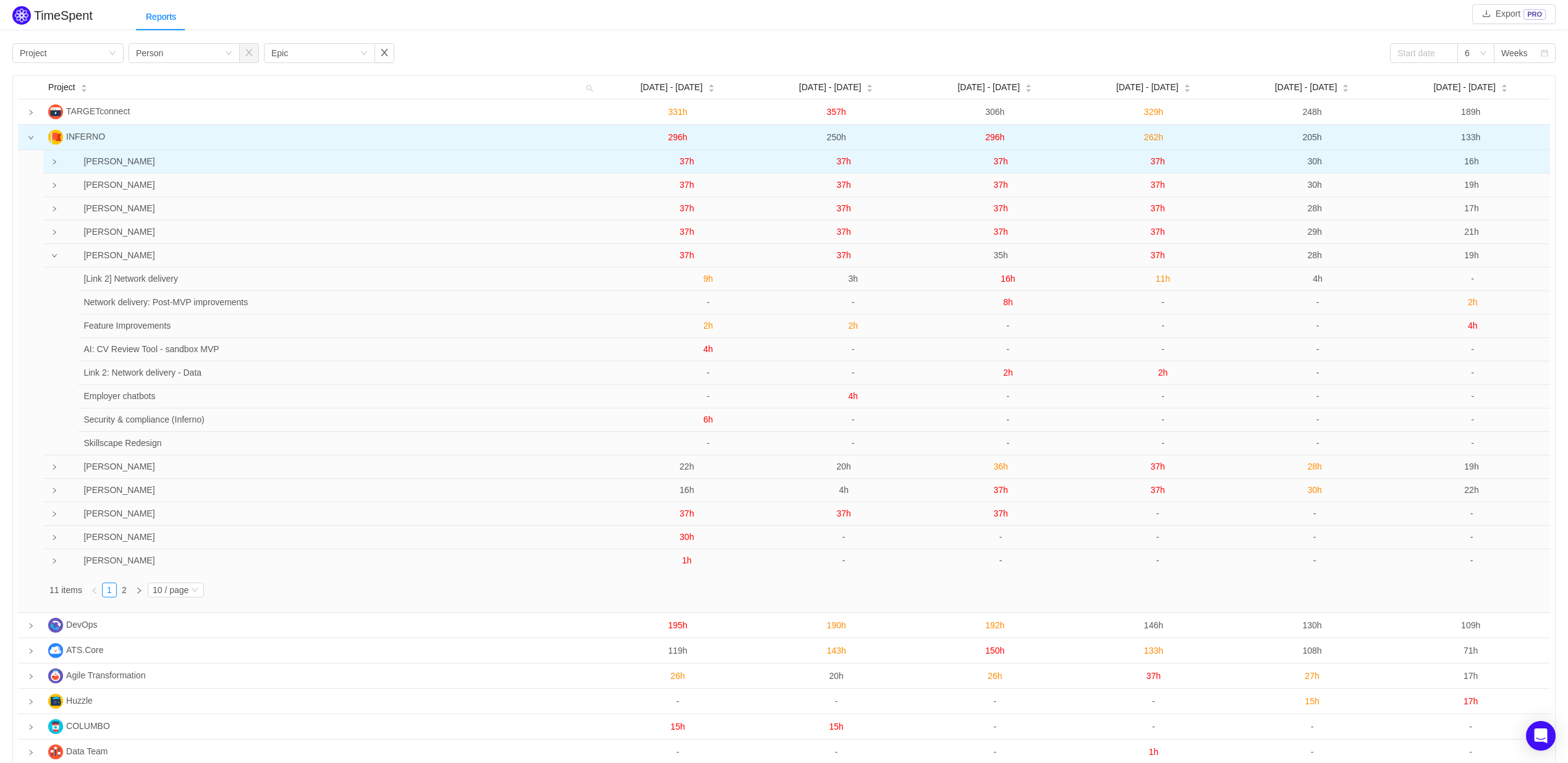
click at [59, 256] on td at bounding box center [51, 256] width 16 height 23
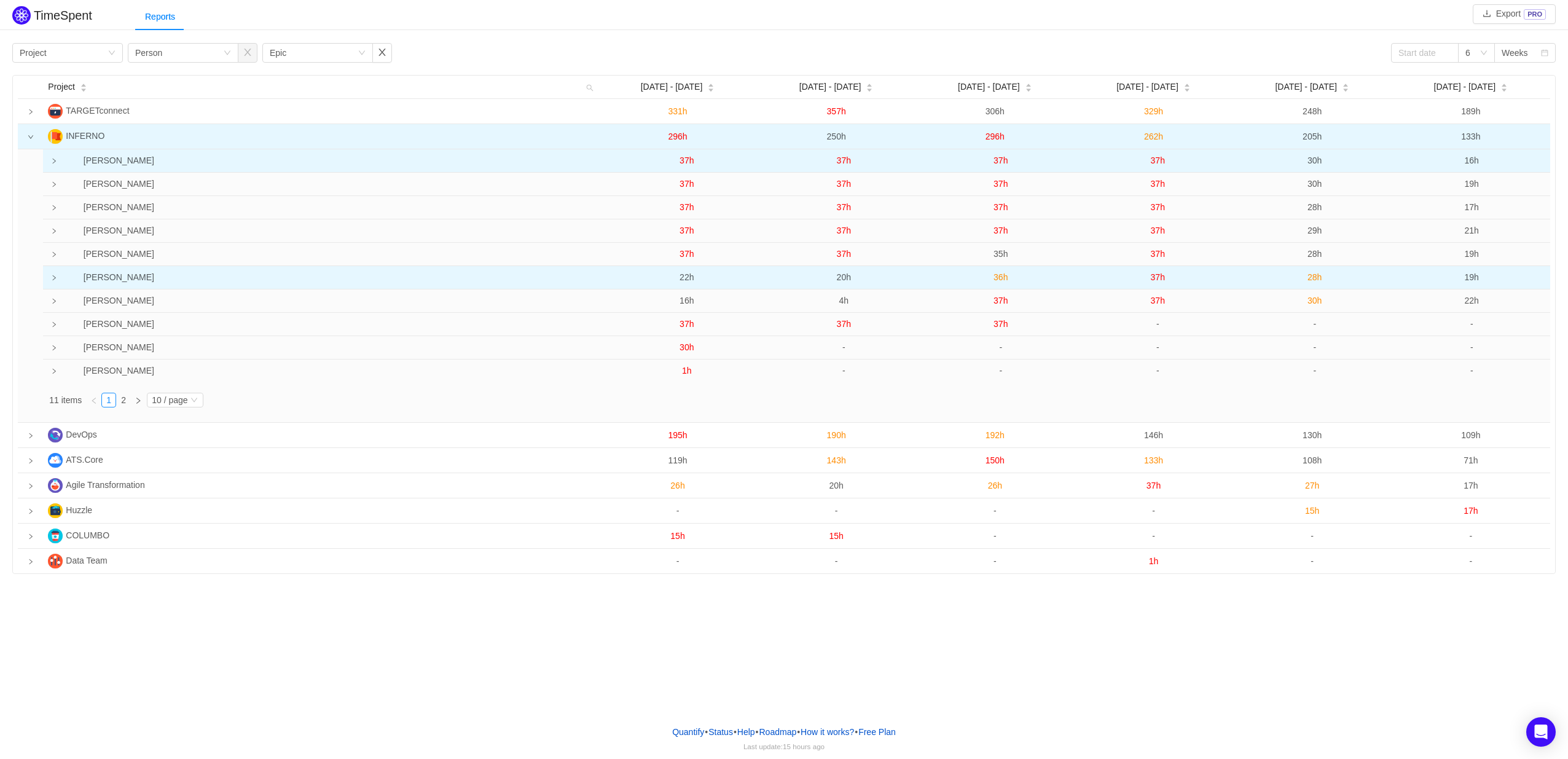
click at [56, 279] on icon "icon: right" at bounding box center [54, 278] width 6 height 6
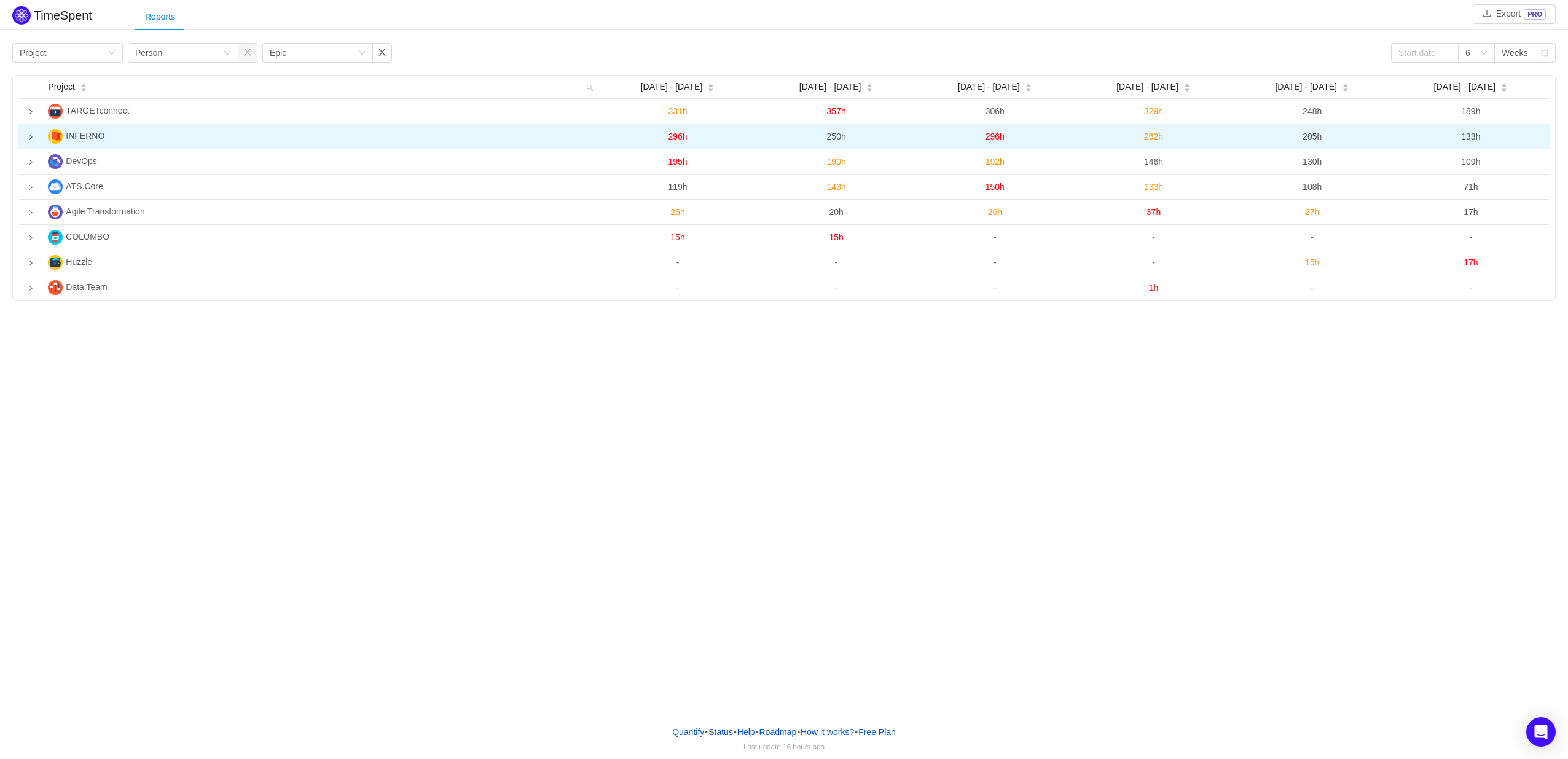
click at [32, 136] on icon "icon: right" at bounding box center [31, 137] width 6 height 6
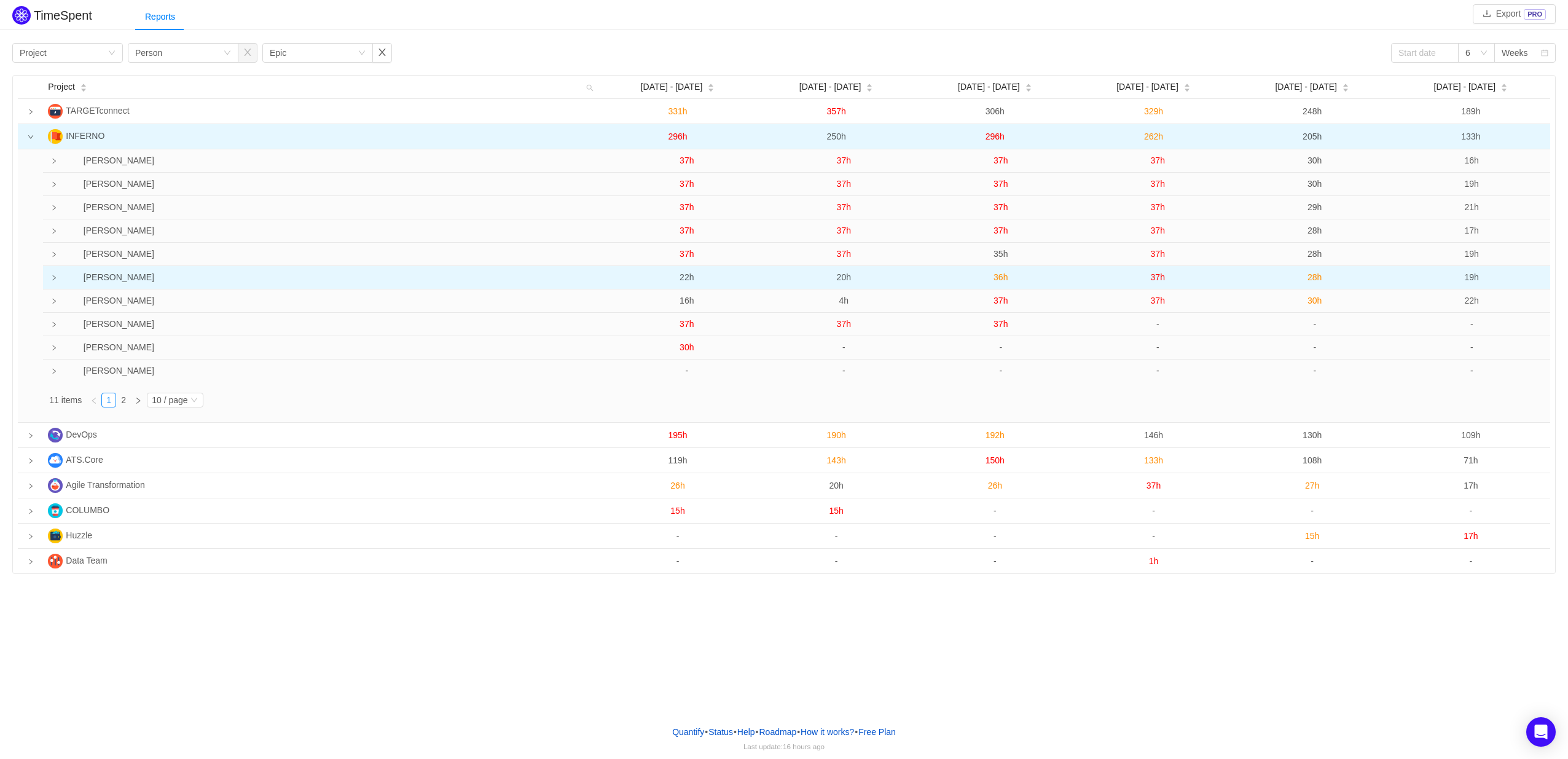
click at [49, 280] on td at bounding box center [50, 278] width 16 height 23
